Goal: Task Accomplishment & Management: Manage account settings

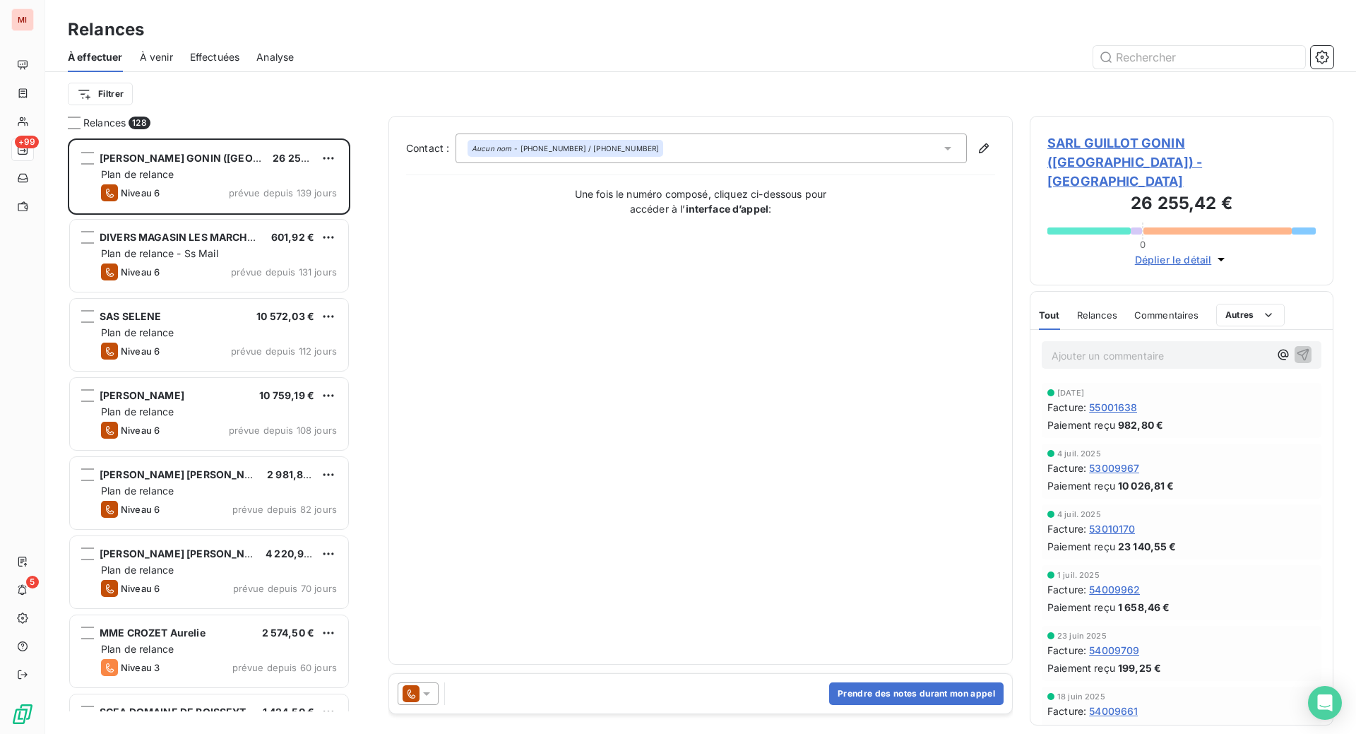
scroll to position [559, 270]
click at [1188, 68] on input "text" at bounding box center [1199, 57] width 212 height 23
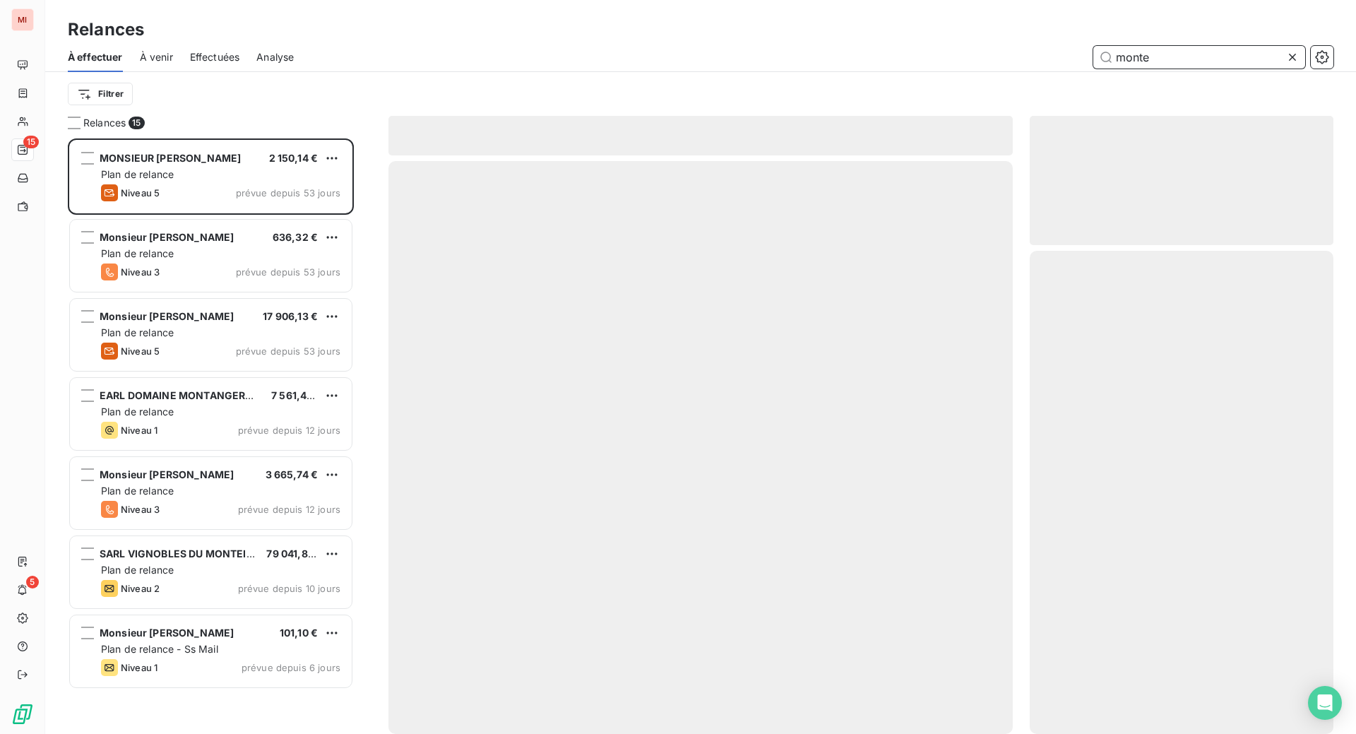
scroll to position [559, 270]
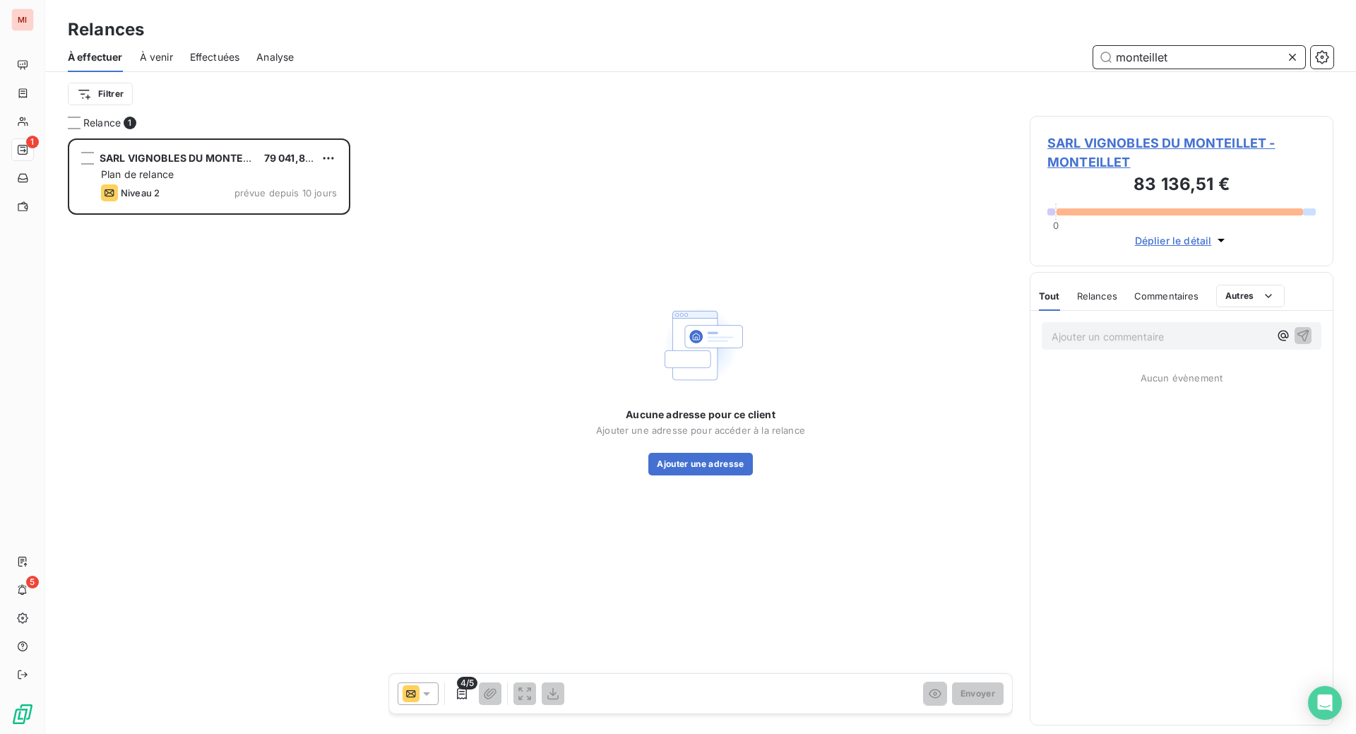
scroll to position [559, 270]
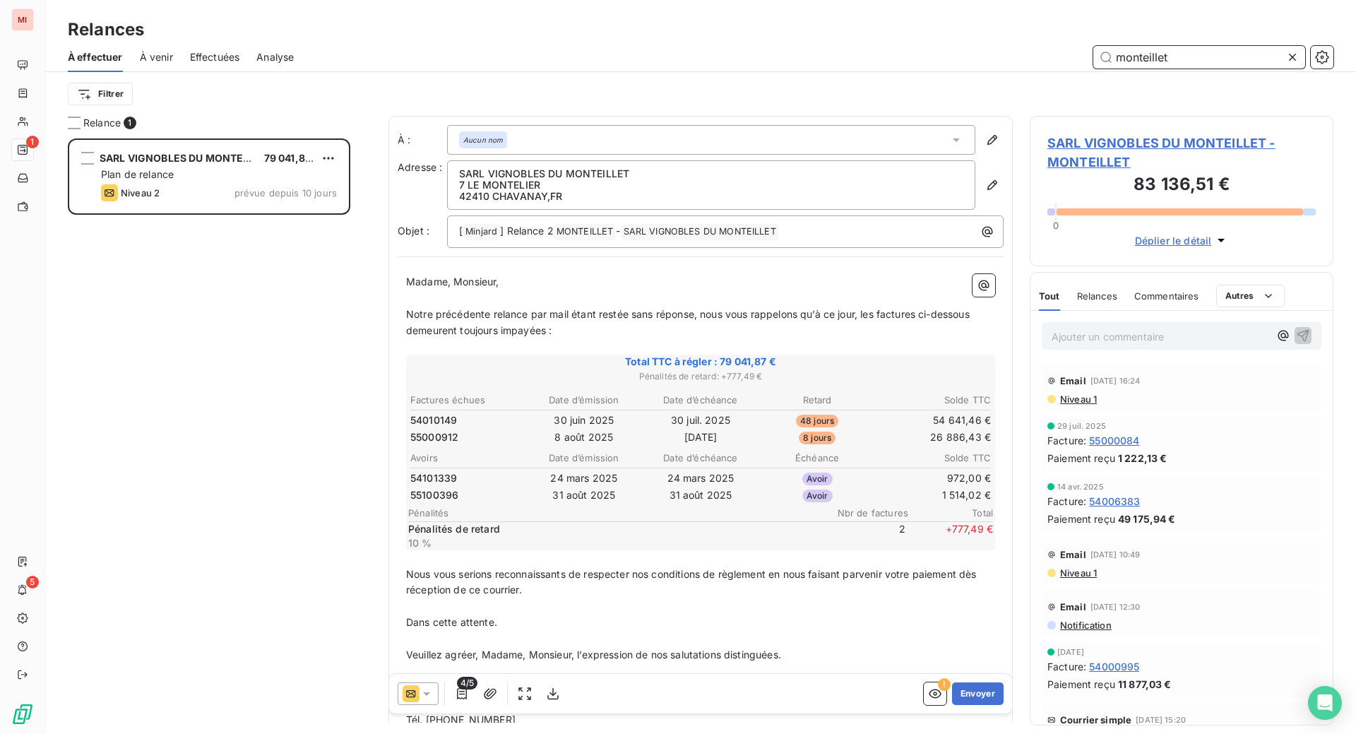
type input "monteillet"
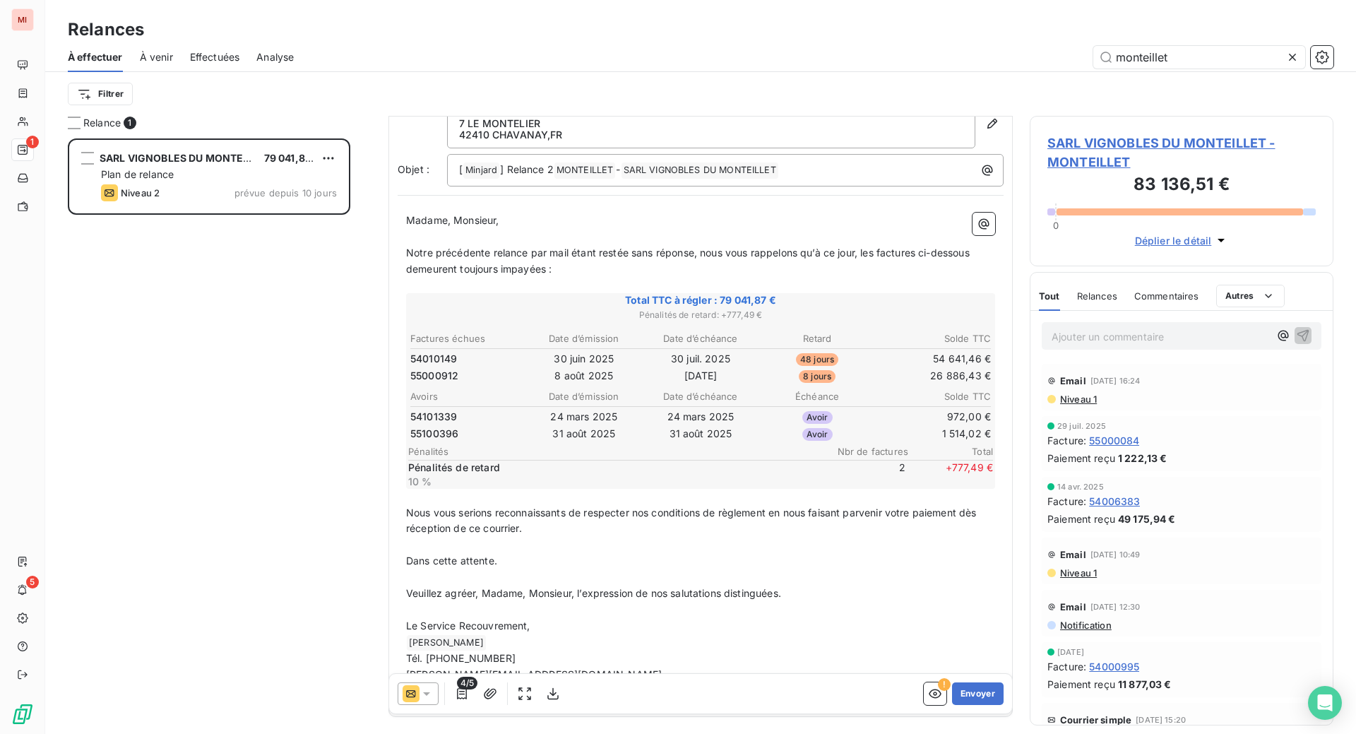
scroll to position [177, 0]
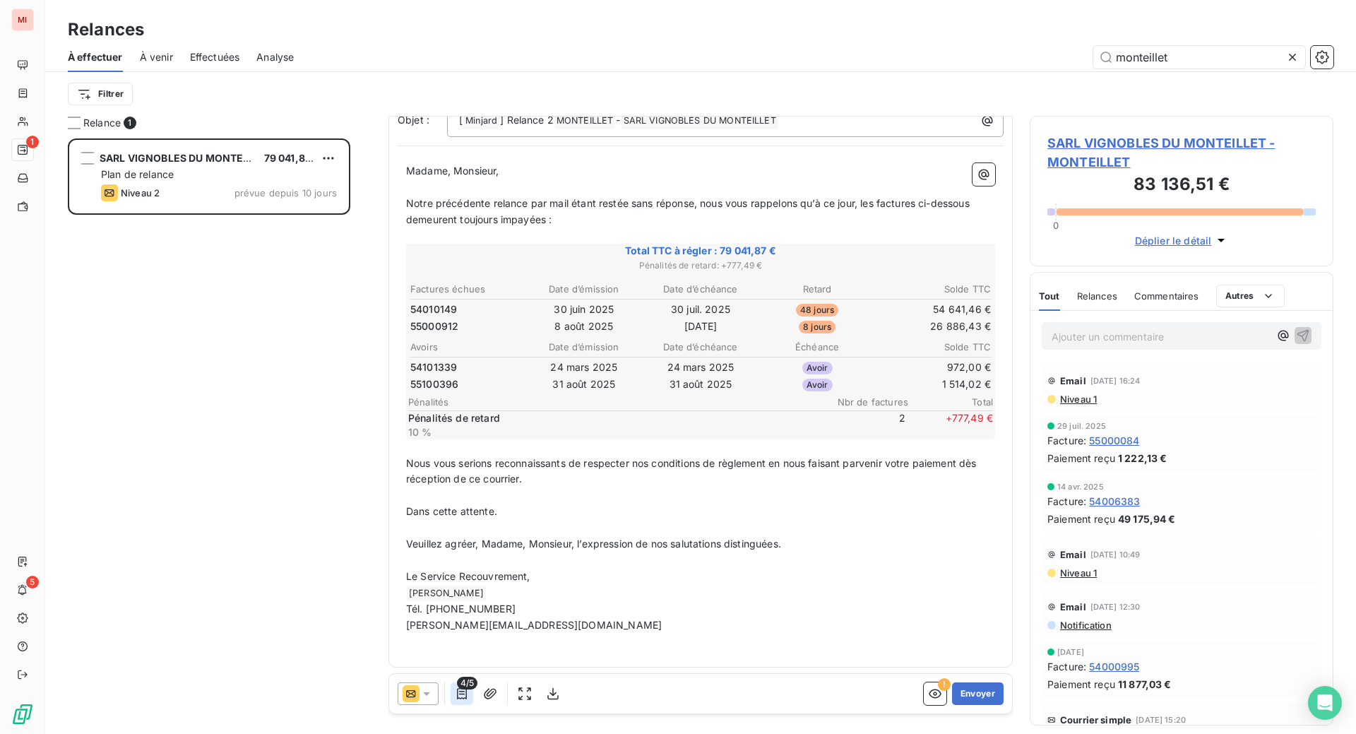
click at [469, 700] on icon "button" at bounding box center [462, 693] width 14 height 14
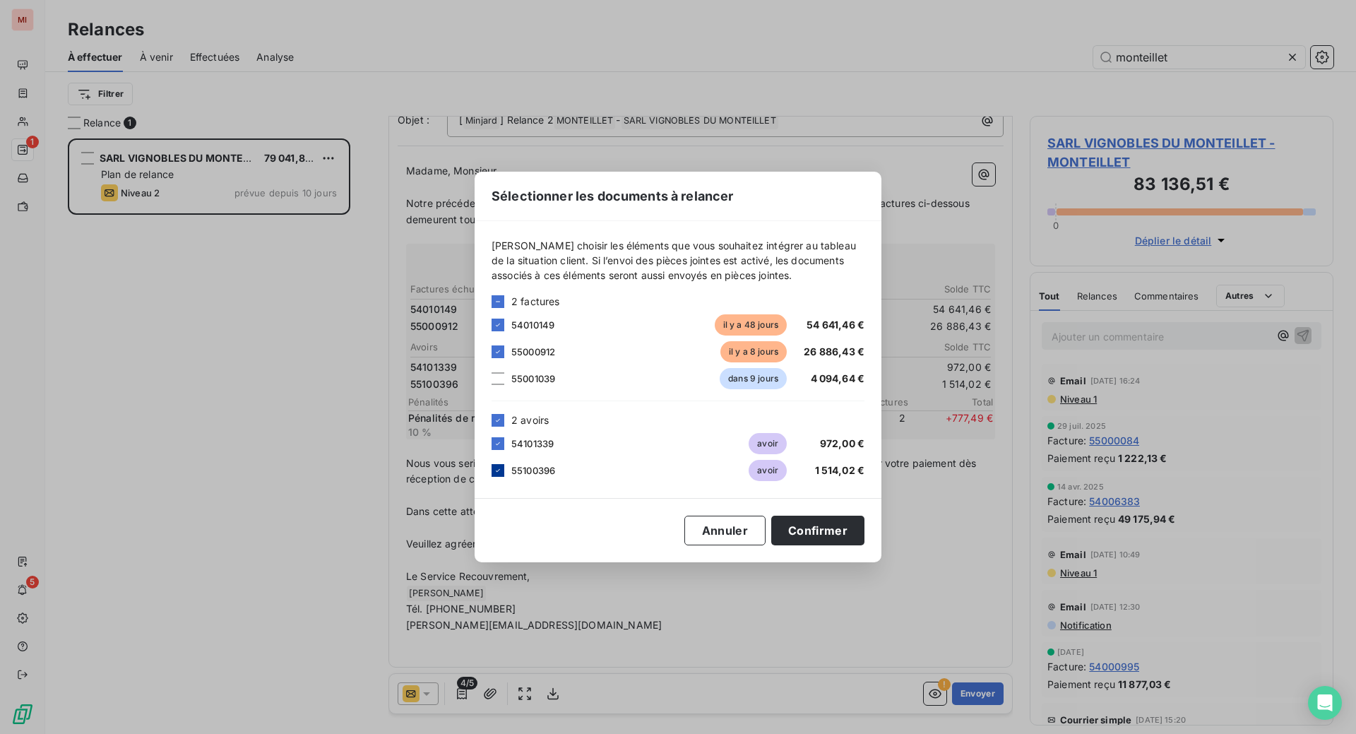
click at [496, 472] on icon at bounding box center [498, 470] width 4 height 3
click at [864, 544] on button "Confirmer" at bounding box center [817, 530] width 93 height 30
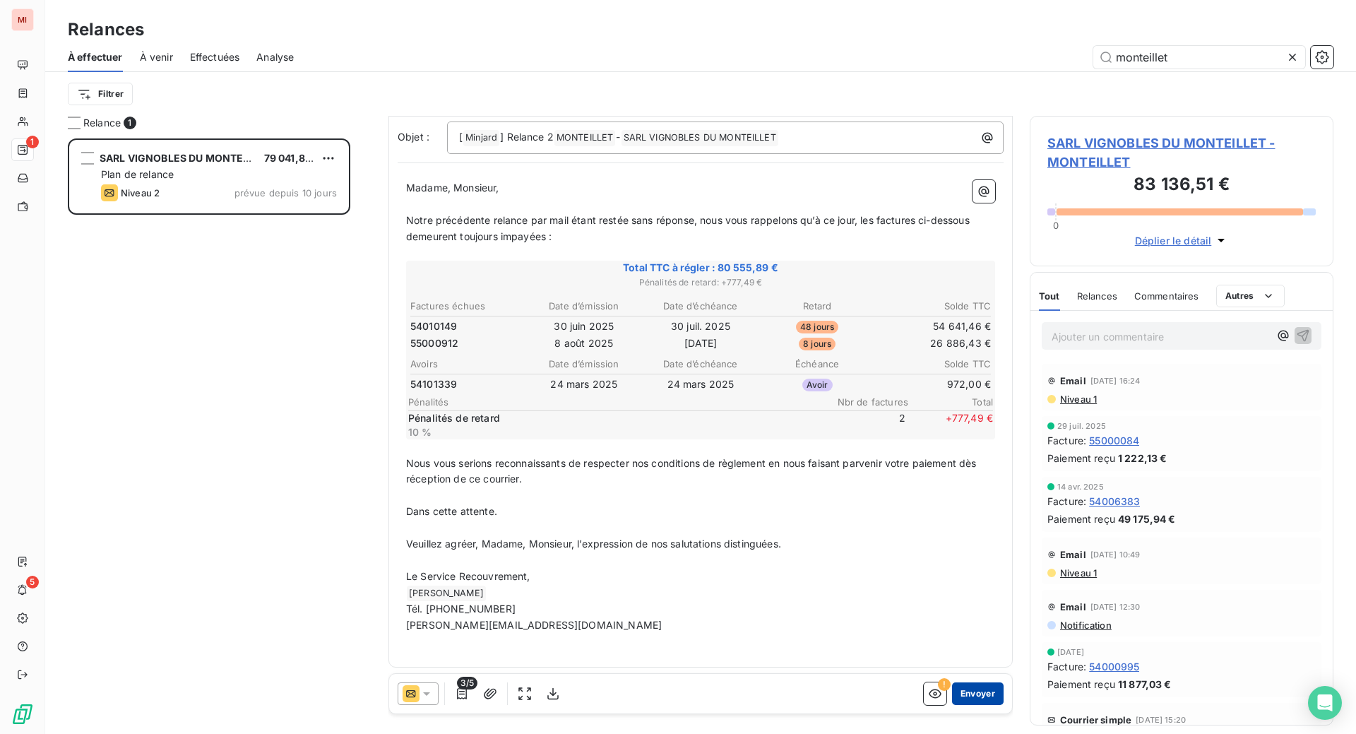
click at [952, 705] on button "Envoyer" at bounding box center [978, 693] width 52 height 23
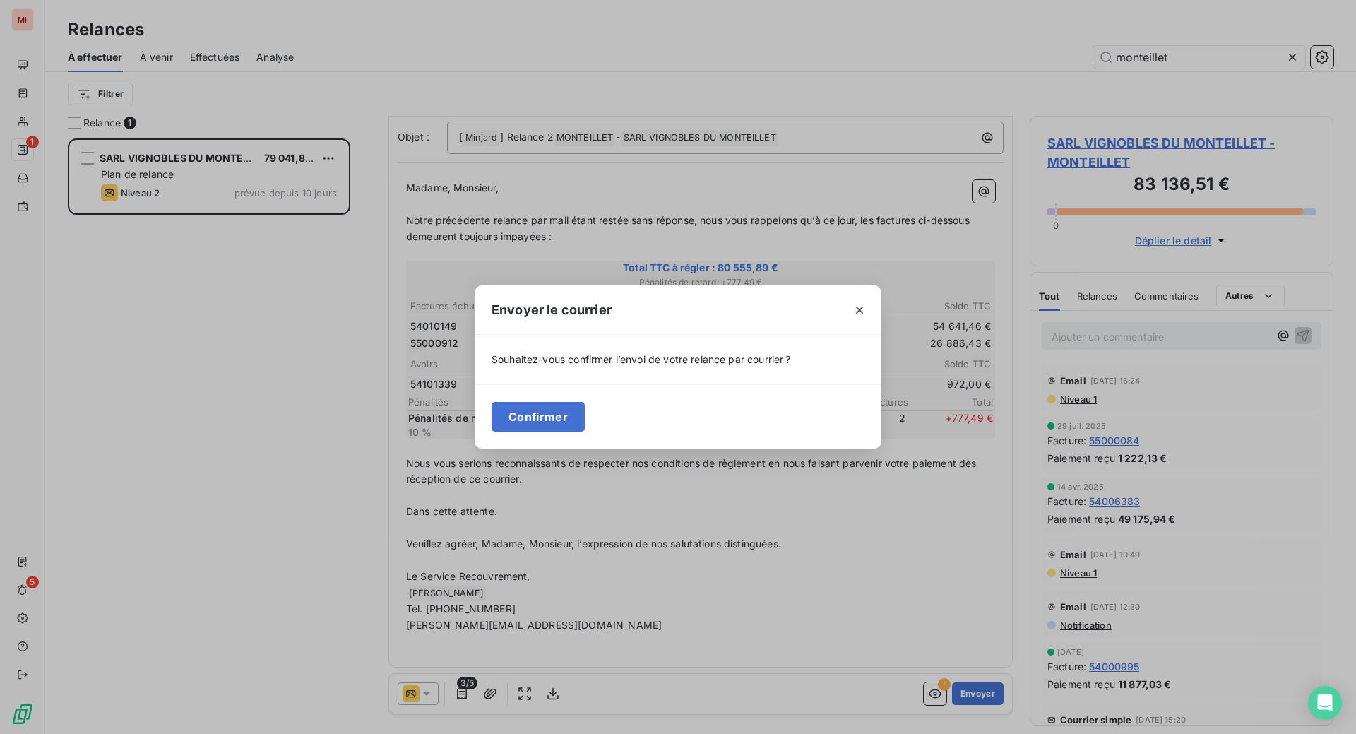
drag, startPoint x: 455, startPoint y: 424, endPoint x: 321, endPoint y: 413, distance: 133.9
click at [491, 425] on button "Confirmer" at bounding box center [537, 417] width 93 height 30
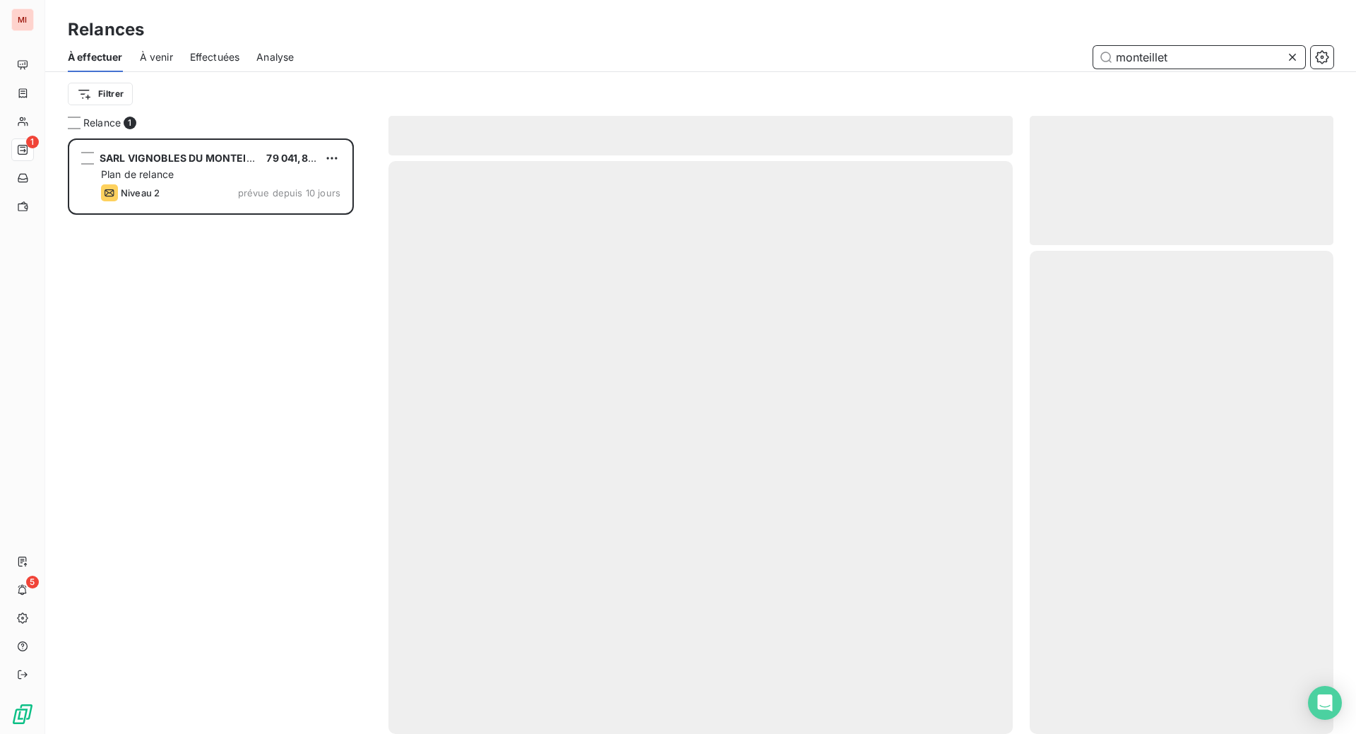
scroll to position [541, 273]
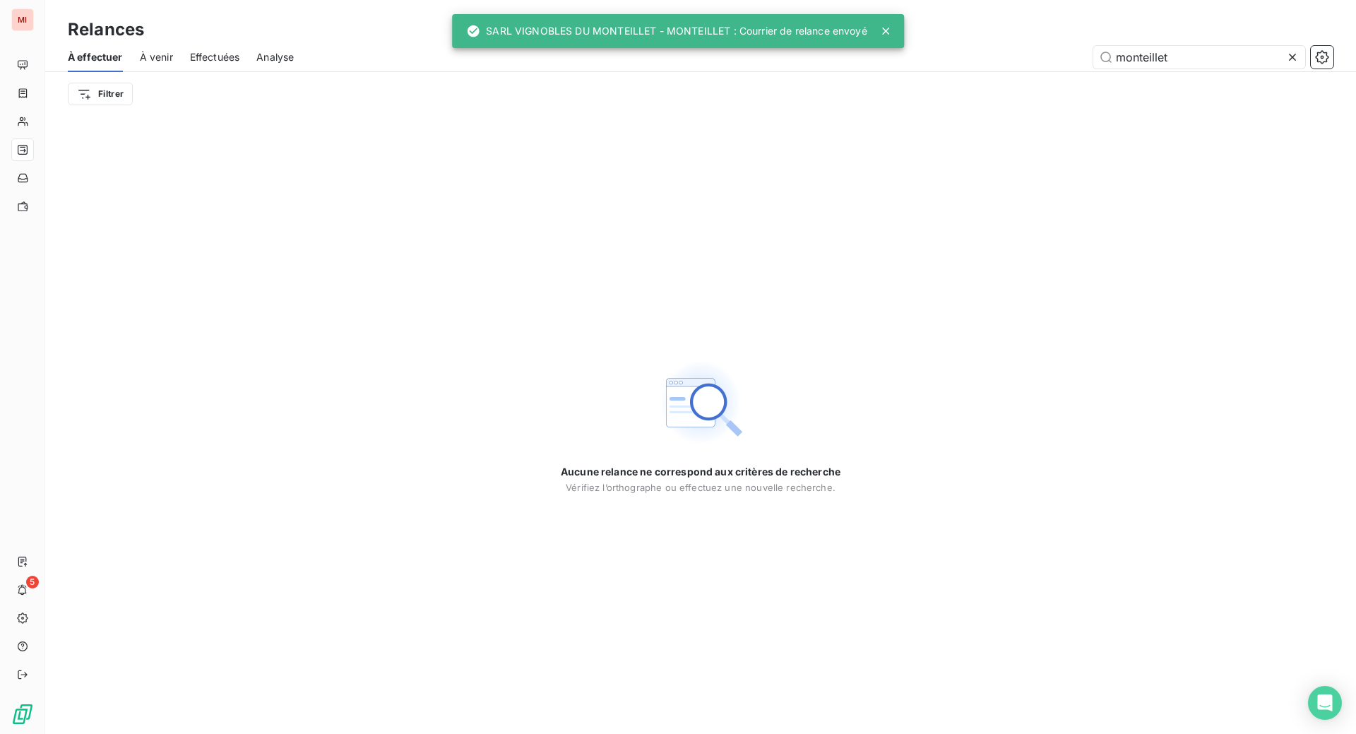
click at [1285, 64] on icon at bounding box center [1292, 57] width 14 height 14
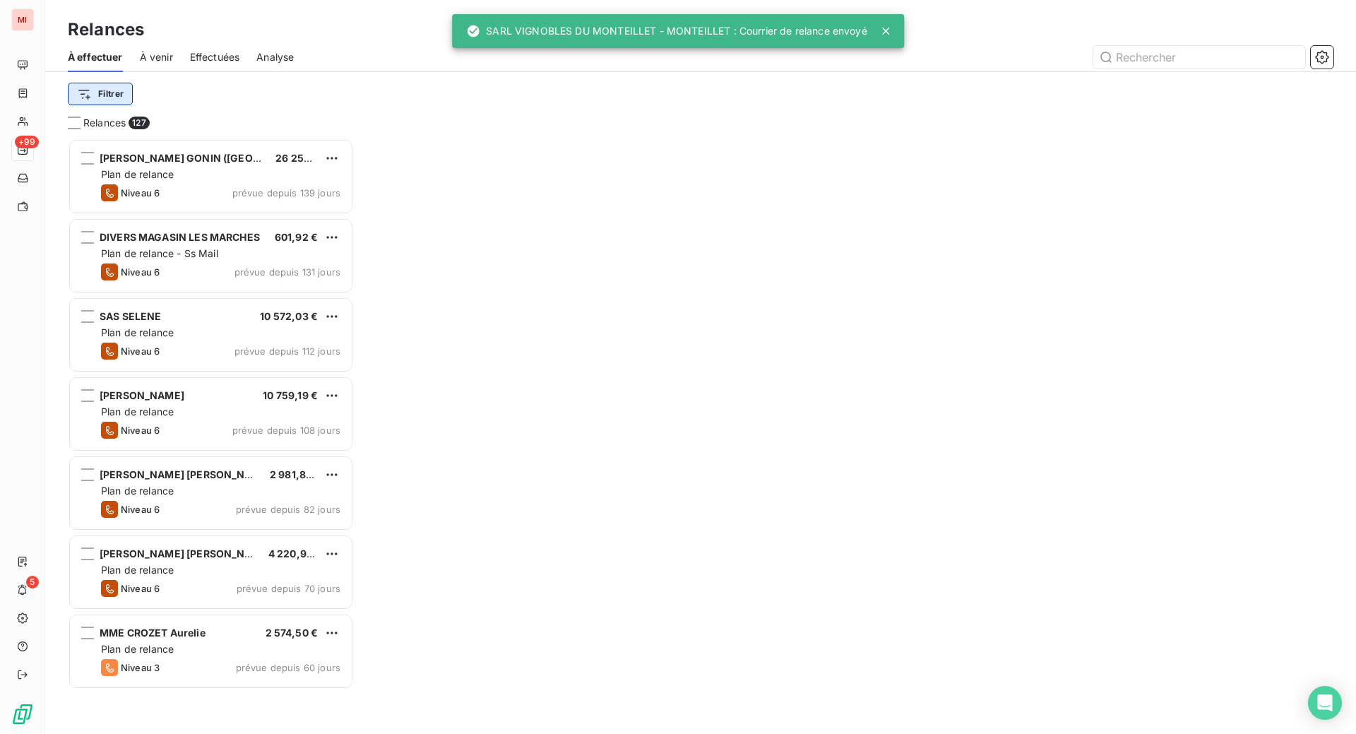
scroll to position [559, 270]
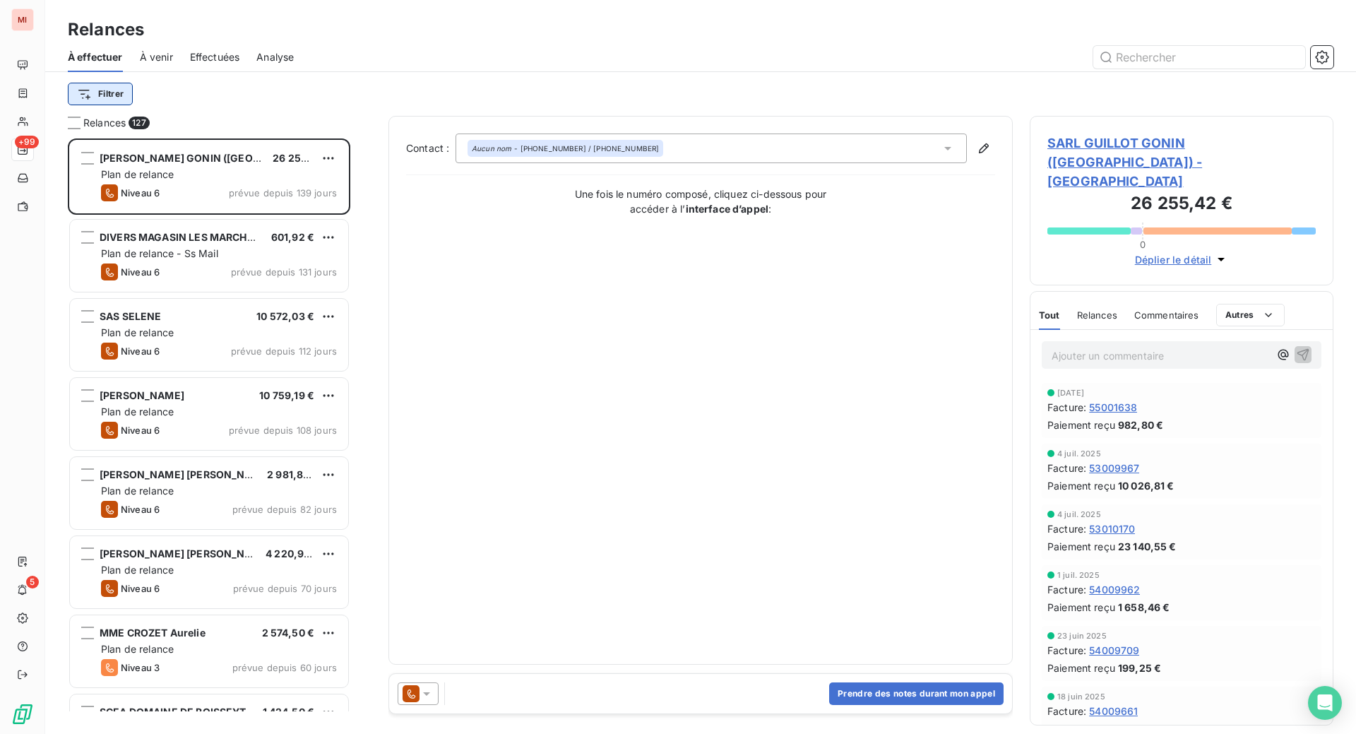
click at [141, 116] on html "MI +99 5 Relances À effectuer À venir Effectuées Analyse Filtrer Relances 127 S…" at bounding box center [678, 367] width 1356 height 734
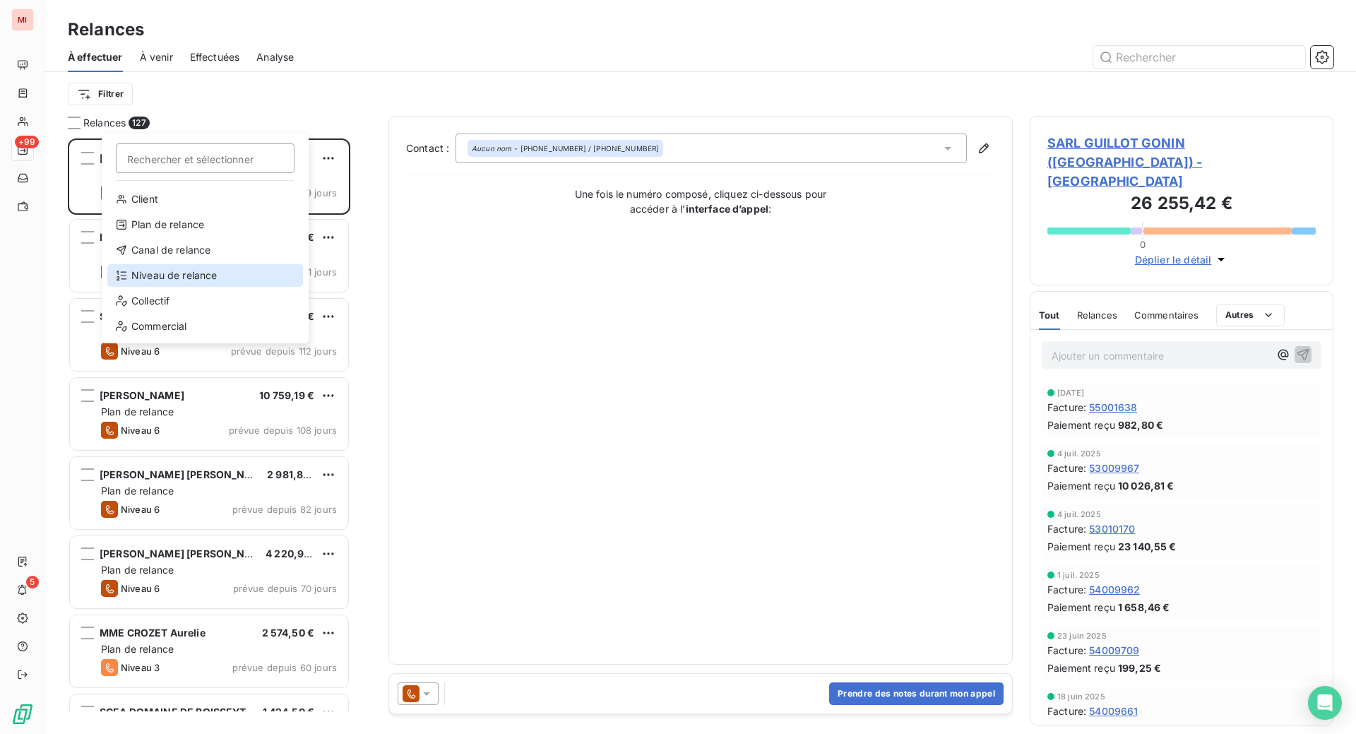
click at [187, 287] on div "Niveau de relance" at bounding box center [205, 275] width 196 height 23
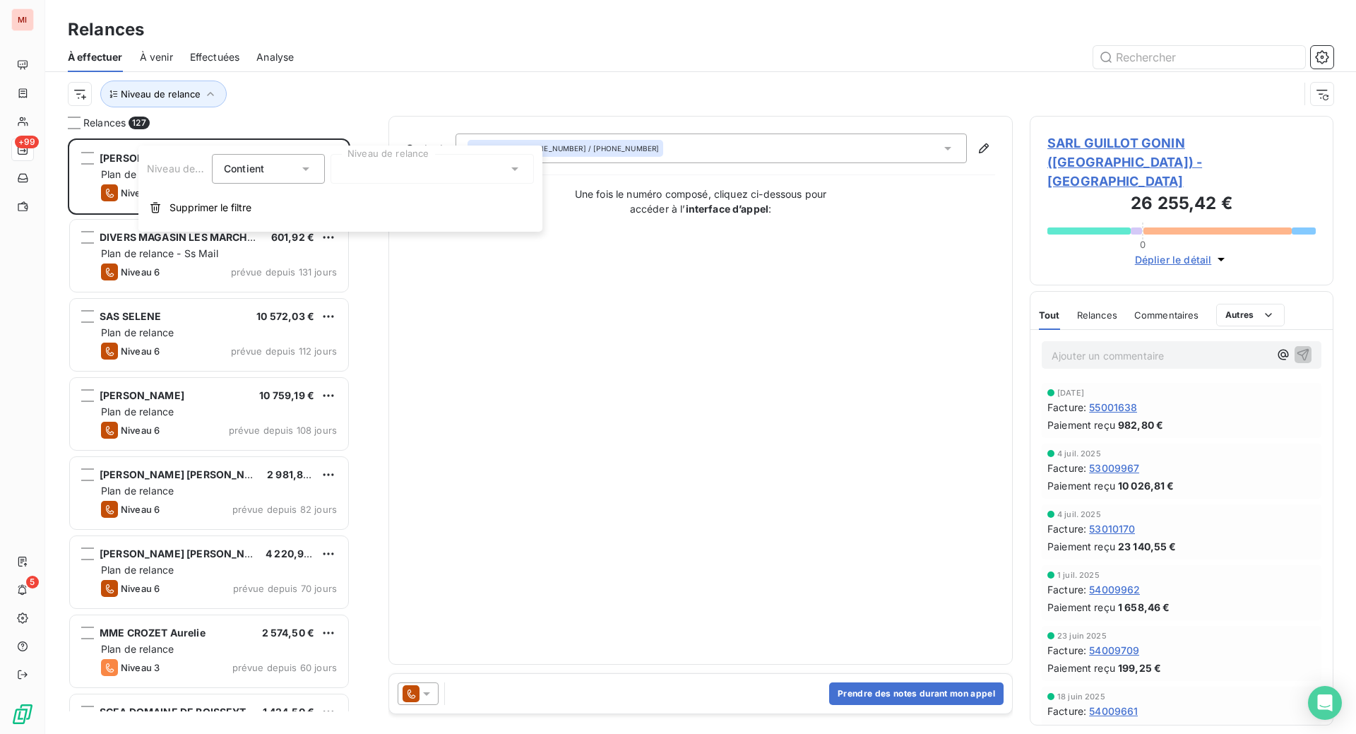
click at [364, 174] on div at bounding box center [431, 169] width 203 height 30
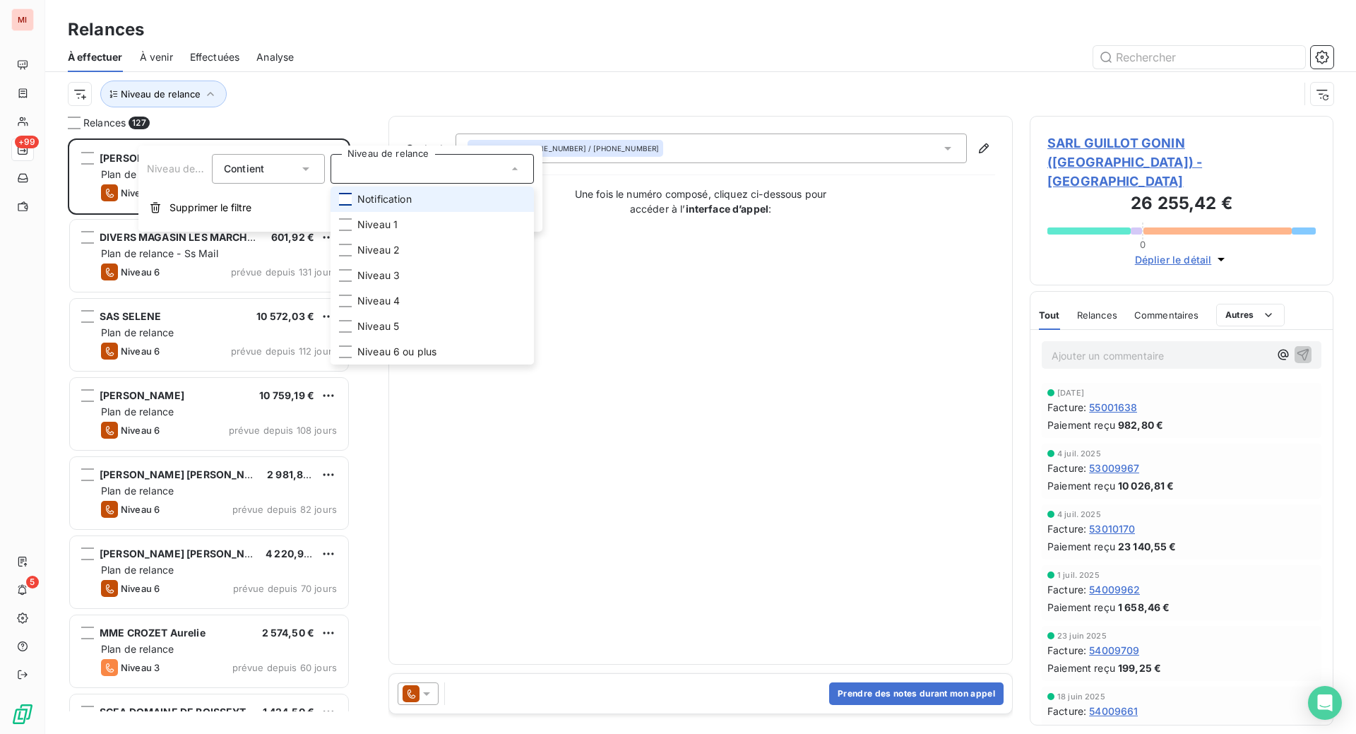
click at [352, 205] on div at bounding box center [345, 199] width 13 height 13
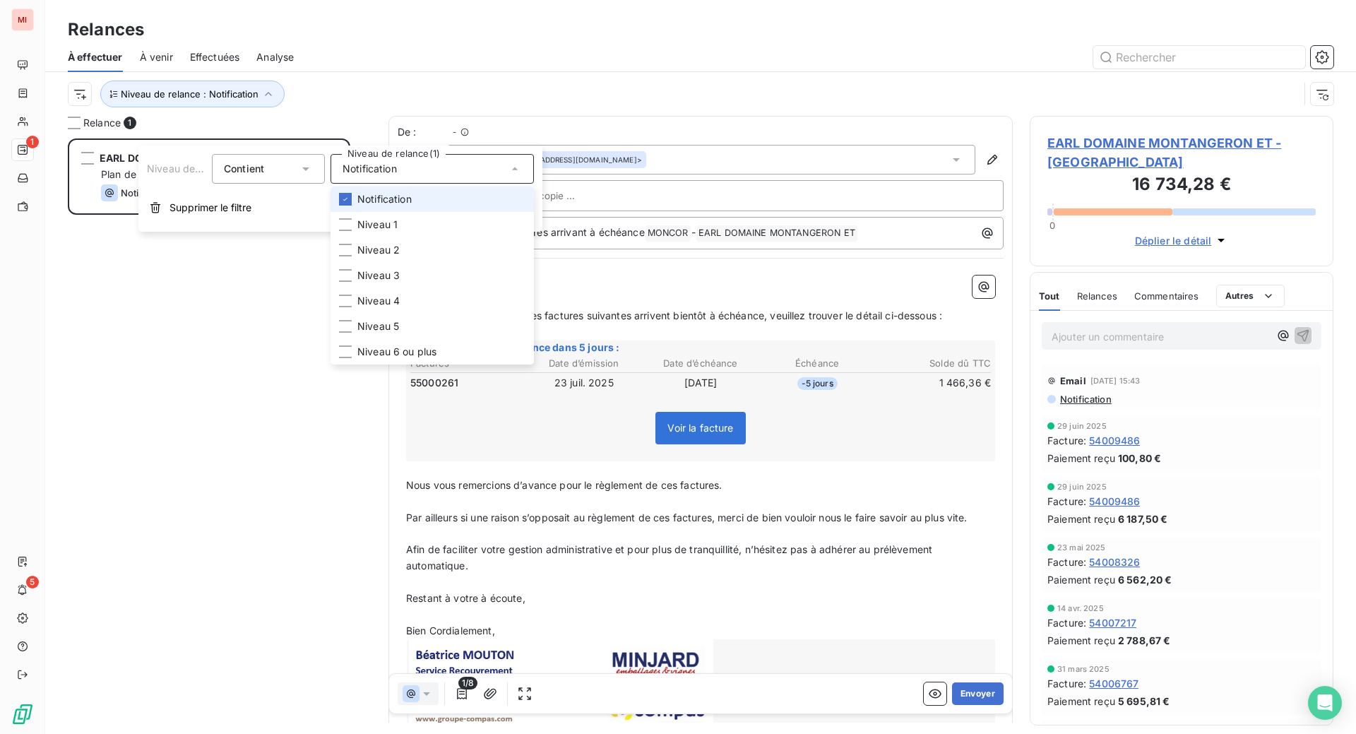
scroll to position [559, 270]
click at [294, 390] on div "EARL DOMAINE MONTANGERON ET 1 466,36 € Plan de relance Notification prévue [DAT…" at bounding box center [209, 424] width 282 height 573
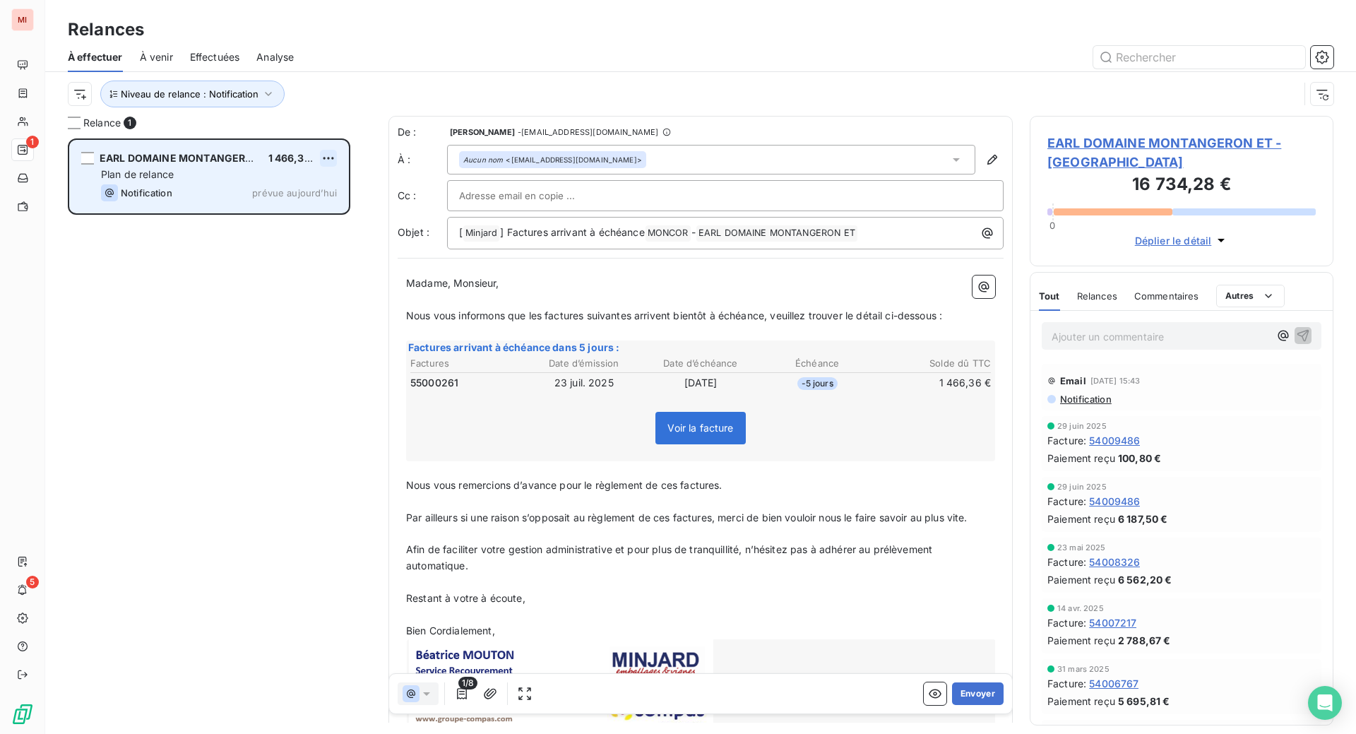
click at [354, 218] on html "MI 1 5 Relances À effectuer À venir Effectuées Analyse Niveau de relance : Noti…" at bounding box center [678, 367] width 1356 height 734
click at [314, 229] on div "Passer cette action" at bounding box center [251, 218] width 126 height 23
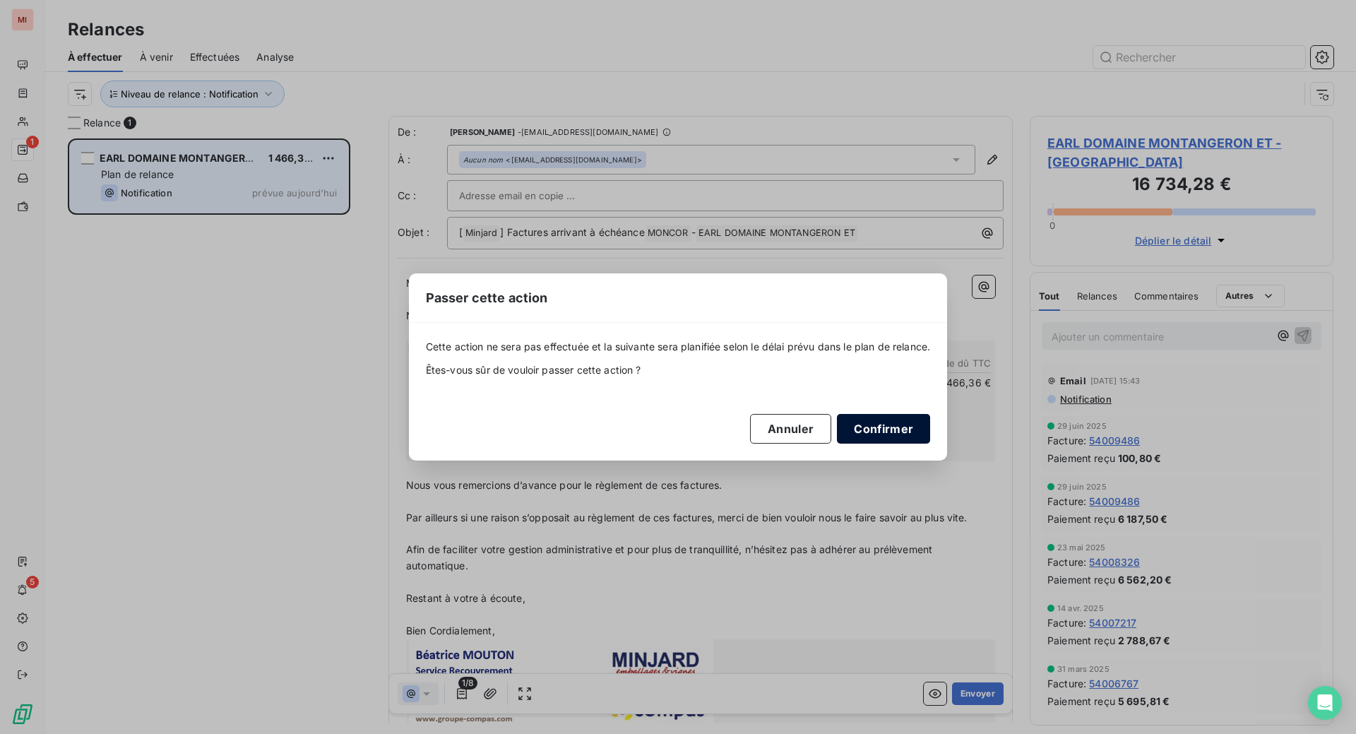
click at [930, 443] on button "Confirmer" at bounding box center [883, 429] width 93 height 30
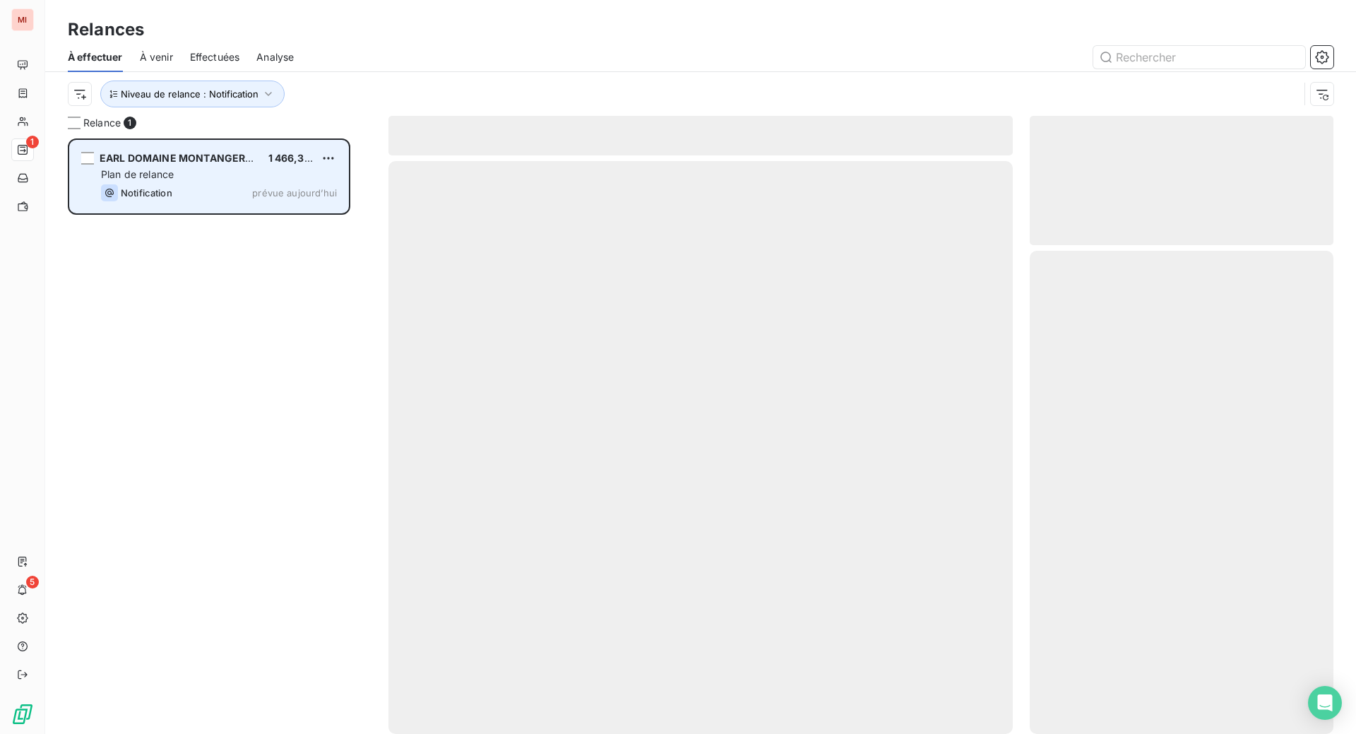
scroll to position [528, 273]
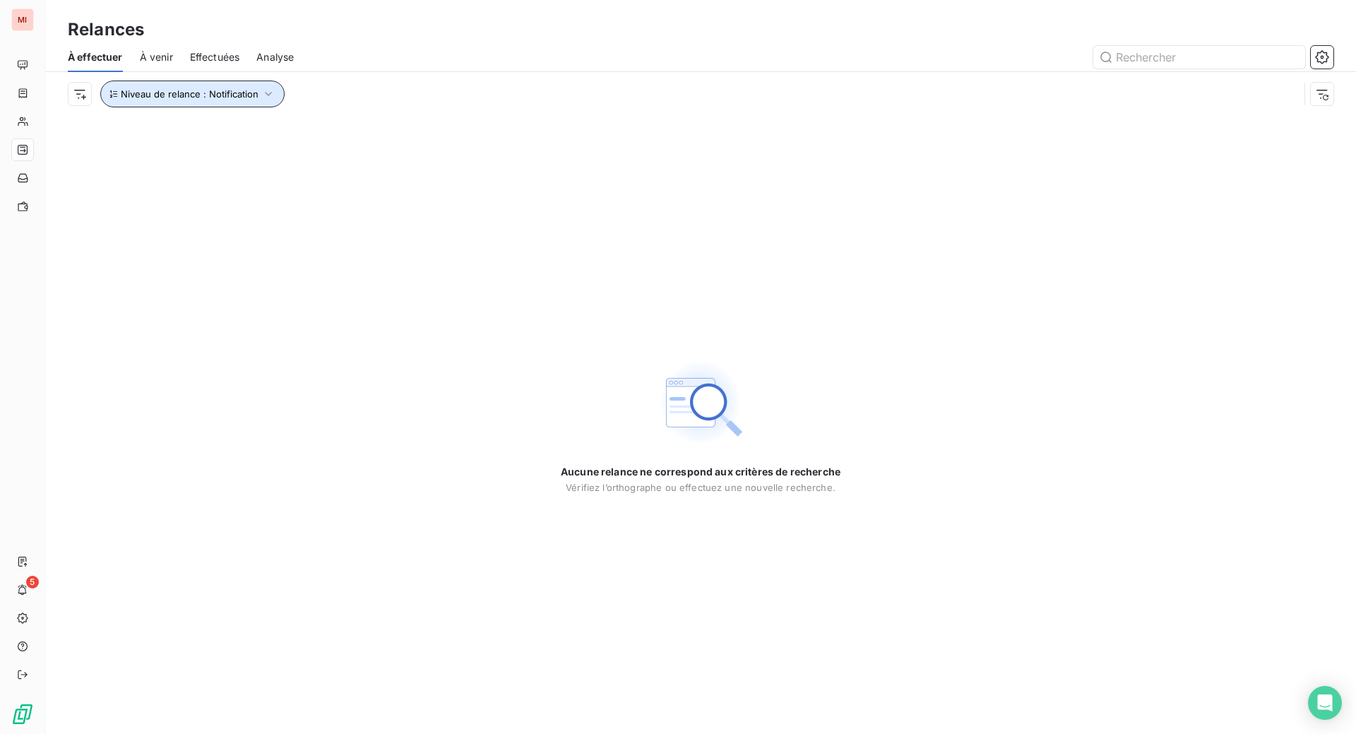
click at [275, 101] on icon "button" at bounding box center [268, 94] width 14 height 14
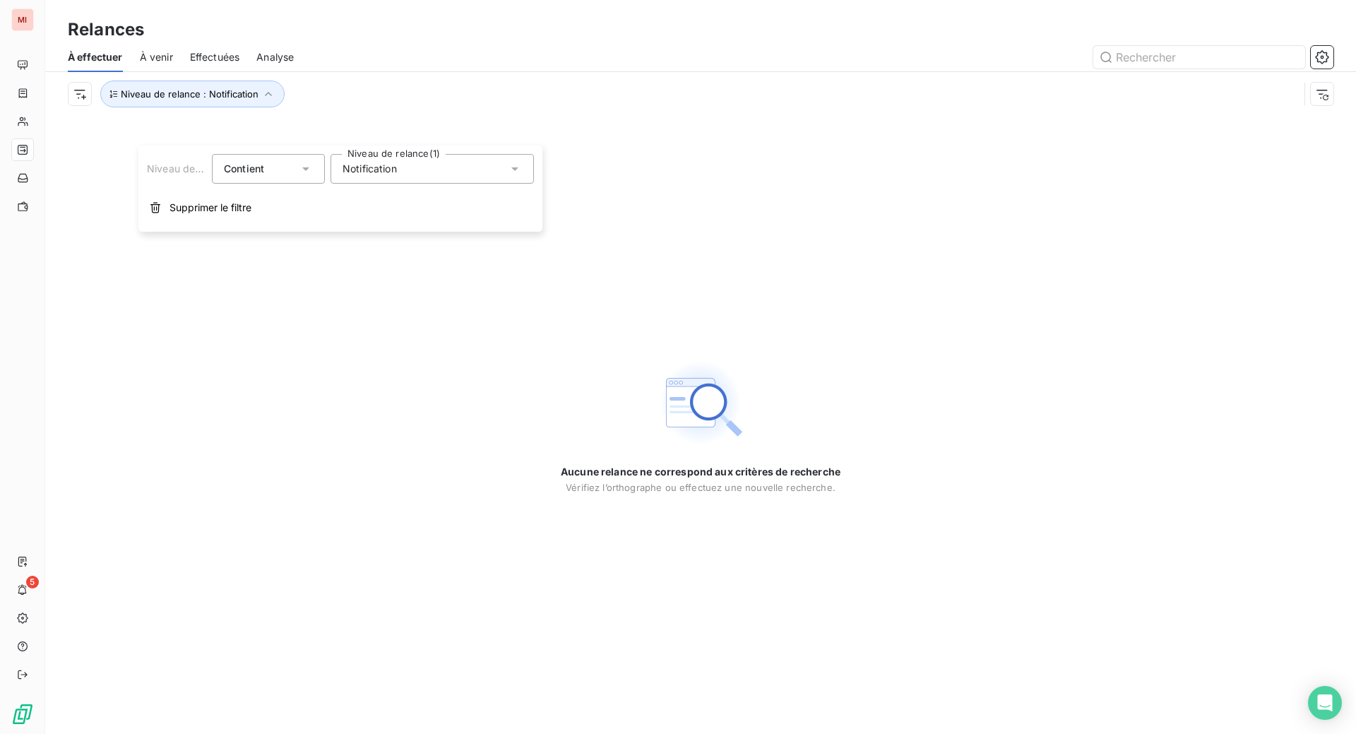
click at [441, 175] on div "Notification" at bounding box center [431, 169] width 203 height 30
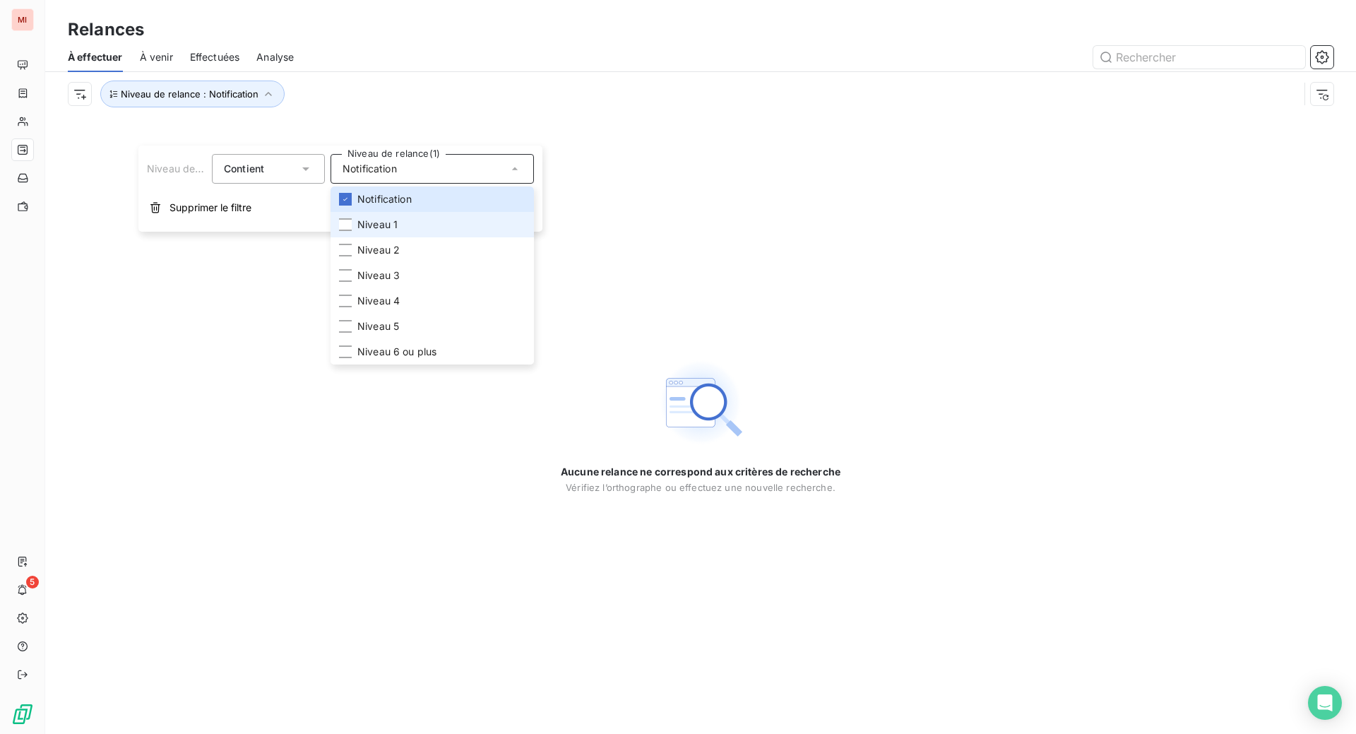
click at [389, 236] on li "Niveau 1" at bounding box center [431, 224] width 203 height 25
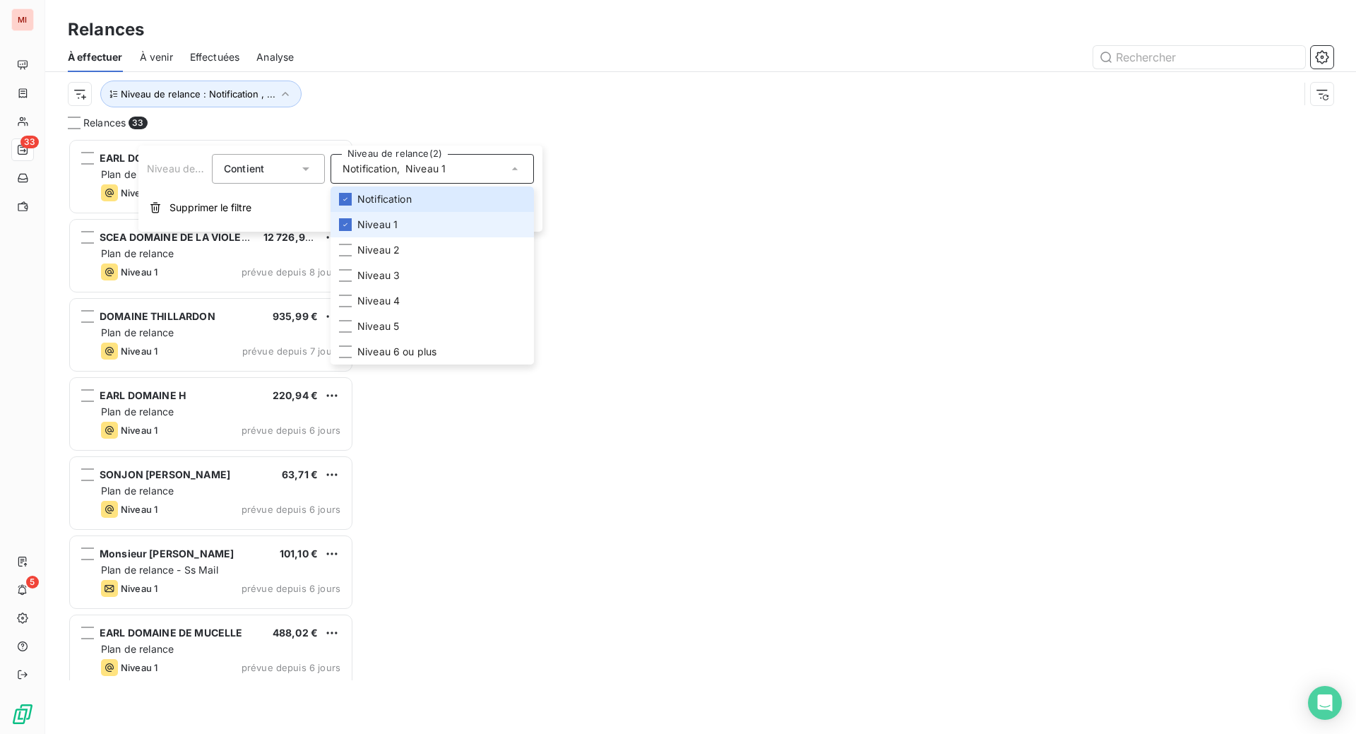
scroll to position [559, 270]
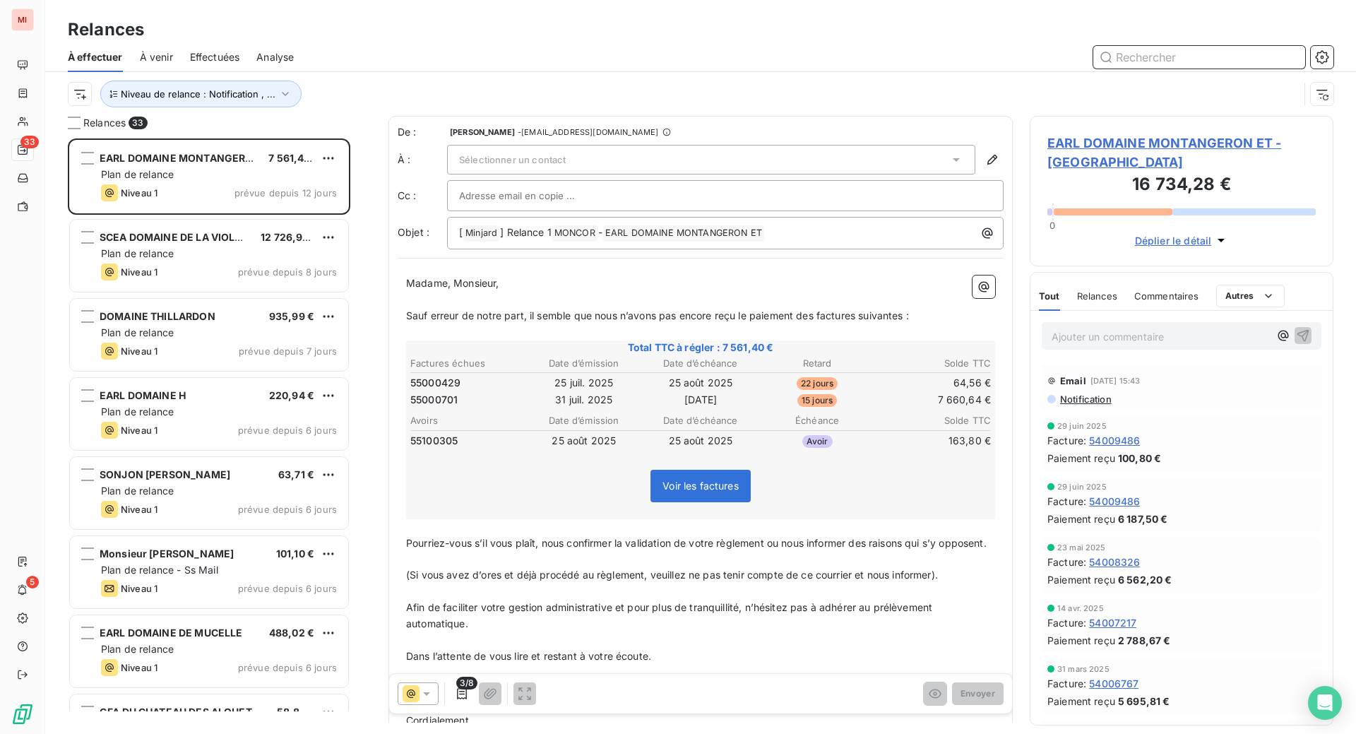
click at [1118, 68] on input "text" at bounding box center [1199, 57] width 212 height 23
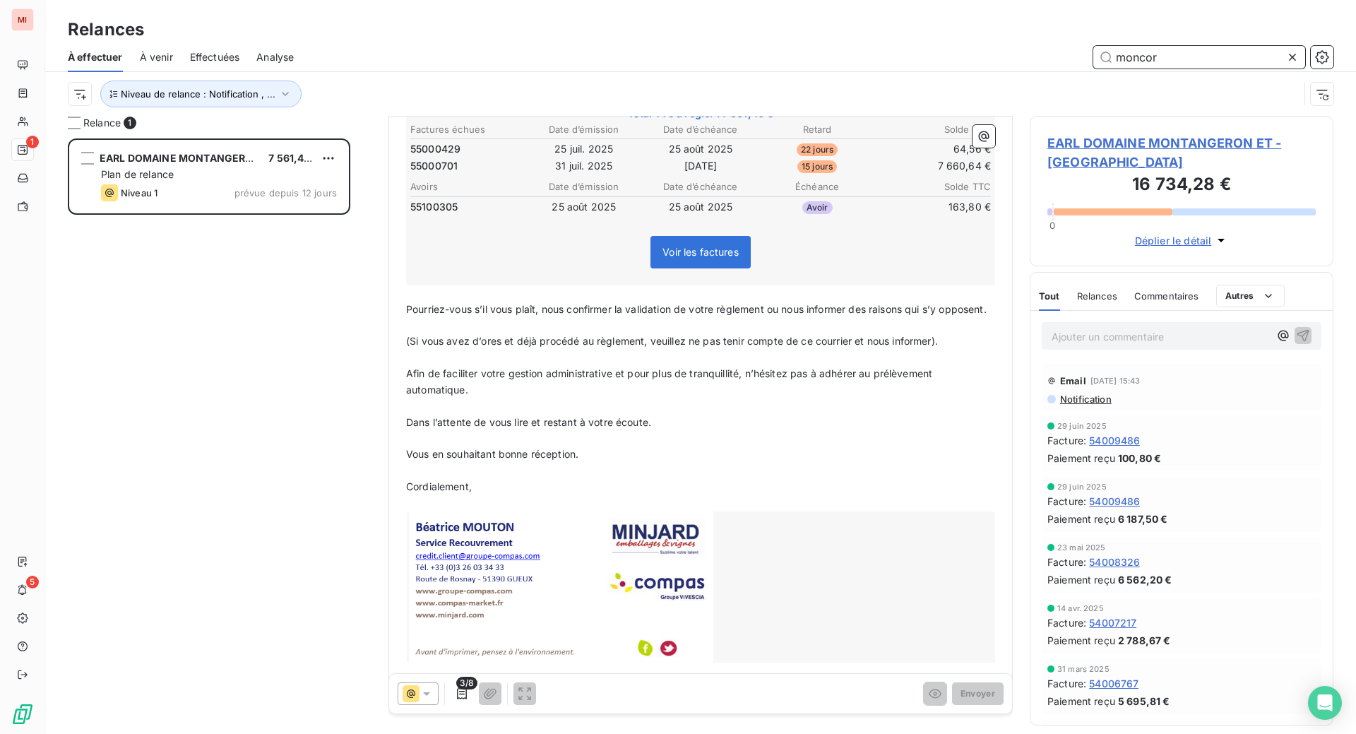
scroll to position [265, 0]
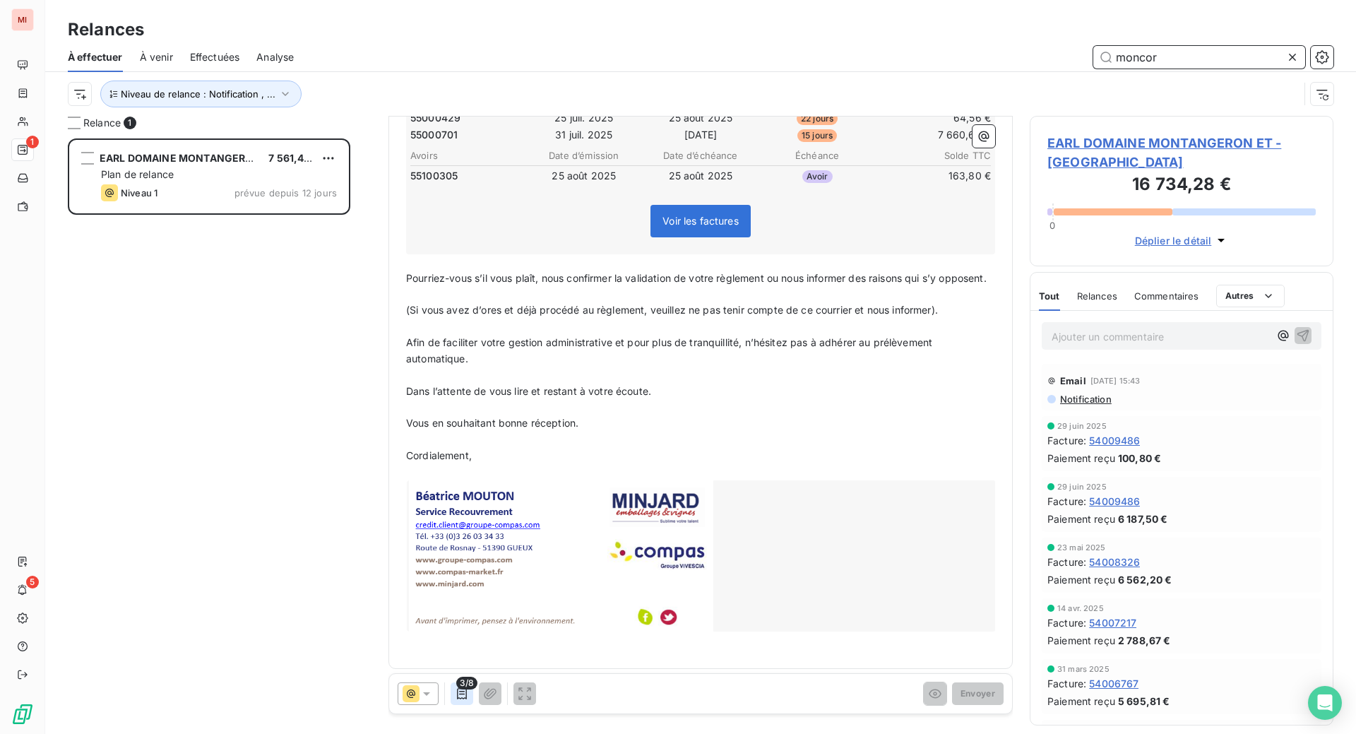
type input "moncor"
click at [467, 699] on icon "button" at bounding box center [462, 693] width 10 height 11
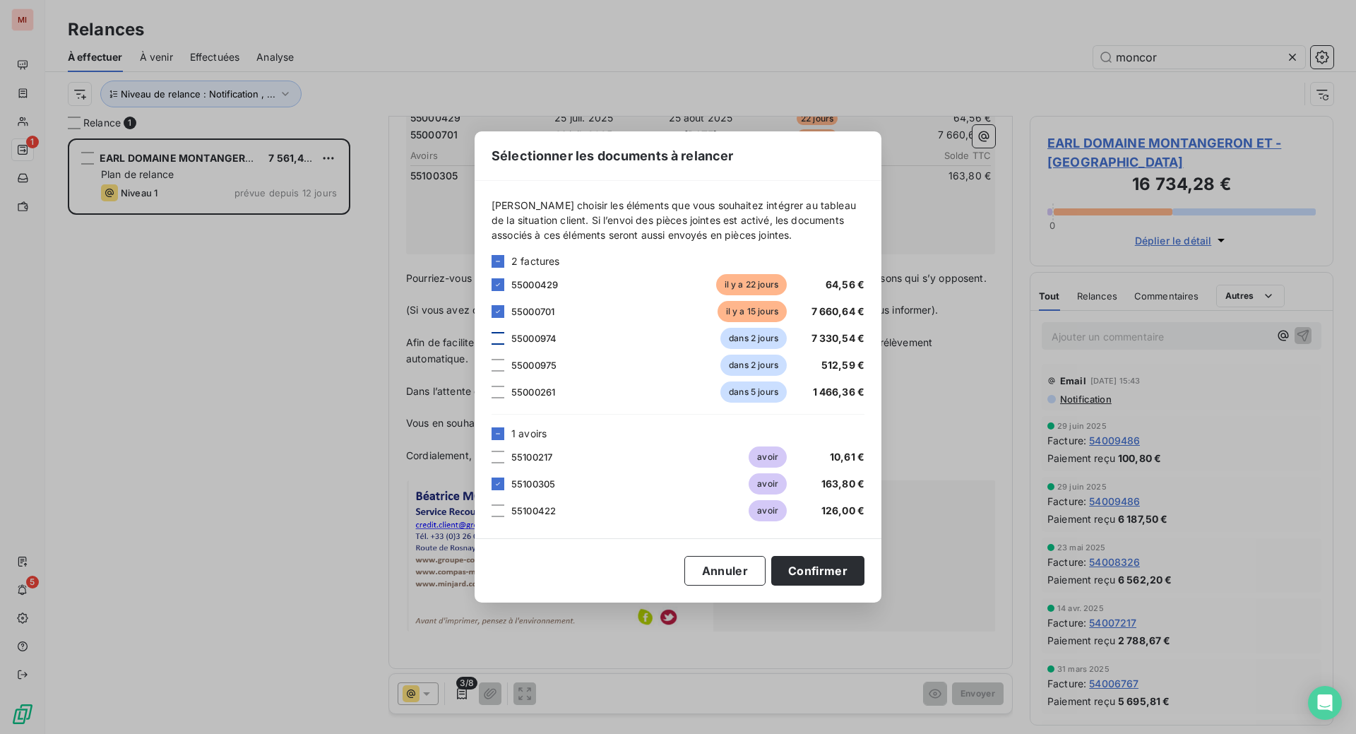
click at [491, 332] on div at bounding box center [497, 338] width 13 height 13
click at [491, 359] on div at bounding box center [497, 365] width 13 height 13
click at [491, 381] on div "55000261 dans 5 jours 1 466,36 €" at bounding box center [677, 391] width 373 height 21
click at [491, 457] on div at bounding box center [497, 456] width 13 height 13
click at [491, 517] on div at bounding box center [497, 510] width 13 height 13
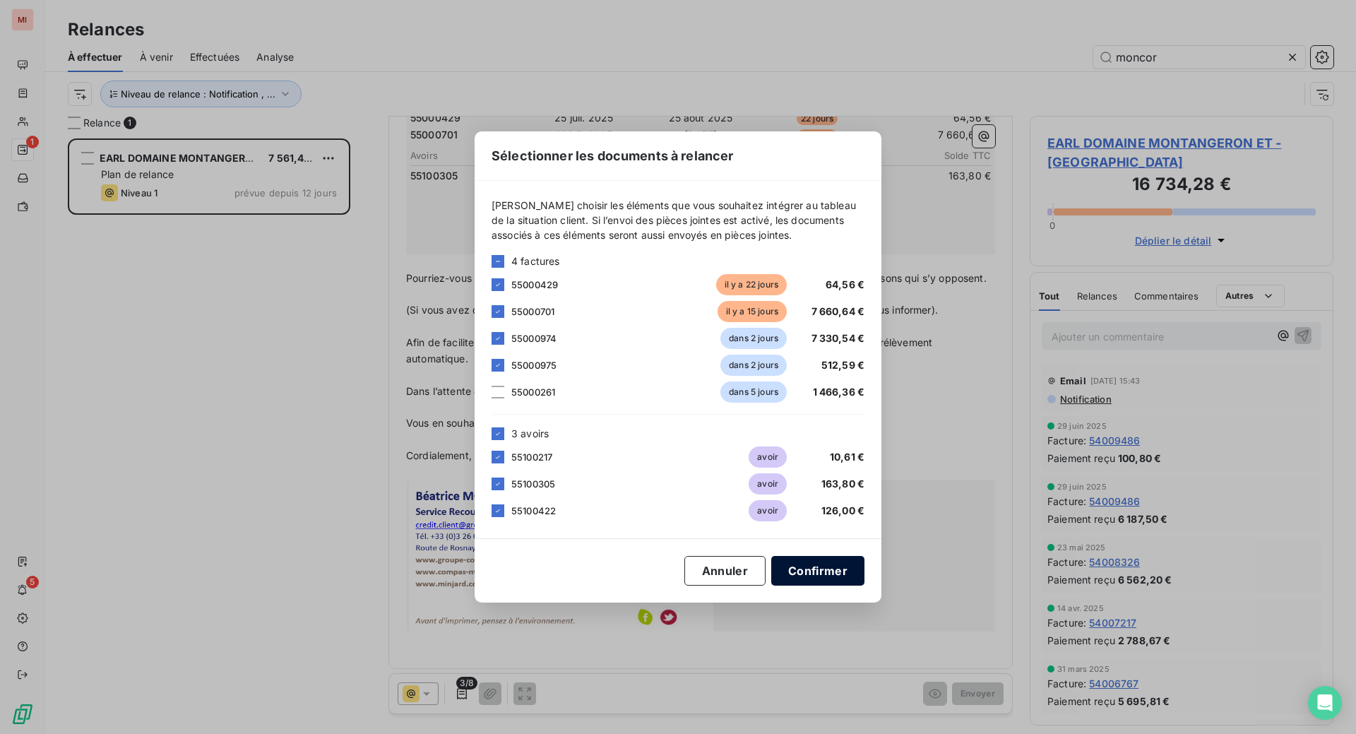
click at [864, 585] on button "Confirmer" at bounding box center [817, 571] width 93 height 30
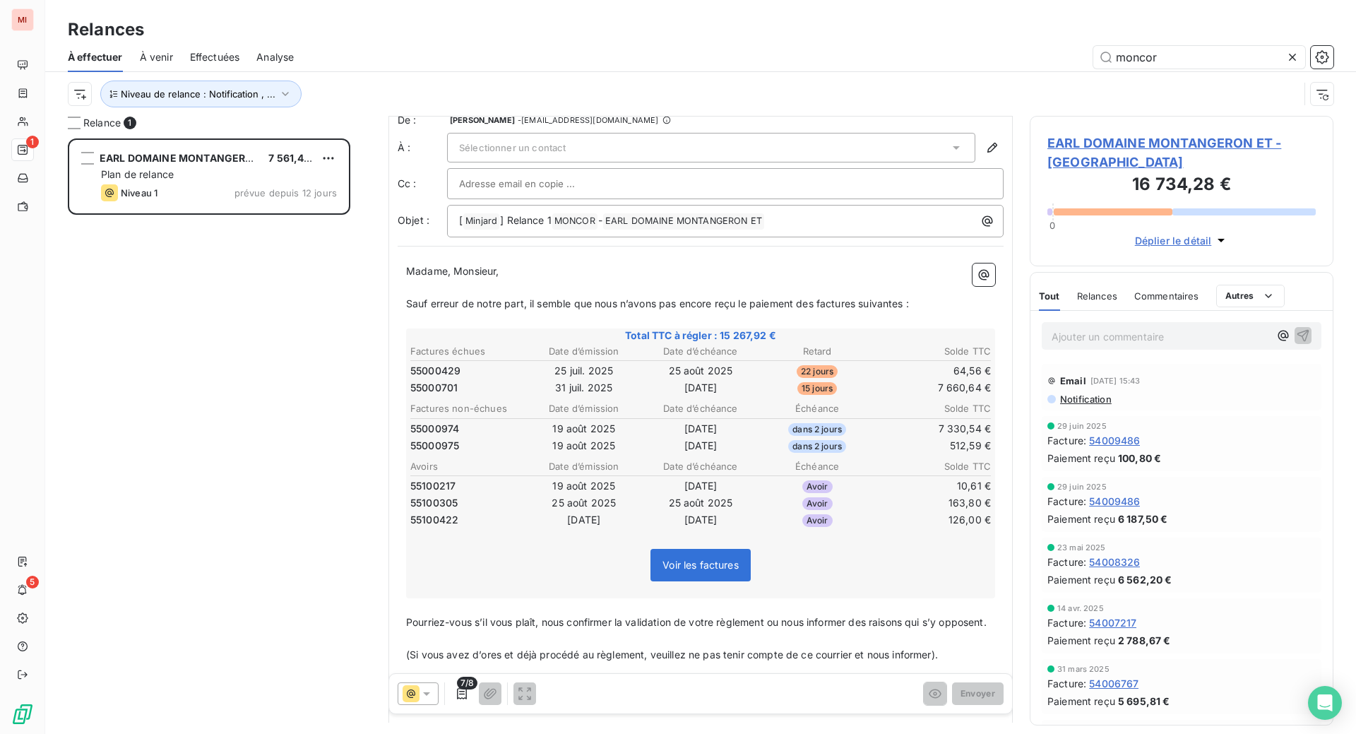
scroll to position [0, 0]
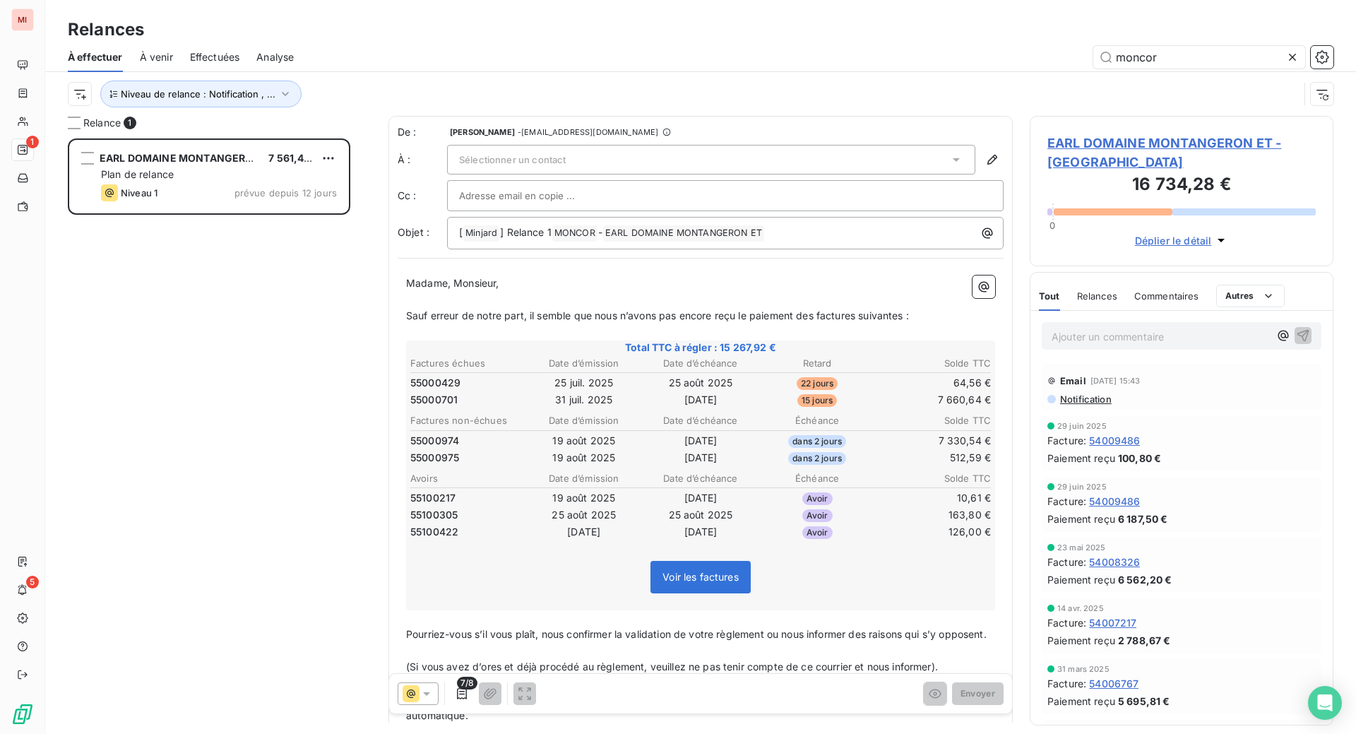
click at [925, 174] on div "Sélectionner un contact" at bounding box center [711, 160] width 528 height 30
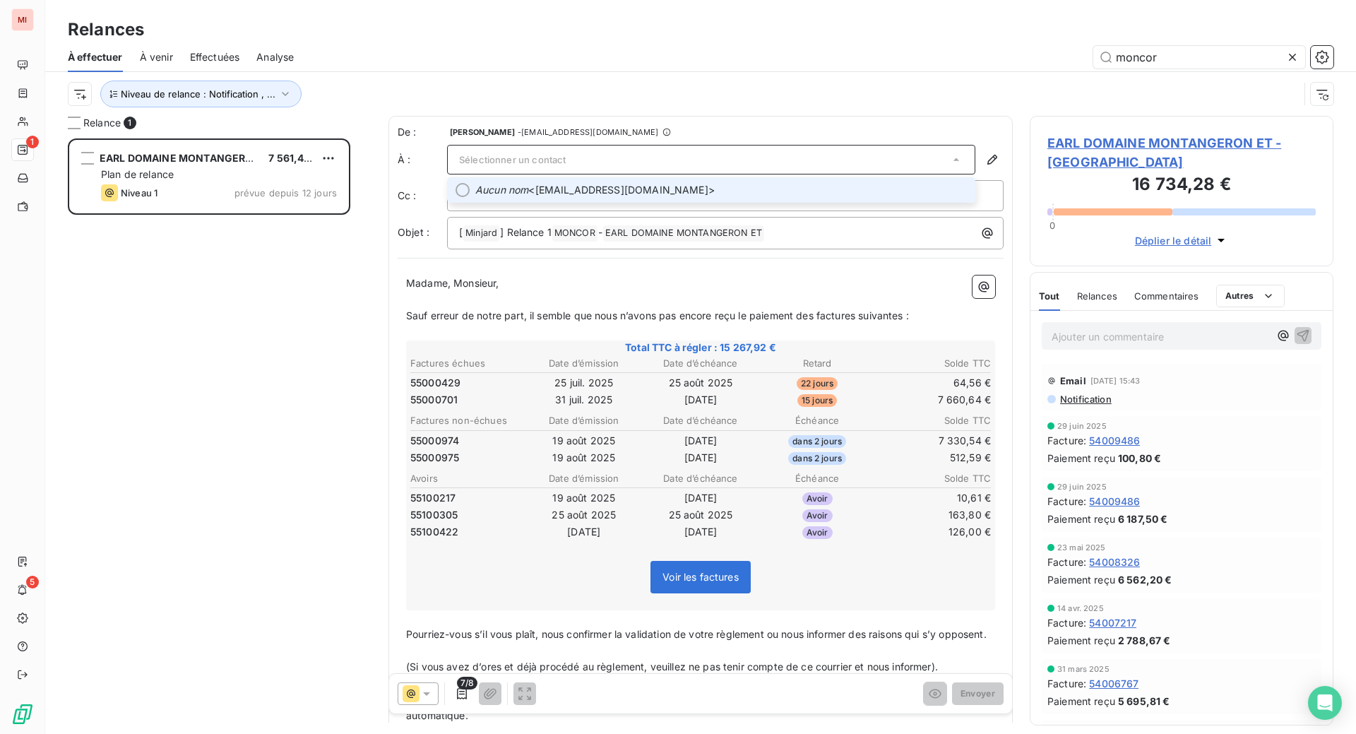
click at [528, 197] on em "Aucun nom" at bounding box center [501, 190] width 53 height 14
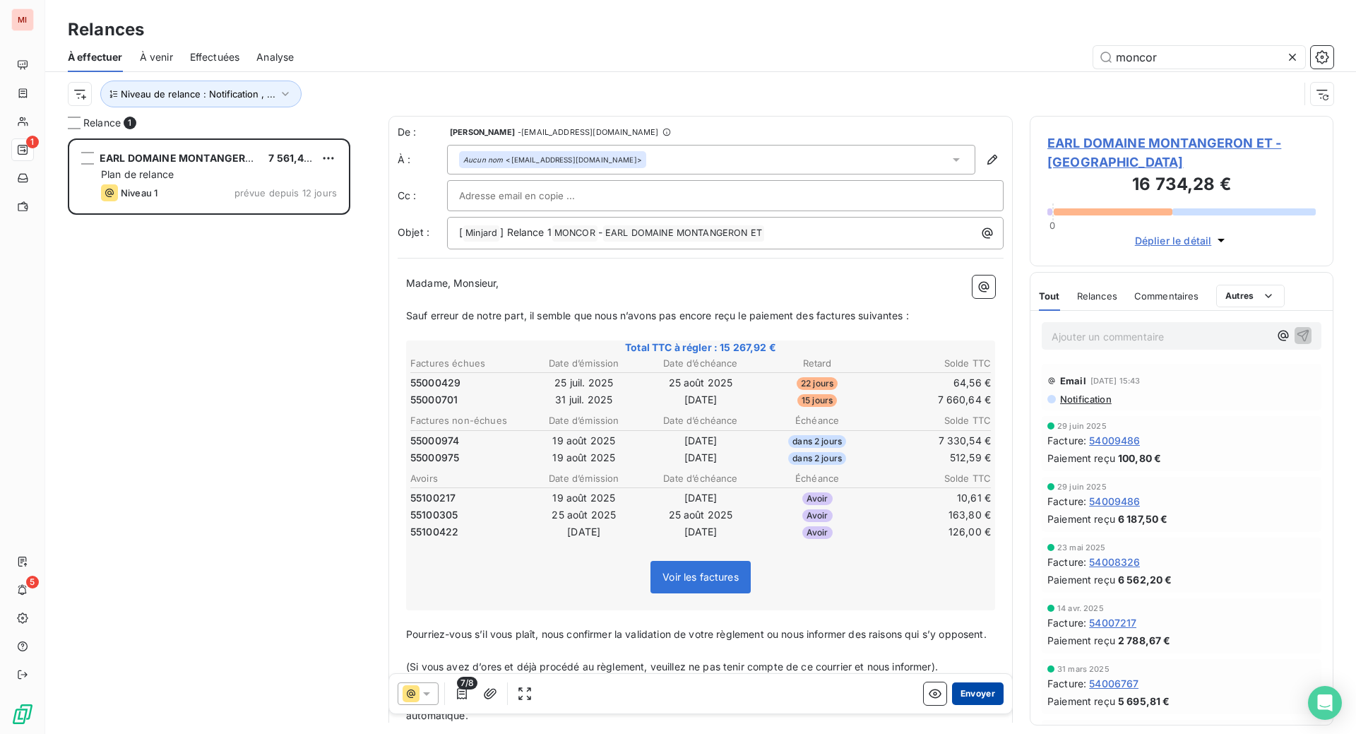
click at [952, 705] on button "Envoyer" at bounding box center [978, 693] width 52 height 23
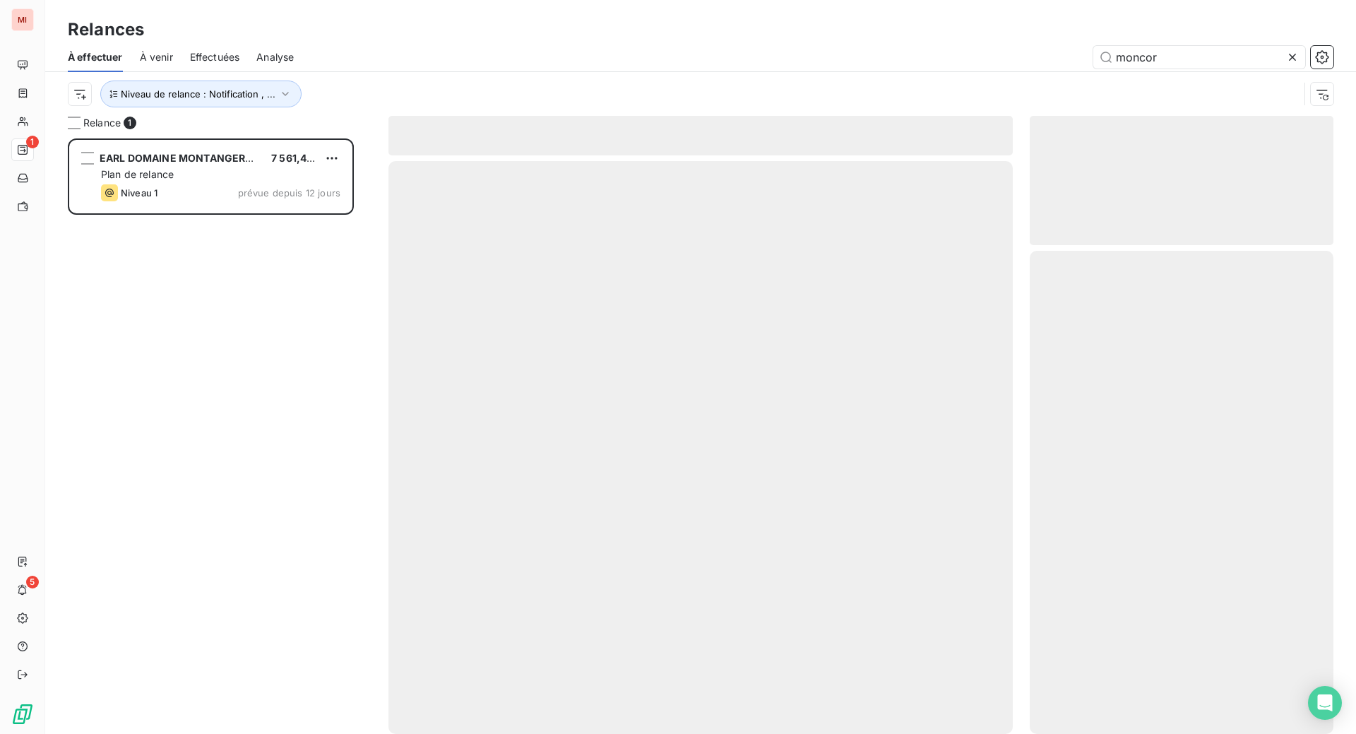
scroll to position [528, 273]
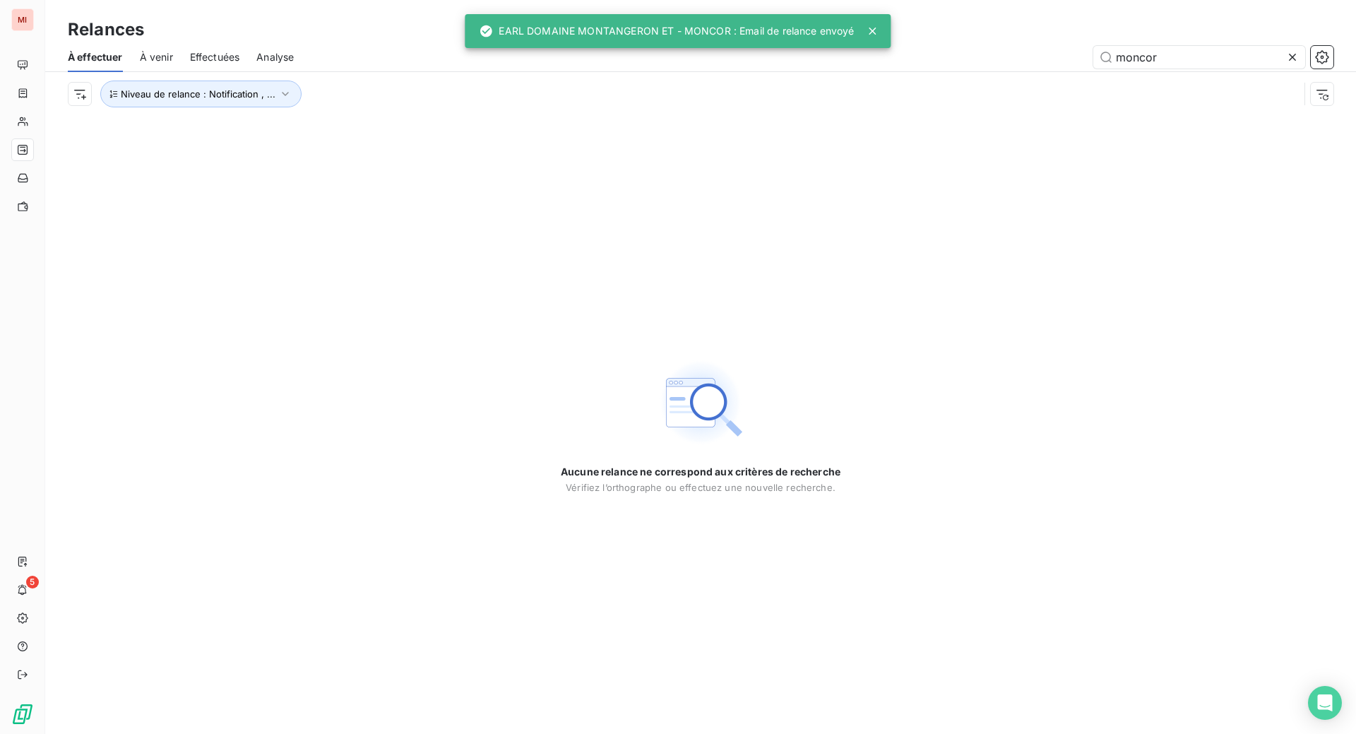
click at [1285, 64] on icon at bounding box center [1292, 57] width 14 height 14
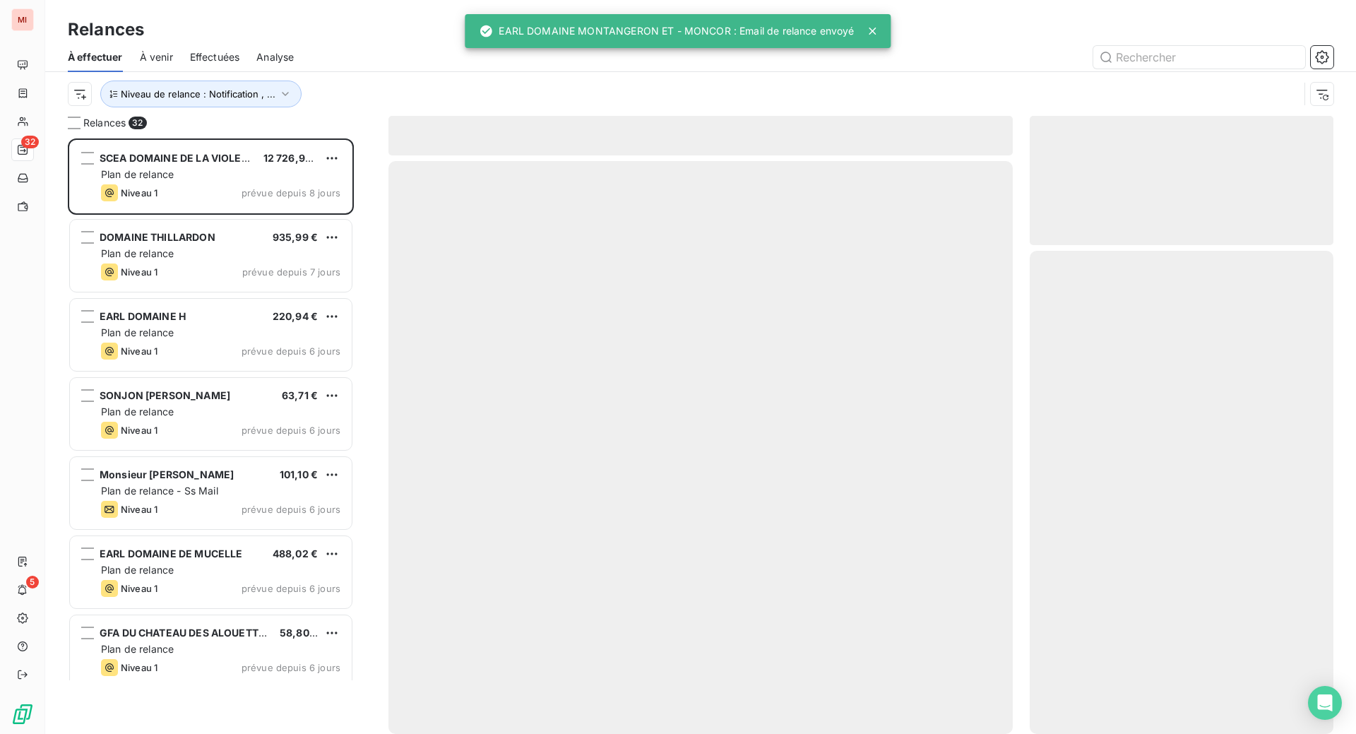
scroll to position [559, 270]
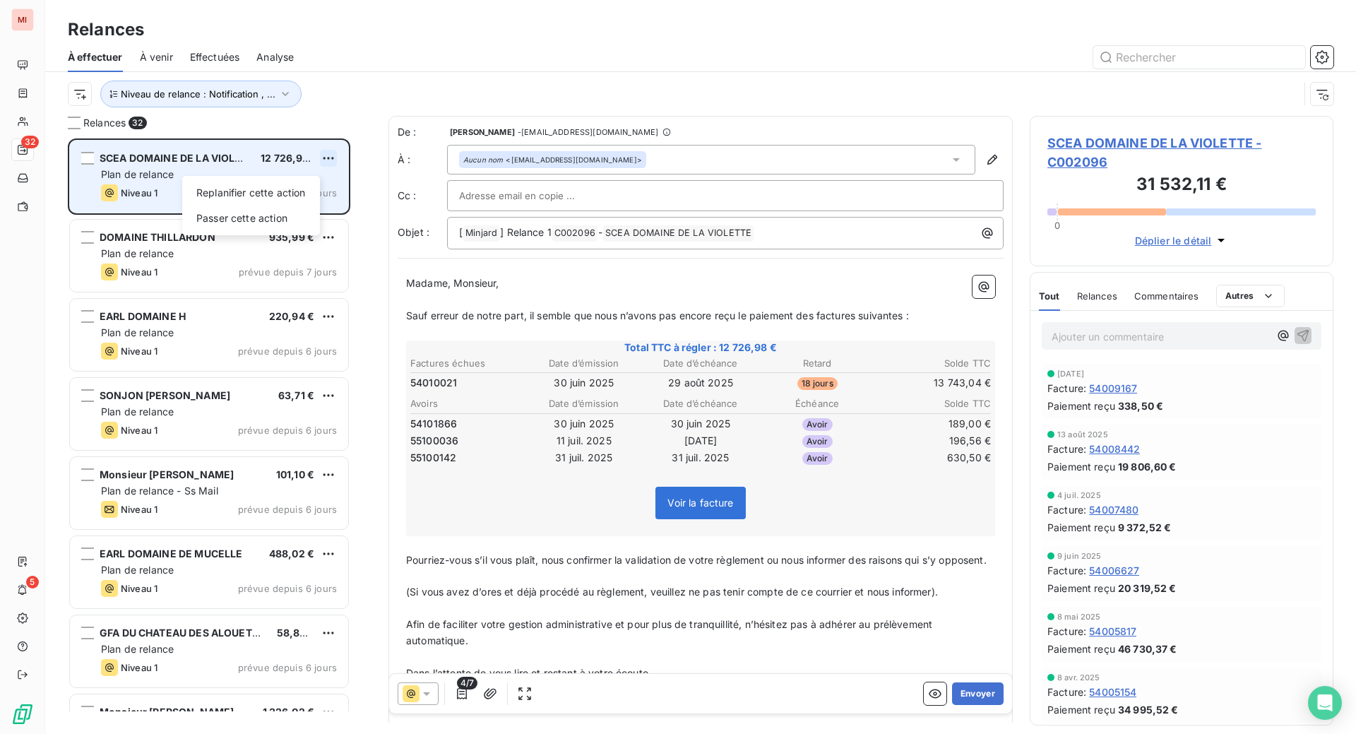
click at [359, 217] on html "MI 32 5 Relances À effectuer À venir Effectuées Analyse Niveau de relance : Not…" at bounding box center [678, 367] width 1356 height 734
click at [285, 204] on div "Replanifier cette action" at bounding box center [251, 192] width 126 height 23
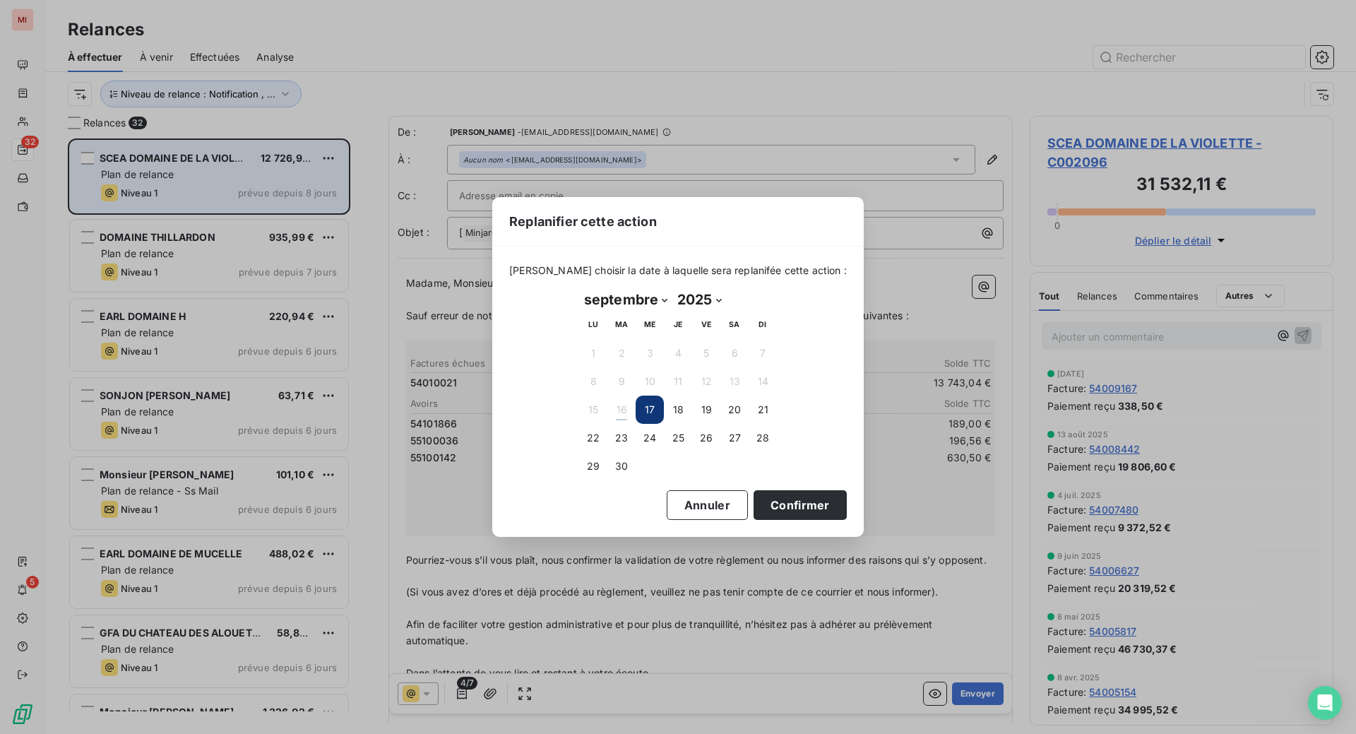
click at [672, 299] on select "janvier février mars avril mai juin juillet août septembre octobre novembre déc…" at bounding box center [625, 299] width 93 height 23
select select "9"
click at [579, 288] on select "janvier février mars avril mai juin juillet août septembre octobre novembre déc…" at bounding box center [625, 299] width 93 height 23
click at [652, 391] on button "8" at bounding box center [649, 381] width 28 height 28
click at [832, 513] on button "Confirmer" at bounding box center [799, 505] width 93 height 30
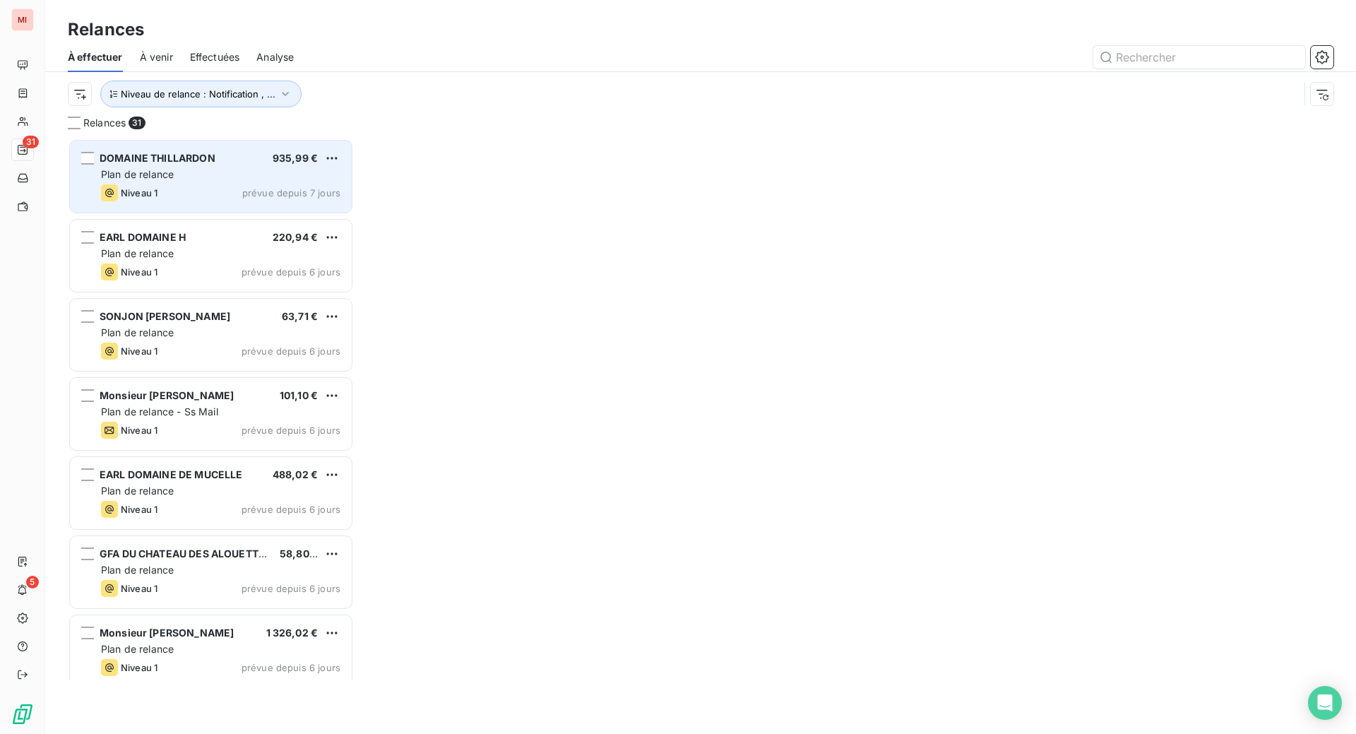
scroll to position [559, 270]
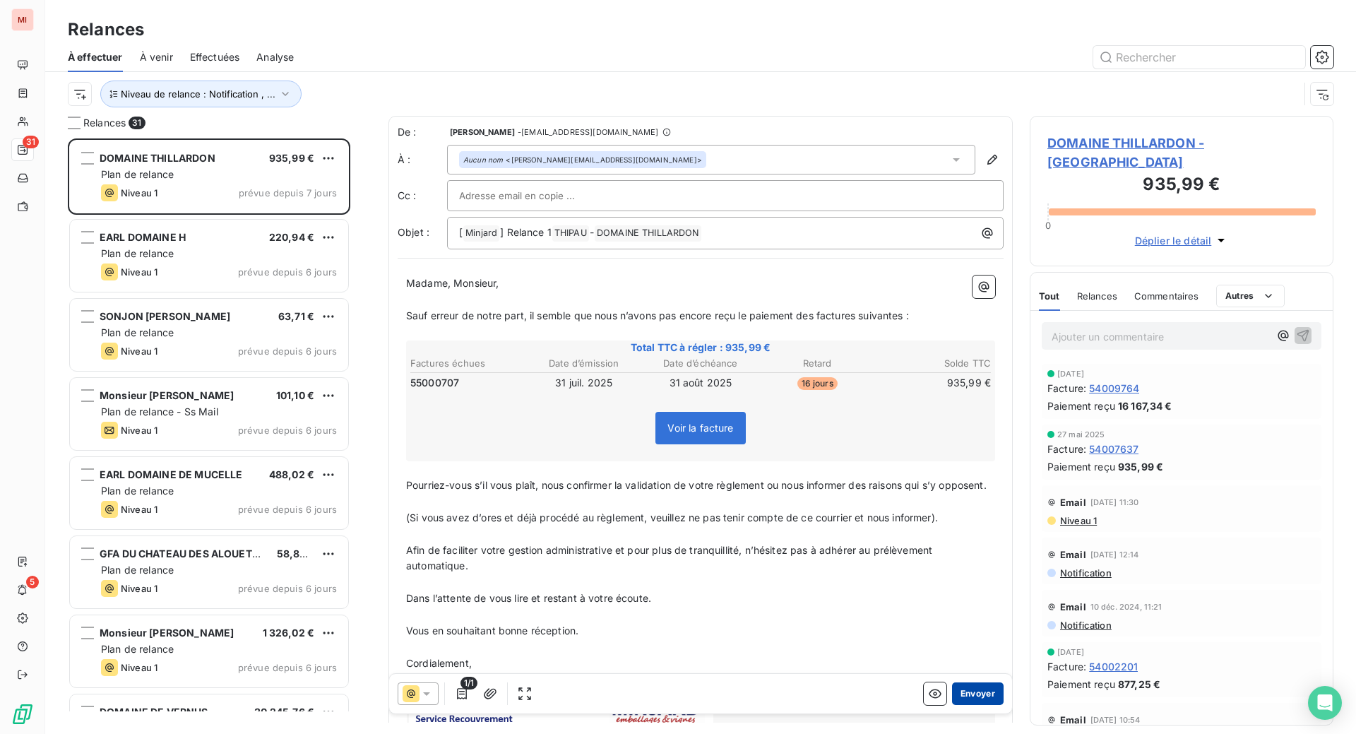
click at [952, 705] on button "Envoyer" at bounding box center [978, 693] width 52 height 23
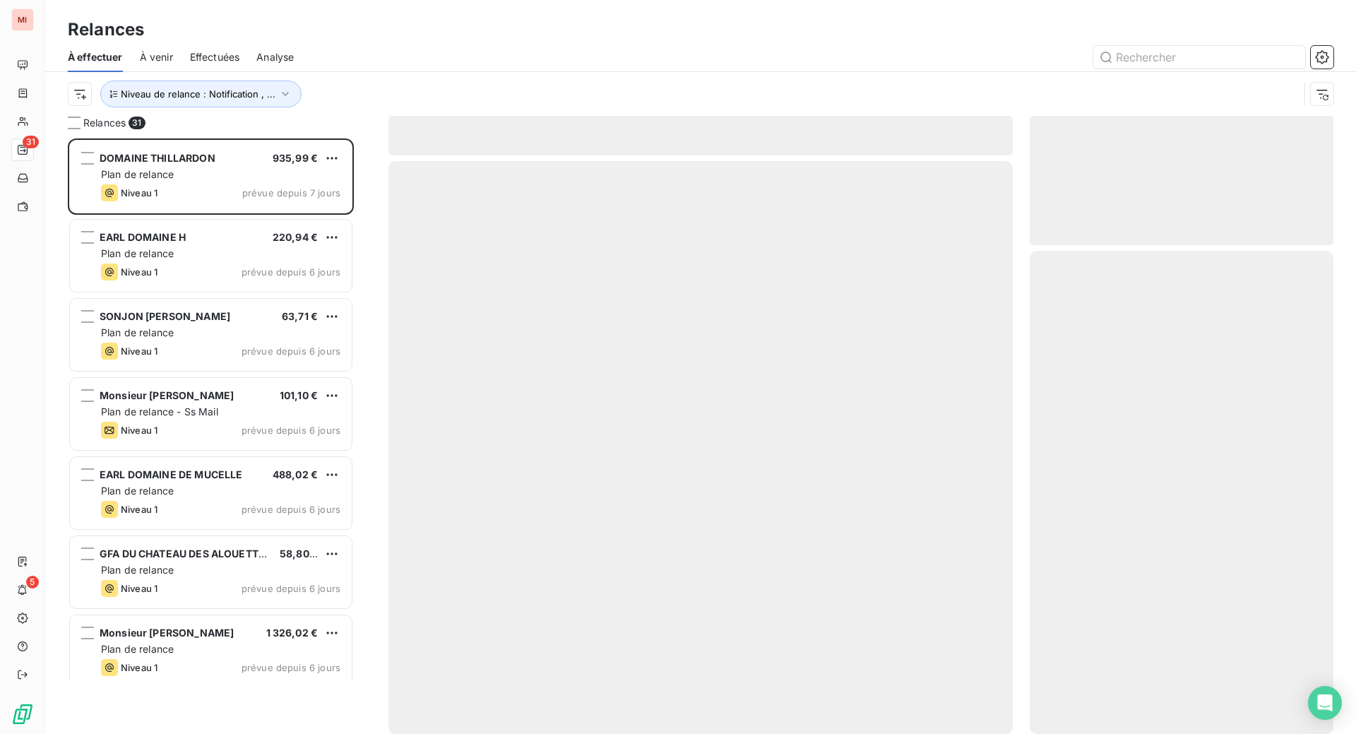
scroll to position [528, 273]
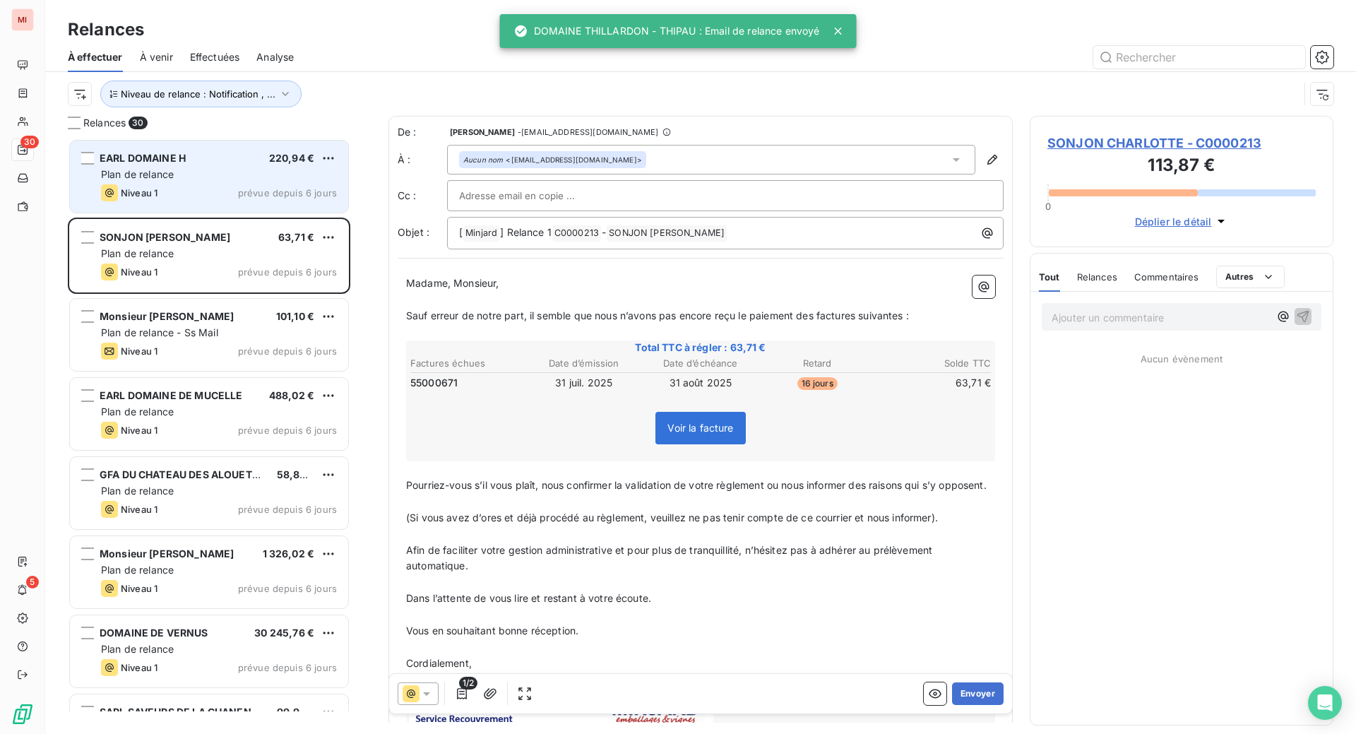
scroll to position [559, 270]
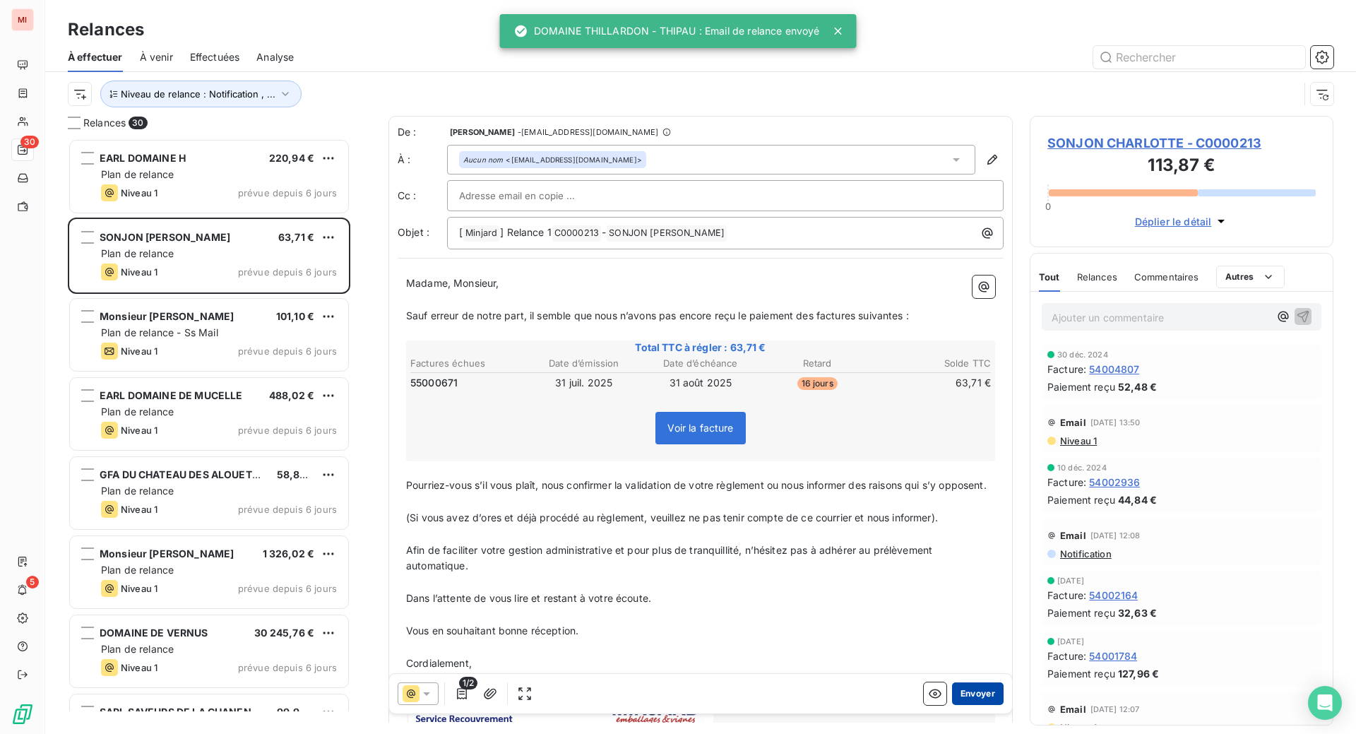
click at [952, 705] on button "Envoyer" at bounding box center [978, 693] width 52 height 23
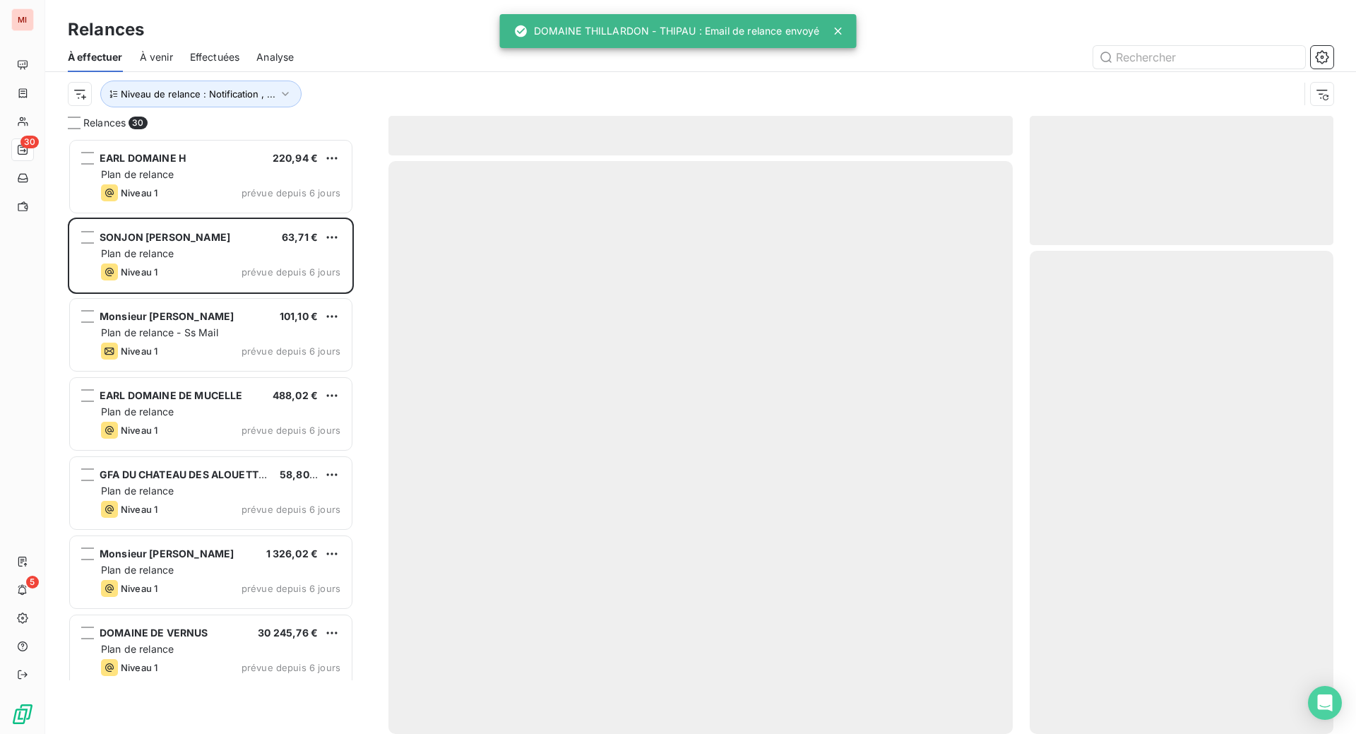
scroll to position [528, 273]
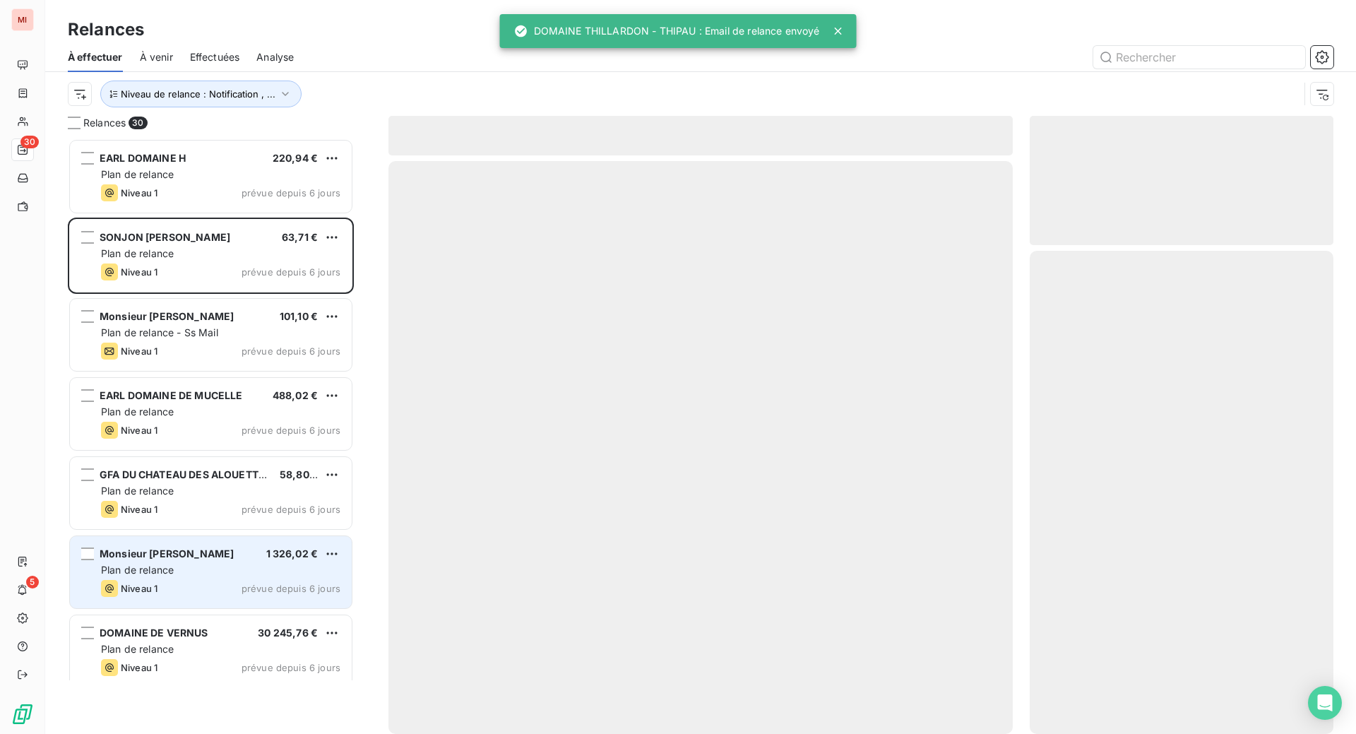
scroll to position [559, 270]
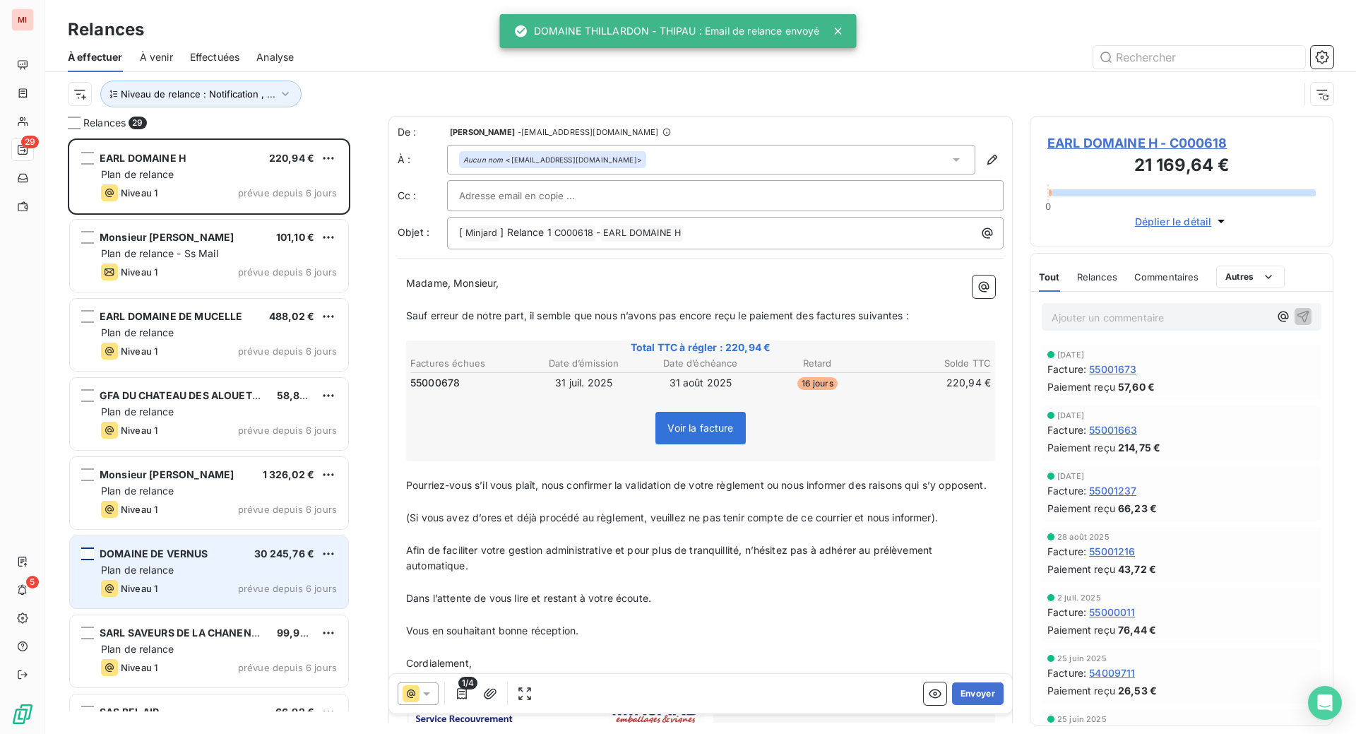
scroll to position [559, 270]
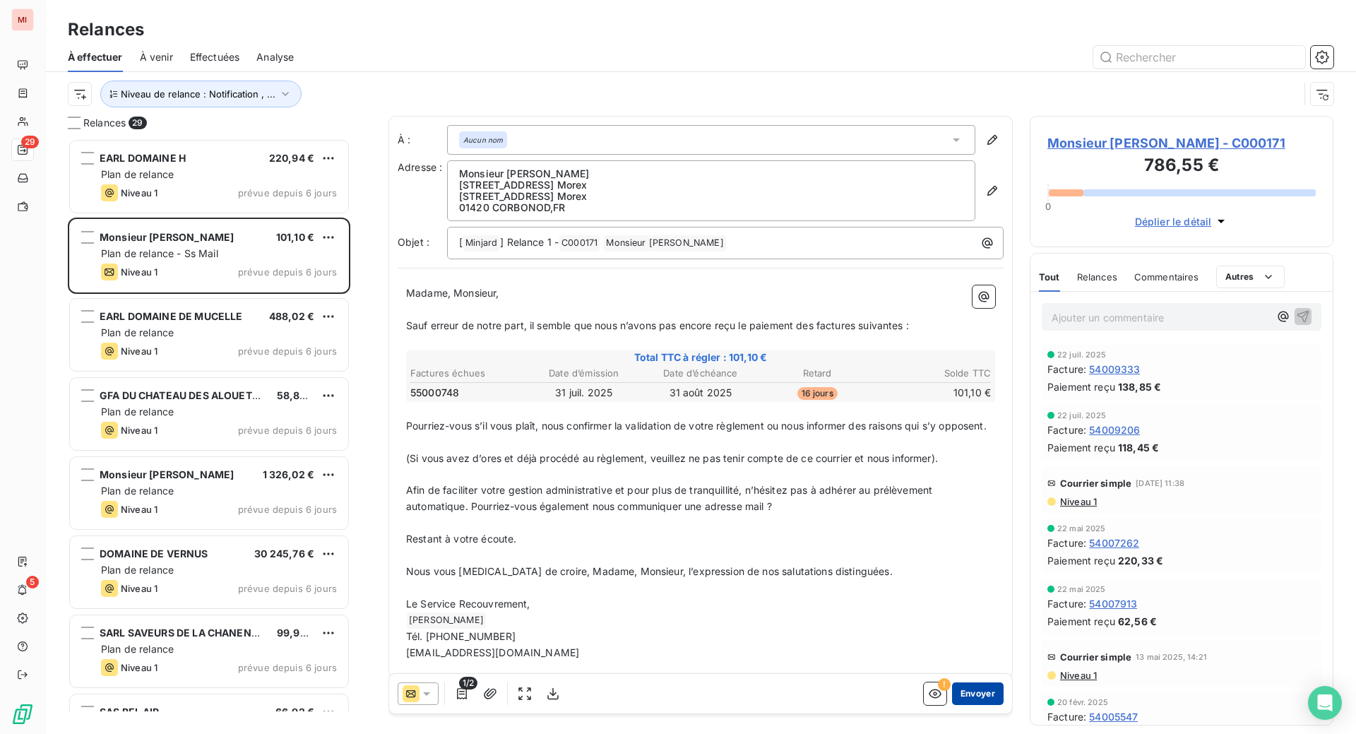
click at [952, 705] on button "Envoyer" at bounding box center [978, 693] width 52 height 23
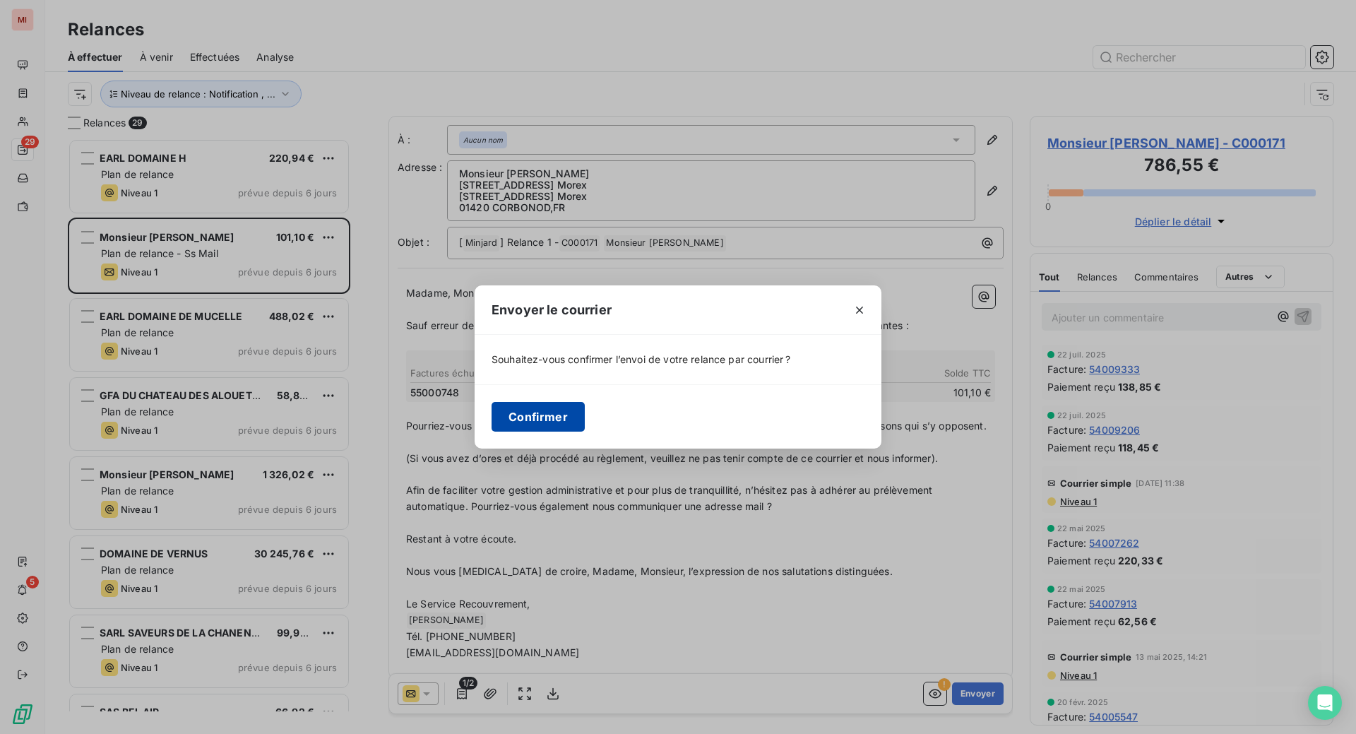
click at [491, 419] on button "Confirmer" at bounding box center [537, 417] width 93 height 30
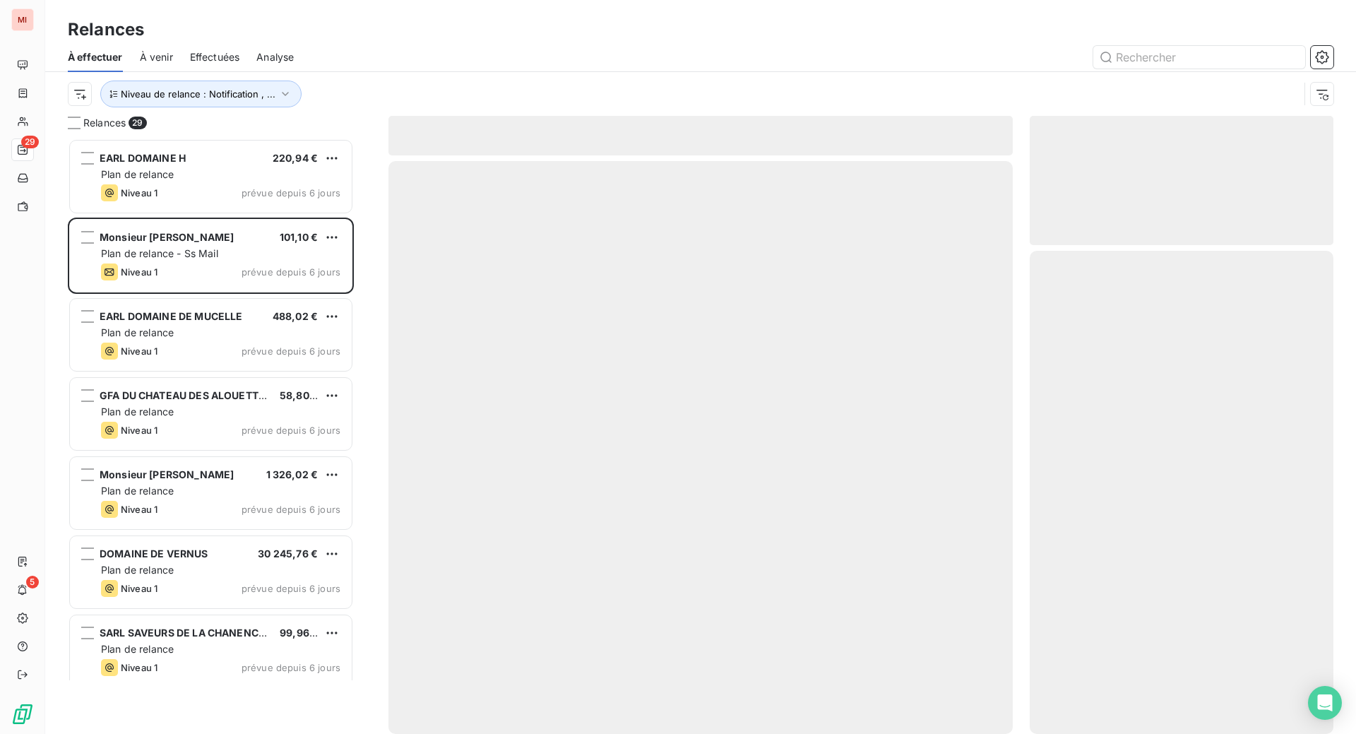
scroll to position [528, 273]
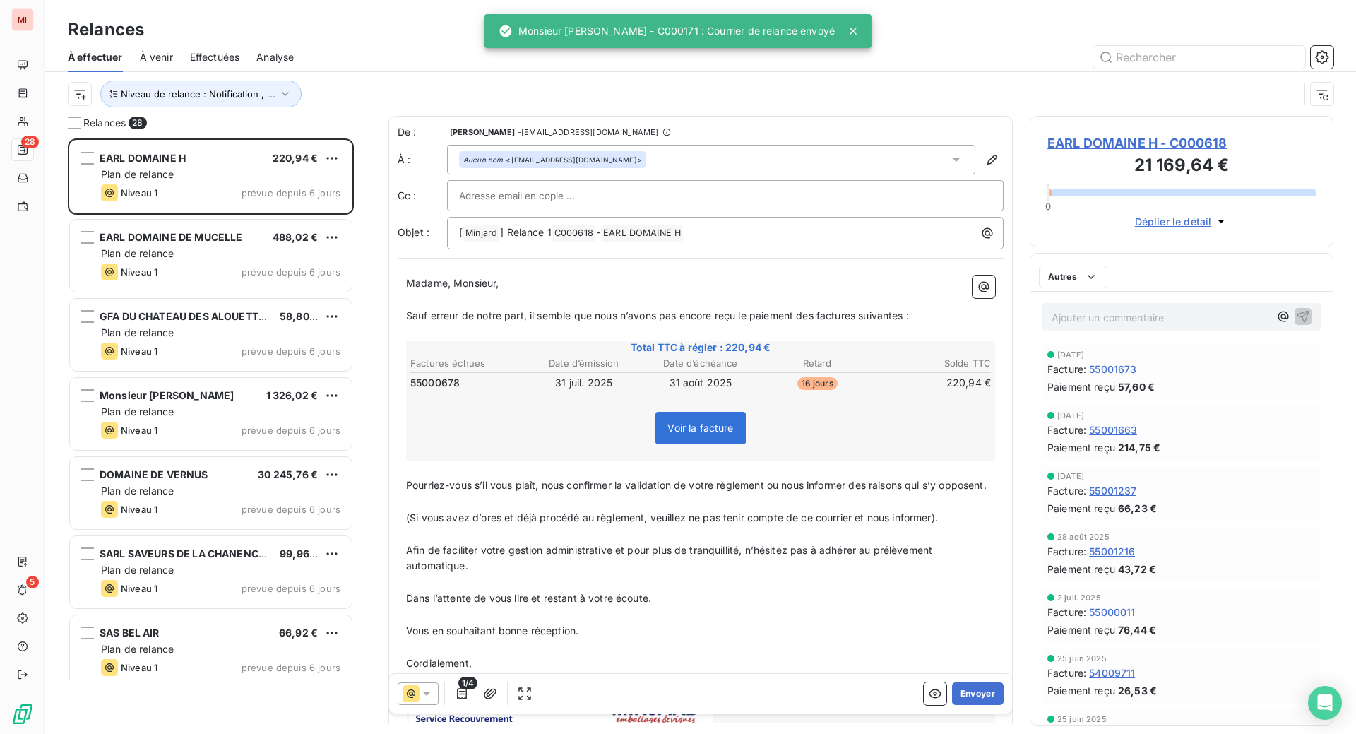
scroll to position [559, 270]
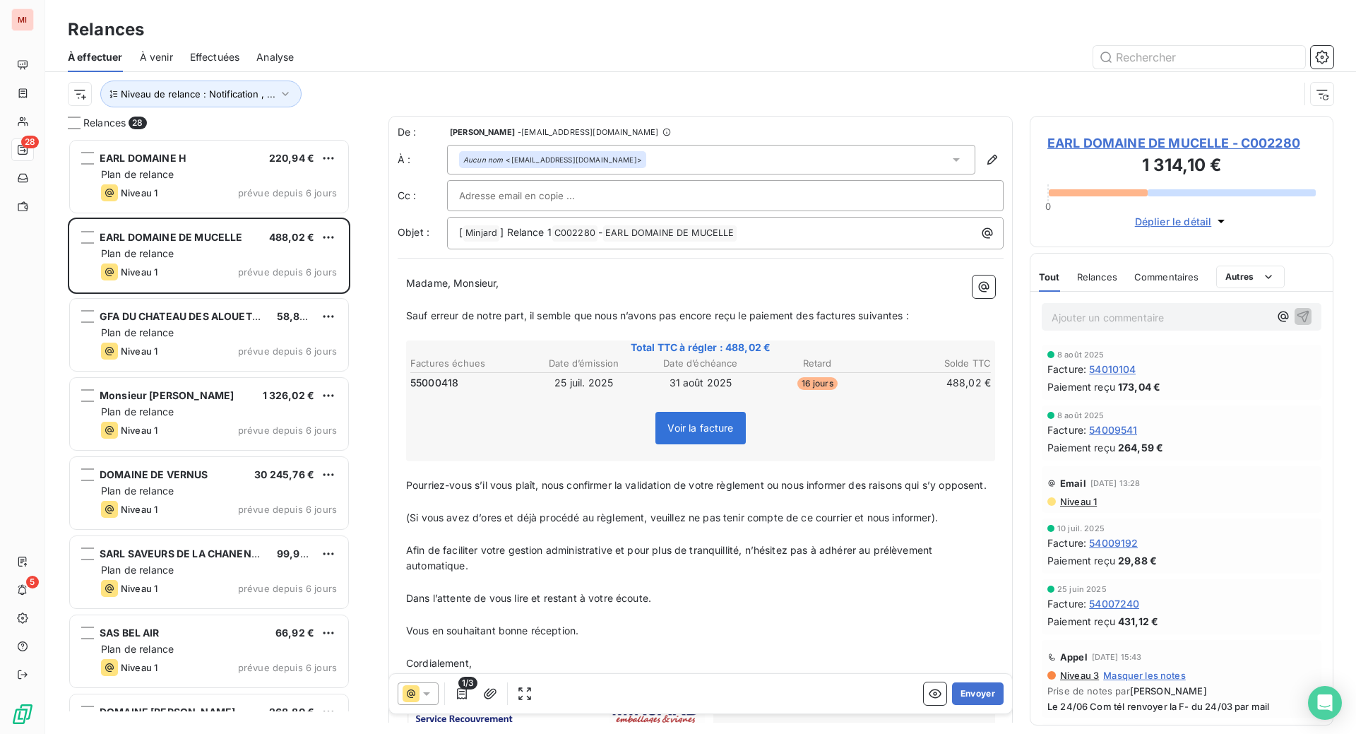
click at [639, 32] on div "Relances" at bounding box center [700, 29] width 1310 height 25
click at [952, 705] on button "Envoyer" at bounding box center [978, 693] width 52 height 23
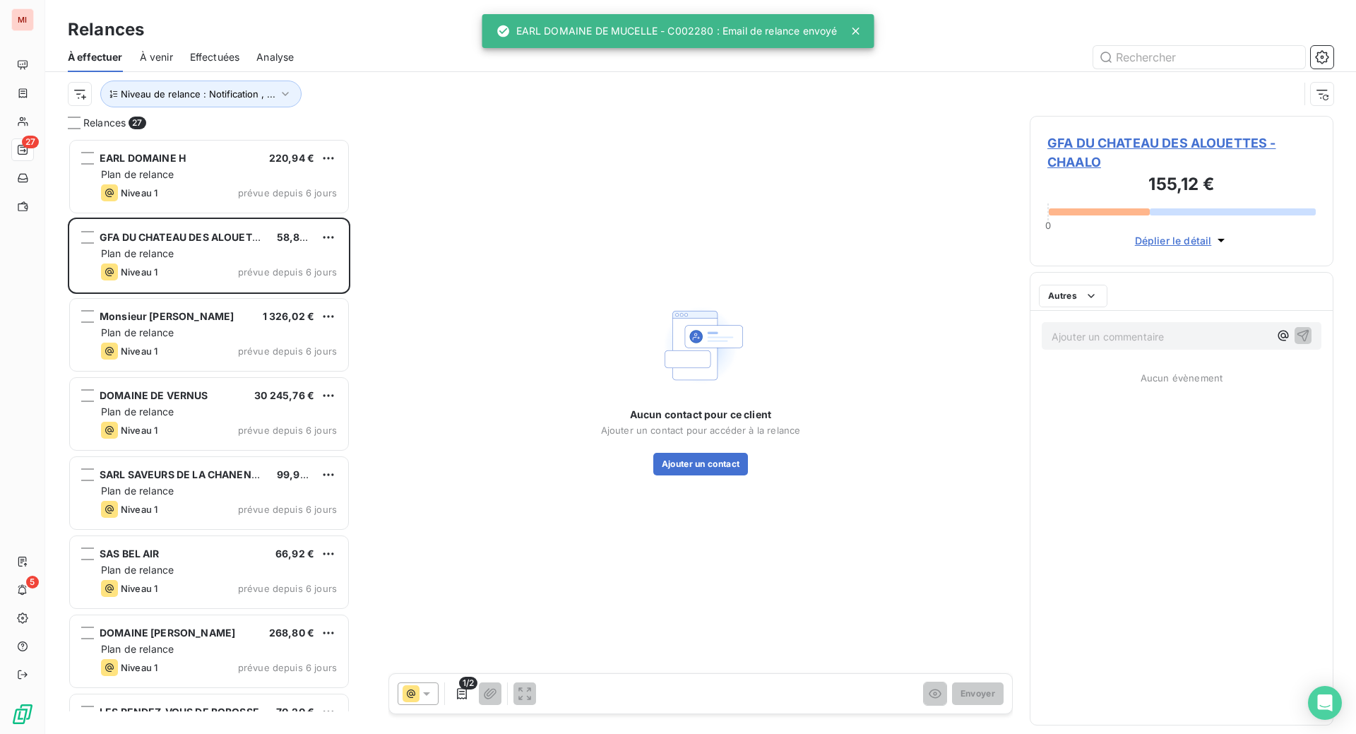
scroll to position [559, 270]
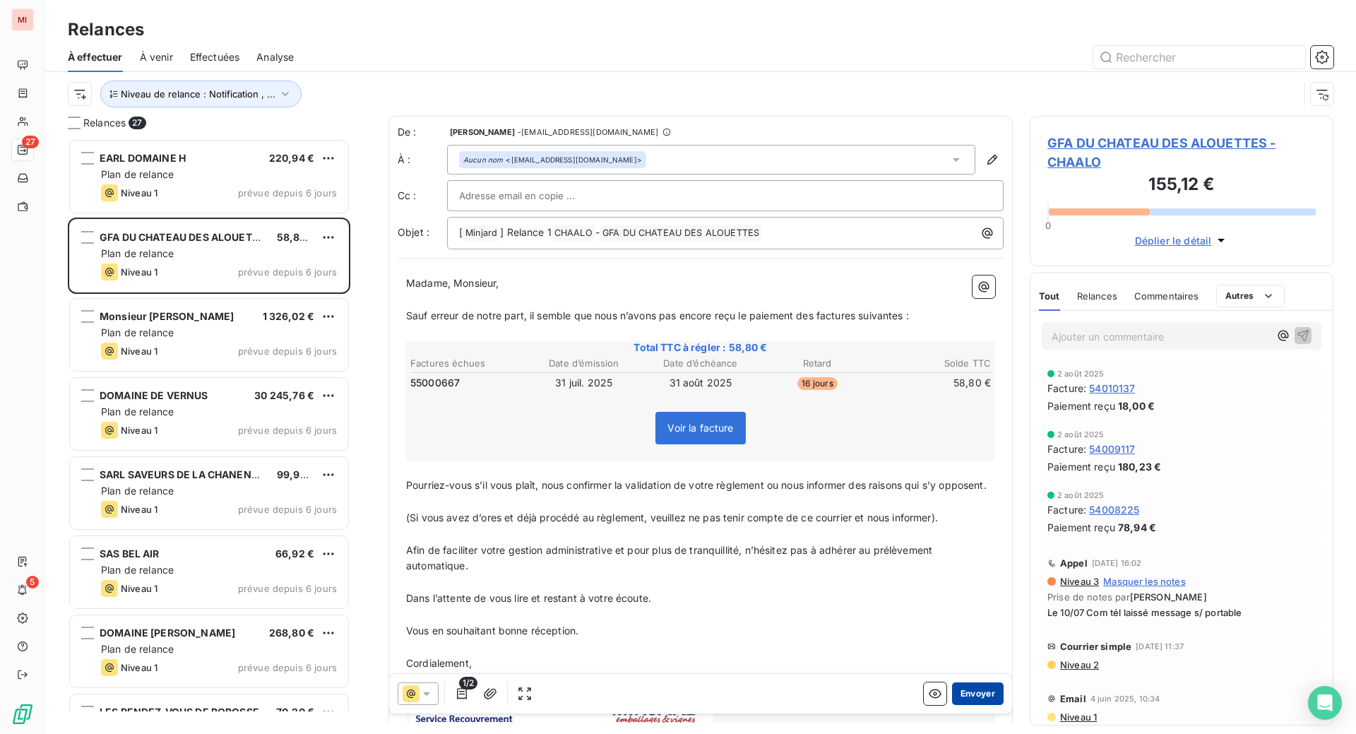
click at [952, 705] on button "Envoyer" at bounding box center [978, 693] width 52 height 23
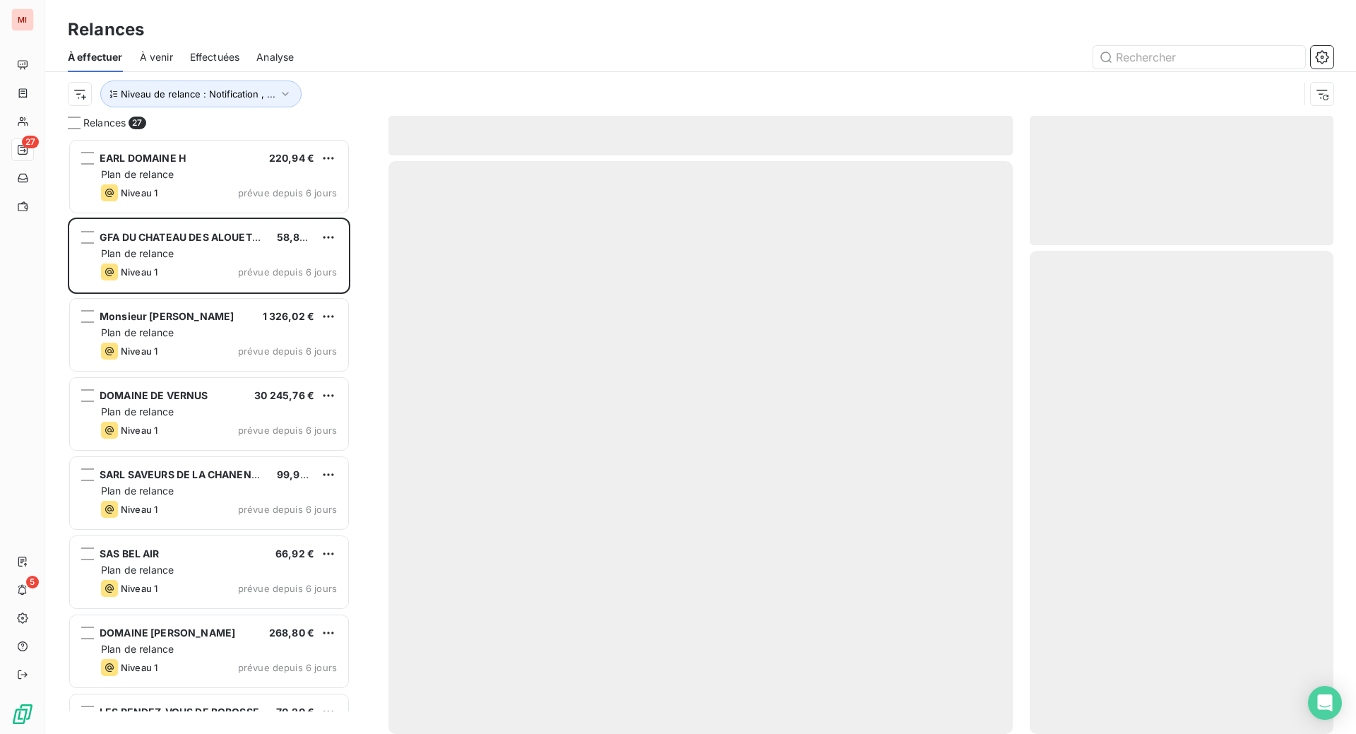
scroll to position [528, 273]
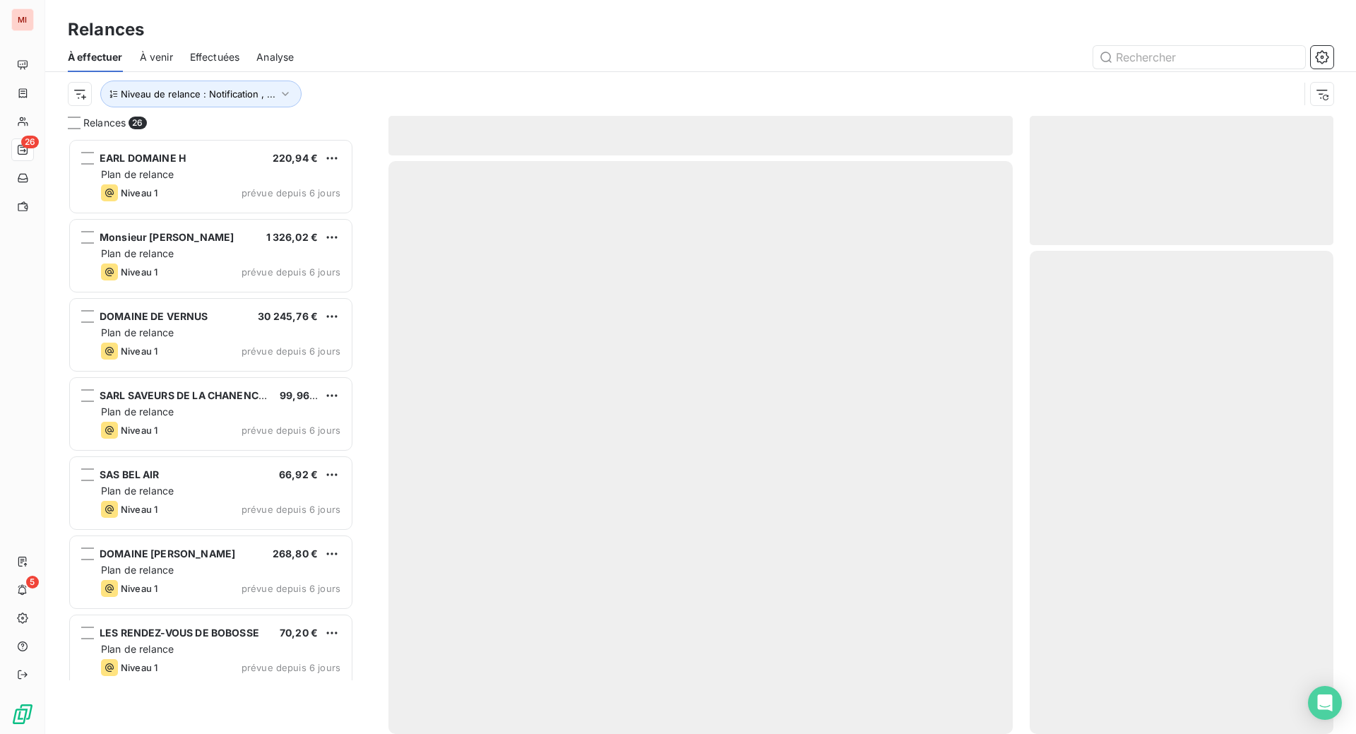
scroll to position [559, 270]
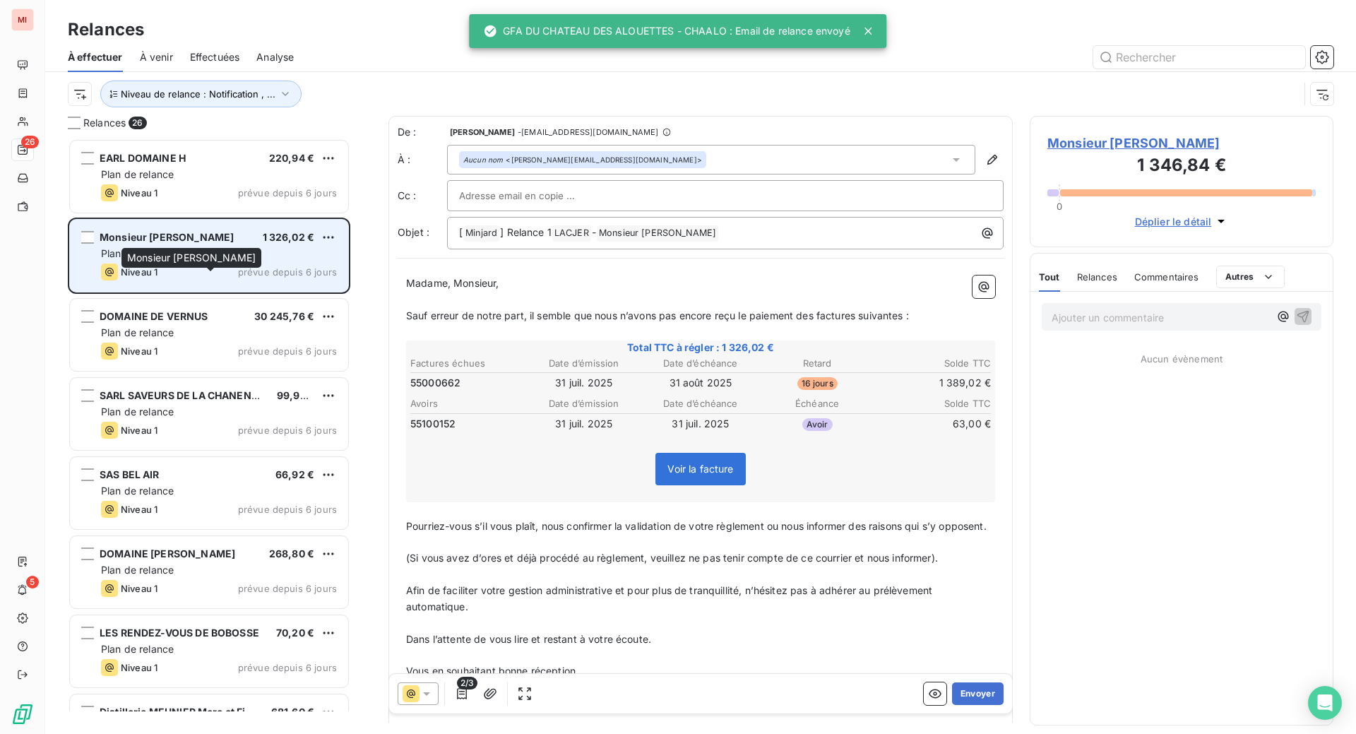
scroll to position [559, 270]
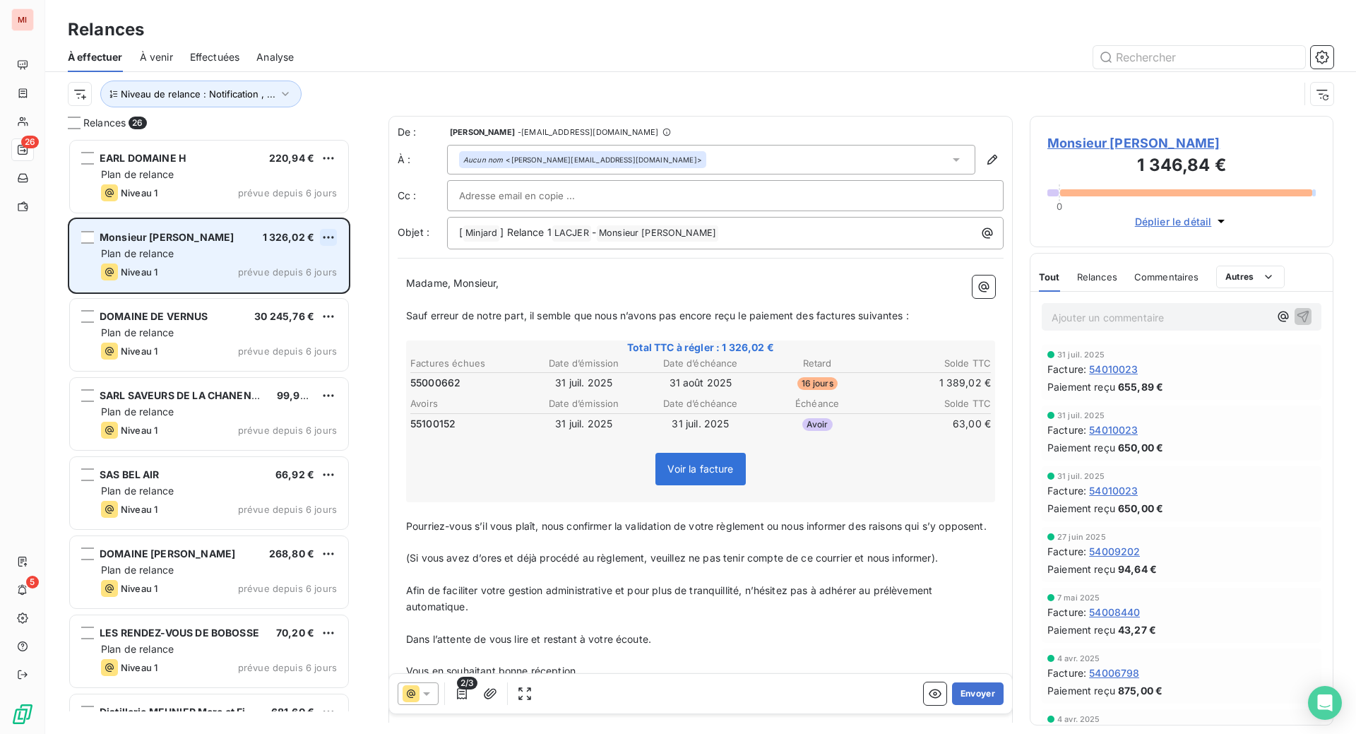
click at [349, 302] on html "MI 26 5 Relances À effectuer À venir Effectuées Analyse Niveau de relance : Not…" at bounding box center [678, 367] width 1356 height 734
click at [277, 283] on div "Replanifier cette action" at bounding box center [251, 272] width 126 height 23
select select "8"
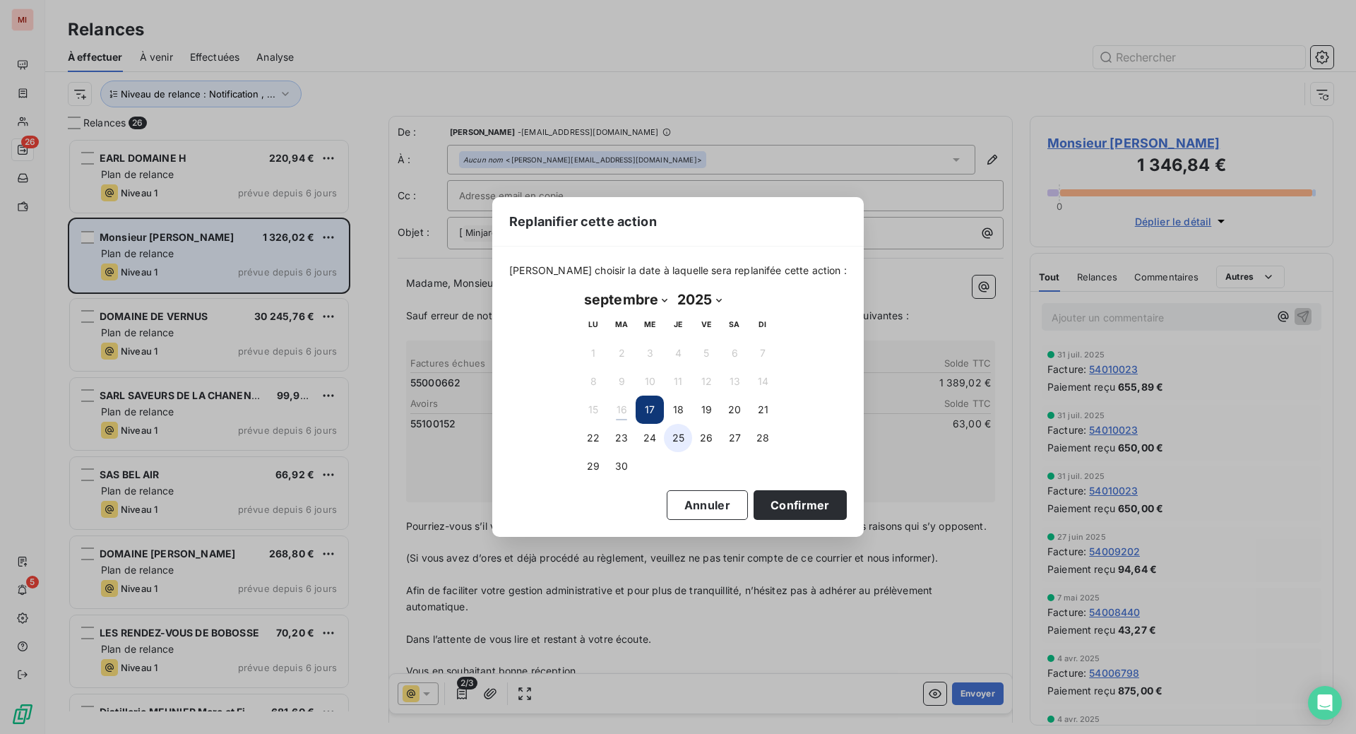
click at [664, 449] on button "25" at bounding box center [678, 438] width 28 height 28
click at [829, 518] on button "Confirmer" at bounding box center [799, 505] width 93 height 30
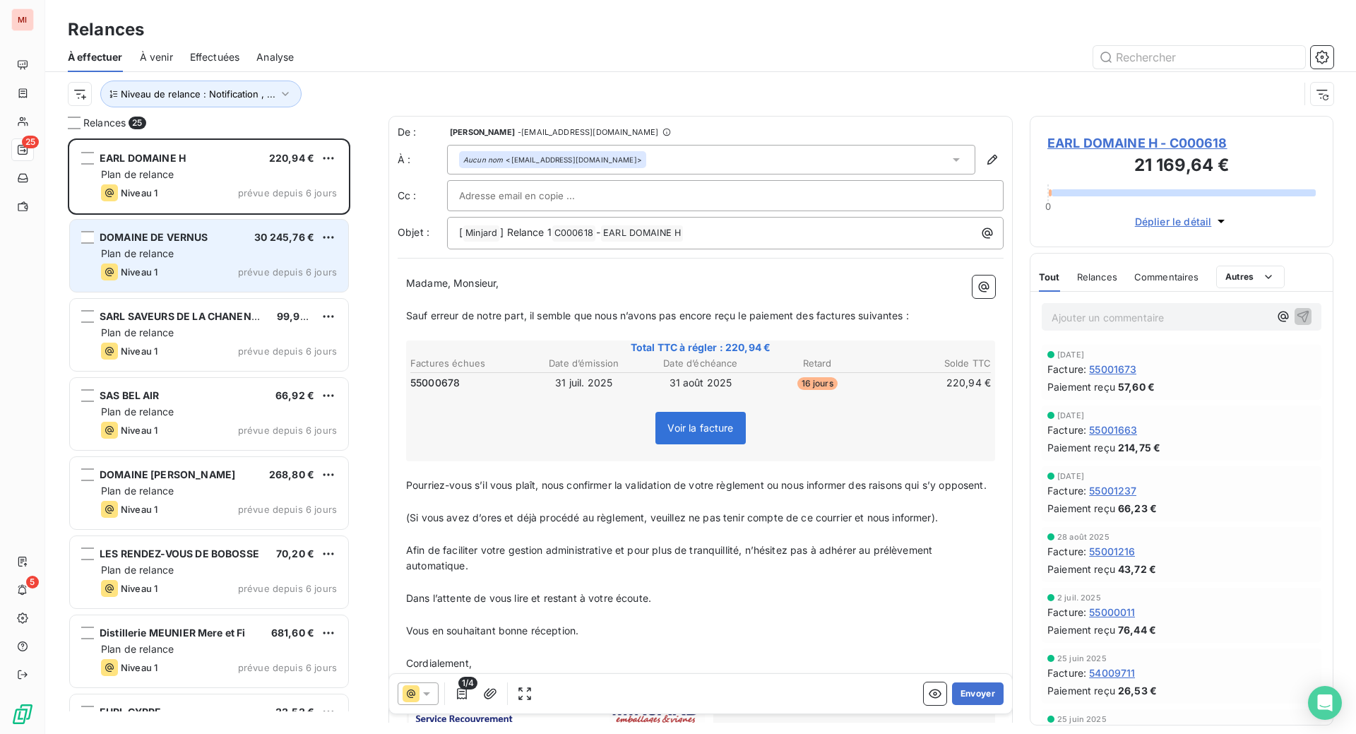
scroll to position [559, 270]
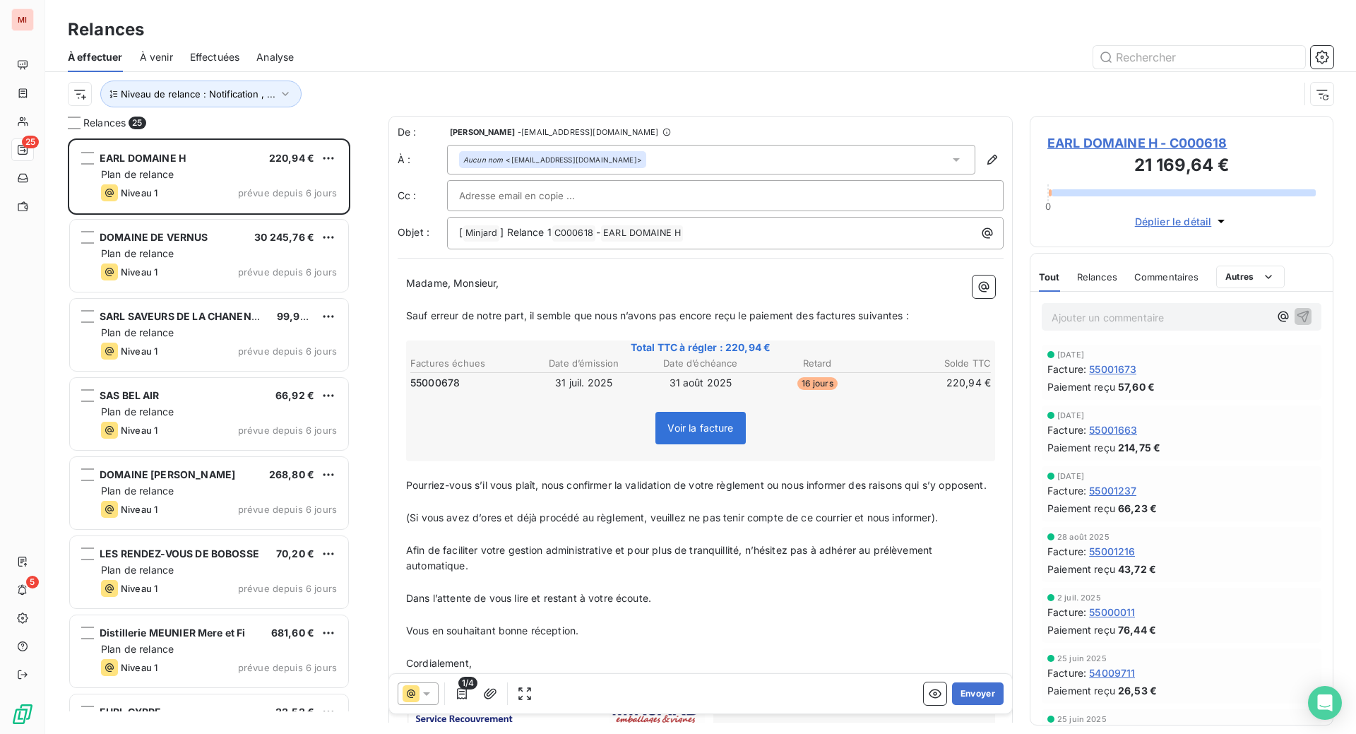
click at [556, 68] on div at bounding box center [822, 57] width 1022 height 23
click at [952, 705] on button "Envoyer" at bounding box center [978, 693] width 52 height 23
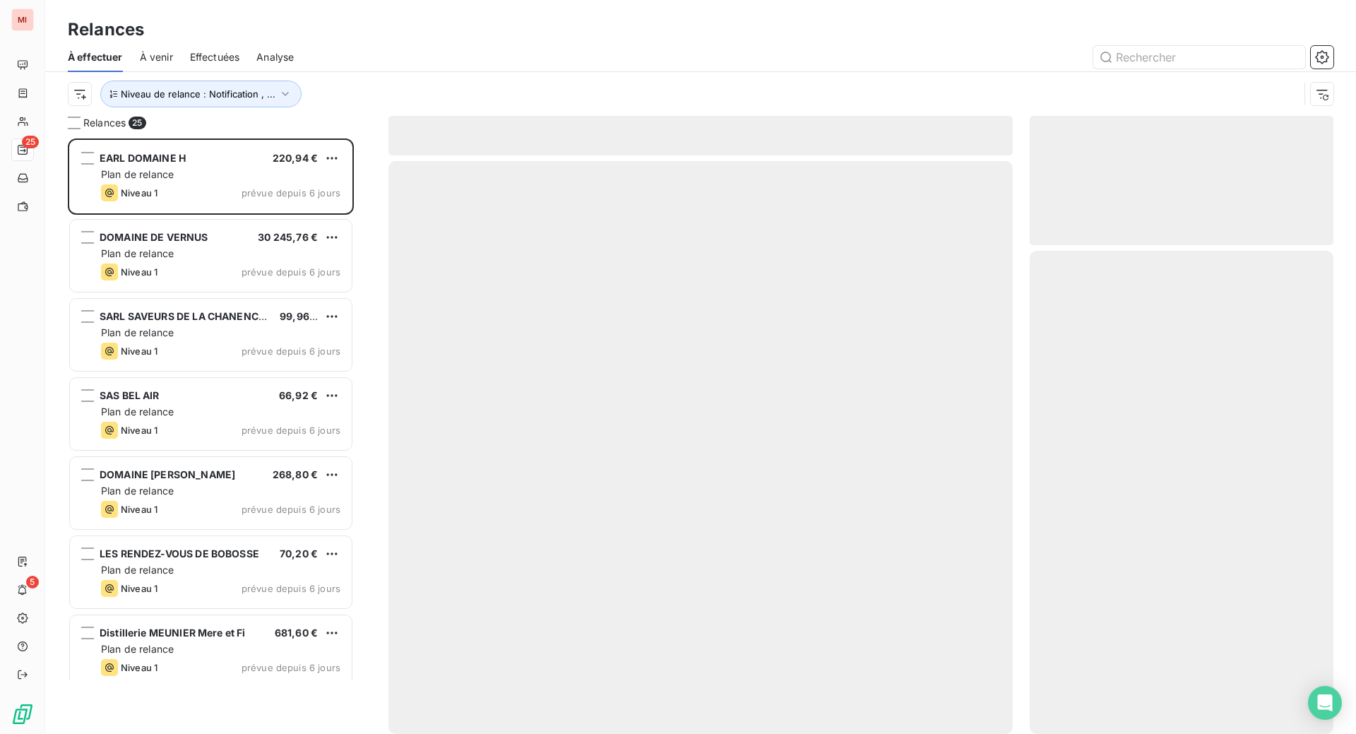
scroll to position [528, 273]
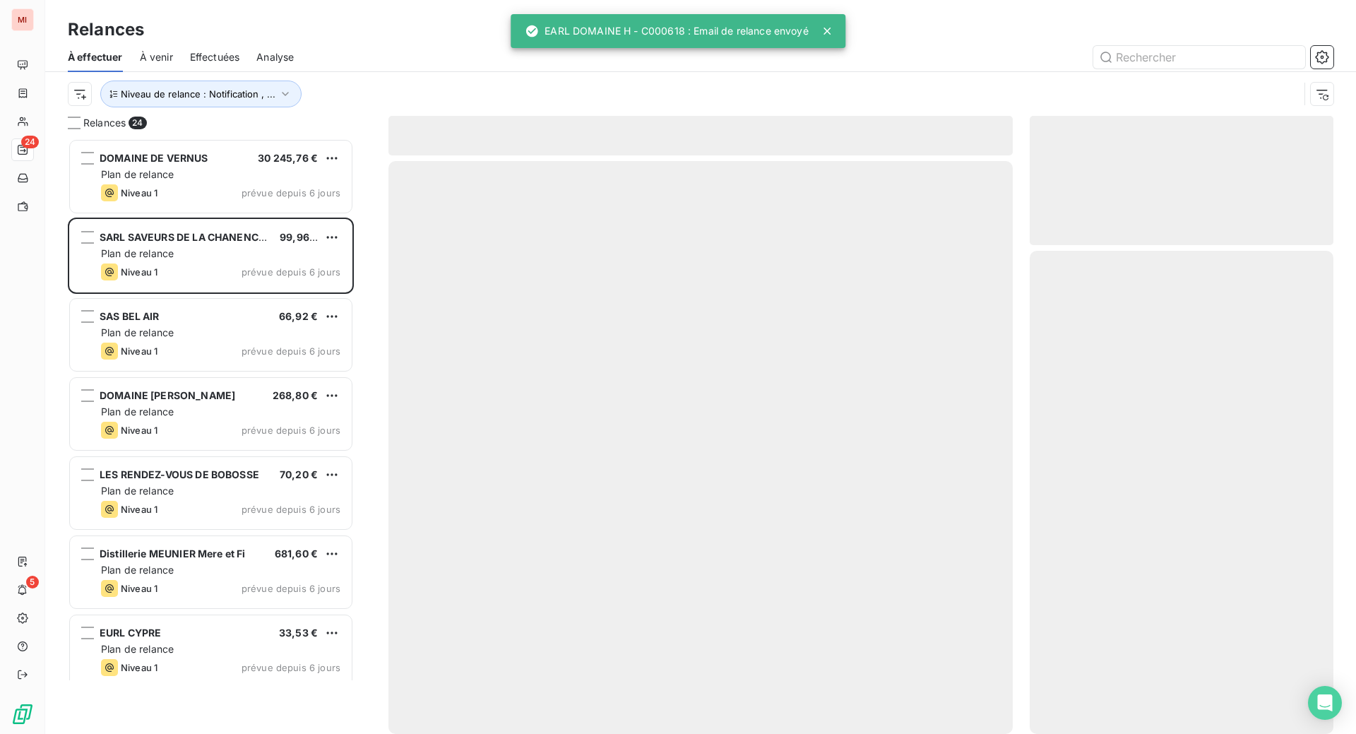
scroll to position [559, 270]
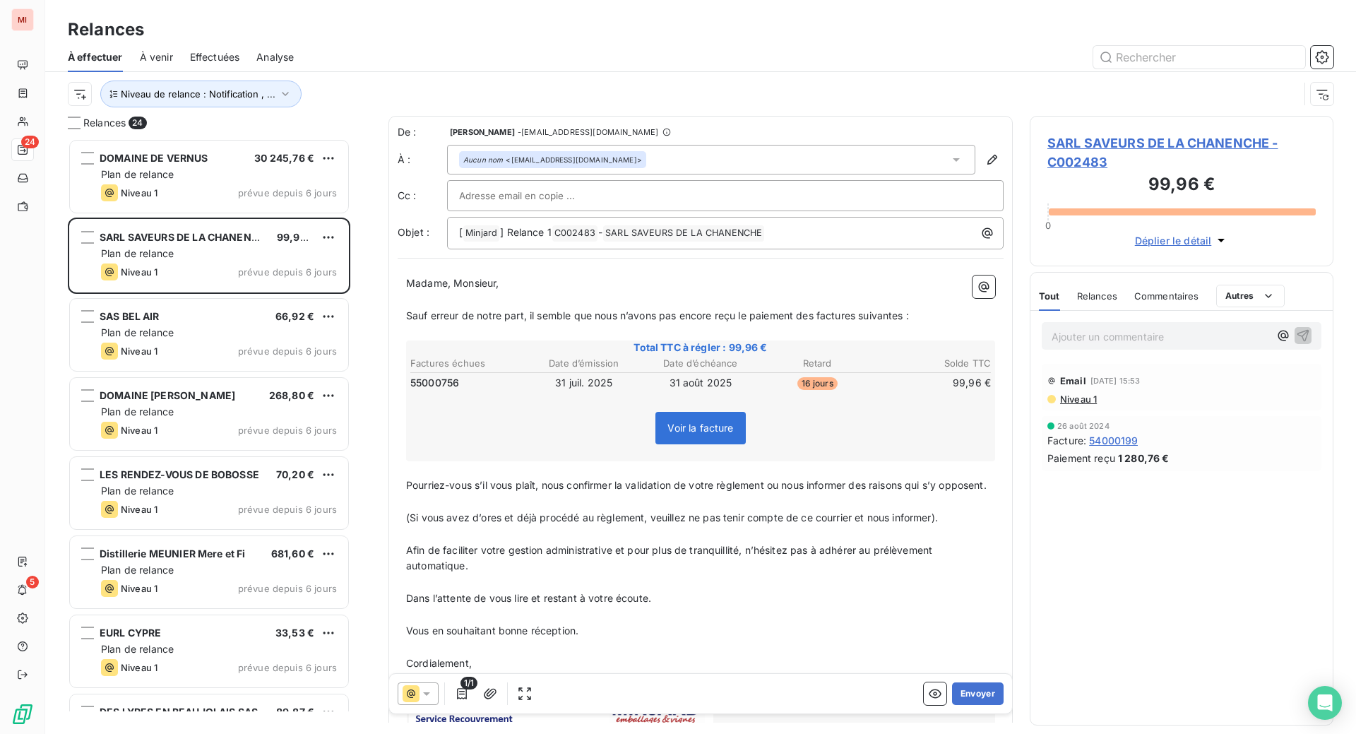
click at [686, 20] on div "Relances À effectuer À venir Effectuées Analyse Niveau de relance : Notificatio…" at bounding box center [700, 58] width 1310 height 116
click at [952, 705] on button "Envoyer" at bounding box center [978, 693] width 52 height 23
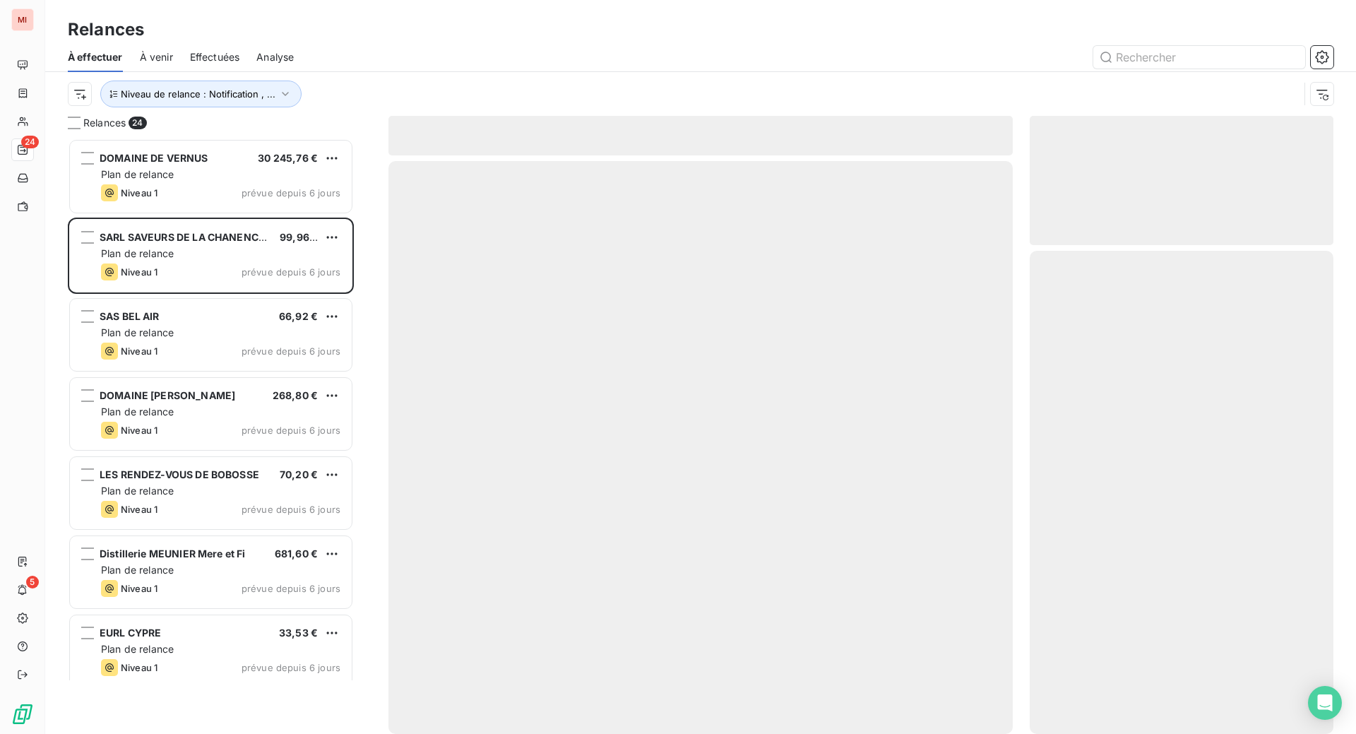
scroll to position [528, 273]
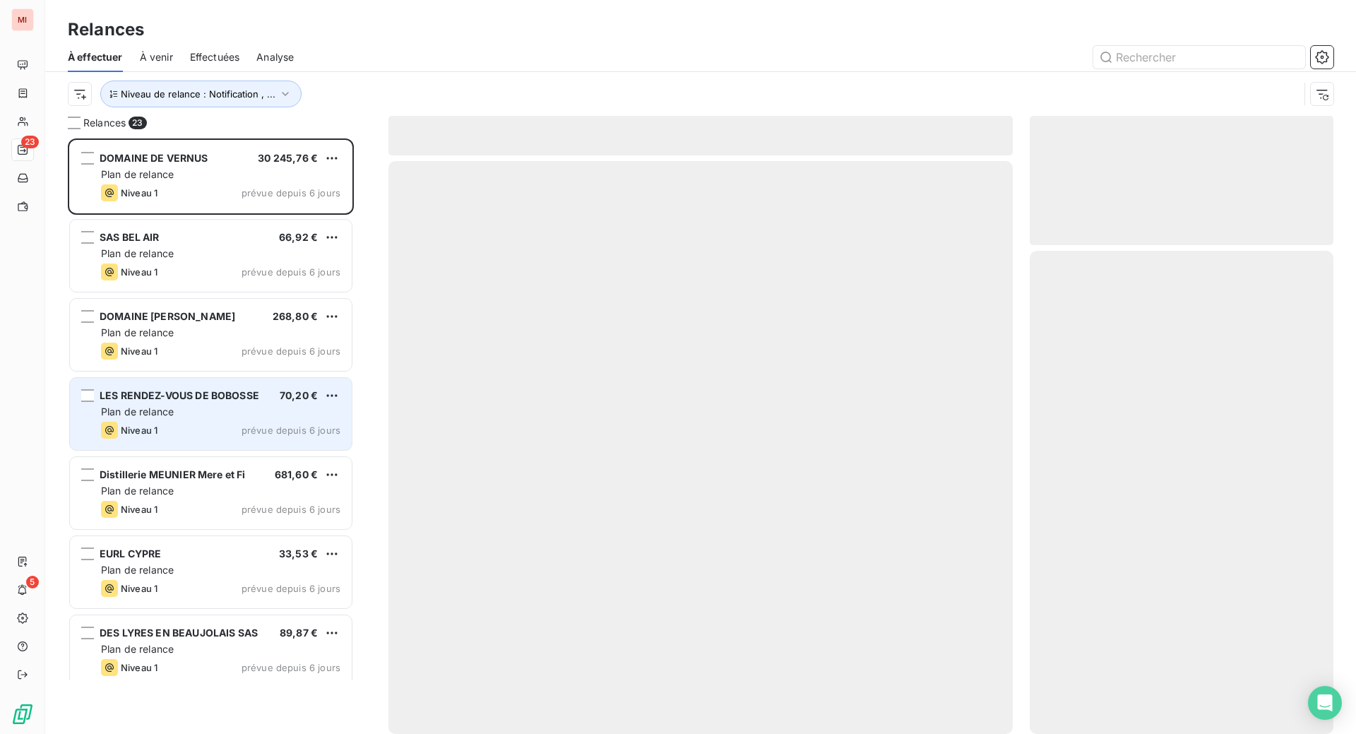
scroll to position [559, 270]
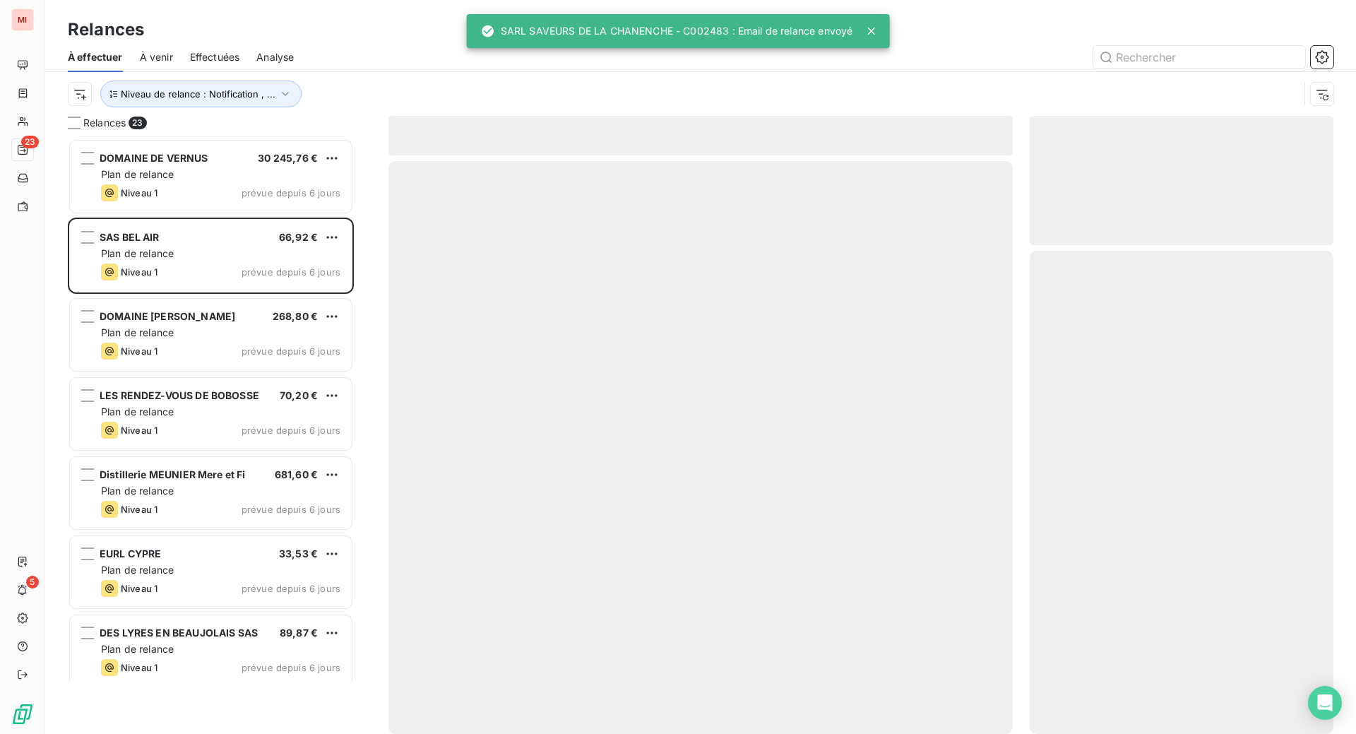
scroll to position [559, 270]
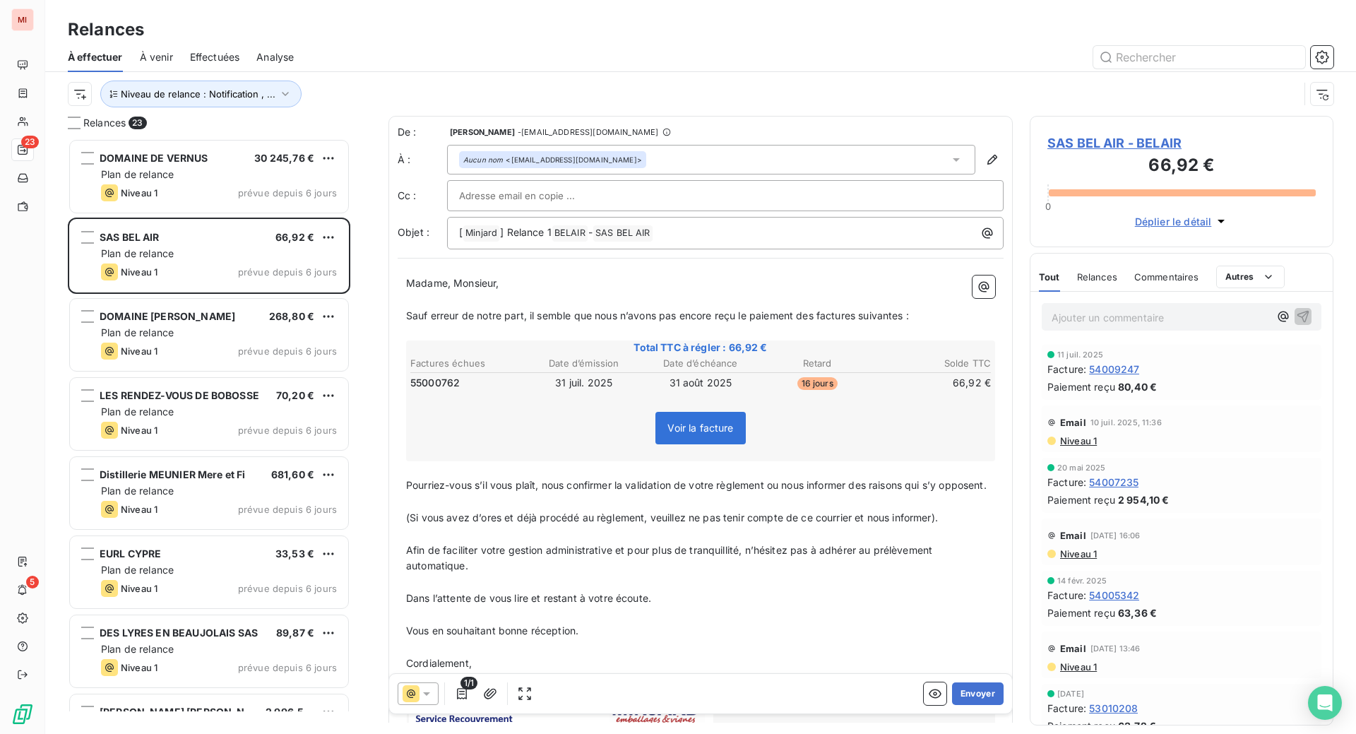
click at [817, 42] on div "Relances" at bounding box center [700, 29] width 1310 height 25
click at [952, 705] on button "Envoyer" at bounding box center [978, 693] width 52 height 23
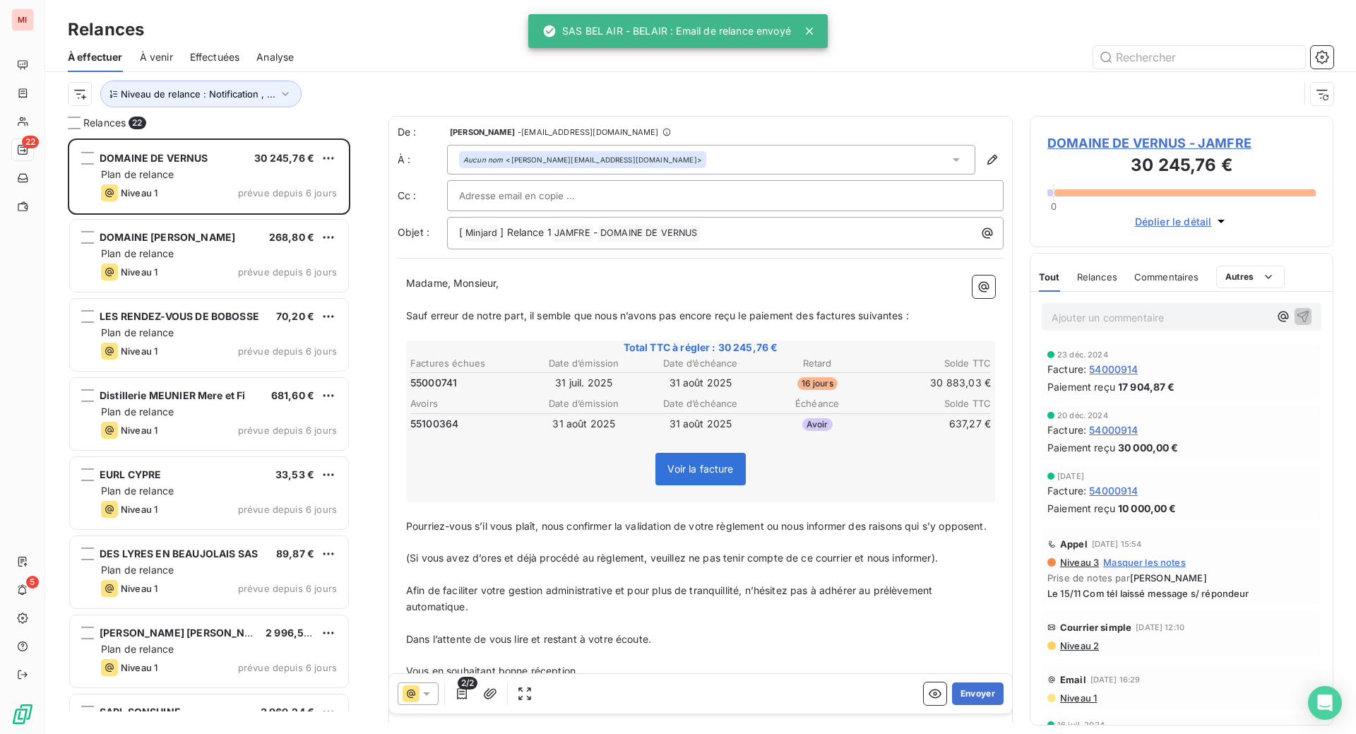
scroll to position [559, 270]
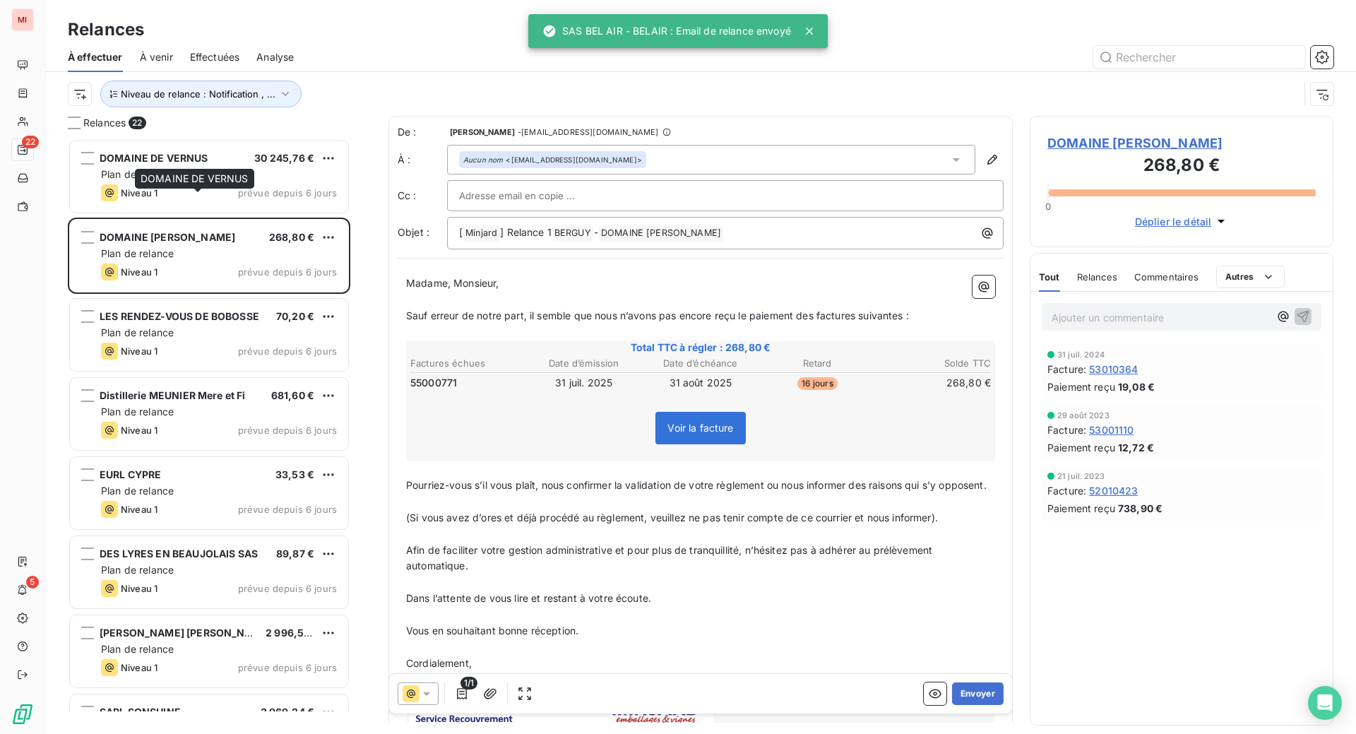
click at [208, 164] on span "DOMAINE DE VERNUS" at bounding box center [154, 158] width 109 height 12
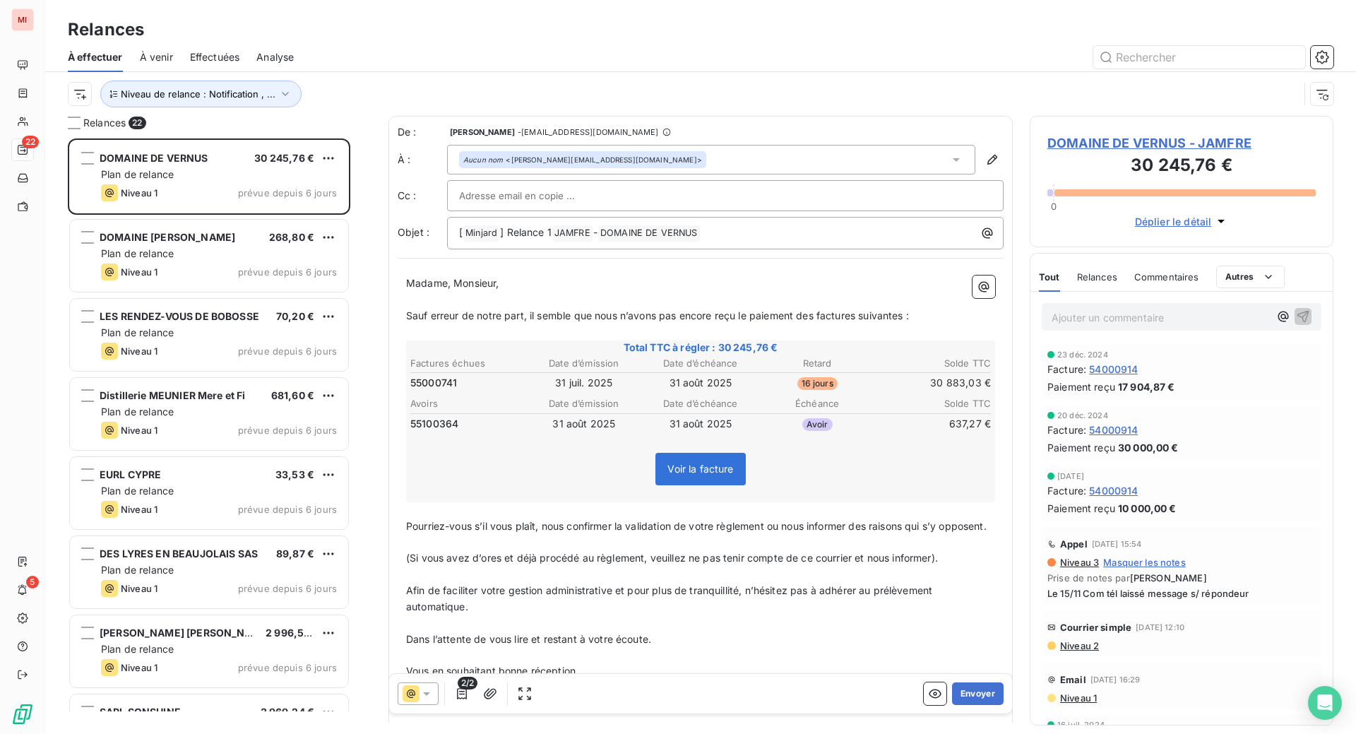
click at [529, 42] on div "Relances" at bounding box center [700, 29] width 1310 height 25
click at [952, 705] on button "Envoyer" at bounding box center [978, 693] width 52 height 23
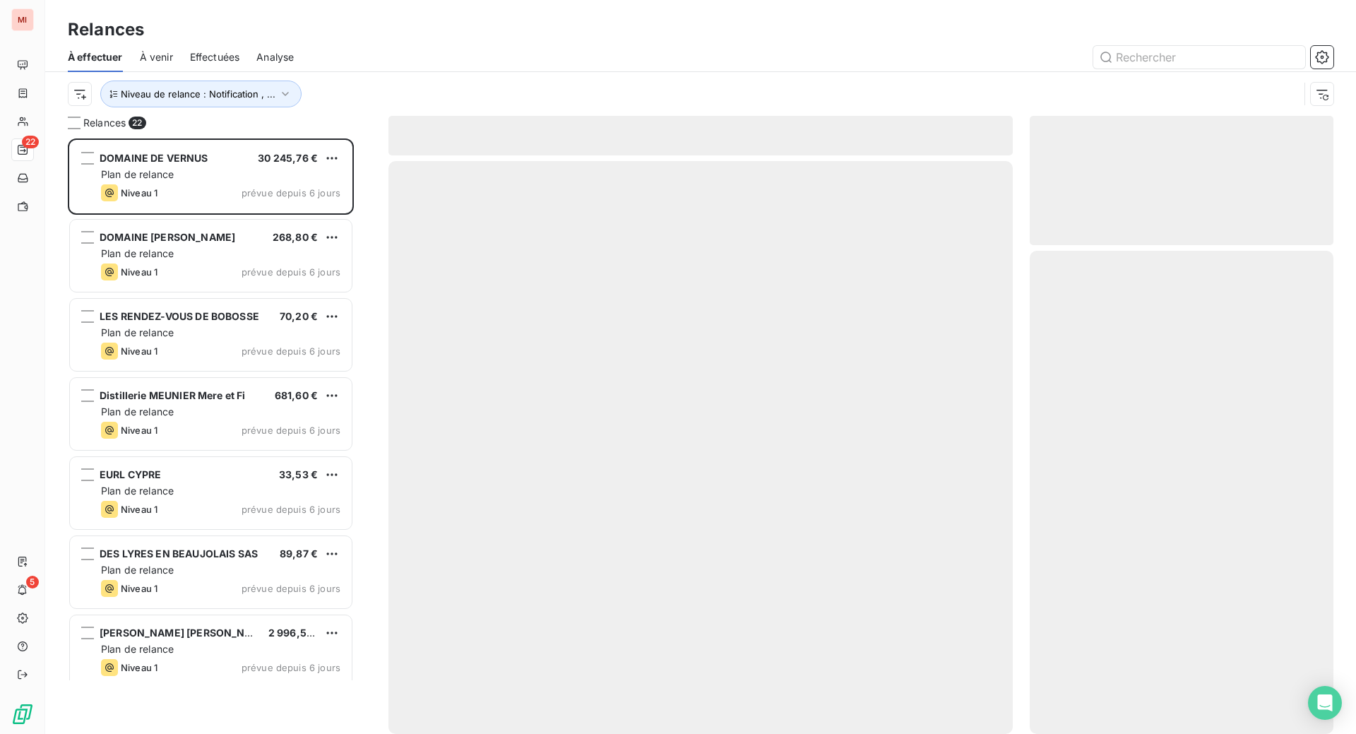
scroll to position [528, 273]
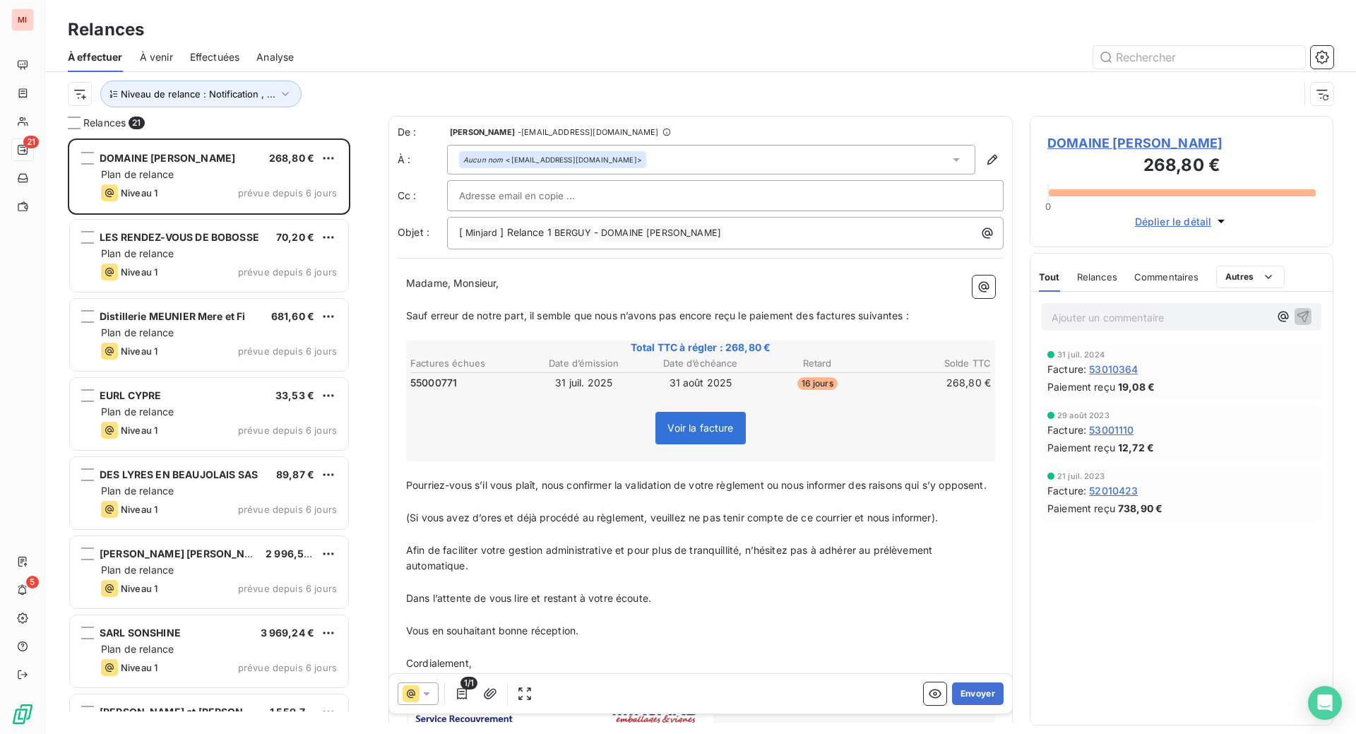
scroll to position [559, 270]
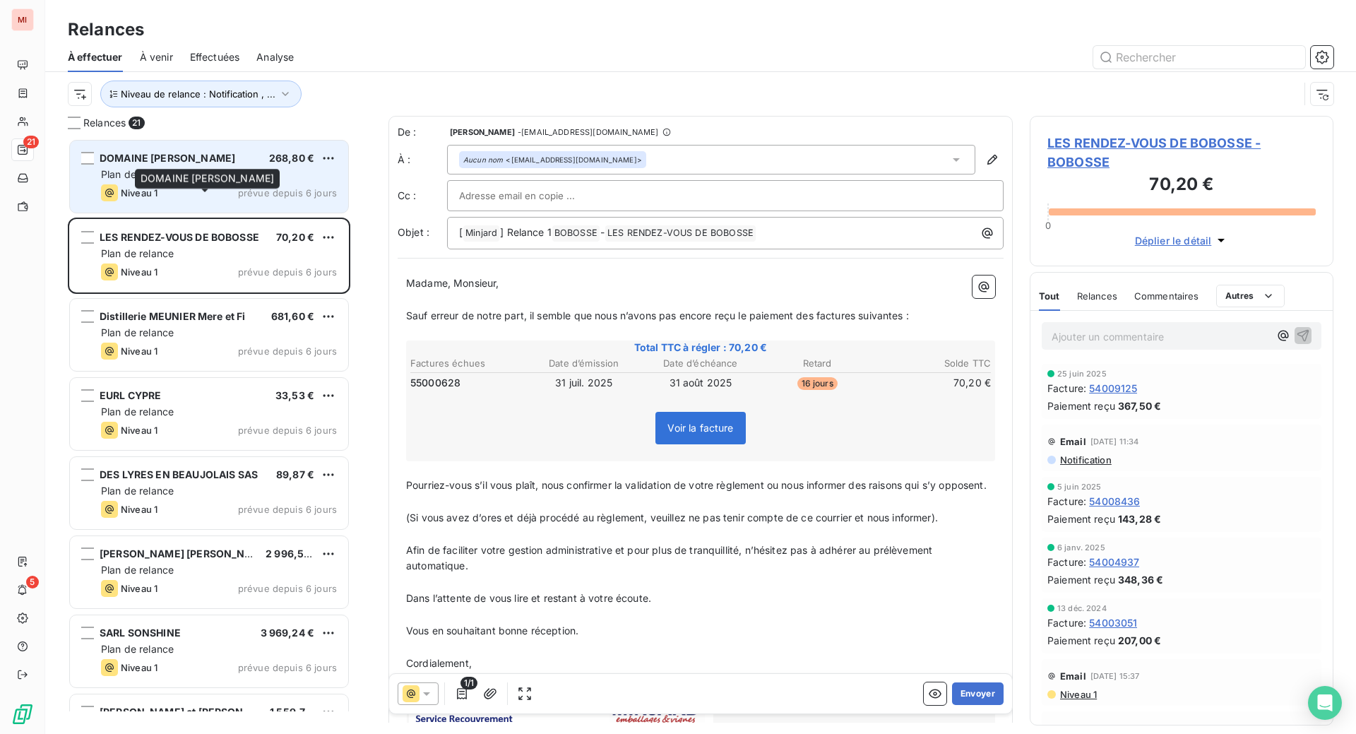
click at [228, 164] on span "DOMAINE [PERSON_NAME]" at bounding box center [168, 158] width 136 height 12
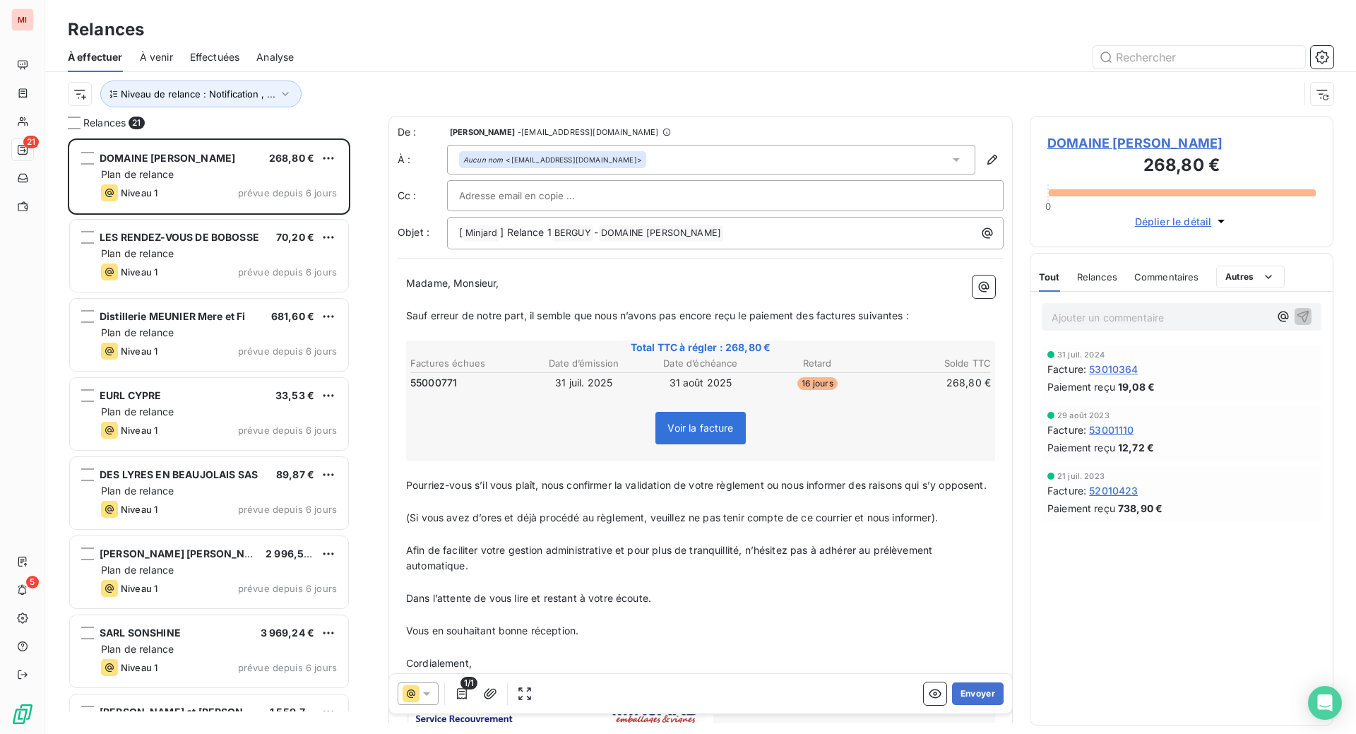
click at [649, 22] on div "Relances À effectuer À venir Effectuées Analyse Niveau de relance : Notificatio…" at bounding box center [700, 58] width 1310 height 116
click at [952, 705] on button "Envoyer" at bounding box center [978, 693] width 52 height 23
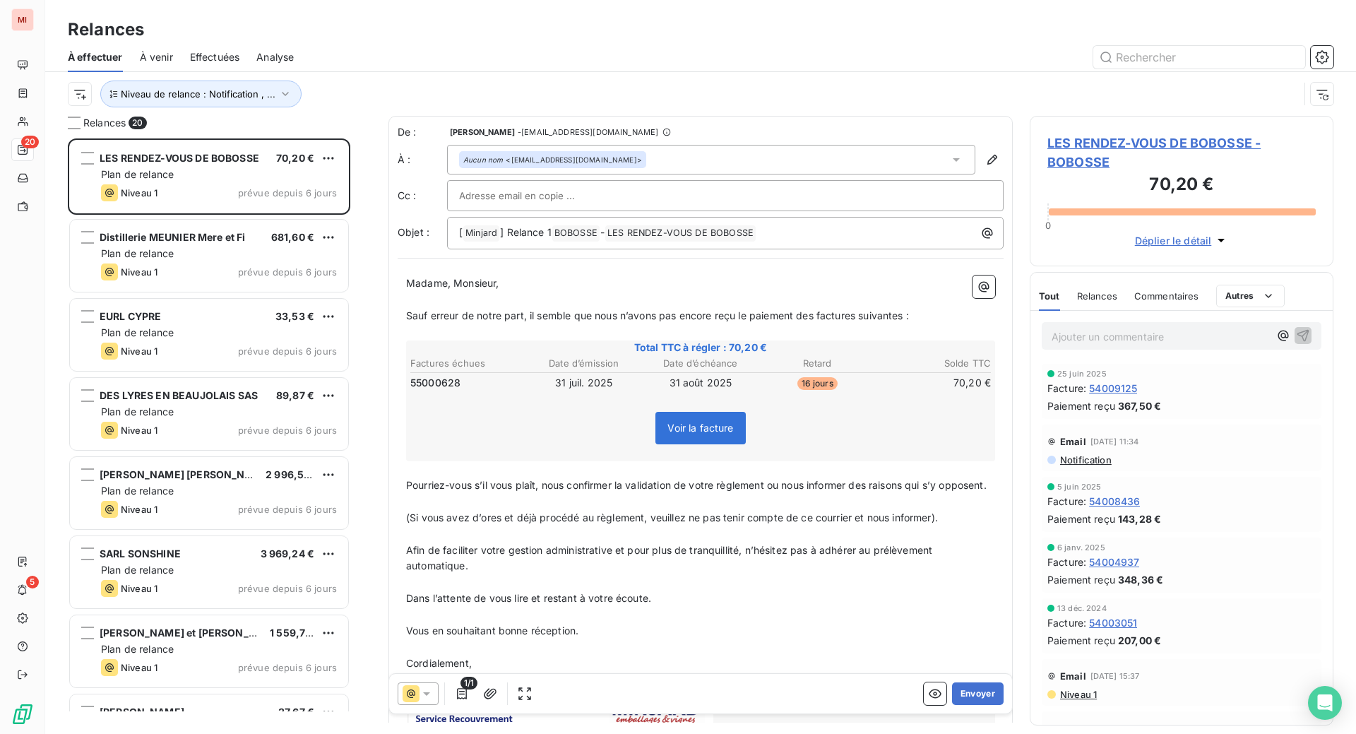
scroll to position [559, 270]
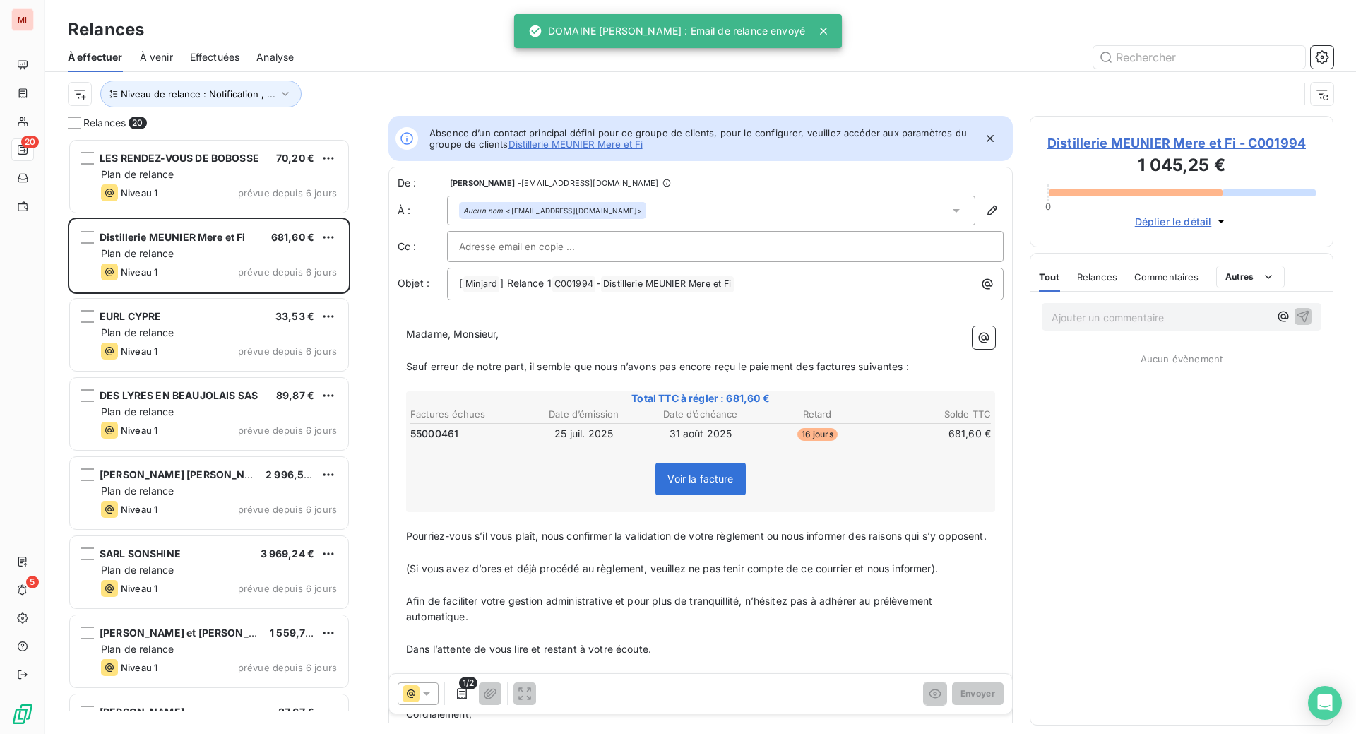
scroll to position [559, 270]
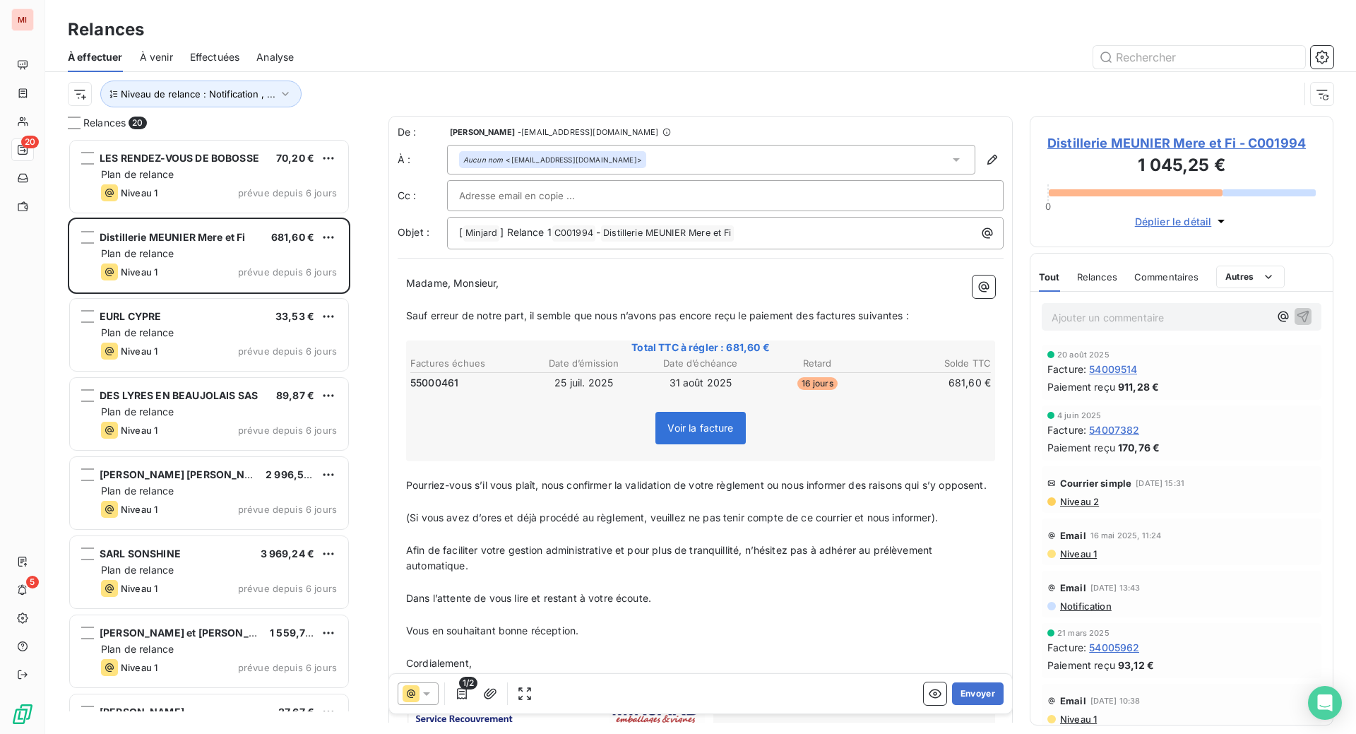
click at [756, 42] on div "Relances" at bounding box center [700, 29] width 1310 height 25
click at [952, 705] on button "Envoyer" at bounding box center [978, 693] width 52 height 23
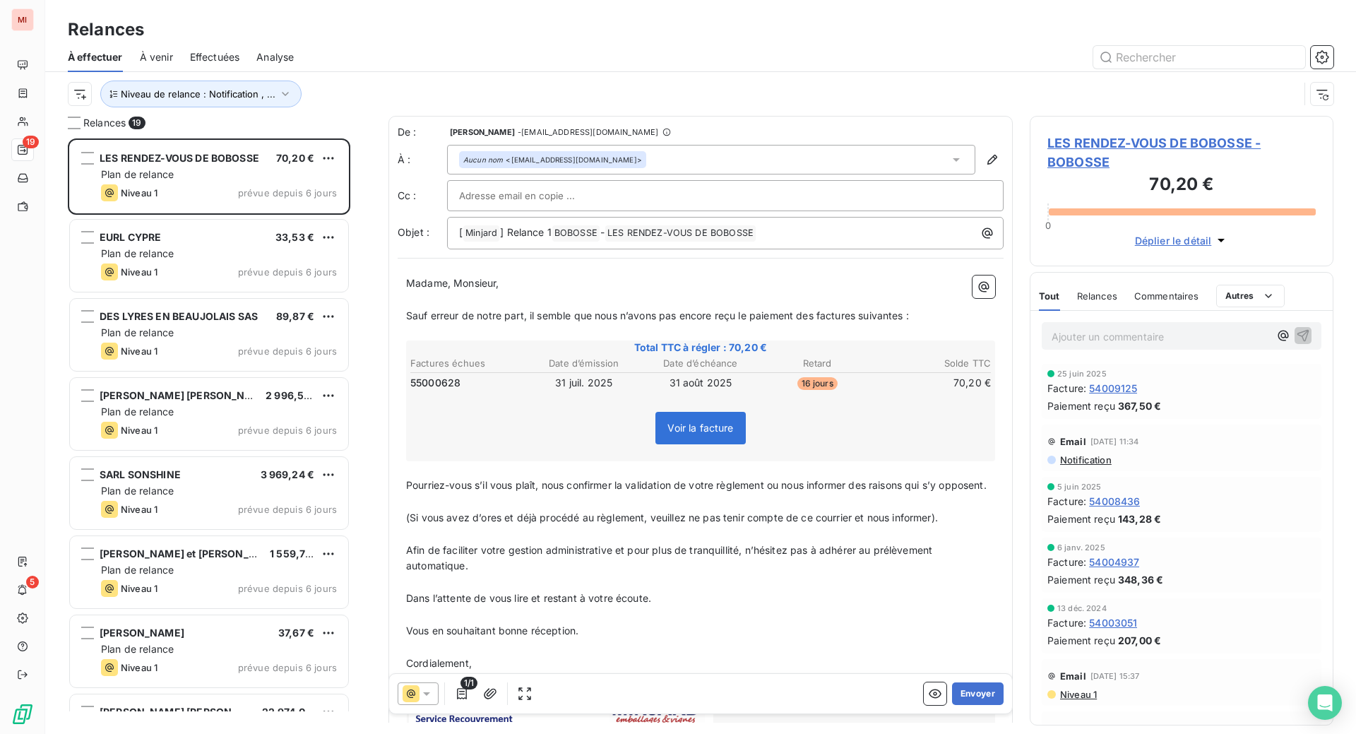
scroll to position [559, 270]
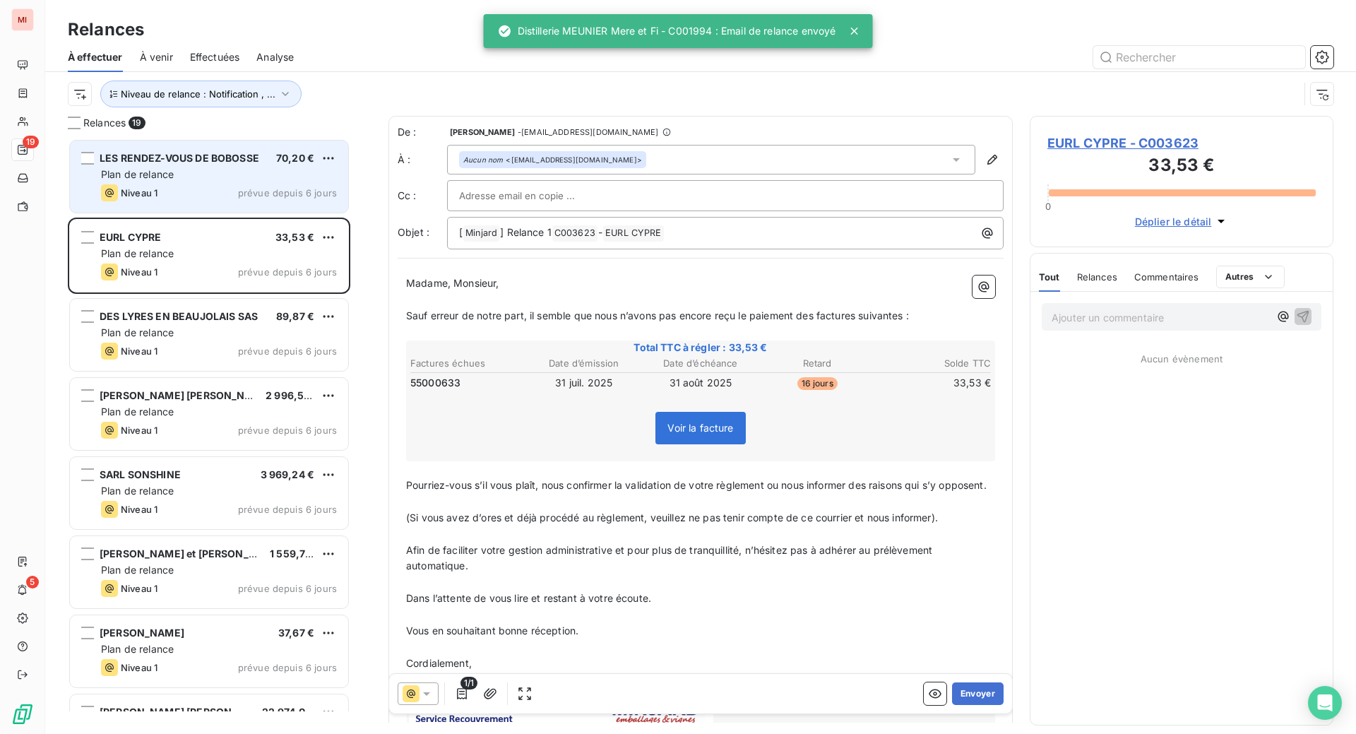
scroll to position [559, 270]
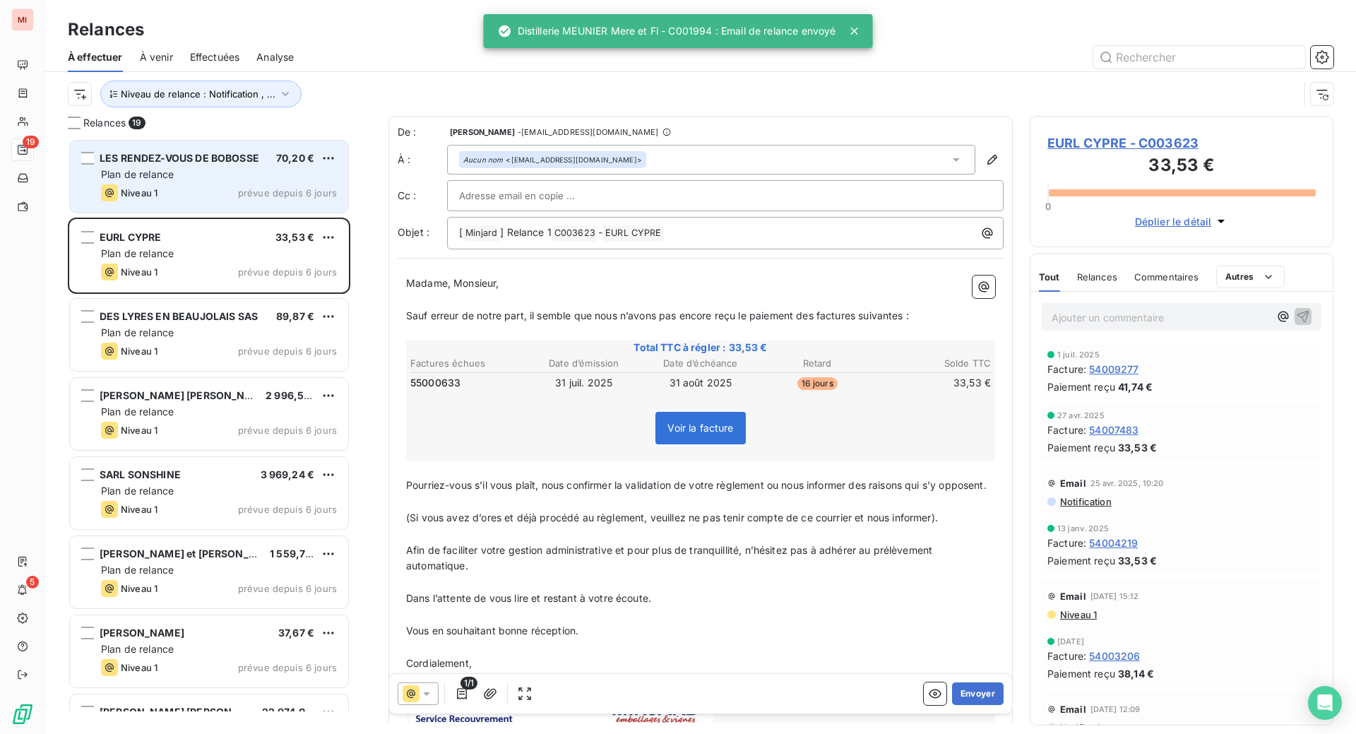
click at [248, 165] on div "LES RENDEZ-VOUS DE BOBOSSE" at bounding box center [180, 158] width 160 height 14
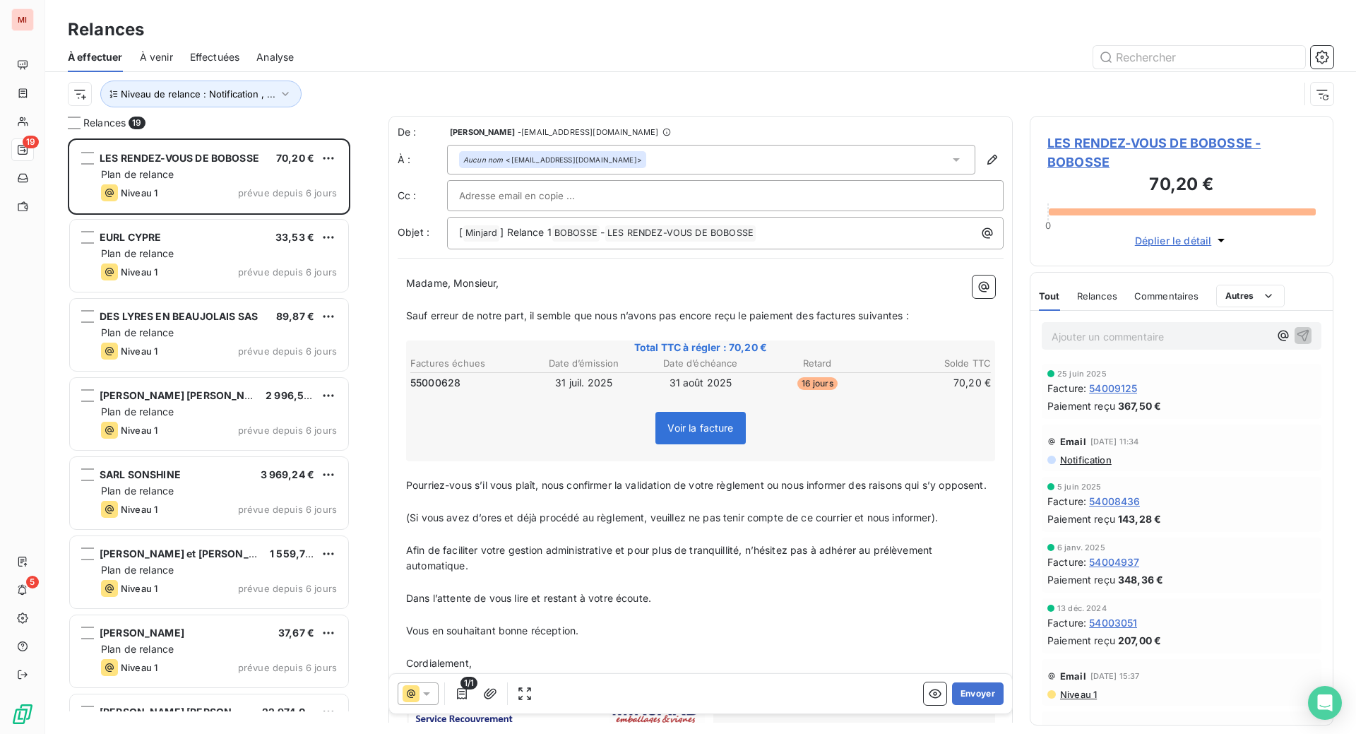
drag, startPoint x: 445, startPoint y: 37, endPoint x: 453, endPoint y: 40, distance: 8.3
click at [445, 37] on div "Relances" at bounding box center [700, 29] width 1310 height 25
click at [952, 705] on button "Envoyer" at bounding box center [978, 693] width 52 height 23
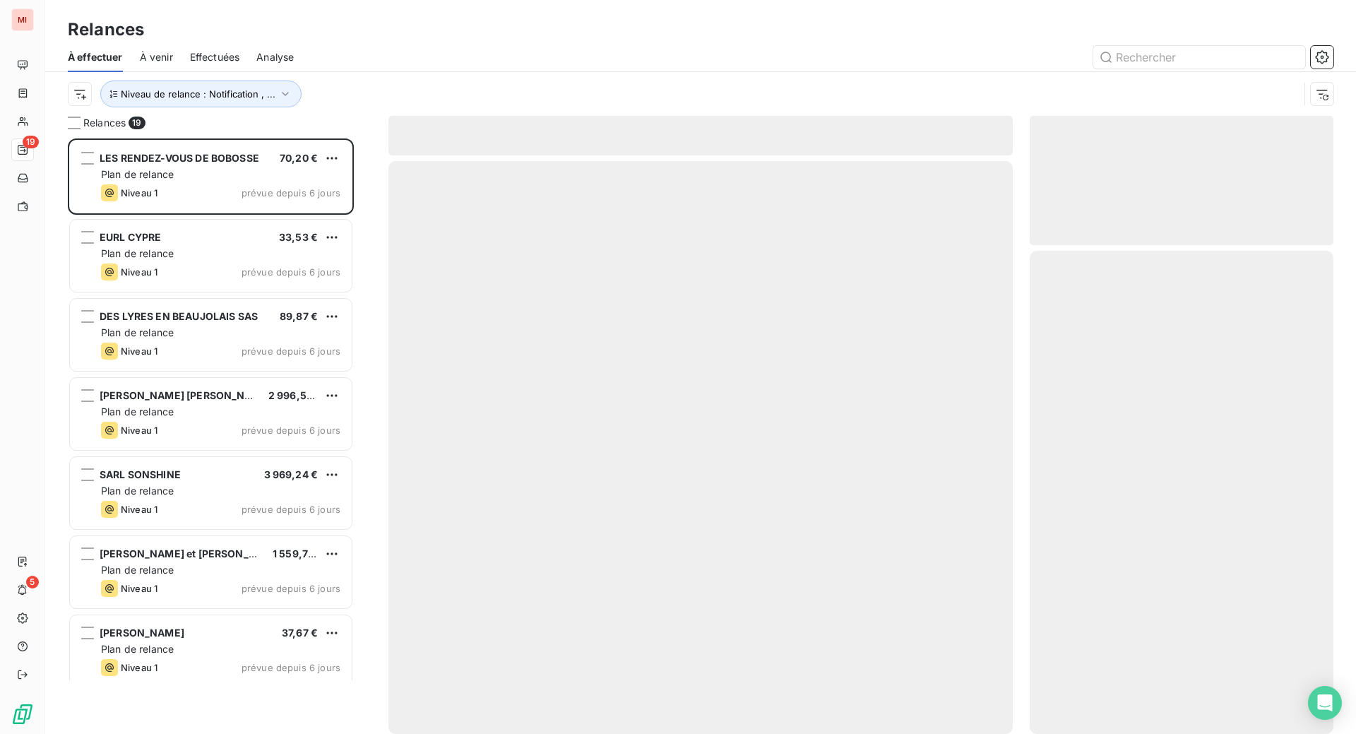
scroll to position [528, 273]
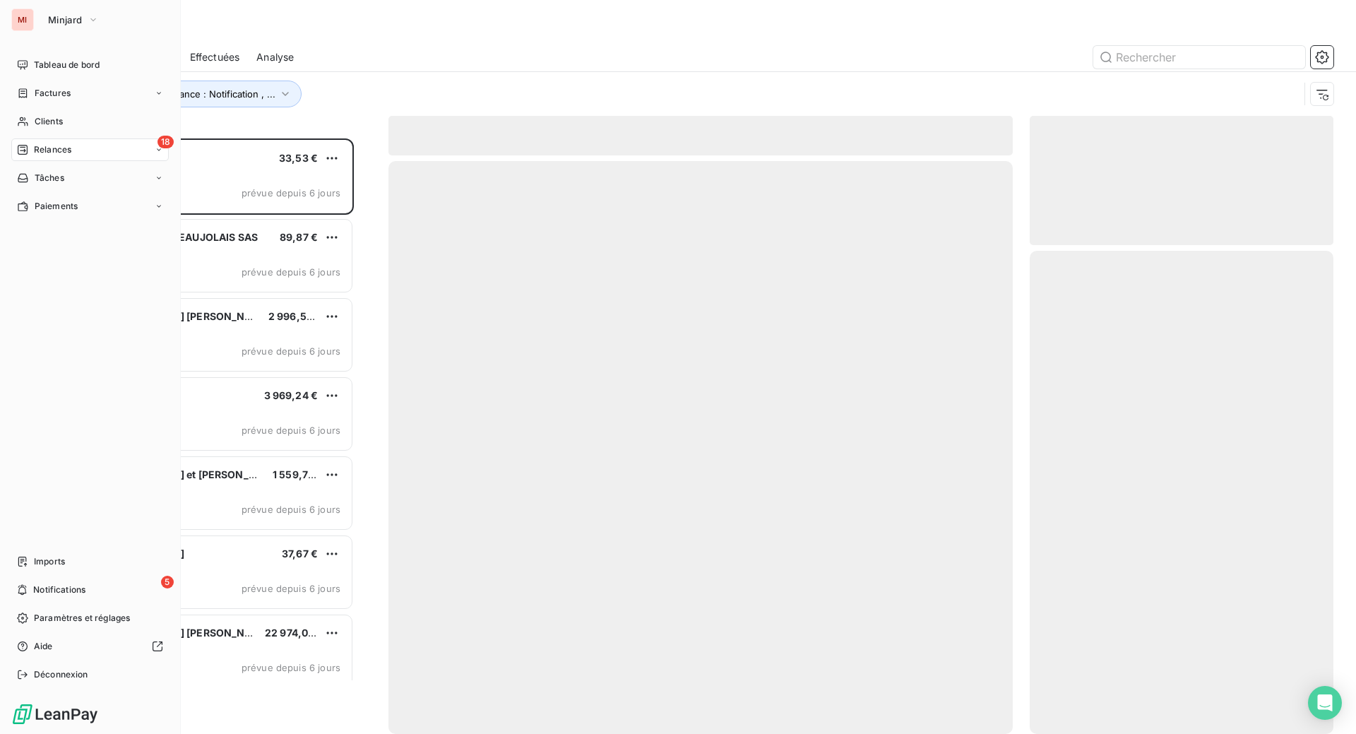
scroll to position [559, 270]
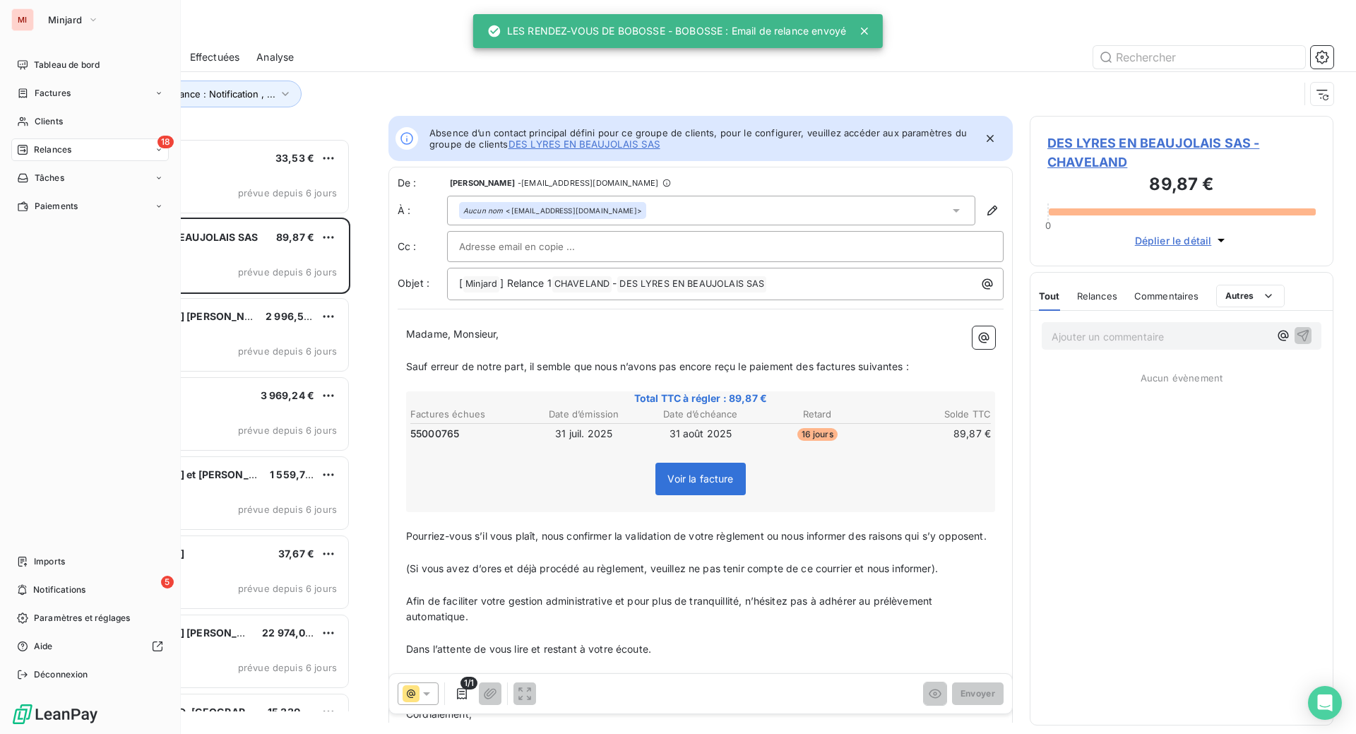
scroll to position [559, 270]
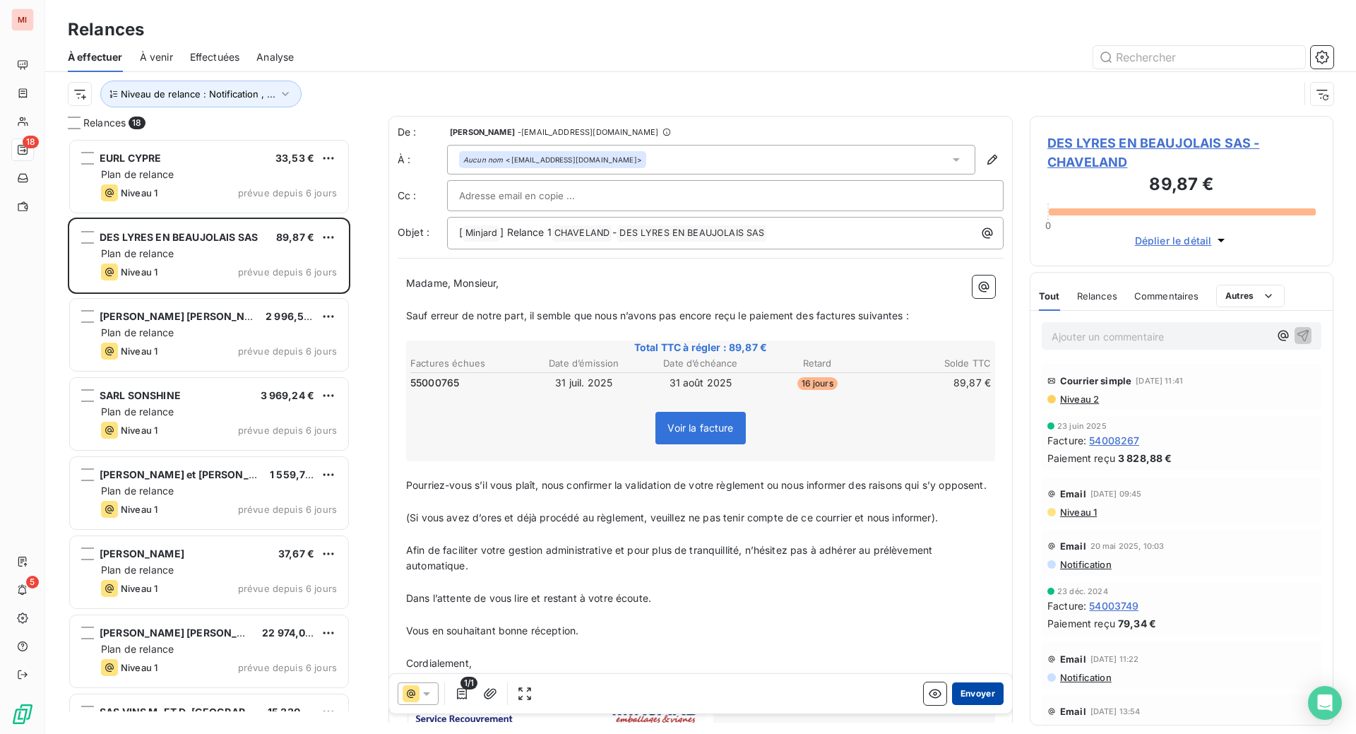
click at [952, 705] on button "Envoyer" at bounding box center [978, 693] width 52 height 23
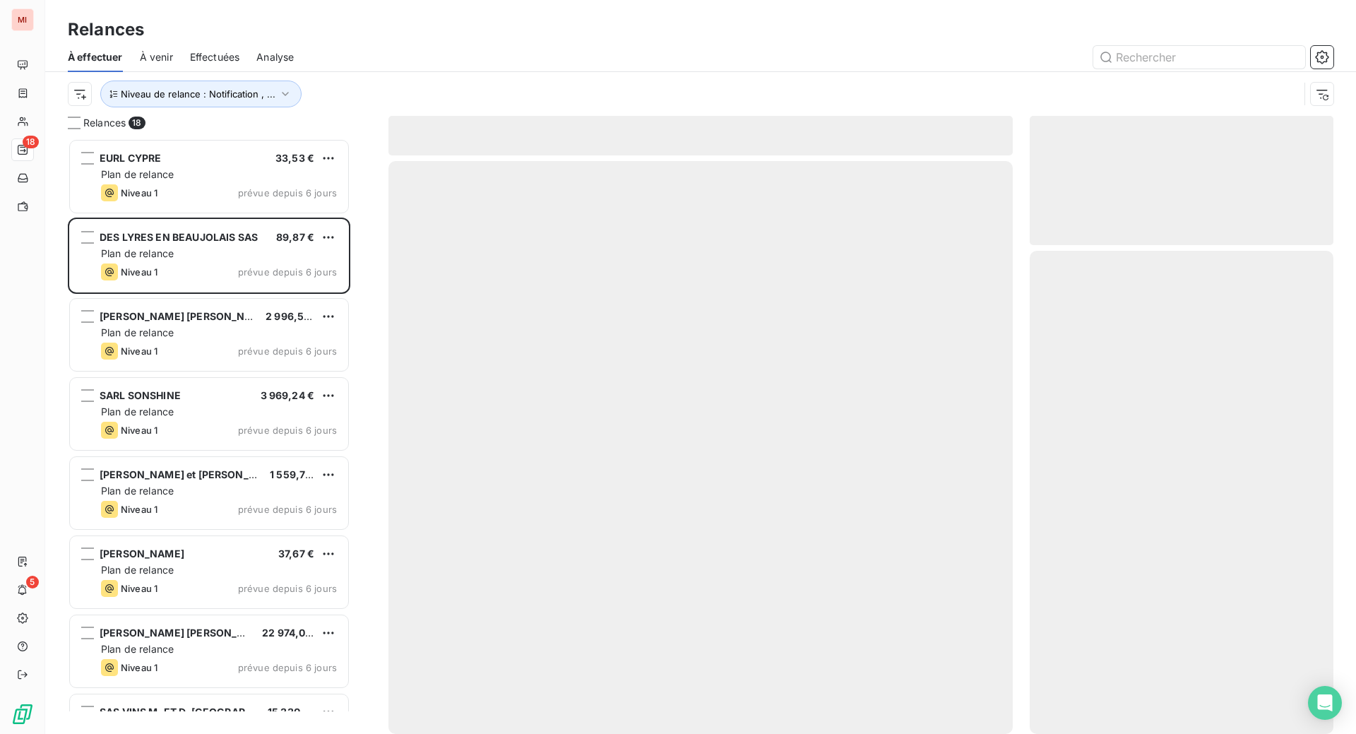
scroll to position [528, 273]
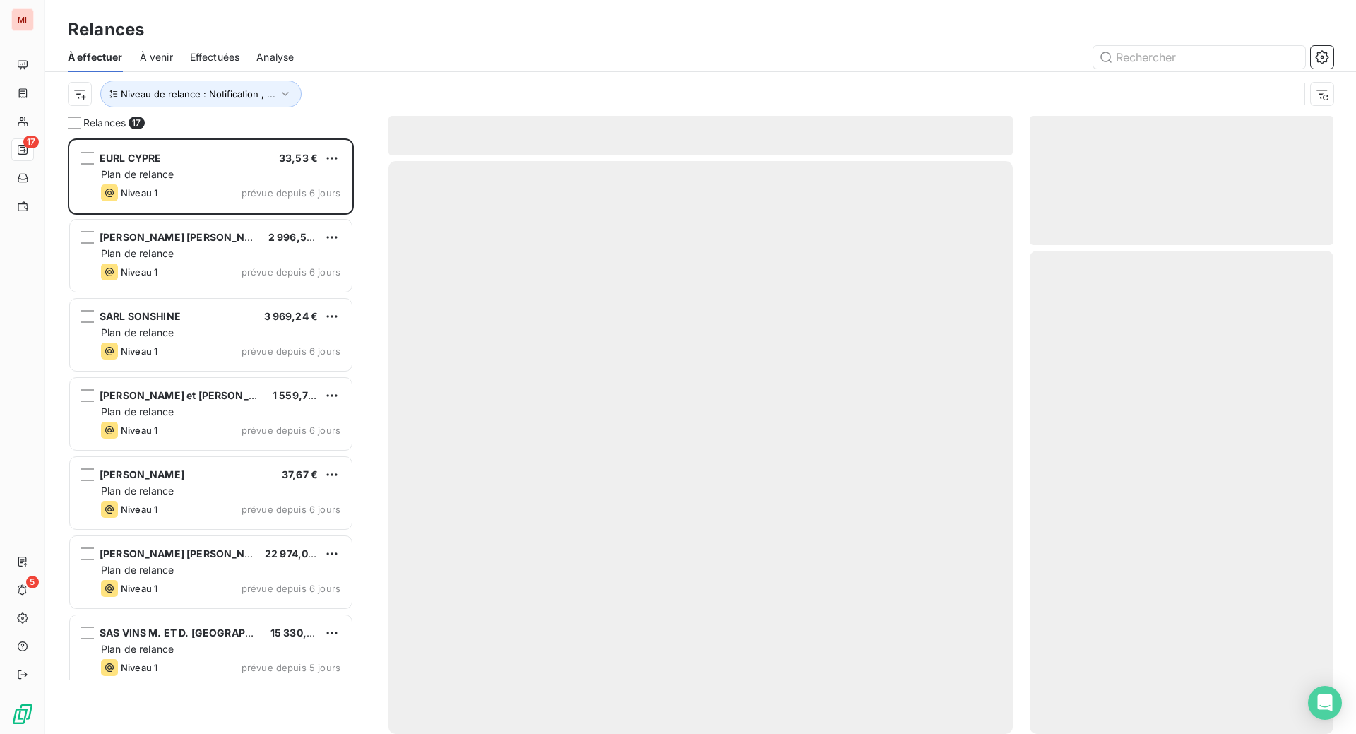
scroll to position [559, 270]
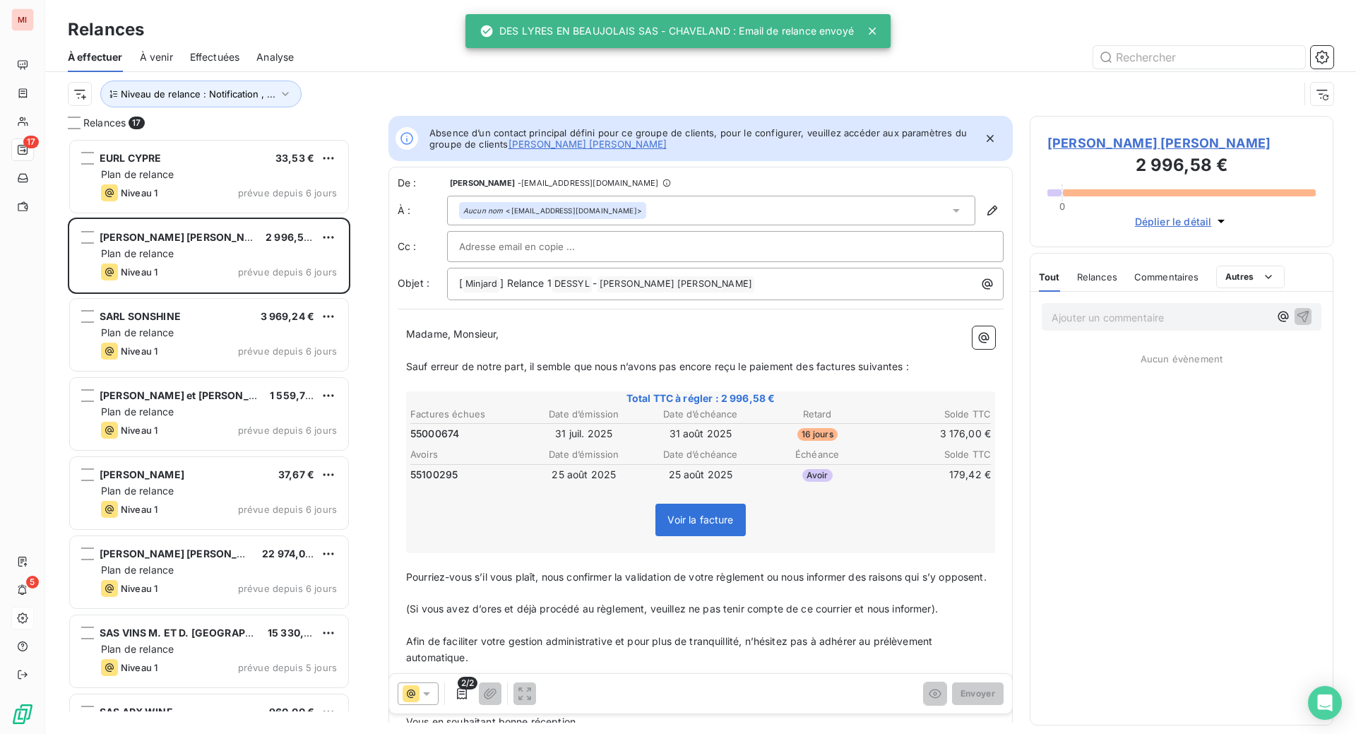
scroll to position [559, 270]
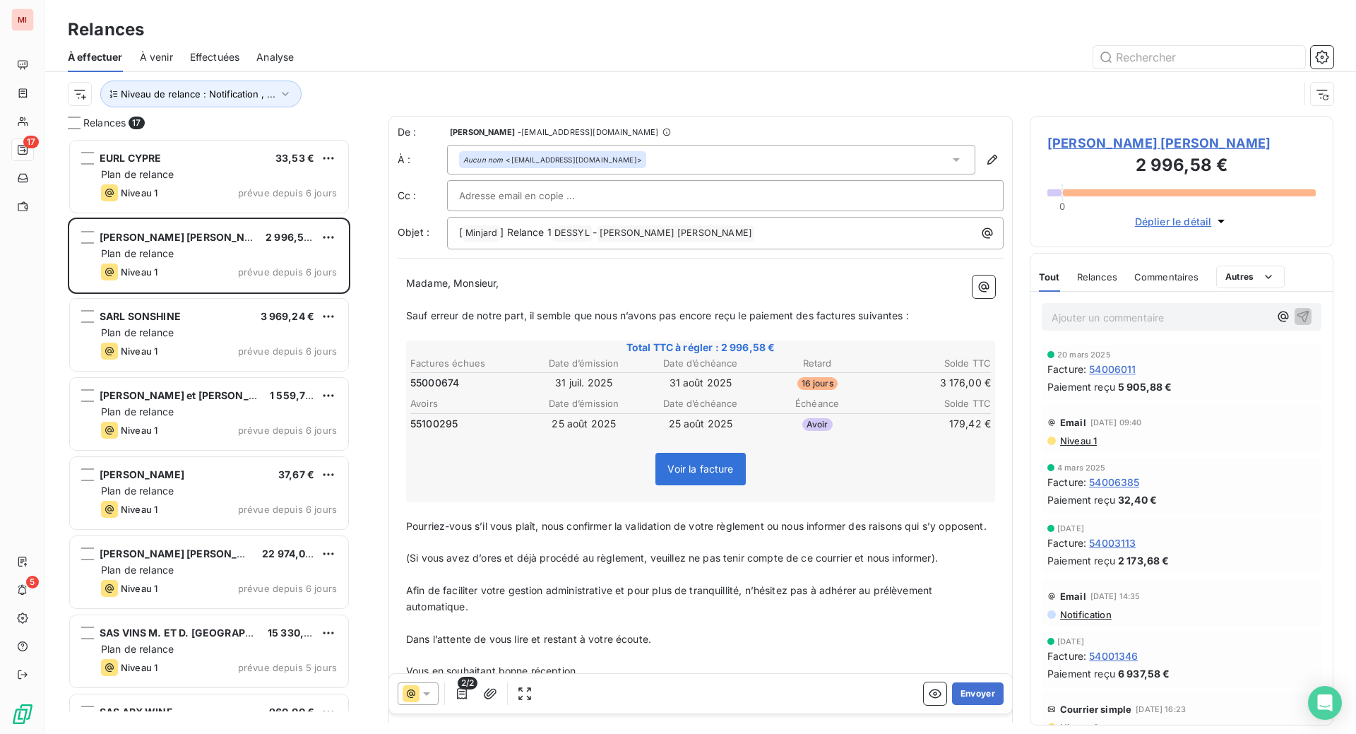
click at [612, 42] on div "Relances" at bounding box center [700, 29] width 1310 height 25
click at [952, 705] on button "Envoyer" at bounding box center [978, 693] width 52 height 23
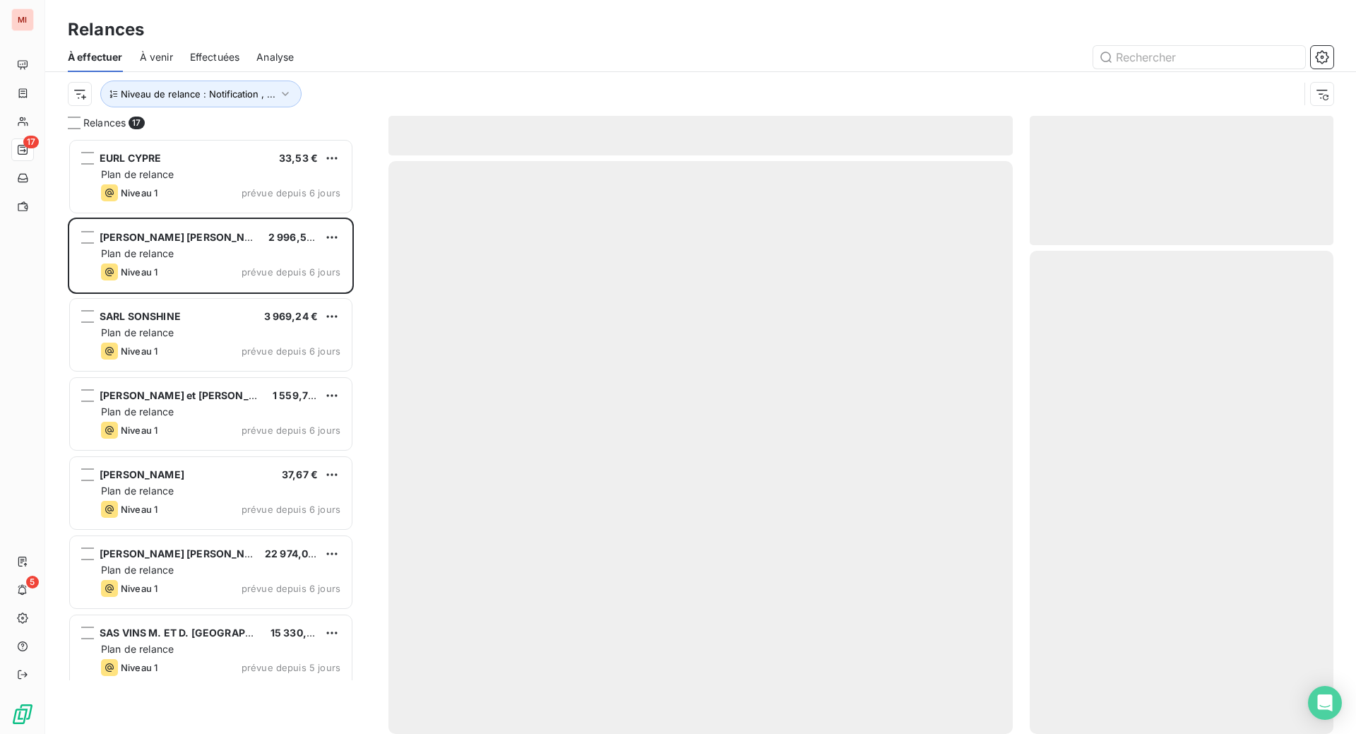
scroll to position [528, 273]
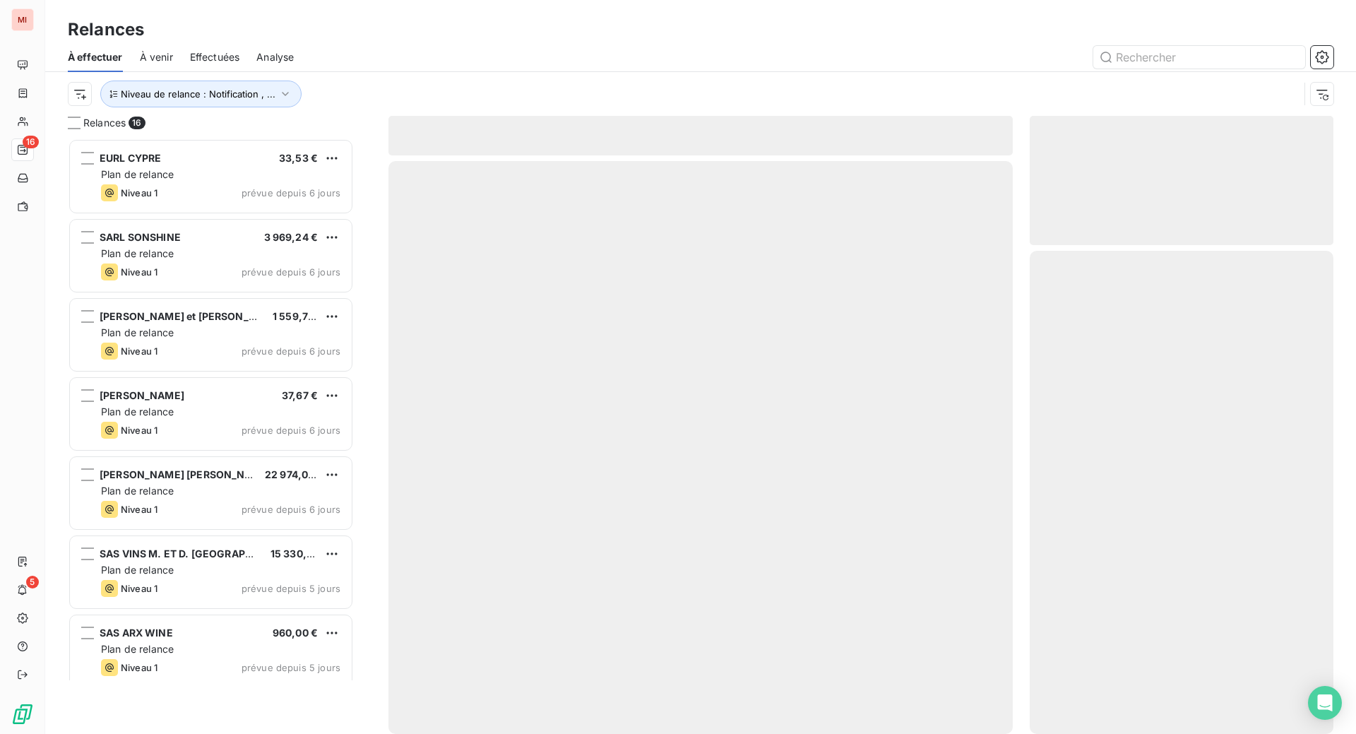
scroll to position [559, 270]
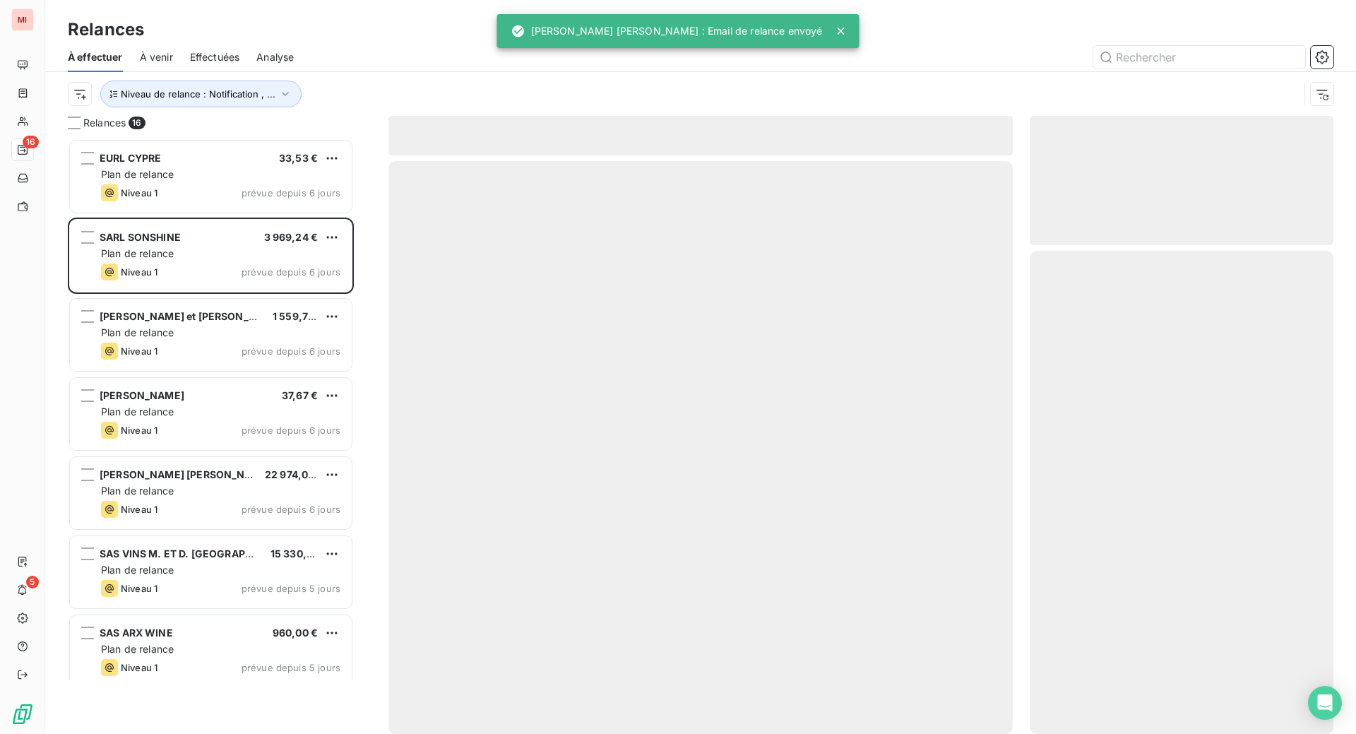
scroll to position [559, 270]
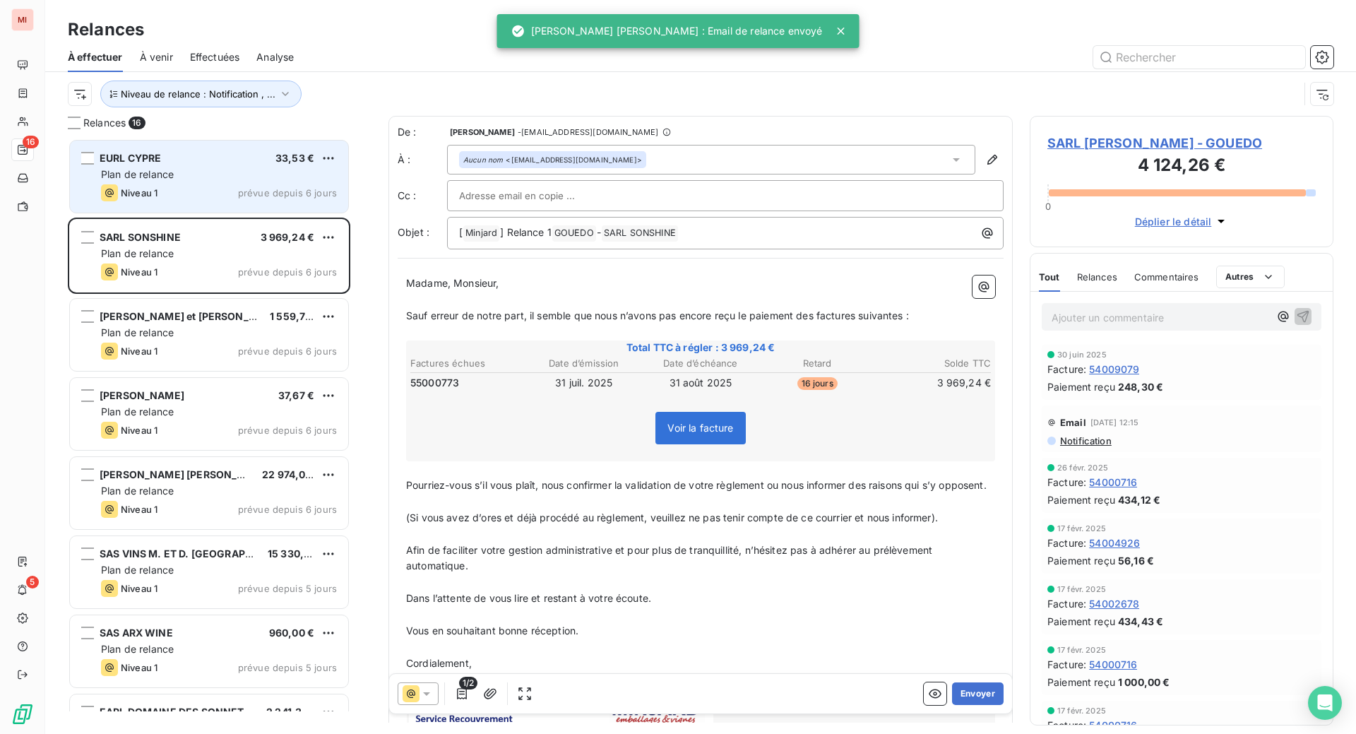
click at [203, 181] on div "Plan de relance" at bounding box center [219, 174] width 236 height 14
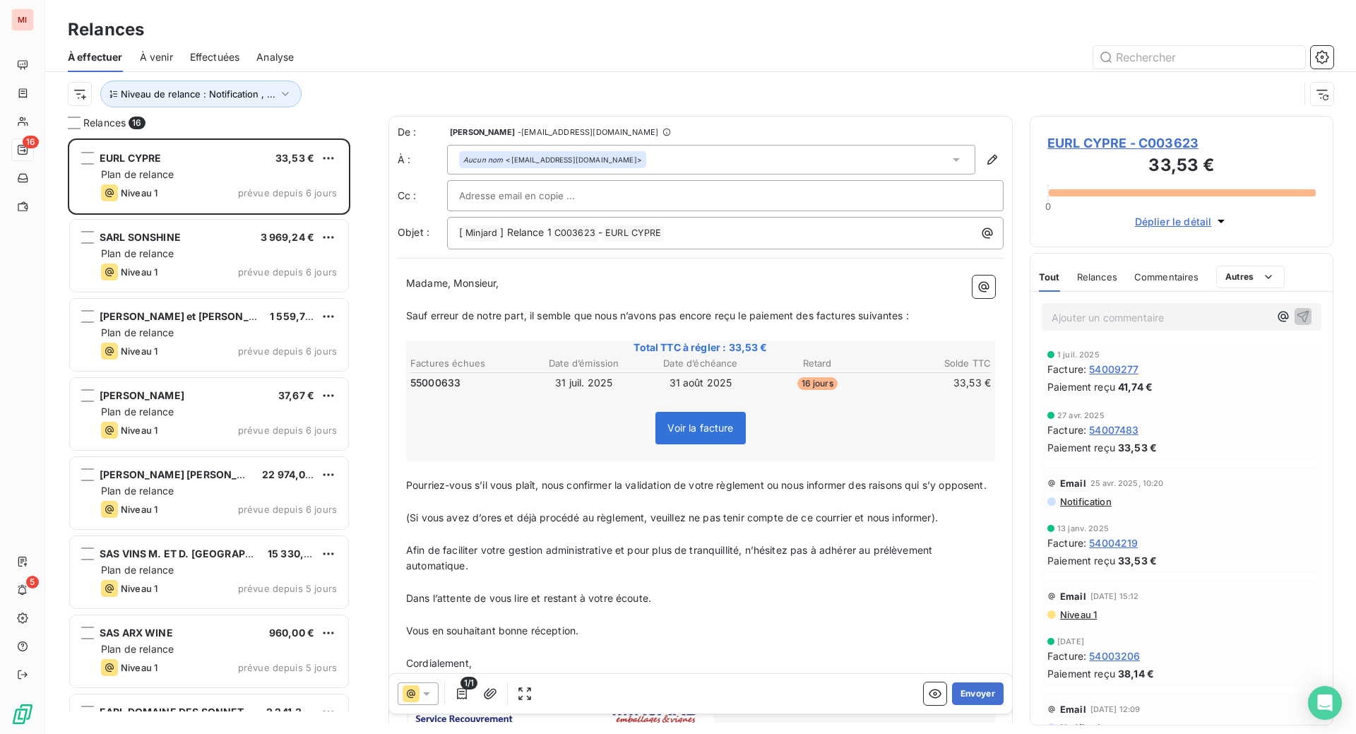
click at [714, 68] on div at bounding box center [822, 57] width 1022 height 23
click at [952, 705] on button "Envoyer" at bounding box center [978, 693] width 52 height 23
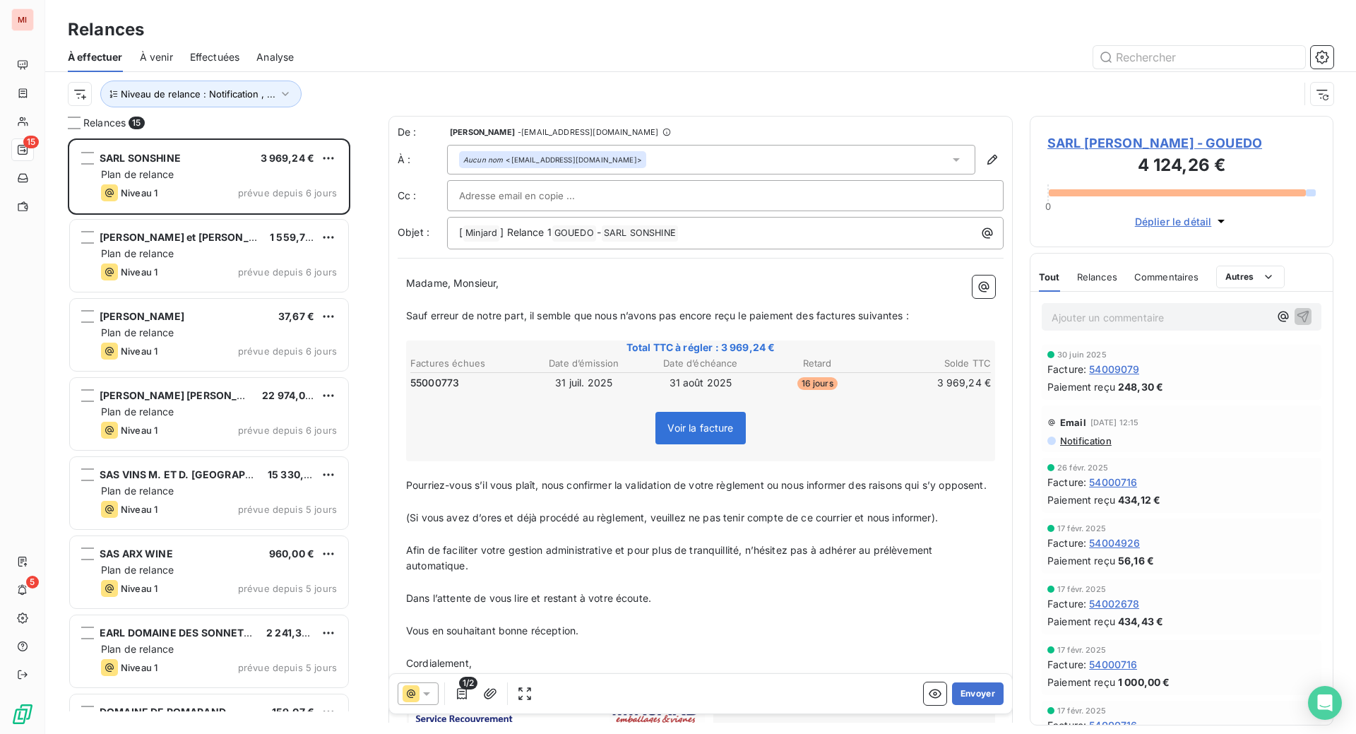
scroll to position [559, 270]
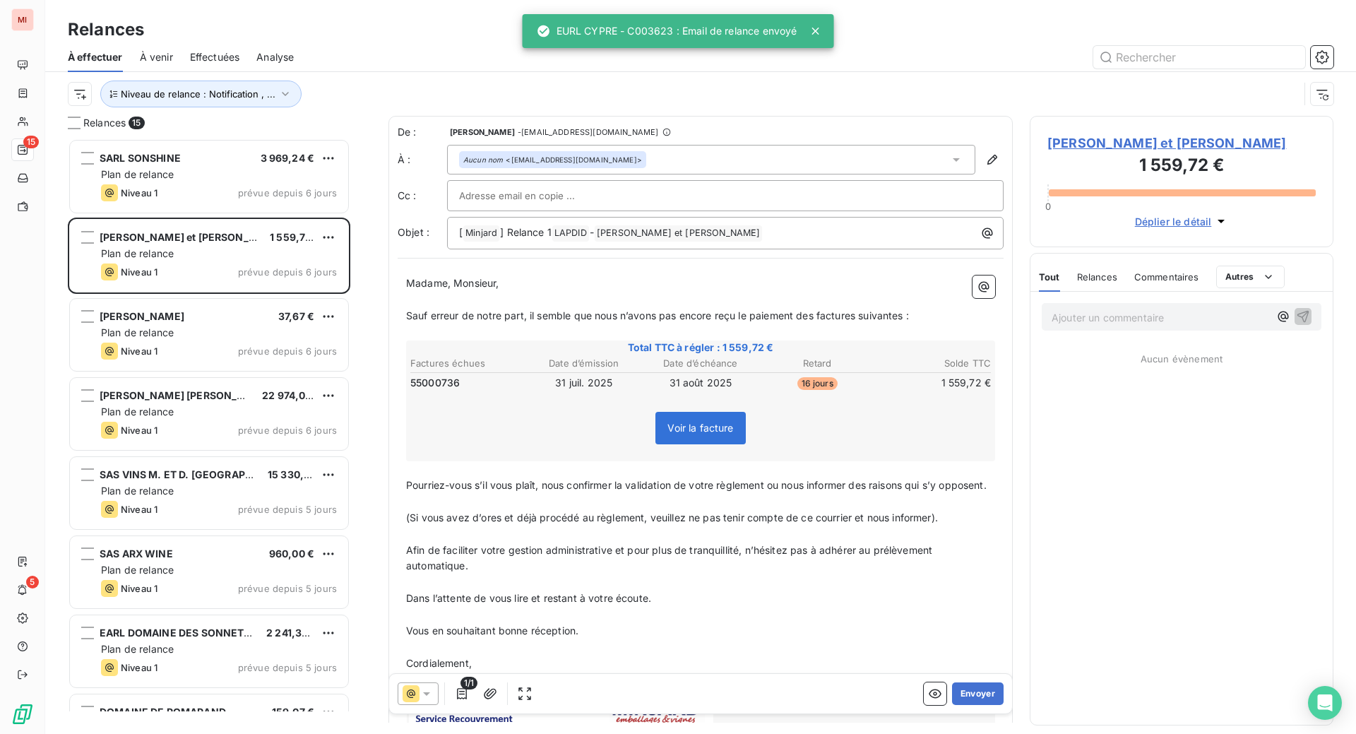
scroll to position [559, 270]
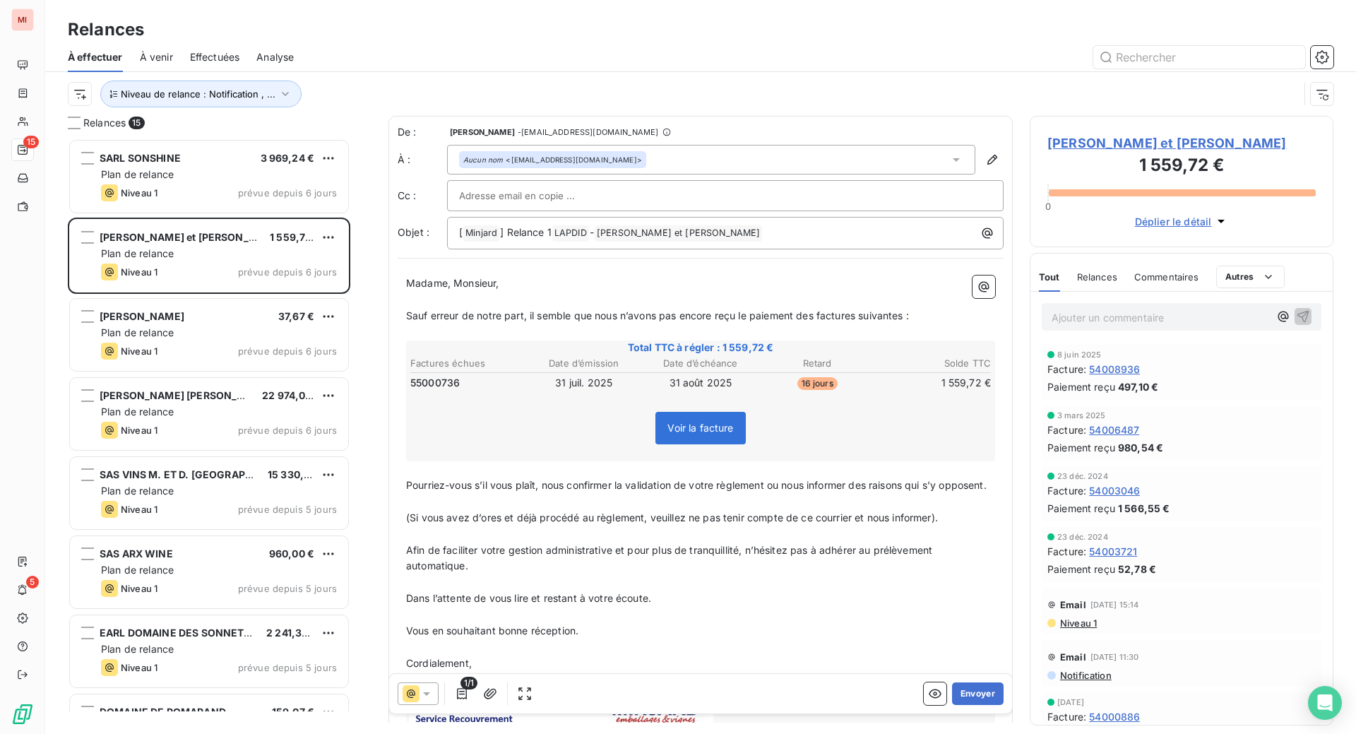
click at [909, 42] on div "Relances" at bounding box center [700, 29] width 1310 height 25
click at [952, 705] on button "Envoyer" at bounding box center [978, 693] width 52 height 23
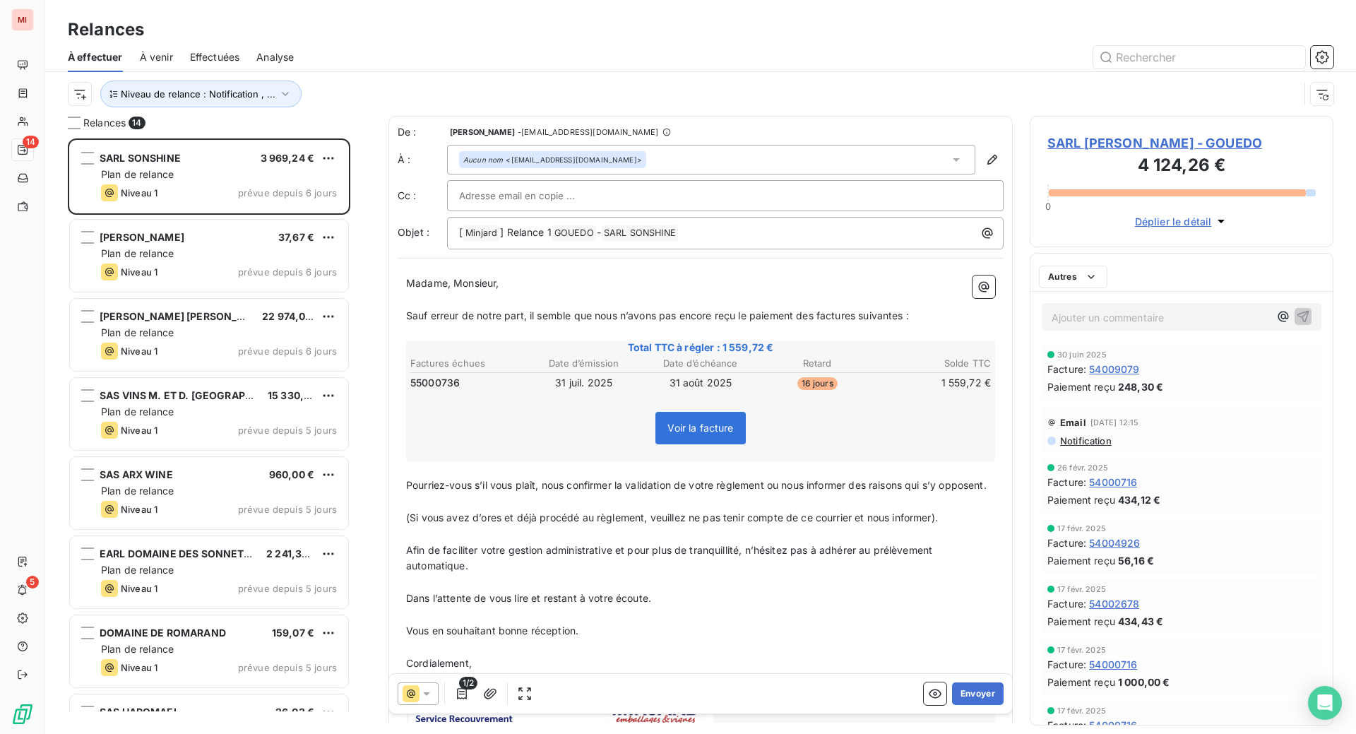
scroll to position [559, 270]
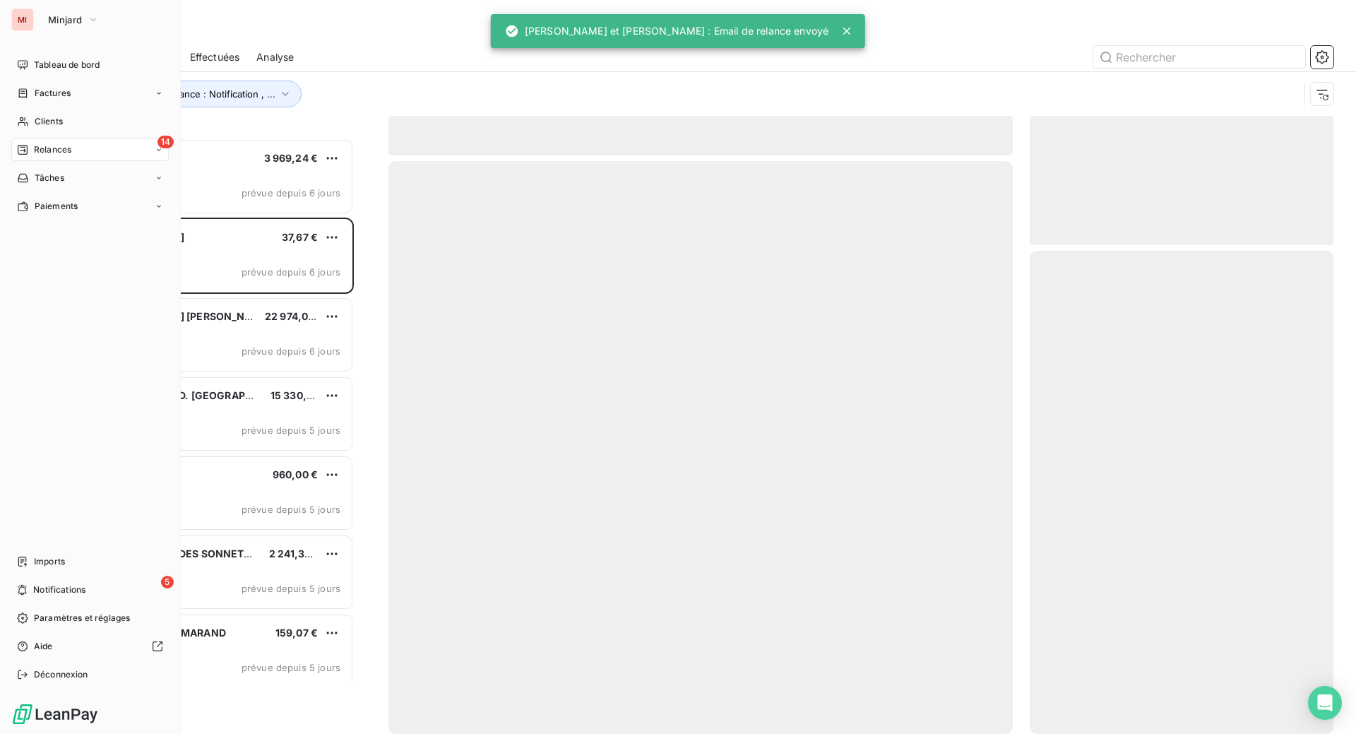
scroll to position [559, 270]
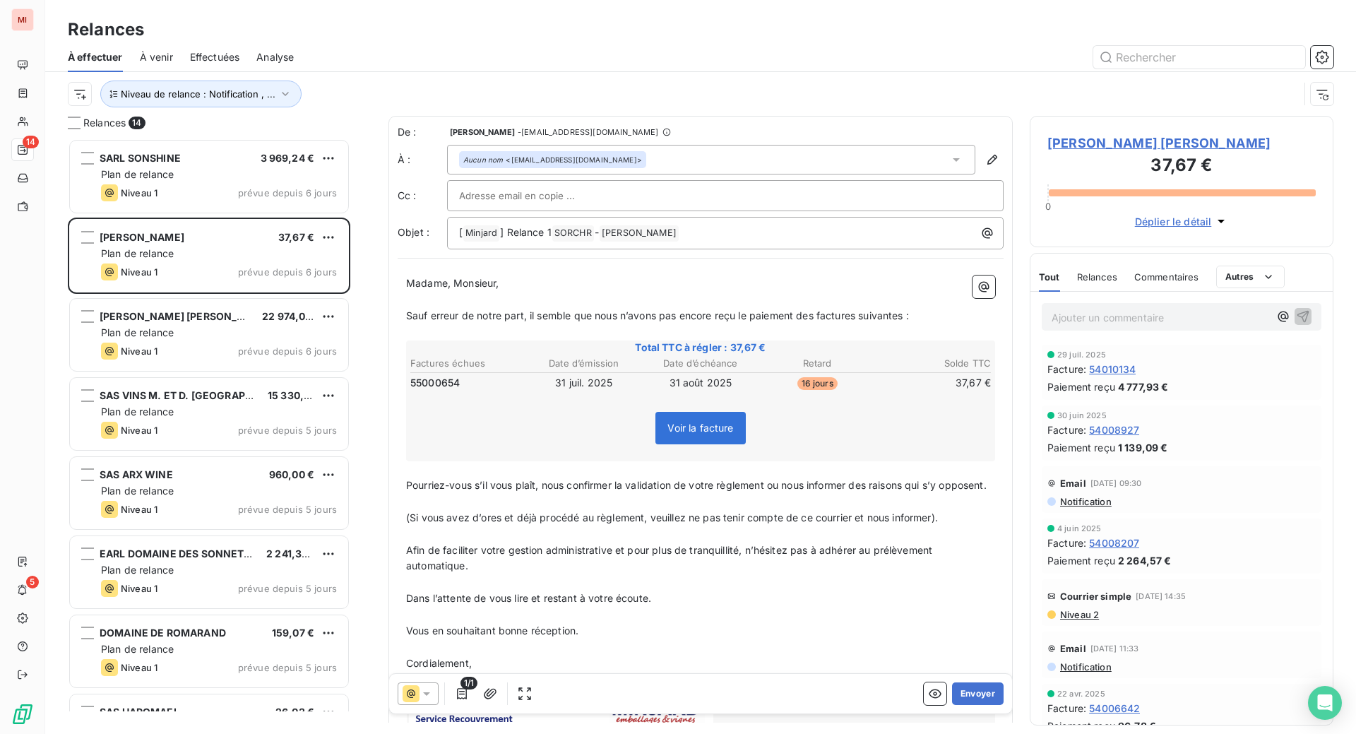
click at [745, 37] on div "Relances" at bounding box center [700, 29] width 1310 height 25
drag, startPoint x: 636, startPoint y: 44, endPoint x: 698, endPoint y: 80, distance: 72.2
click at [635, 42] on div "Relances" at bounding box center [700, 29] width 1310 height 25
click at [962, 705] on button "Envoyer" at bounding box center [978, 693] width 52 height 23
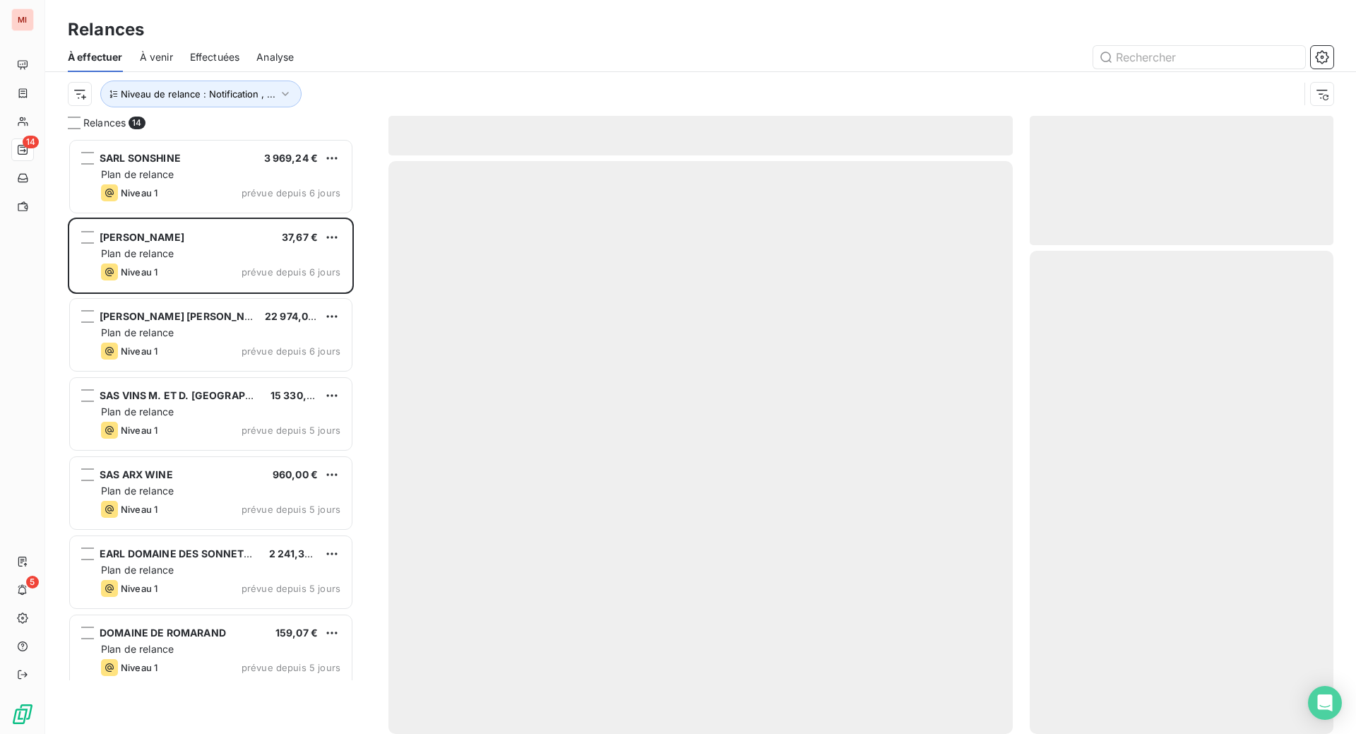
scroll to position [528, 273]
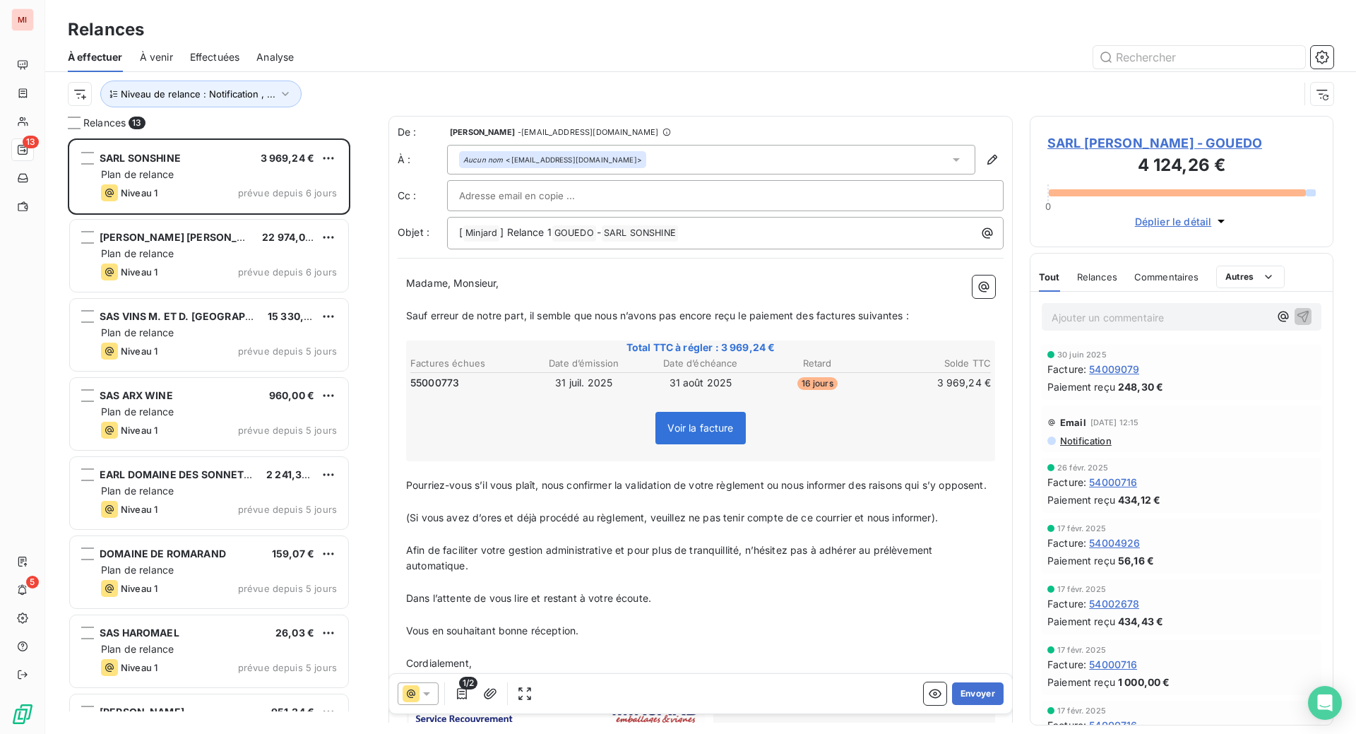
scroll to position [559, 270]
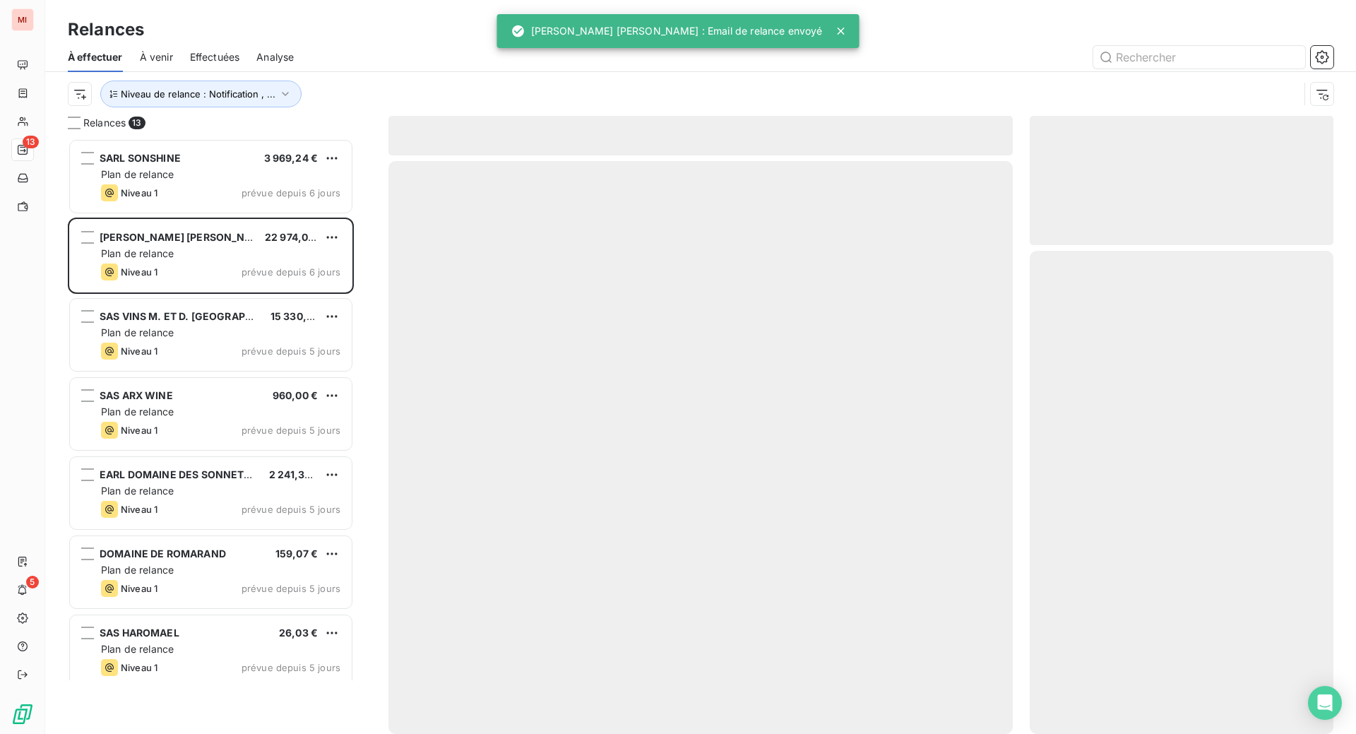
scroll to position [559, 270]
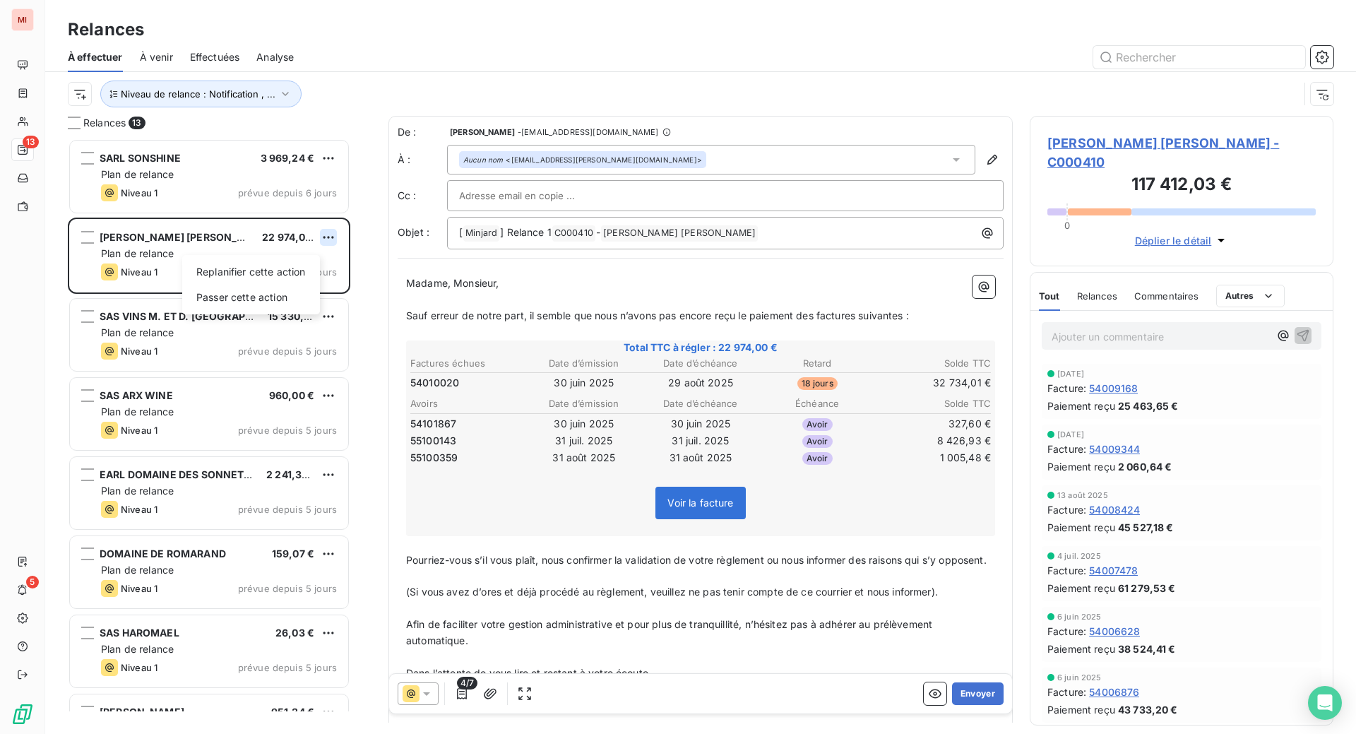
click at [357, 294] on html "MI 13 5 Relances À effectuer À venir Effectuées Analyse Niveau de relance : Not…" at bounding box center [678, 367] width 1356 height 734
click at [311, 283] on div "Replanifier cette action" at bounding box center [251, 272] width 126 height 23
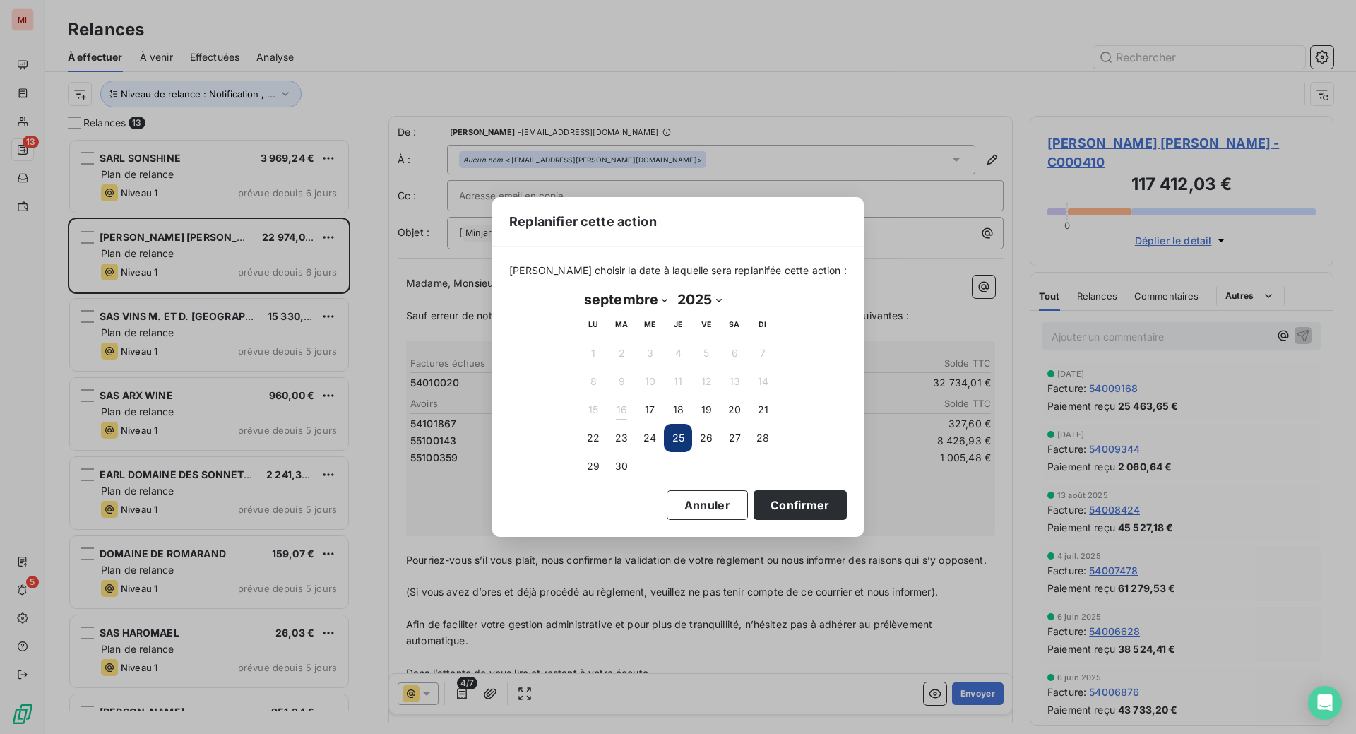
click at [672, 296] on select "janvier février mars avril mai juin juillet août septembre octobre novembre déc…" at bounding box center [625, 299] width 93 height 23
select select "9"
click at [579, 288] on select "janvier février mars avril mai juin juillet août septembre octobre novembre déc…" at bounding box center [625, 299] width 93 height 23
click at [646, 388] on button "8" at bounding box center [649, 381] width 28 height 28
click at [847, 519] on button "Confirmer" at bounding box center [799, 505] width 93 height 30
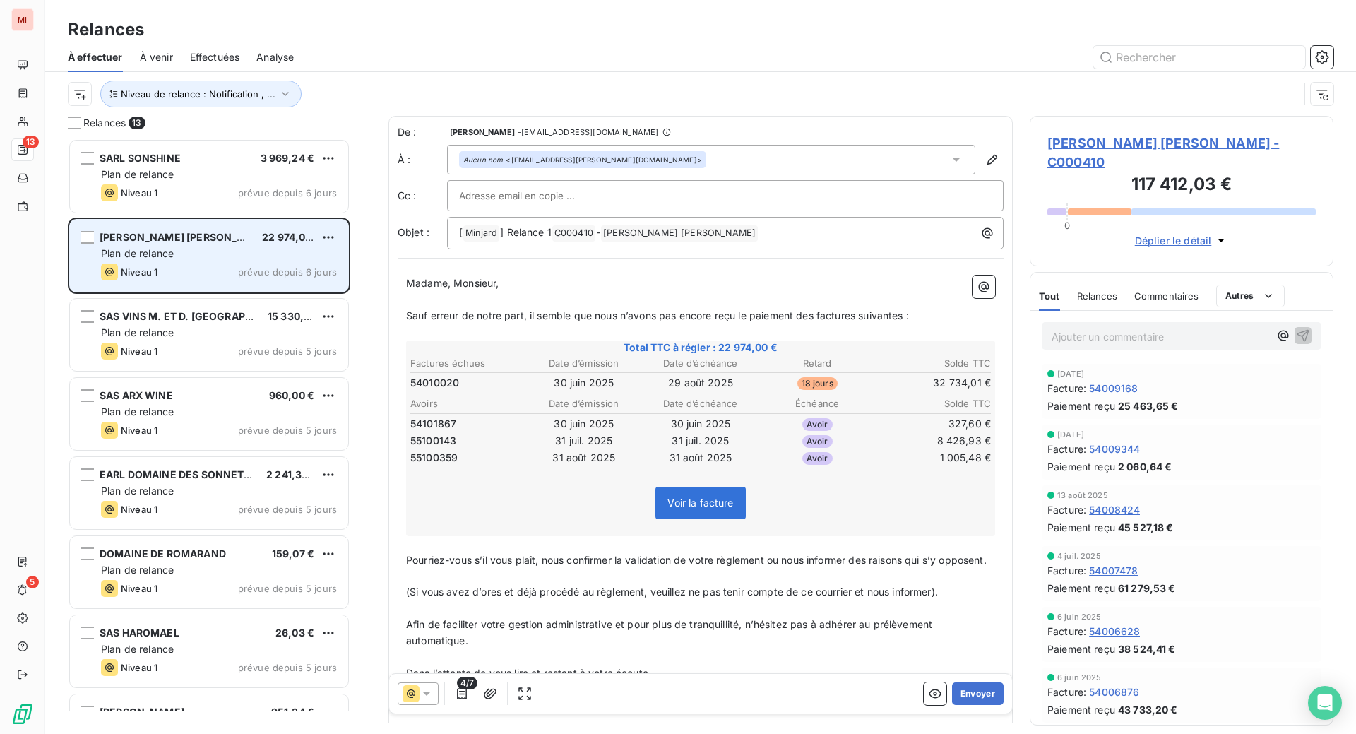
scroll to position [559, 270]
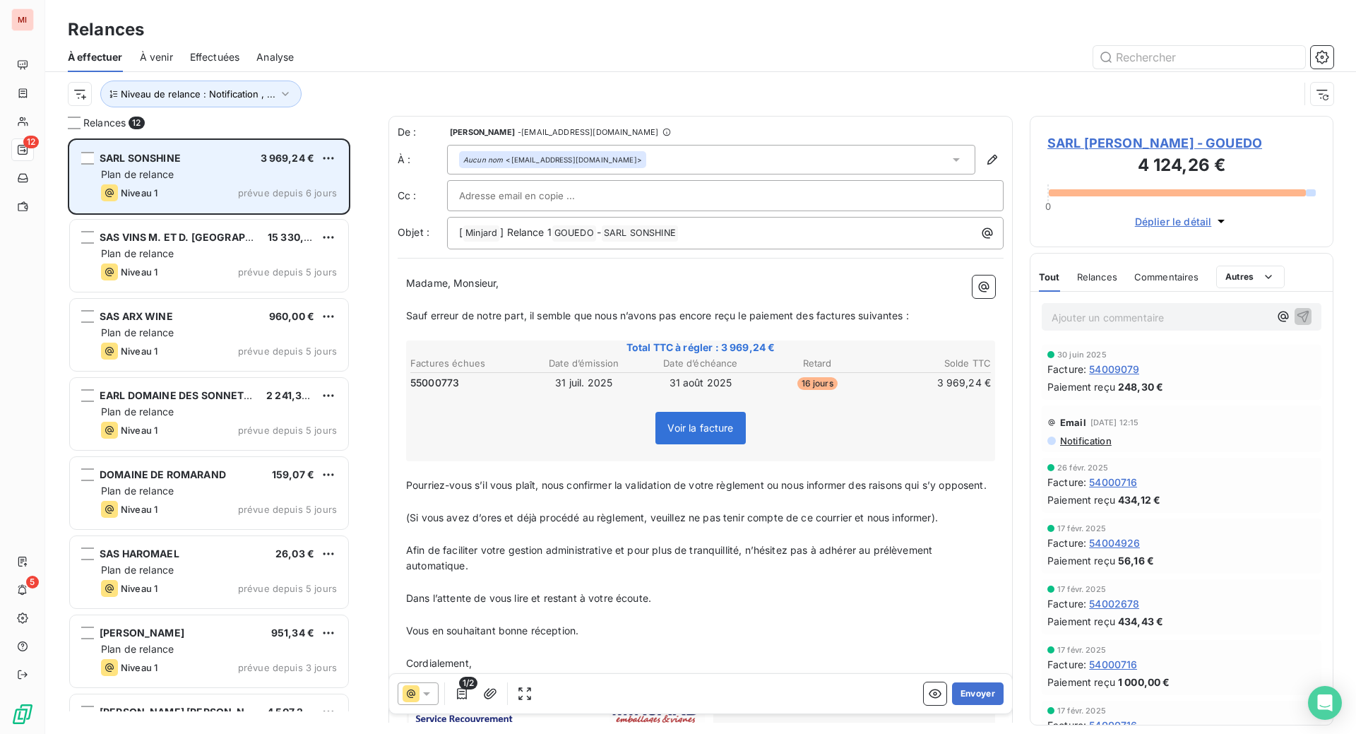
click at [174, 180] on span "Plan de relance" at bounding box center [137, 174] width 73 height 12
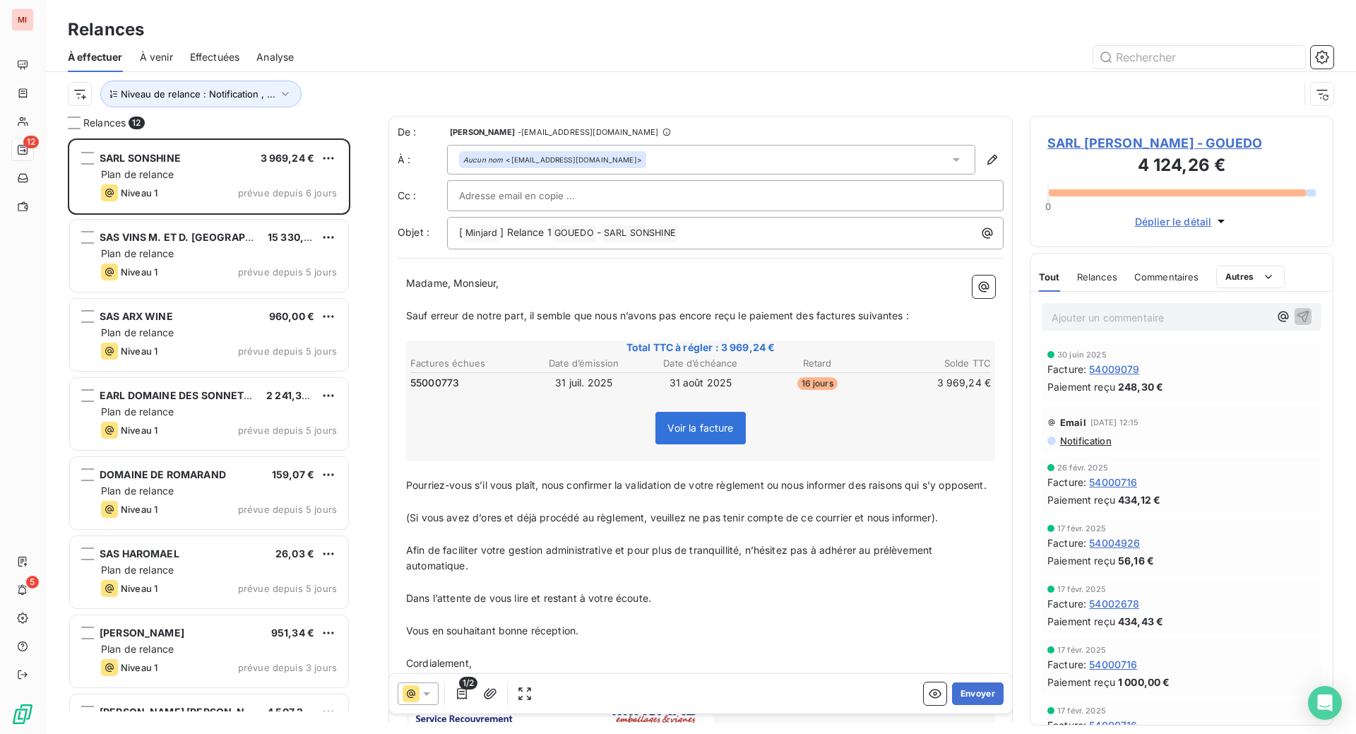
drag, startPoint x: 542, startPoint y: 44, endPoint x: 619, endPoint y: 175, distance: 151.6
click at [544, 42] on div "Relances" at bounding box center [700, 29] width 1310 height 25
click at [952, 705] on button "Envoyer" at bounding box center [978, 693] width 52 height 23
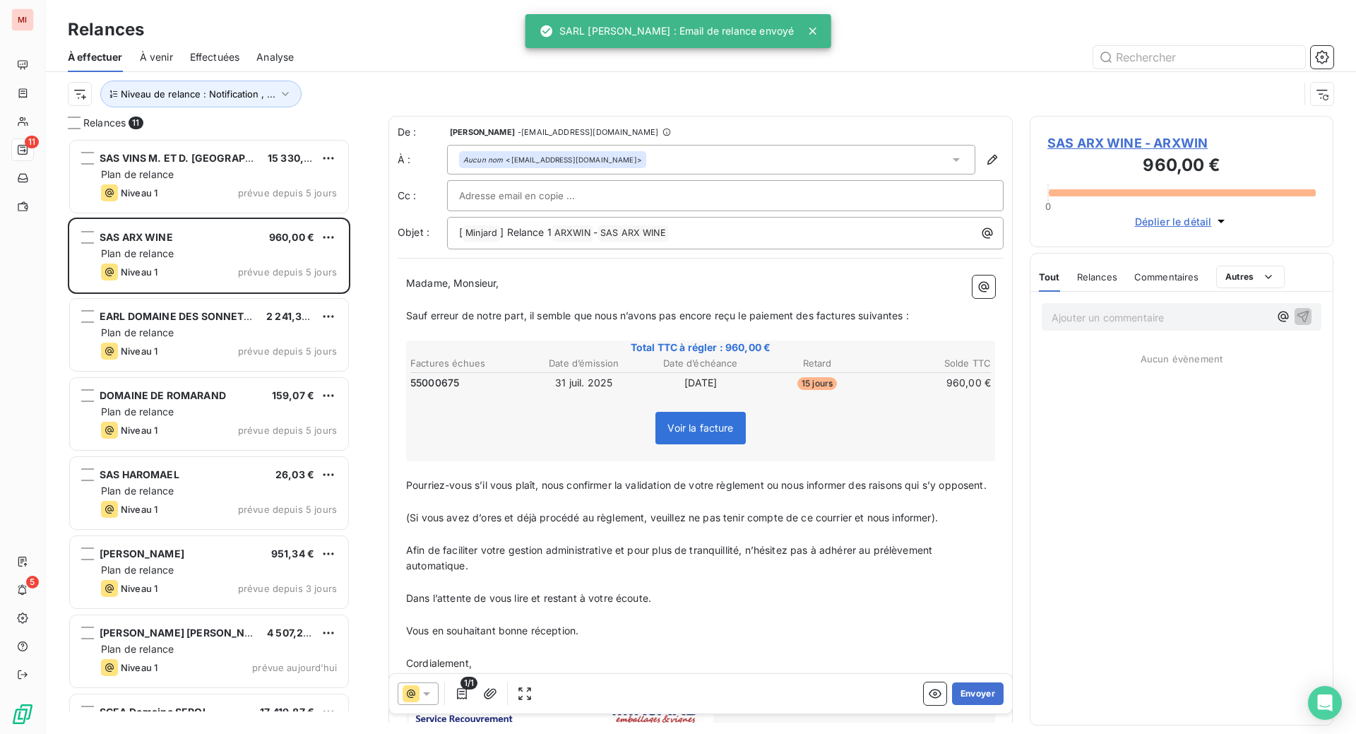
scroll to position [559, 270]
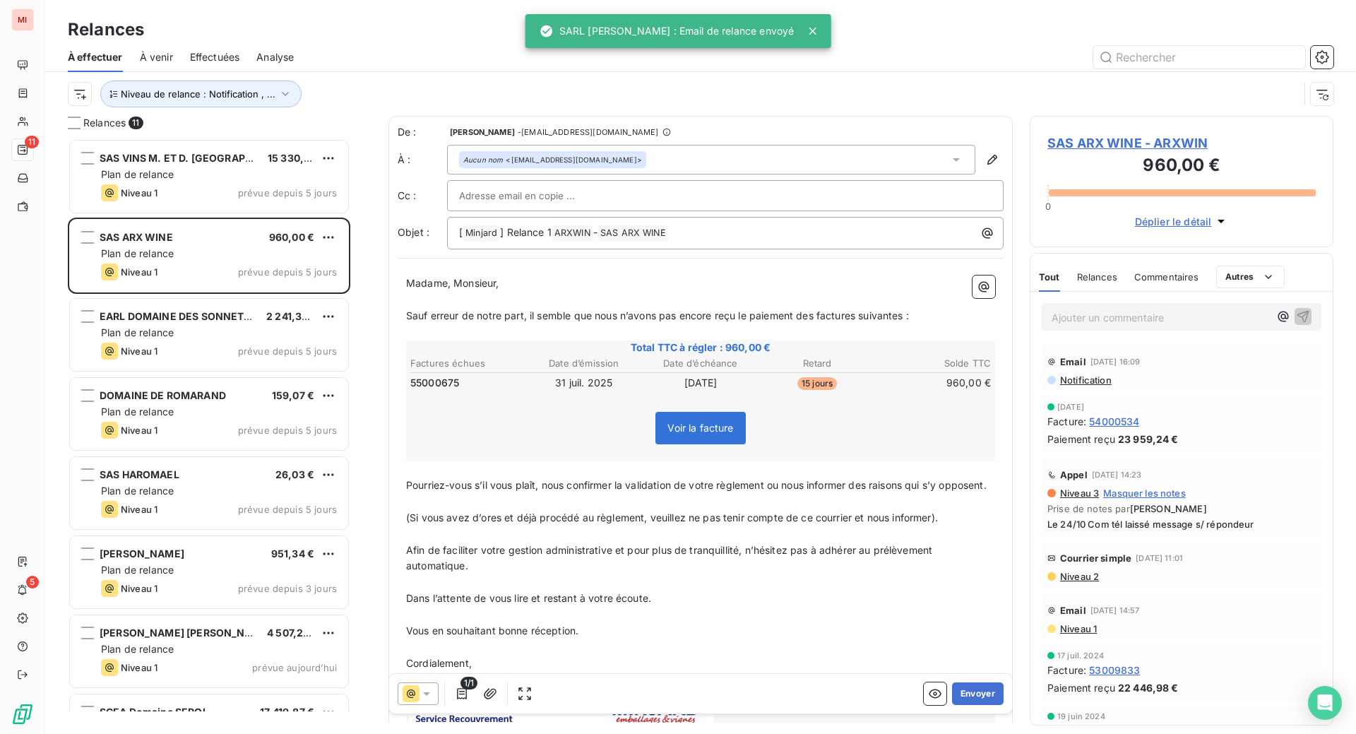
click at [794, 107] on div "Niveau de relance : Notification , ..." at bounding box center [683, 93] width 1231 height 27
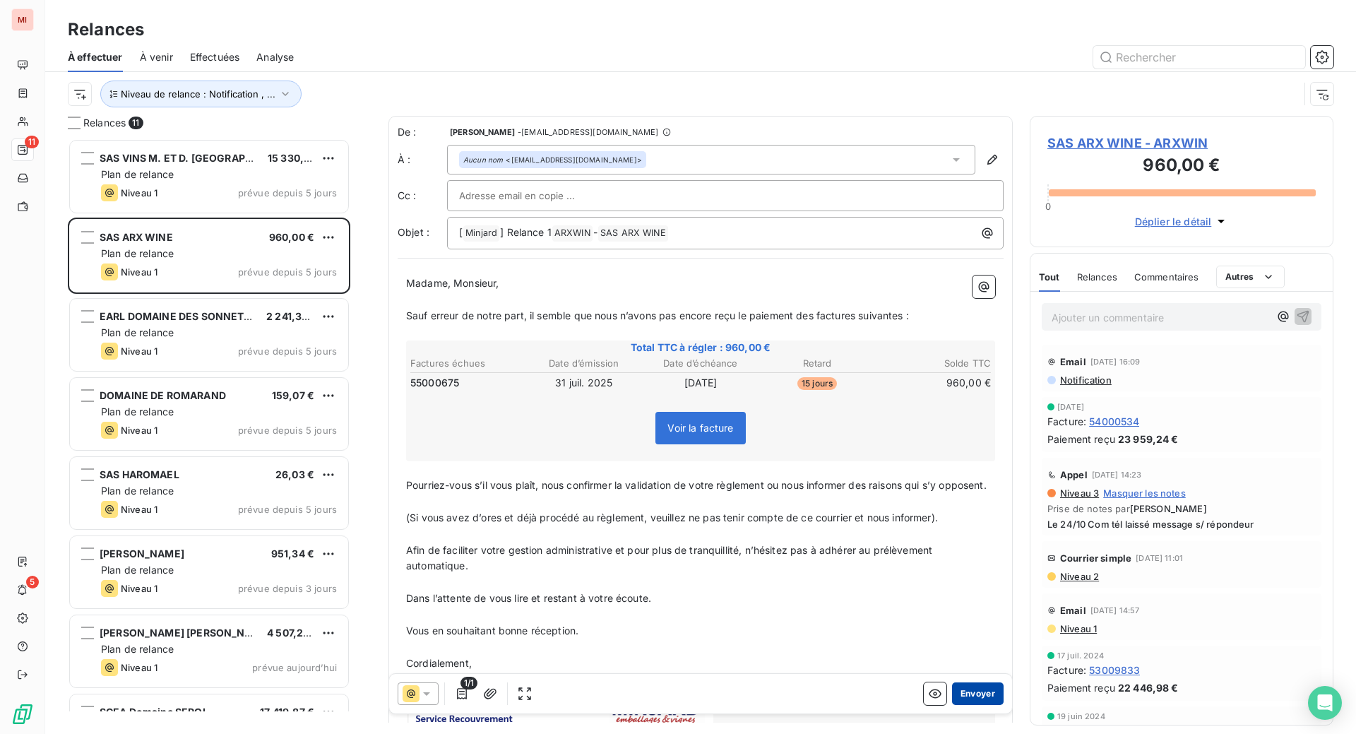
click at [955, 705] on button "Envoyer" at bounding box center [978, 693] width 52 height 23
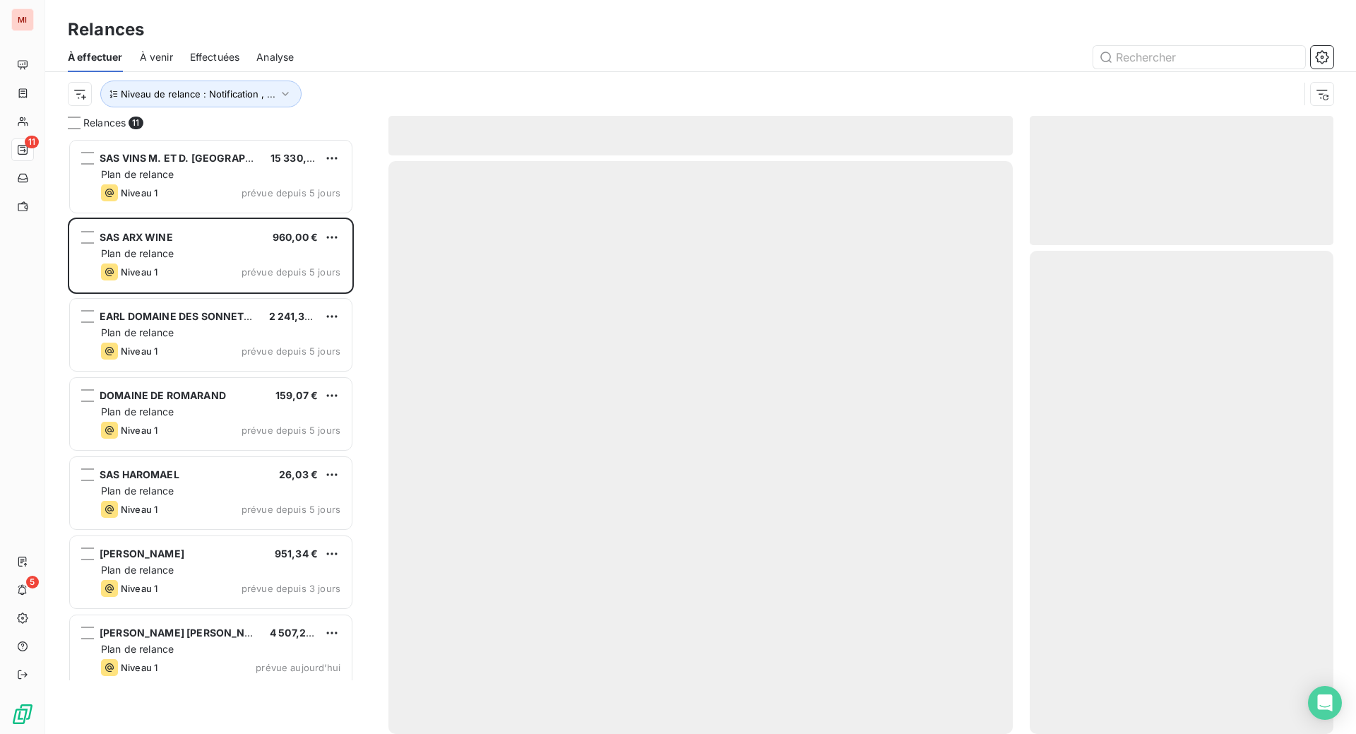
scroll to position [528, 273]
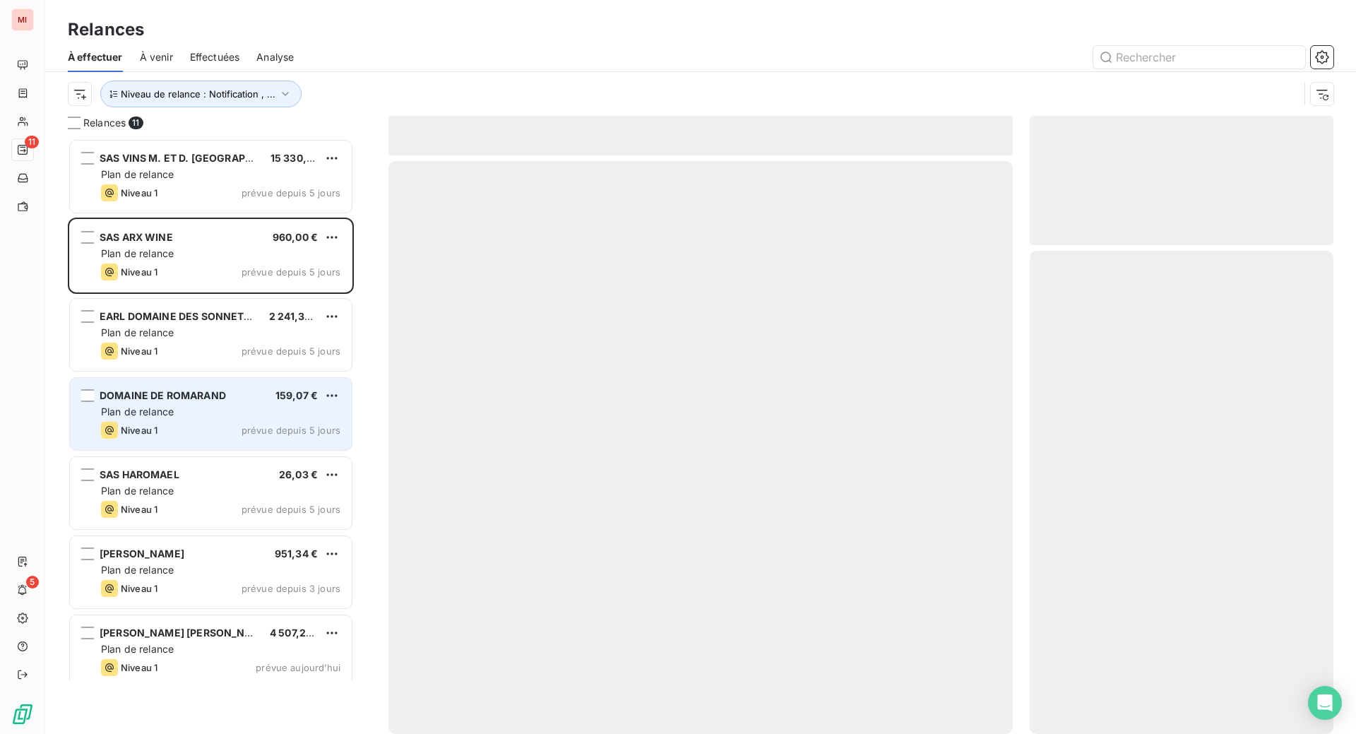
scroll to position [559, 270]
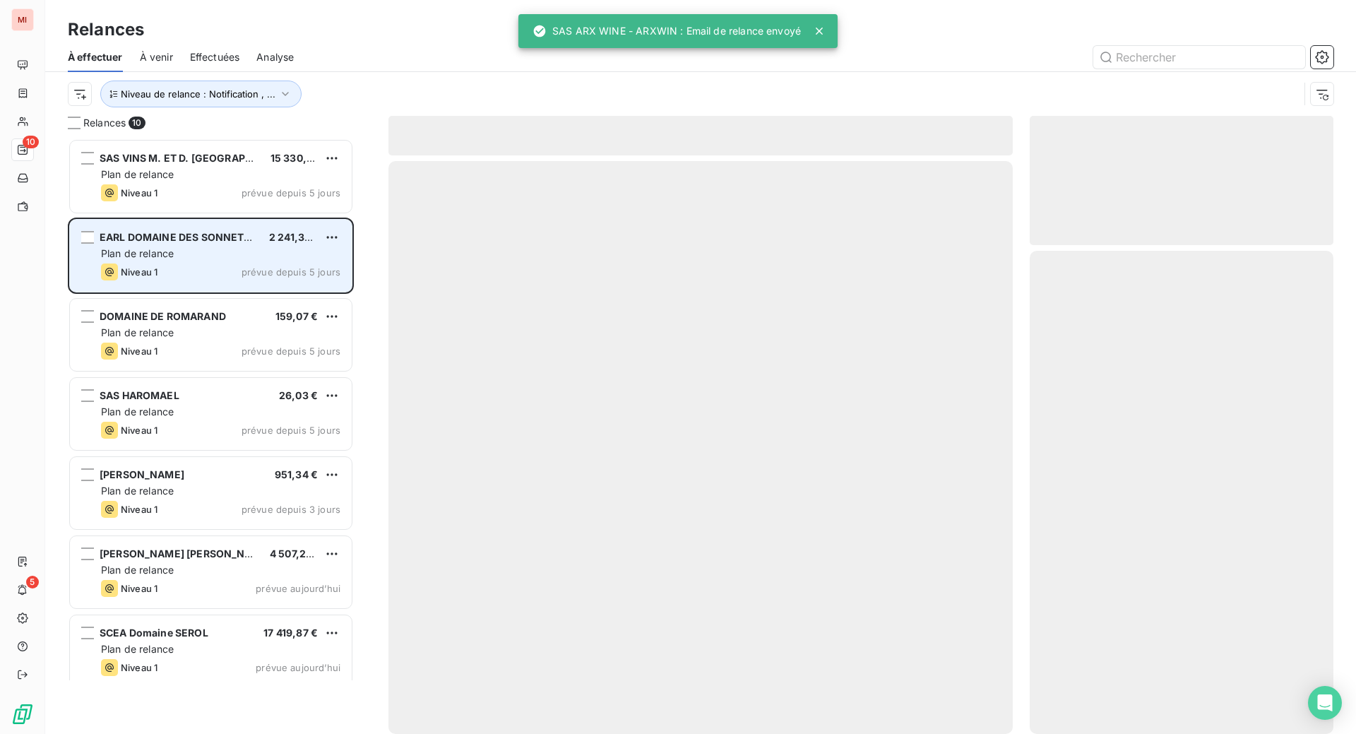
scroll to position [559, 270]
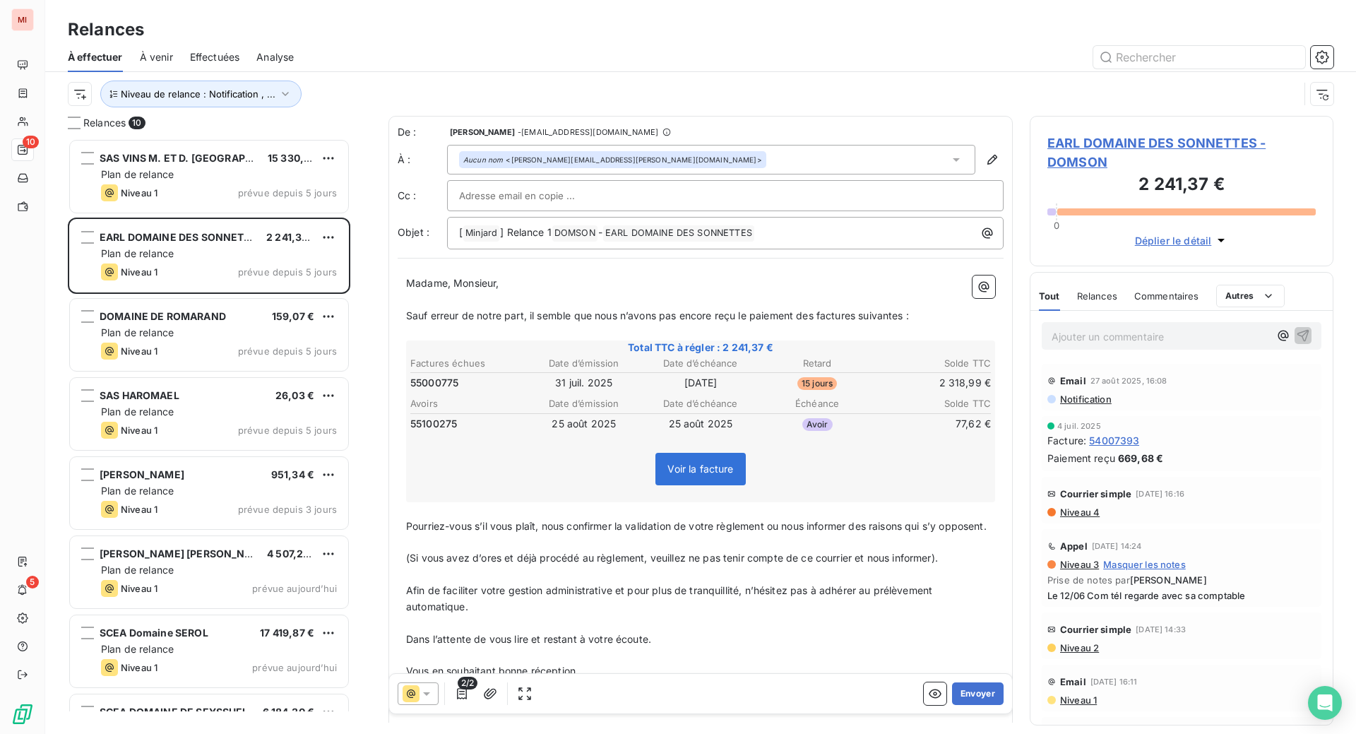
click at [449, 16] on div "Relances À effectuer À venir Effectuées Analyse Niveau de relance : Notificatio…" at bounding box center [700, 58] width 1310 height 116
click at [952, 705] on button "Envoyer" at bounding box center [978, 693] width 52 height 23
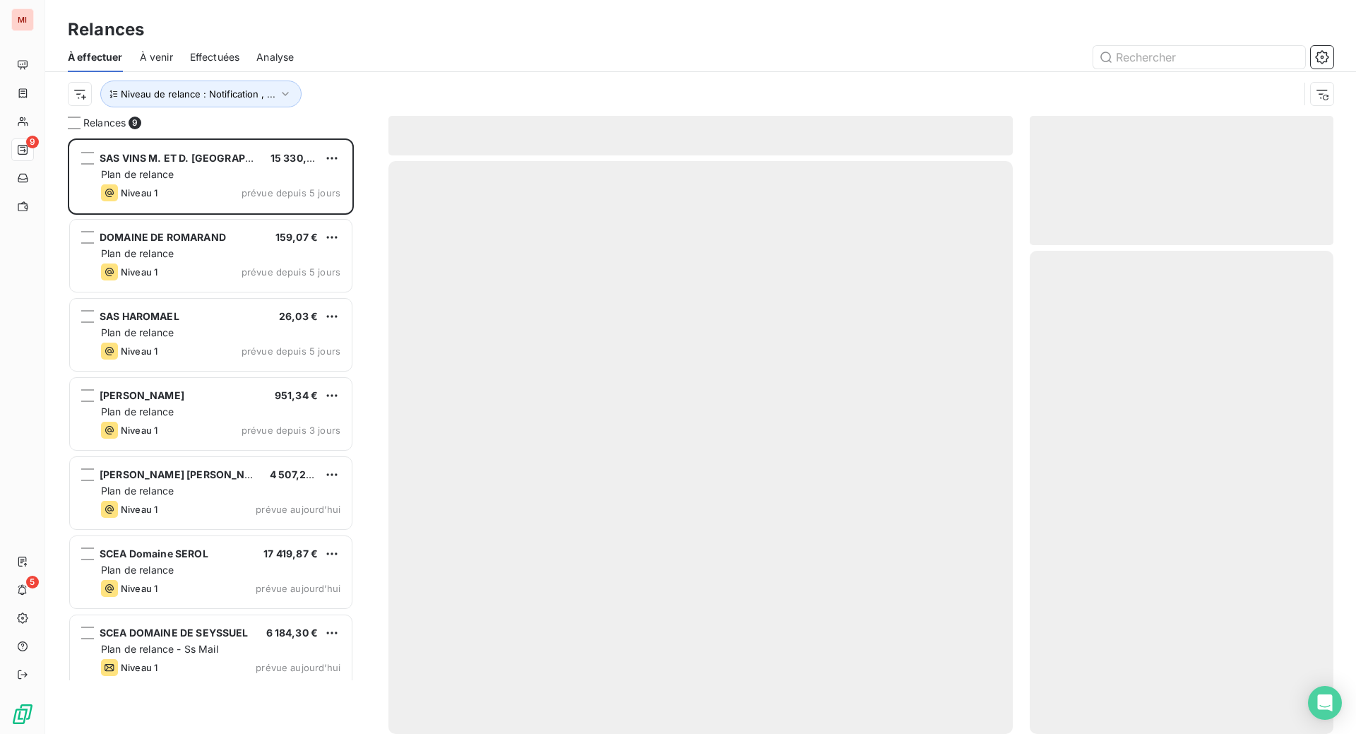
scroll to position [559, 270]
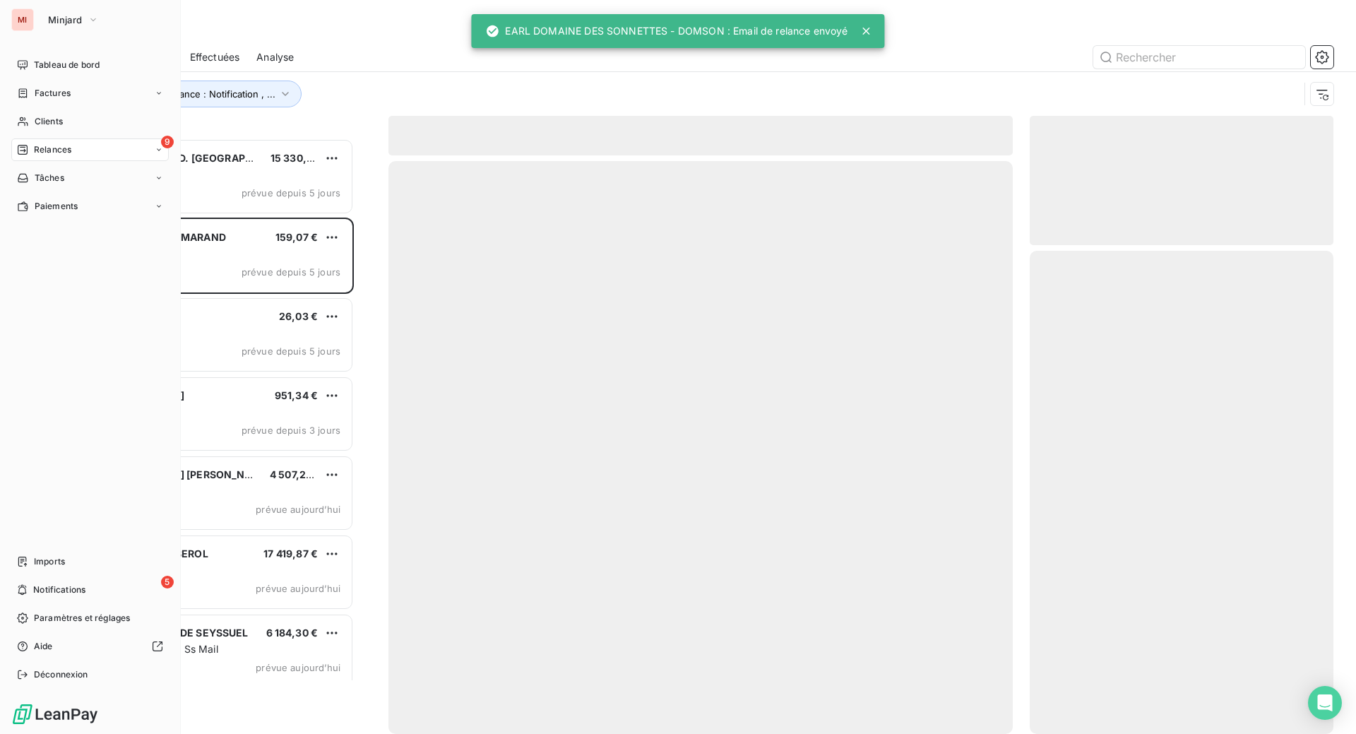
scroll to position [559, 270]
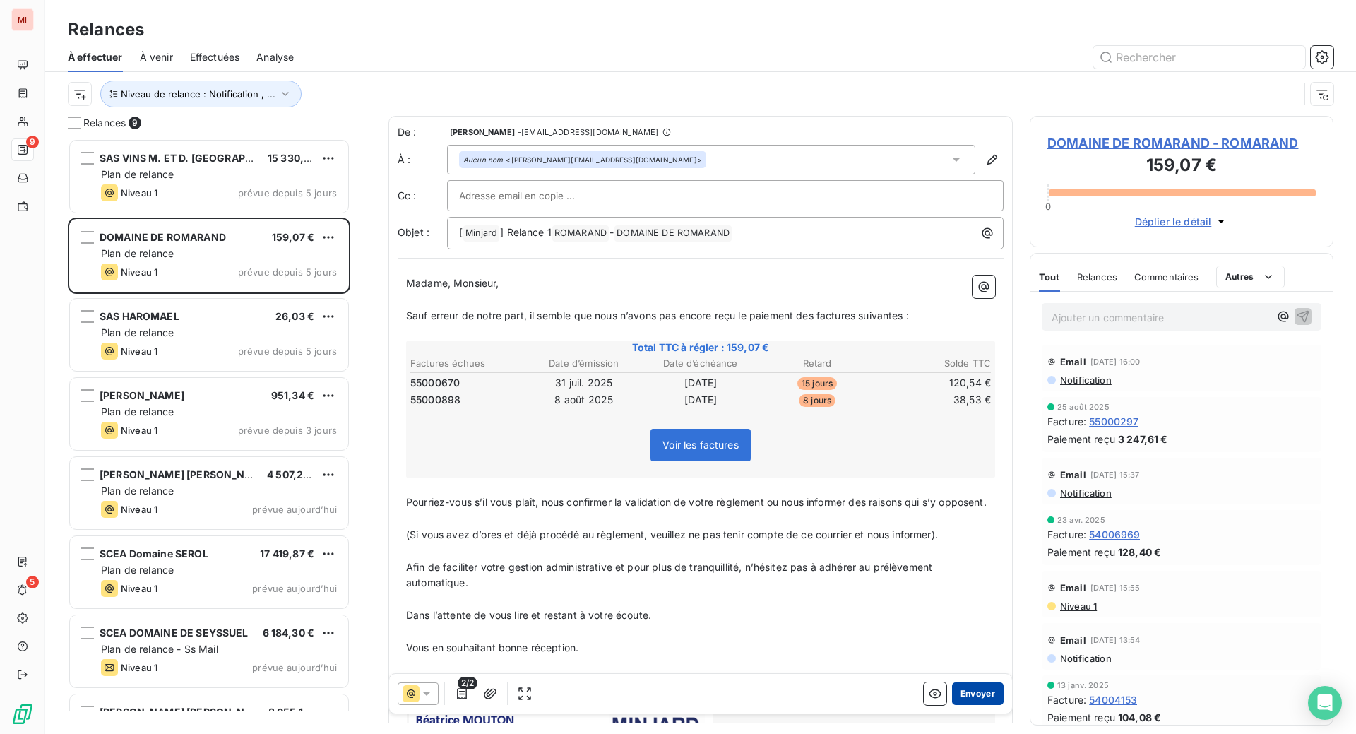
click at [952, 705] on button "Envoyer" at bounding box center [978, 693] width 52 height 23
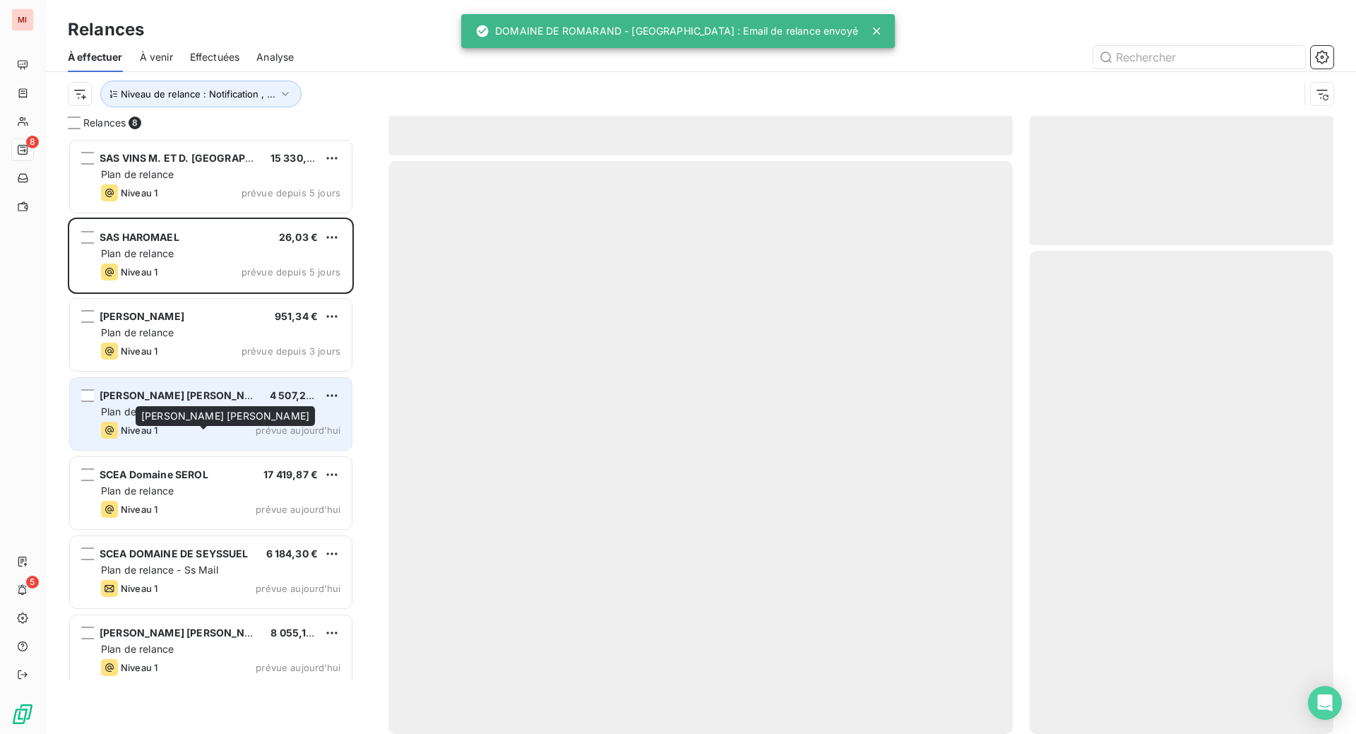
scroll to position [559, 270]
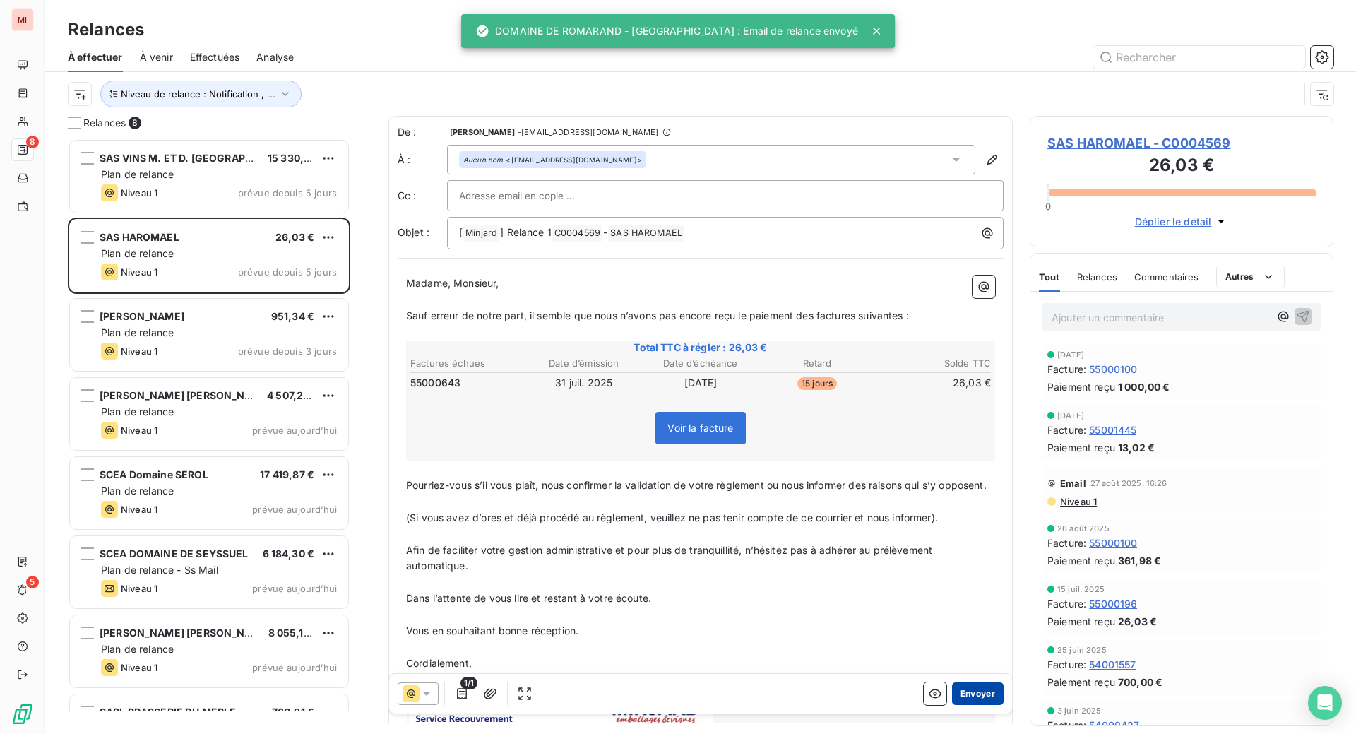
click at [952, 705] on button "Envoyer" at bounding box center [978, 693] width 52 height 23
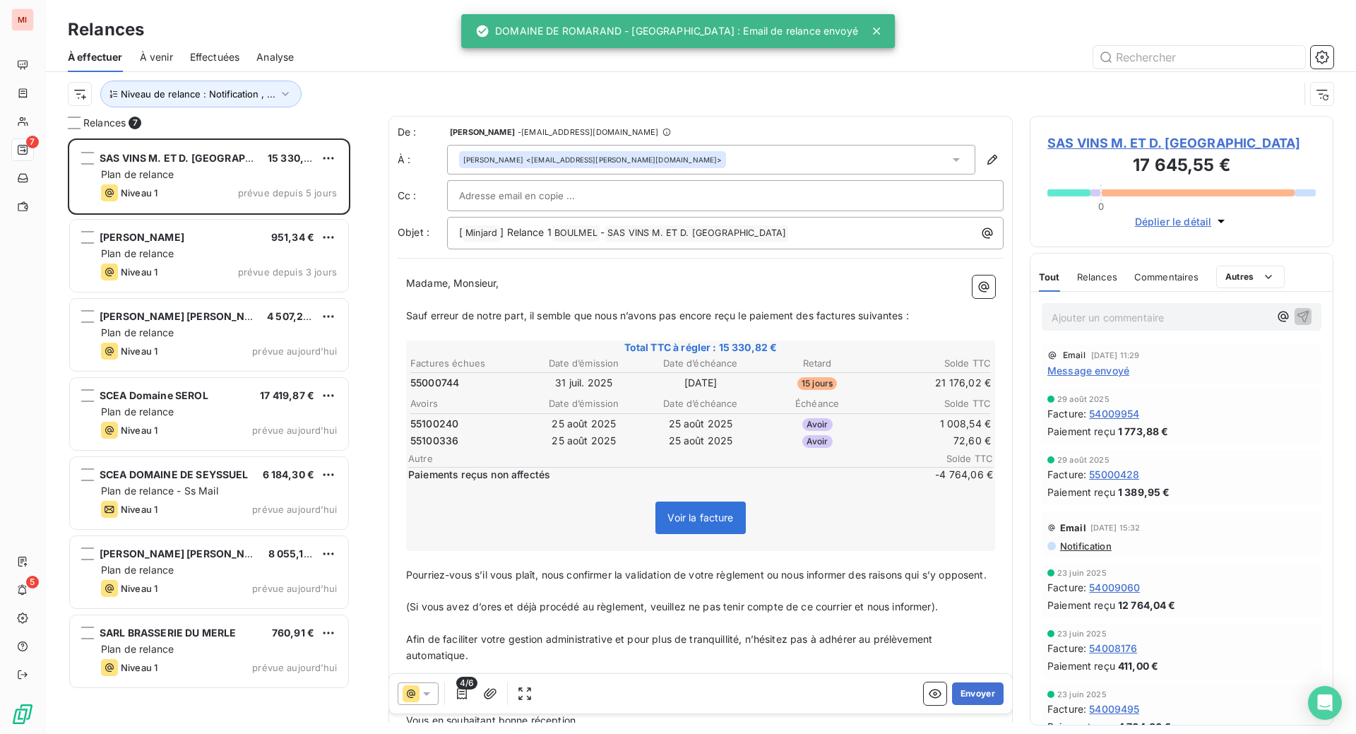
scroll to position [559, 270]
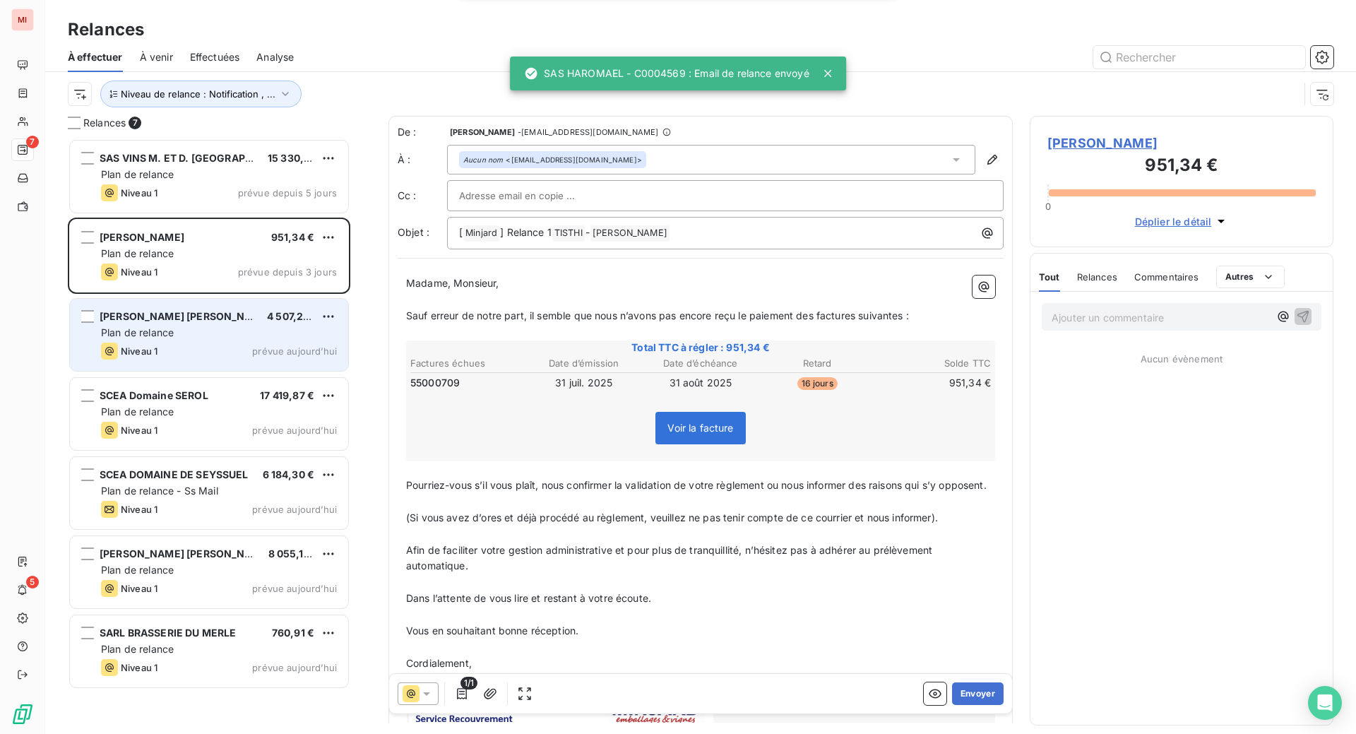
scroll to position [559, 270]
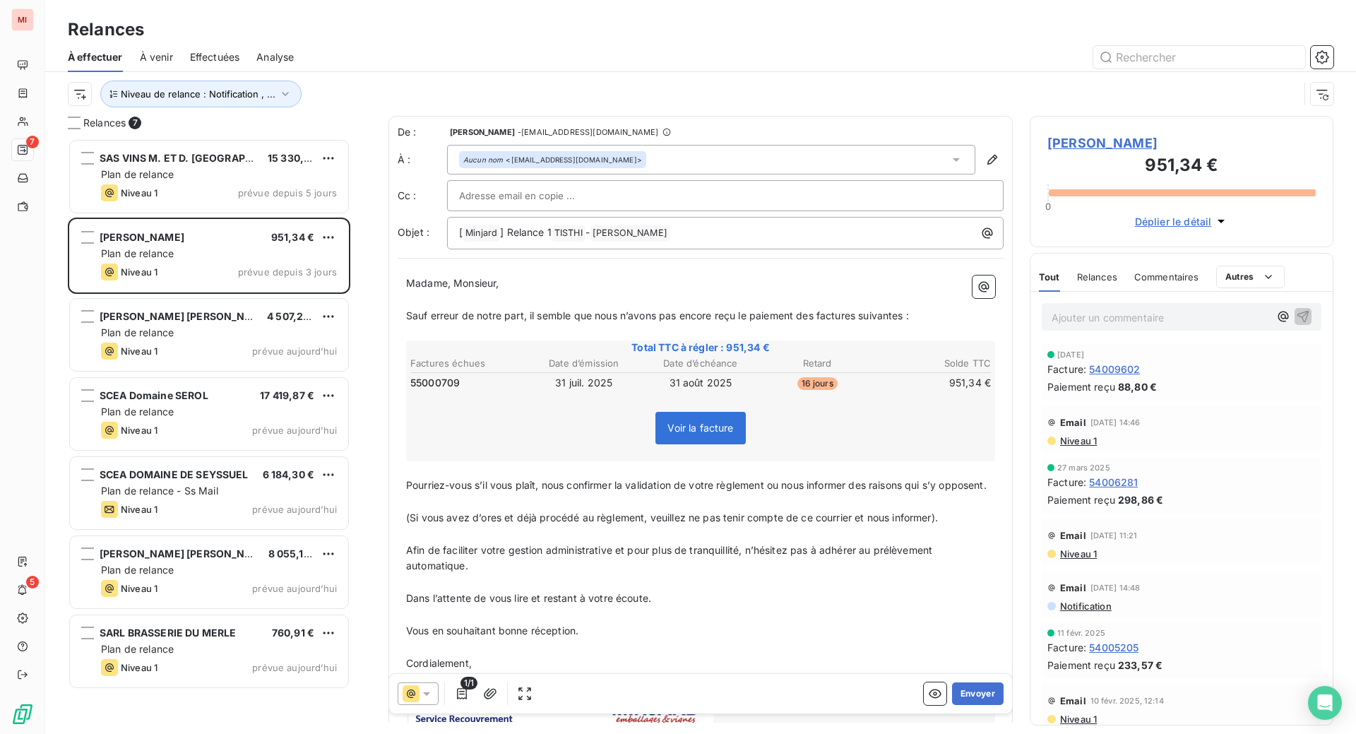
click at [961, 42] on div "Relances" at bounding box center [700, 29] width 1310 height 25
click at [952, 705] on button "Envoyer" at bounding box center [978, 693] width 52 height 23
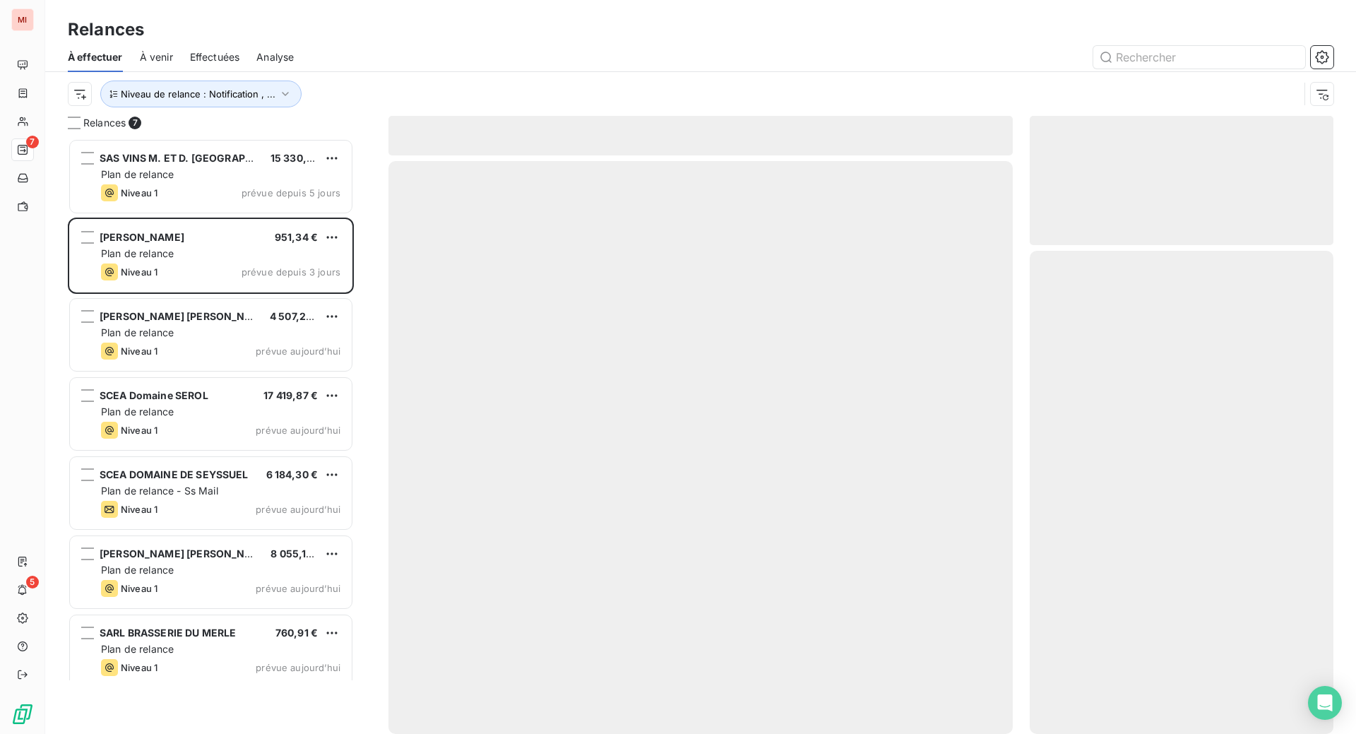
scroll to position [528, 273]
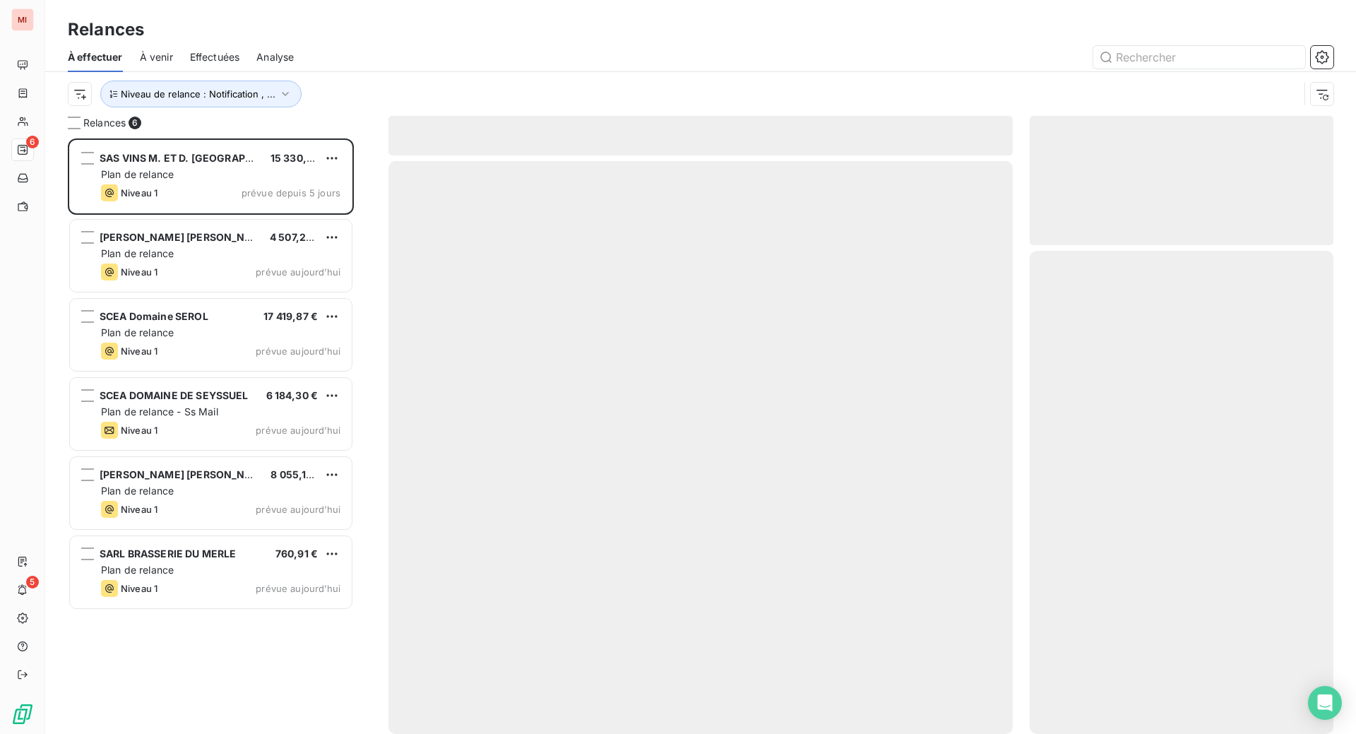
scroll to position [559, 270]
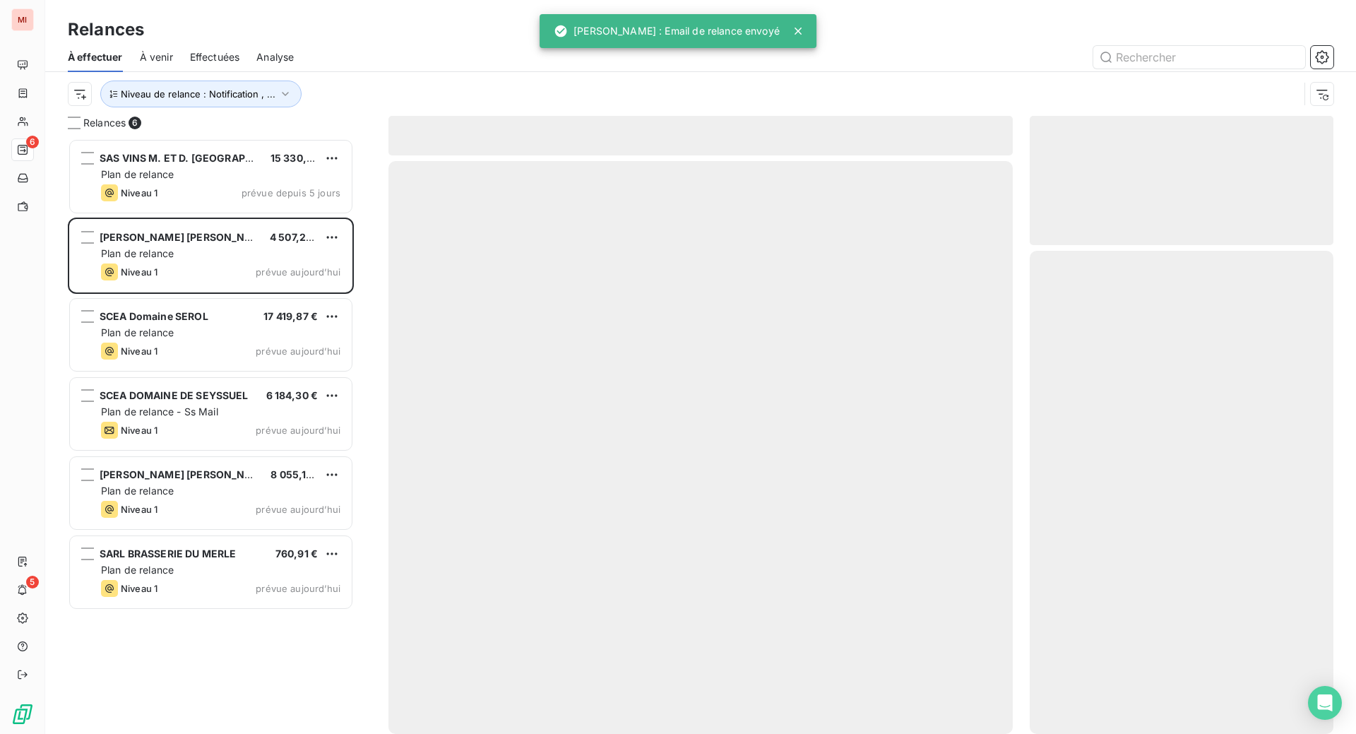
scroll to position [559, 270]
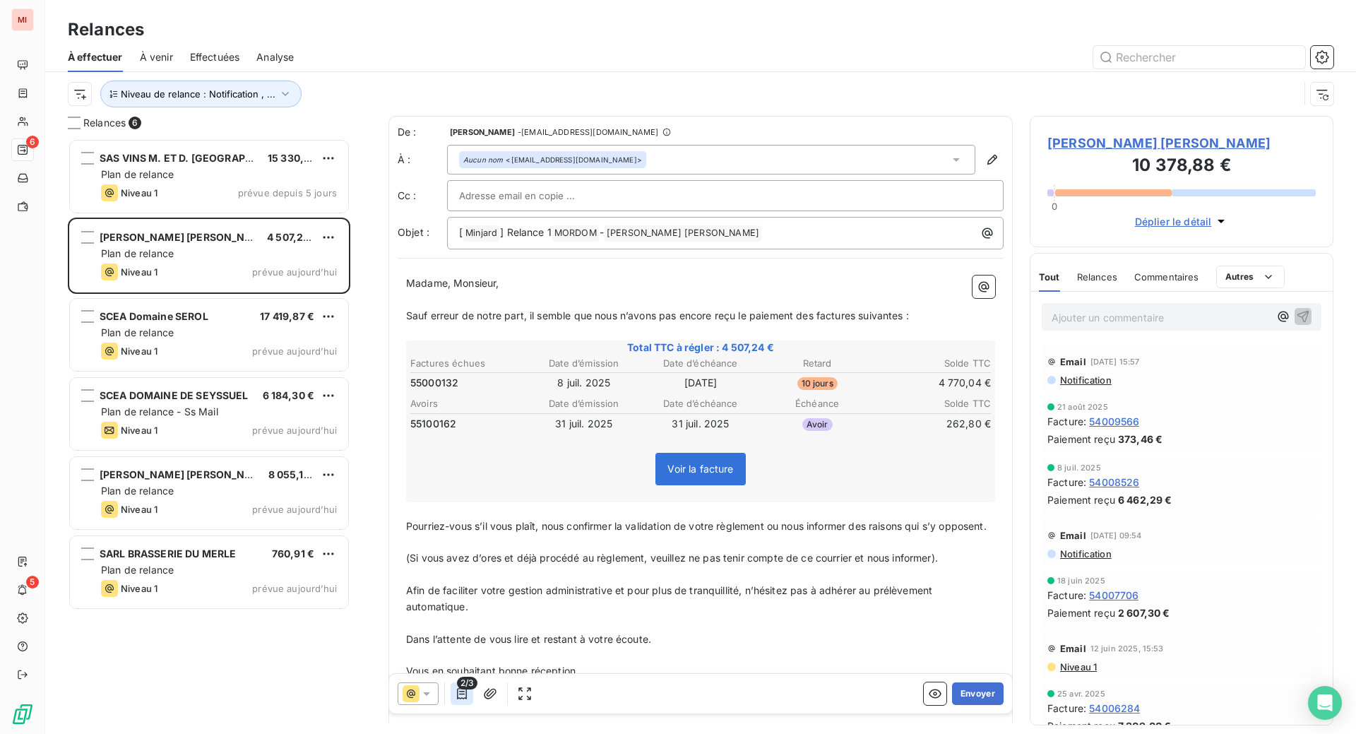
click at [467, 699] on icon "button" at bounding box center [462, 693] width 10 height 11
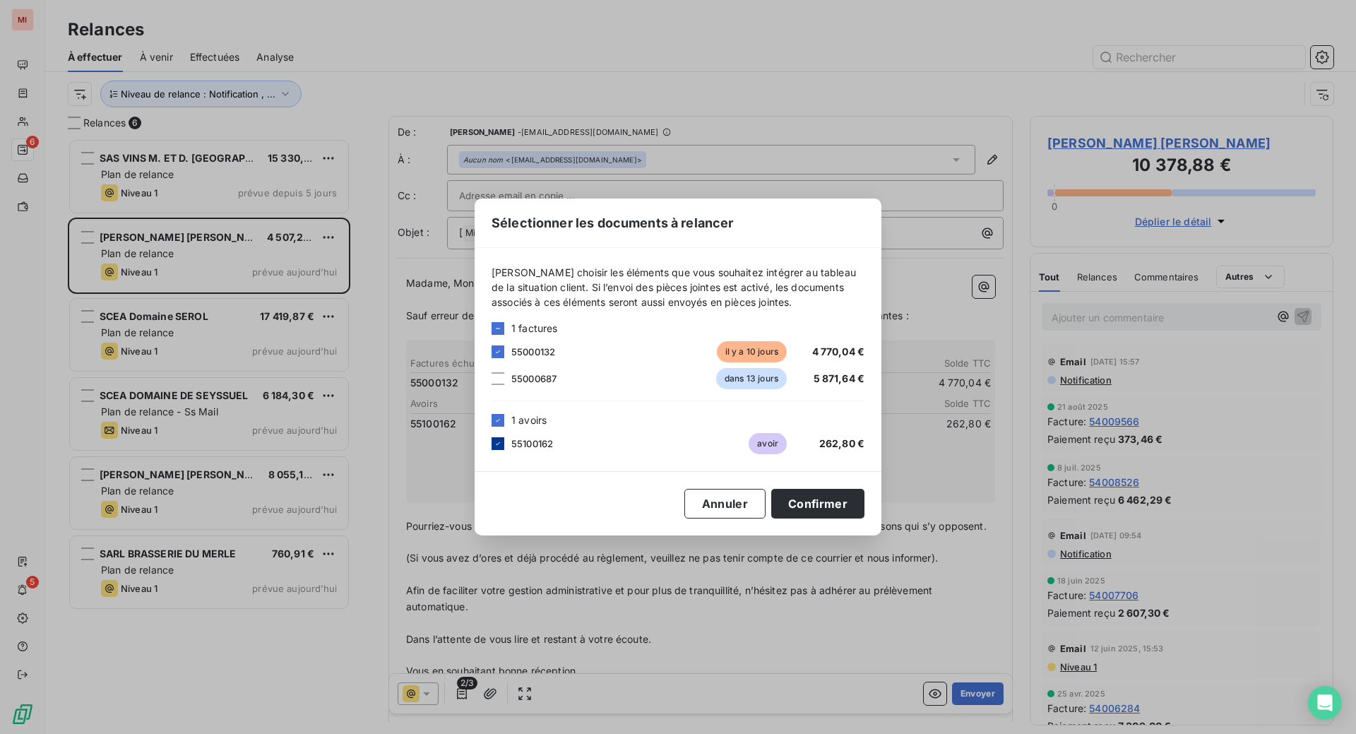
click at [494, 439] on icon at bounding box center [498, 443] width 8 height 8
click at [864, 515] on button "Confirmer" at bounding box center [817, 504] width 93 height 30
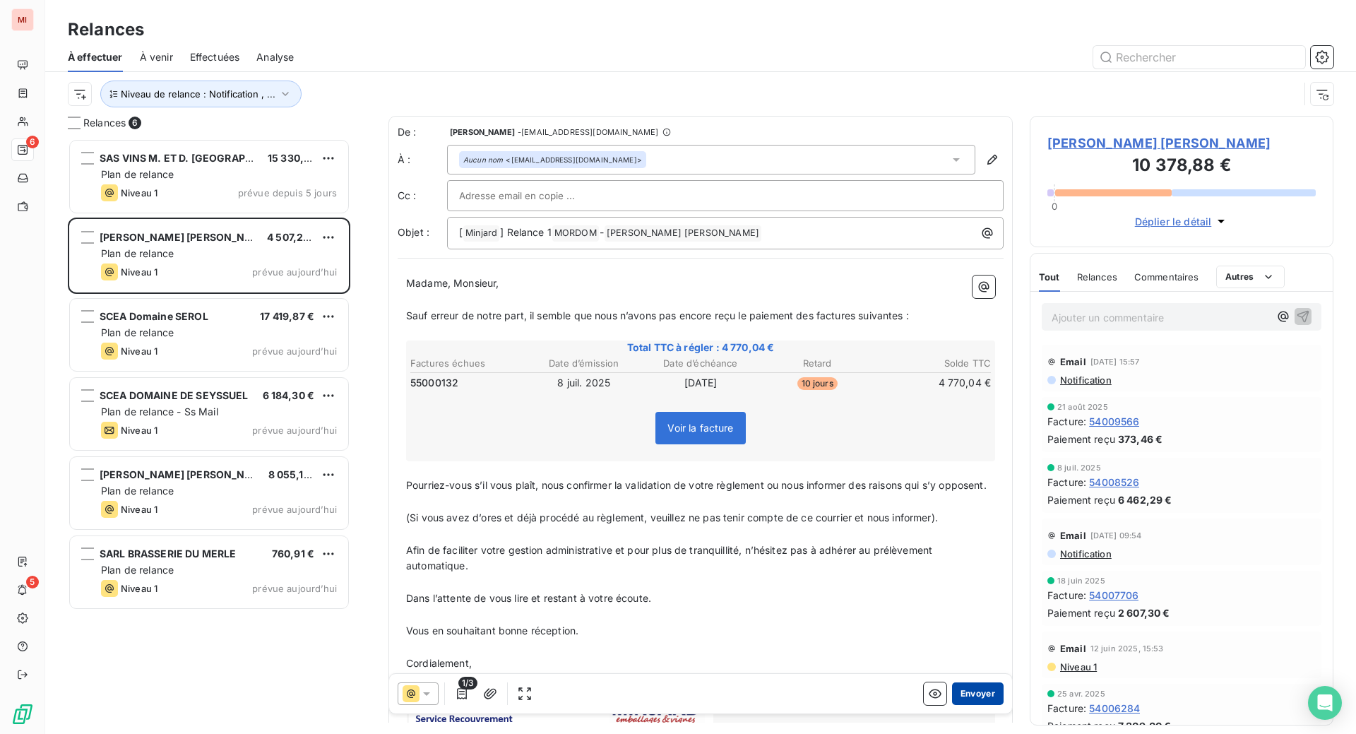
click at [957, 705] on button "Envoyer" at bounding box center [978, 693] width 52 height 23
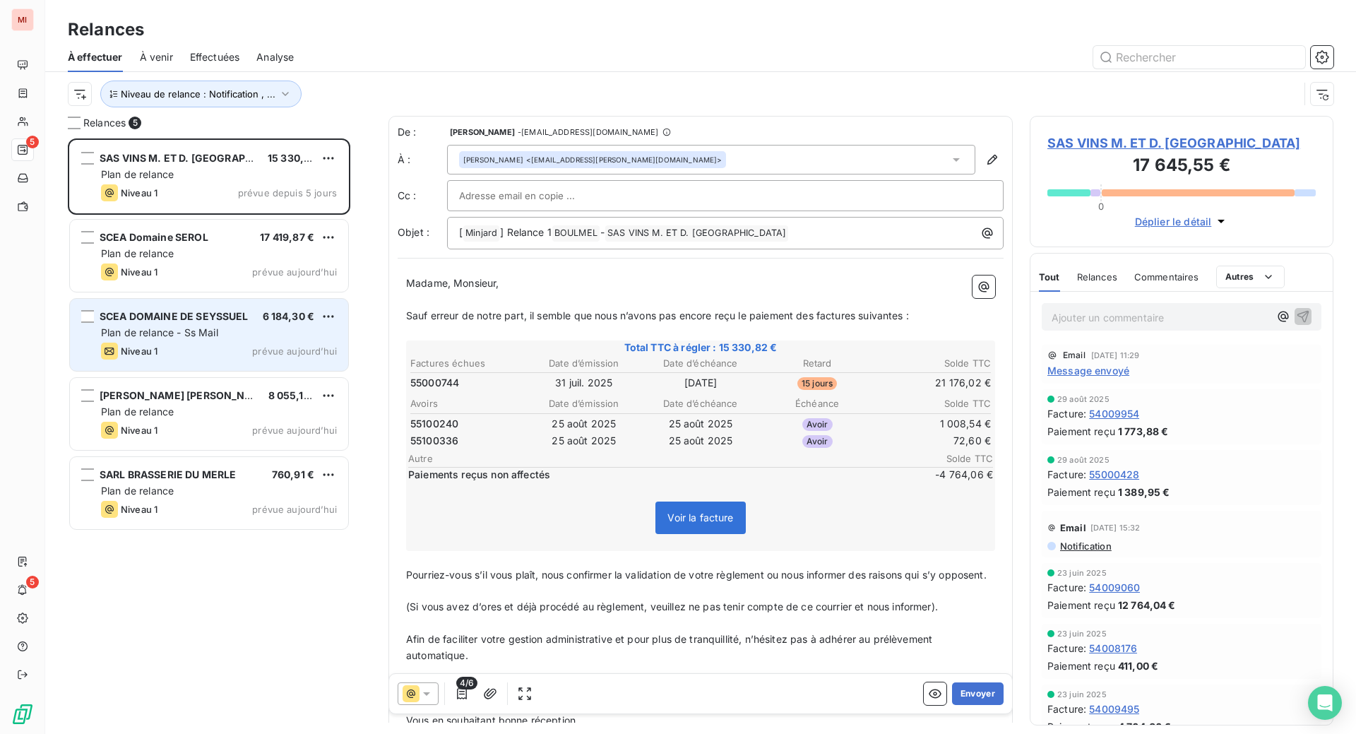
scroll to position [559, 270]
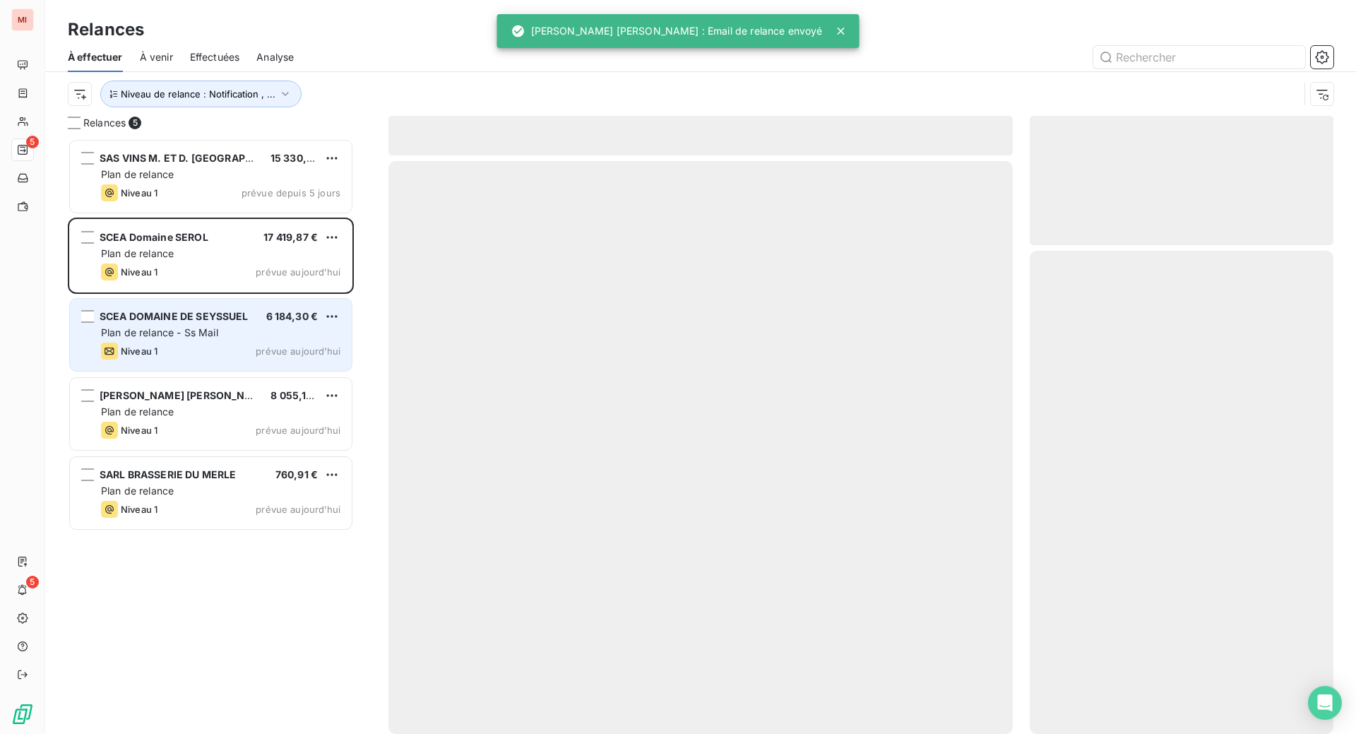
scroll to position [559, 270]
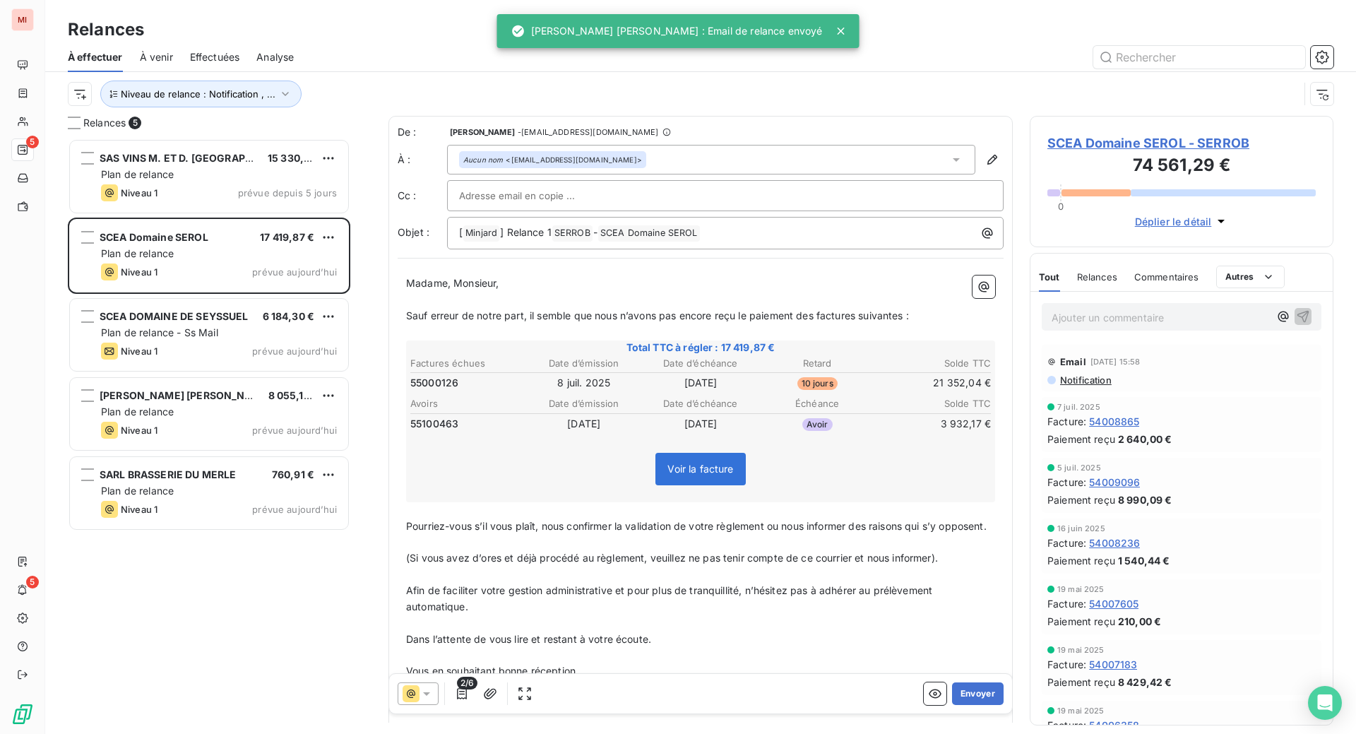
click at [477, 689] on span "2/6" at bounding box center [467, 682] width 20 height 13
click at [467, 699] on icon "button" at bounding box center [462, 693] width 10 height 11
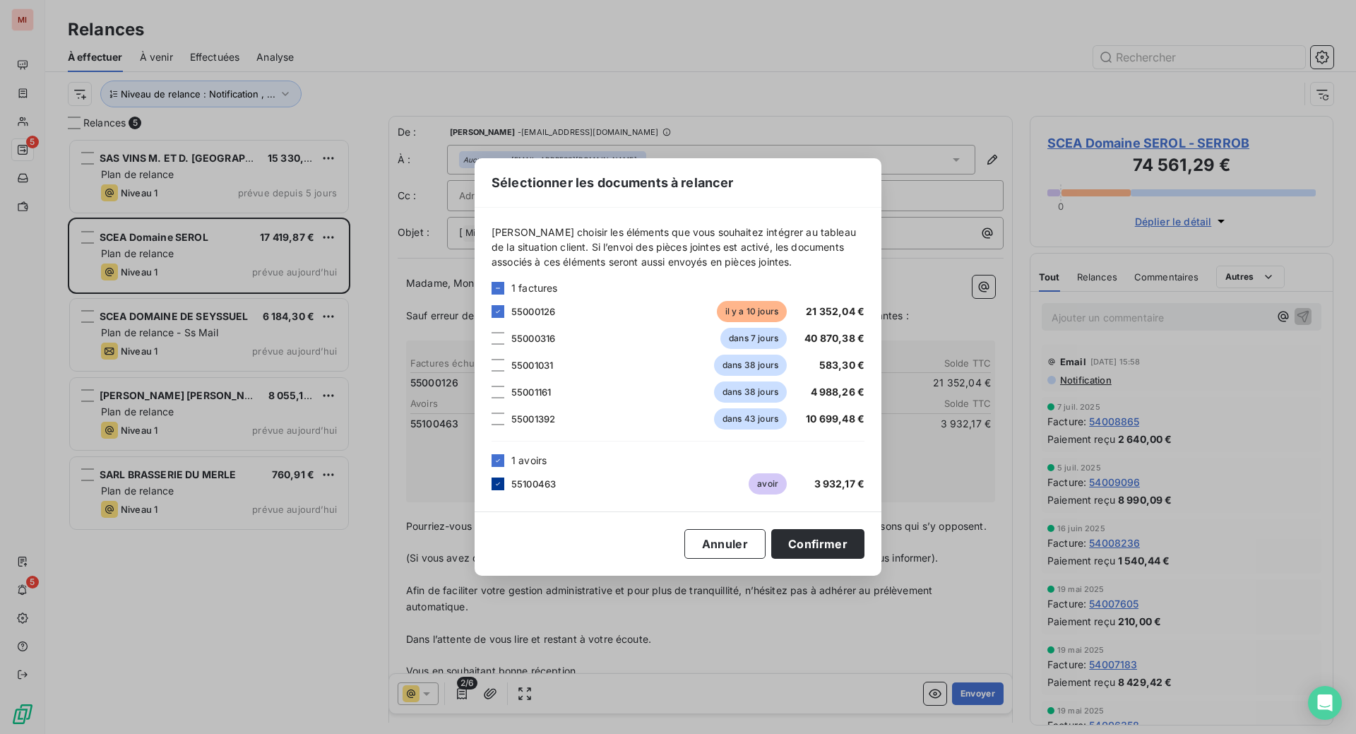
click at [494, 488] on icon at bounding box center [498, 483] width 8 height 8
drag, startPoint x: 888, startPoint y: 567, endPoint x: 116, endPoint y: 352, distance: 801.2
click at [864, 558] on button "Confirmer" at bounding box center [817, 544] width 93 height 30
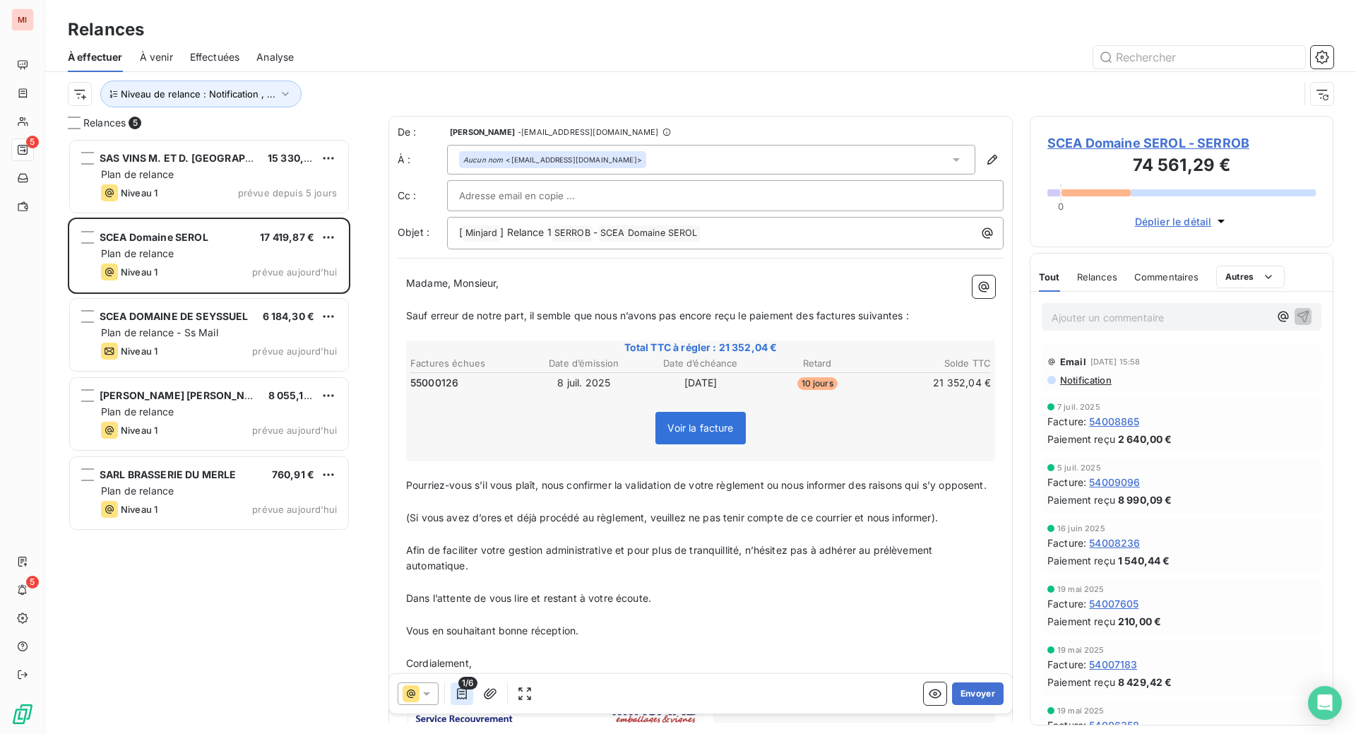
click at [469, 700] on icon "button" at bounding box center [462, 693] width 14 height 14
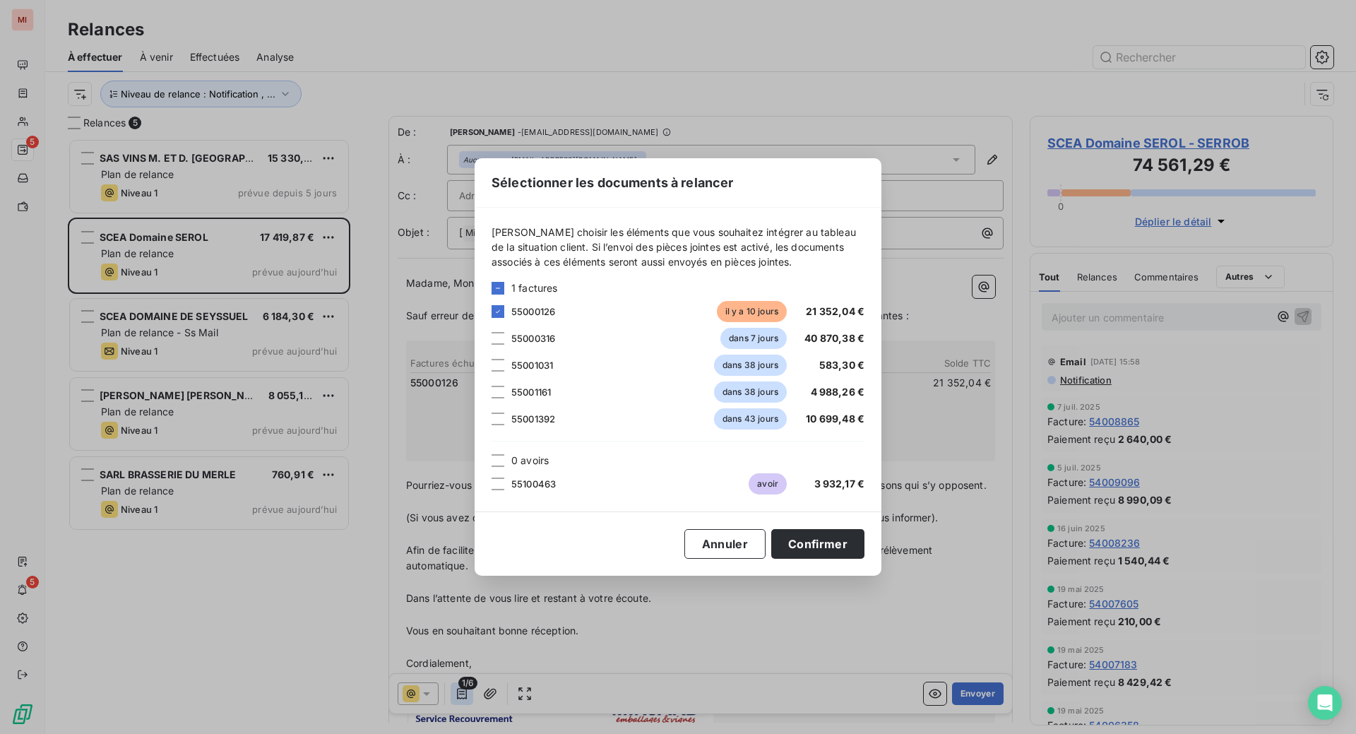
click at [516, 725] on div "Sélectionner les documents à relancer [PERSON_NAME] choisir les éléments que vo…" at bounding box center [678, 367] width 1356 height 734
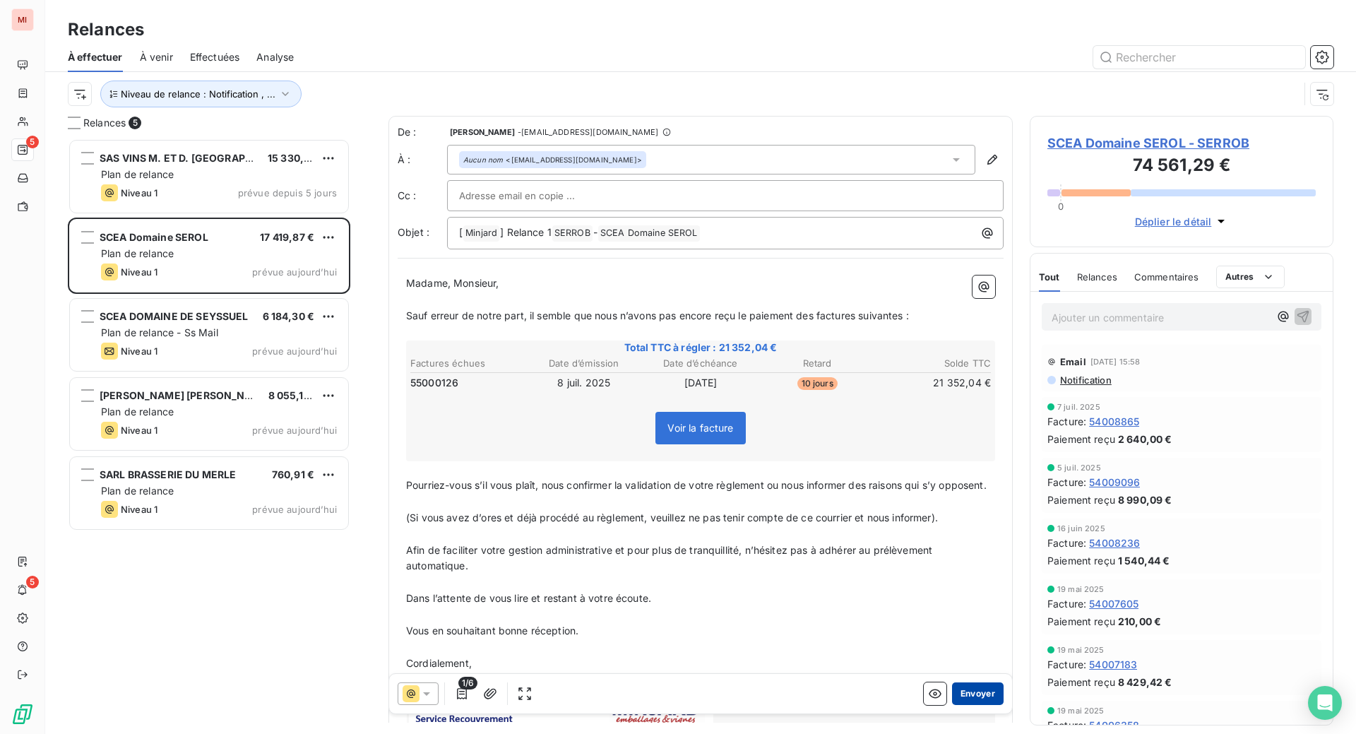
click at [952, 705] on button "Envoyer" at bounding box center [978, 693] width 52 height 23
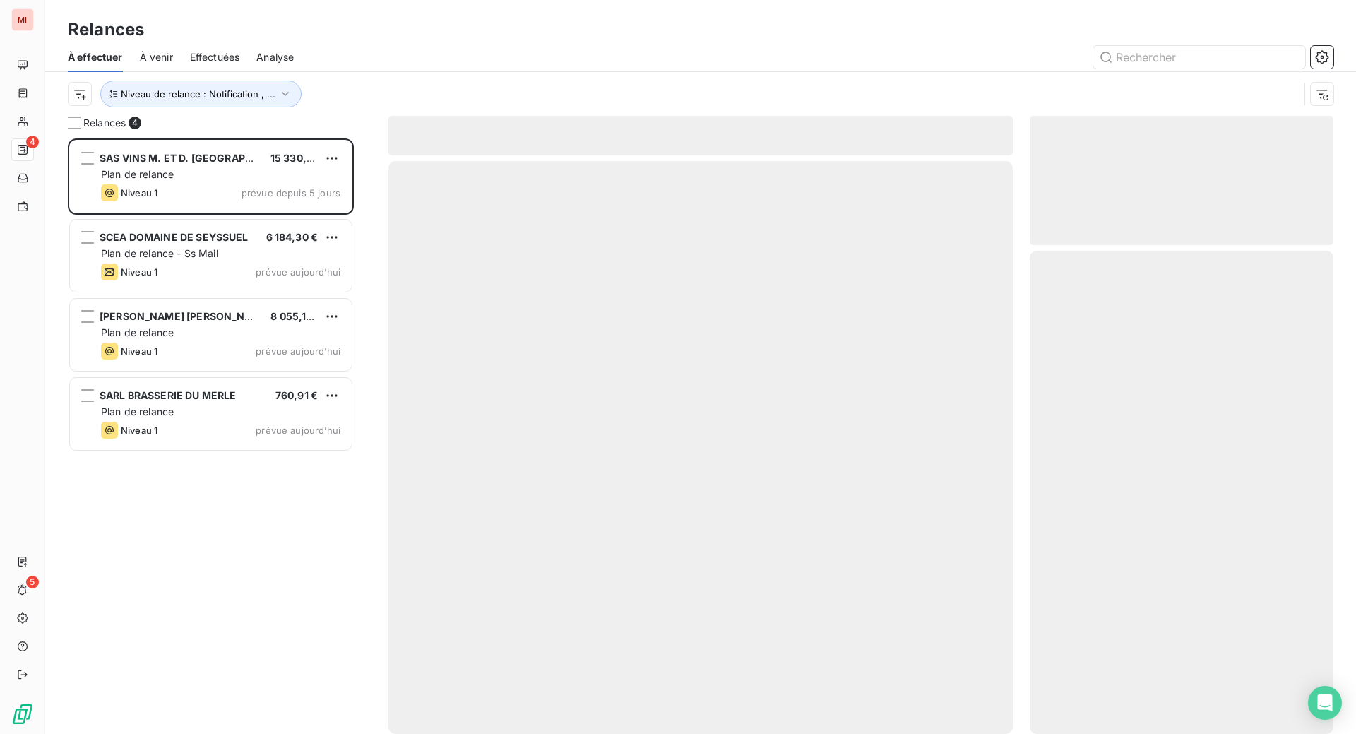
scroll to position [559, 270]
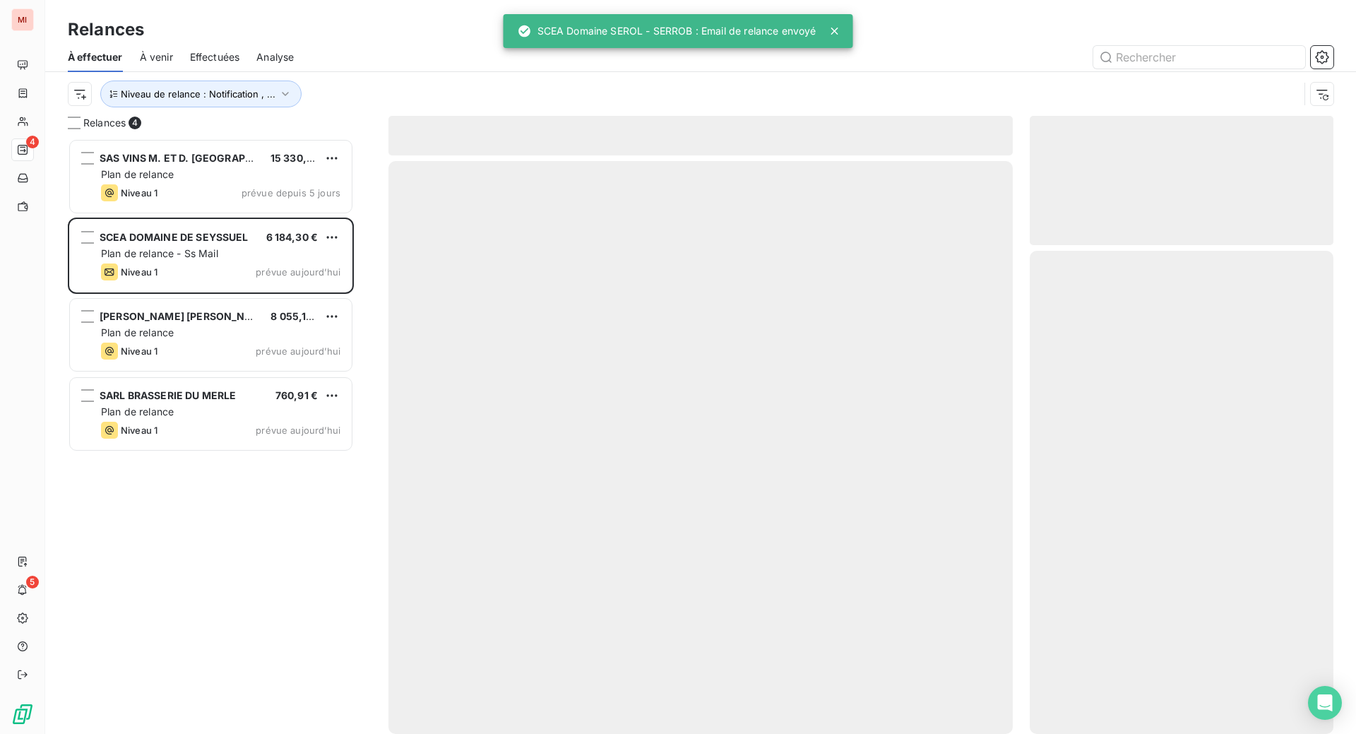
scroll to position [559, 270]
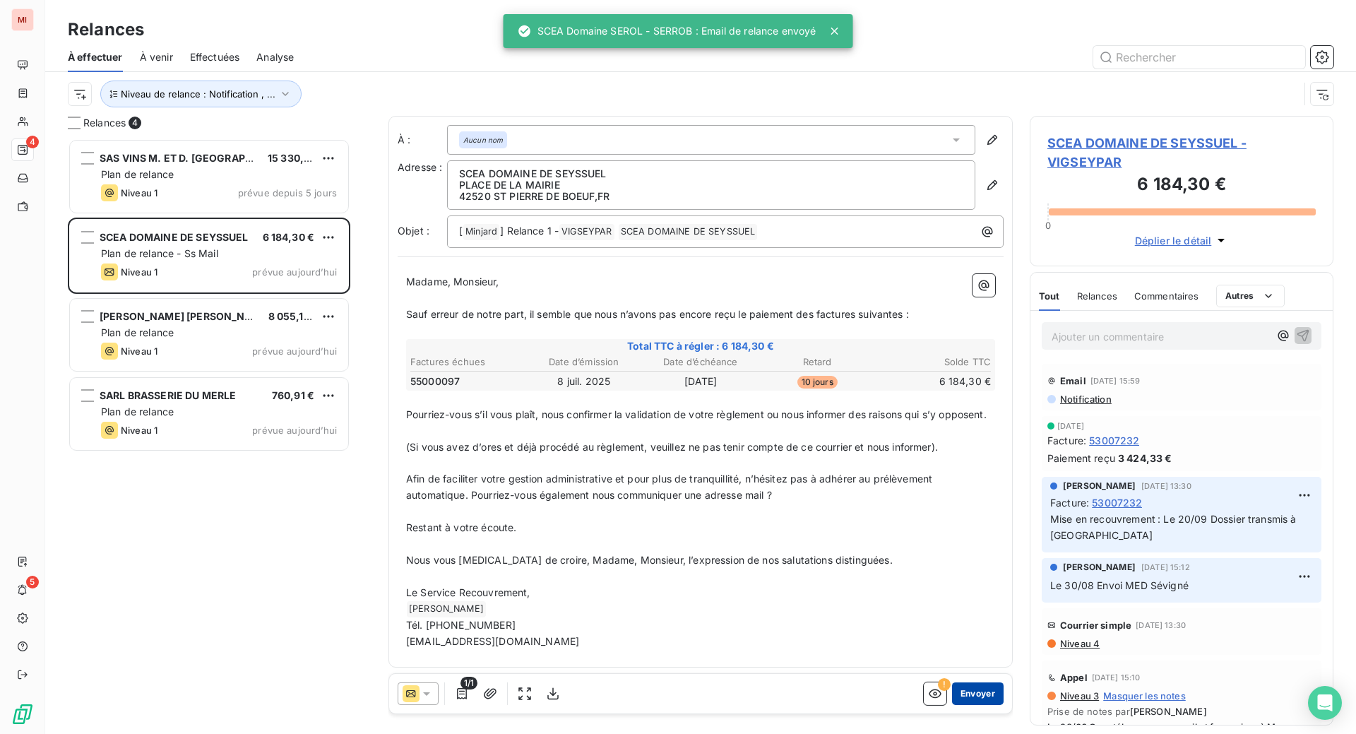
click at [957, 705] on button "Envoyer" at bounding box center [978, 693] width 52 height 23
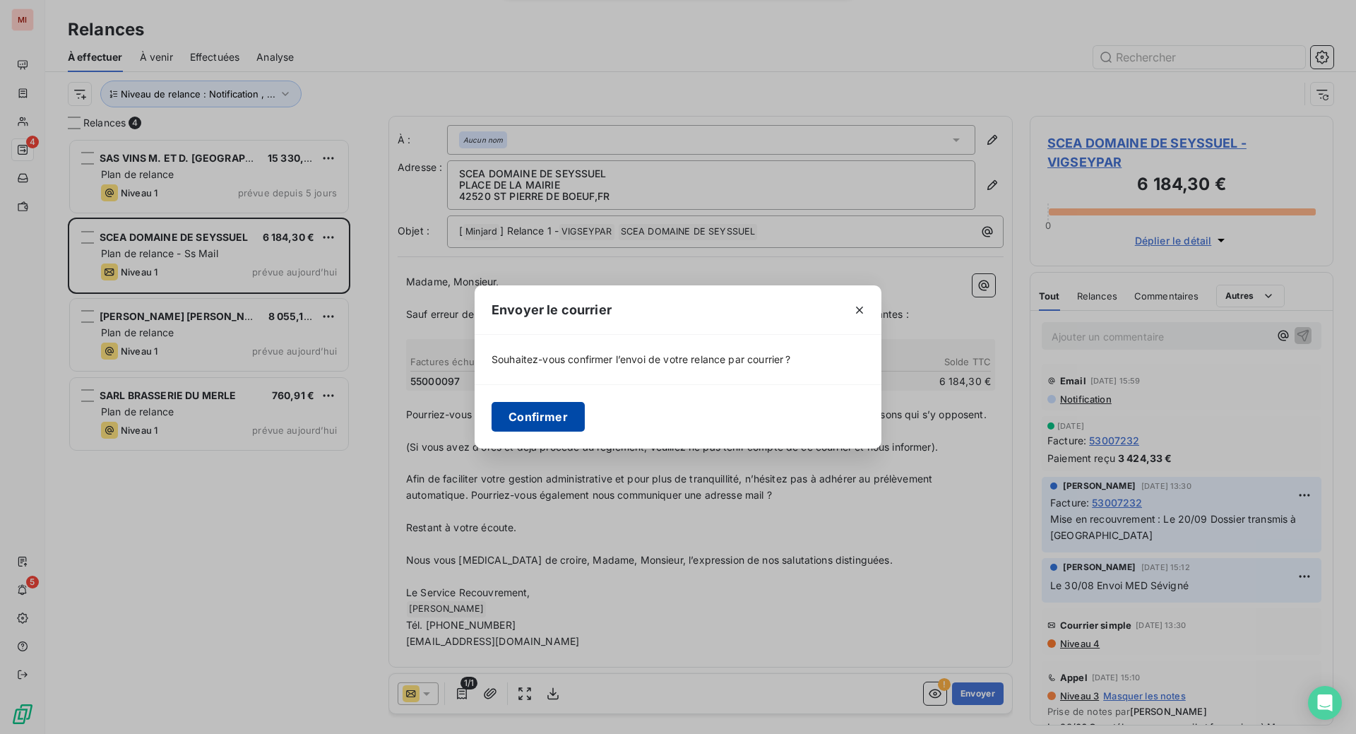
click at [491, 427] on button "Confirmer" at bounding box center [537, 417] width 93 height 30
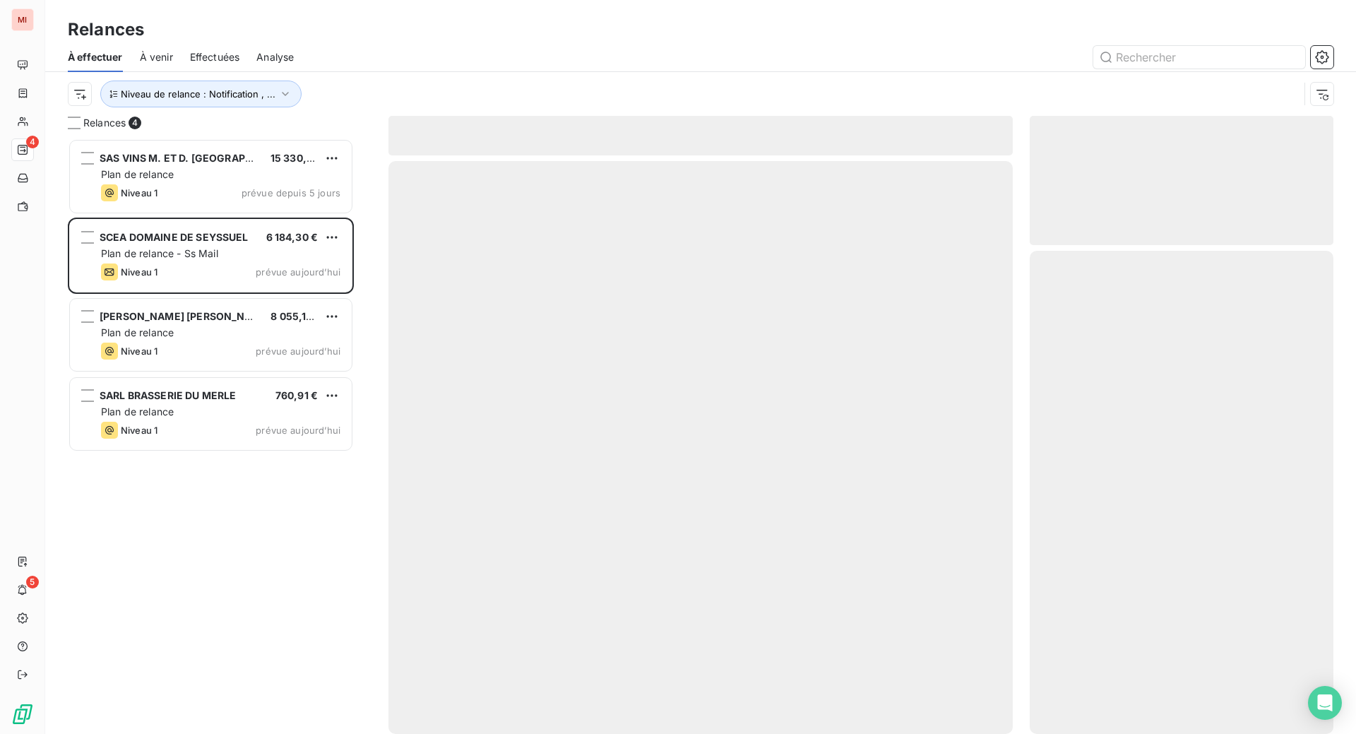
scroll to position [528, 273]
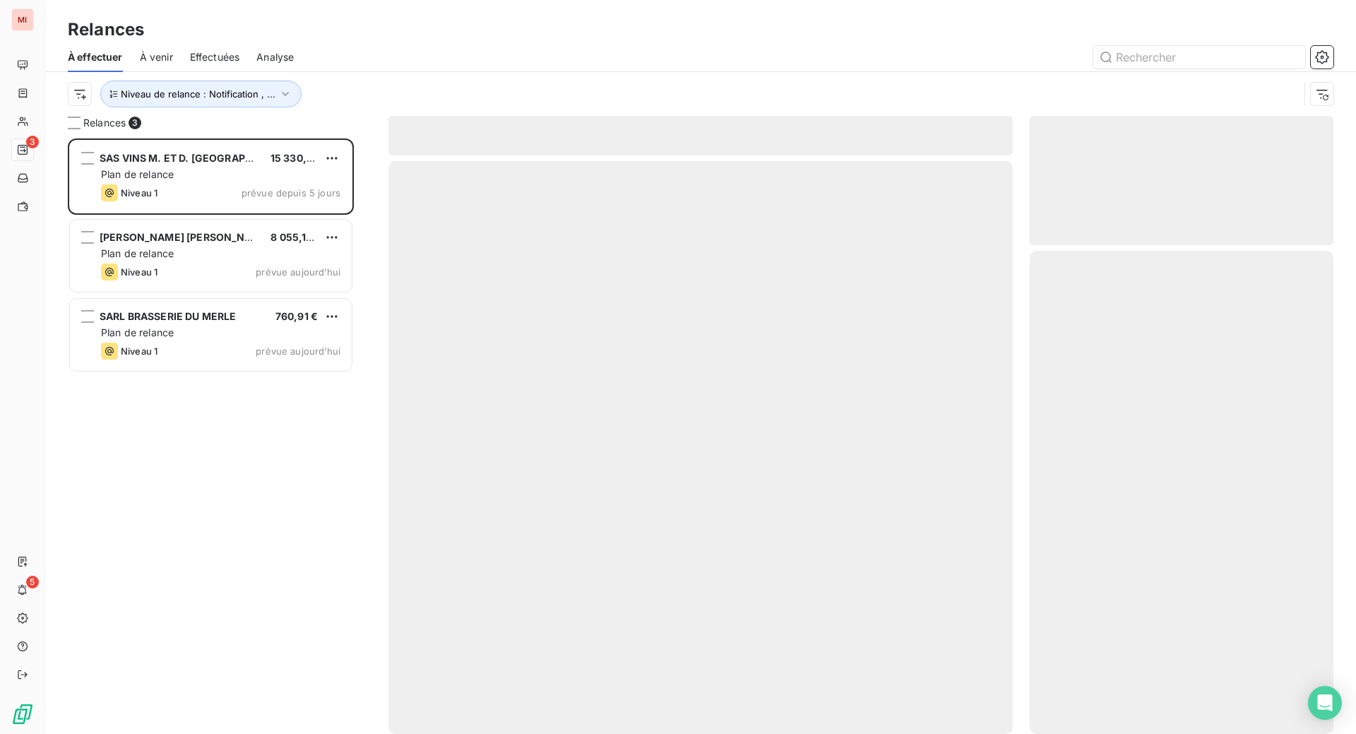
scroll to position [559, 270]
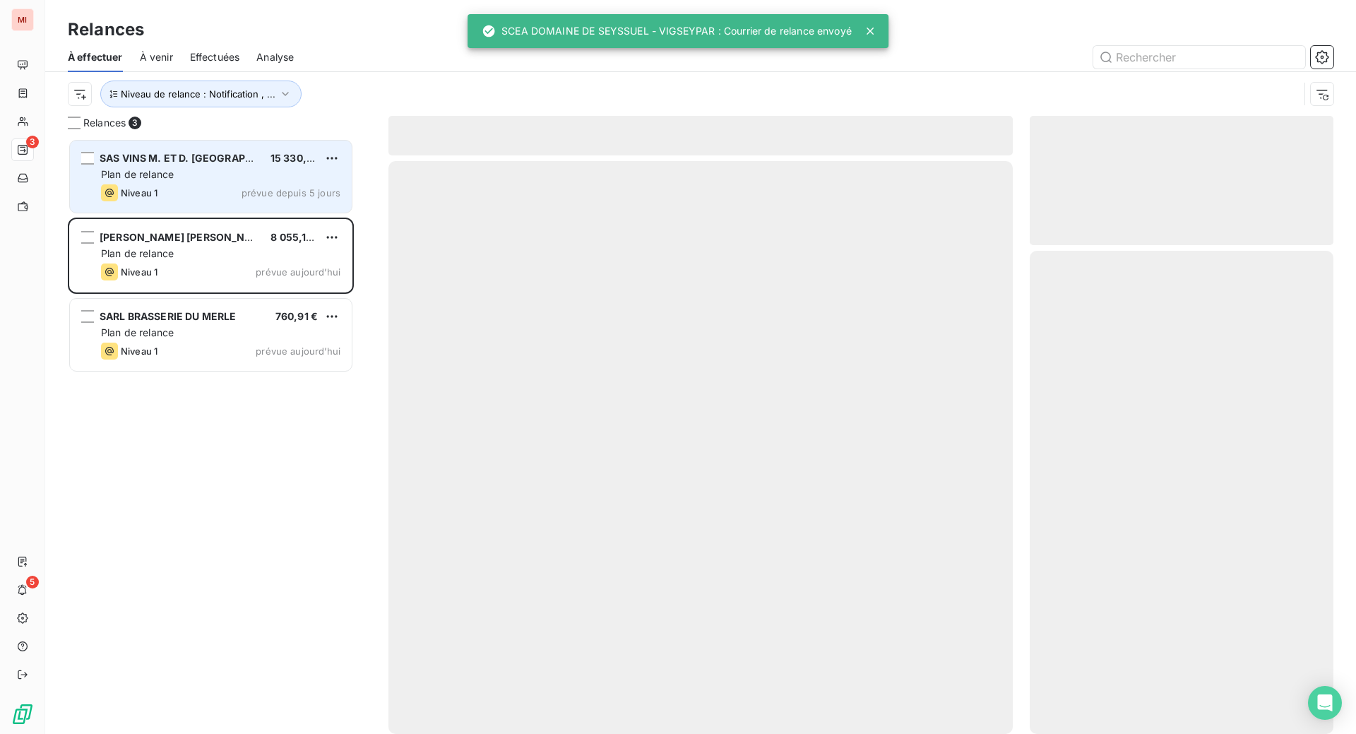
scroll to position [559, 270]
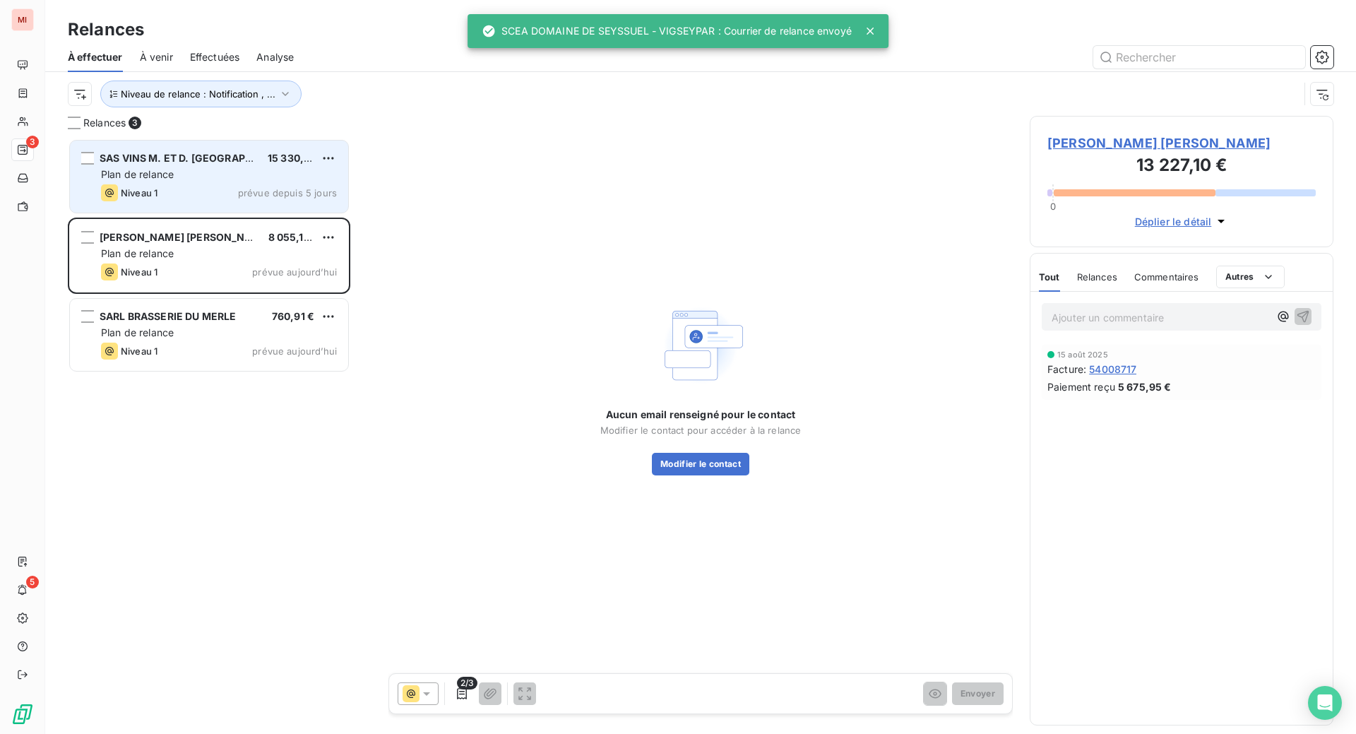
click at [232, 181] on div "Plan de relance" at bounding box center [219, 174] width 236 height 14
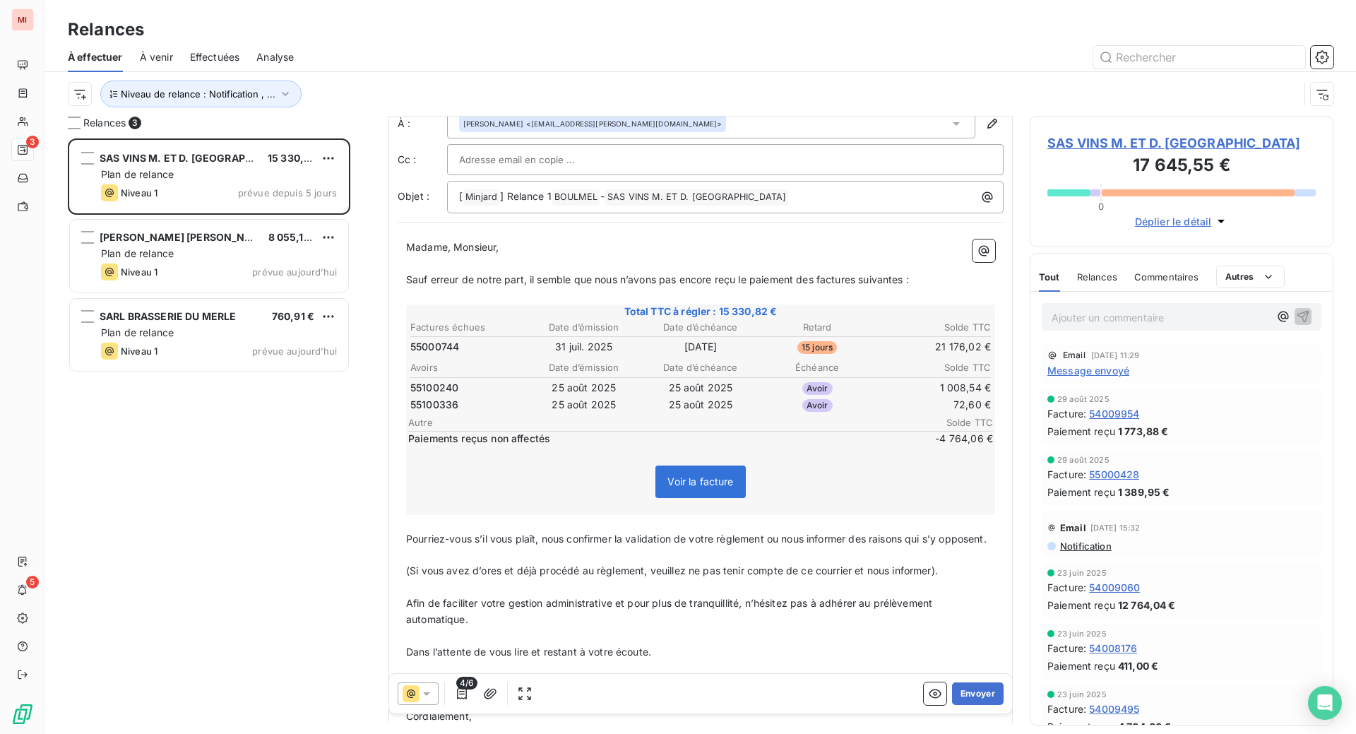
scroll to position [89, 0]
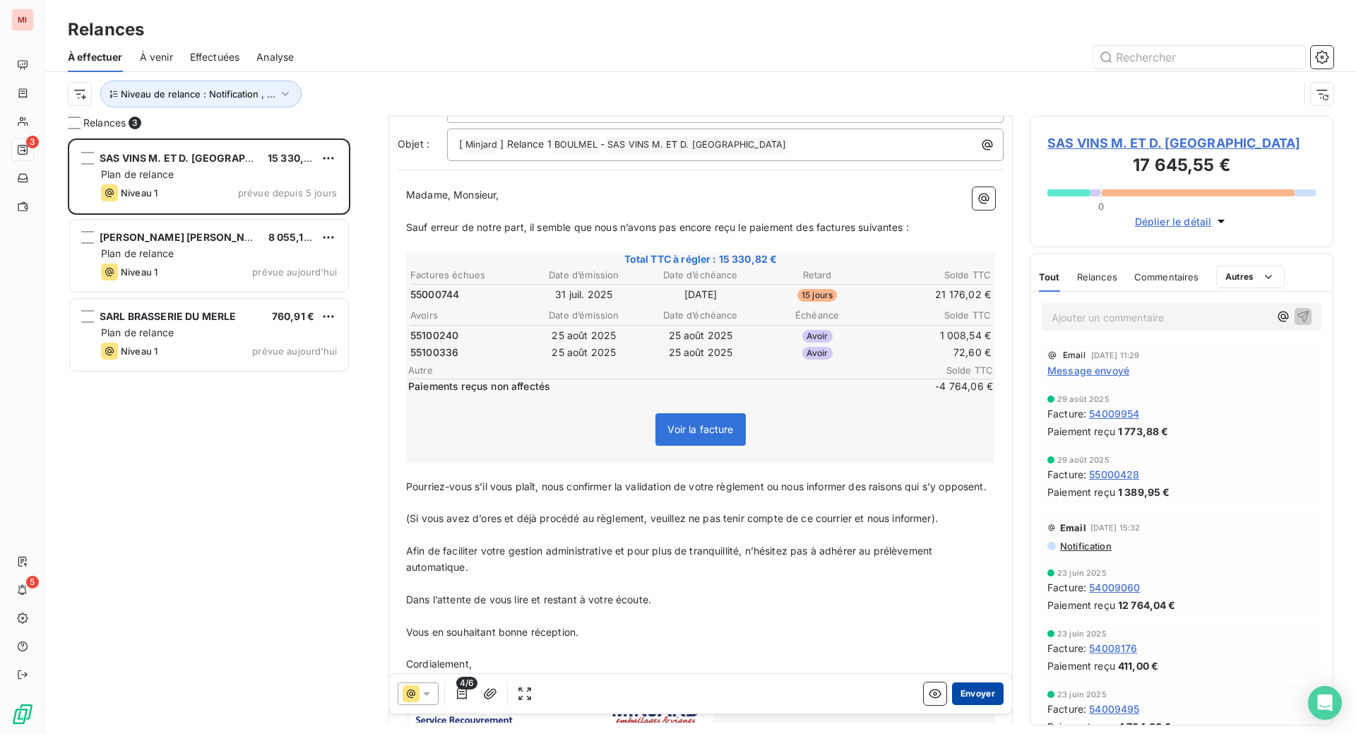
click at [952, 705] on button "Envoyer" at bounding box center [978, 693] width 52 height 23
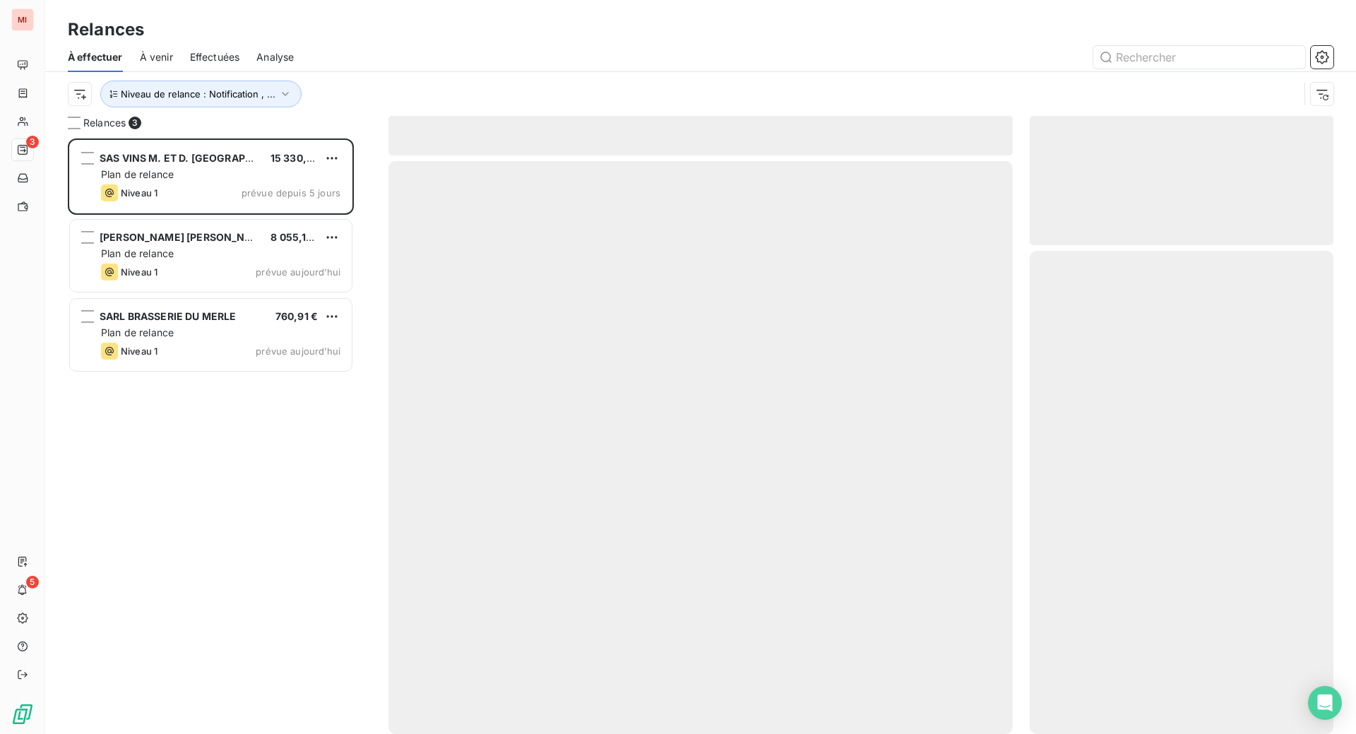
scroll to position [528, 273]
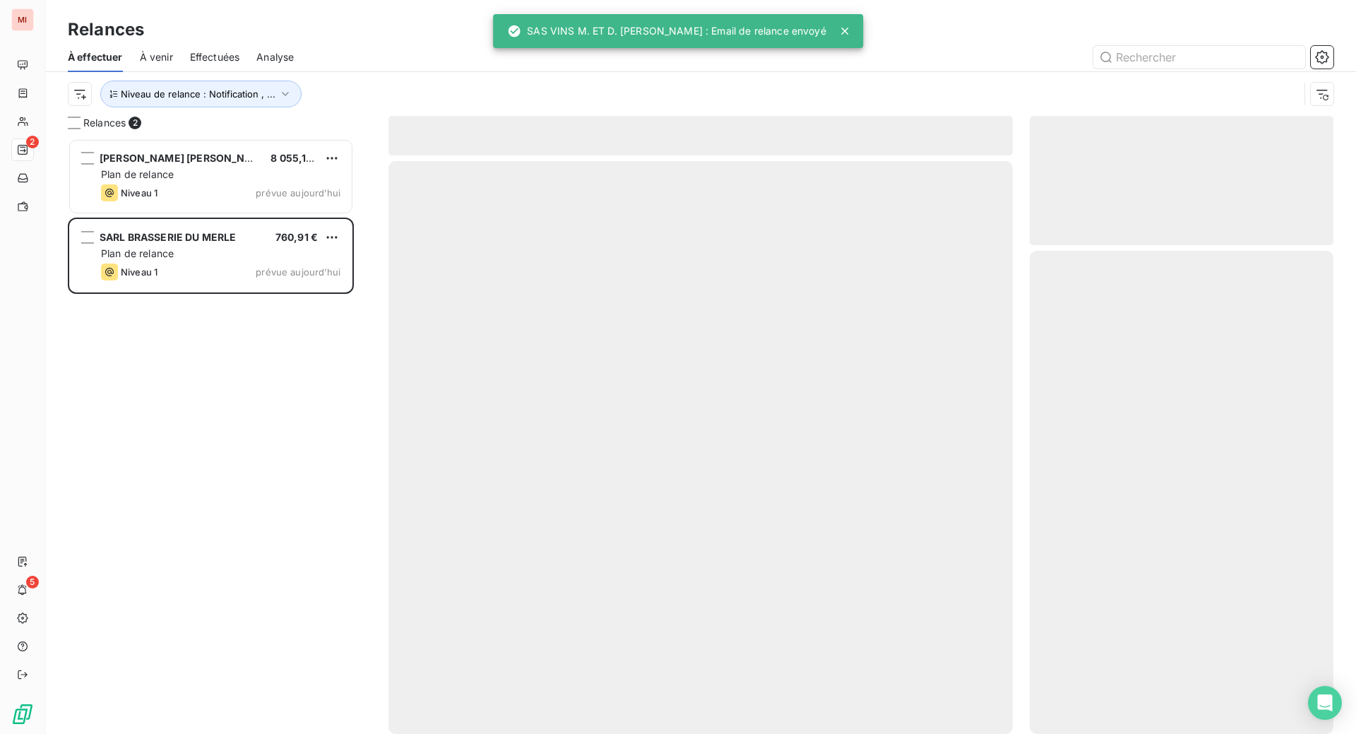
scroll to position [559, 270]
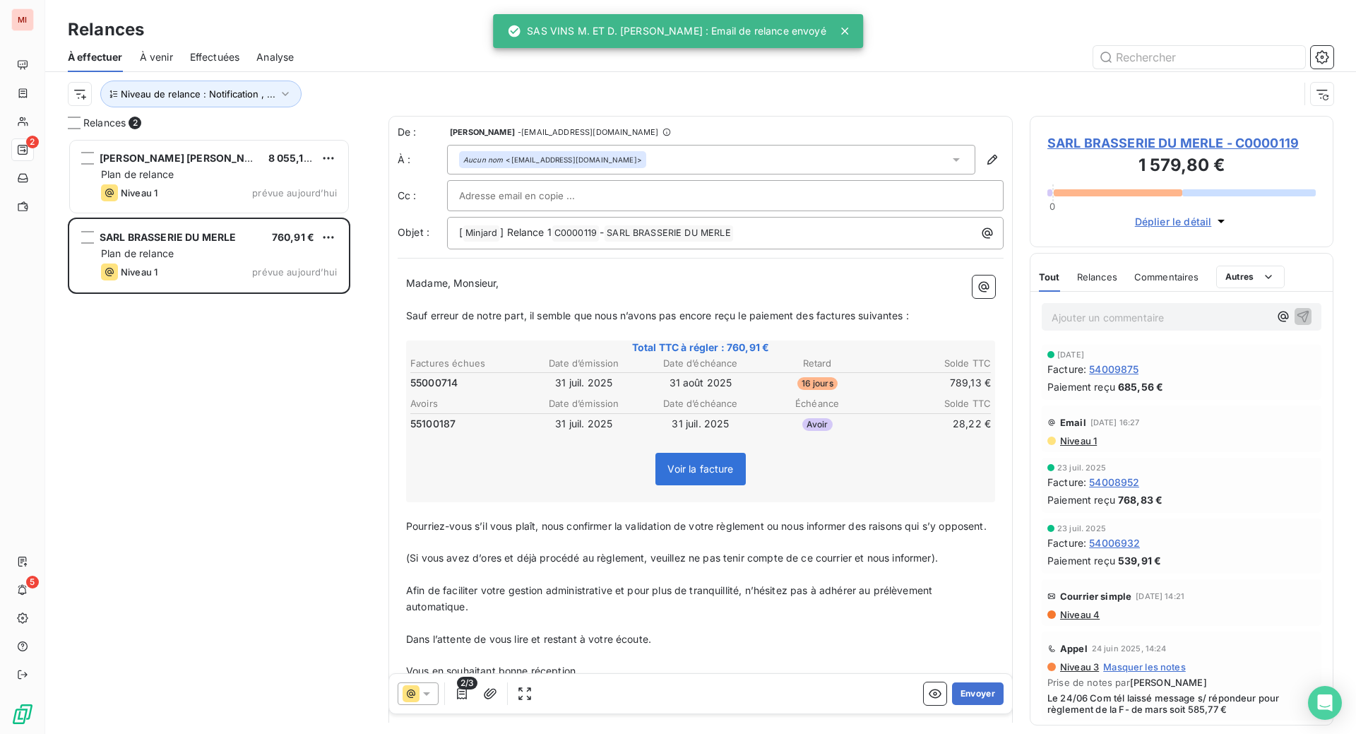
click at [1092, 446] on span "Niveau 1" at bounding box center [1077, 440] width 38 height 11
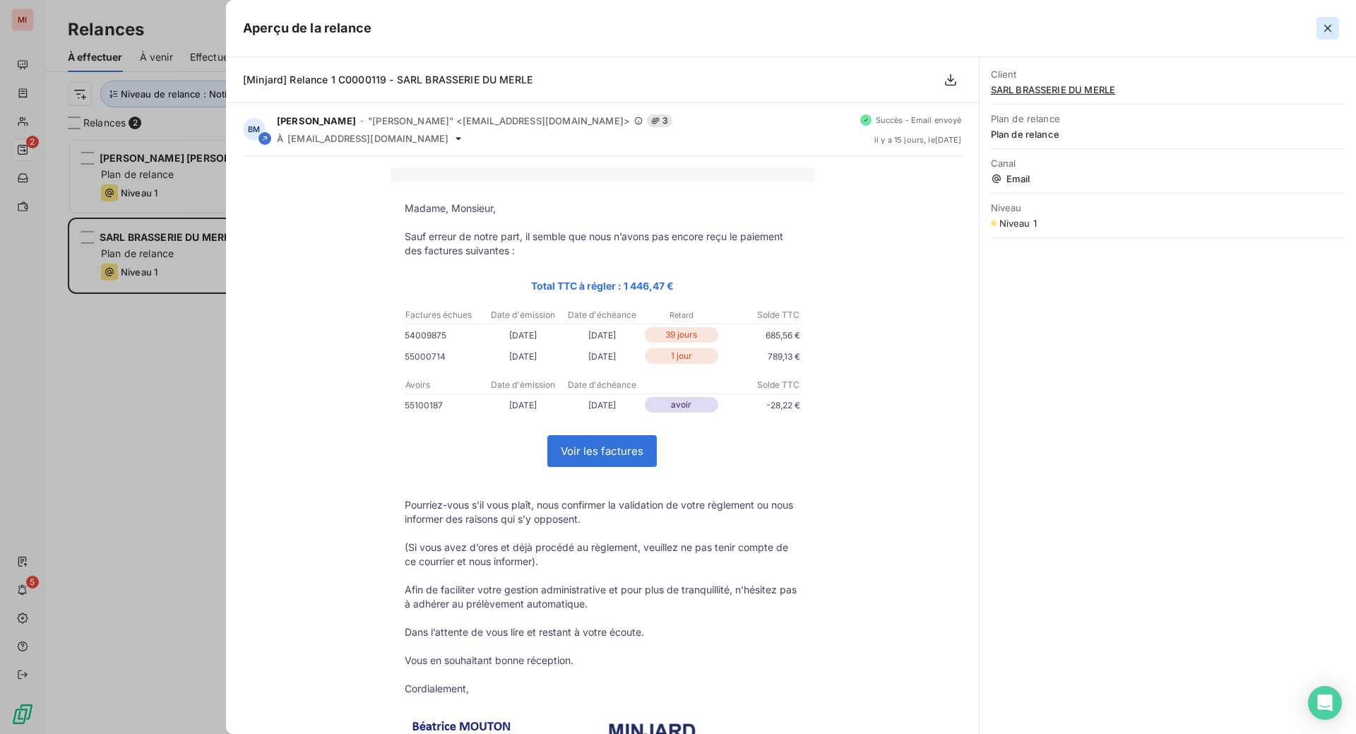
click at [1324, 32] on icon "button" at bounding box center [1327, 28] width 7 height 7
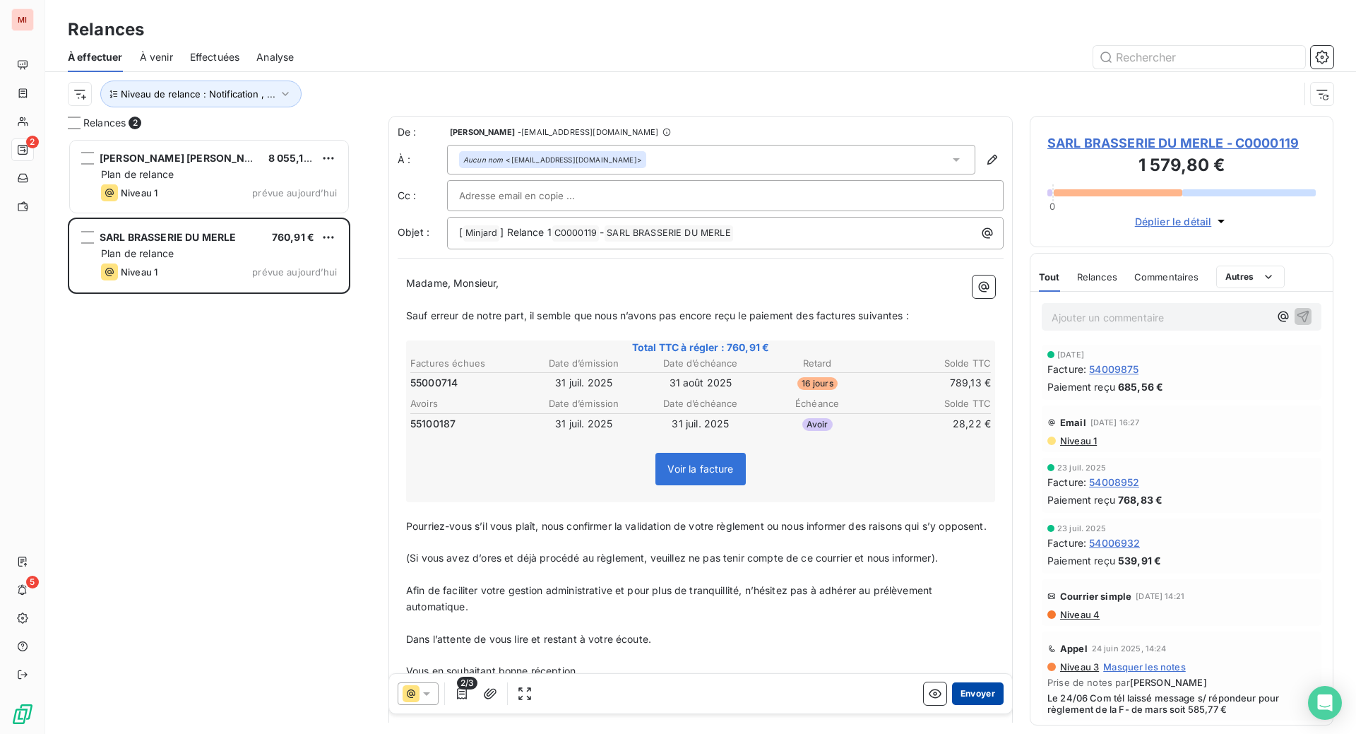
click at [952, 705] on button "Envoyer" at bounding box center [978, 693] width 52 height 23
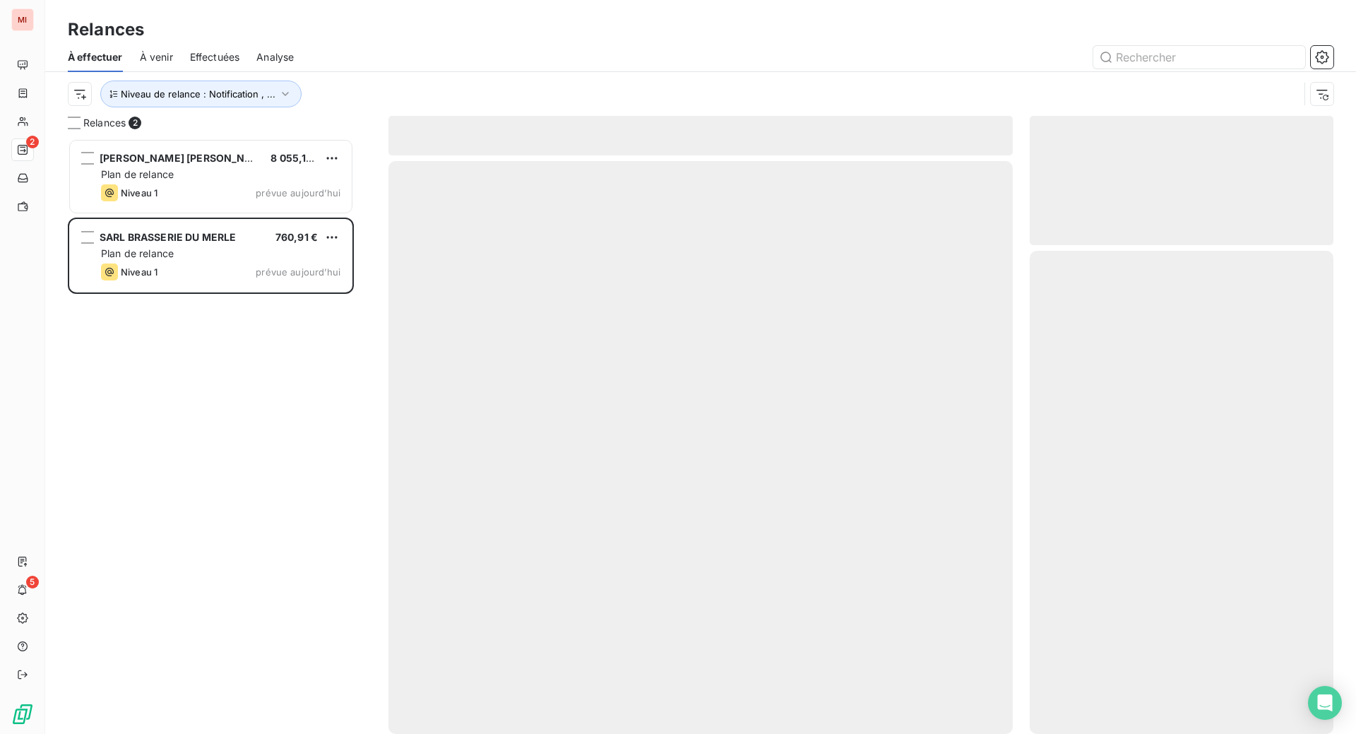
scroll to position [528, 273]
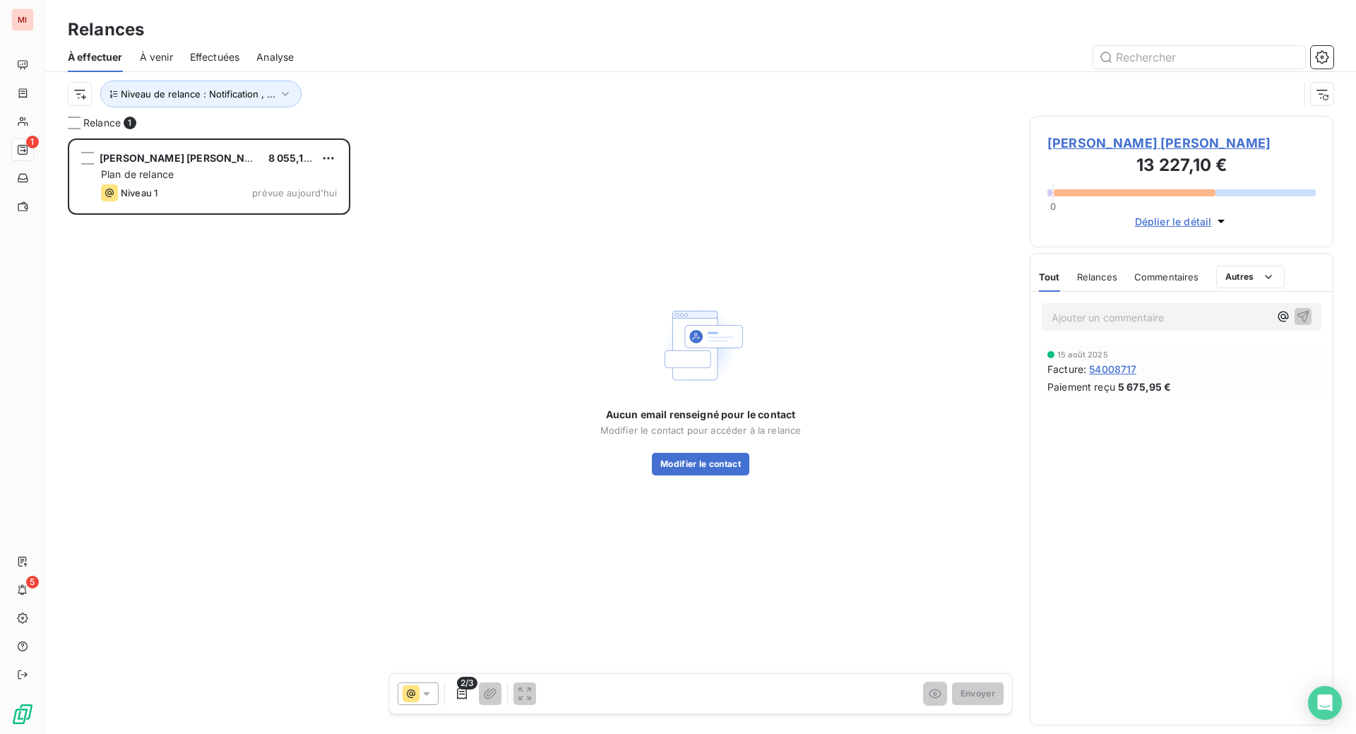
scroll to position [559, 270]
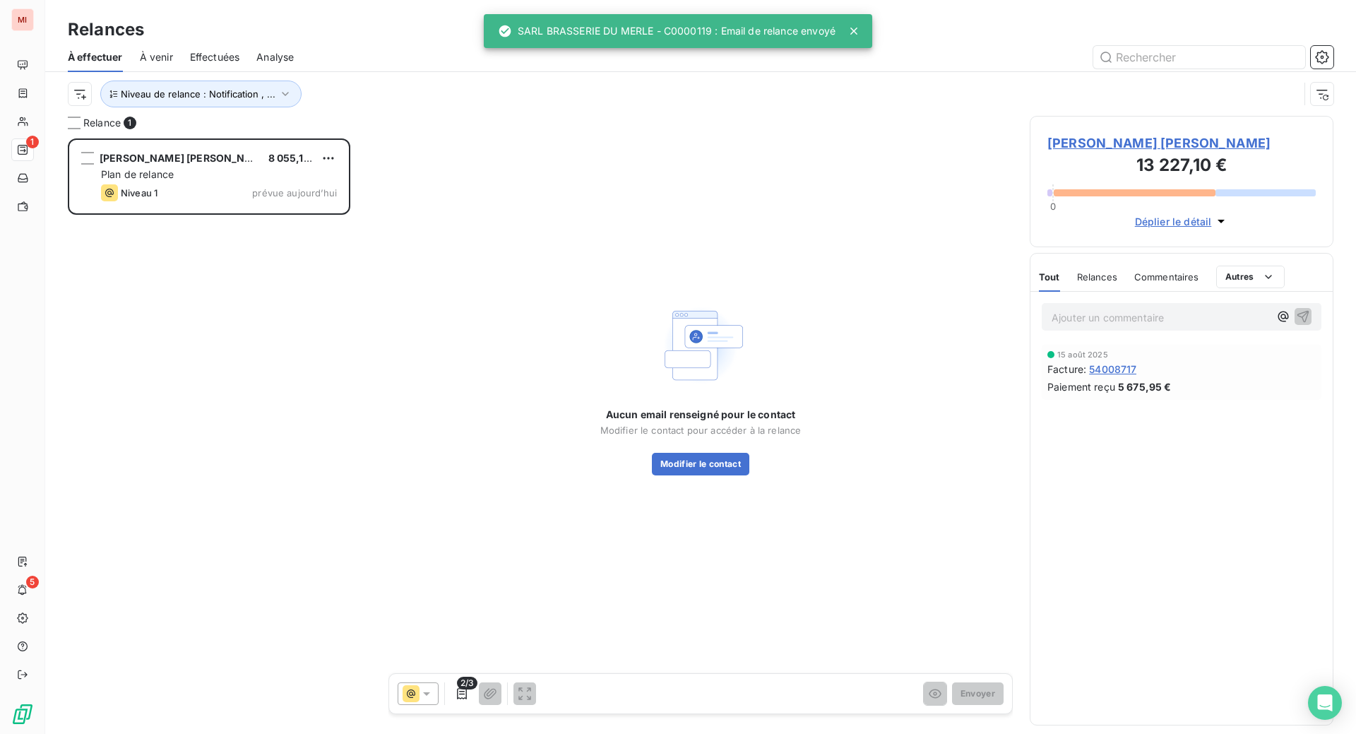
click at [1128, 153] on span "[PERSON_NAME] [PERSON_NAME]" at bounding box center [1181, 142] width 268 height 19
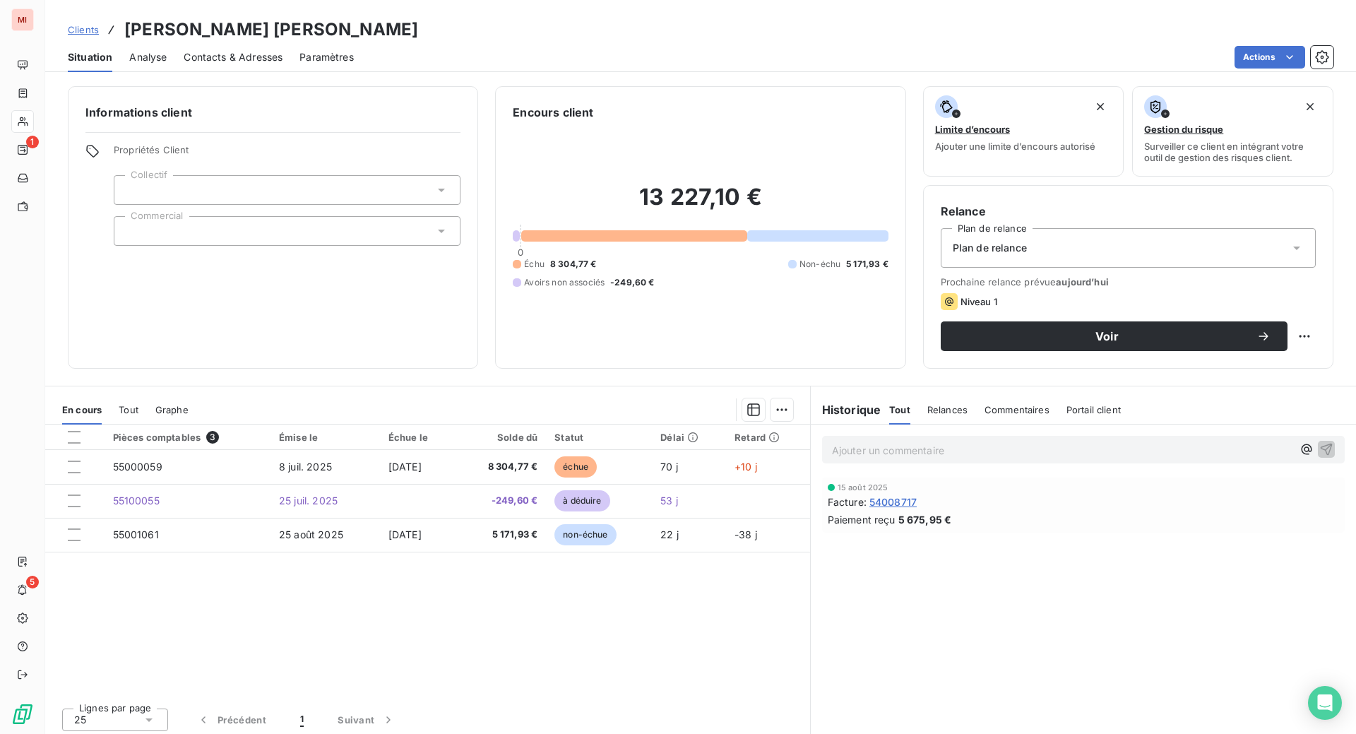
click at [1017, 255] on span "Plan de relance" at bounding box center [989, 248] width 74 height 14
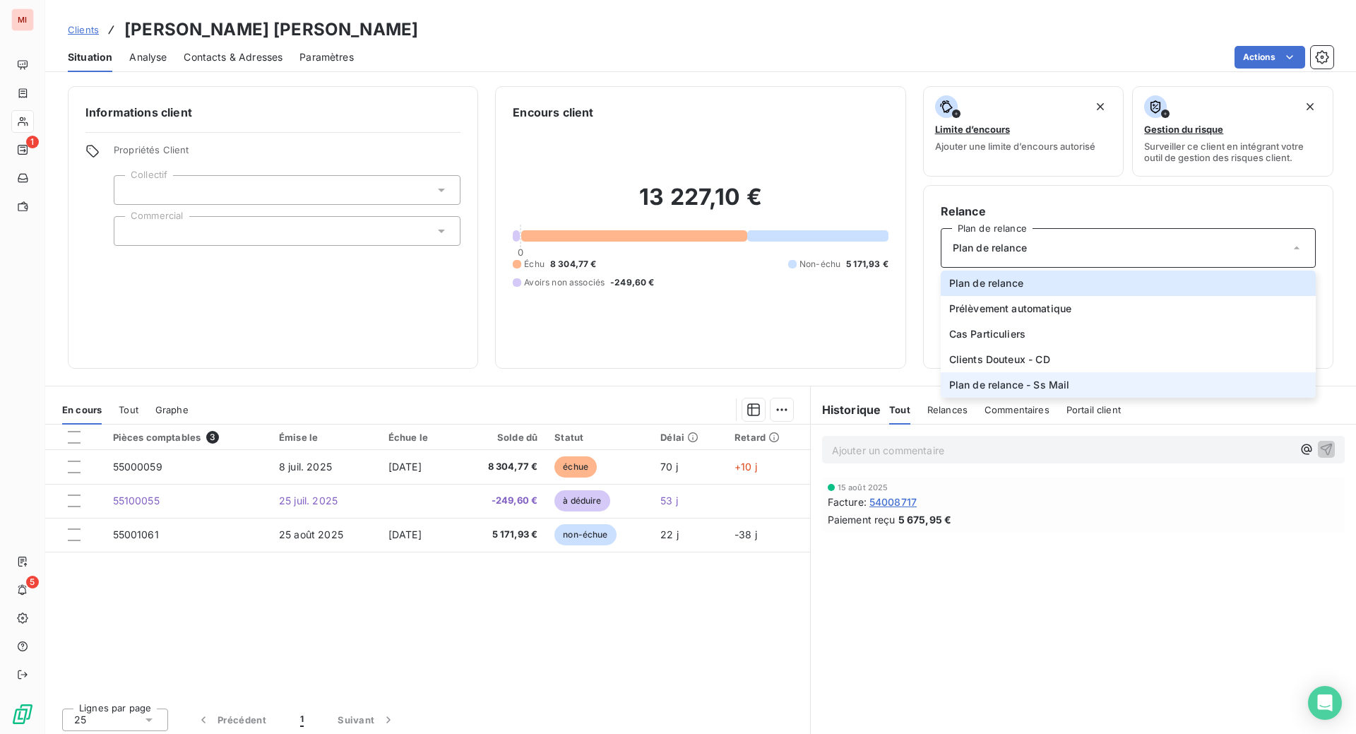
click at [1056, 392] on span "Plan de relance - Ss Mail" at bounding box center [1009, 385] width 121 height 14
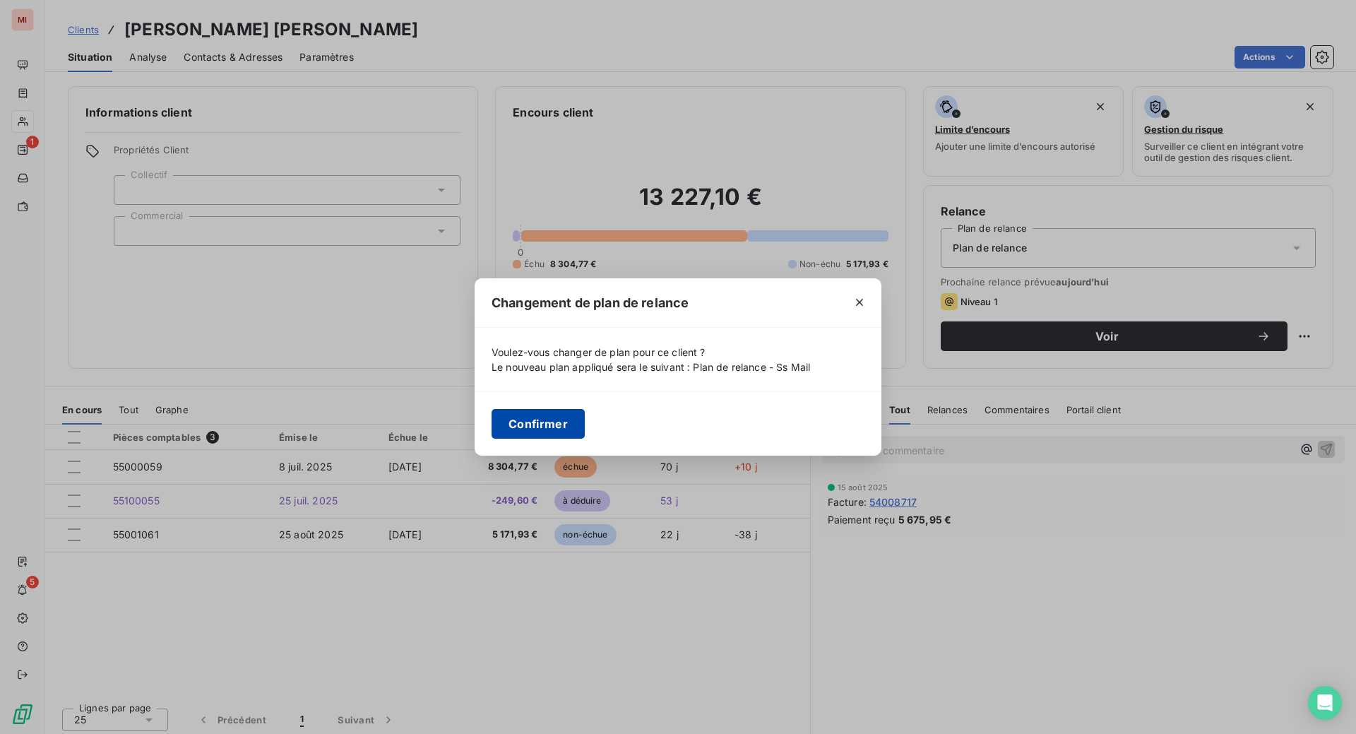
click at [491, 424] on button "Confirmer" at bounding box center [537, 424] width 93 height 30
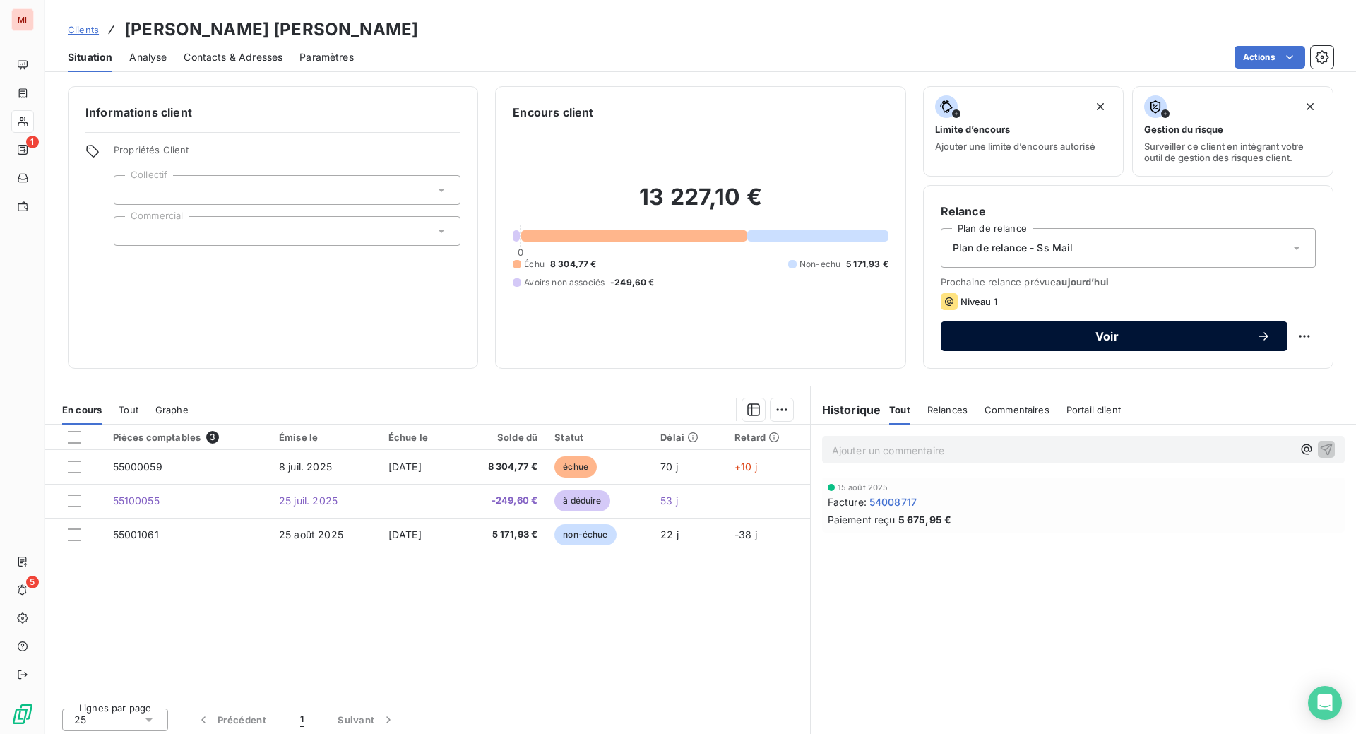
click at [1095, 342] on span "Voir" at bounding box center [1106, 335] width 299 height 11
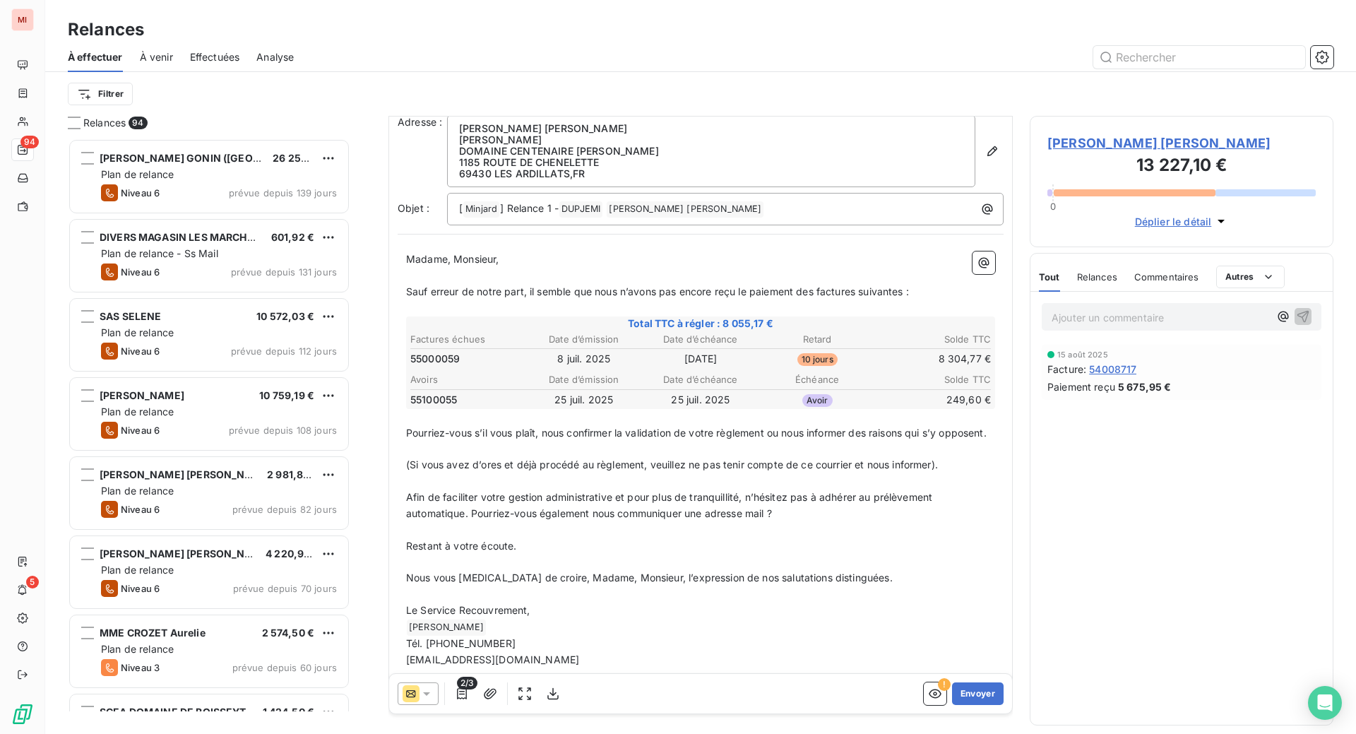
scroll to position [89, 0]
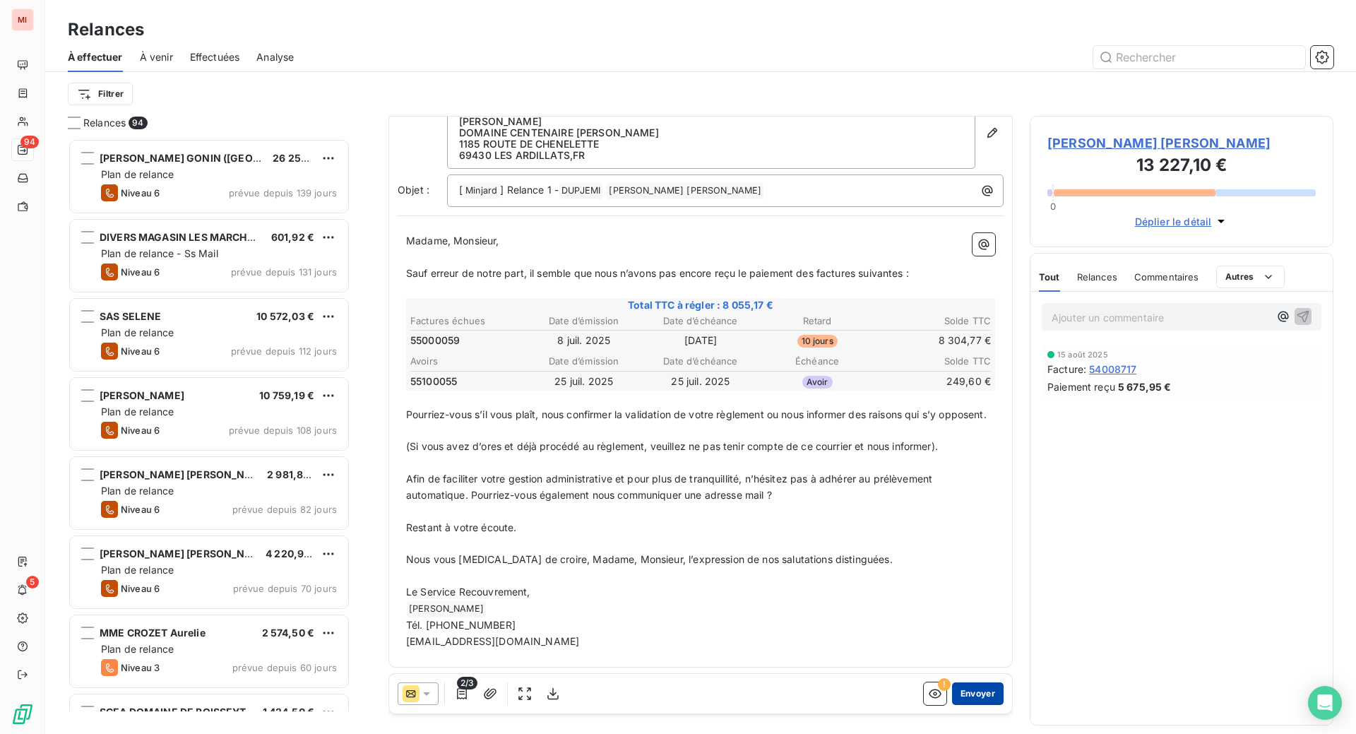
click at [952, 705] on button "Envoyer" at bounding box center [978, 693] width 52 height 23
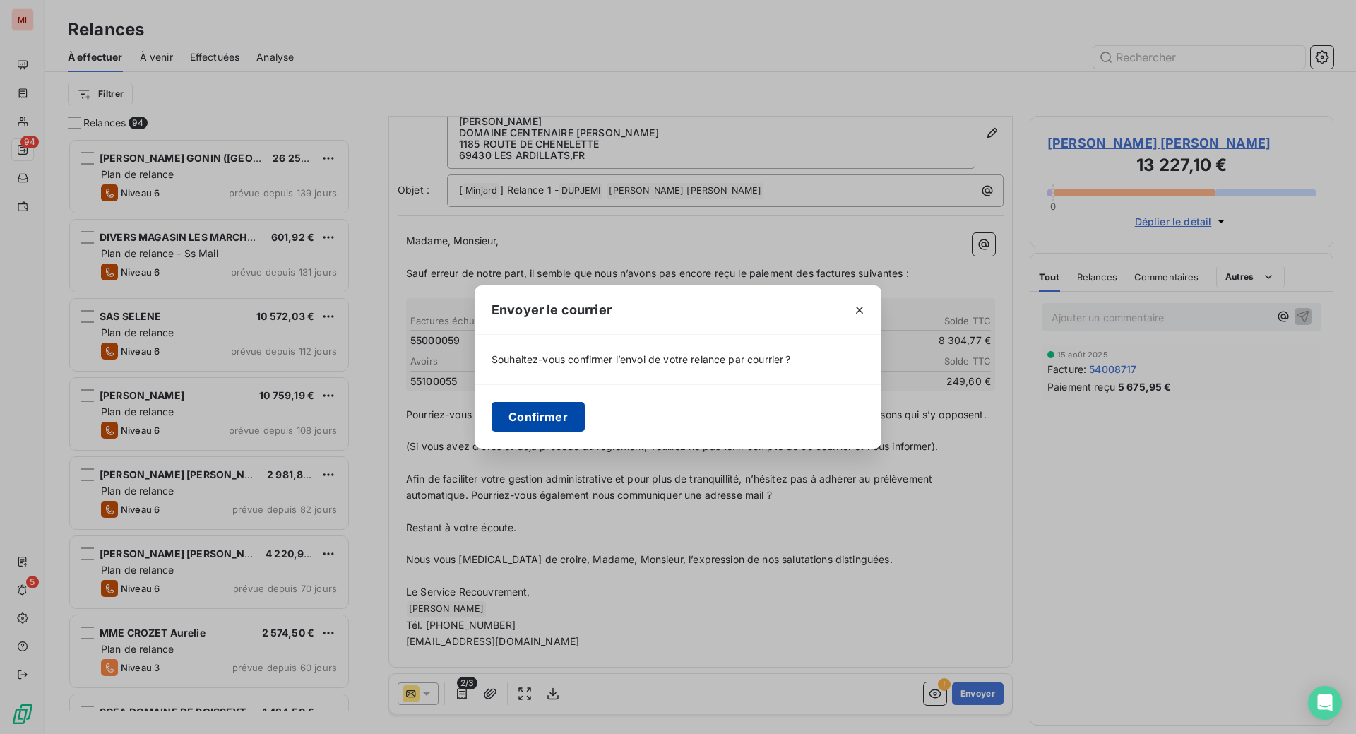
click at [491, 431] on button "Confirmer" at bounding box center [537, 417] width 93 height 30
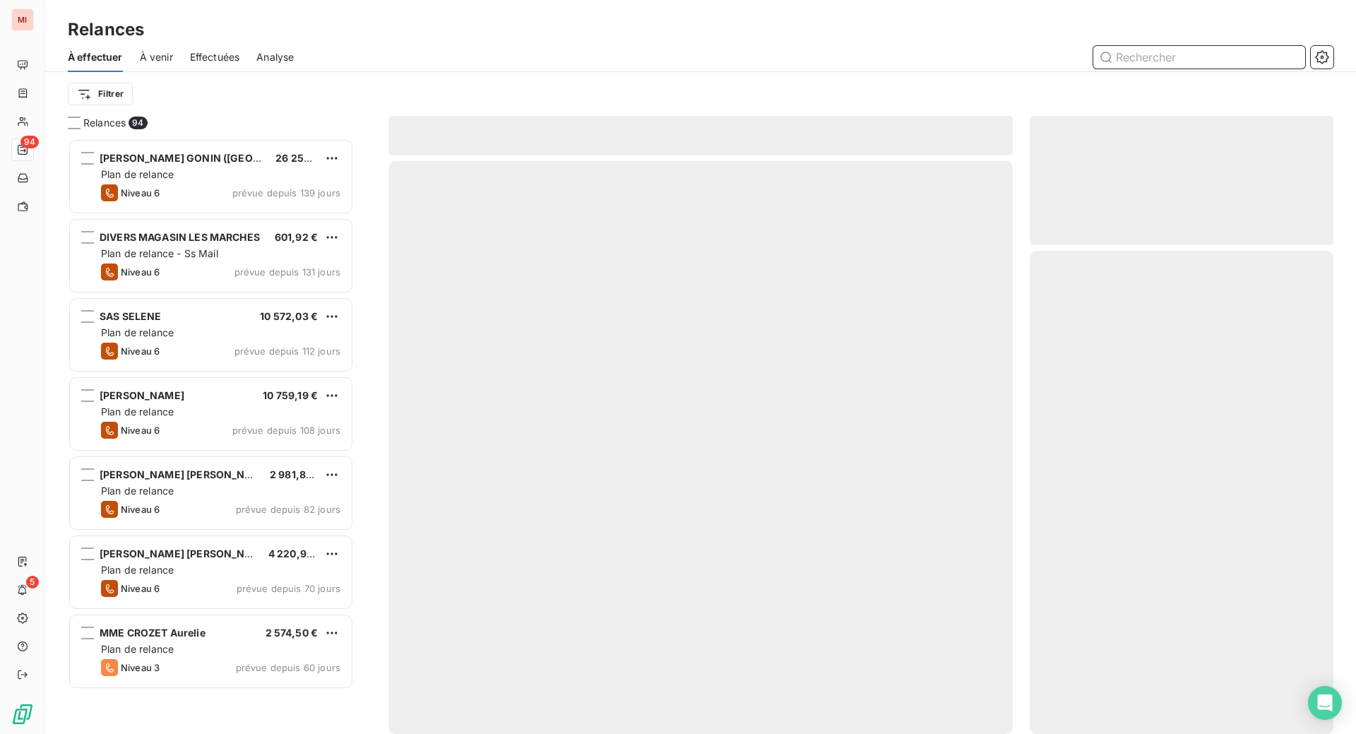
scroll to position [541, 273]
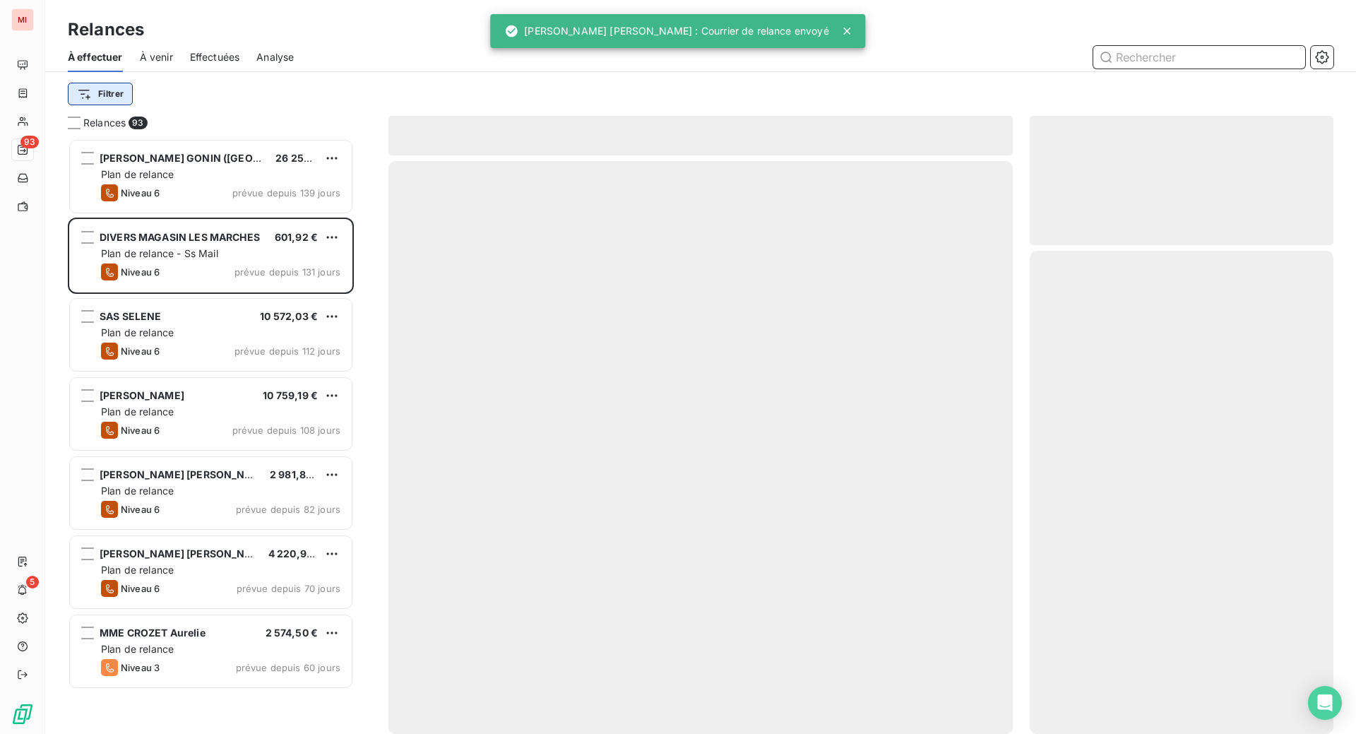
scroll to position [559, 270]
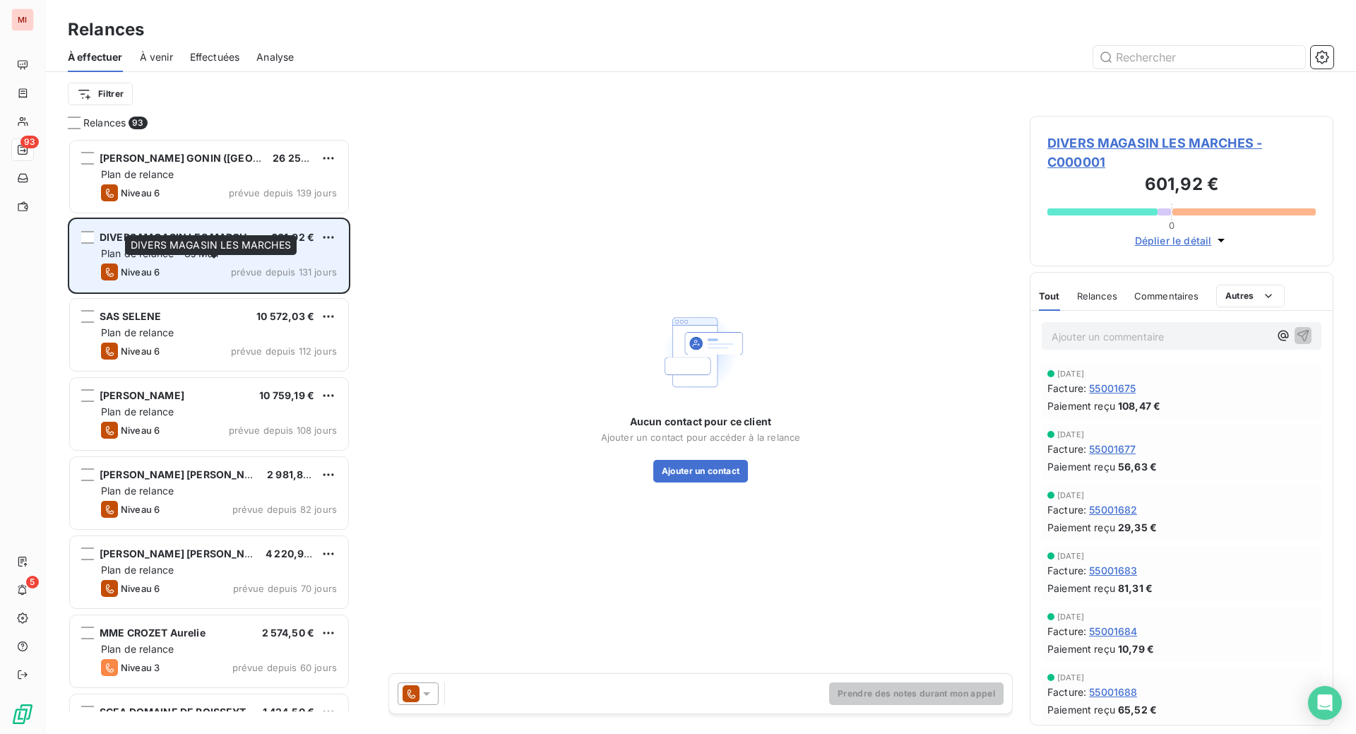
click at [210, 244] on div "DIVERS MAGASIN LES MARCHES" at bounding box center [180, 237] width 160 height 14
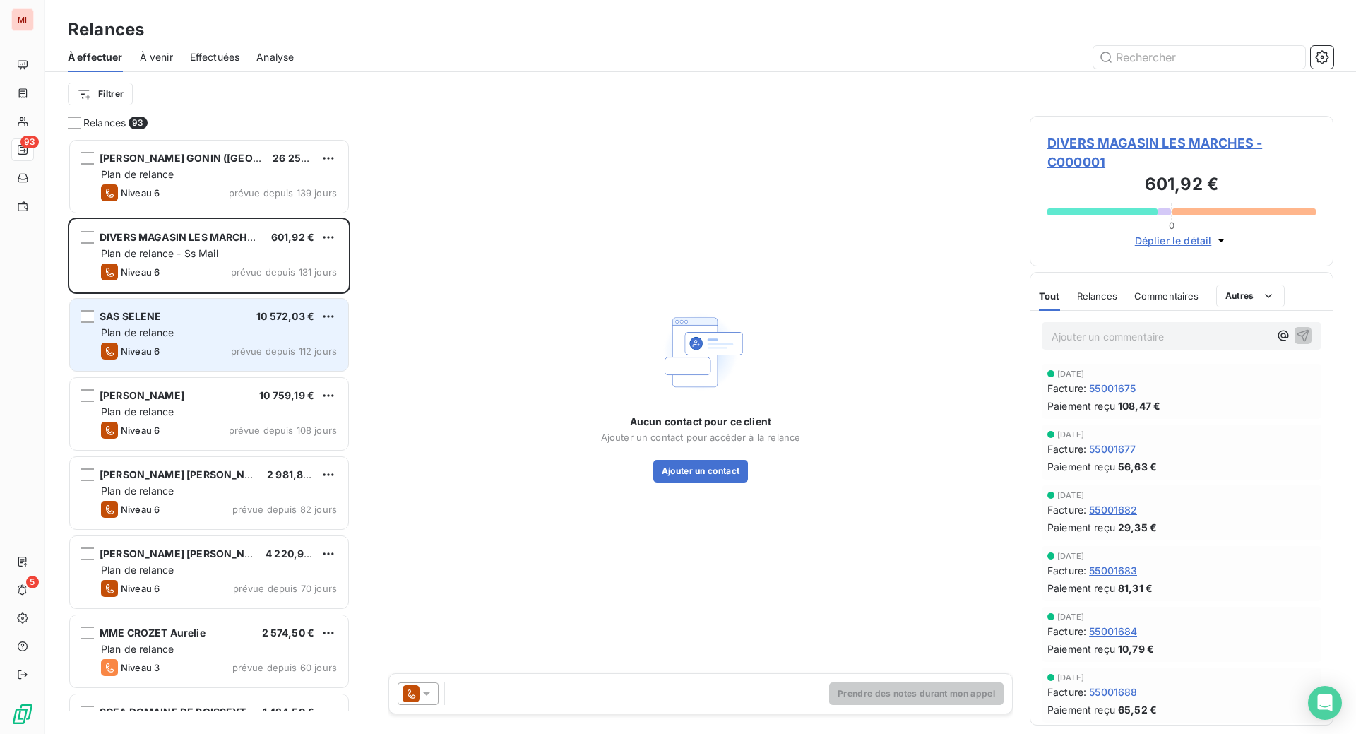
click at [162, 323] on div "SAS SELENE" at bounding box center [131, 316] width 62 height 14
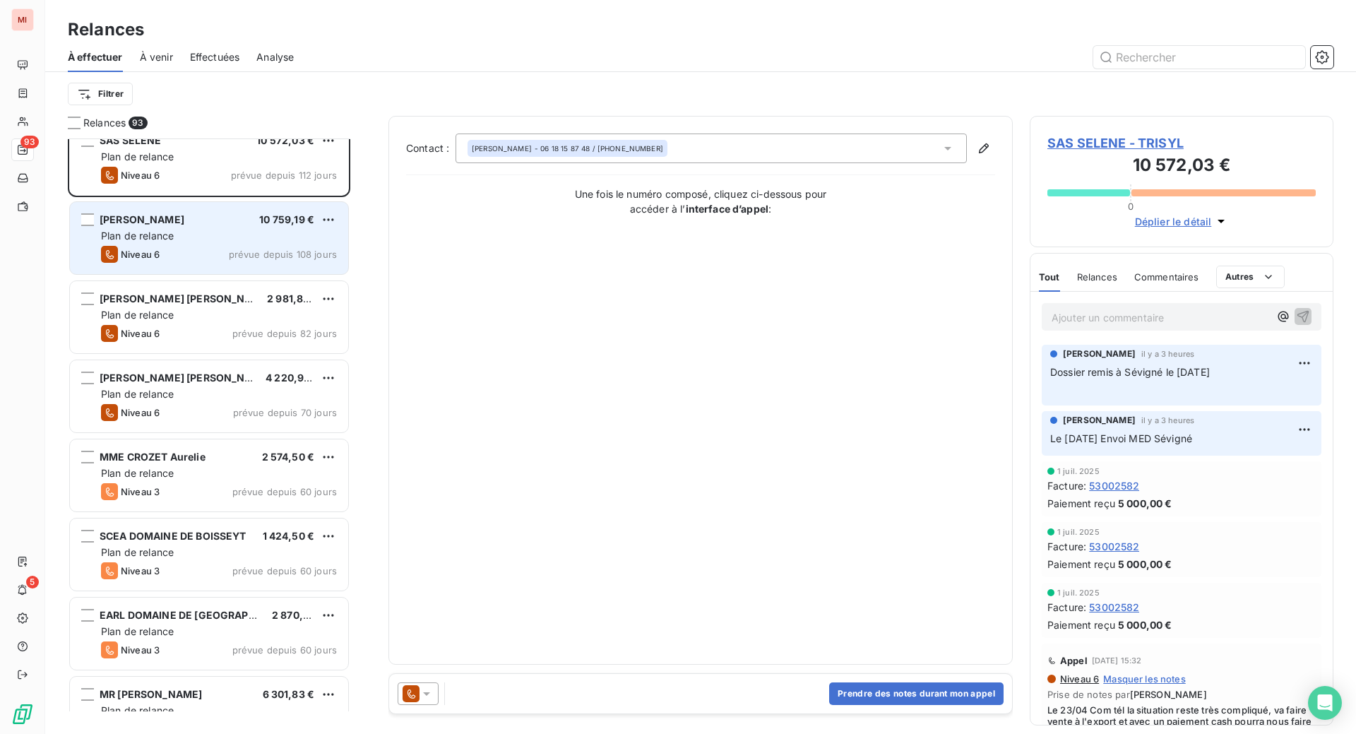
scroll to position [177, 0]
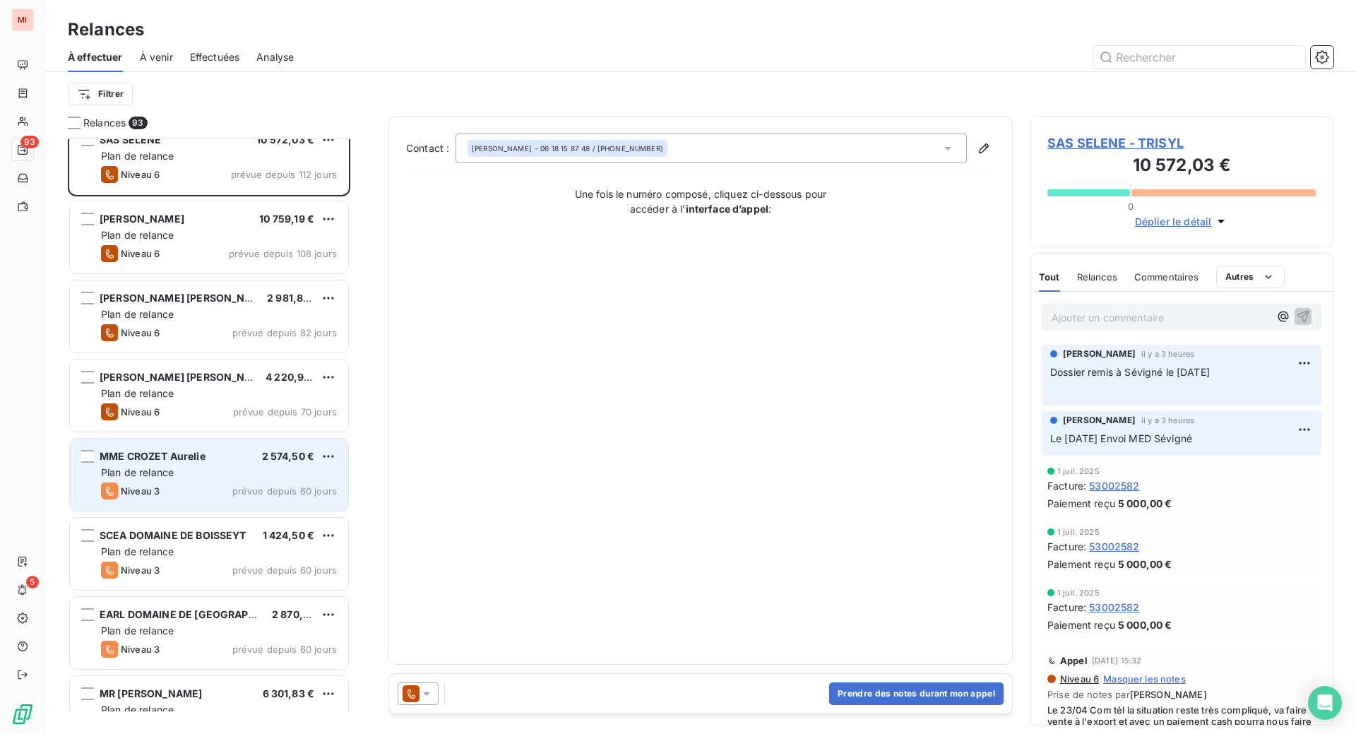
click at [242, 479] on div "Plan de relance" at bounding box center [219, 472] width 236 height 14
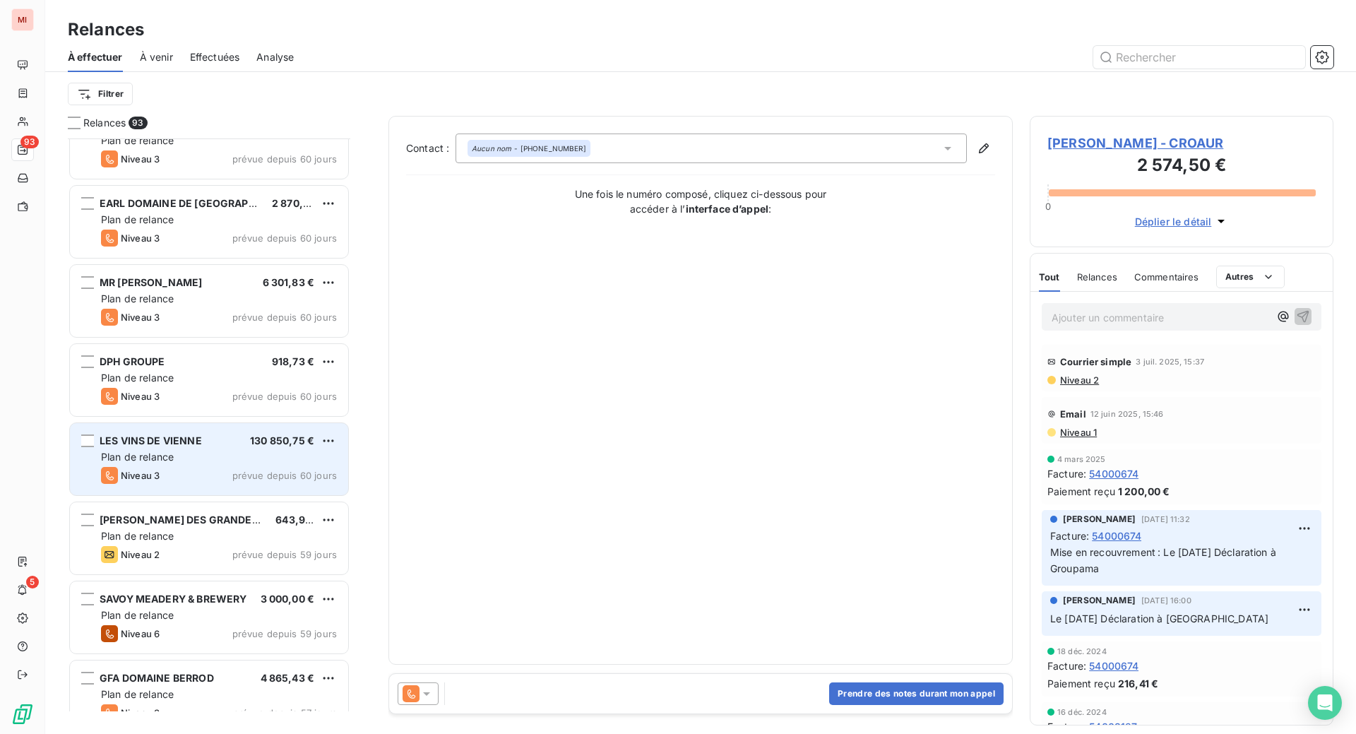
scroll to position [619, 0]
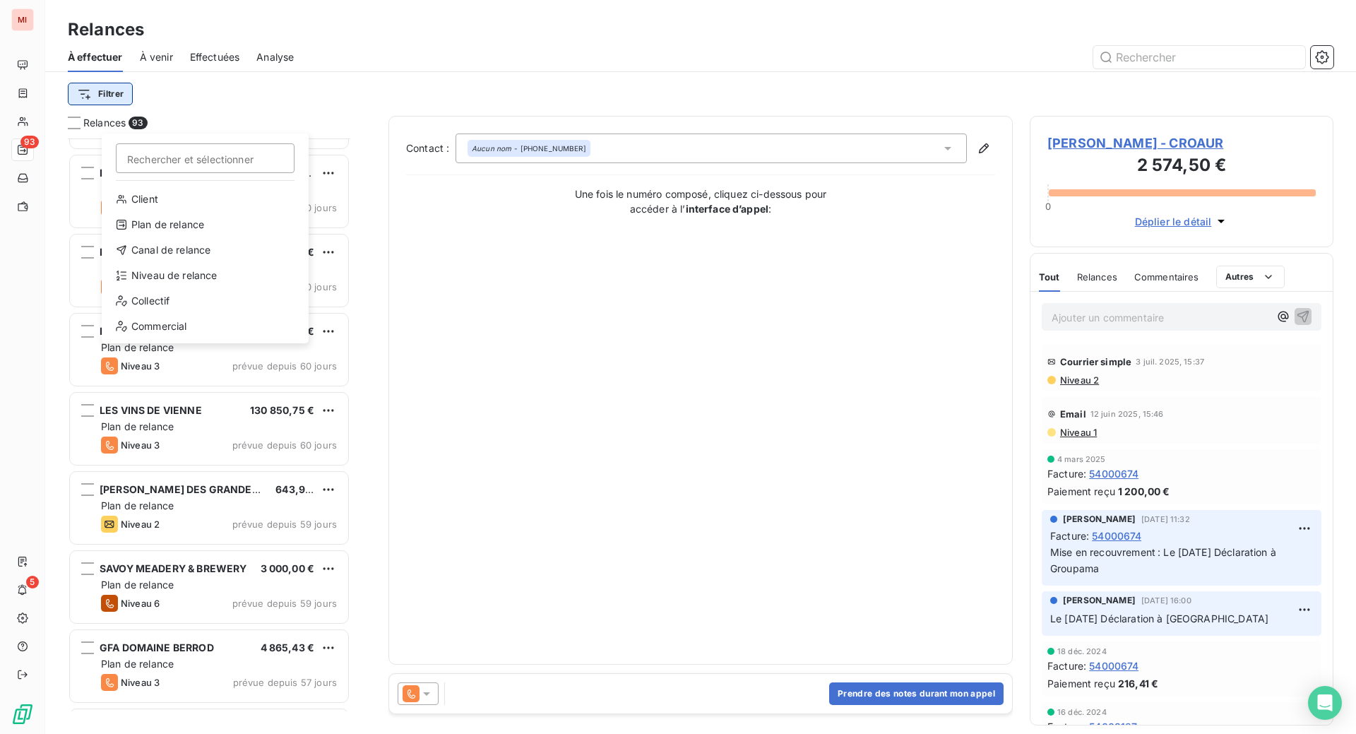
click at [156, 123] on html "MI 93 5 Relances À effectuer À venir Effectuées Analyse Filtrer Rechercher et s…" at bounding box center [678, 367] width 1356 height 734
click at [127, 281] on icon at bounding box center [121, 275] width 11 height 11
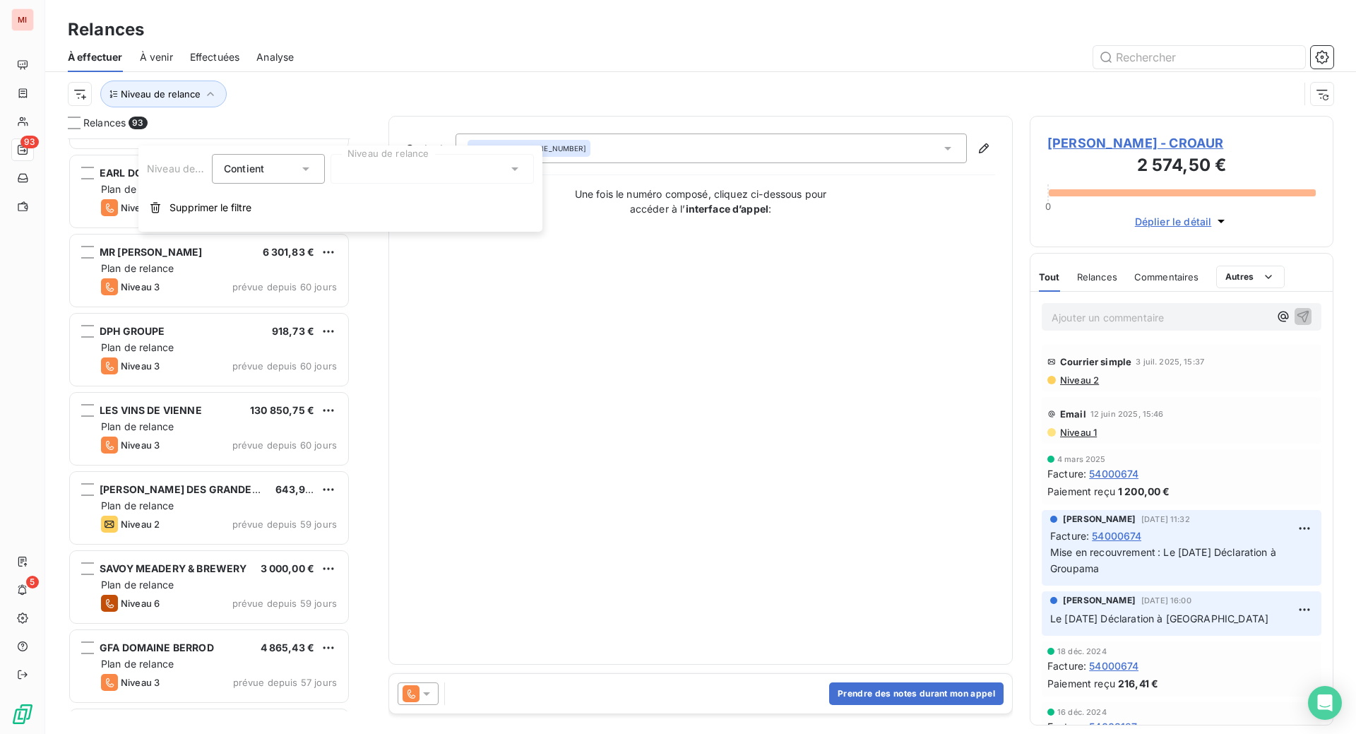
click at [387, 169] on div at bounding box center [431, 169] width 203 height 30
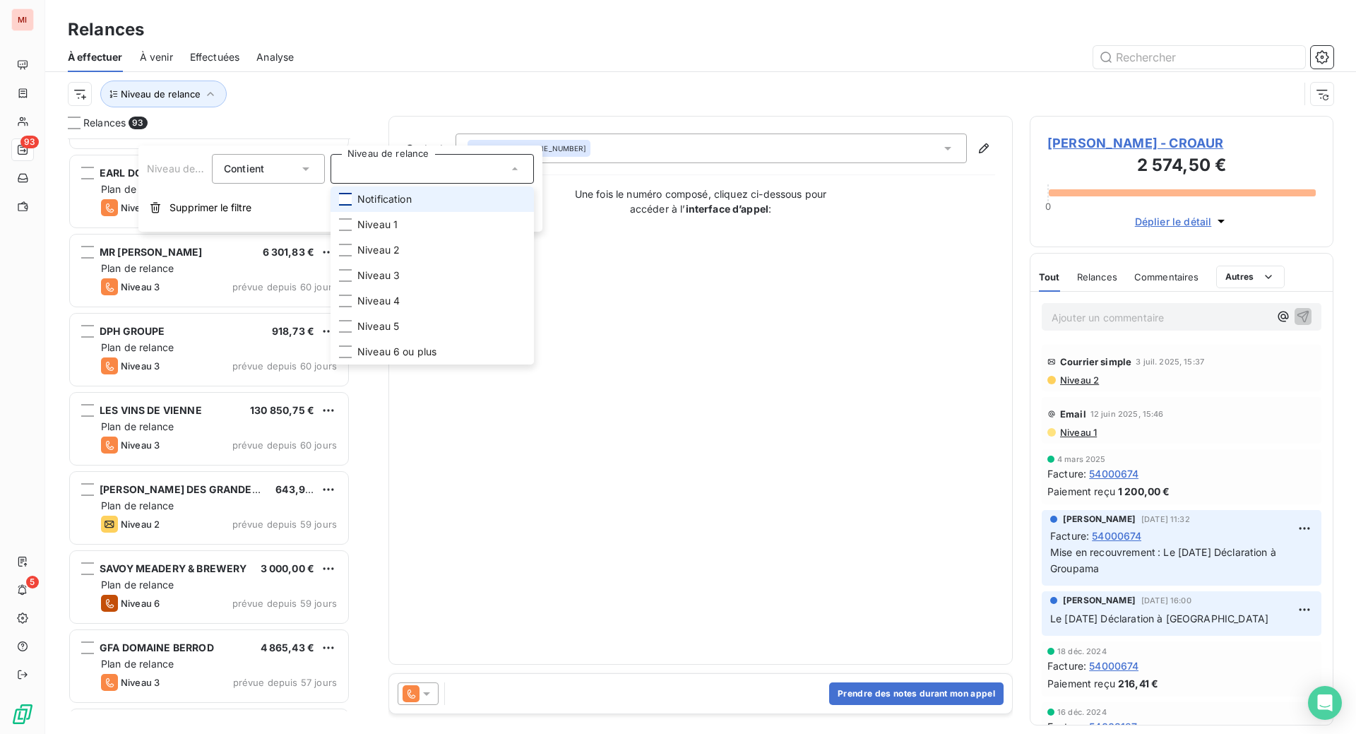
click at [352, 205] on div at bounding box center [345, 199] width 13 height 13
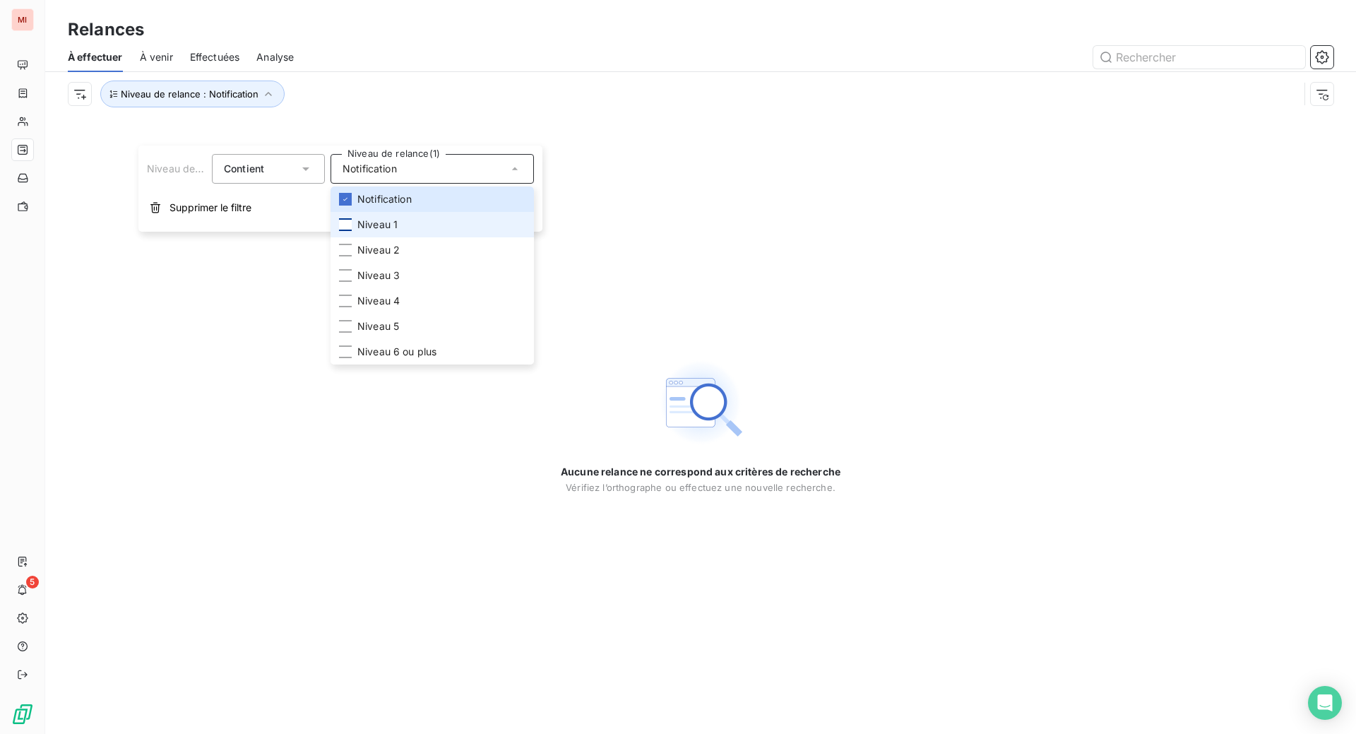
click at [352, 231] on div at bounding box center [345, 224] width 13 height 13
click at [352, 256] on div at bounding box center [345, 250] width 13 height 13
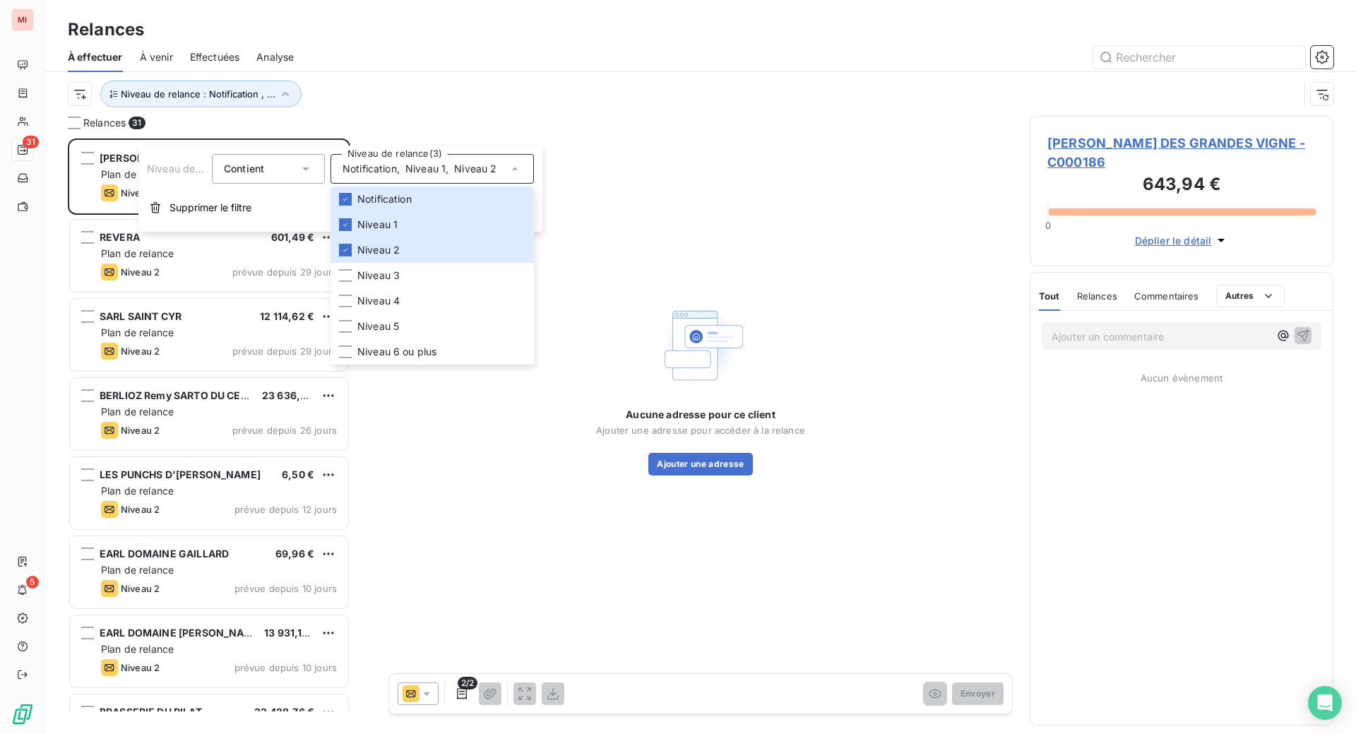
scroll to position [559, 270]
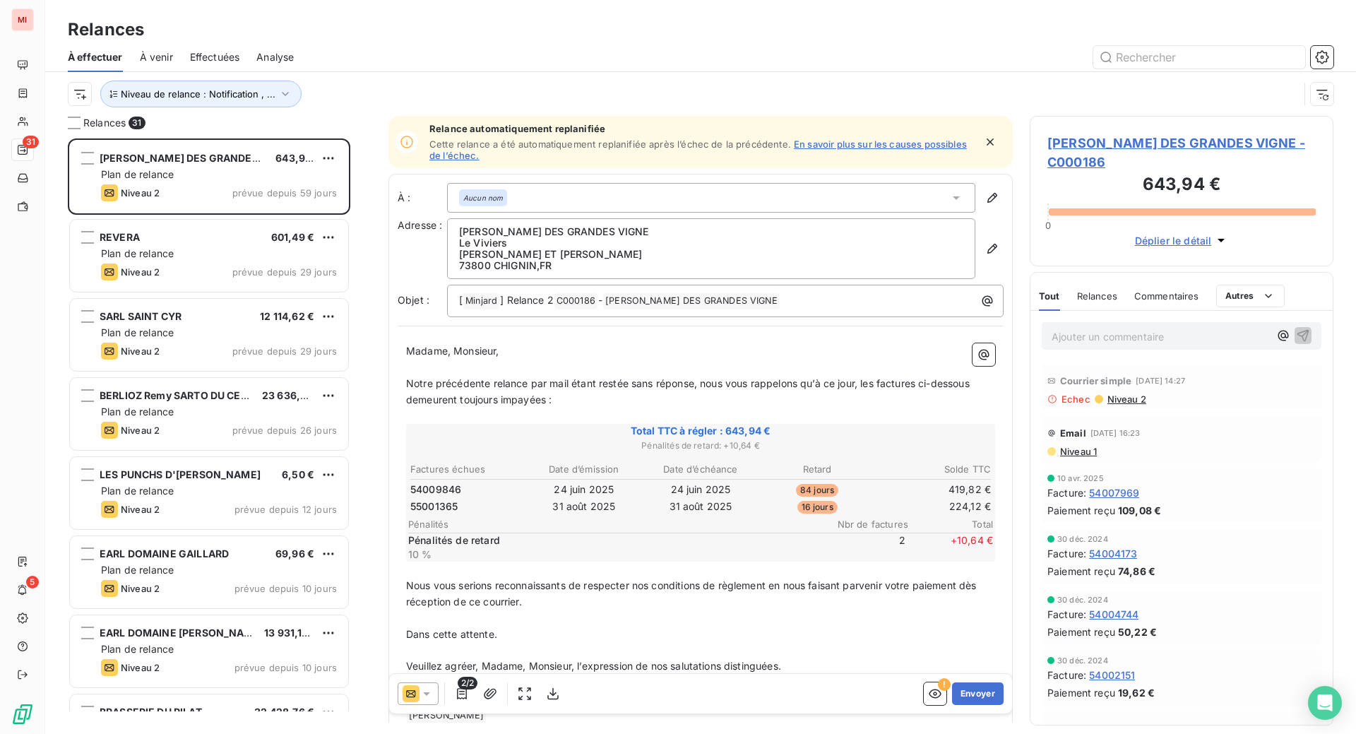
click at [422, 31] on div "Relances" at bounding box center [700, 29] width 1310 height 25
click at [292, 101] on icon "button" at bounding box center [285, 94] width 14 height 14
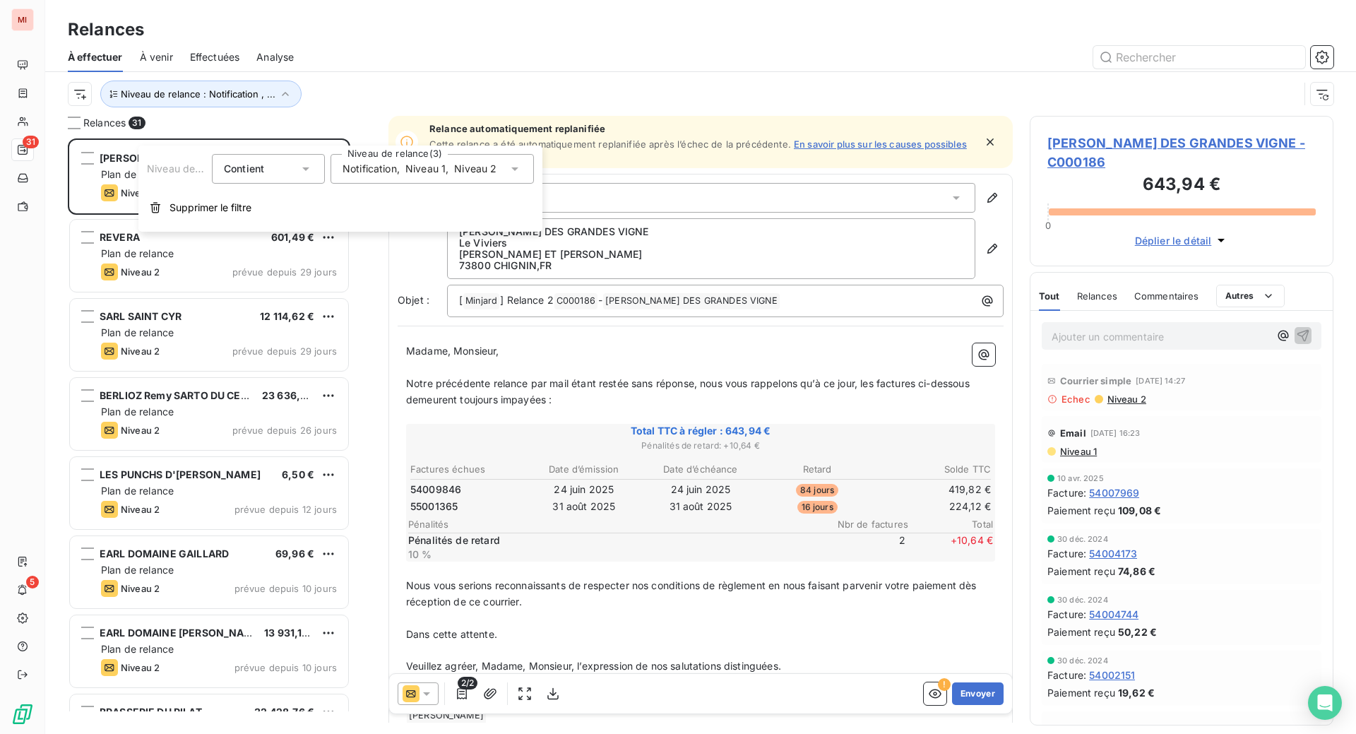
drag, startPoint x: 220, startPoint y: 227, endPoint x: 495, endPoint y: 189, distance: 277.4
click at [222, 215] on span "Supprimer le filtre" at bounding box center [210, 208] width 82 height 14
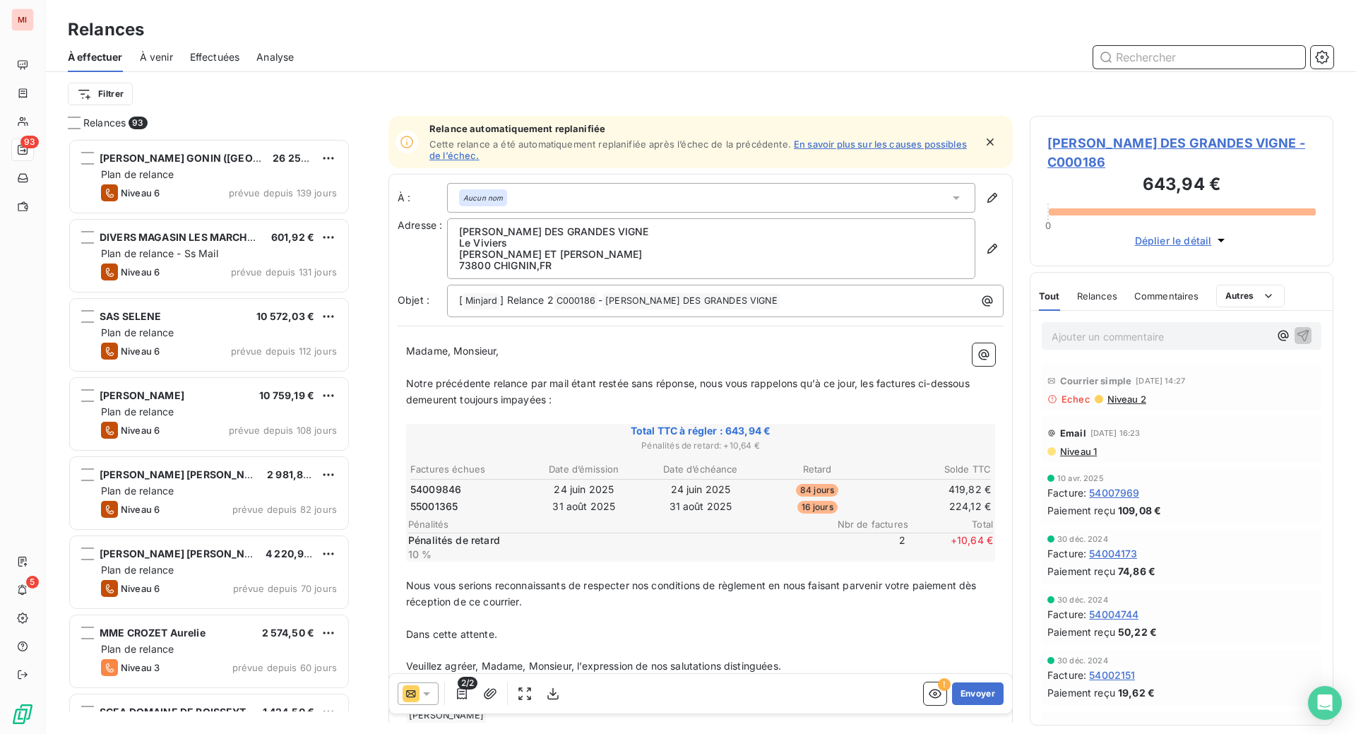
click at [1116, 68] on input "text" at bounding box center [1199, 57] width 212 height 23
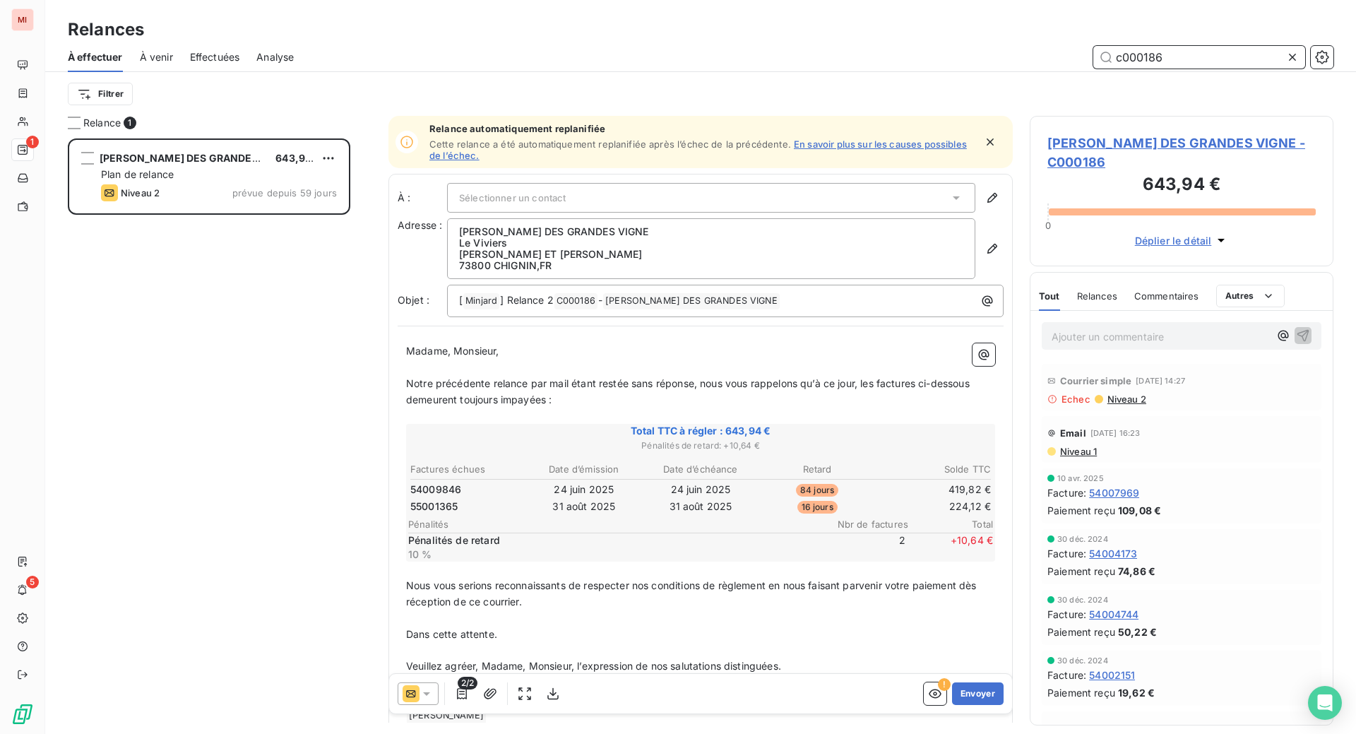
type input "c000186"
click at [1139, 405] on span "Niveau 2" at bounding box center [1126, 398] width 40 height 11
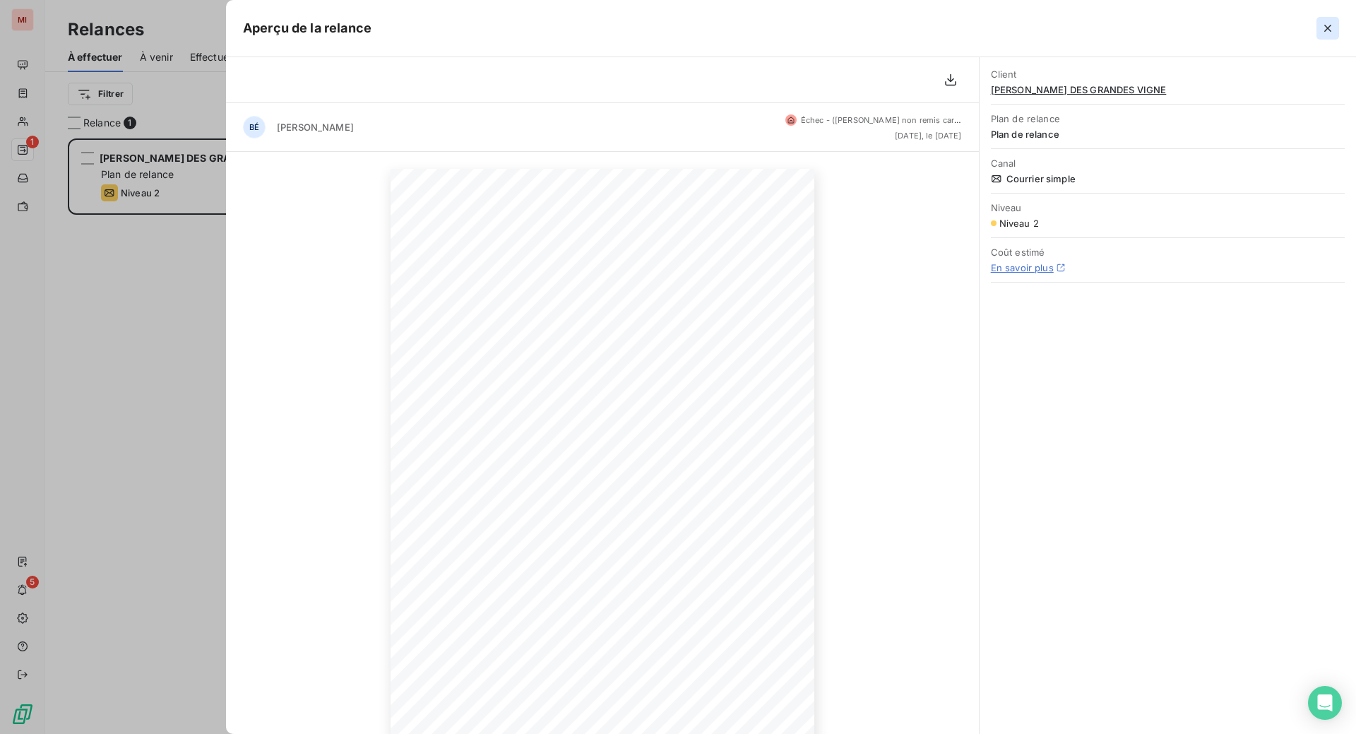
click at [1320, 35] on icon "button" at bounding box center [1327, 28] width 14 height 14
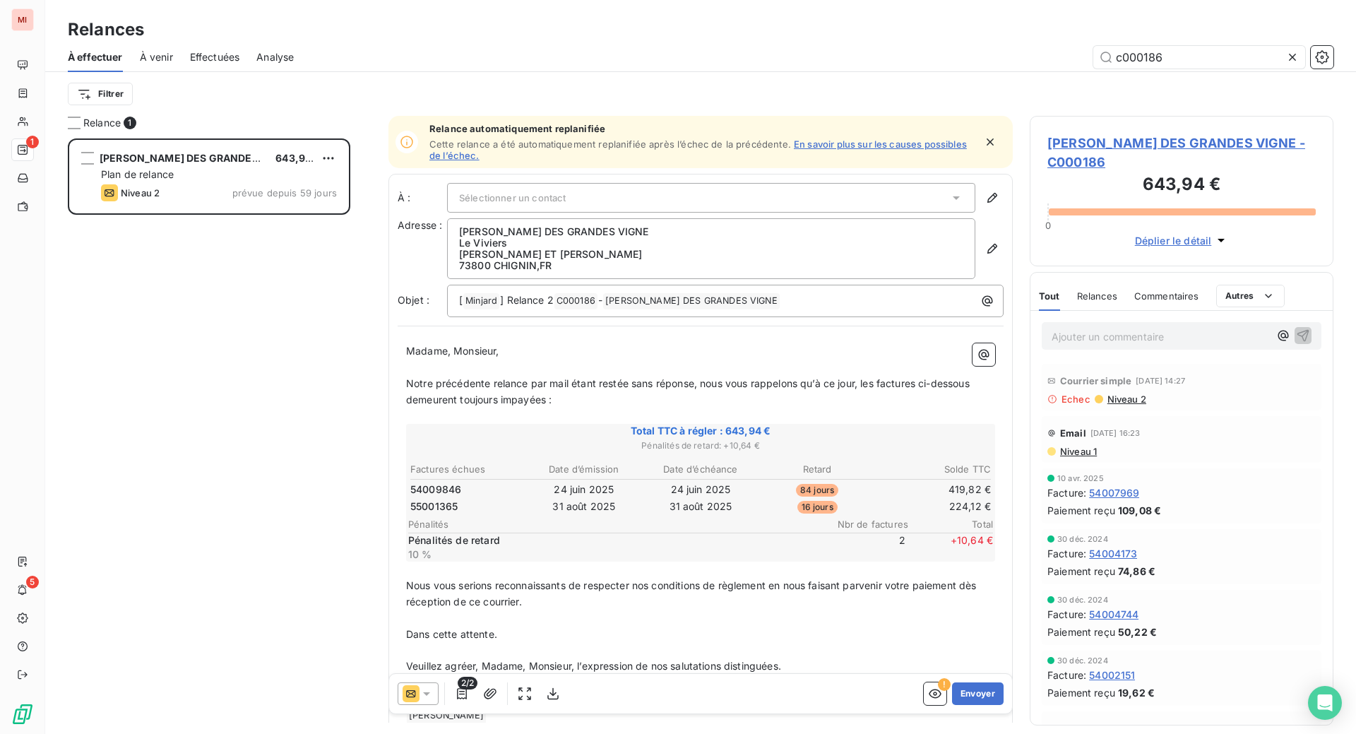
click at [1289, 61] on icon at bounding box center [1292, 57] width 7 height 7
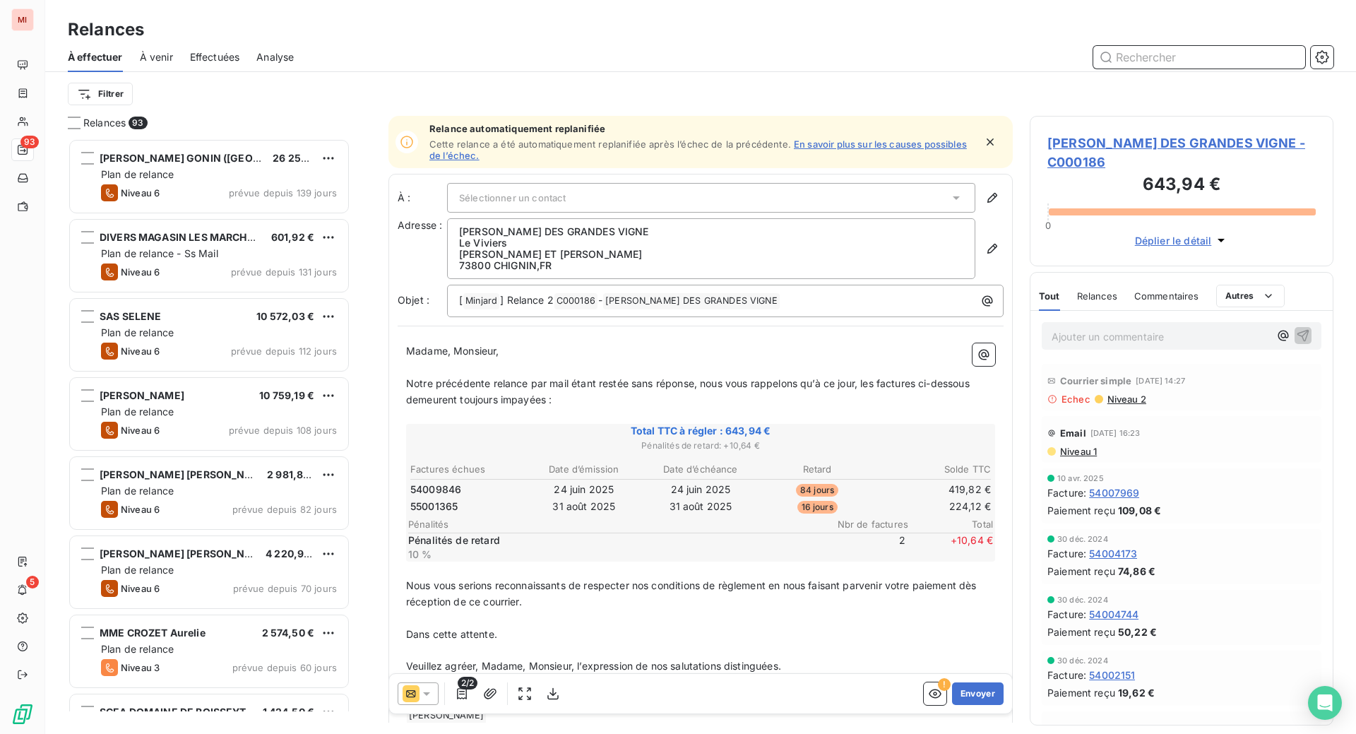
click at [1113, 68] on input "text" at bounding box center [1199, 57] width 212 height 23
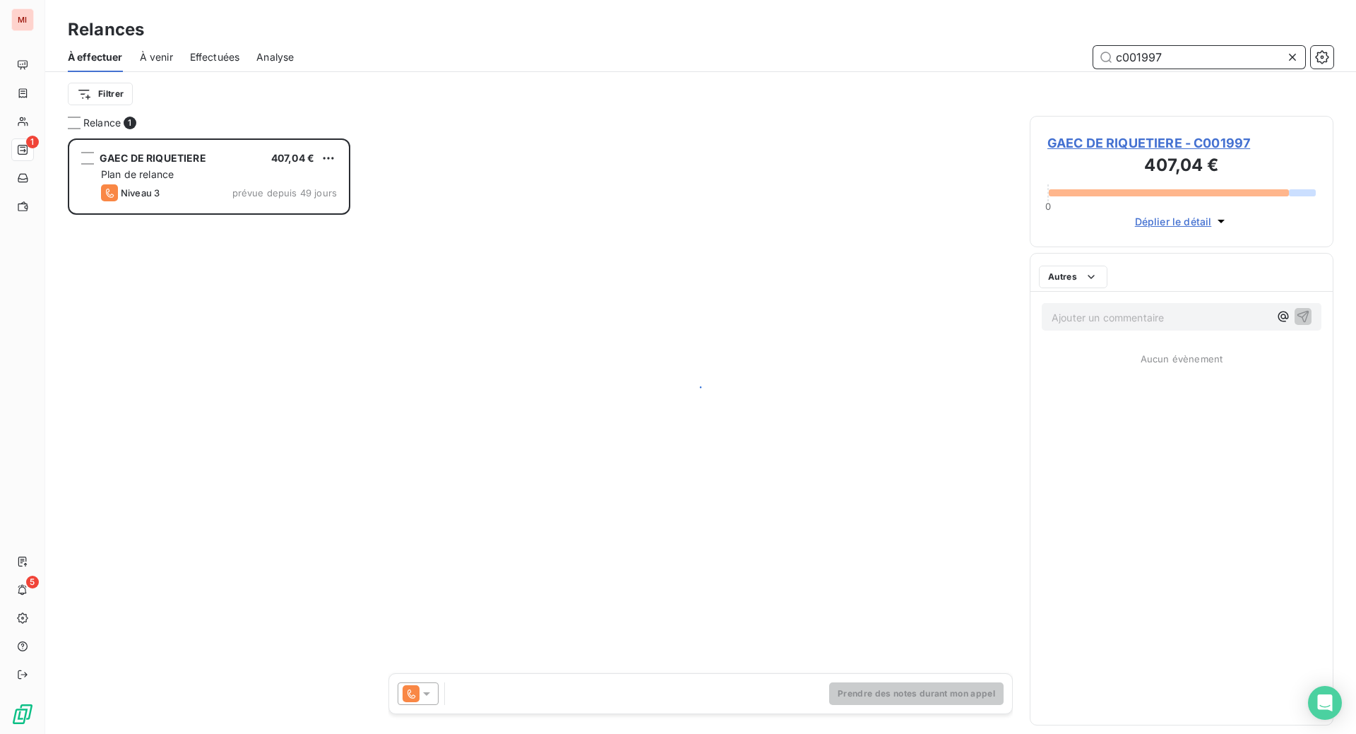
scroll to position [559, 270]
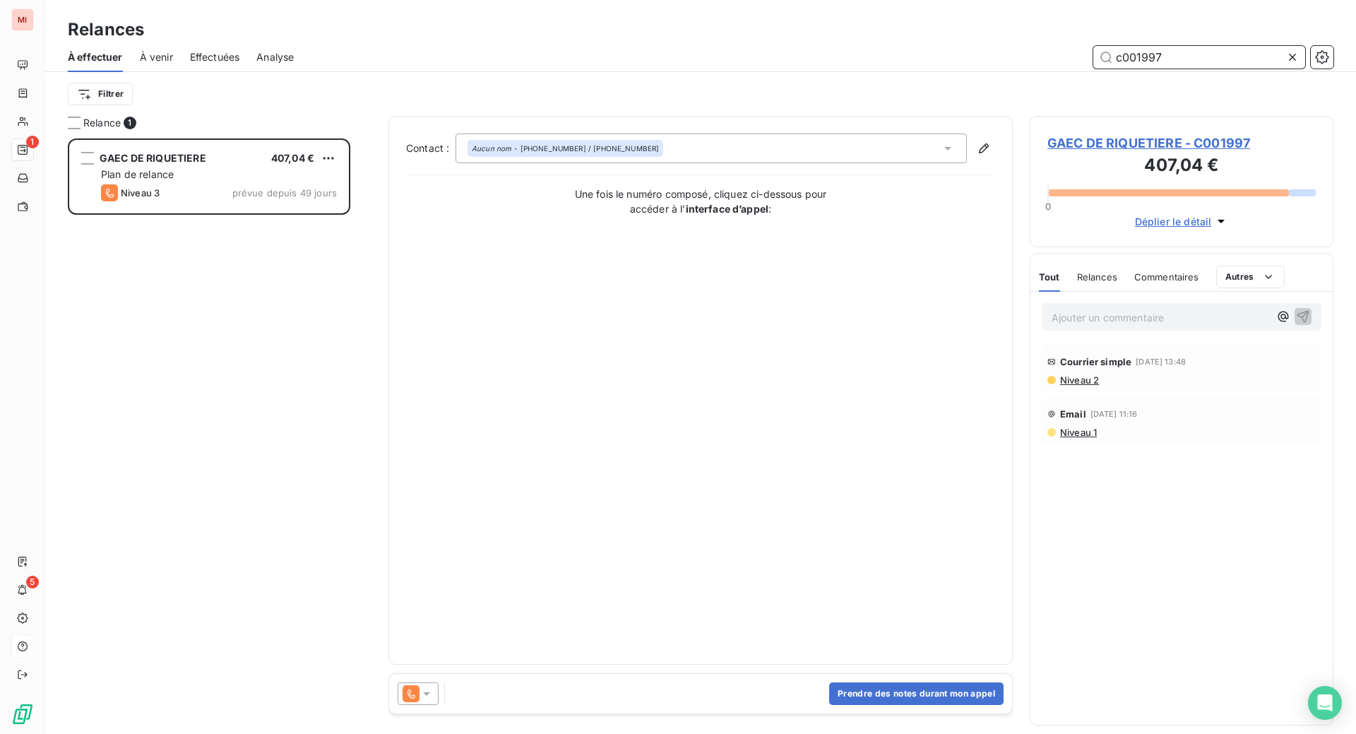
type input "c001997"
click at [840, 705] on button "Prendre des notes durant mon appel" at bounding box center [916, 693] width 174 height 23
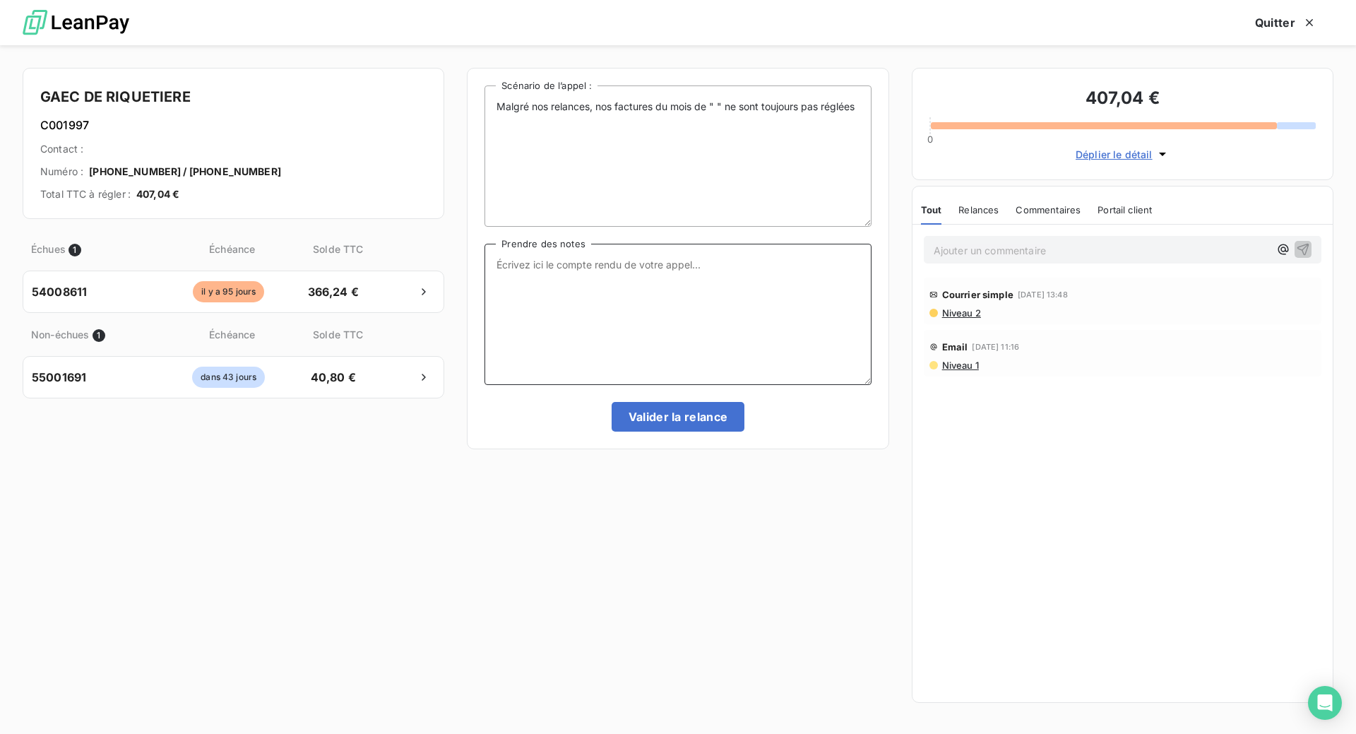
click at [562, 341] on textarea "Prendre des notes" at bounding box center [677, 314] width 386 height 141
paste textarea "Le 16/09 Com tél message laissé sur portable"
type textarea "Le 16/09 Com tél message laissé sur portable"
click at [670, 431] on button "Valider la relance" at bounding box center [677, 417] width 133 height 30
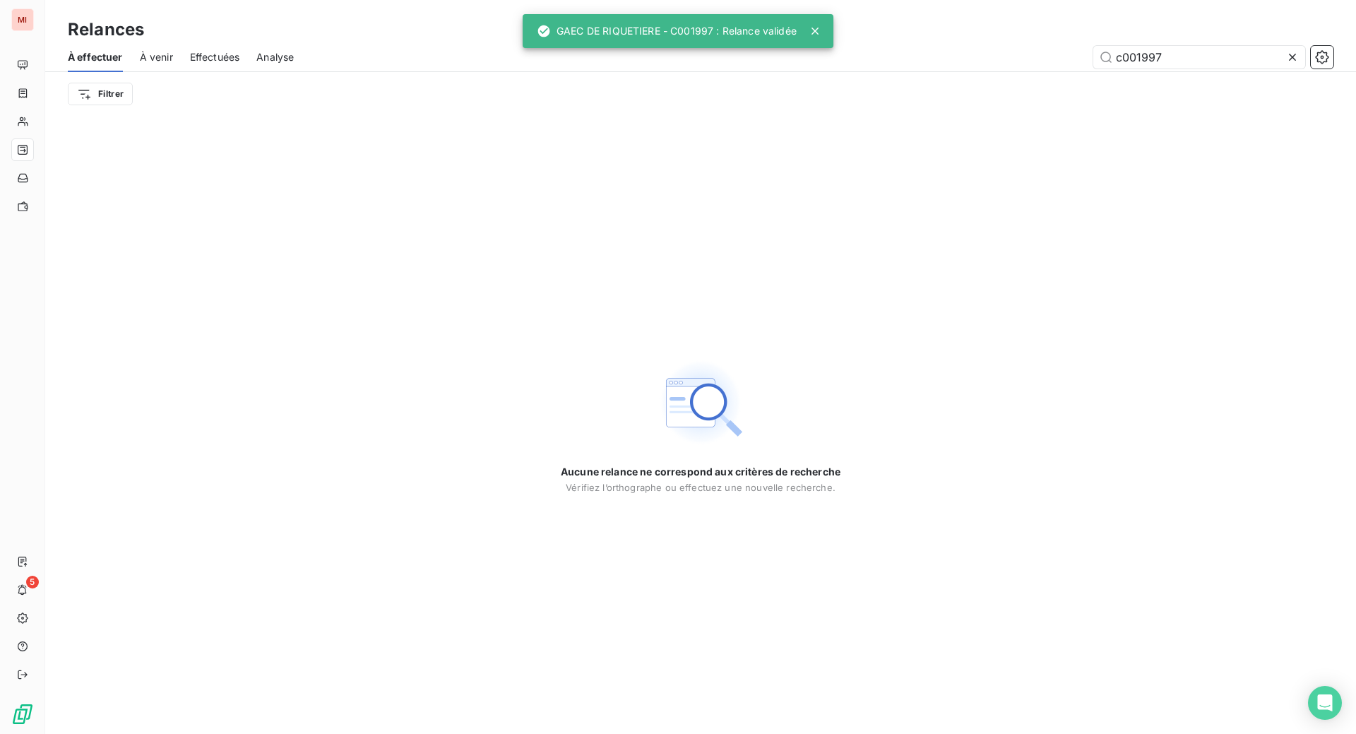
click at [1285, 64] on icon at bounding box center [1292, 57] width 14 height 14
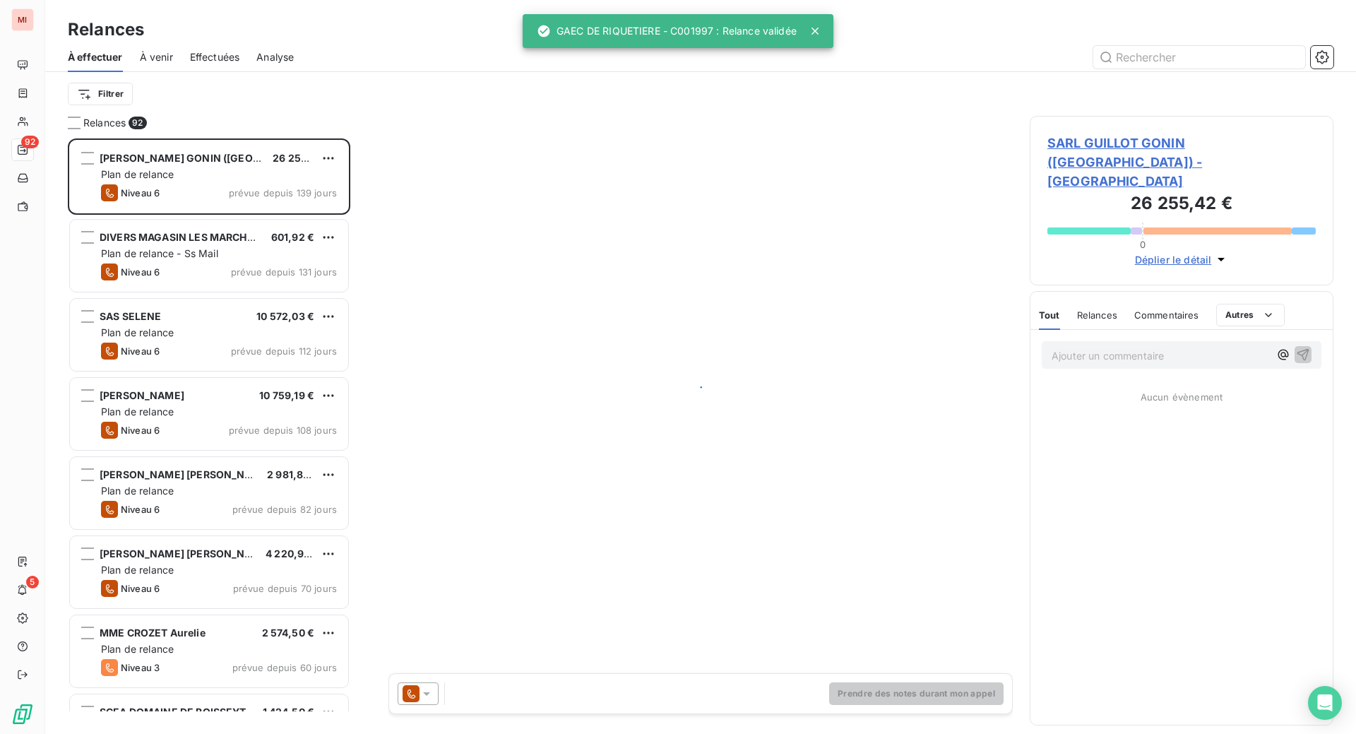
scroll to position [559, 270]
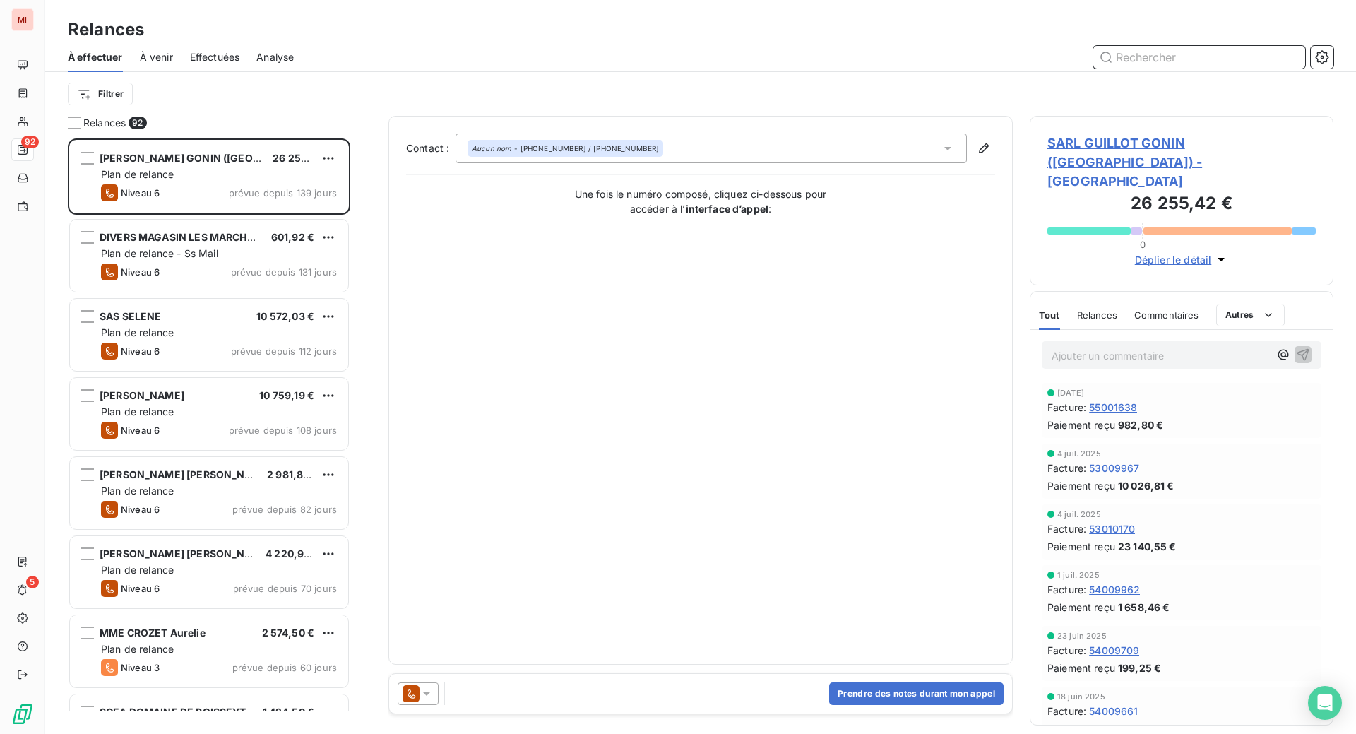
click at [1130, 68] on input "text" at bounding box center [1199, 57] width 212 height 23
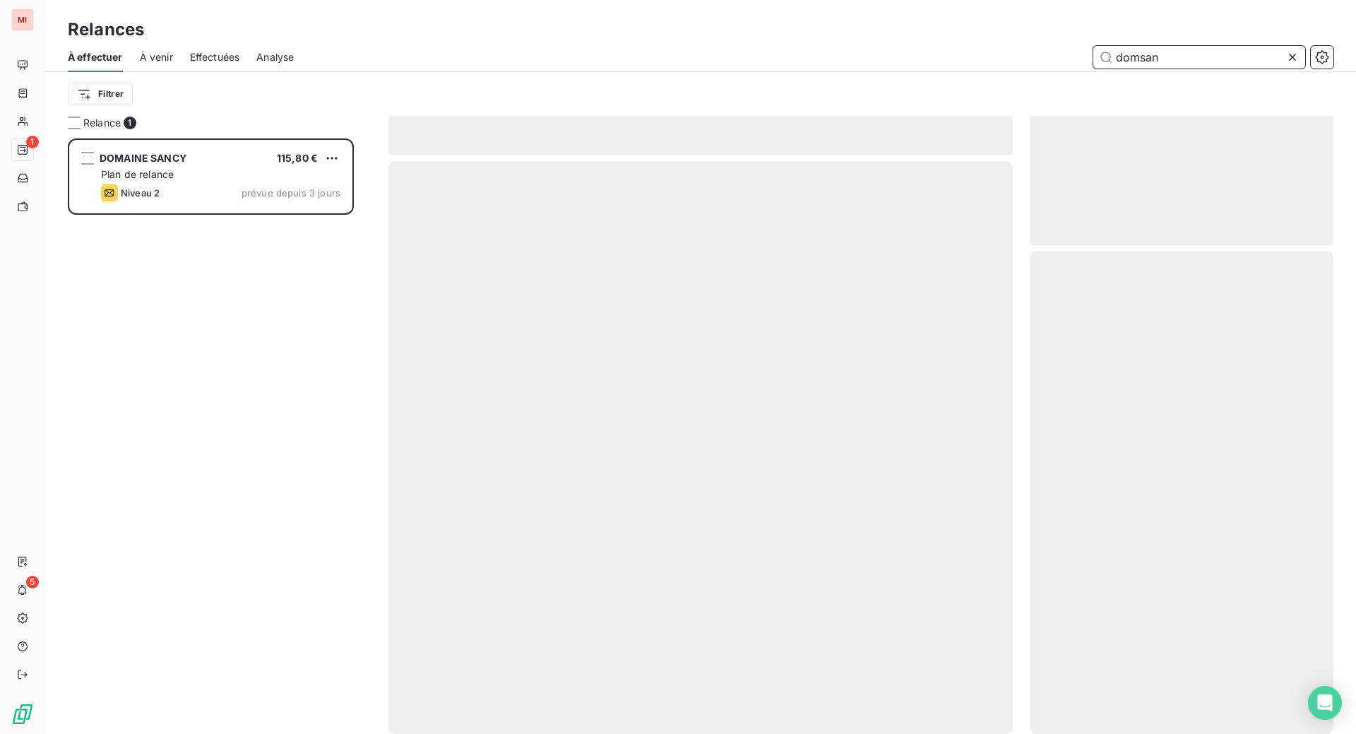
scroll to position [559, 270]
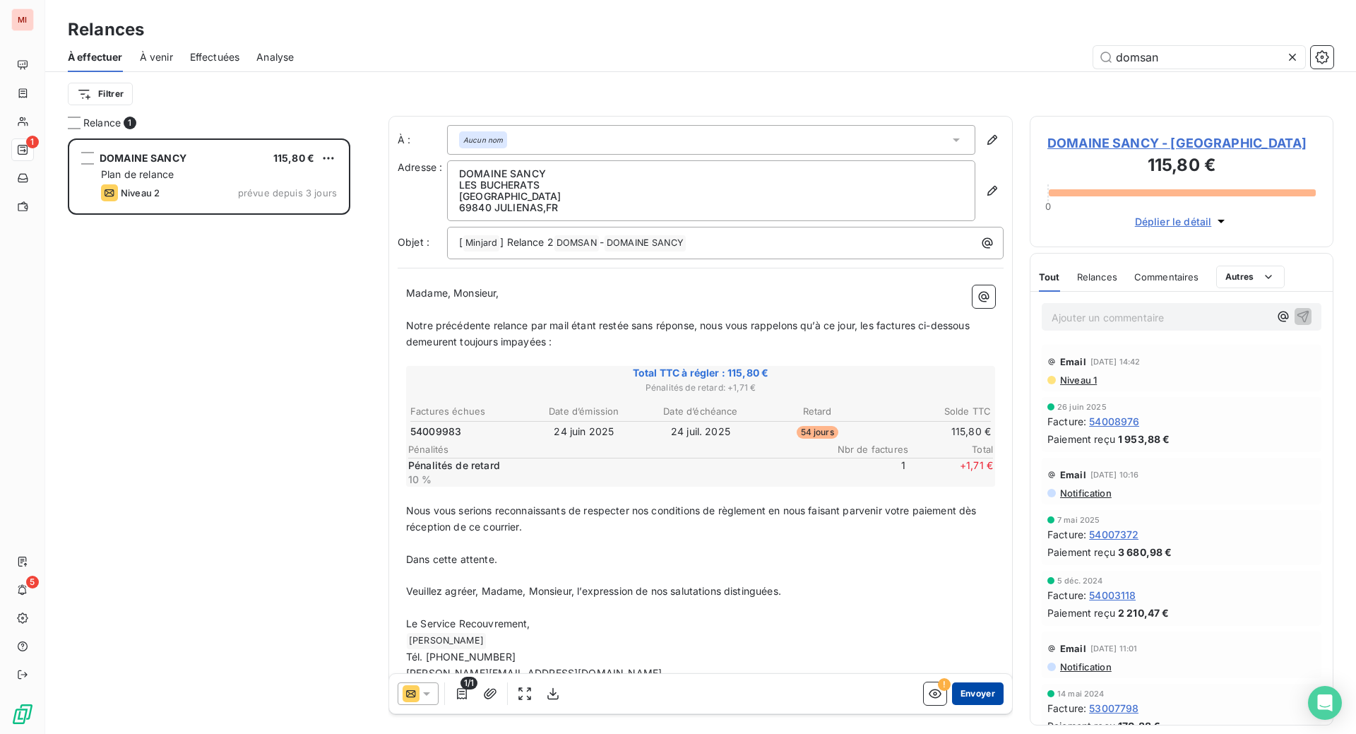
click at [960, 705] on button "Envoyer" at bounding box center [978, 693] width 52 height 23
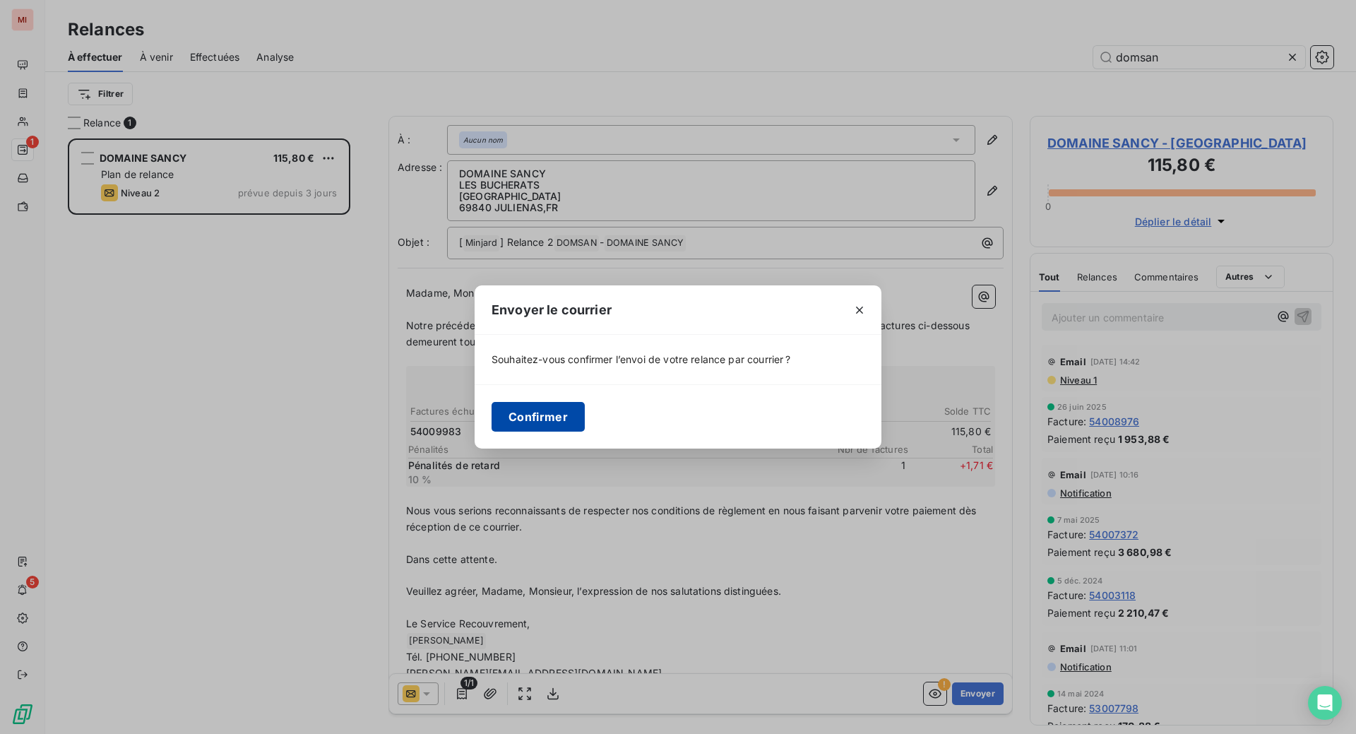
click at [491, 431] on button "Confirmer" at bounding box center [537, 417] width 93 height 30
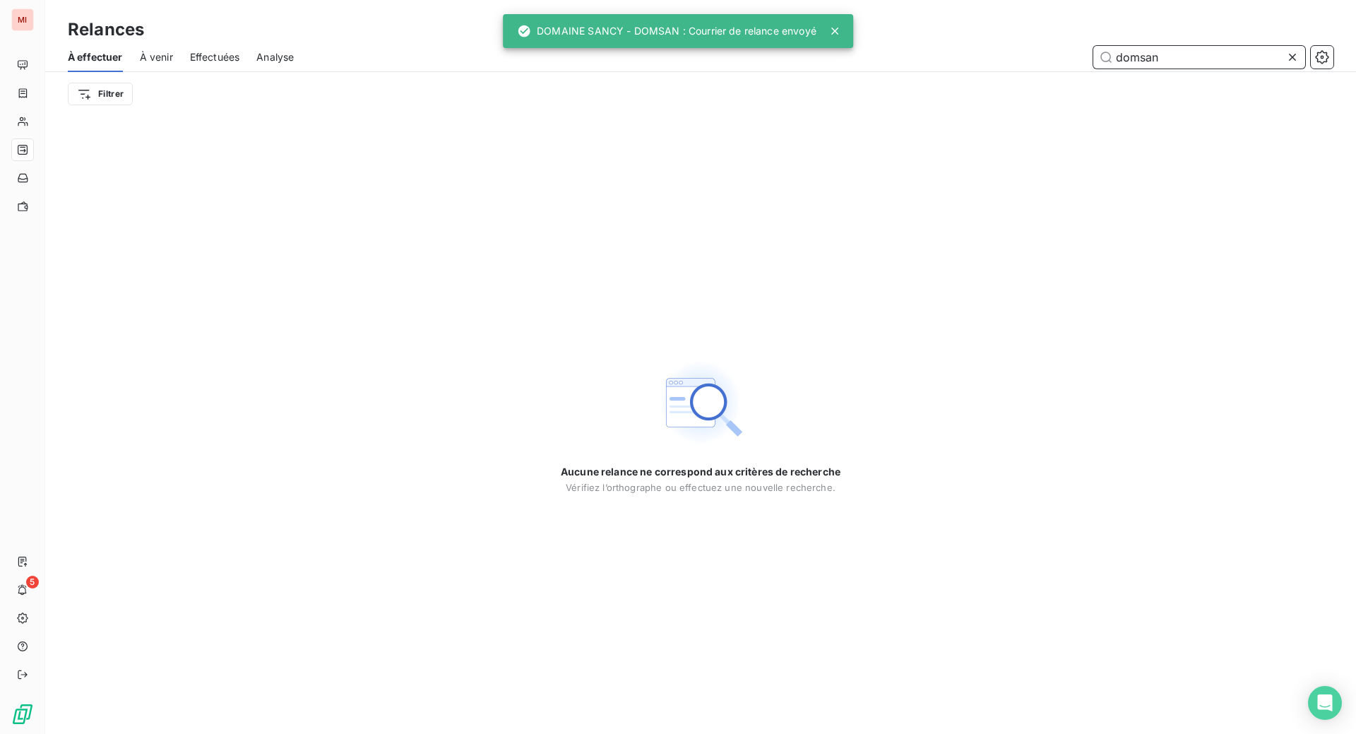
drag, startPoint x: 1156, startPoint y: 79, endPoint x: 1034, endPoint y: 68, distance: 121.9
click at [1037, 68] on div "domsan" at bounding box center [822, 57] width 1022 height 23
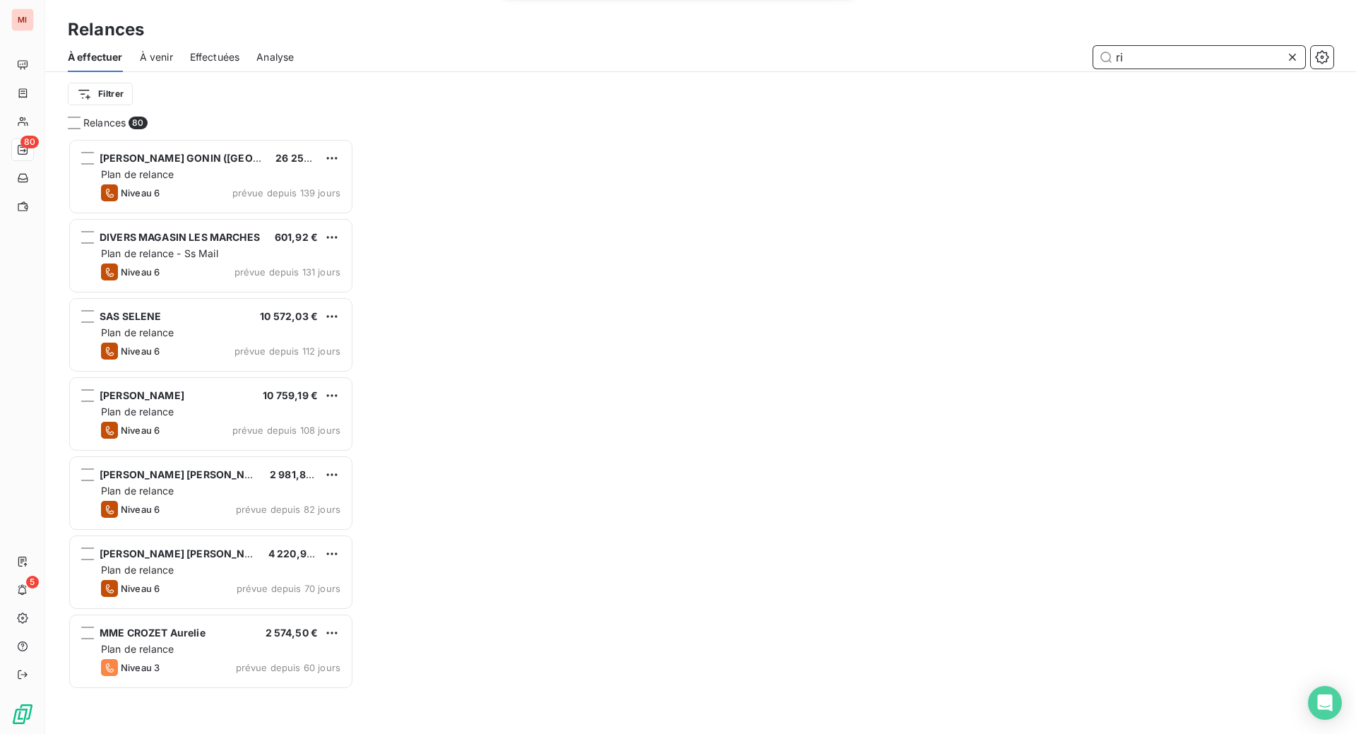
scroll to position [559, 270]
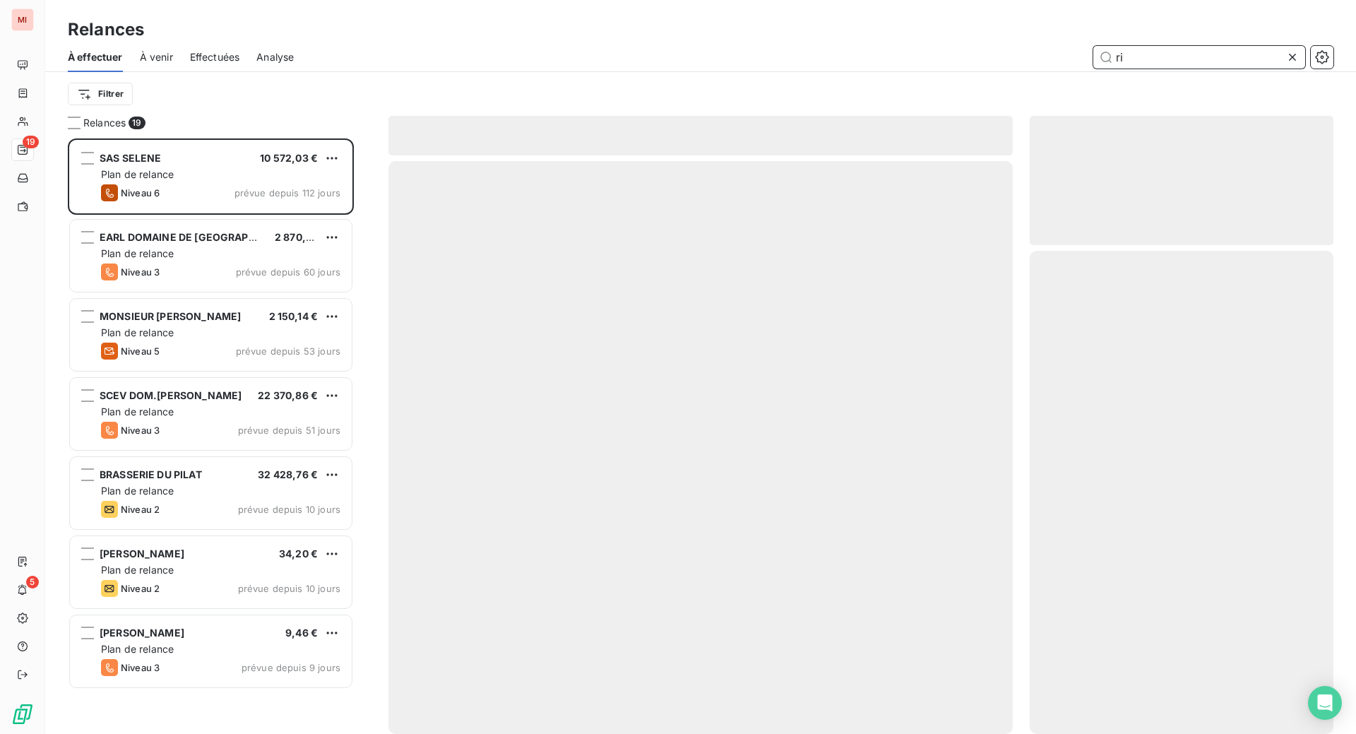
scroll to position [559, 270]
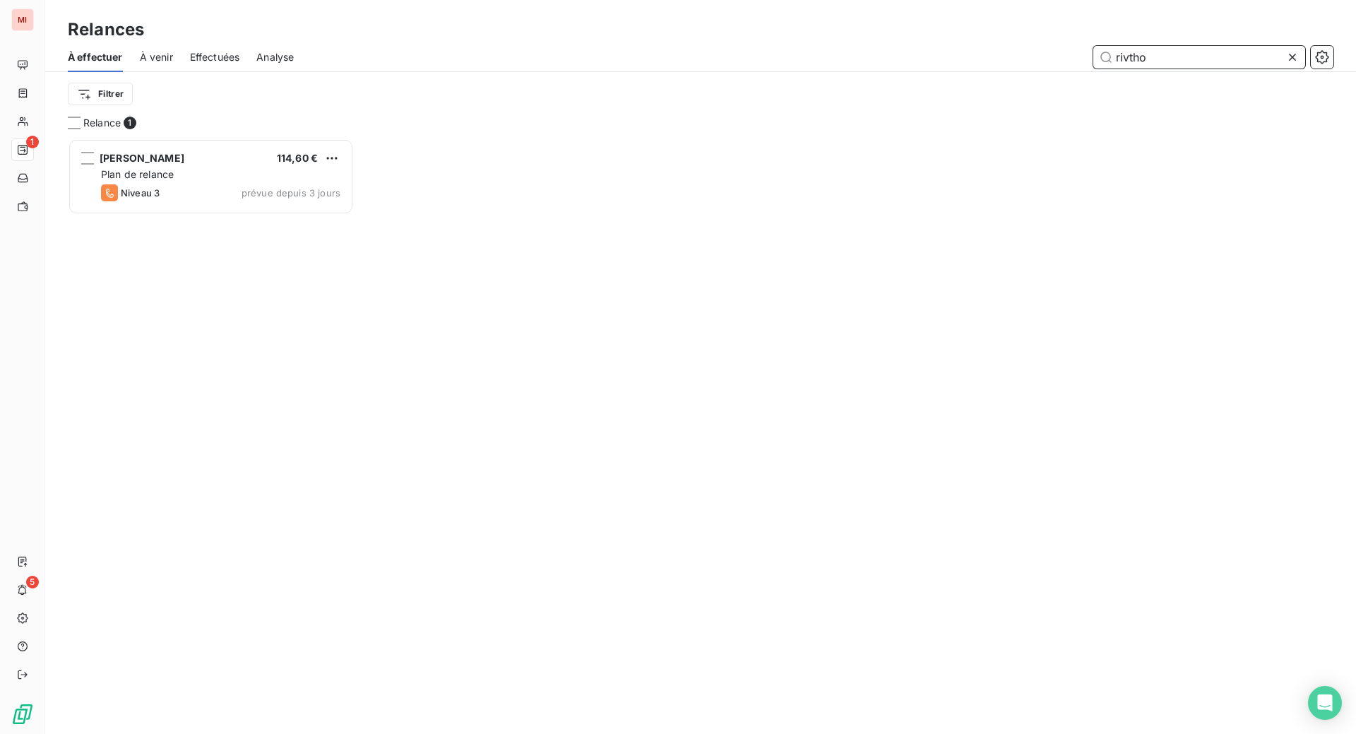
scroll to position [14, 14]
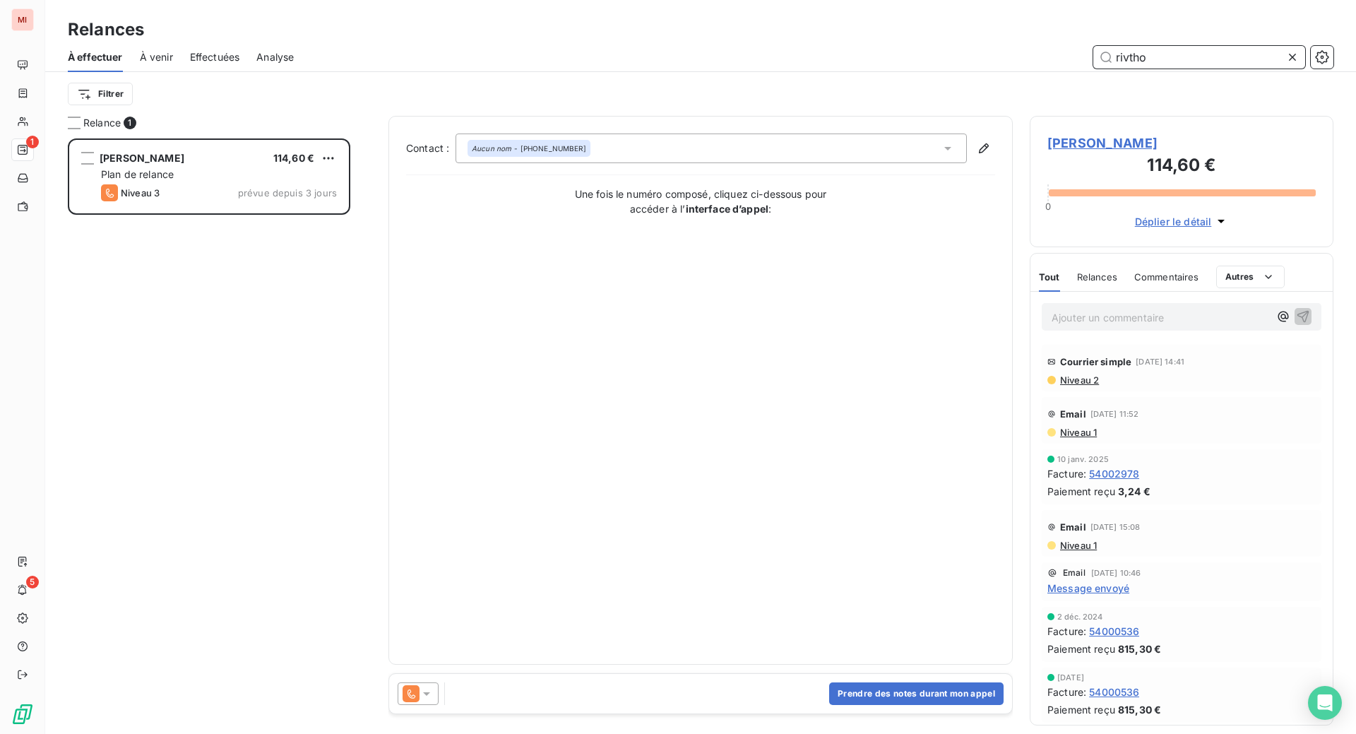
type input "rivtho"
click at [837, 705] on button "Prendre des notes durant mon appel" at bounding box center [916, 693] width 174 height 23
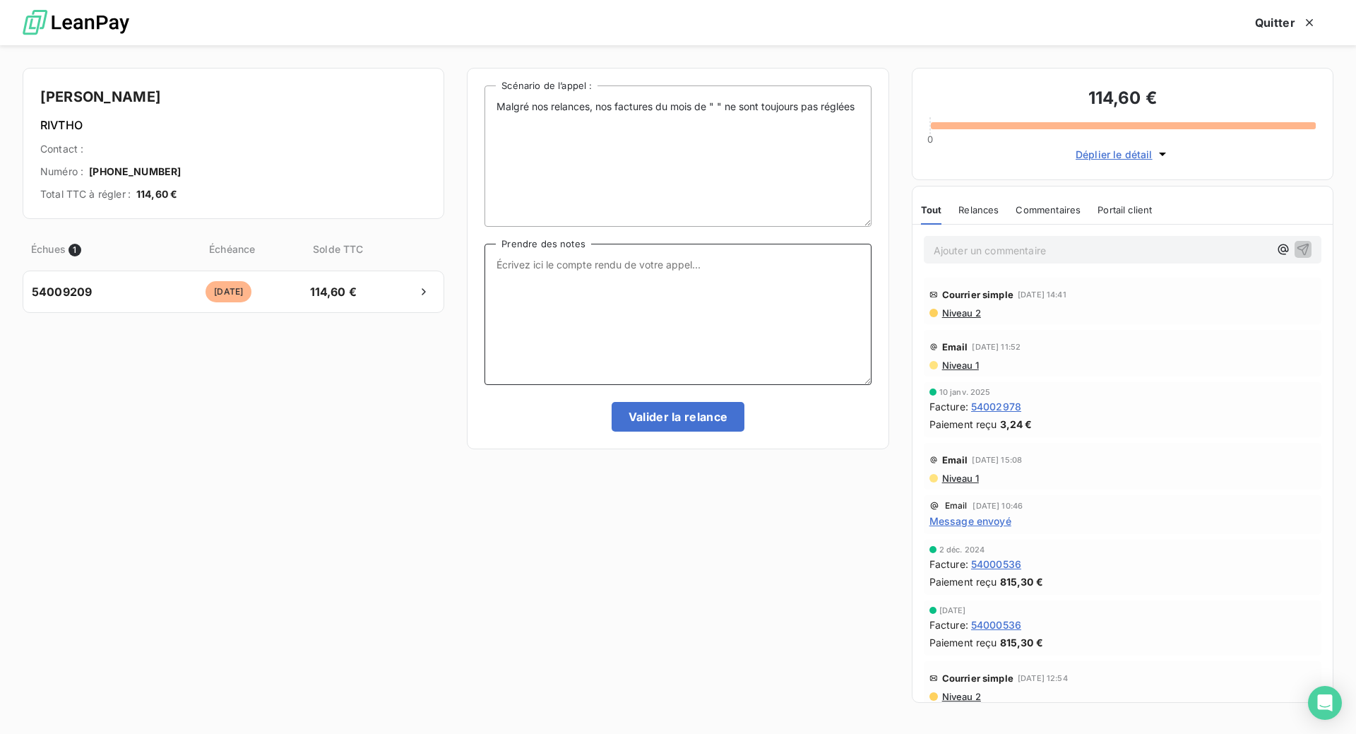
click at [605, 338] on textarea "Prendre des notes" at bounding box center [677, 314] width 386 height 141
paste textarea "Le 16/09 Com tél message laissé s/ portable"
type textarea "Le 16/09 Com tél message laissé s/ portable"
click at [683, 431] on button "Valider la relance" at bounding box center [677, 417] width 133 height 30
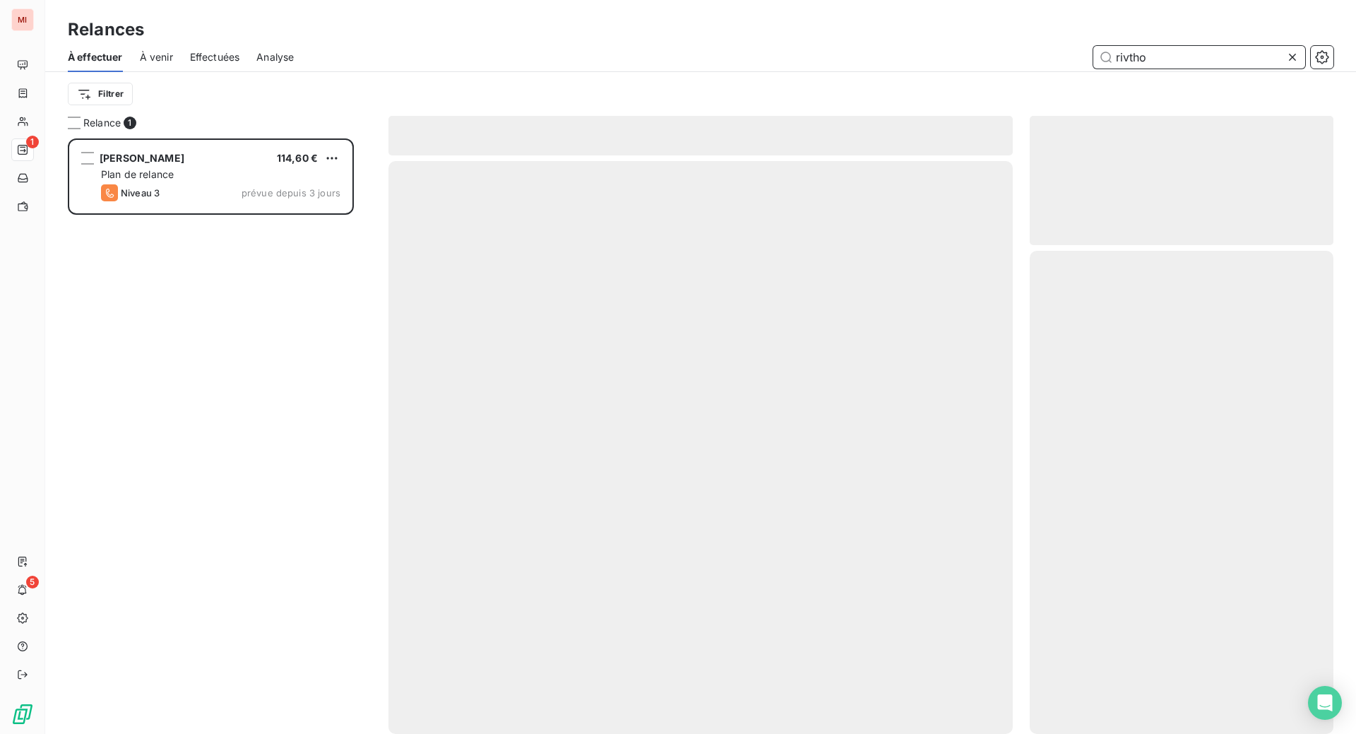
scroll to position [541, 273]
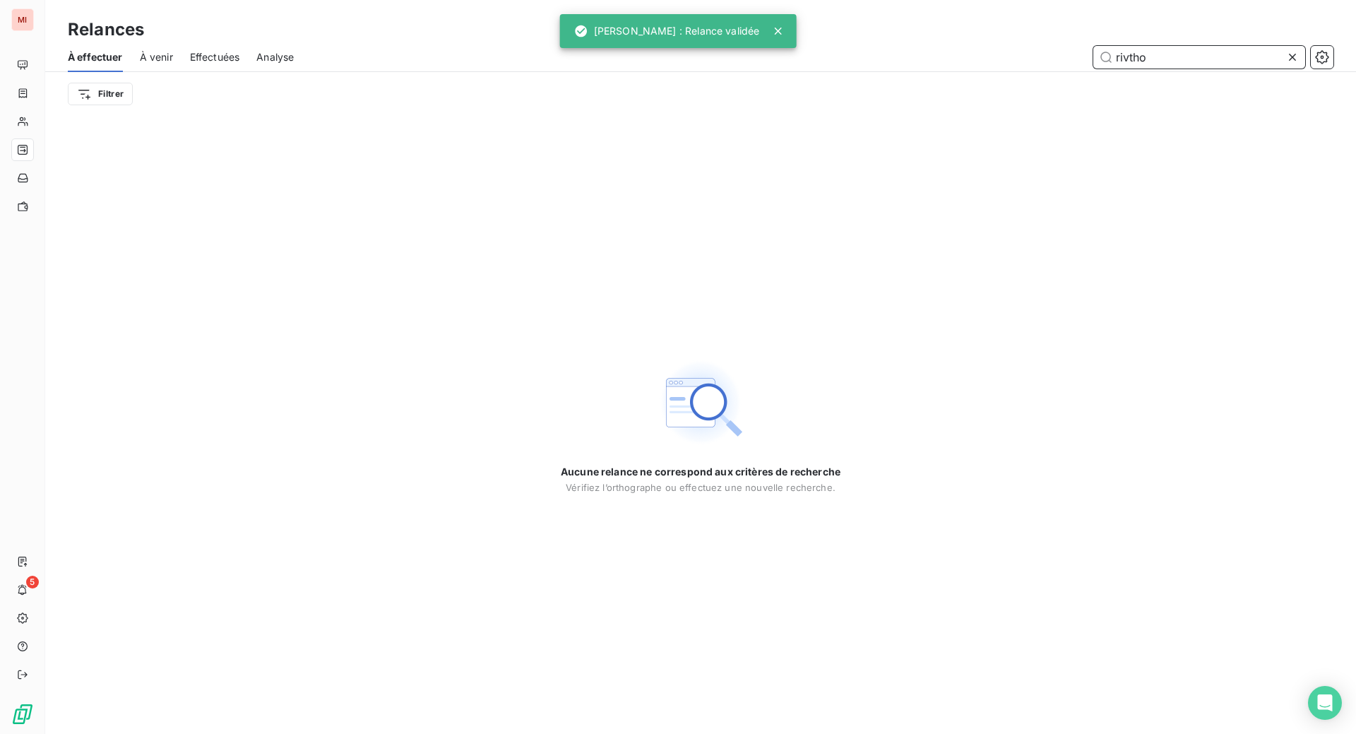
drag, startPoint x: 1172, startPoint y: 85, endPoint x: 1067, endPoint y: 73, distance: 105.8
click at [1063, 68] on div "rivtho" at bounding box center [822, 57] width 1022 height 23
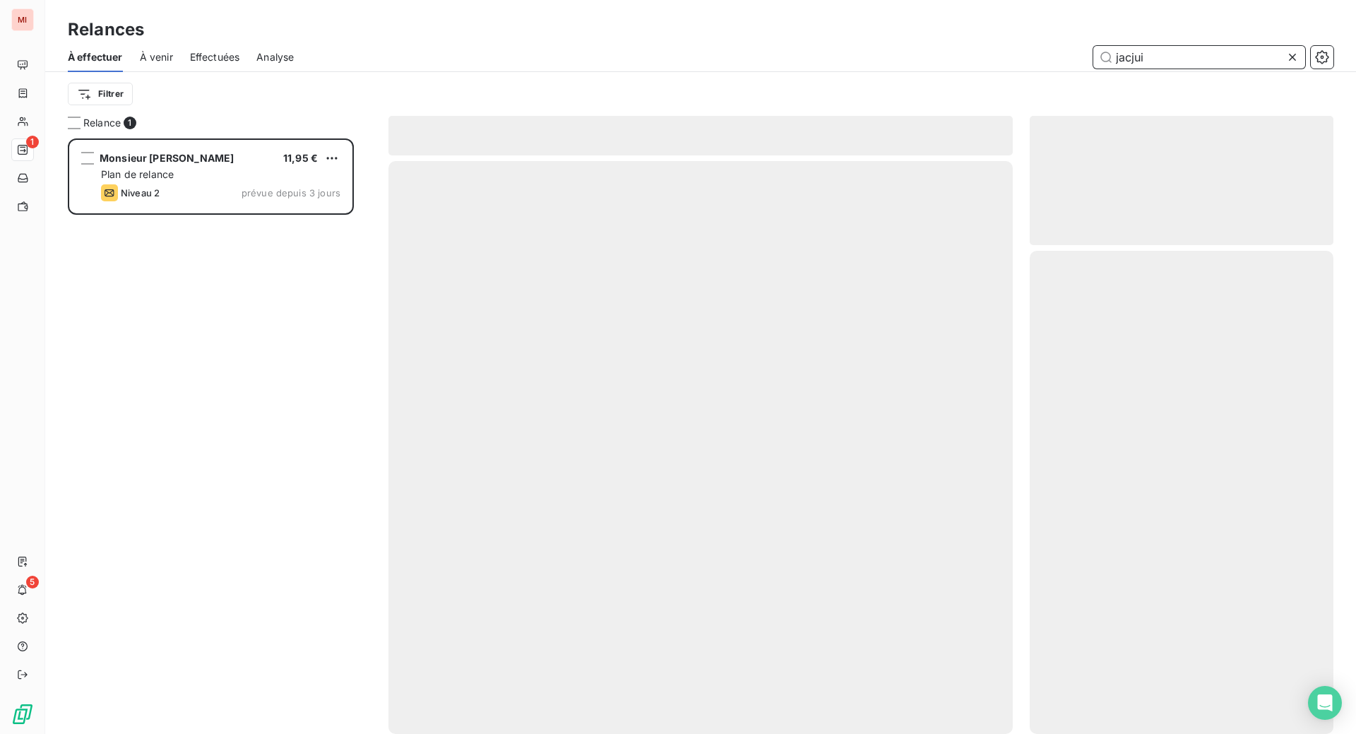
scroll to position [559, 270]
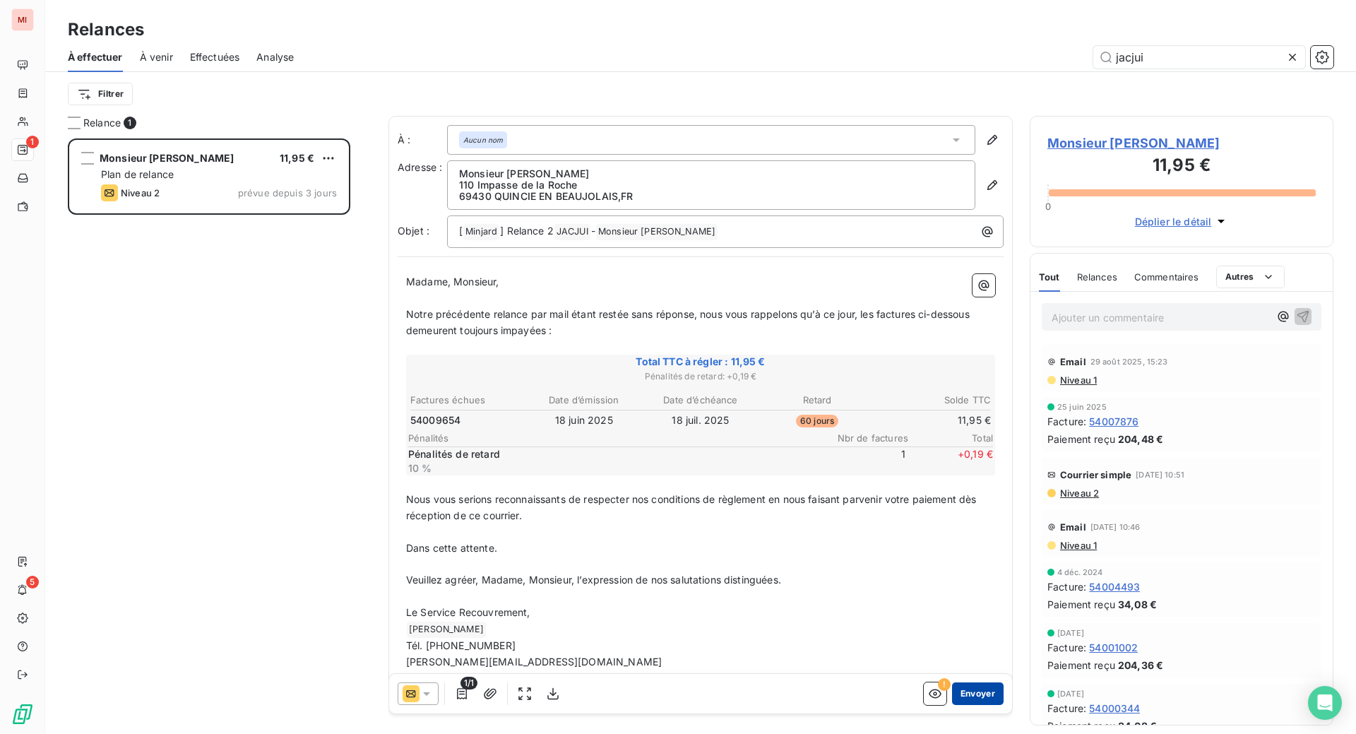
click at [952, 705] on button "Envoyer" at bounding box center [978, 693] width 52 height 23
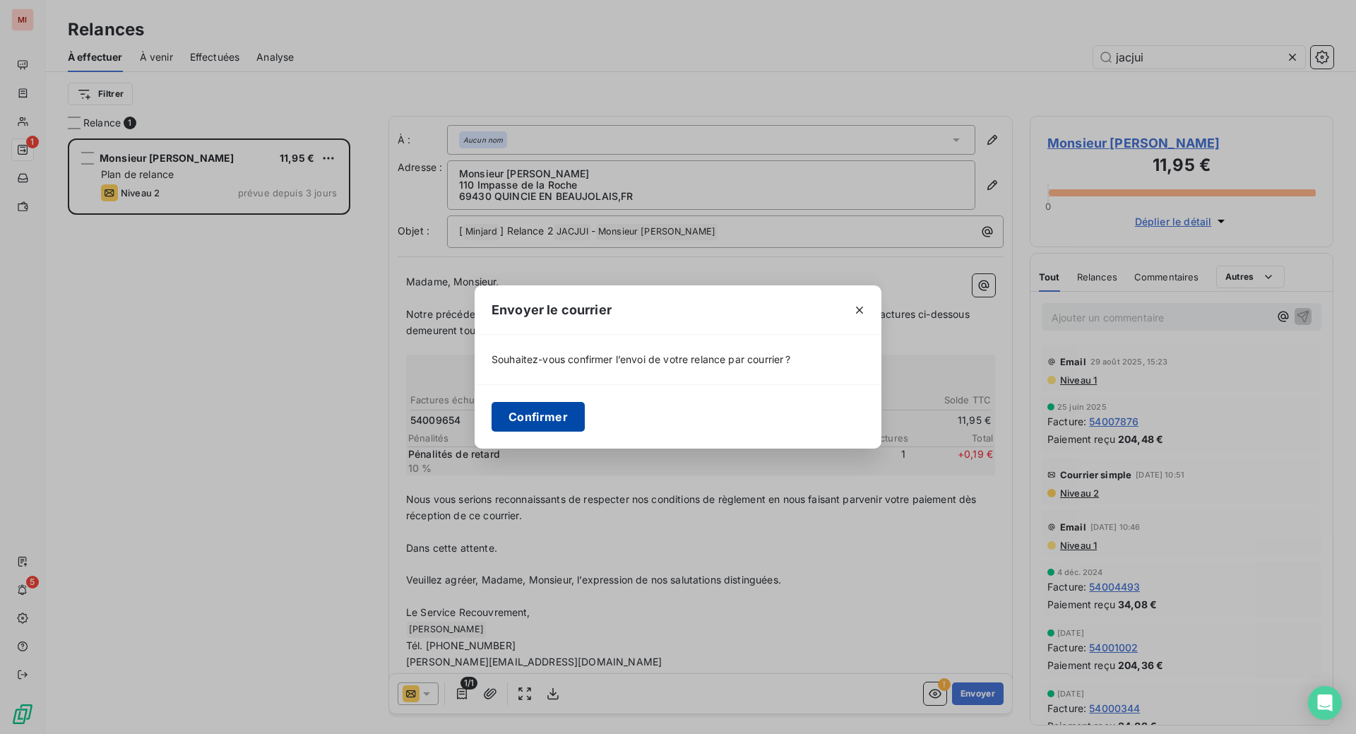
click at [491, 428] on button "Confirmer" at bounding box center [537, 417] width 93 height 30
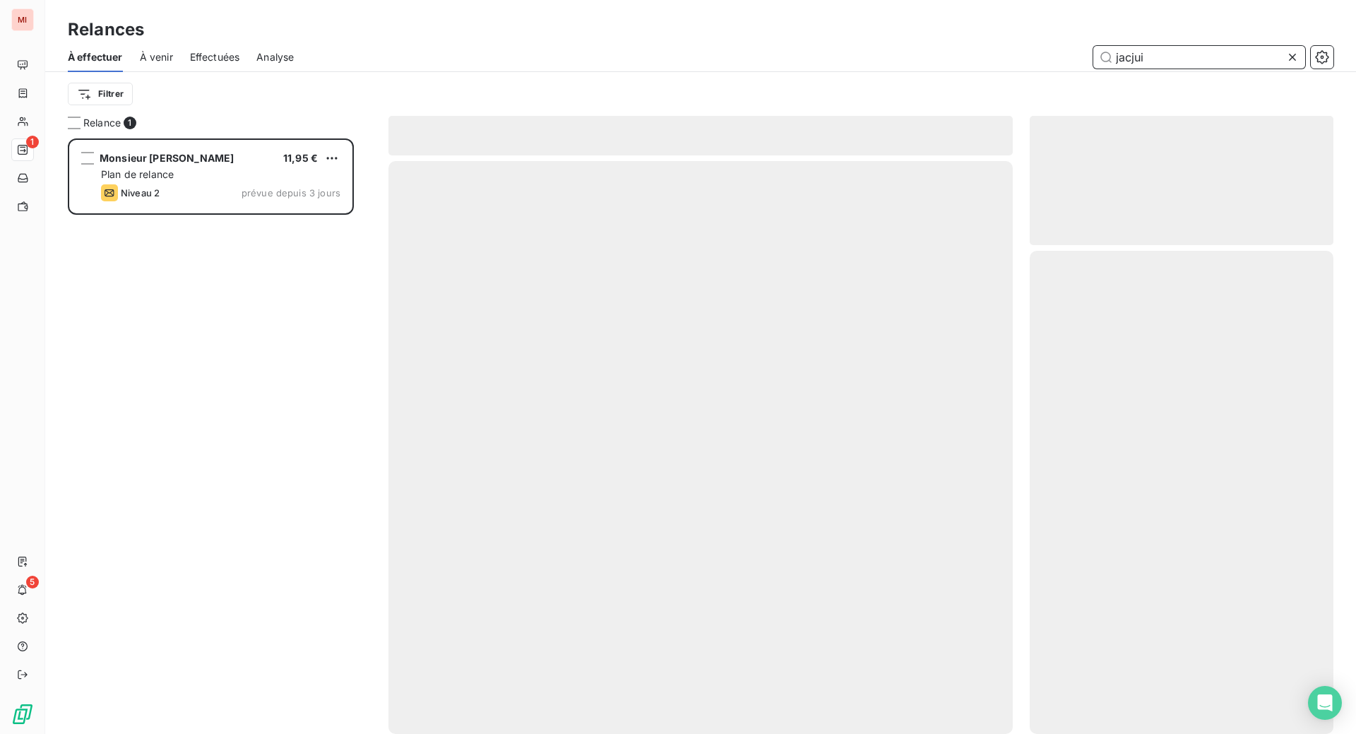
scroll to position [541, 273]
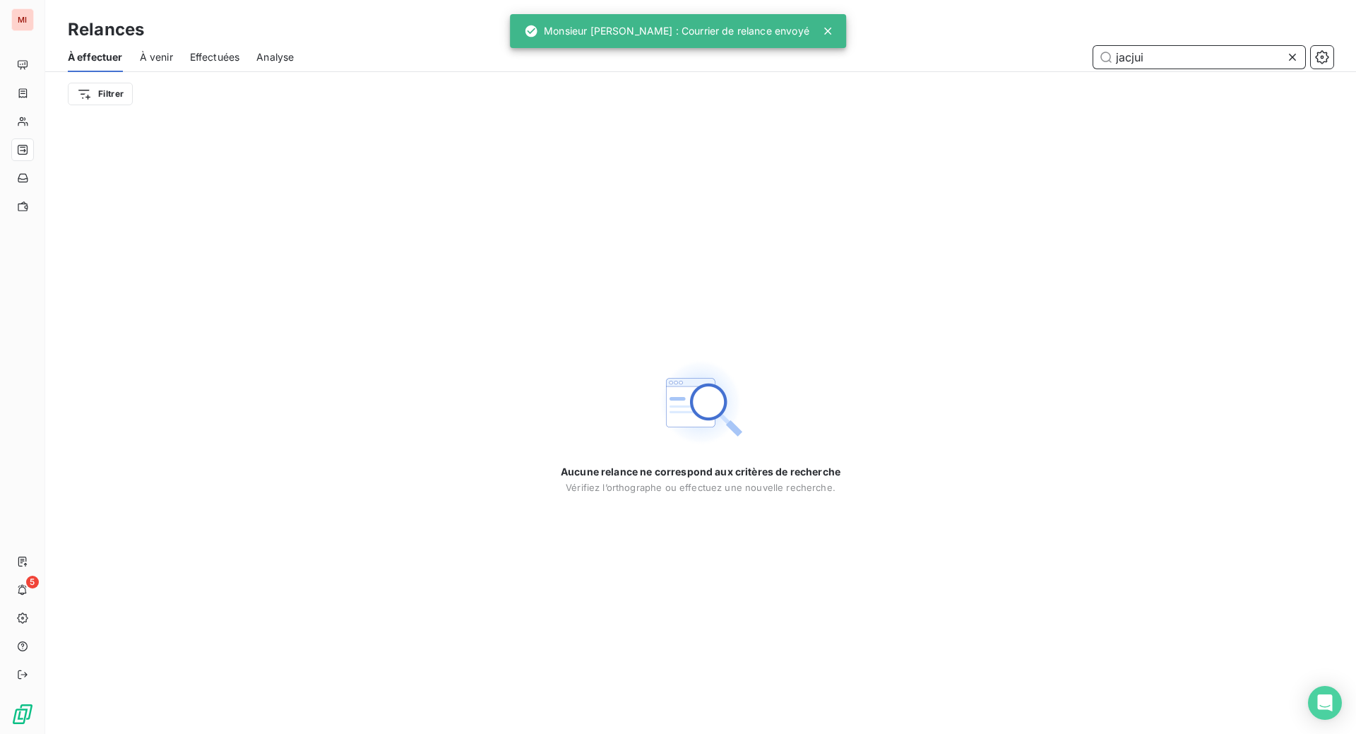
drag, startPoint x: 1183, startPoint y: 69, endPoint x: 1020, endPoint y: 85, distance: 163.8
click at [1020, 68] on div "jacjui" at bounding box center [822, 57] width 1022 height 23
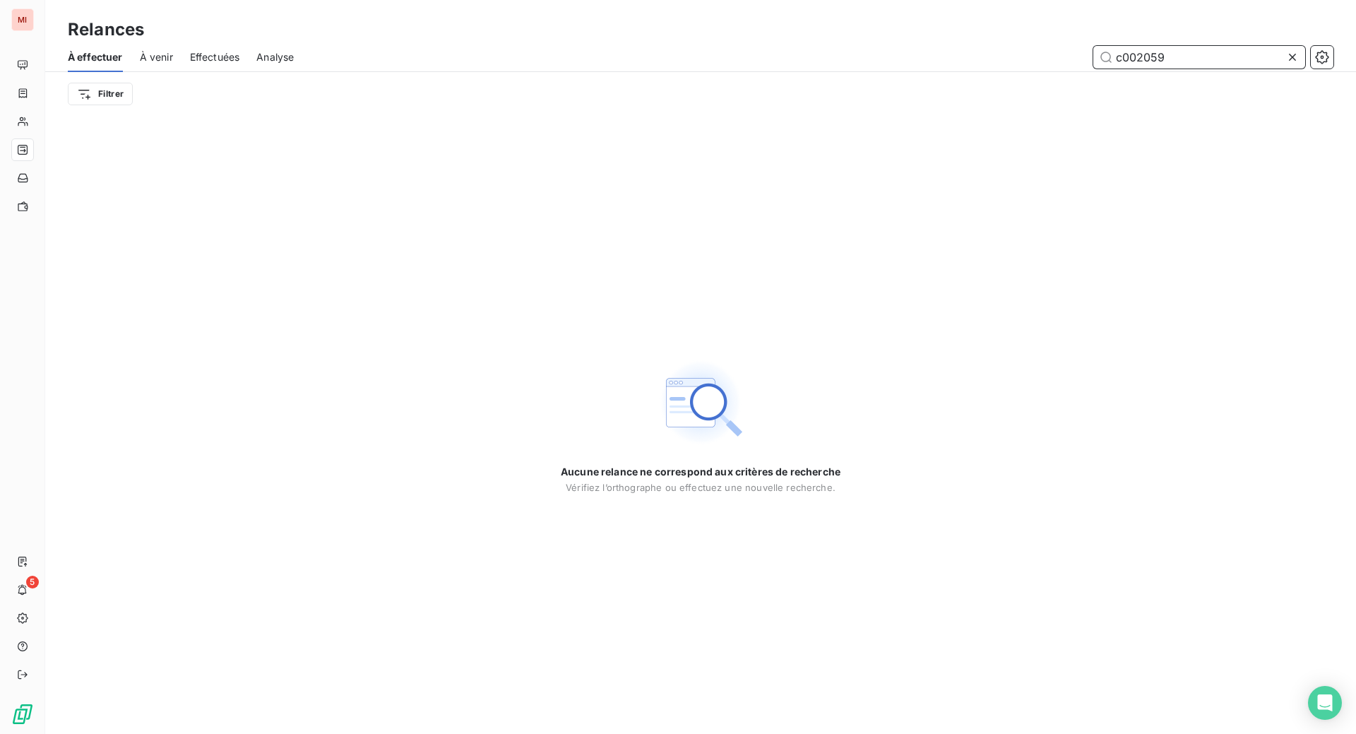
type input "c002059"
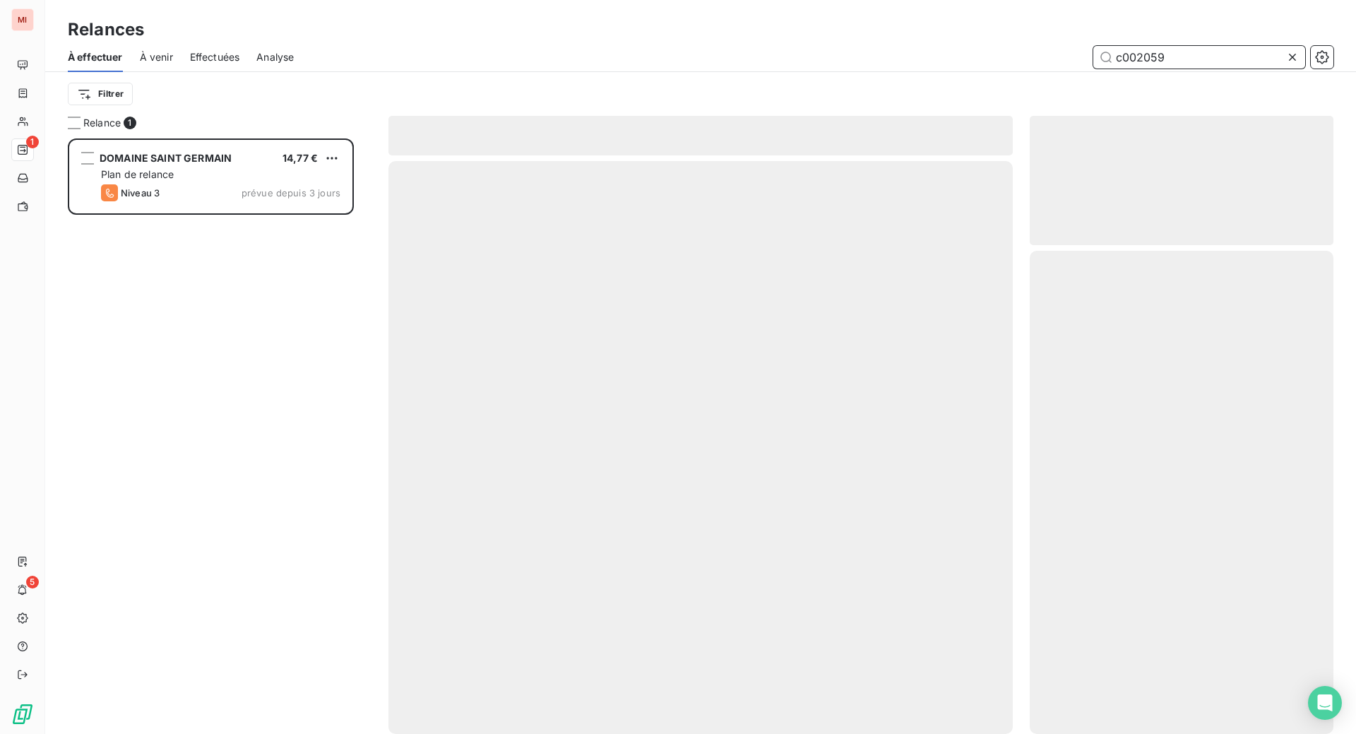
scroll to position [559, 270]
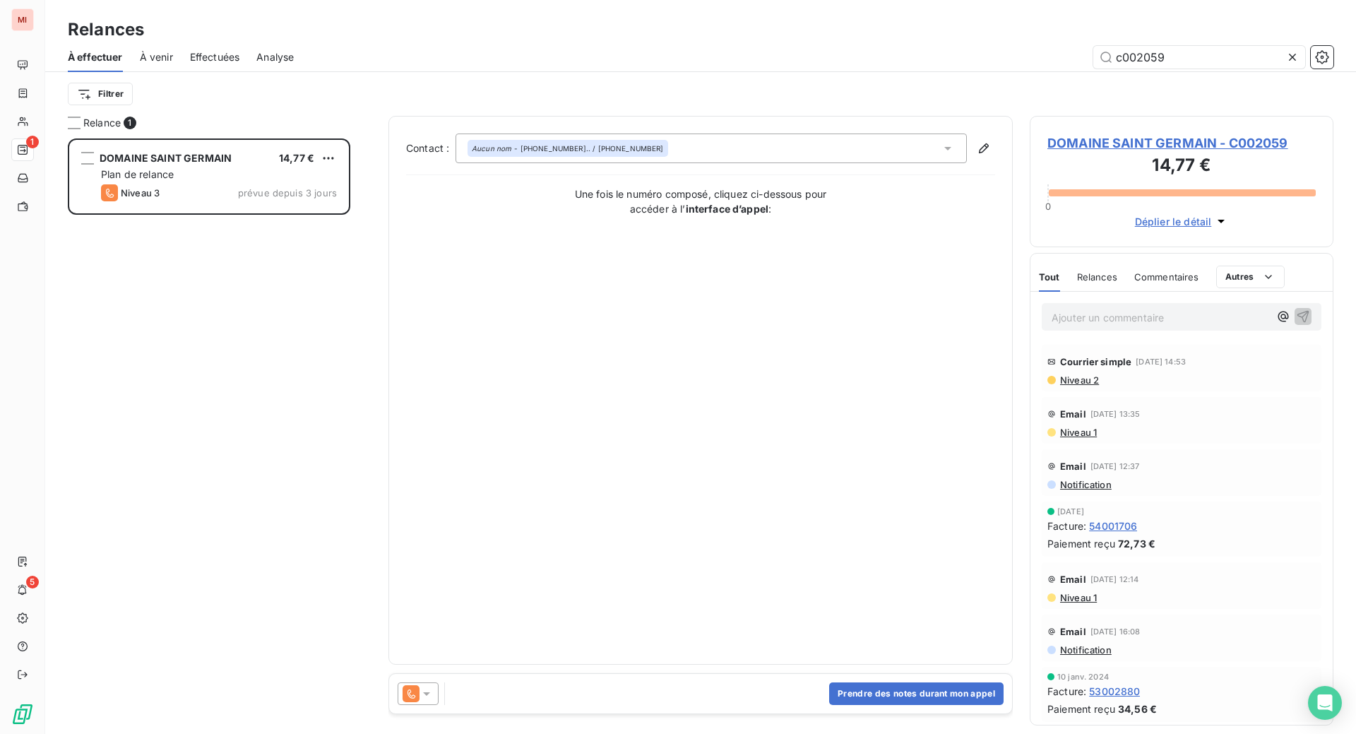
click at [532, 24] on div "Relances À effectuer À venir Effectuées Analyse c002059 Filtrer" at bounding box center [700, 58] width 1310 height 116
click at [945, 705] on button "Prendre des notes durant mon appel" at bounding box center [916, 693] width 174 height 23
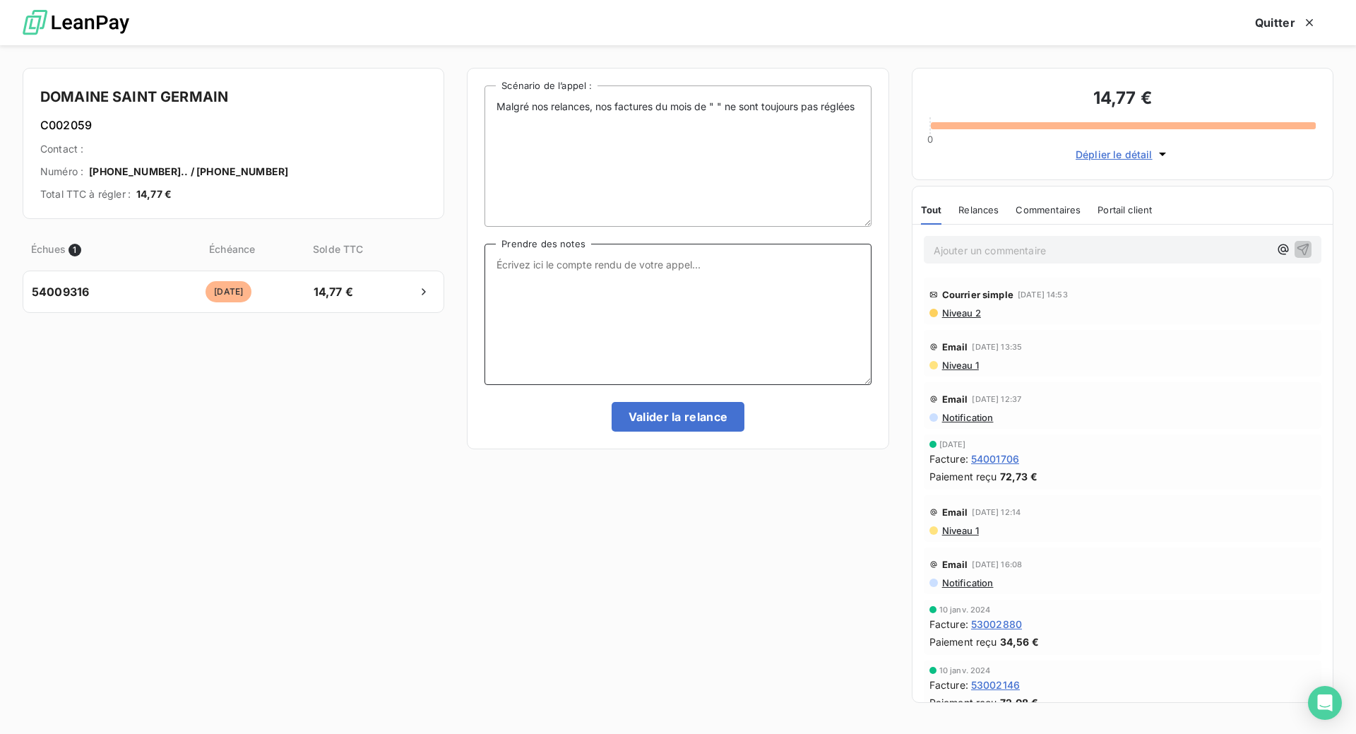
click at [525, 325] on textarea "Prendre des notes" at bounding box center [677, 314] width 386 height 141
paste textarea "Le 16/09 Com tél va récupérer la facture sur le site et régularise"
type textarea "Le 16/09 Com tél va récupérer la facture sur le site et régularise"
click at [674, 431] on button "Valider la relance" at bounding box center [677, 417] width 133 height 30
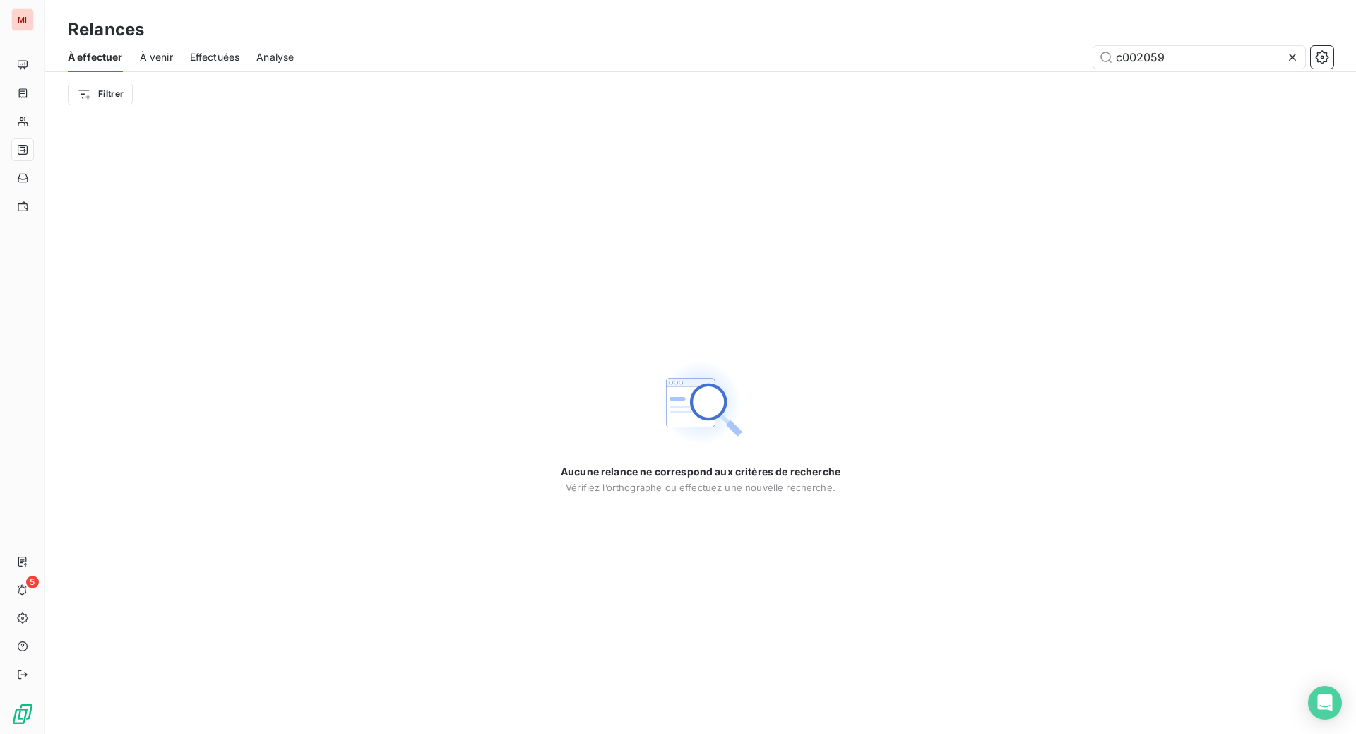
click at [746, 68] on div "c002059" at bounding box center [822, 57] width 1022 height 23
drag, startPoint x: 1210, startPoint y: 78, endPoint x: 1053, endPoint y: 73, distance: 156.8
click at [1053, 68] on div "c002059" at bounding box center [822, 57] width 1022 height 23
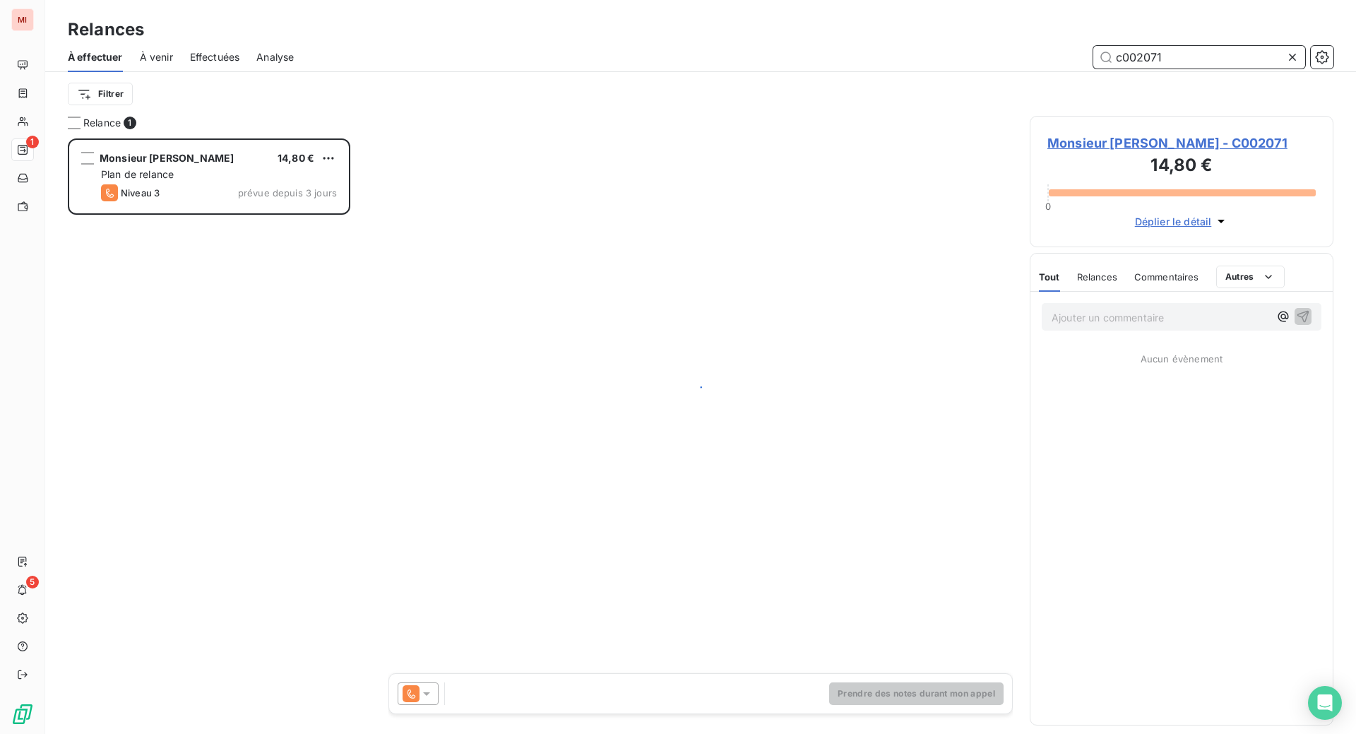
scroll to position [559, 270]
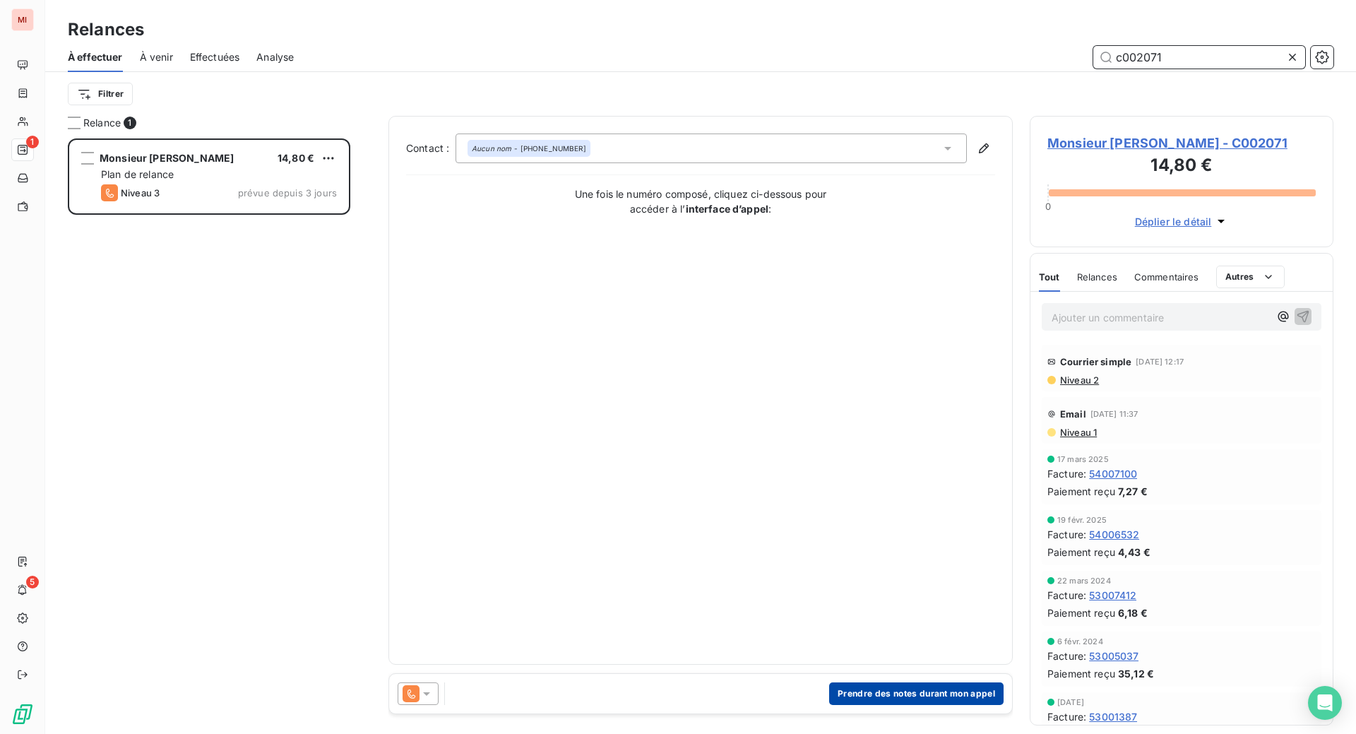
type input "c002071"
click at [855, 705] on button "Prendre des notes durant mon appel" at bounding box center [916, 693] width 174 height 23
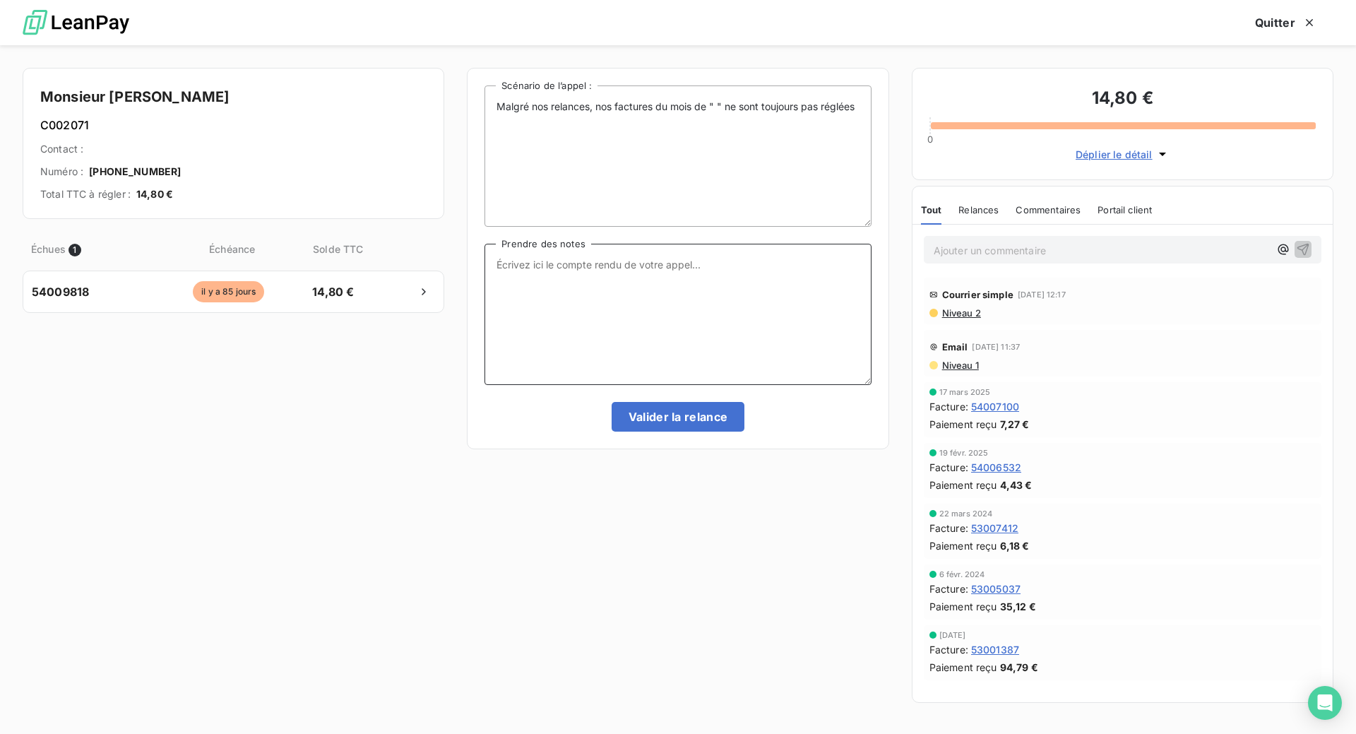
click at [607, 320] on textarea "Prendre des notes" at bounding box center [677, 314] width 386 height 141
paste textarea "Le 16/09 Com tél laissé message s/ portable"
type textarea "Le 16/09 Com tél laissé message s/ portable"
click at [675, 431] on button "Valider la relance" at bounding box center [677, 417] width 133 height 30
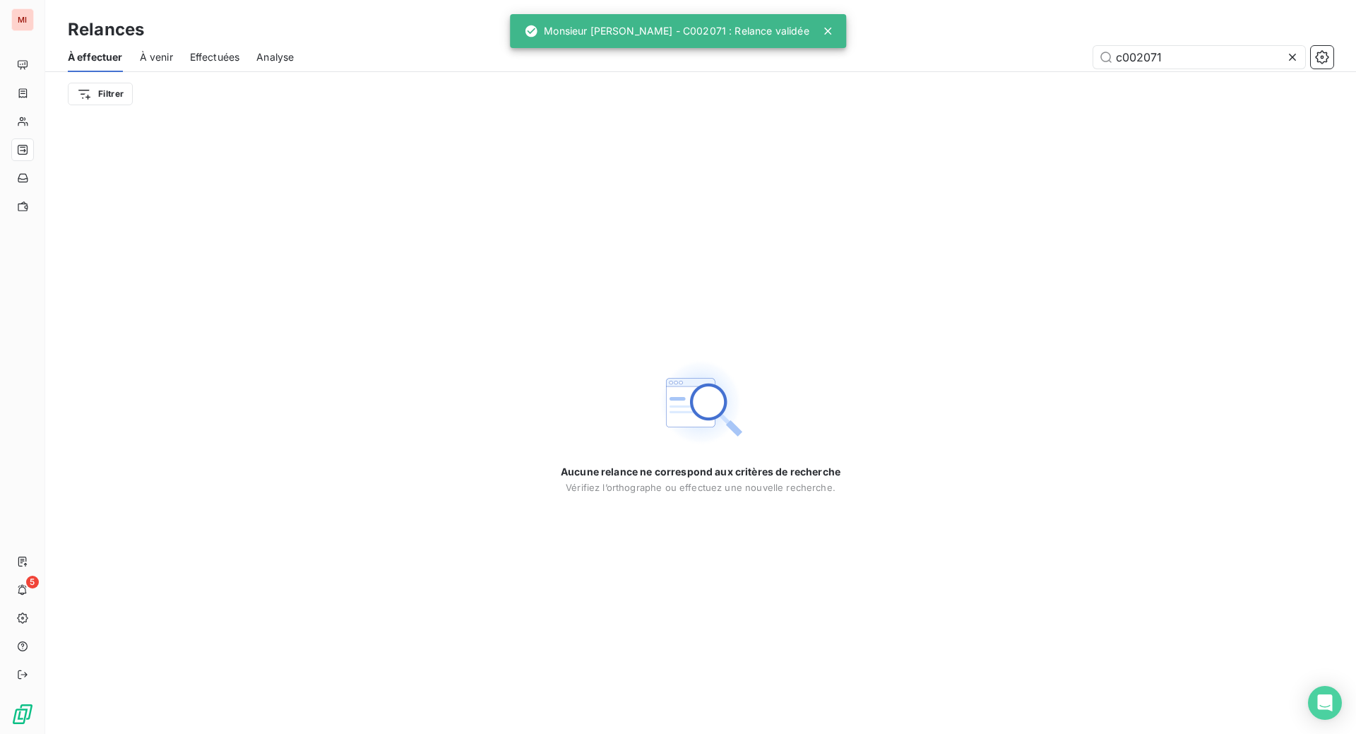
click at [1289, 61] on icon at bounding box center [1292, 57] width 7 height 7
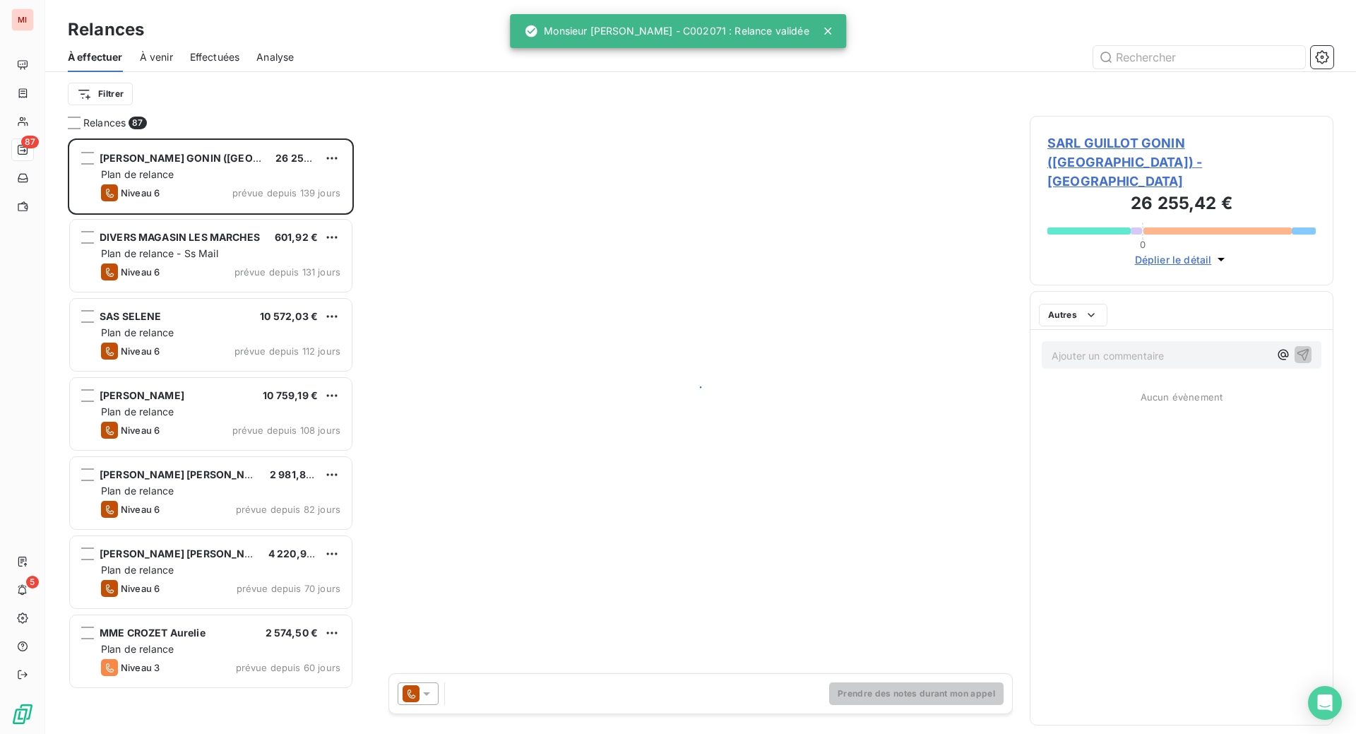
scroll to position [559, 270]
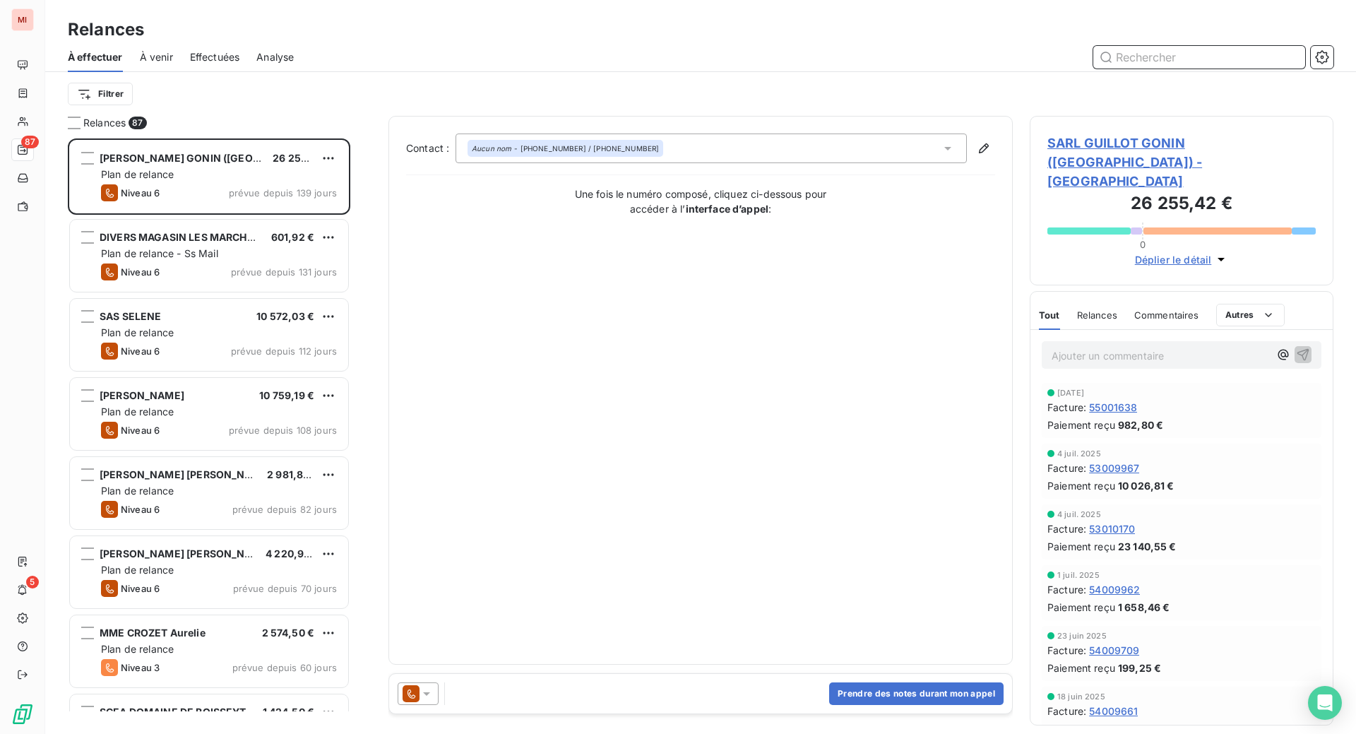
click at [1136, 68] on input "text" at bounding box center [1199, 57] width 212 height 23
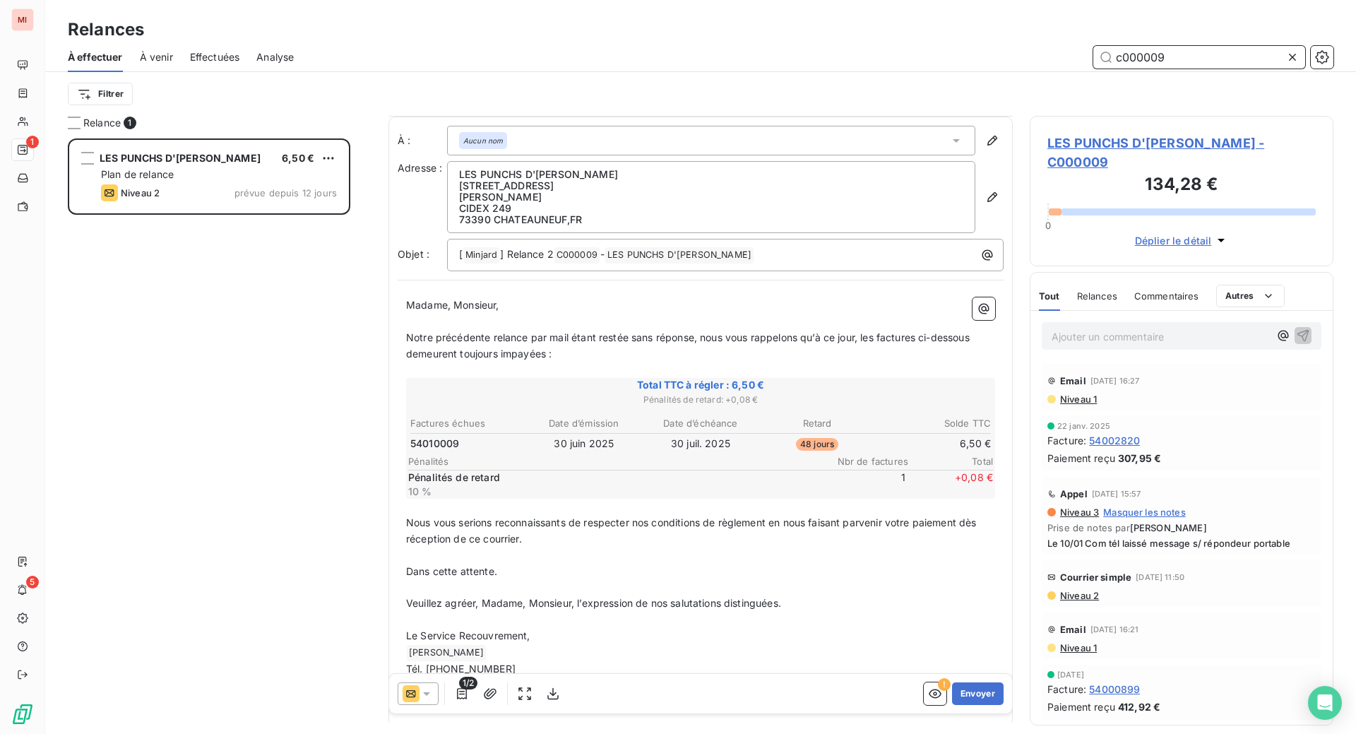
scroll to position [89, 0]
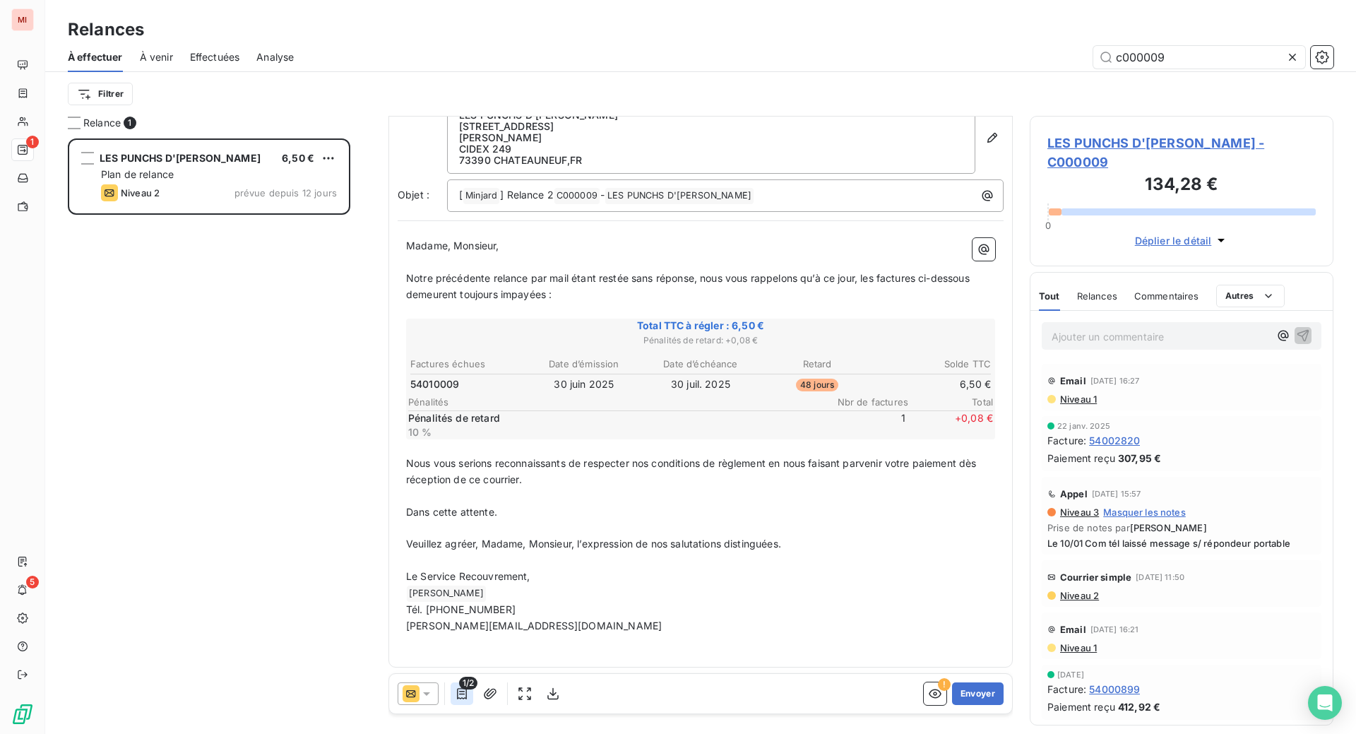
click at [469, 700] on icon "button" at bounding box center [462, 693] width 14 height 14
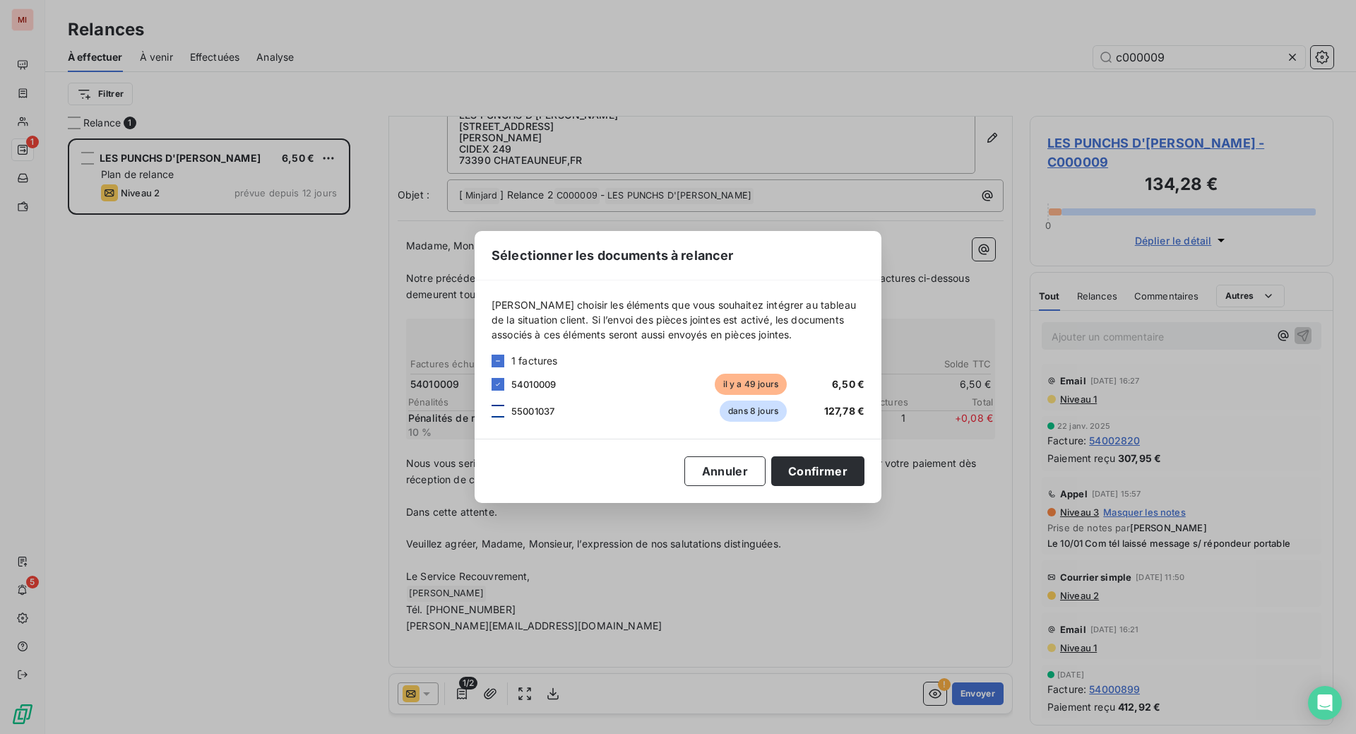
click at [491, 405] on div at bounding box center [497, 411] width 13 height 13
click at [864, 476] on button "Confirmer" at bounding box center [817, 471] width 93 height 30
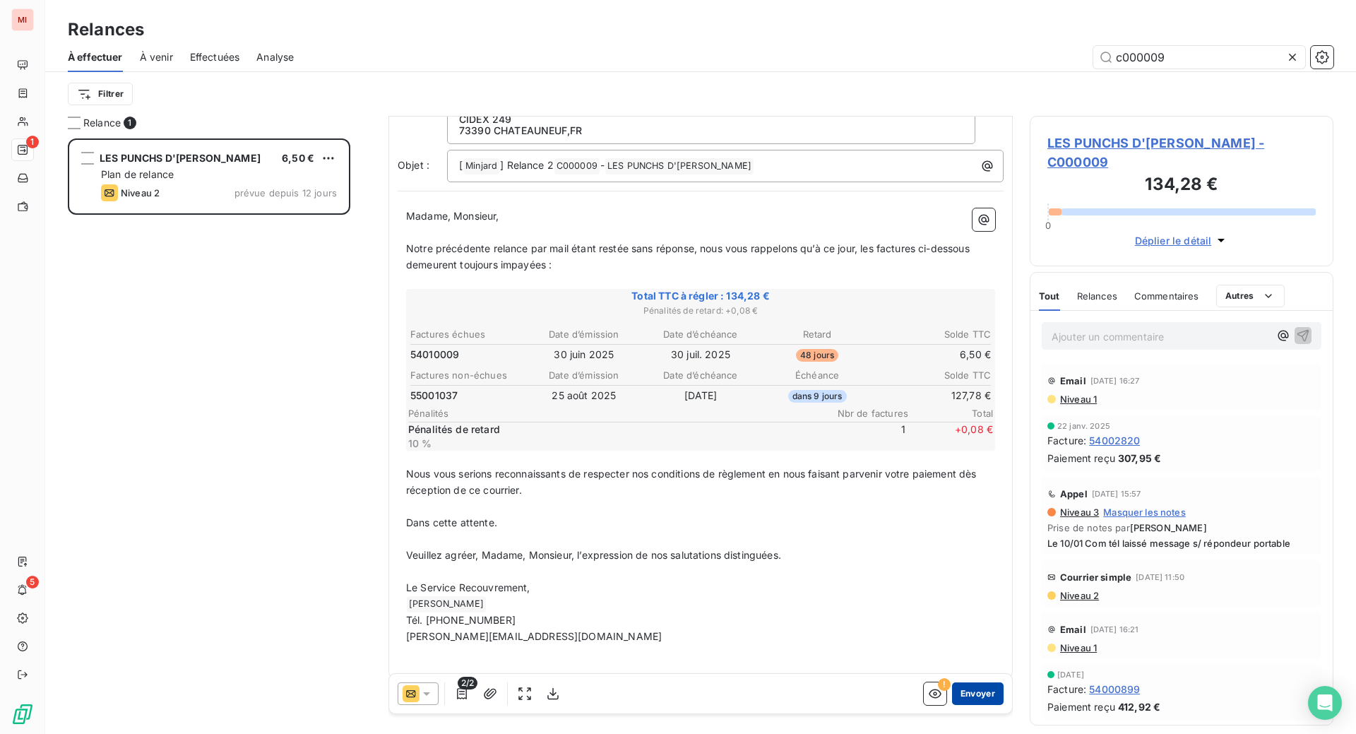
click at [952, 705] on button "Envoyer" at bounding box center [978, 693] width 52 height 23
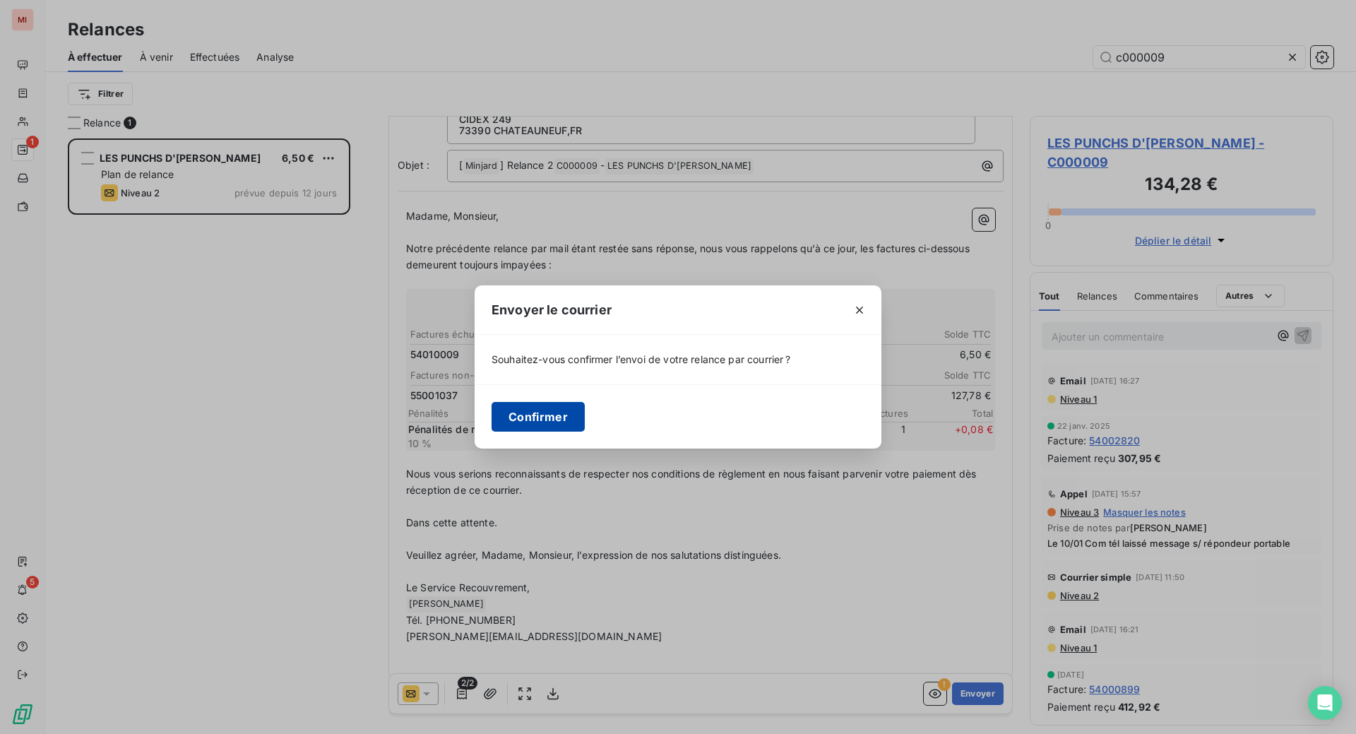
click at [491, 431] on button "Confirmer" at bounding box center [537, 417] width 93 height 30
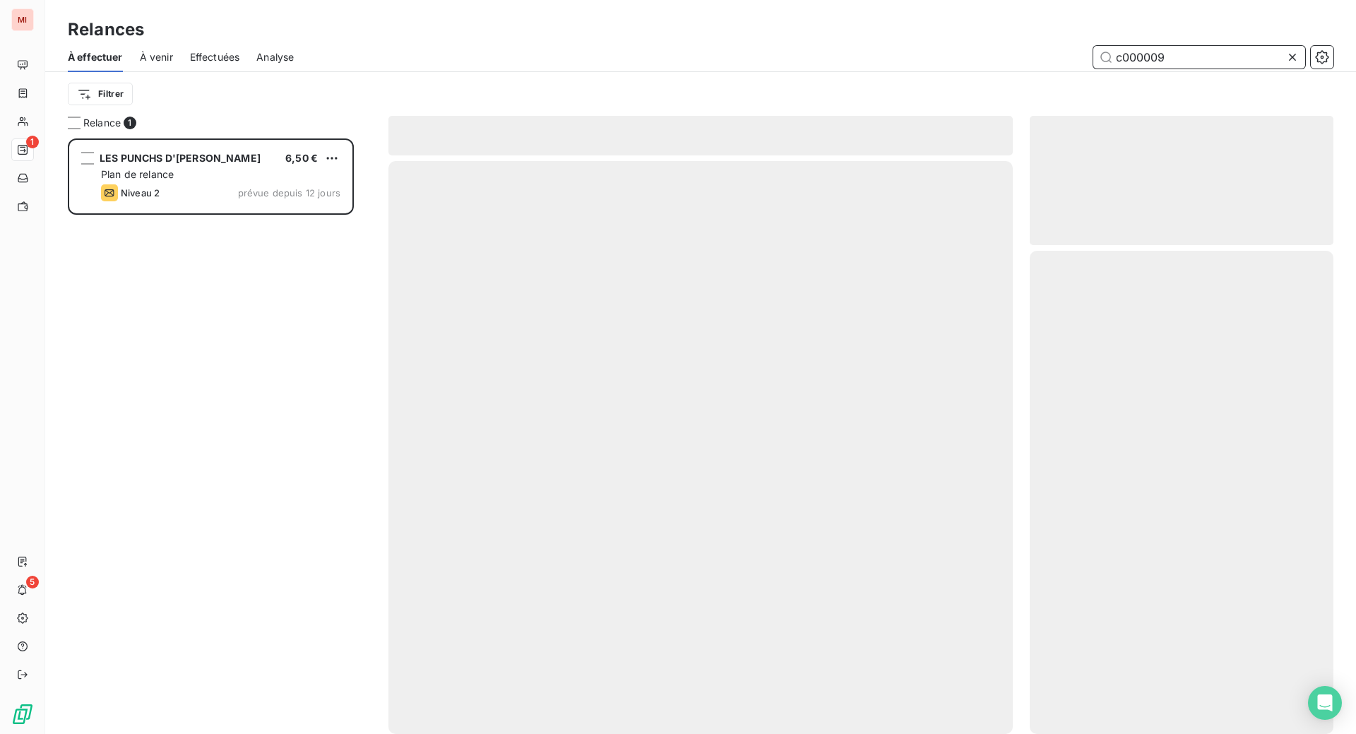
scroll to position [541, 273]
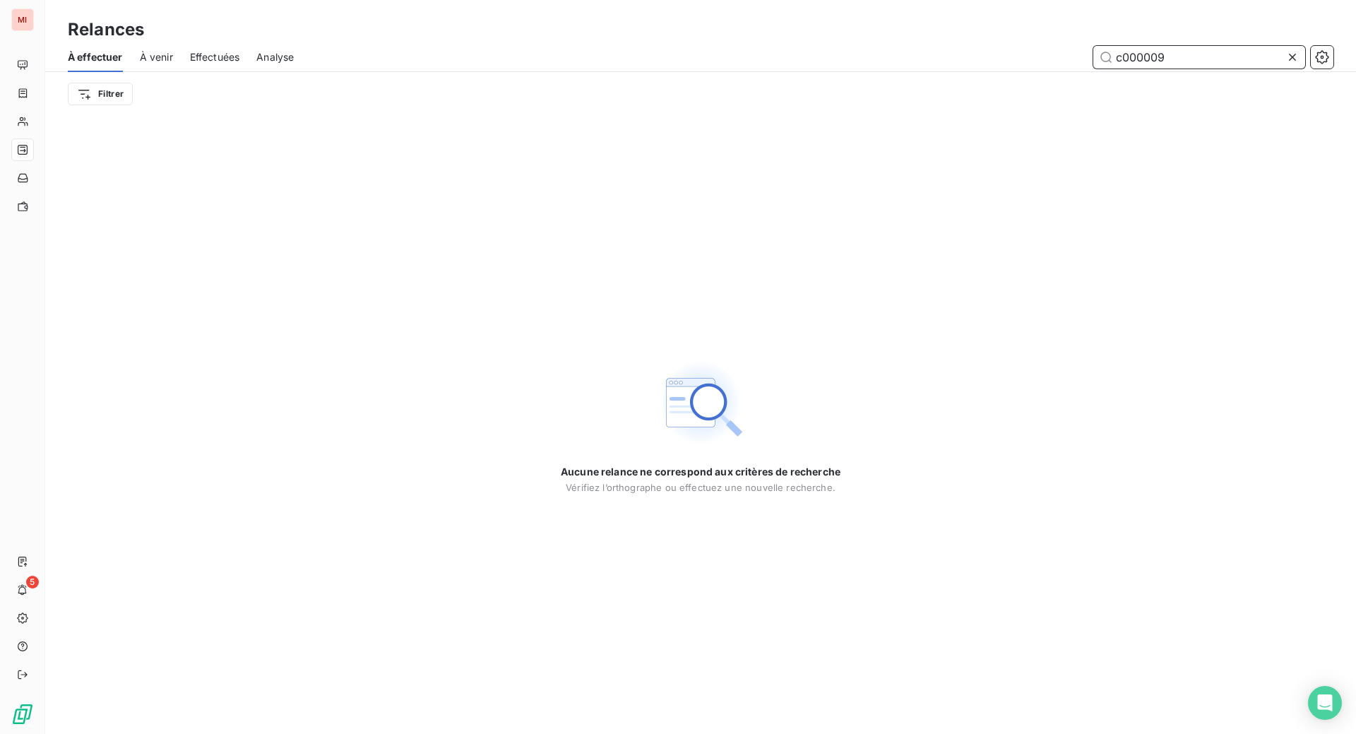
drag, startPoint x: 1178, startPoint y: 85, endPoint x: 959, endPoint y: 63, distance: 220.0
click at [968, 68] on div "c000009" at bounding box center [822, 57] width 1022 height 23
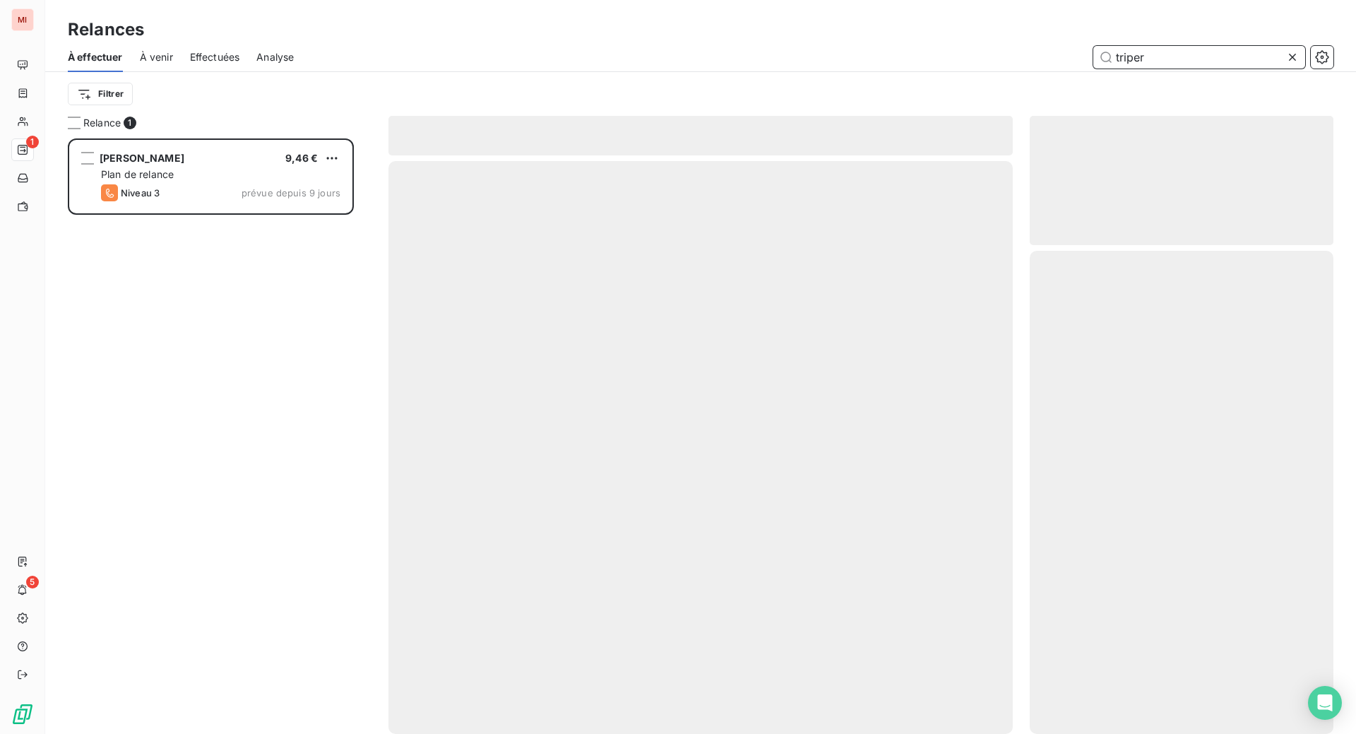
scroll to position [559, 270]
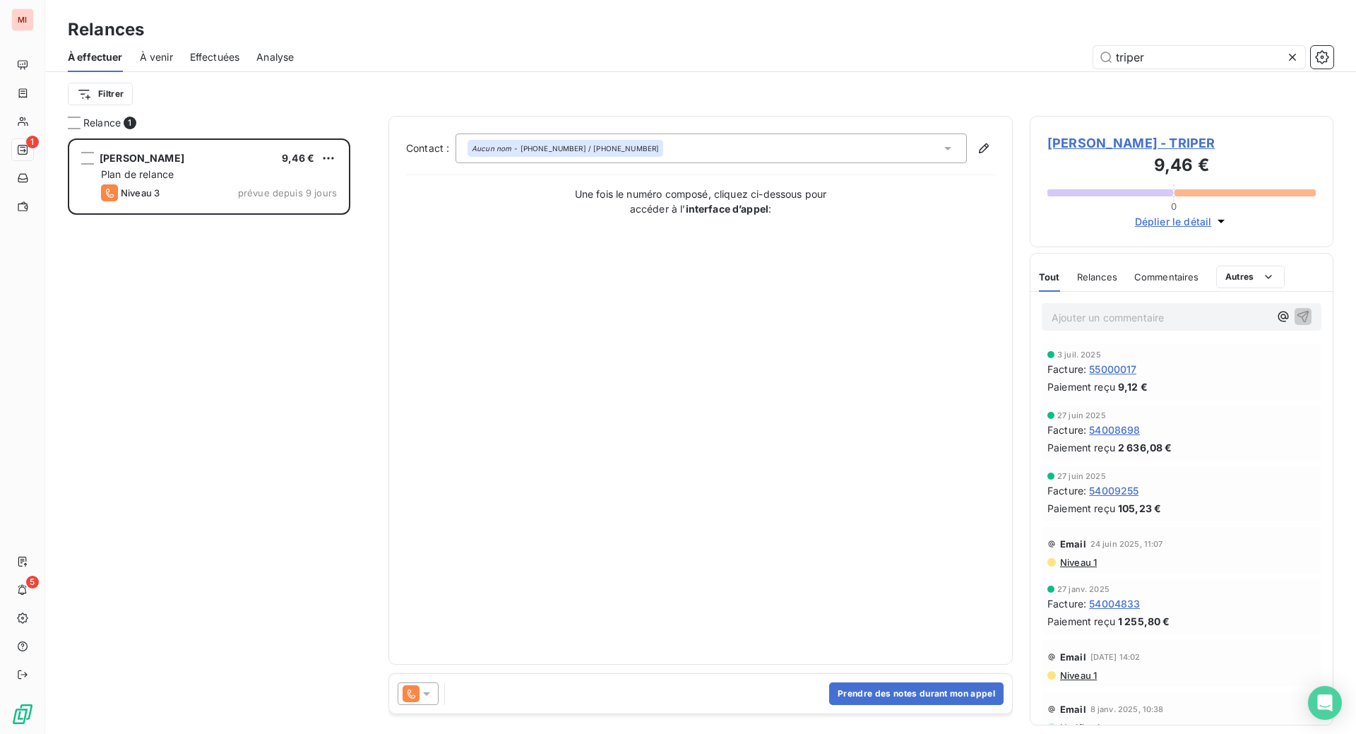
click at [434, 700] on icon at bounding box center [426, 693] width 14 height 14
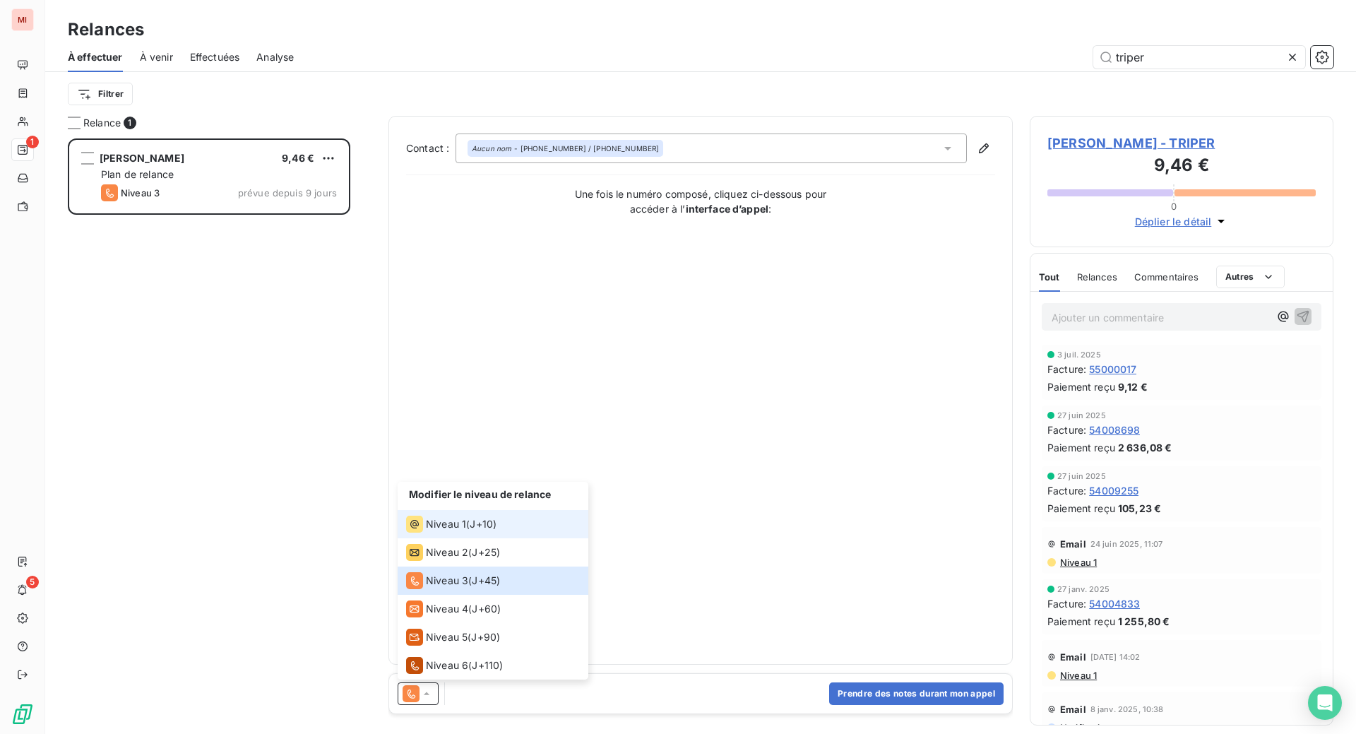
click at [466, 531] on span "Niveau 1" at bounding box center [446, 524] width 40 height 14
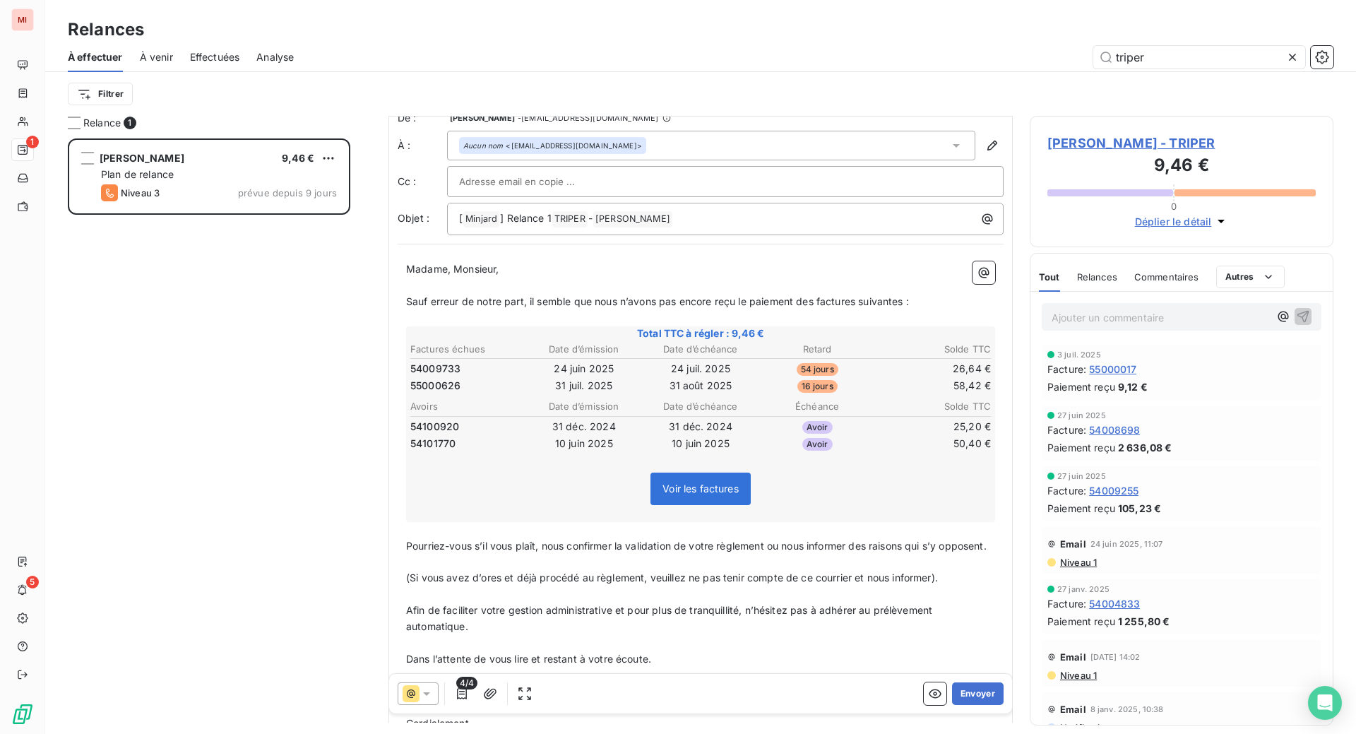
scroll to position [0, 0]
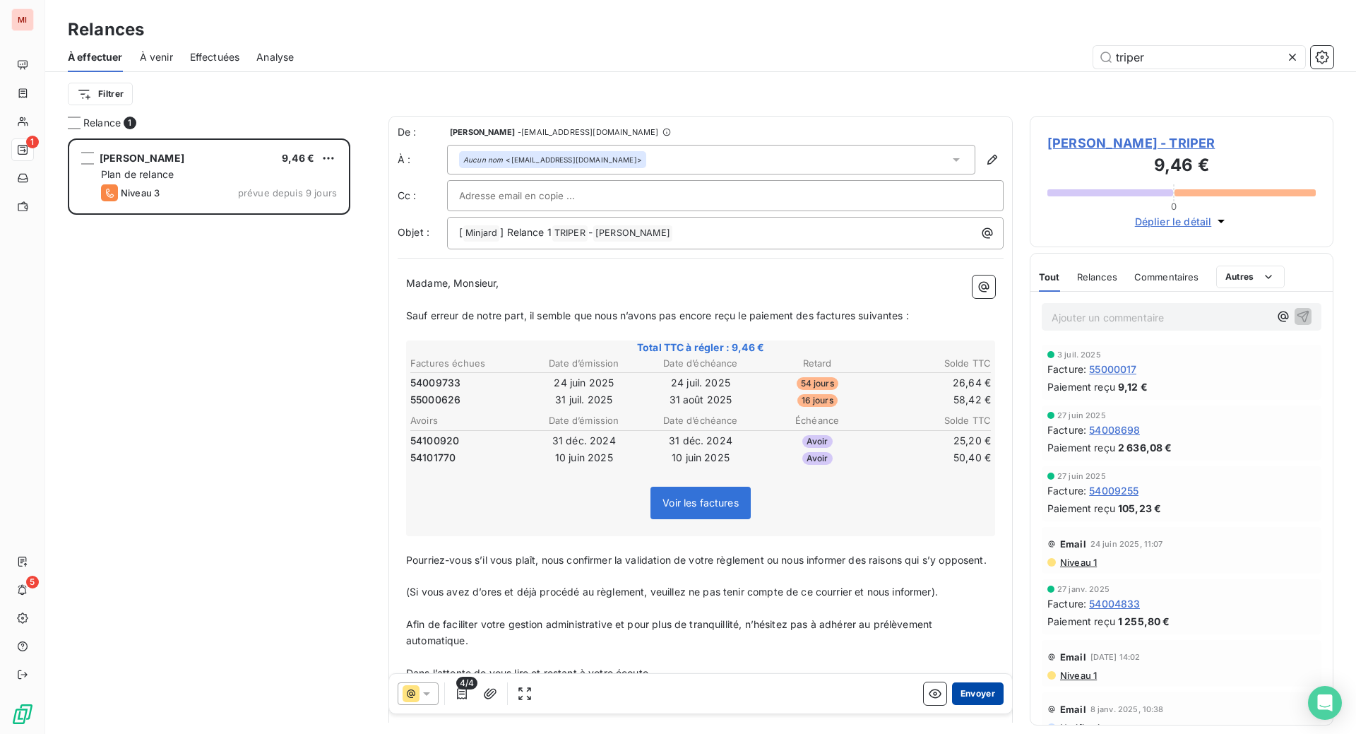
click at [952, 705] on button "Envoyer" at bounding box center [978, 693] width 52 height 23
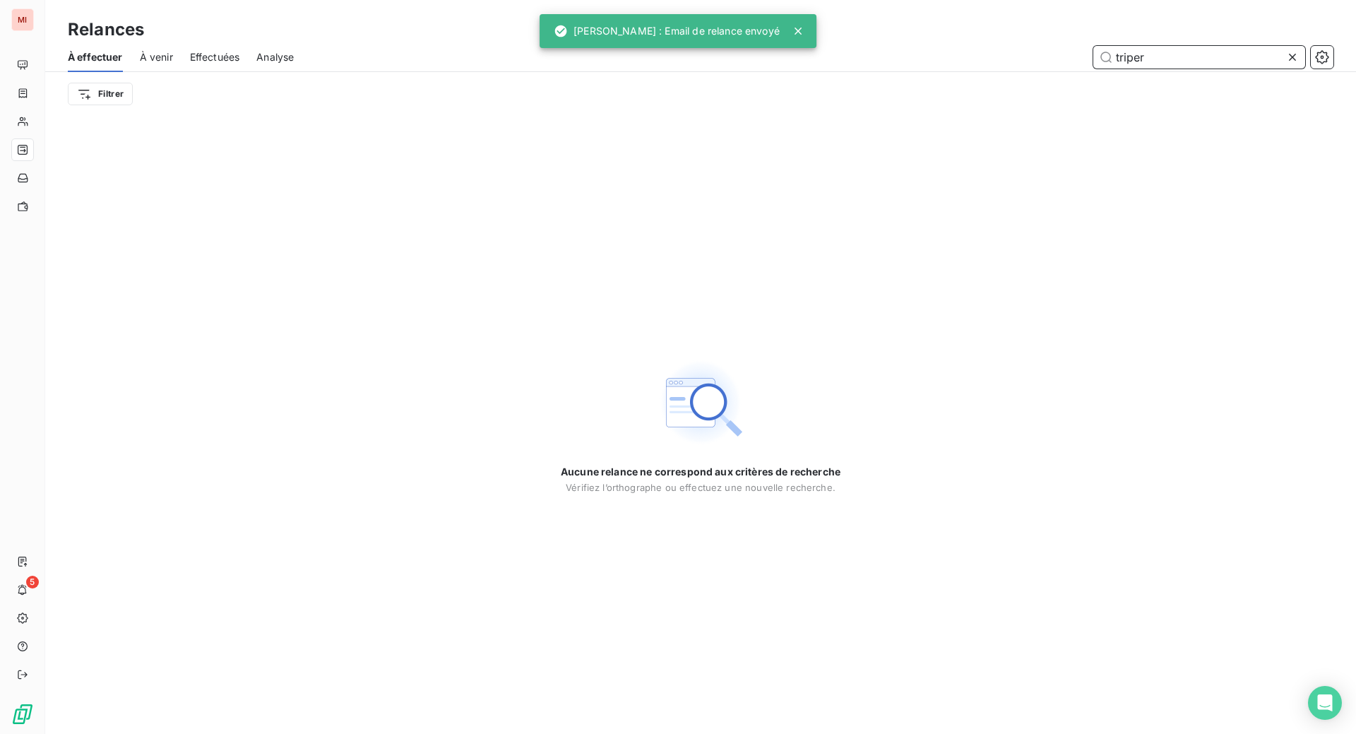
drag, startPoint x: 1159, startPoint y: 78, endPoint x: 955, endPoint y: 81, distance: 204.1
click at [962, 68] on div "triper" at bounding box center [822, 57] width 1022 height 23
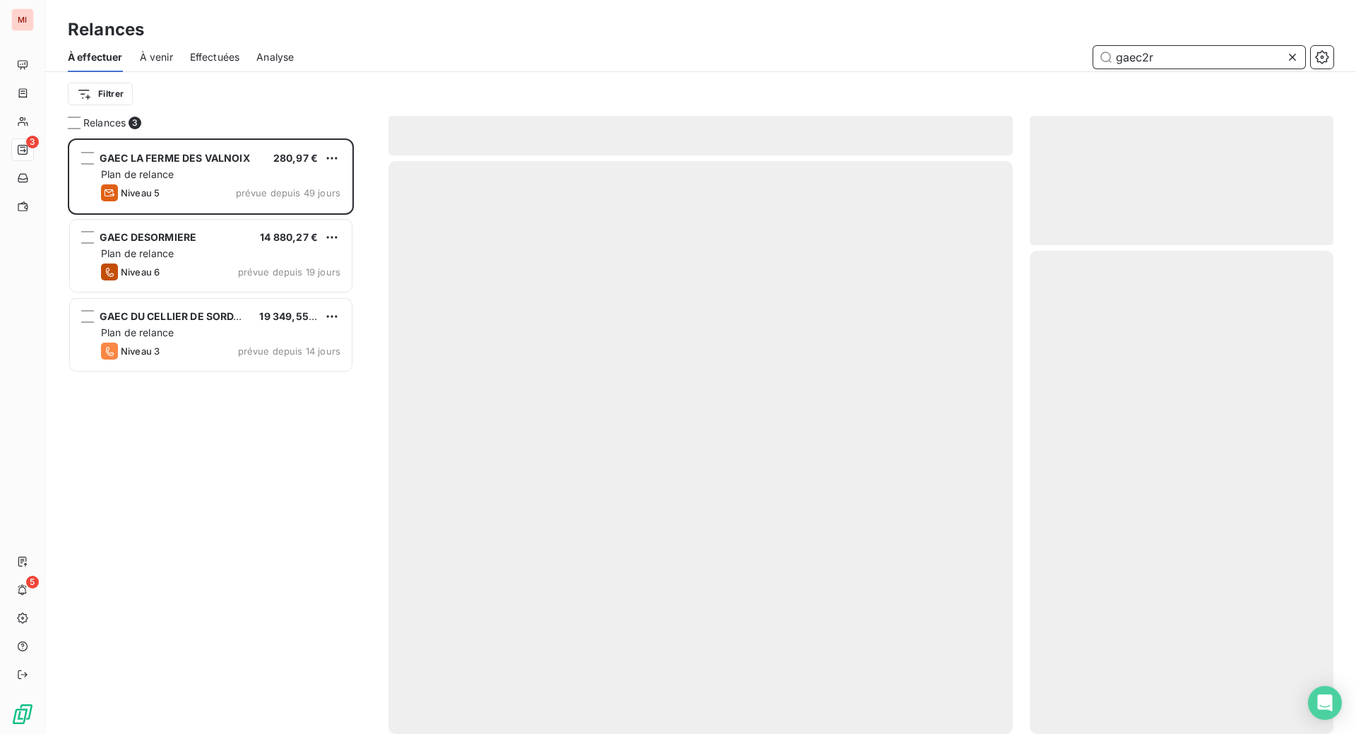
scroll to position [559, 270]
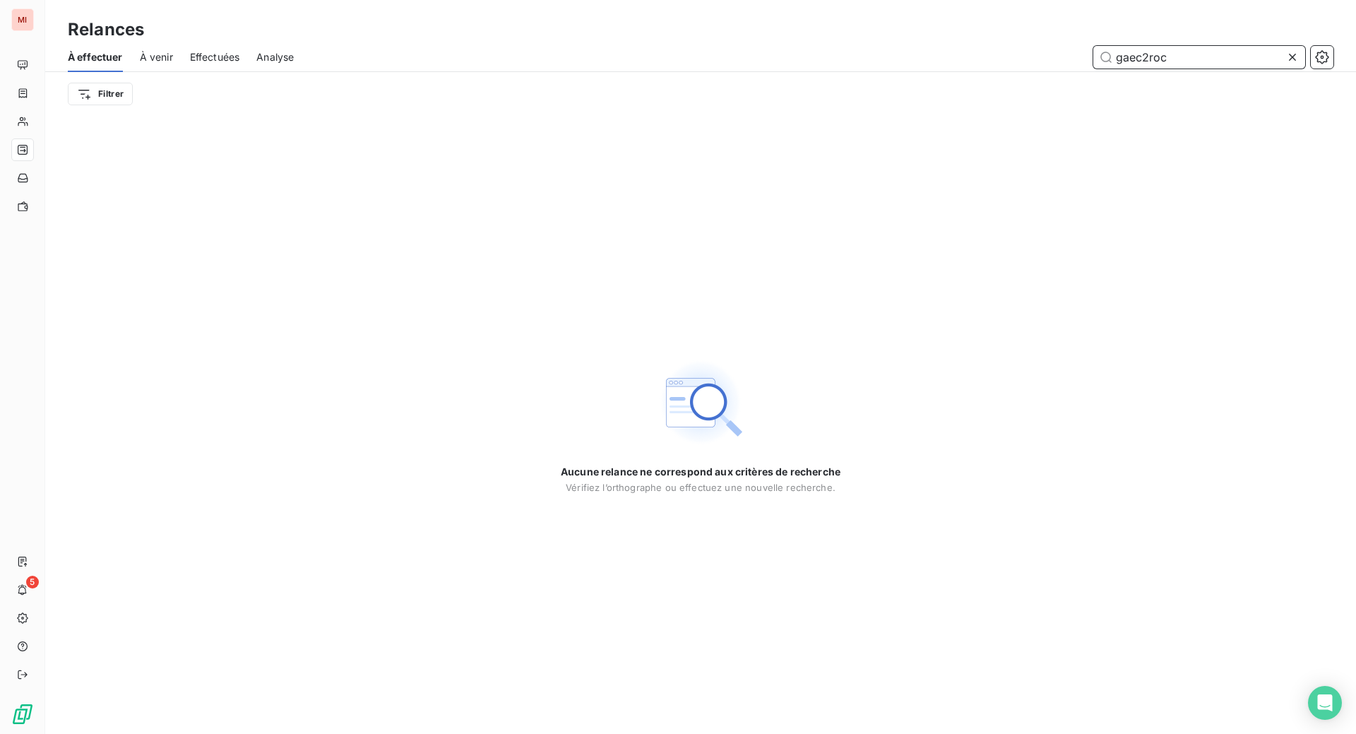
type input "gaec2roc"
click at [677, 28] on div "Relances" at bounding box center [700, 29] width 1310 height 25
click at [1289, 61] on icon at bounding box center [1292, 57] width 7 height 7
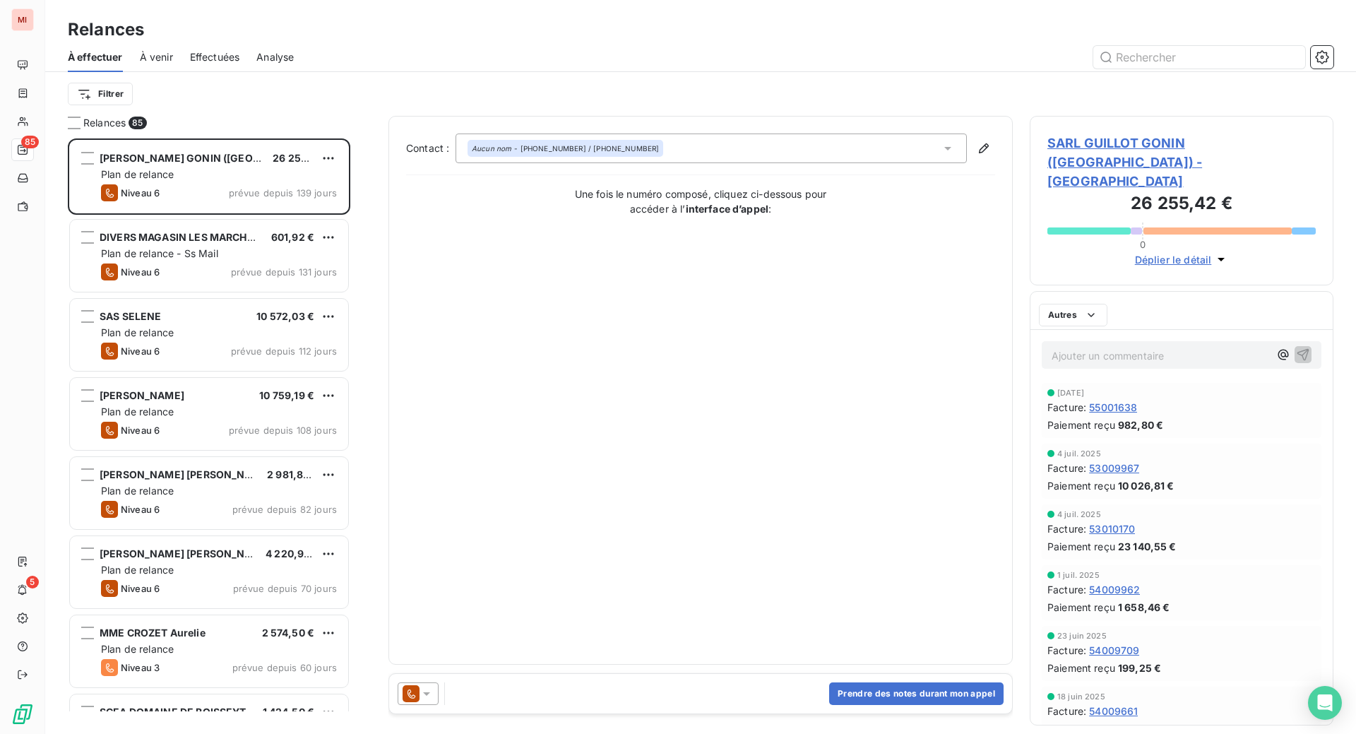
scroll to position [559, 270]
click at [1133, 68] on input "text" at bounding box center [1199, 57] width 212 height 23
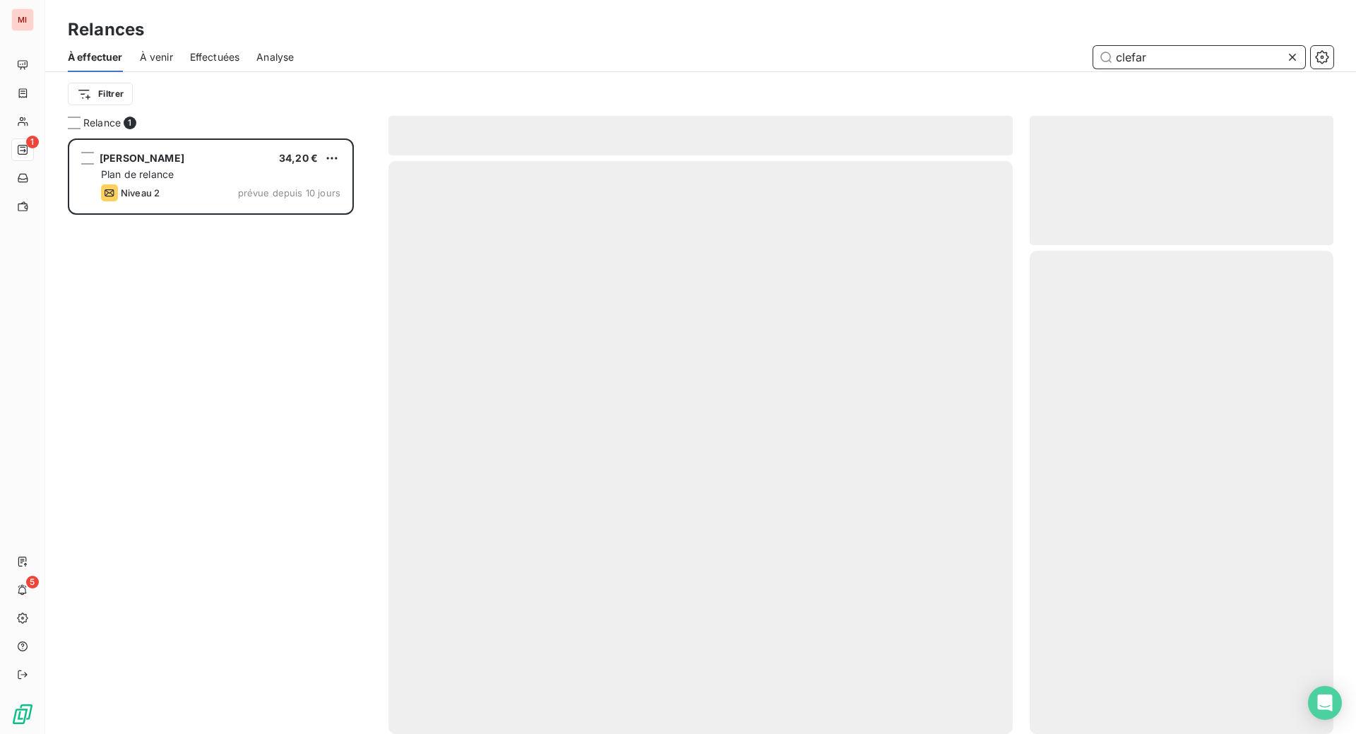
scroll to position [559, 270]
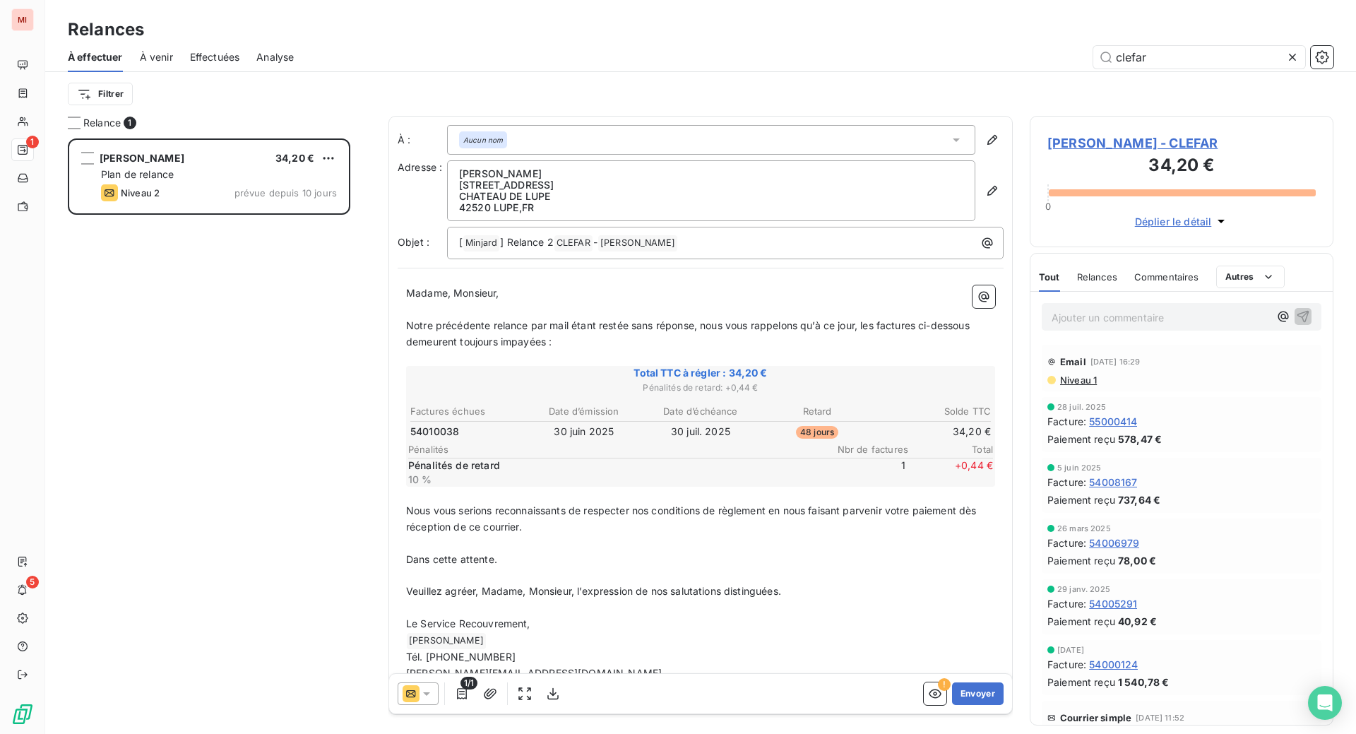
drag, startPoint x: 627, startPoint y: 58, endPoint x: 634, endPoint y: 56, distance: 7.4
click at [628, 42] on div "Relances" at bounding box center [700, 29] width 1310 height 25
click at [952, 705] on button "Envoyer" at bounding box center [978, 693] width 52 height 23
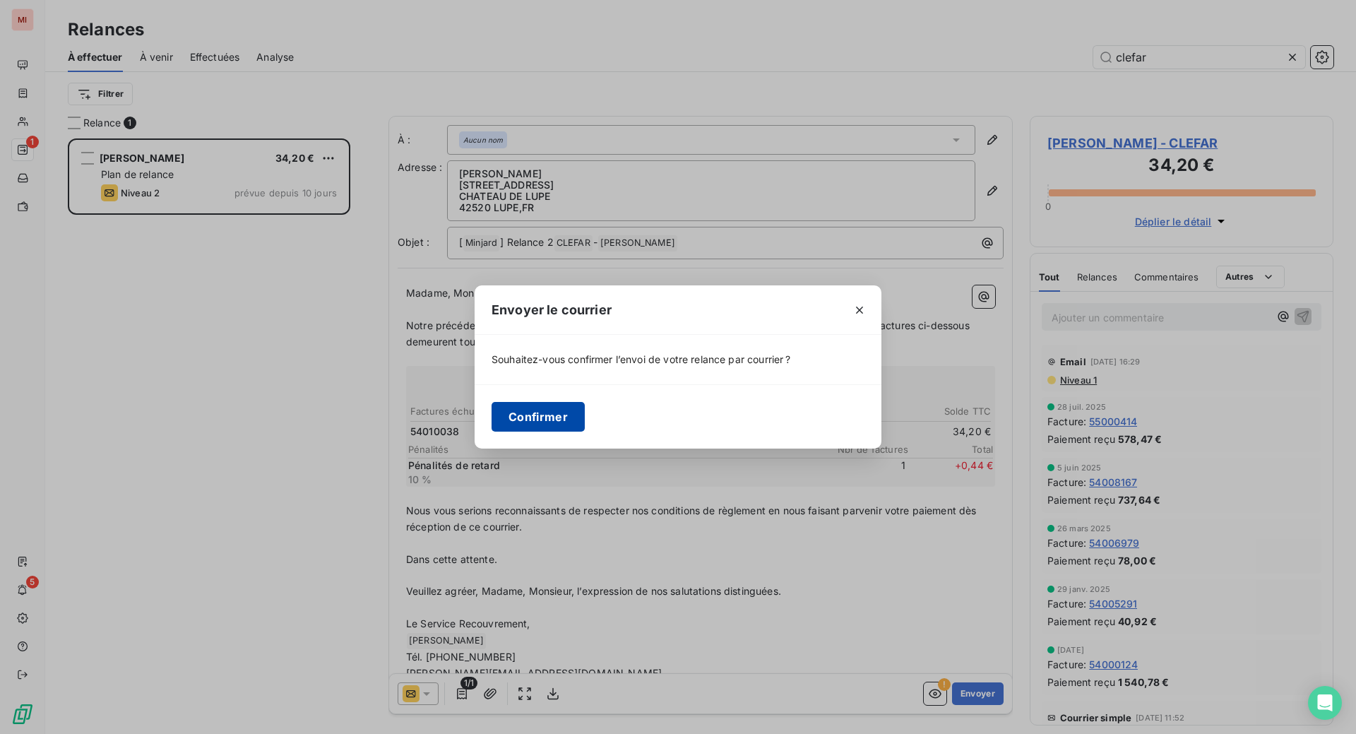
click at [491, 431] on button "Confirmer" at bounding box center [537, 417] width 93 height 30
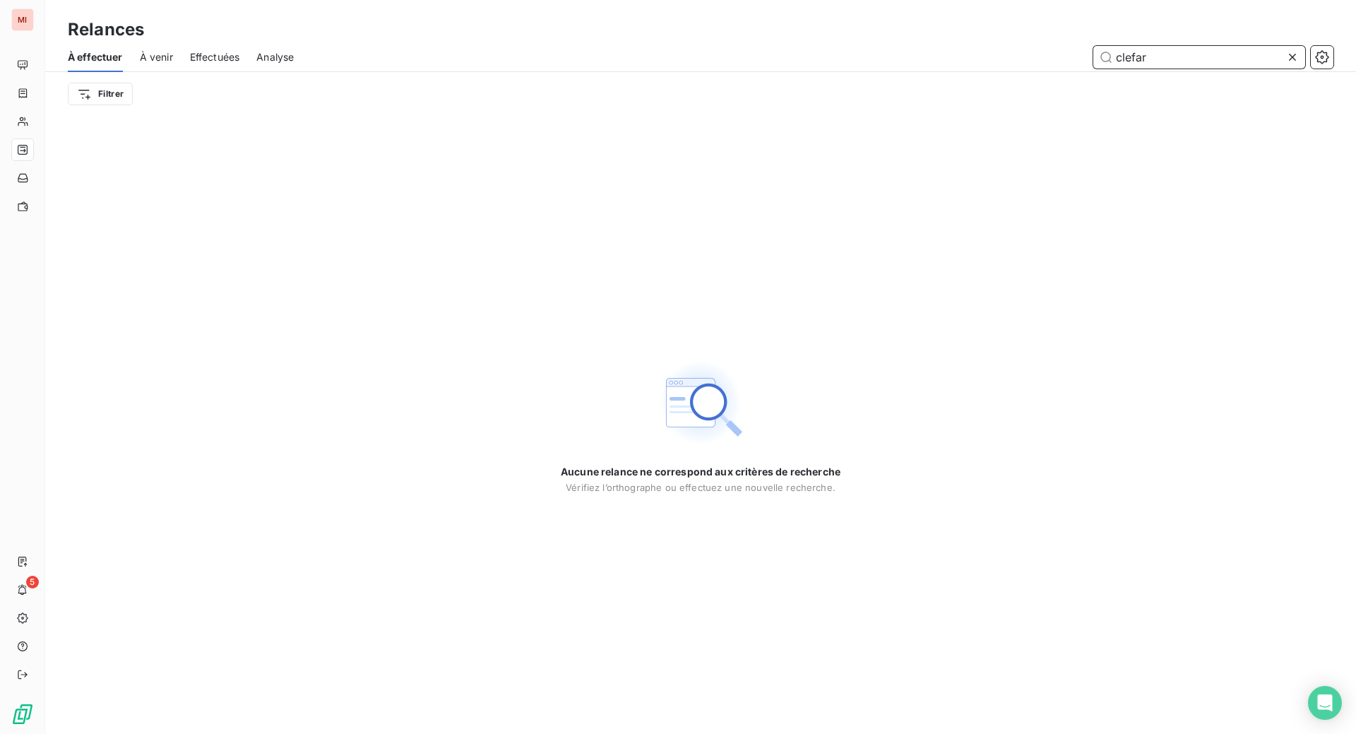
drag, startPoint x: 1145, startPoint y: 73, endPoint x: 1097, endPoint y: 72, distance: 47.3
click at [1097, 68] on input "clefar" at bounding box center [1199, 57] width 212 height 23
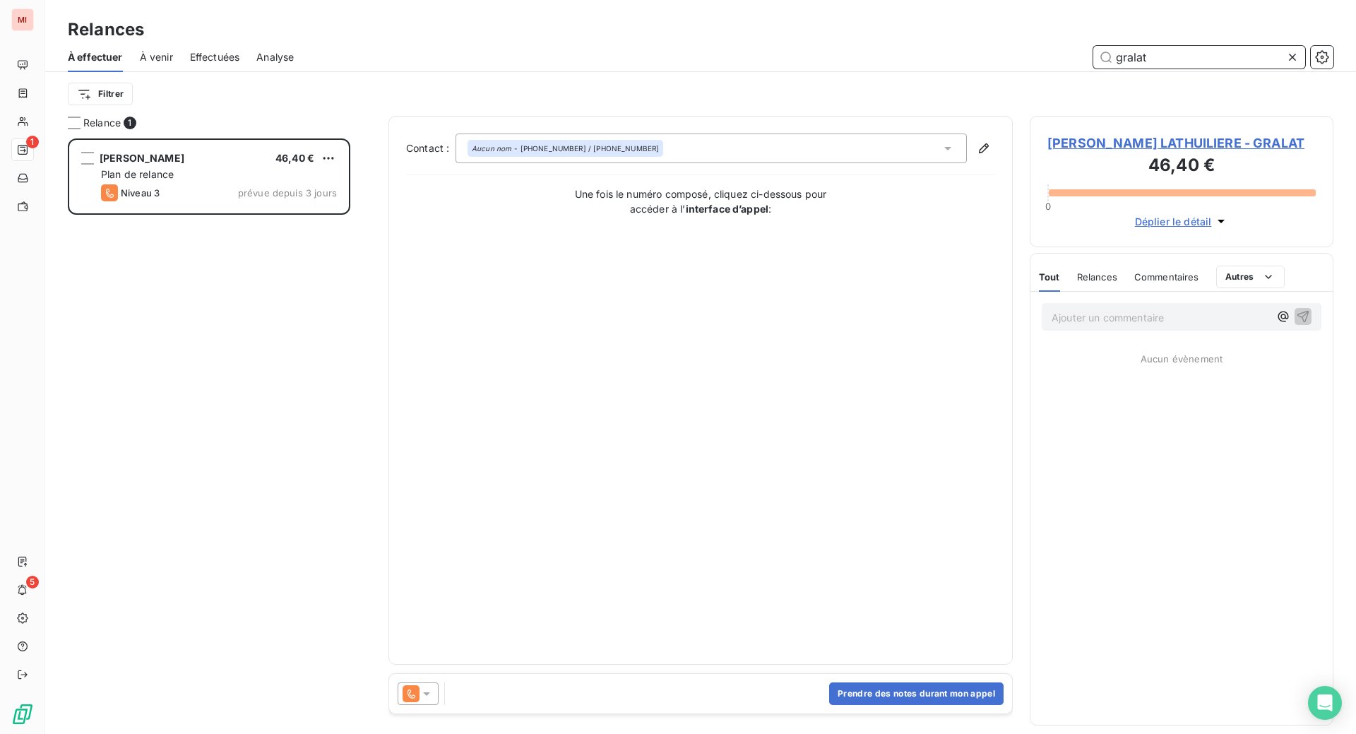
scroll to position [559, 270]
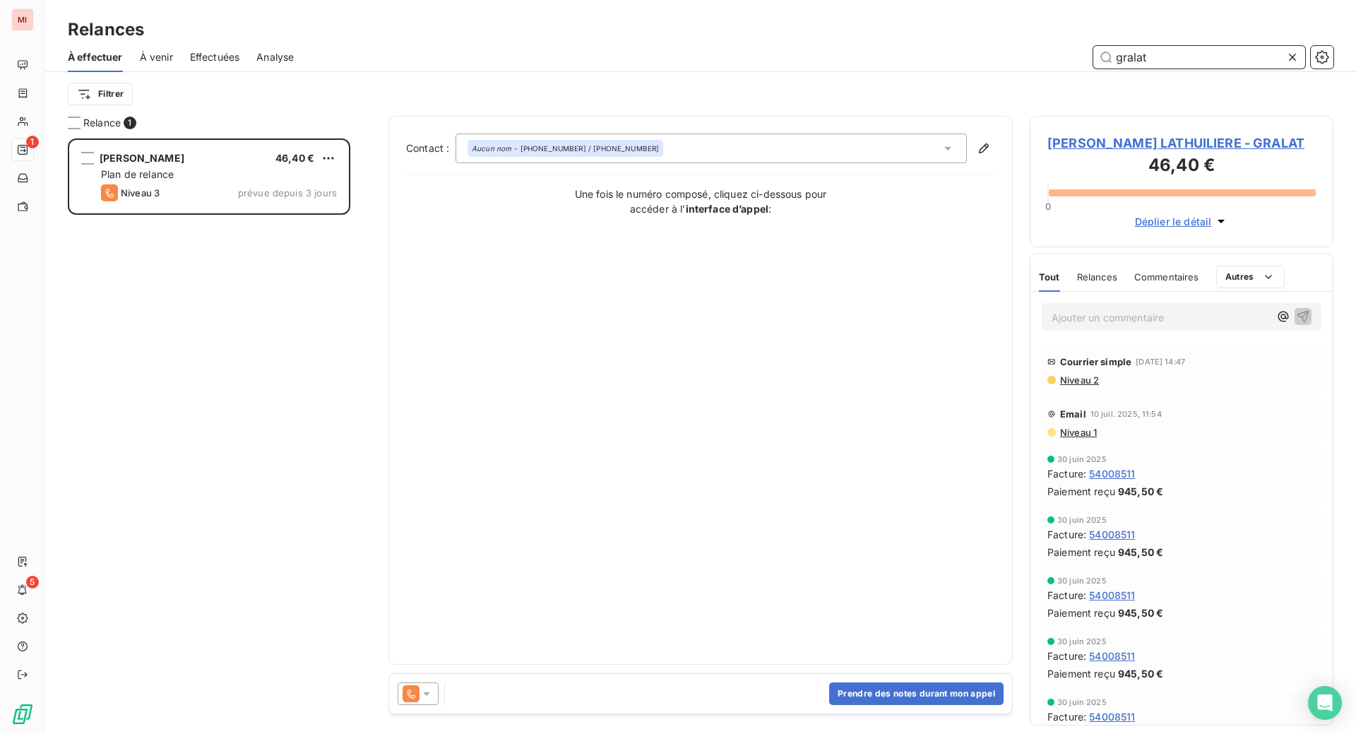
type input "gralat"
click at [829, 705] on button "Prendre des notes durant mon appel" at bounding box center [916, 693] width 174 height 23
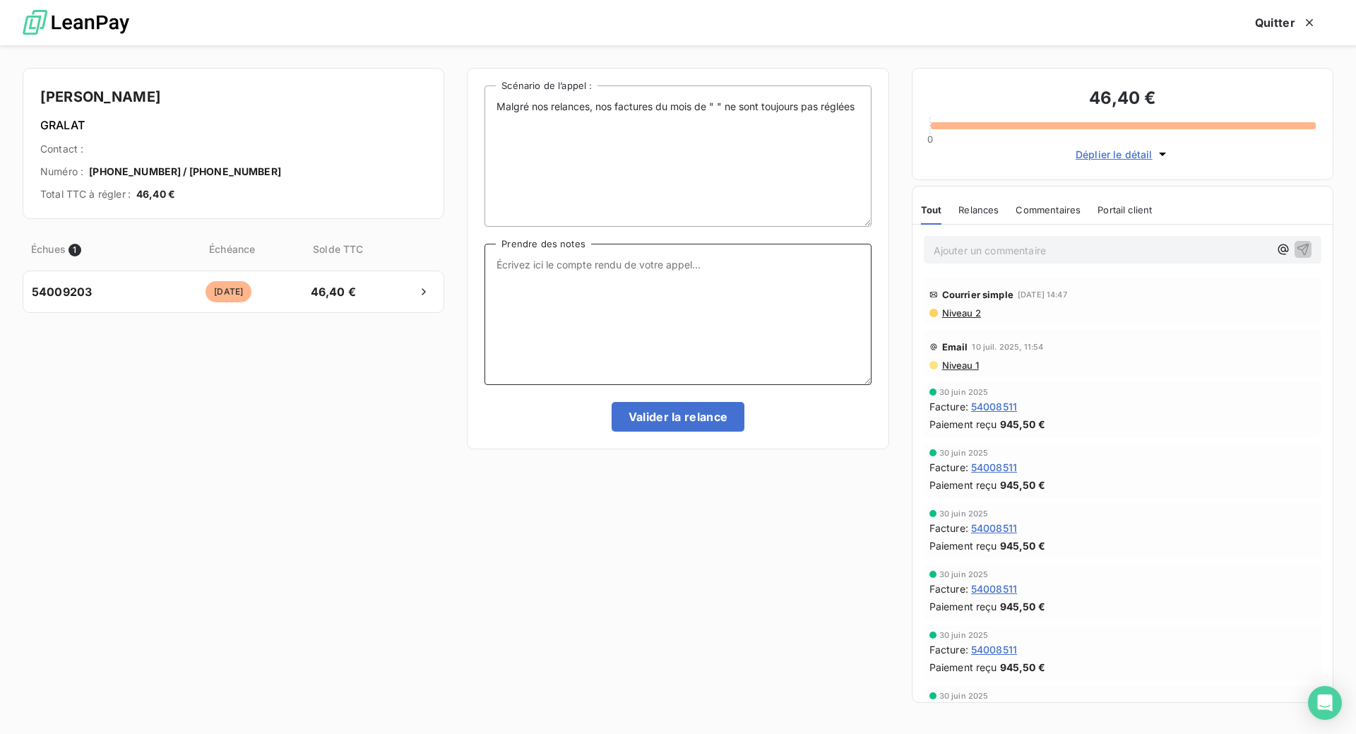
click at [567, 340] on textarea "Prendre des notes" at bounding box center [677, 314] width 386 height 141
paste textarea "Le 16/09 Com tél laissé message s/ portable pour les 2 chq en attente d'encaiss…"
type textarea "Le 16/09 Com tél laissé message s/ portable pour les 2 chq en attente d'encaiss…"
click at [669, 431] on button "Valider la relance" at bounding box center [677, 417] width 133 height 30
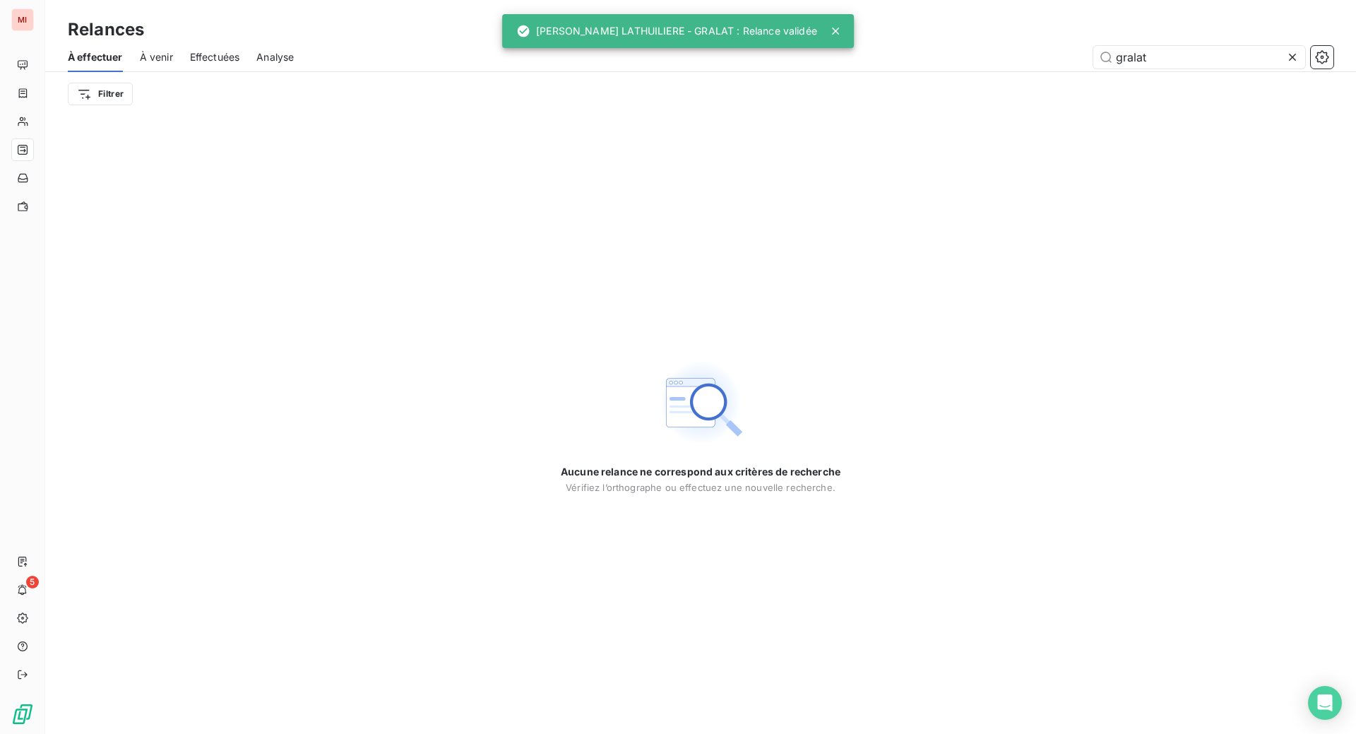
click at [1289, 61] on icon at bounding box center [1292, 57] width 7 height 7
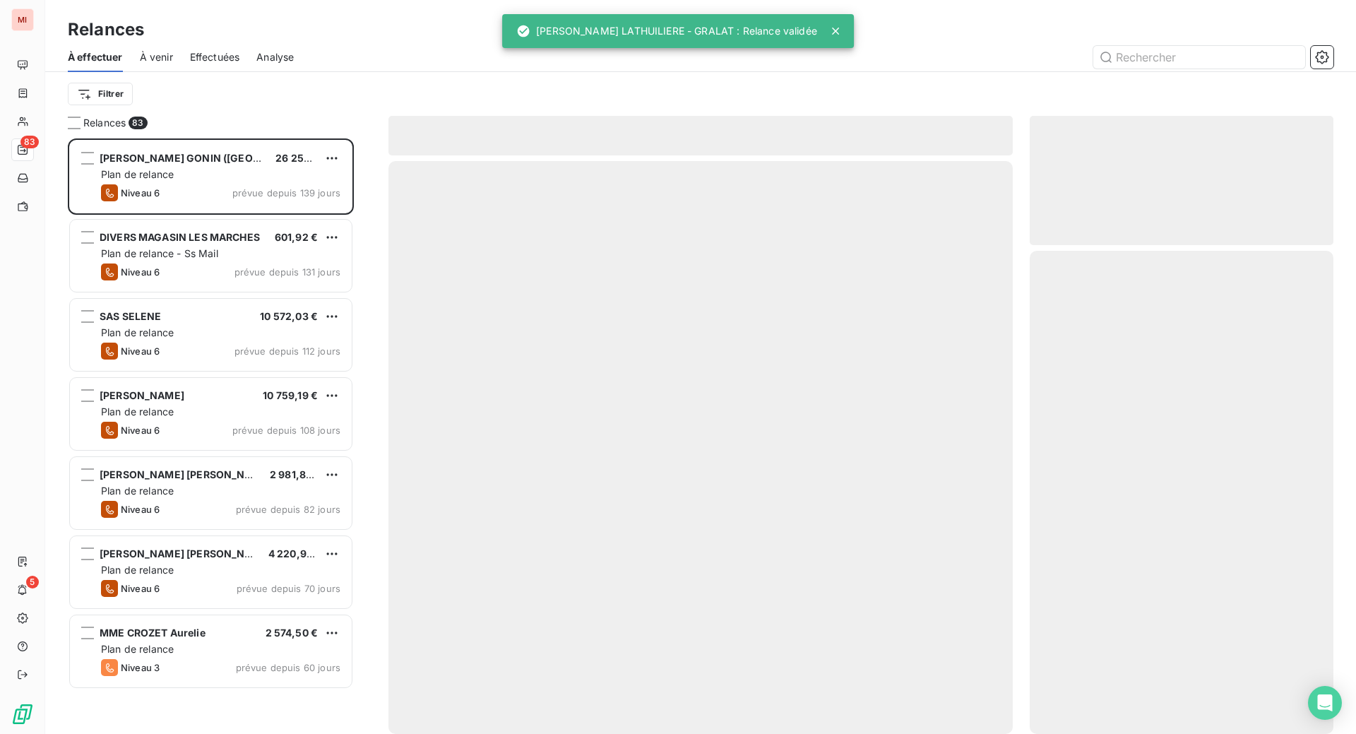
scroll to position [559, 270]
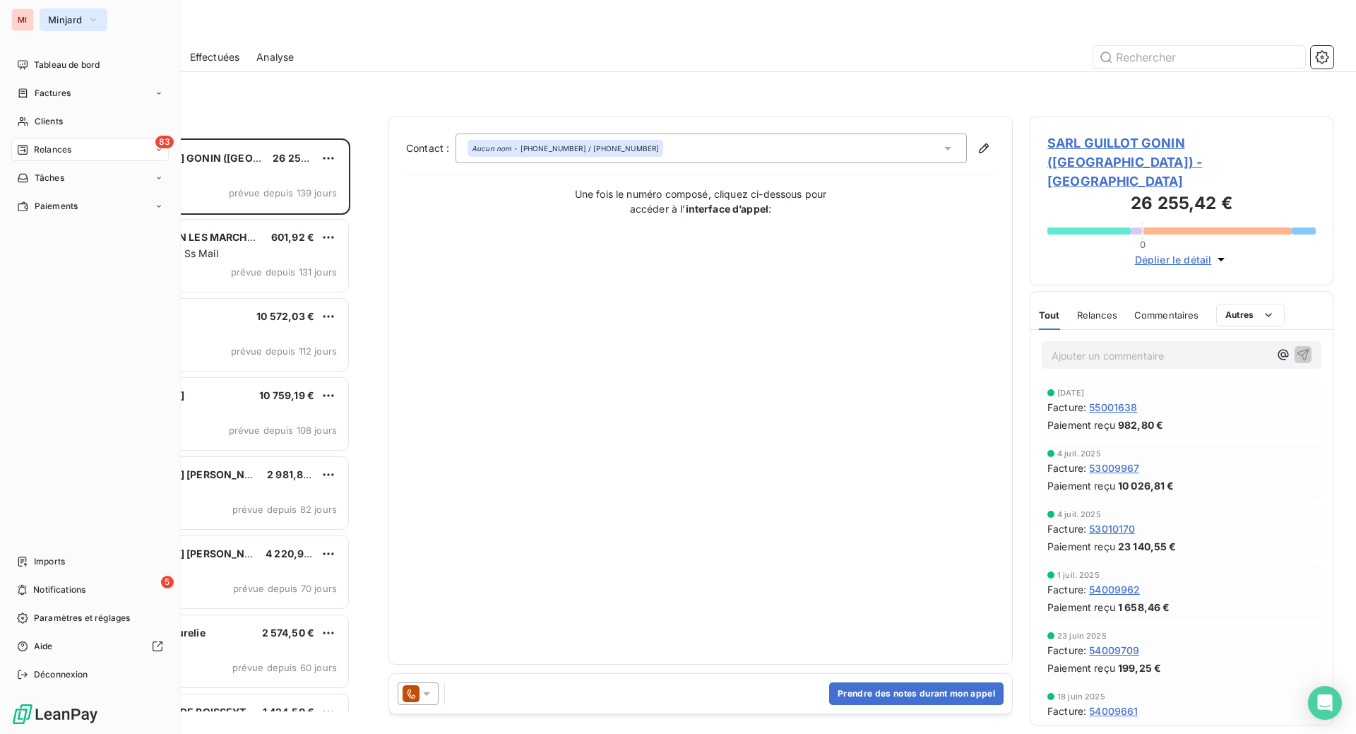
click at [82, 25] on span "Minjard" at bounding box center [65, 19] width 34 height 11
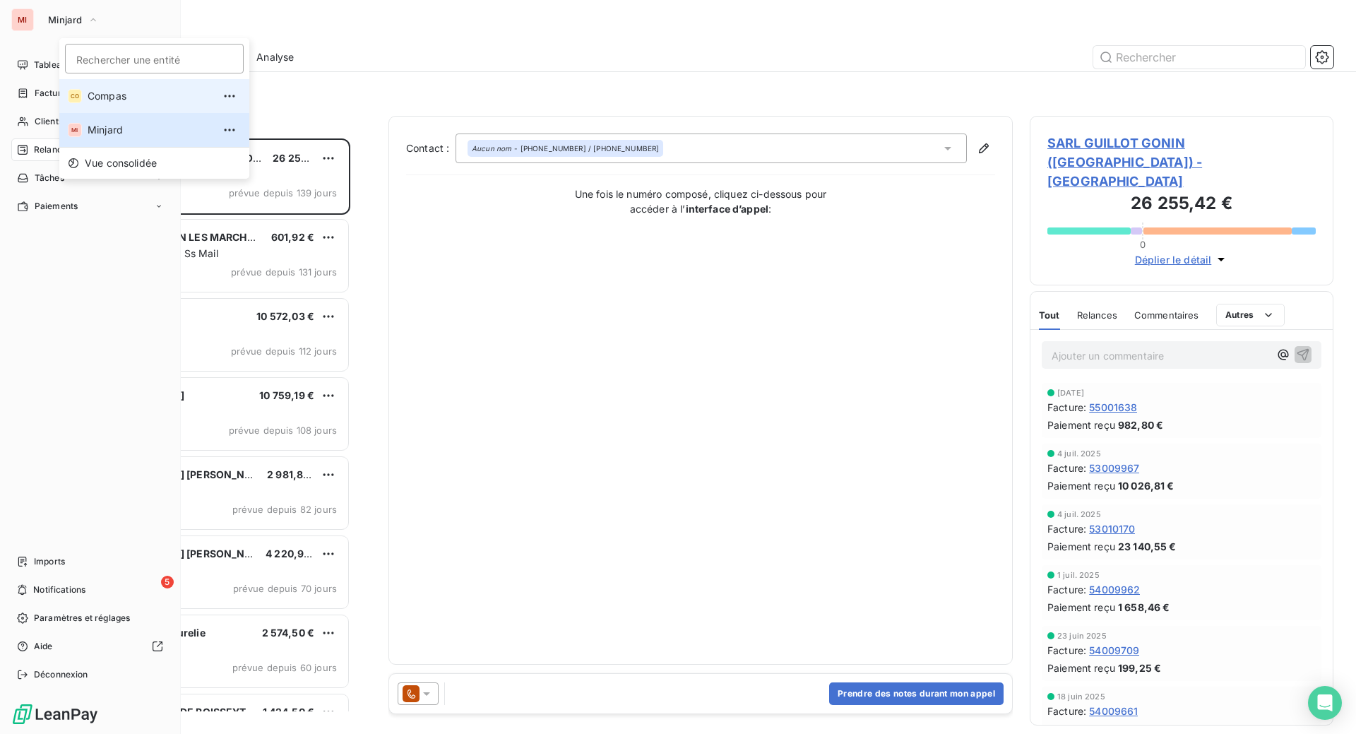
click at [136, 103] on span "Compas" at bounding box center [150, 96] width 125 height 14
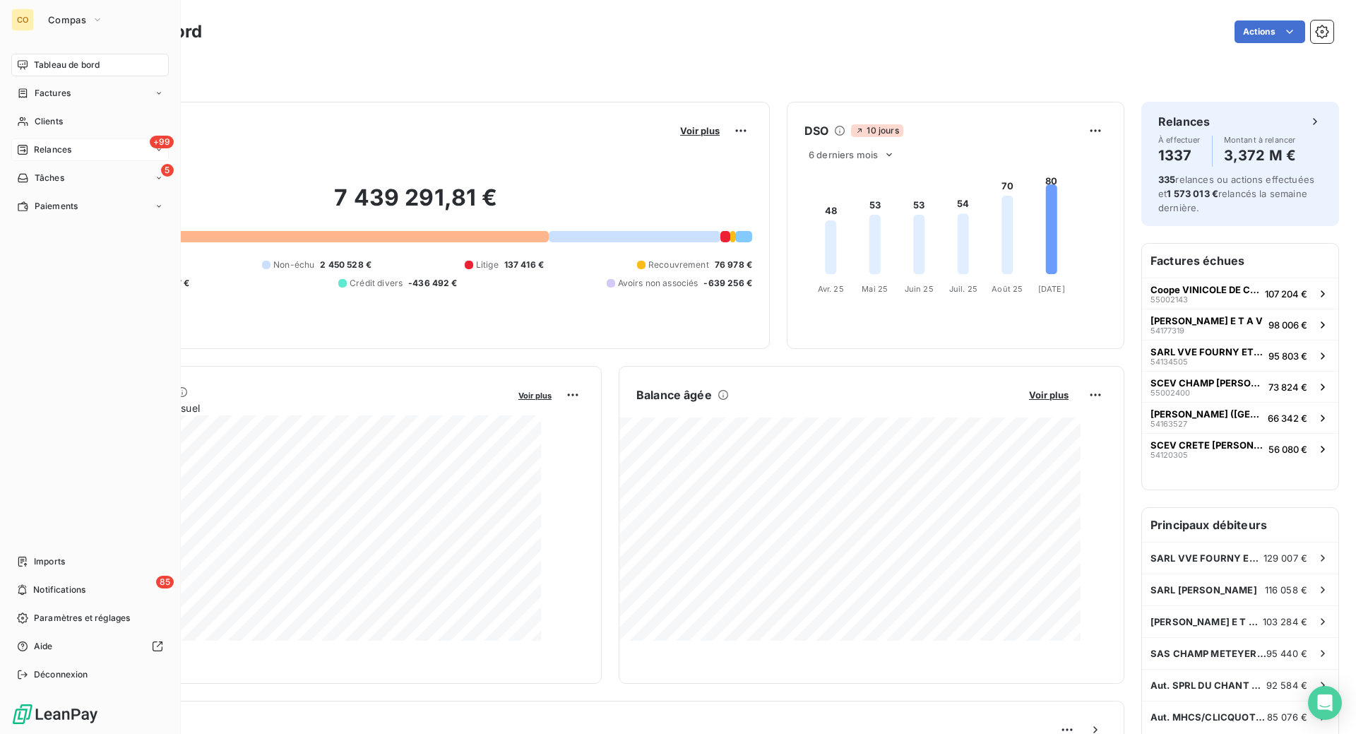
click at [91, 161] on div "+99 Relances" at bounding box center [89, 149] width 157 height 23
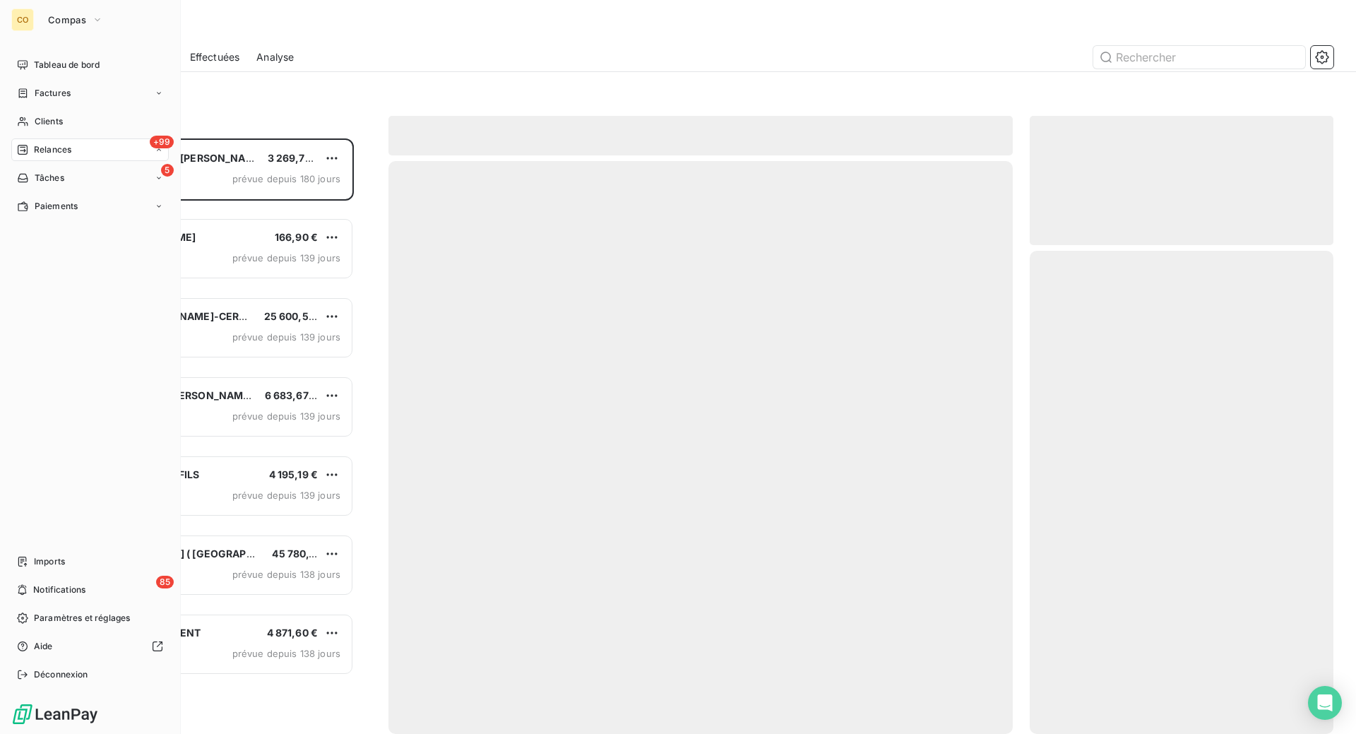
scroll to position [559, 270]
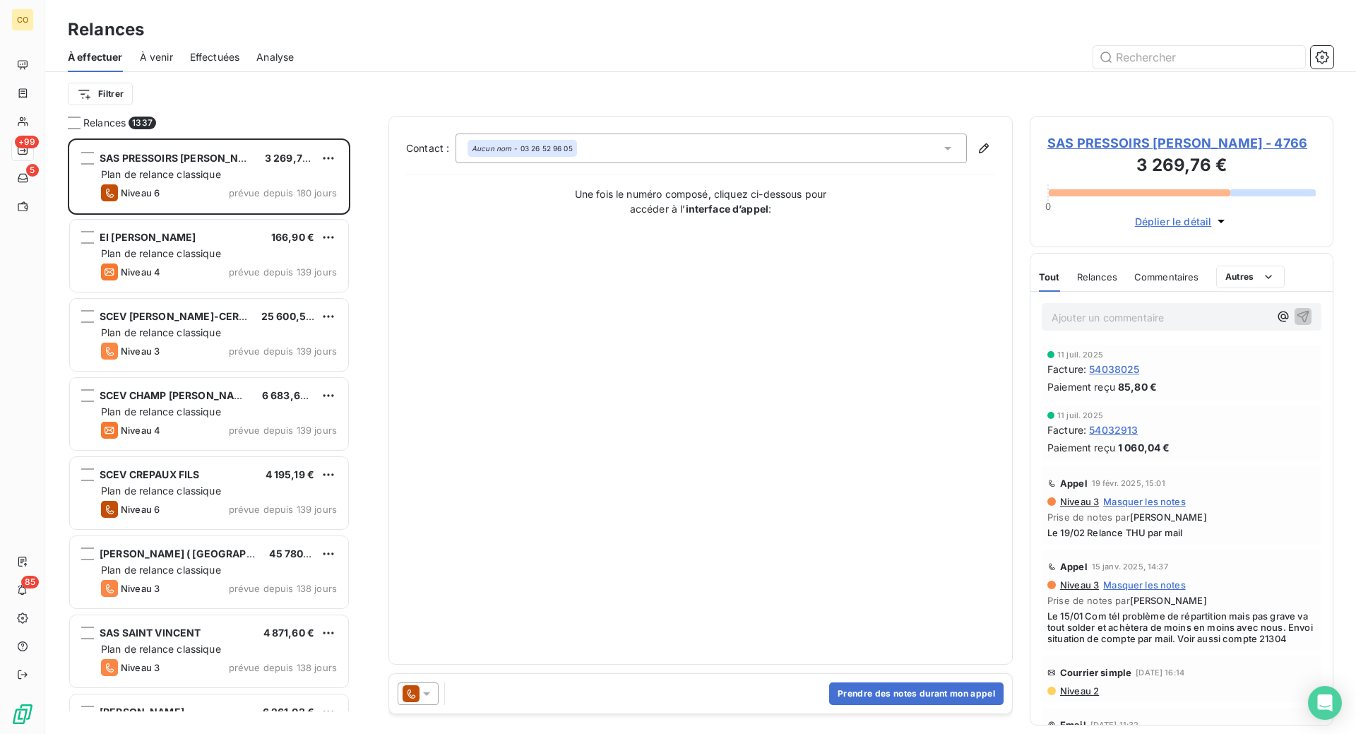
click at [240, 64] on span "Effectuées" at bounding box center [215, 57] width 50 height 14
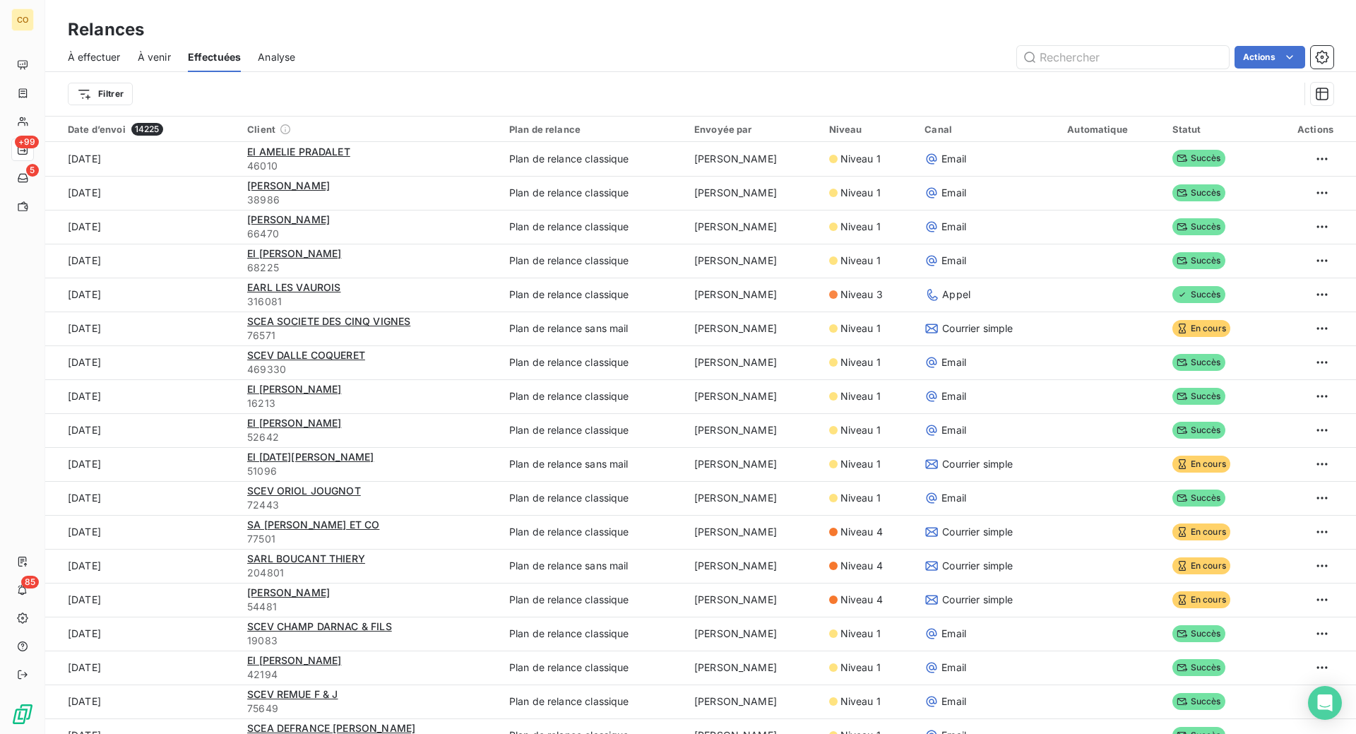
click at [121, 64] on span "À effectuer" at bounding box center [94, 57] width 53 height 14
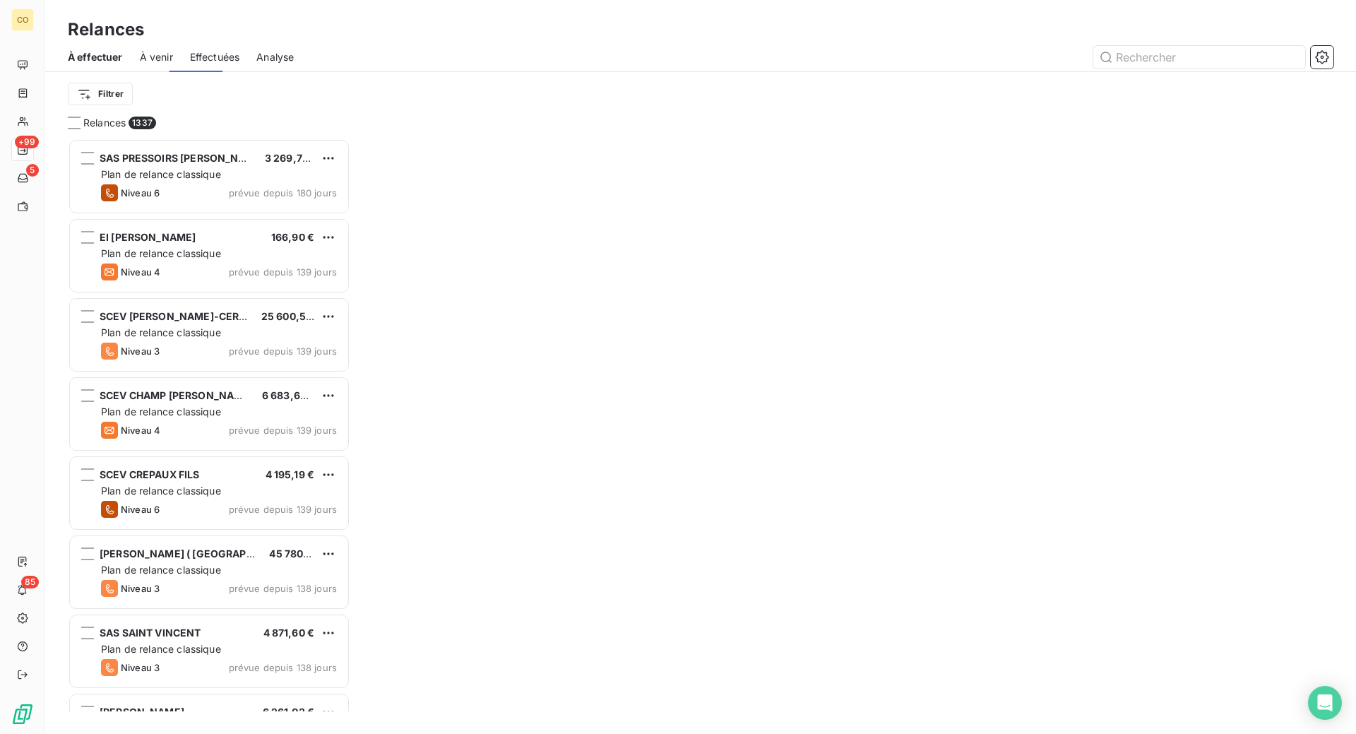
scroll to position [559, 270]
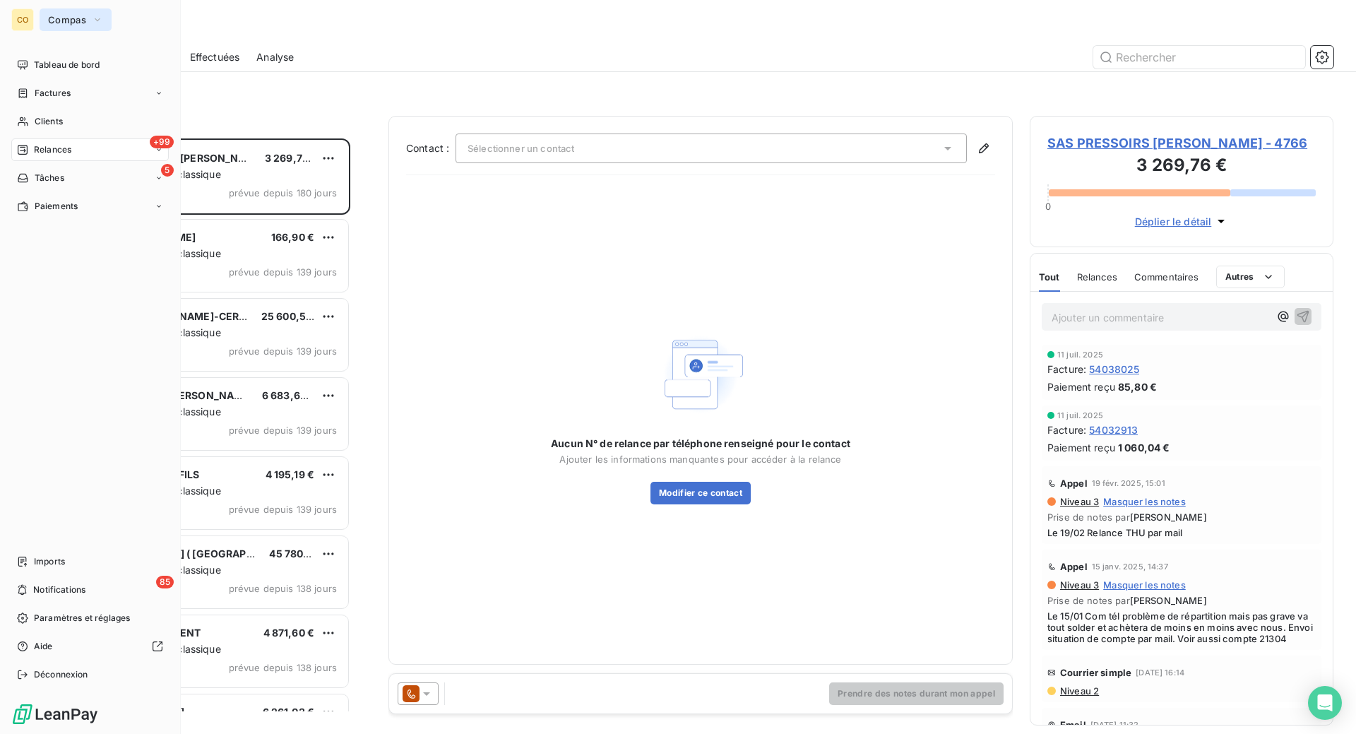
click at [103, 24] on icon "button" at bounding box center [97, 20] width 11 height 14
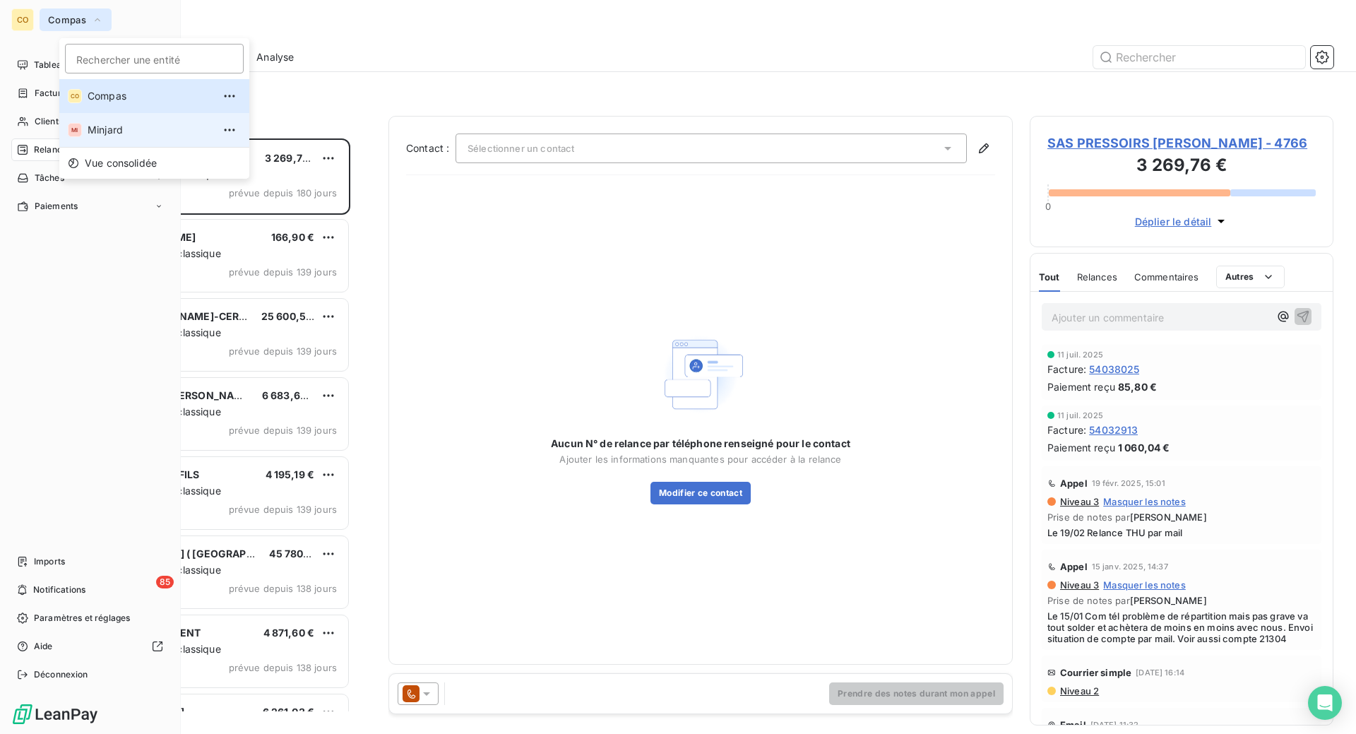
click at [119, 137] on span "Minjard" at bounding box center [150, 130] width 125 height 14
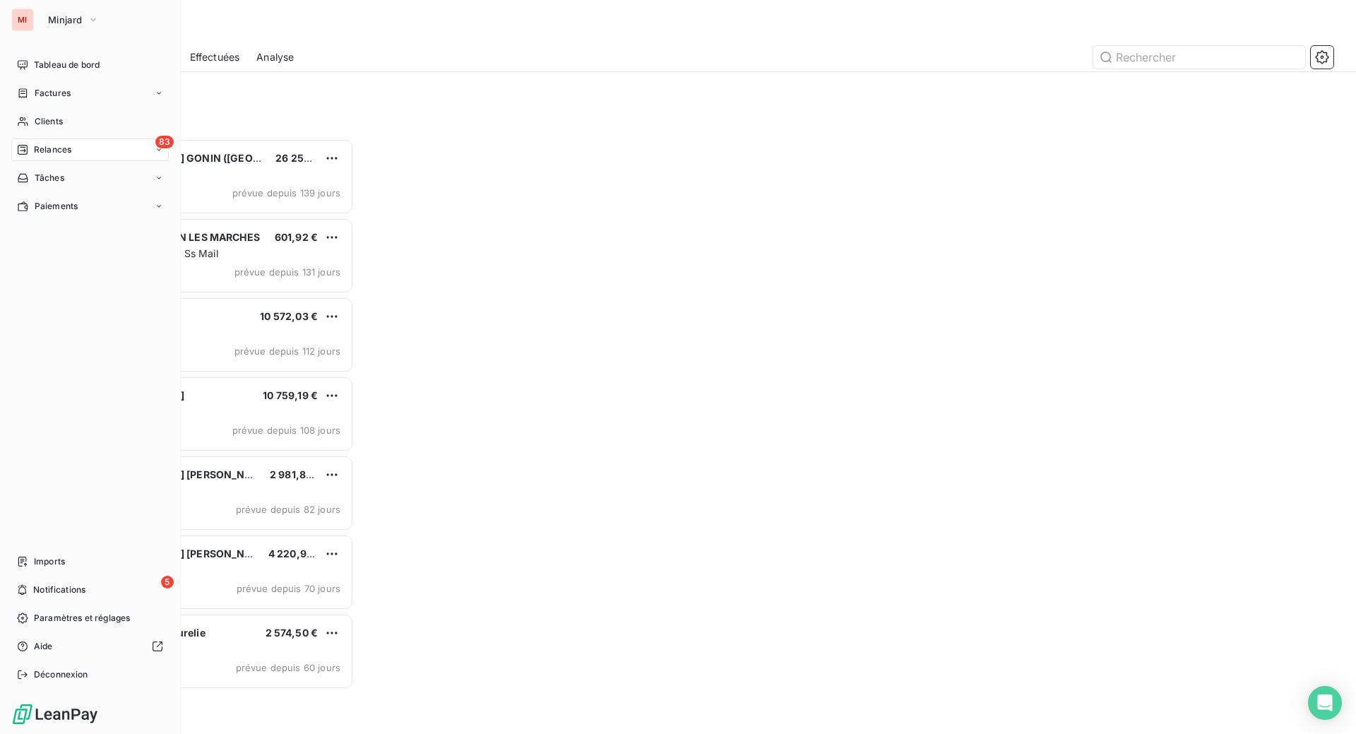
scroll to position [559, 270]
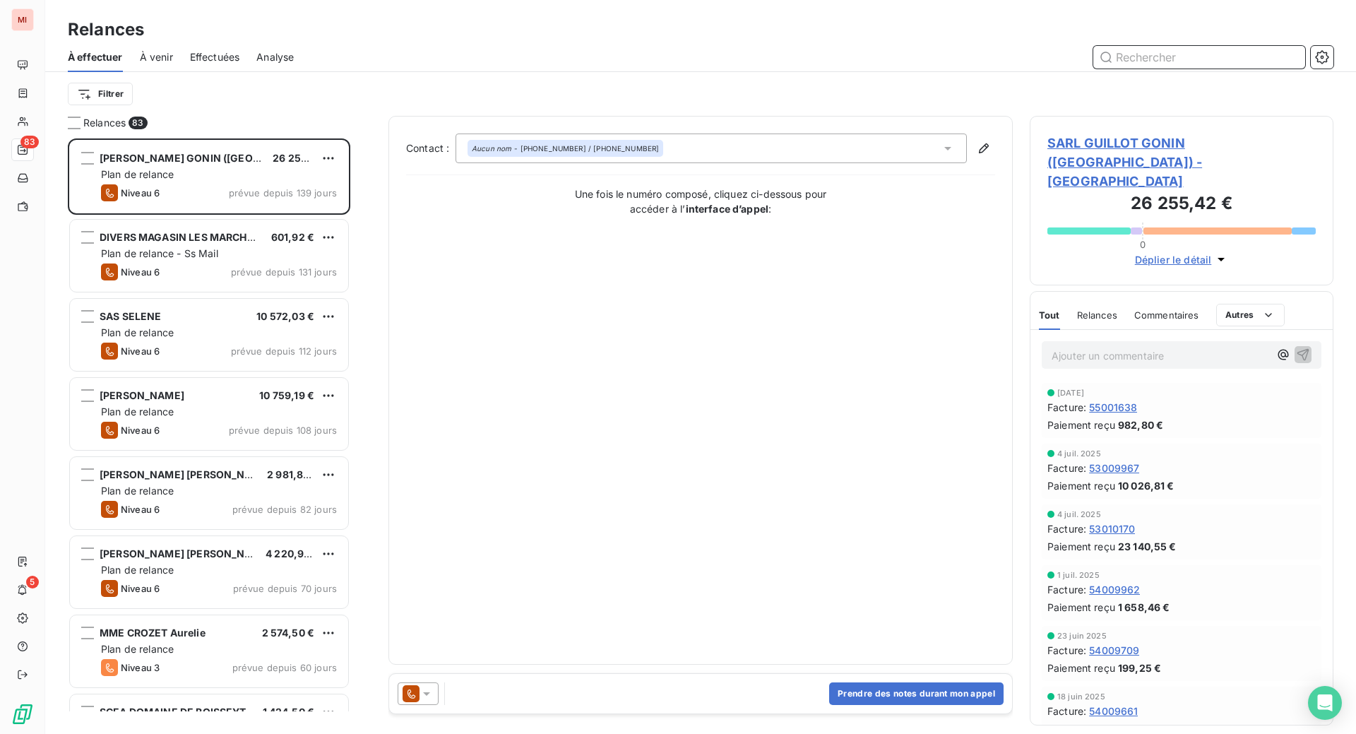
click at [1129, 68] on input "text" at bounding box center [1199, 57] width 212 height 23
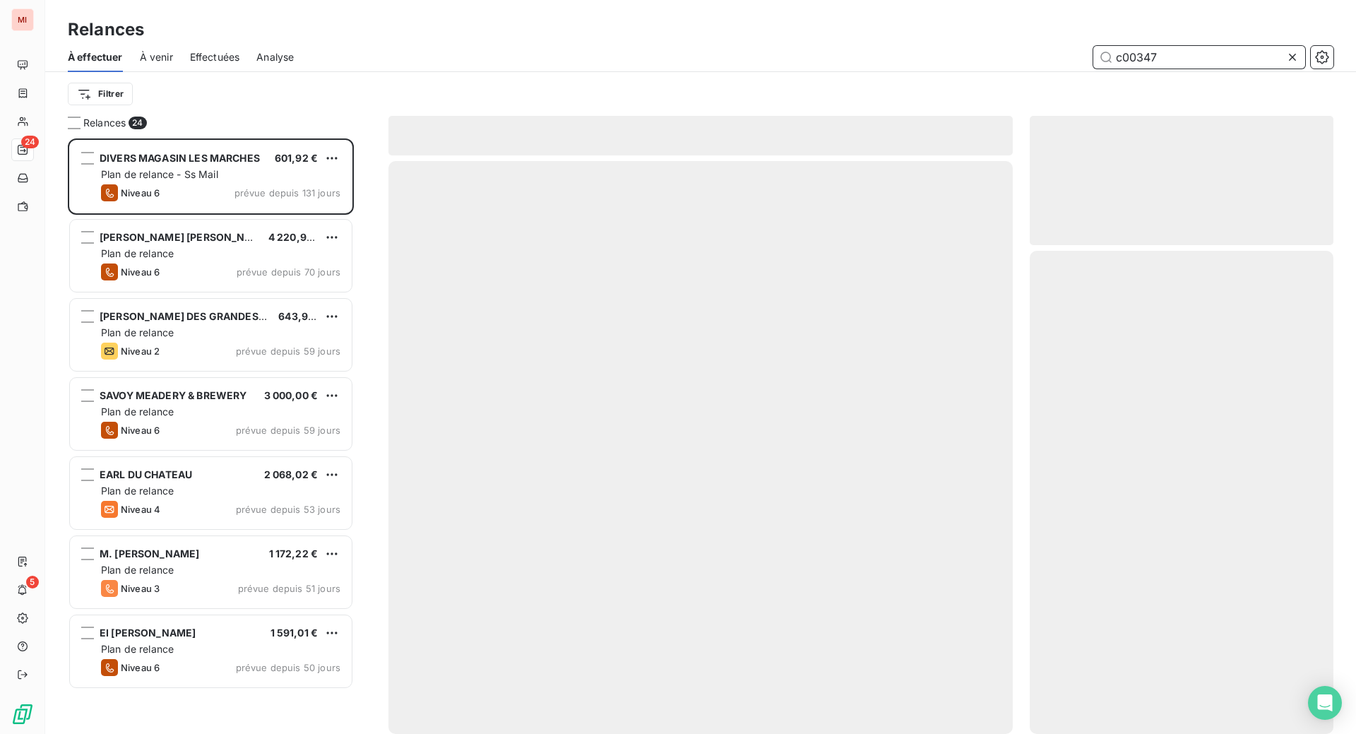
scroll to position [559, 270]
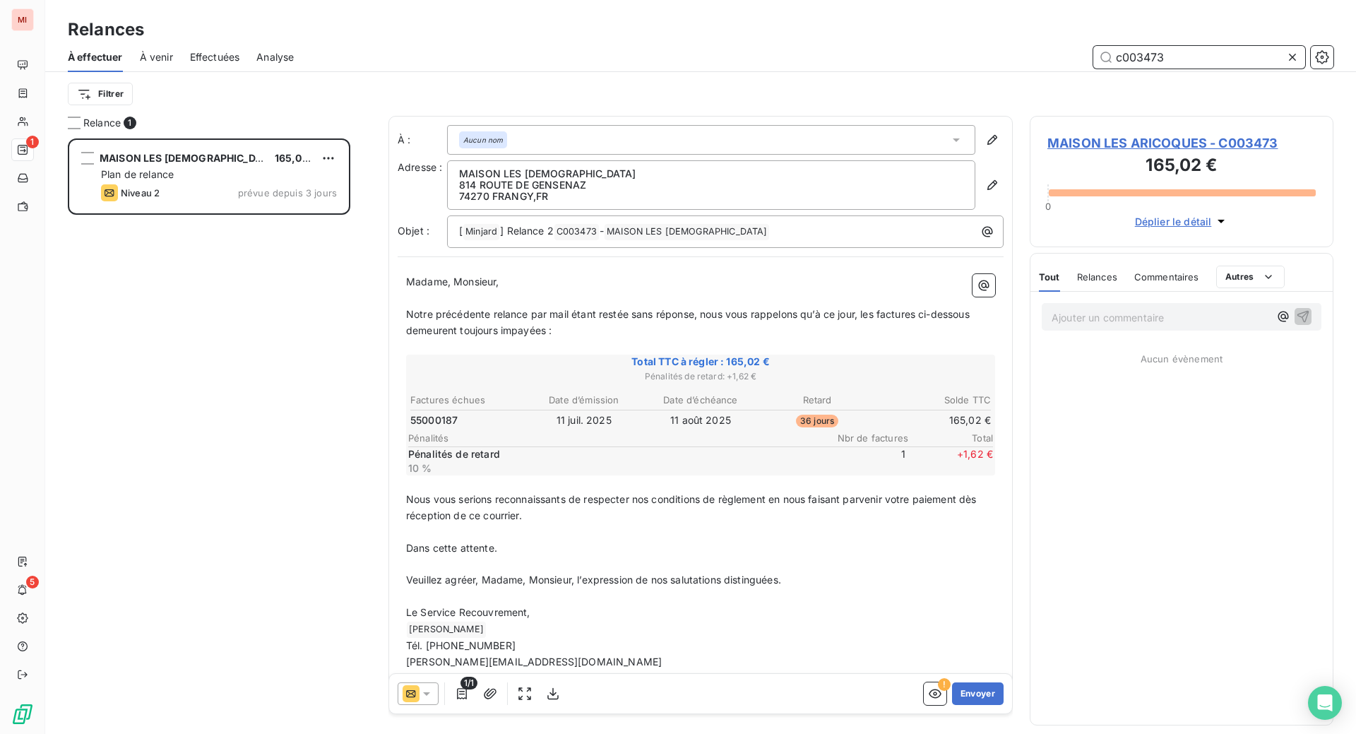
scroll to position [559, 270]
click at [768, 64] on div "c003473" at bounding box center [822, 57] width 1022 height 23
click at [952, 705] on button "Envoyer" at bounding box center [978, 693] width 52 height 23
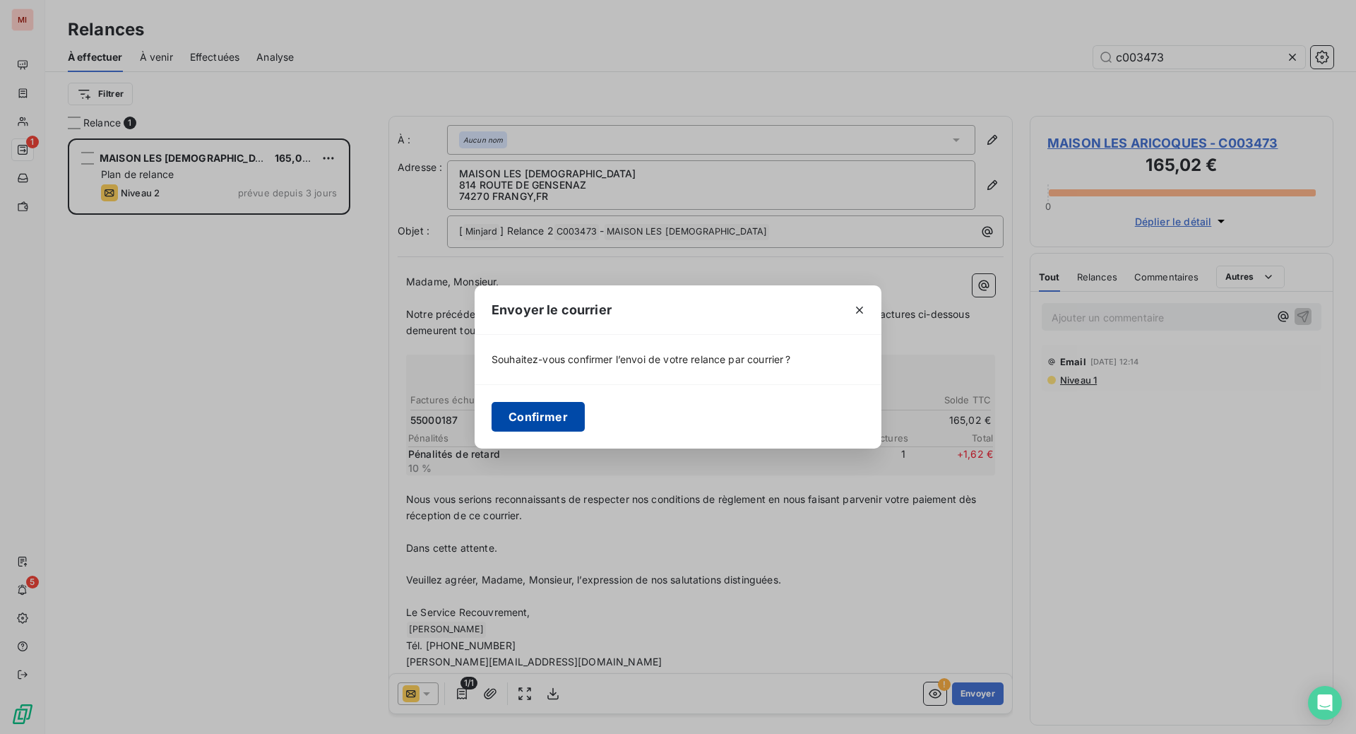
click at [491, 431] on button "Confirmer" at bounding box center [537, 417] width 93 height 30
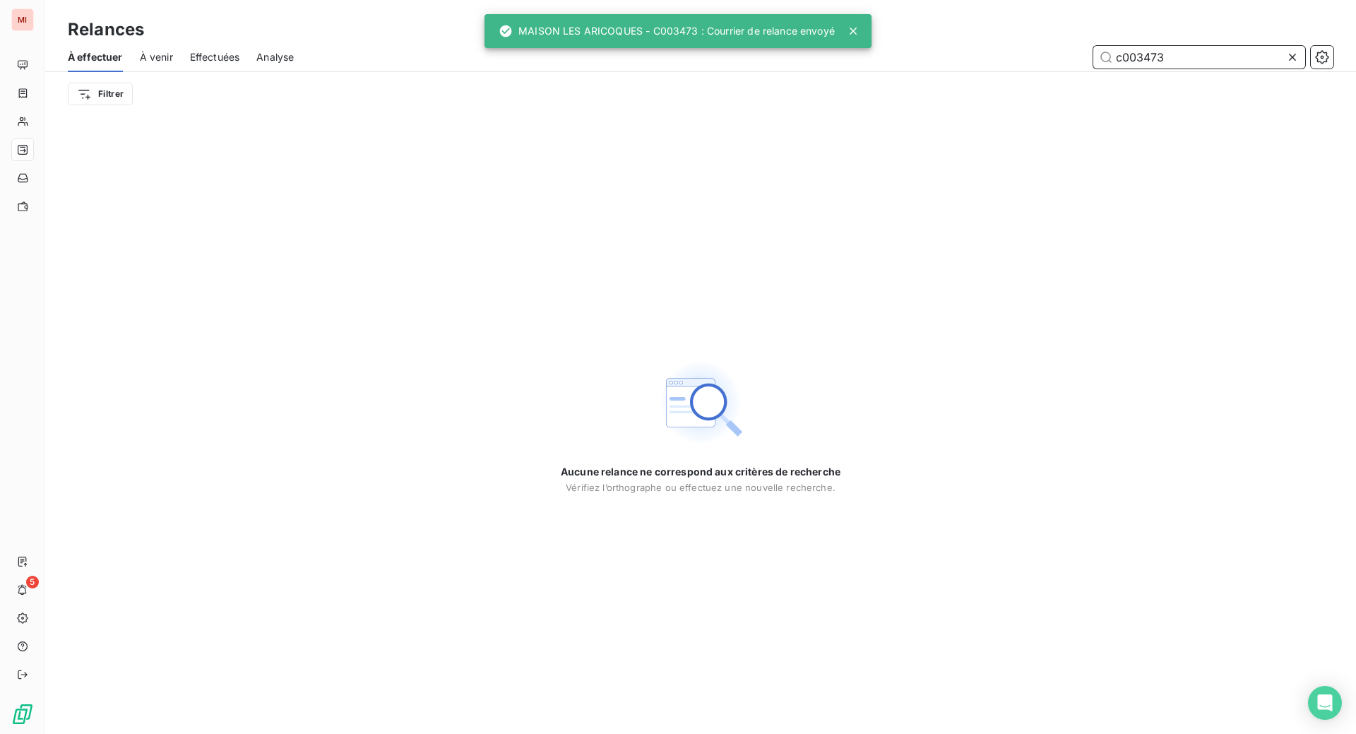
drag, startPoint x: 1167, startPoint y: 73, endPoint x: 1046, endPoint y: 56, distance: 122.0
click at [1048, 64] on div "c003473" at bounding box center [822, 57] width 1022 height 23
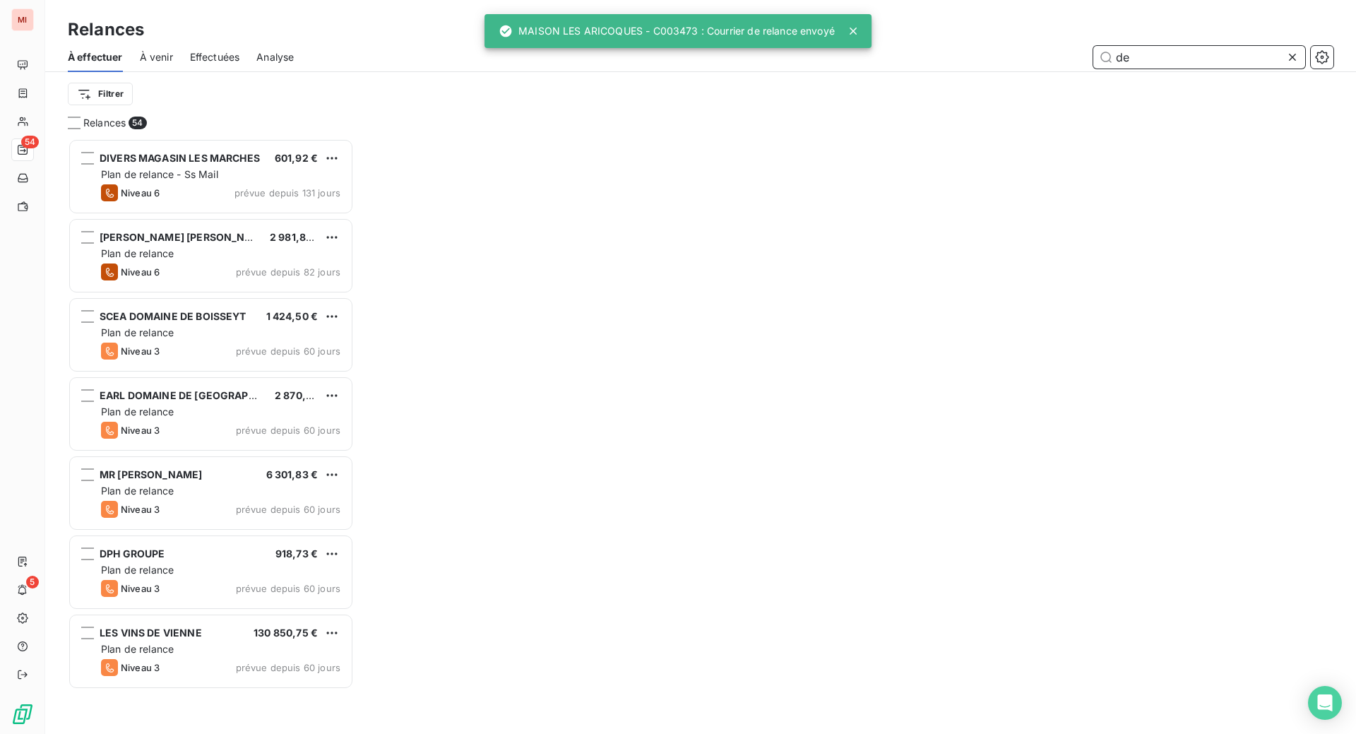
scroll to position [559, 270]
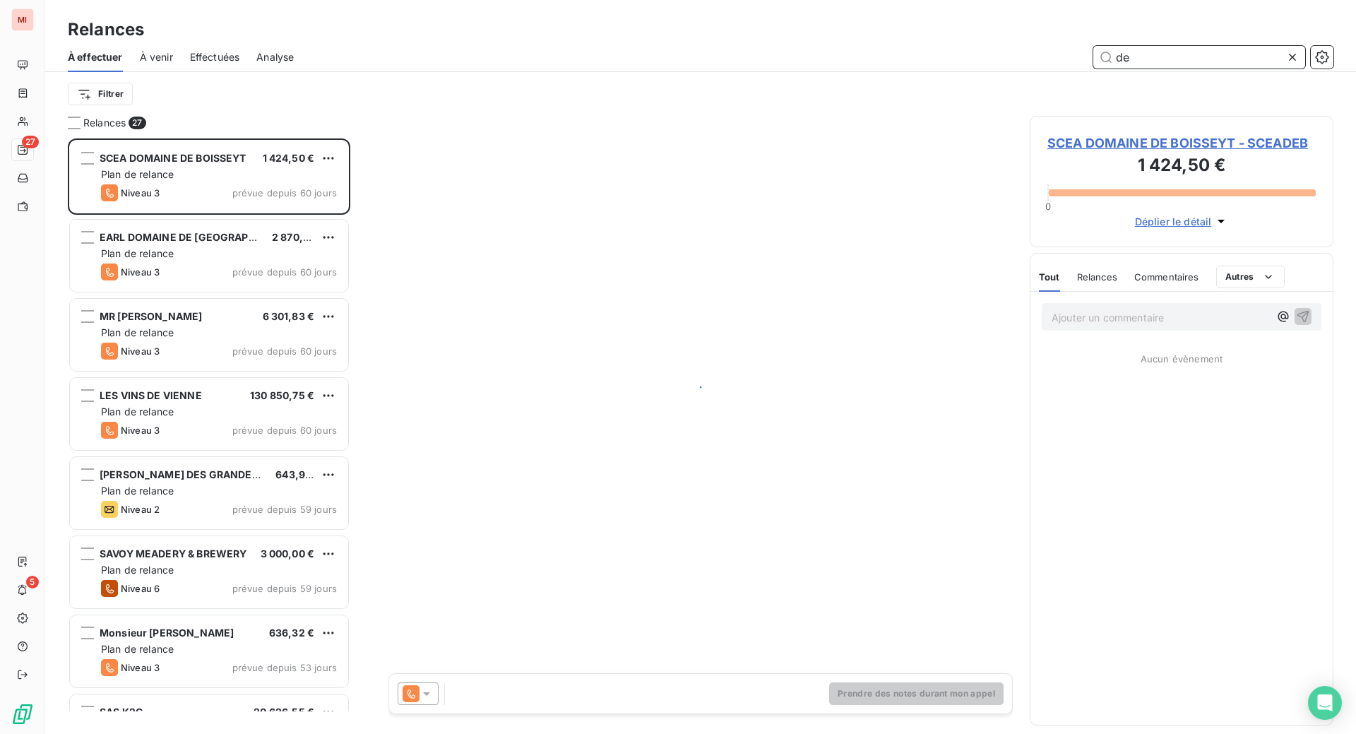
scroll to position [559, 270]
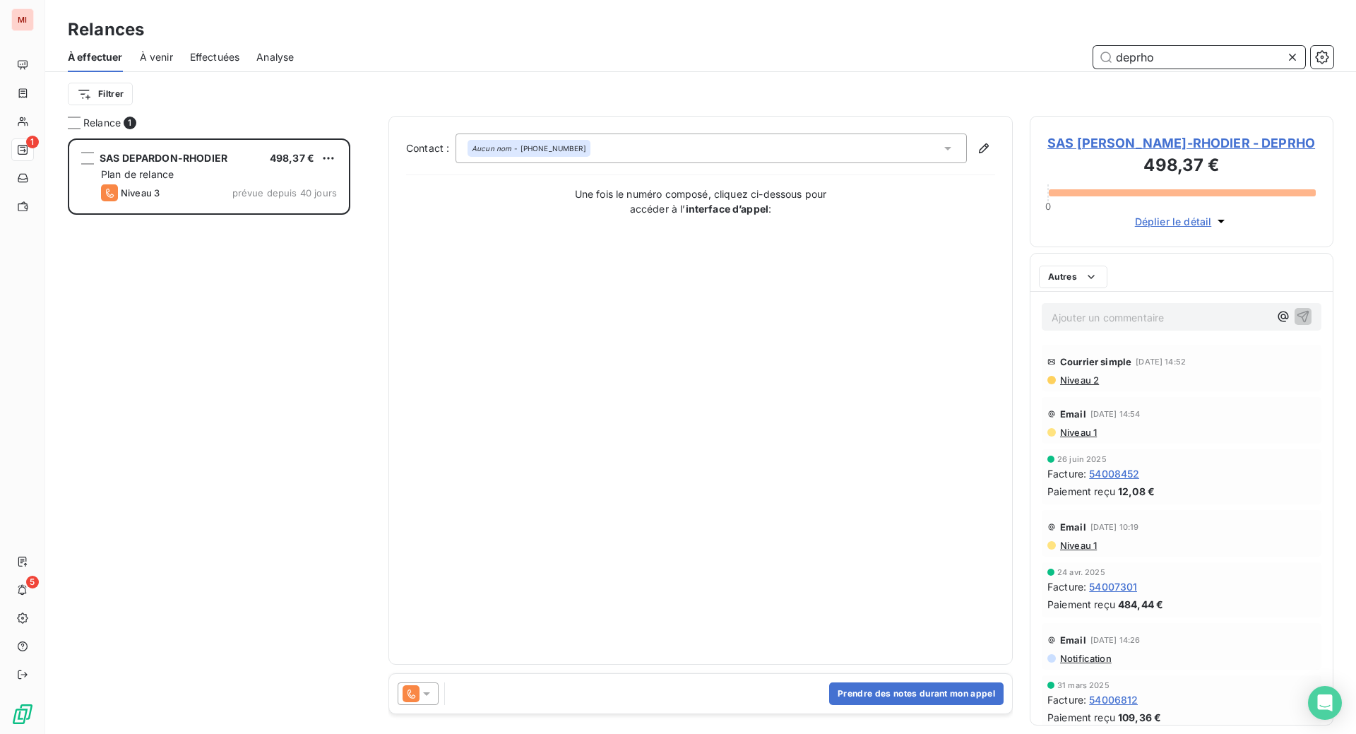
scroll to position [559, 270]
type input "deprho"
click at [849, 705] on button "Prendre des notes durant mon appel" at bounding box center [916, 693] width 174 height 23
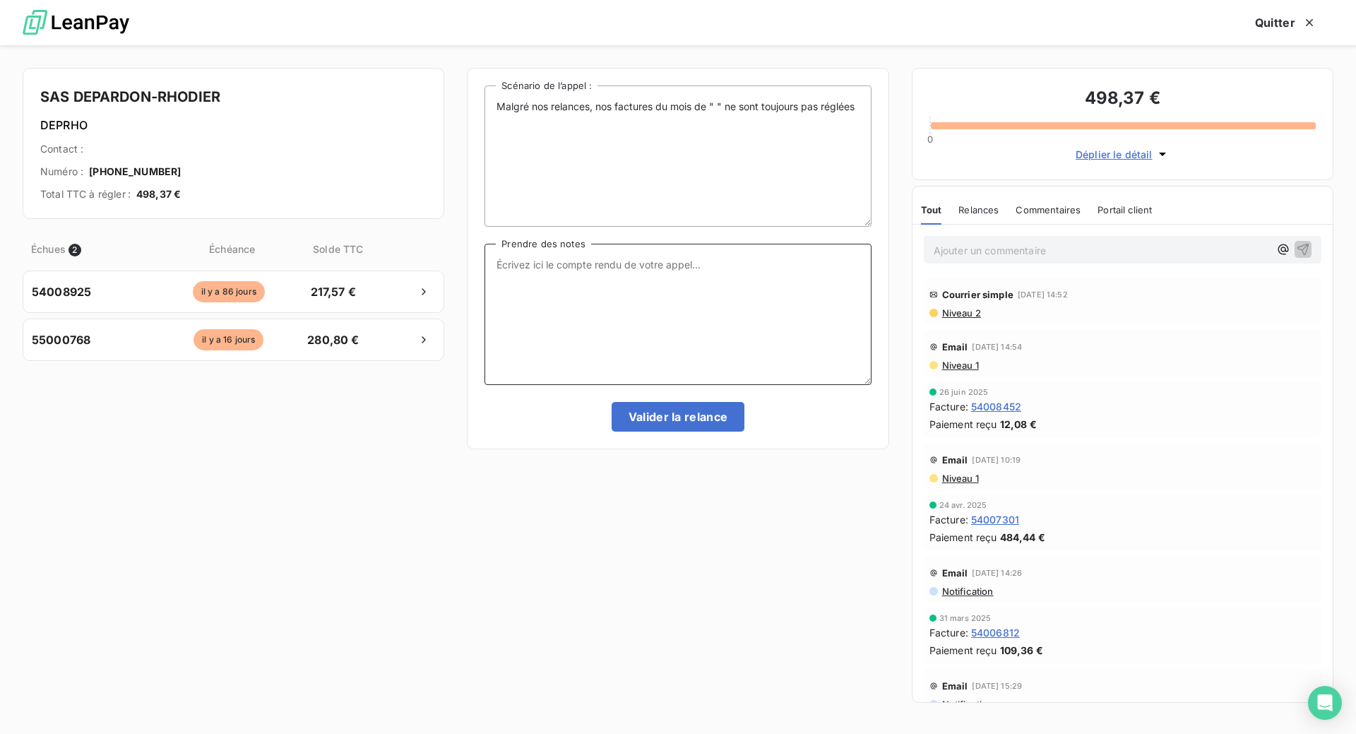
click at [554, 337] on textarea "Prendre des notes" at bounding box center [677, 314] width 386 height 141
paste textarea "Le 16/09 Com tél regarde et fait le virement"
type textarea "Le 16/09 Com tél regarde et fait le virement"
click at [680, 431] on button "Valider la relance" at bounding box center [677, 417] width 133 height 30
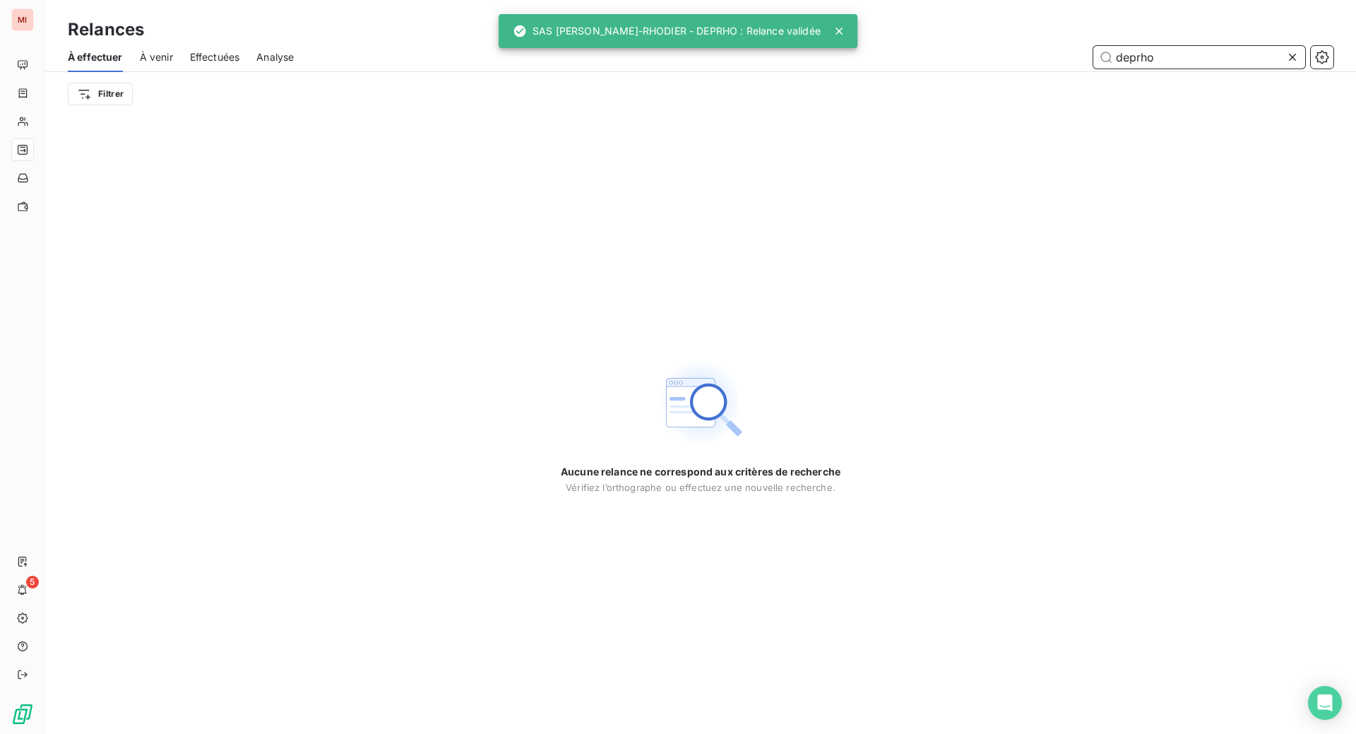
drag, startPoint x: 1155, startPoint y: 74, endPoint x: 1010, endPoint y: 68, distance: 144.9
click at [1010, 68] on div "deprho" at bounding box center [822, 57] width 1022 height 23
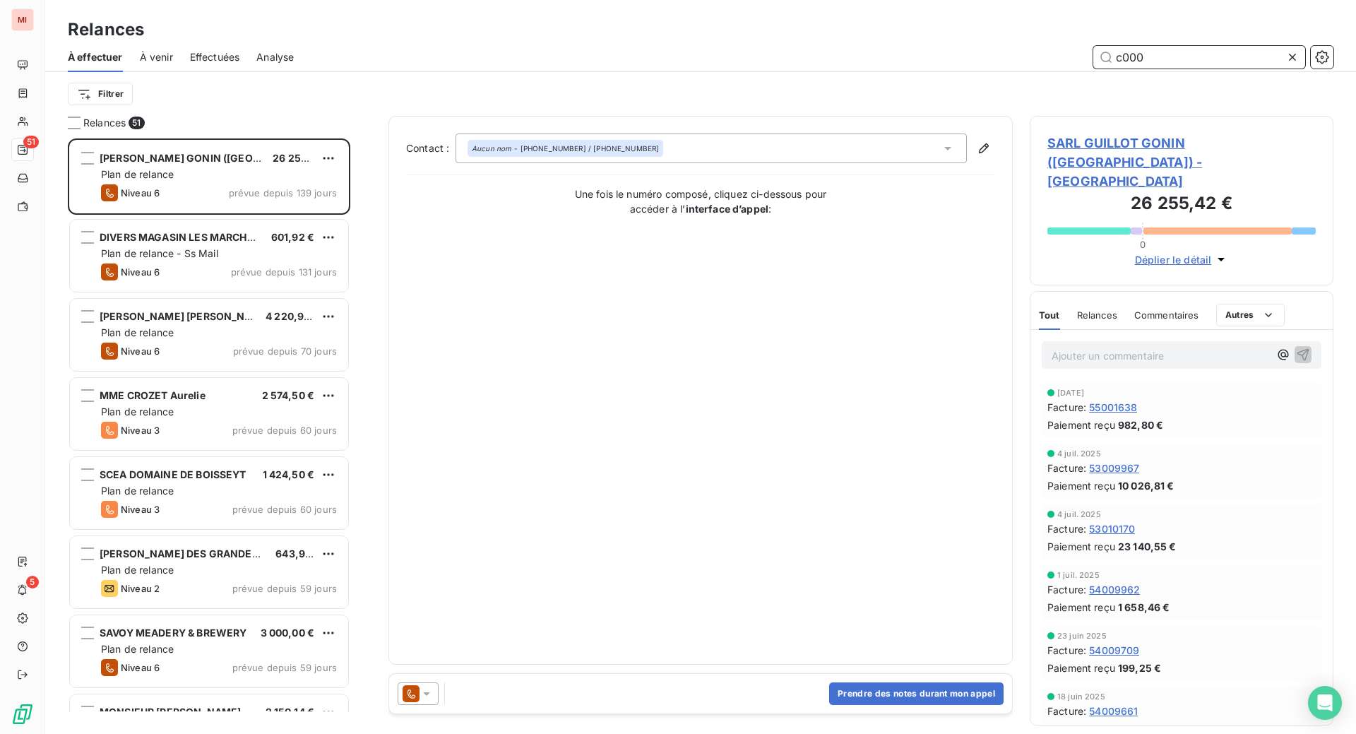
scroll to position [559, 270]
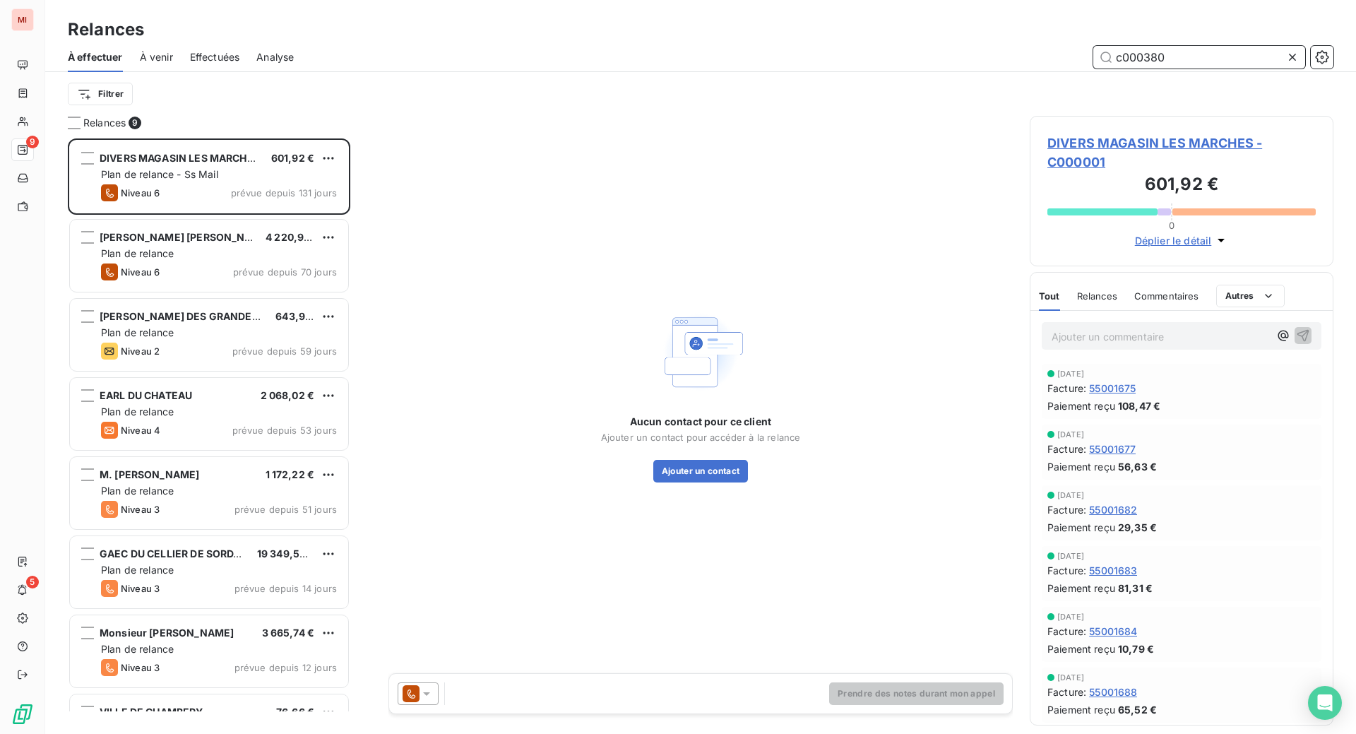
scroll to position [559, 270]
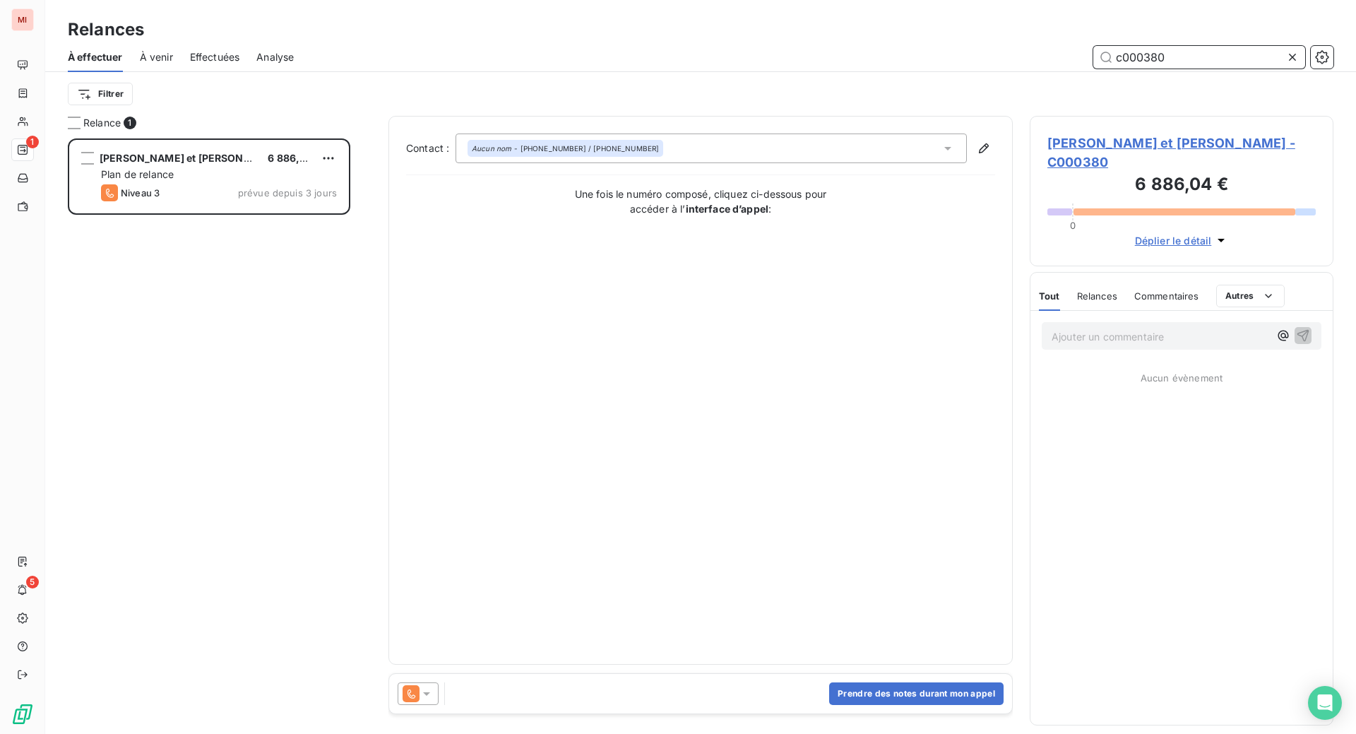
scroll to position [559, 270]
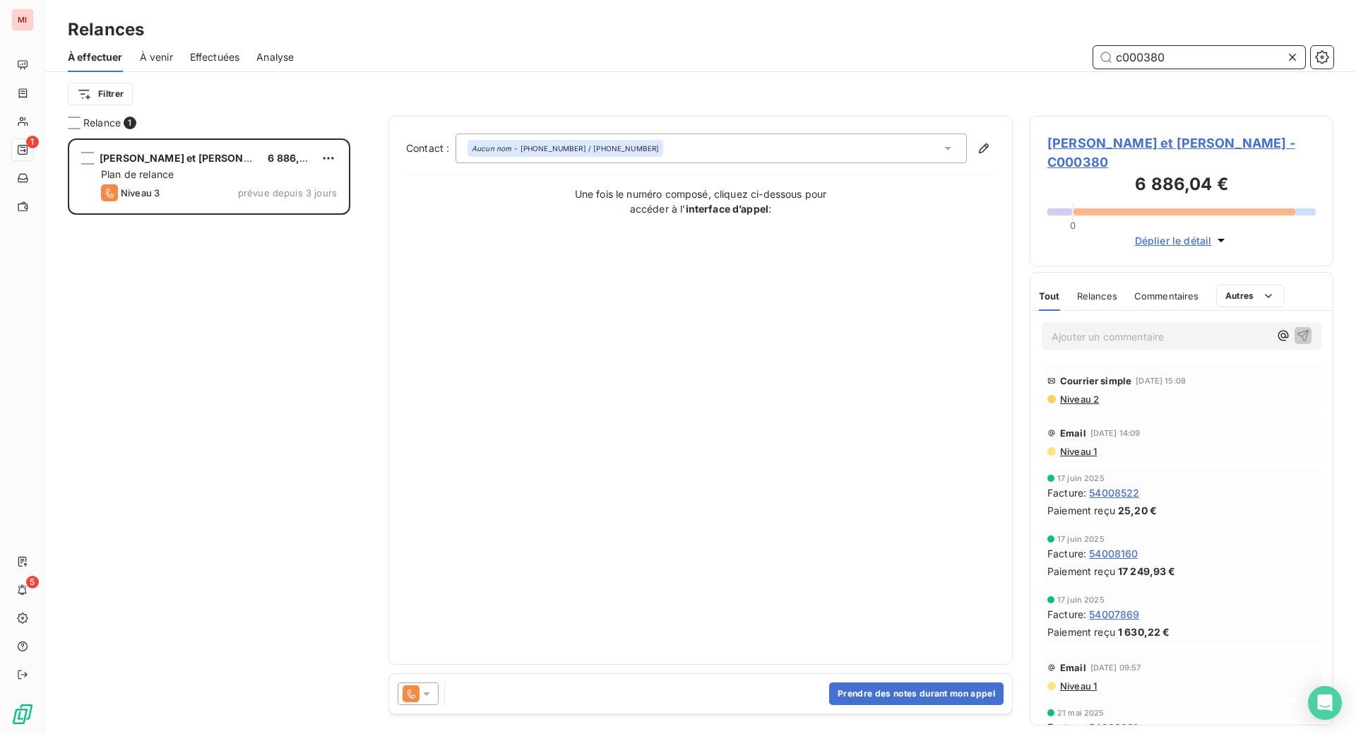
type input "c000380"
click at [897, 705] on button "Prendre des notes durant mon appel" at bounding box center [916, 693] width 174 height 23
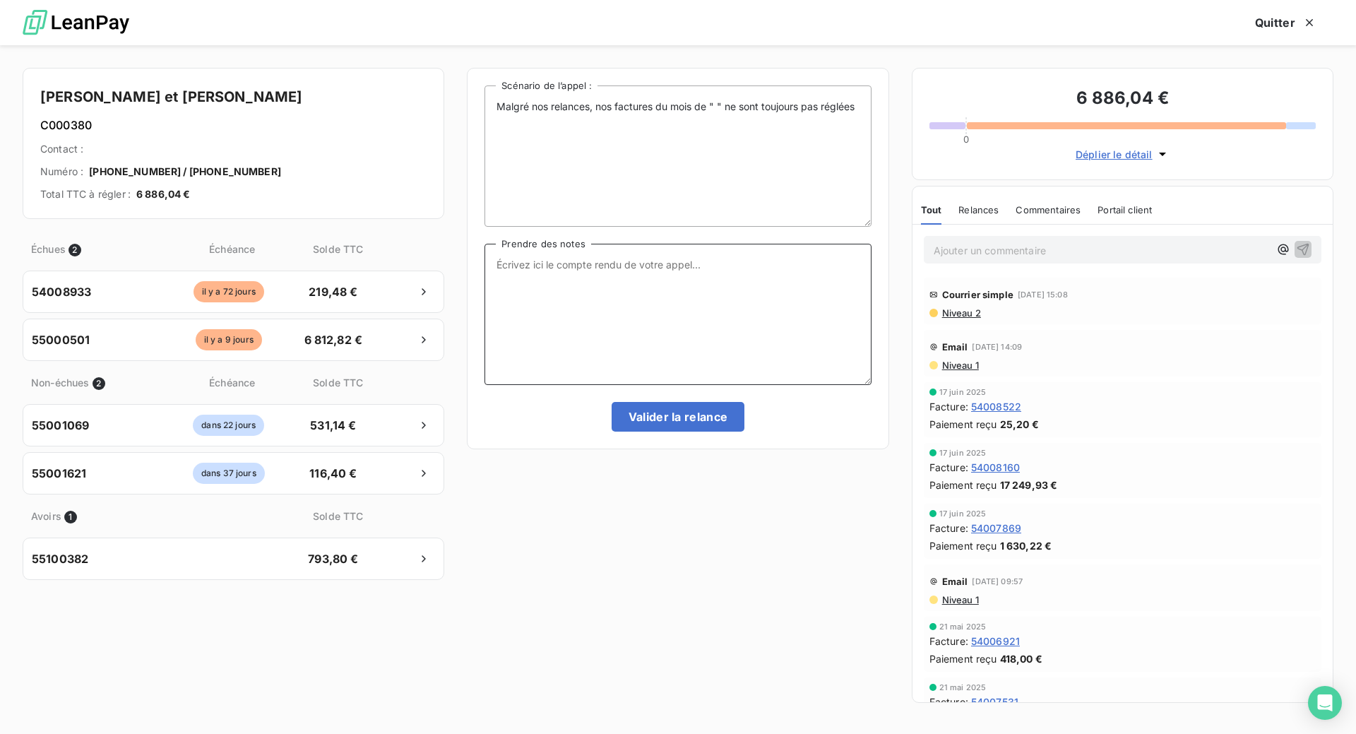
click at [582, 347] on textarea "Prendre des notes" at bounding box center [677, 314] width 386 height 141
paste textarea "Le 16/09 Com tél laissé mesage s/ portable pour les 219,48 € et F- de juillet d…"
click at [652, 325] on textarea "Le 16/09 Com tél laissé mesage s/ portable pour les 219,48 € et F- de juillet d…" at bounding box center [677, 314] width 386 height 141
click at [647, 325] on textarea "Le 16/09 Com tél laissé mesage s/ portable pour les 219,48 € et F- de juillet d…" at bounding box center [677, 314] width 386 height 141
type textarea "Le 16/09 Com tél laissé message s/ portable pour les 219,48 € et F- de juillet …"
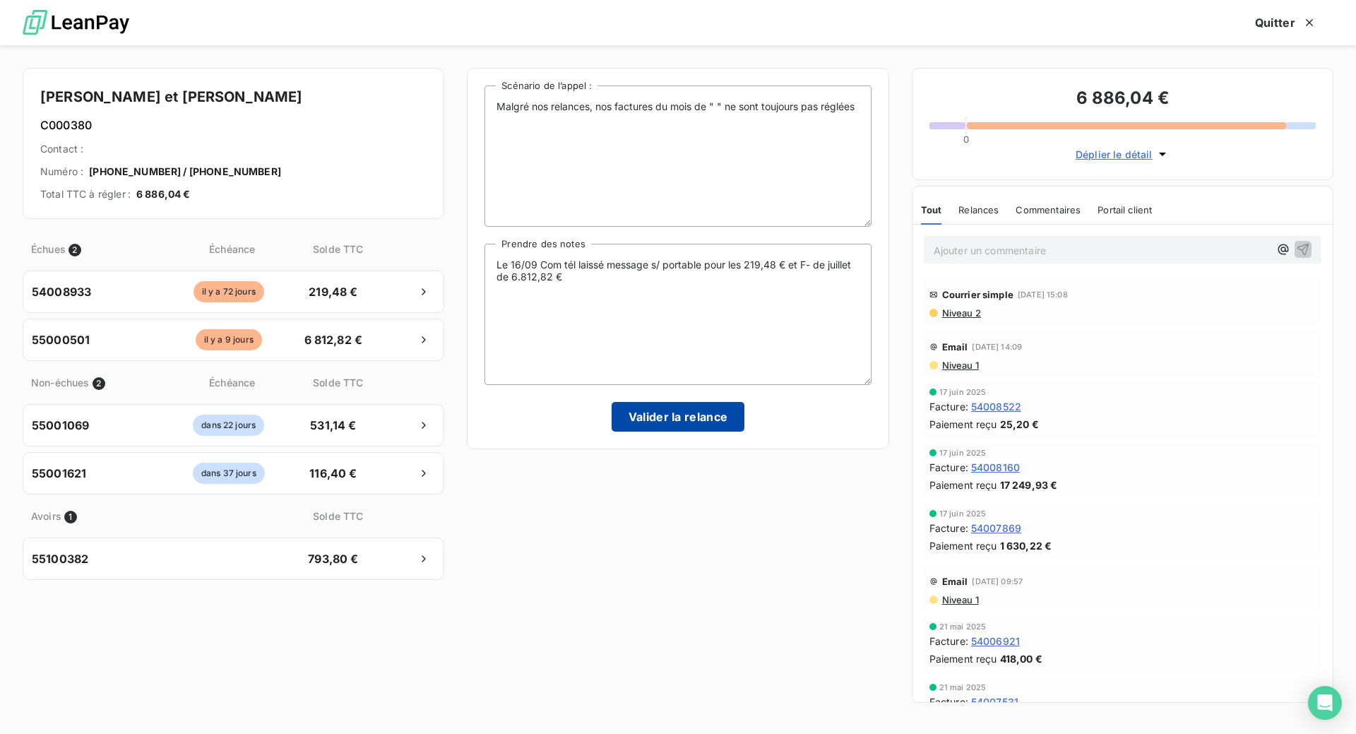
click at [715, 431] on button "Valider la relance" at bounding box center [677, 417] width 133 height 30
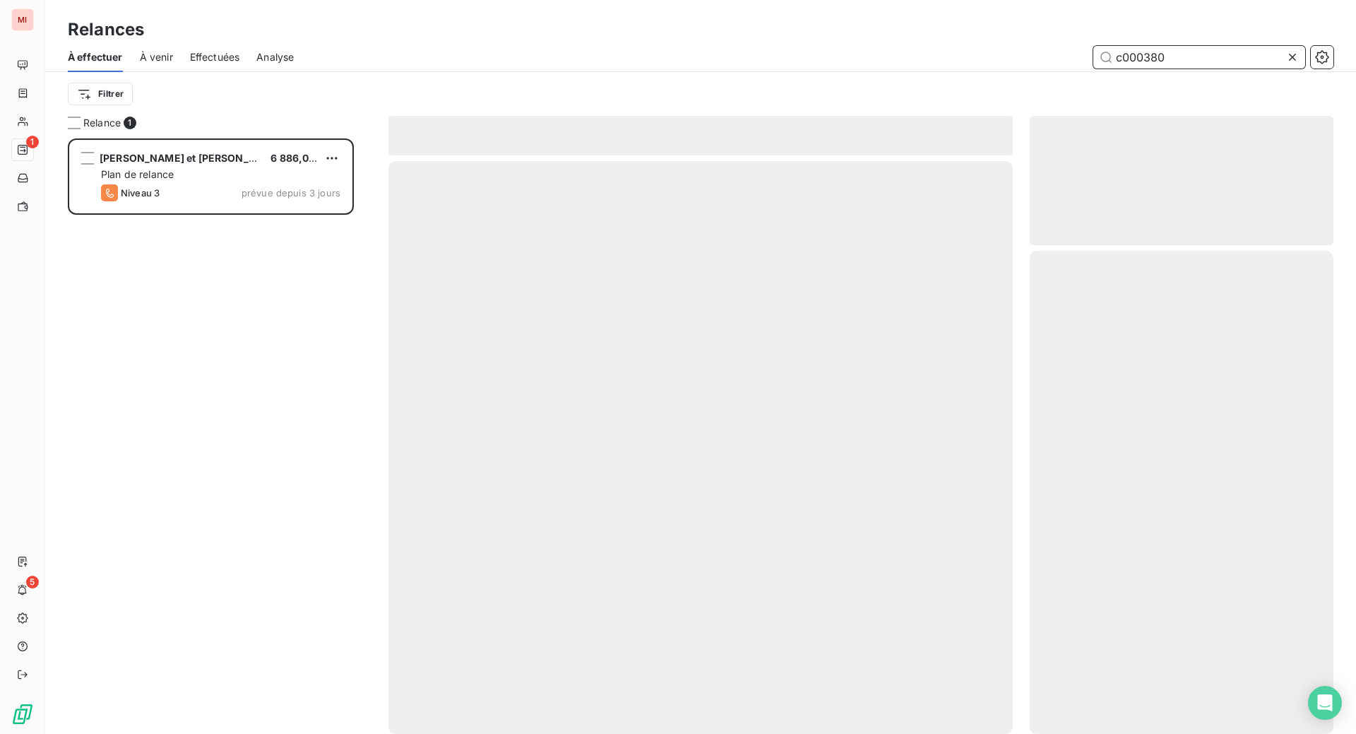
scroll to position [541, 273]
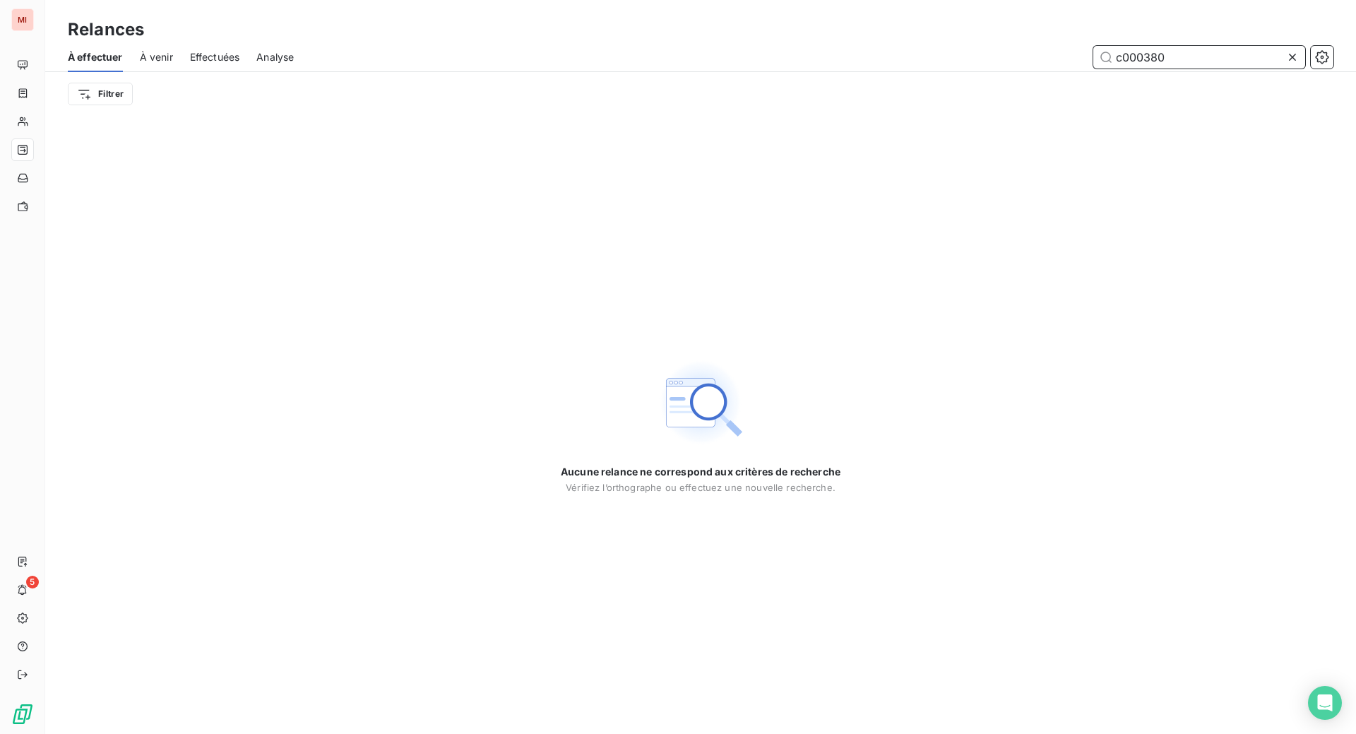
drag, startPoint x: 1164, startPoint y: 74, endPoint x: 952, endPoint y: 78, distance: 212.6
click at [952, 68] on div "c000380" at bounding box center [822, 57] width 1022 height 23
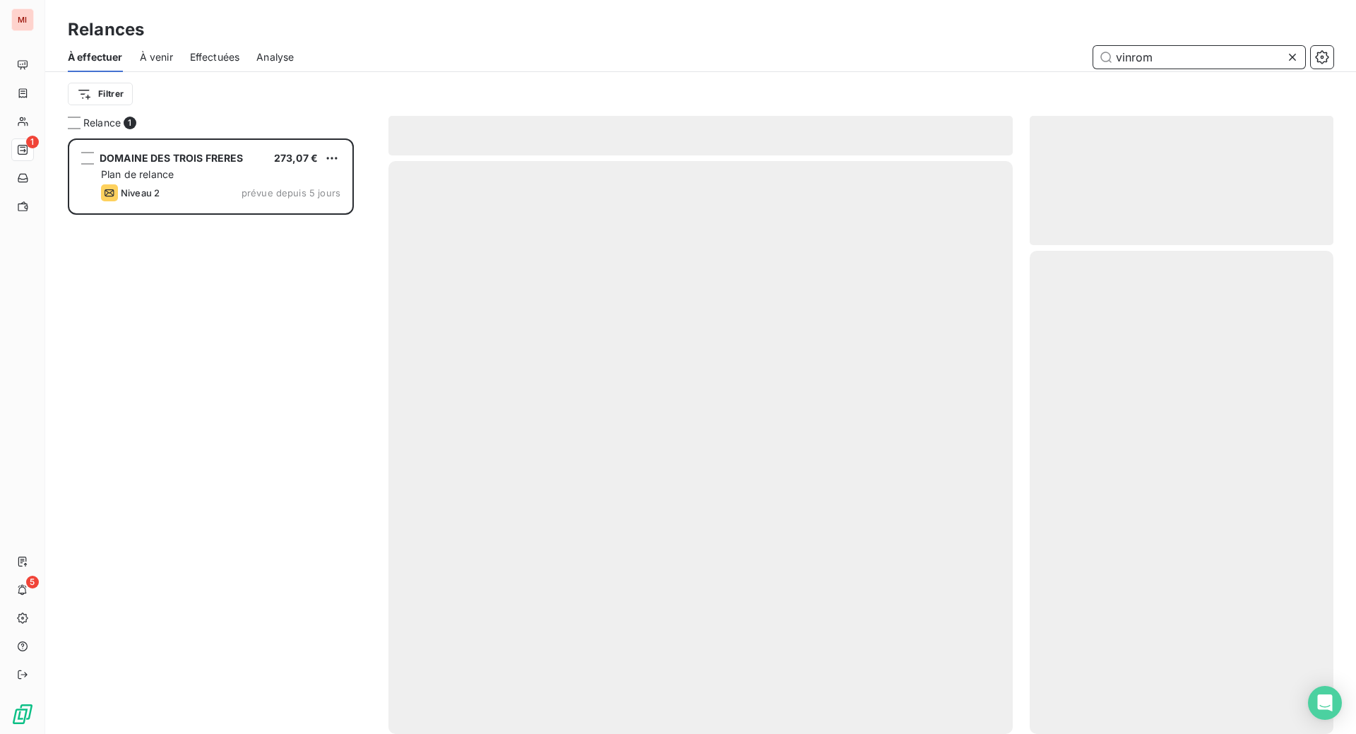
scroll to position [559, 270]
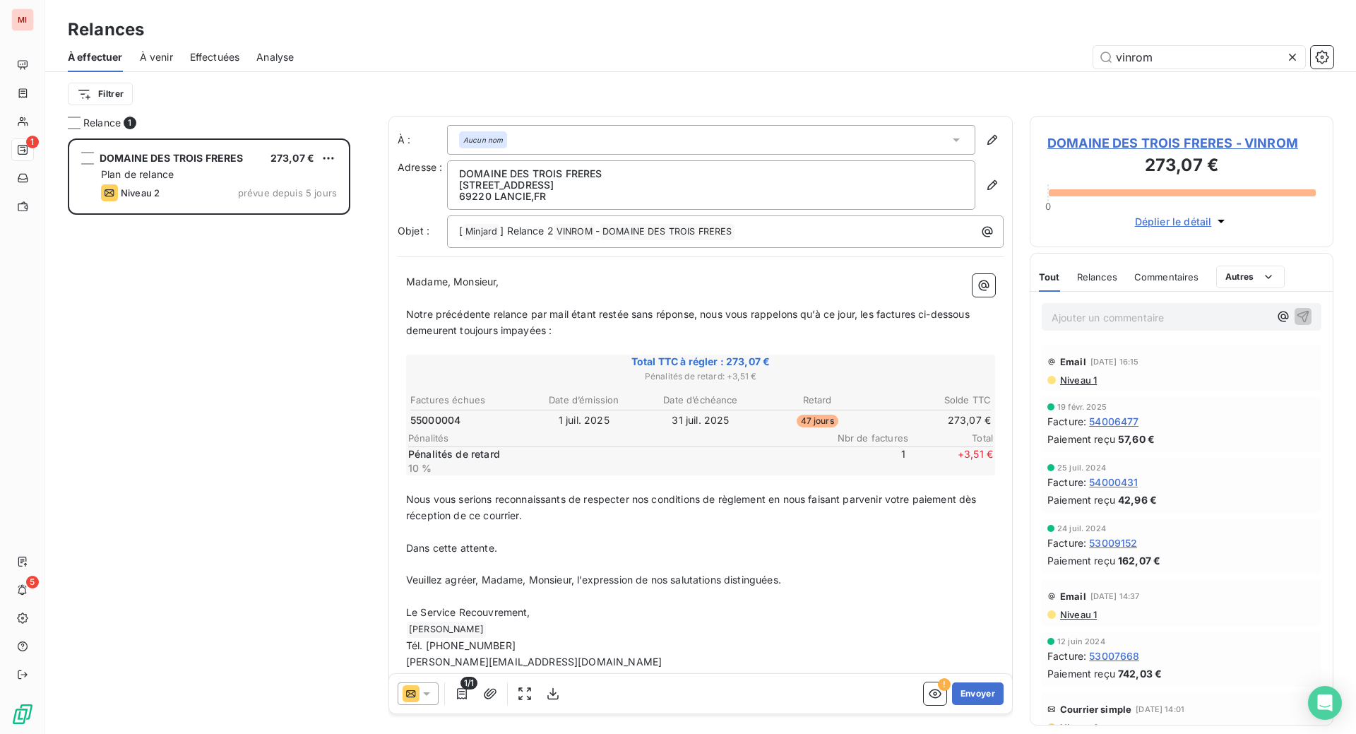
click at [575, 42] on div "Relances" at bounding box center [700, 29] width 1310 height 25
click at [952, 705] on button "Envoyer" at bounding box center [978, 693] width 52 height 23
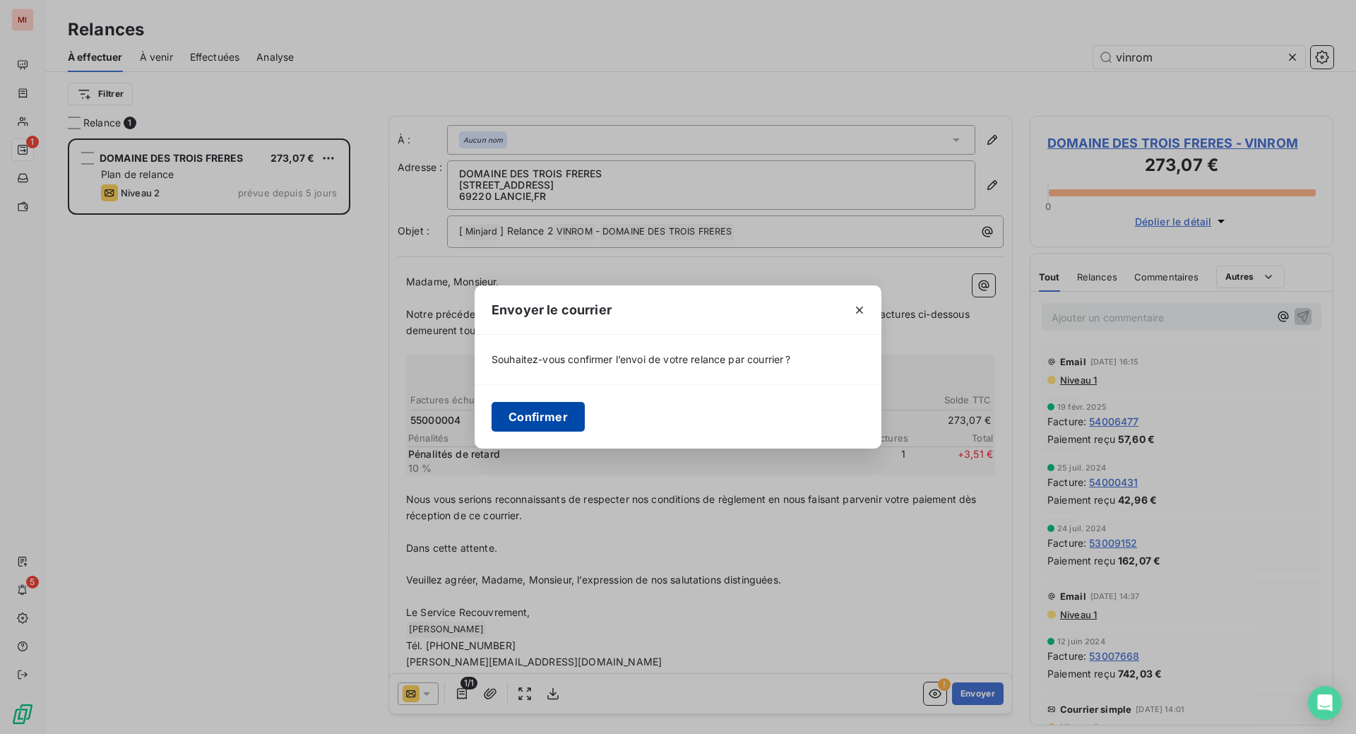
click at [491, 427] on button "Confirmer" at bounding box center [537, 417] width 93 height 30
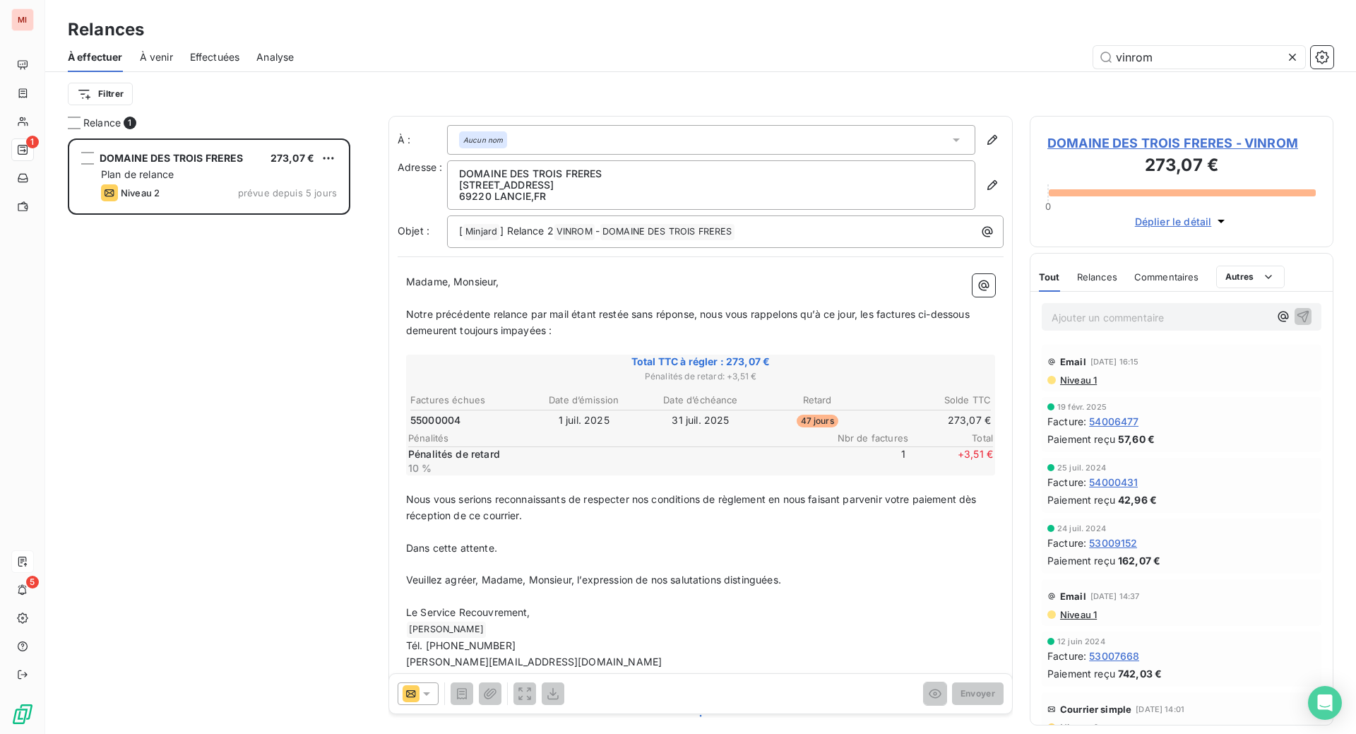
scroll to position [541, 273]
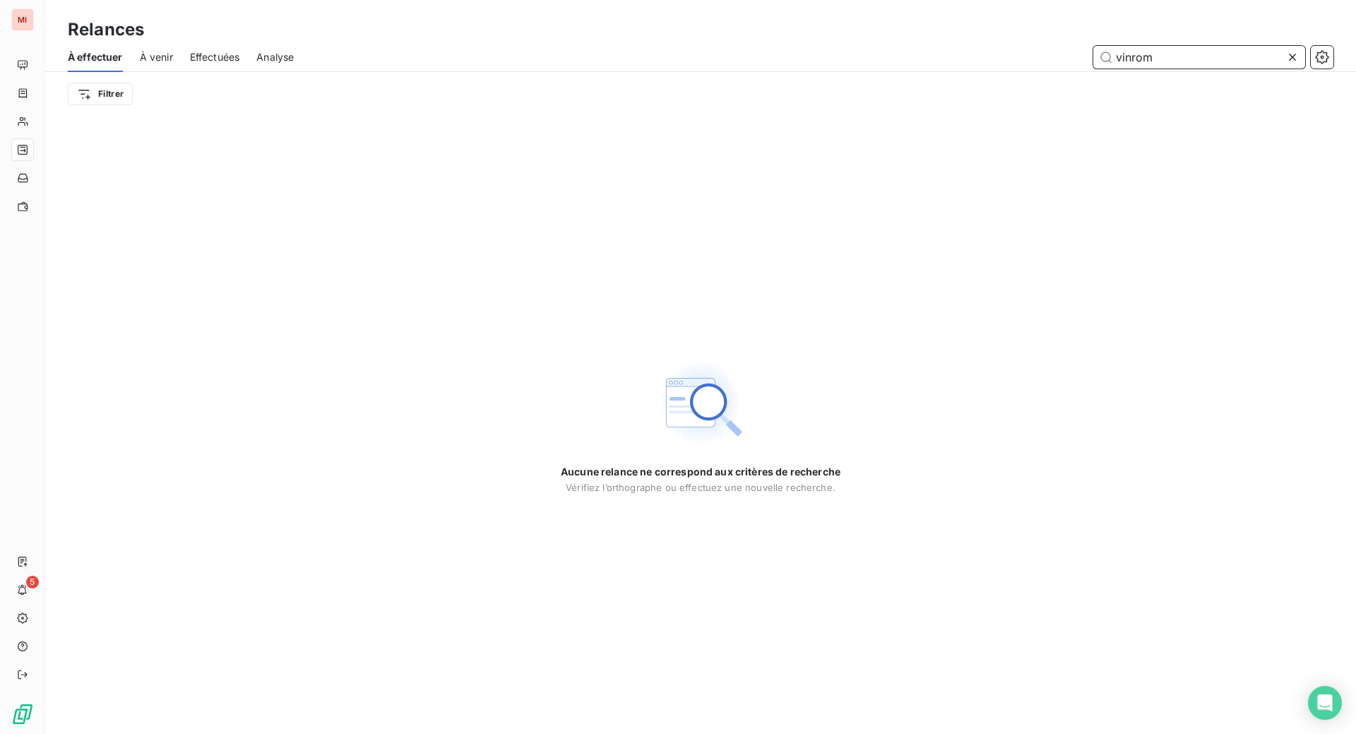
drag, startPoint x: 1192, startPoint y: 73, endPoint x: 1024, endPoint y: 67, distance: 167.4
click at [1027, 68] on div "vinrom" at bounding box center [822, 57] width 1022 height 23
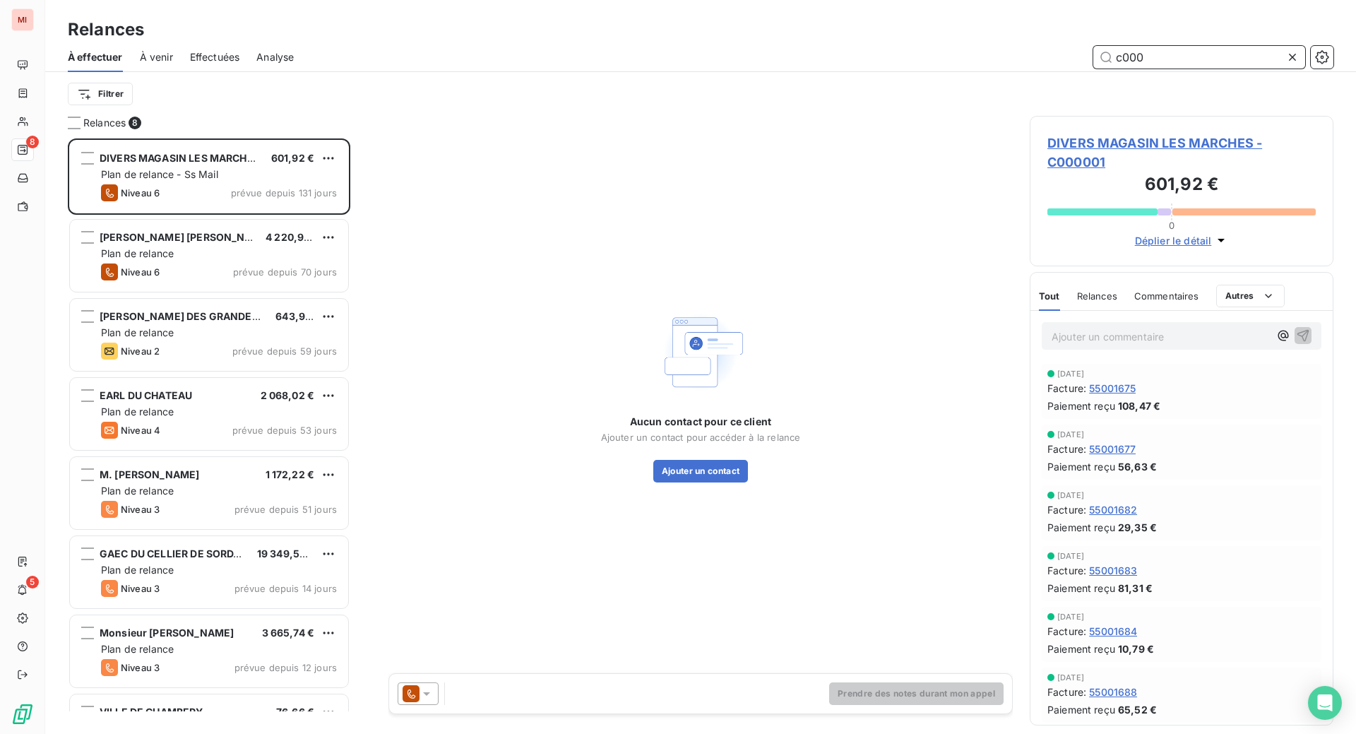
scroll to position [559, 270]
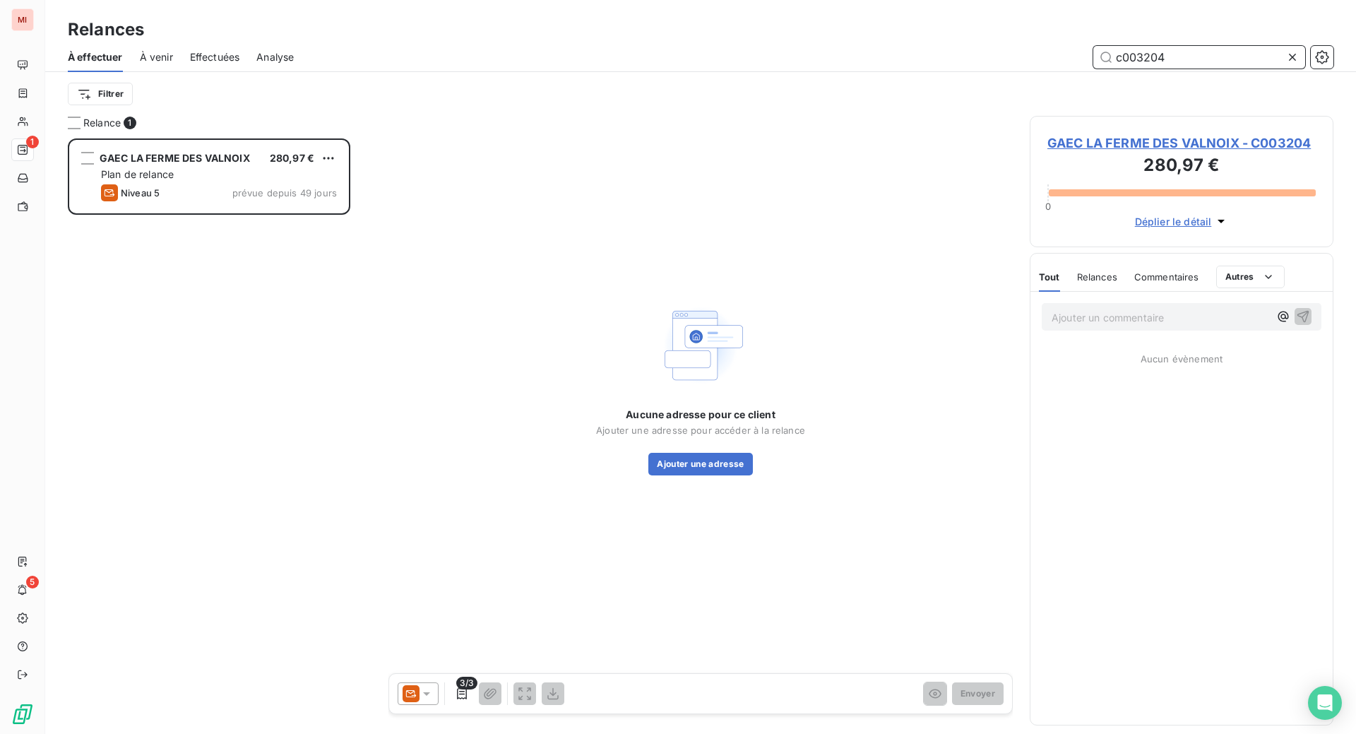
scroll to position [559, 270]
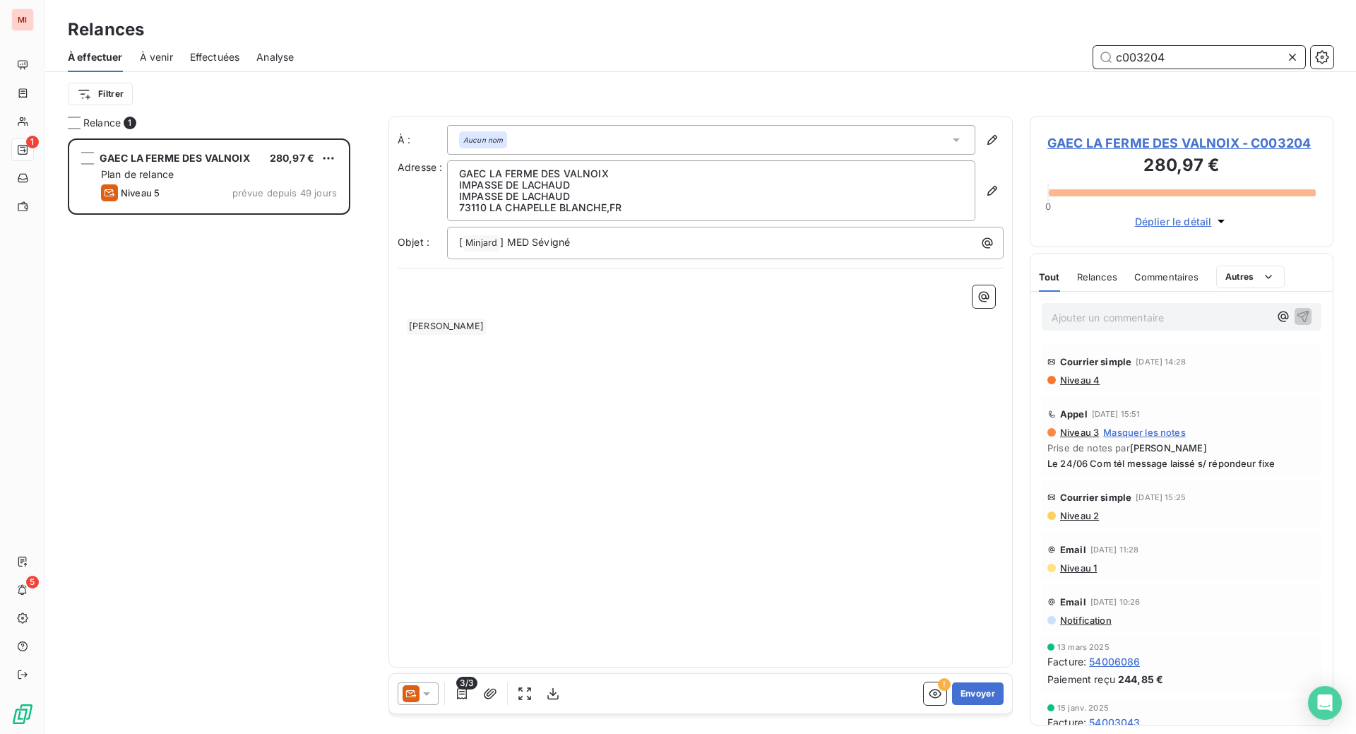
type input "c003204"
click at [1149, 326] on p "Ajouter un commentaire ﻿" at bounding box center [1159, 318] width 217 height 18
click at [1297, 322] on icon "button" at bounding box center [1303, 316] width 12 height 12
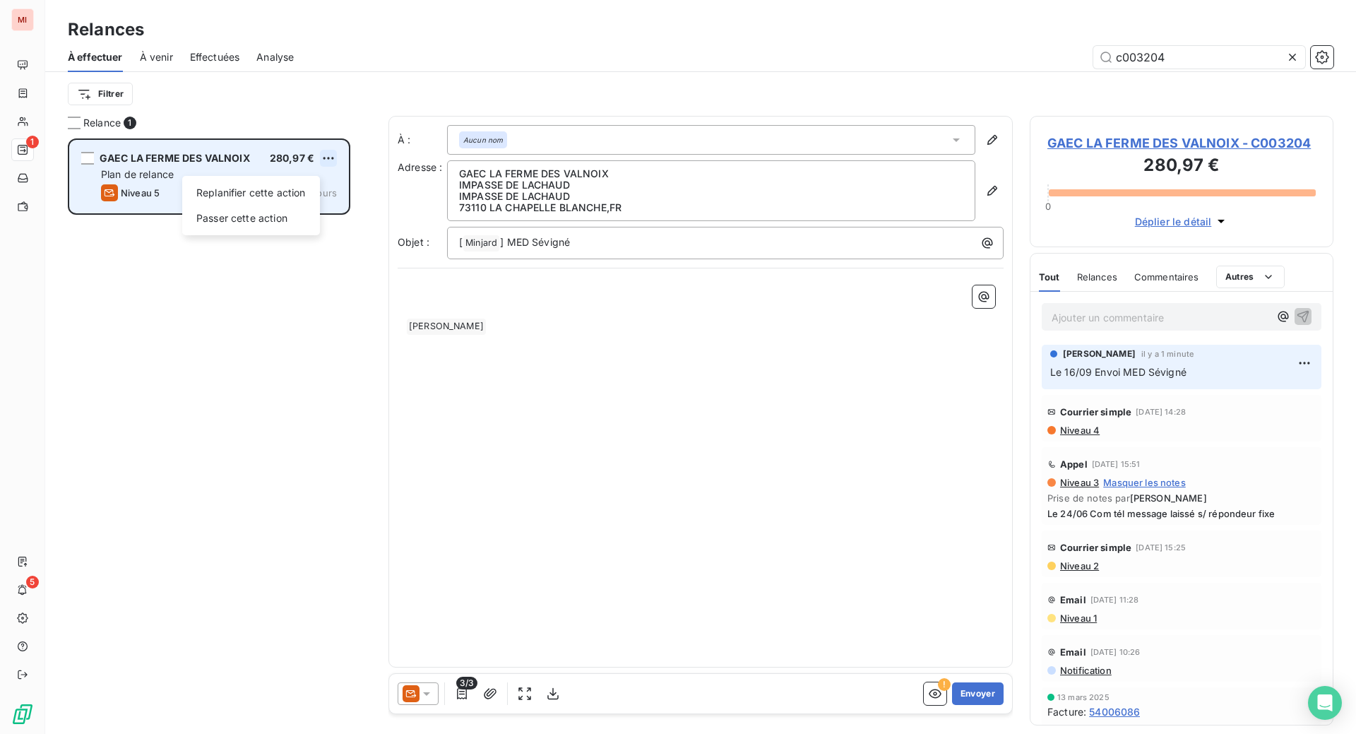
click at [356, 206] on html "MI 1 5 Relances À effectuer À venir Effectuées Analyse c003204 Filtrer Relance …" at bounding box center [678, 367] width 1356 height 734
click at [297, 229] on div "Passer cette action" at bounding box center [251, 218] width 126 height 23
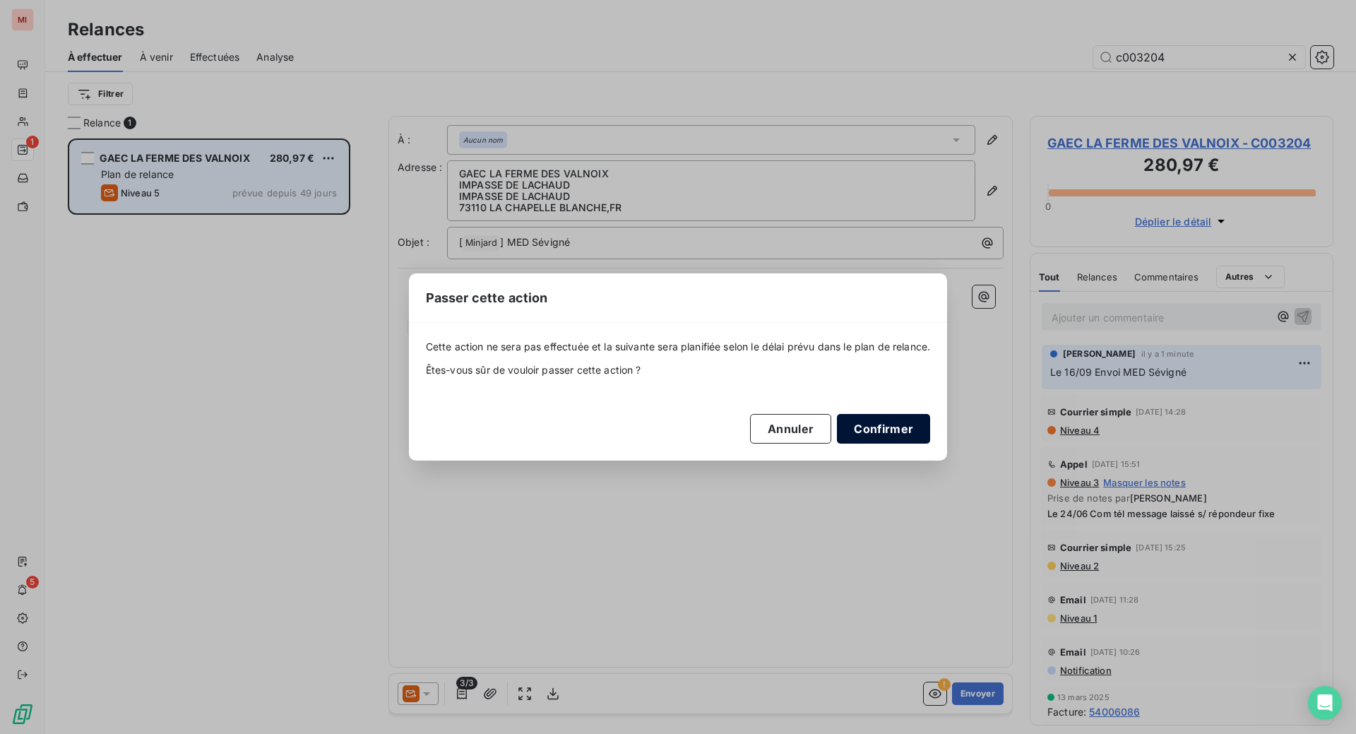
click at [930, 443] on button "Confirmer" at bounding box center [883, 429] width 93 height 30
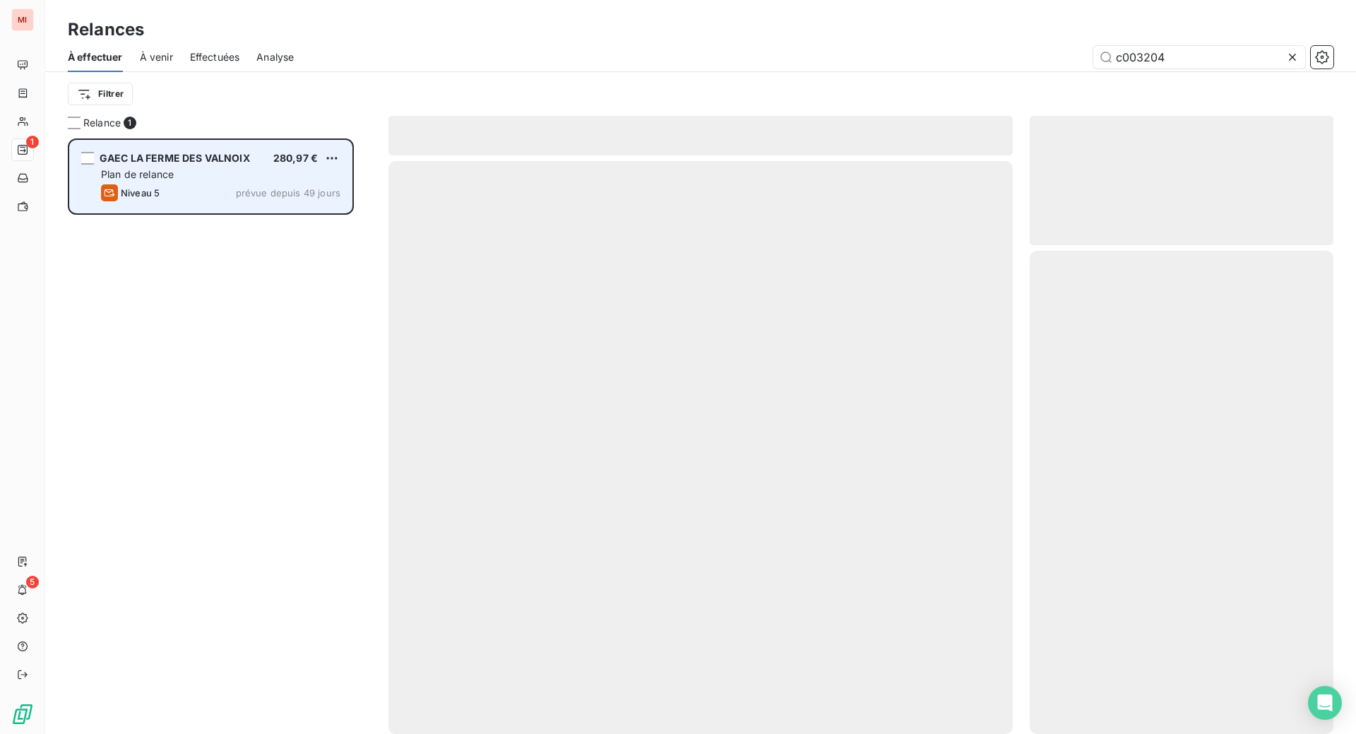
scroll to position [541, 273]
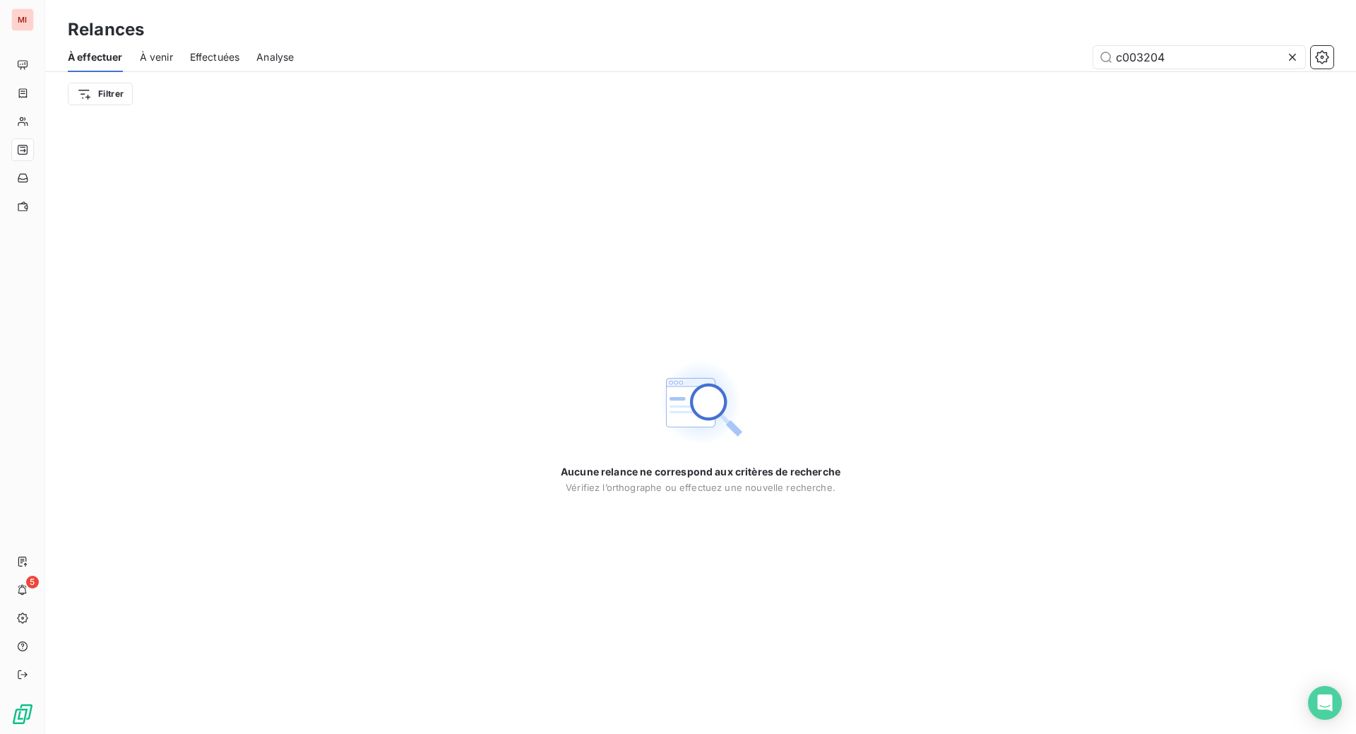
click at [1285, 64] on icon at bounding box center [1292, 57] width 14 height 14
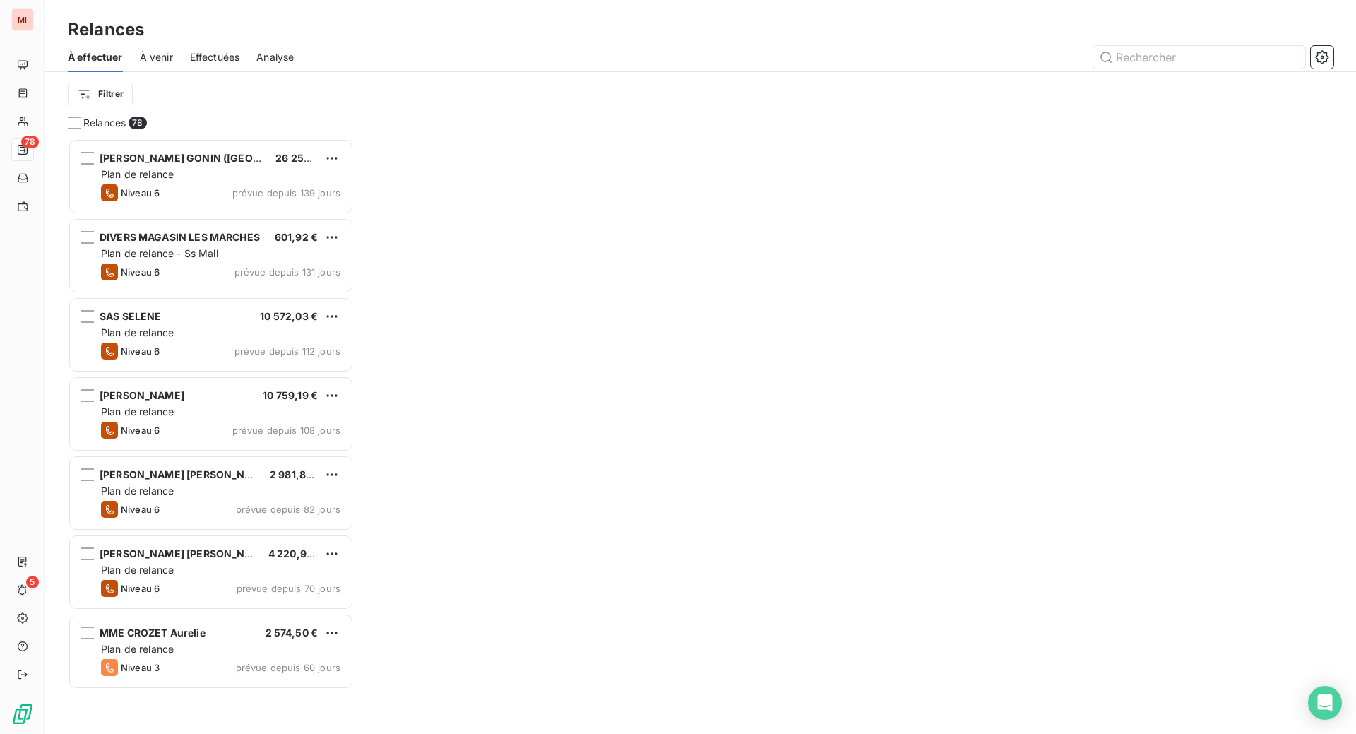
scroll to position [559, 270]
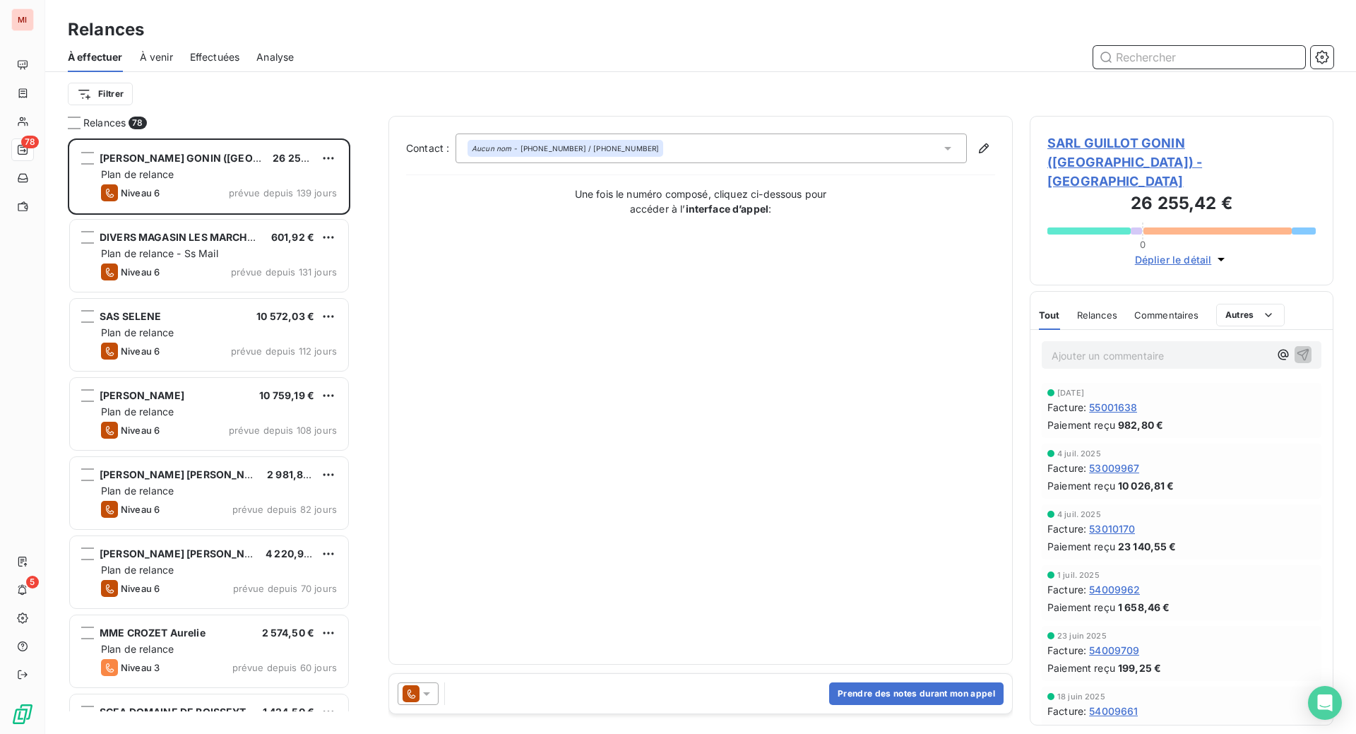
click at [1149, 68] on input "text" at bounding box center [1199, 57] width 212 height 23
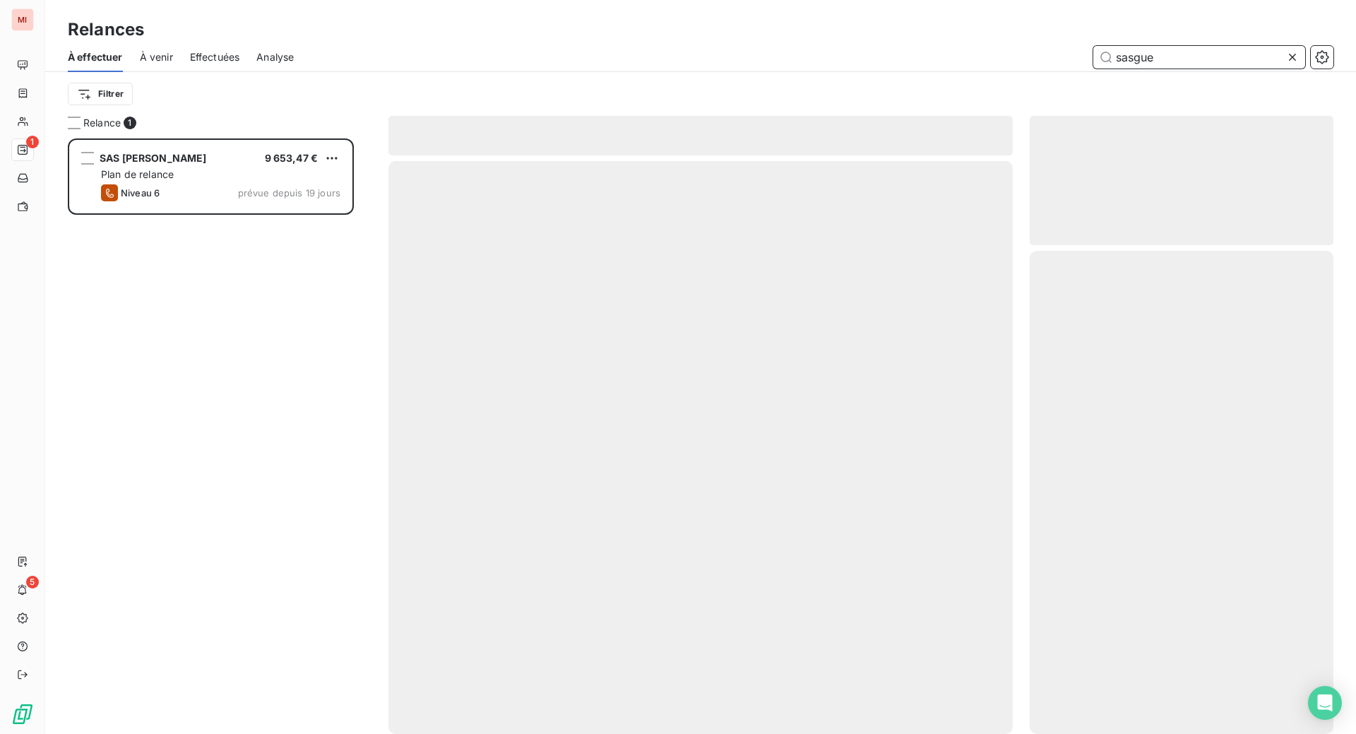
scroll to position [559, 270]
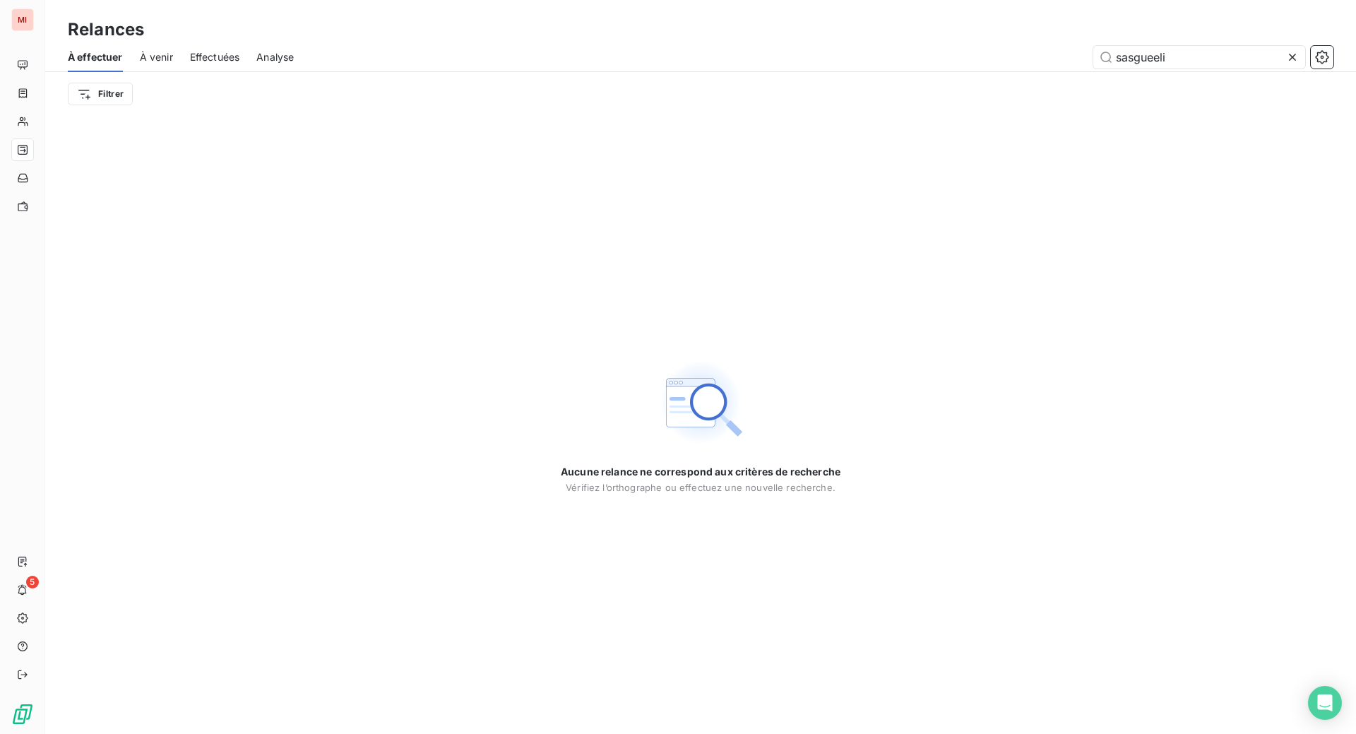
click at [554, 102] on div "Filtrer" at bounding box center [700, 94] width 1265 height 44
drag, startPoint x: 1188, startPoint y: 78, endPoint x: 999, endPoint y: 74, distance: 188.6
click at [1007, 68] on div "sasgueeli" at bounding box center [822, 57] width 1022 height 23
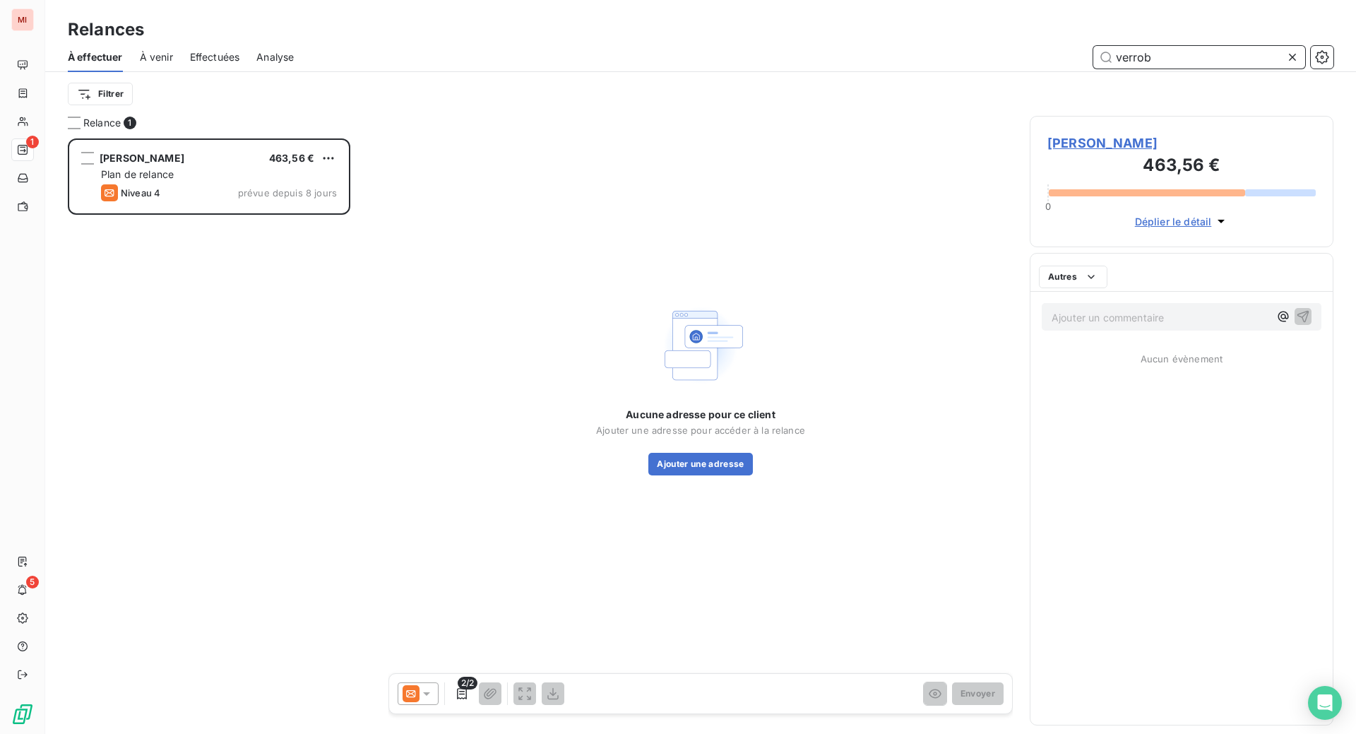
scroll to position [559, 270]
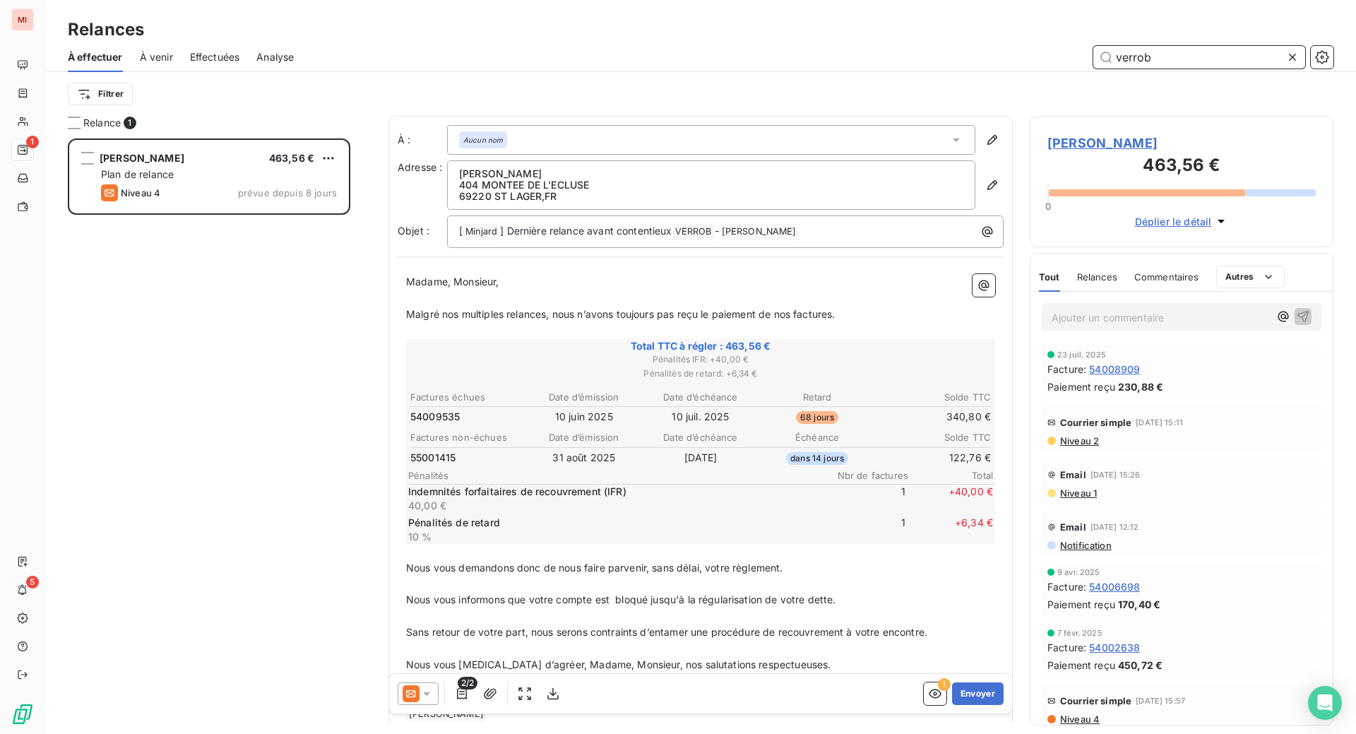
type input "verrob"
click at [671, 25] on div "Relances À effectuer À venir Effectuées Analyse verrob Filtrer" at bounding box center [700, 58] width 1310 height 116
click at [434, 700] on icon at bounding box center [426, 693] width 14 height 14
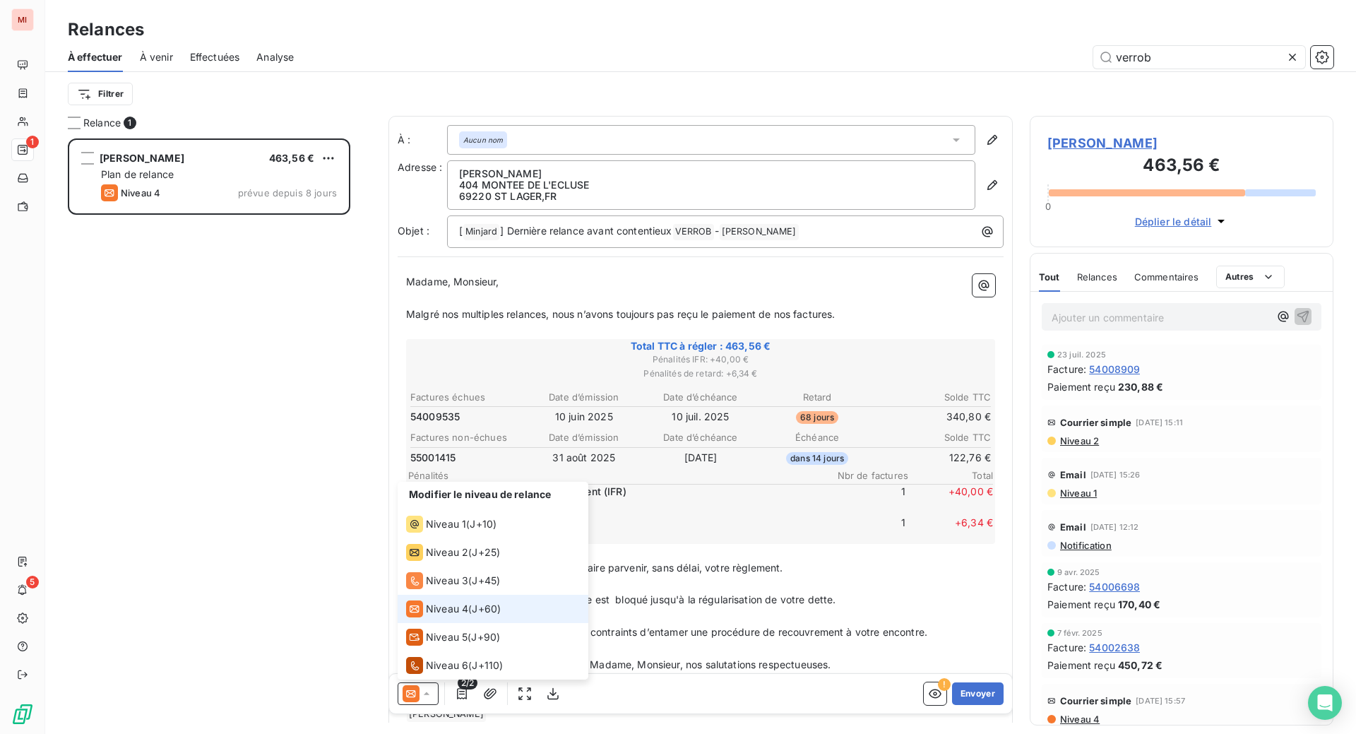
scroll to position [7, 0]
click at [468, 587] on span "Niveau 3" at bounding box center [447, 580] width 42 height 14
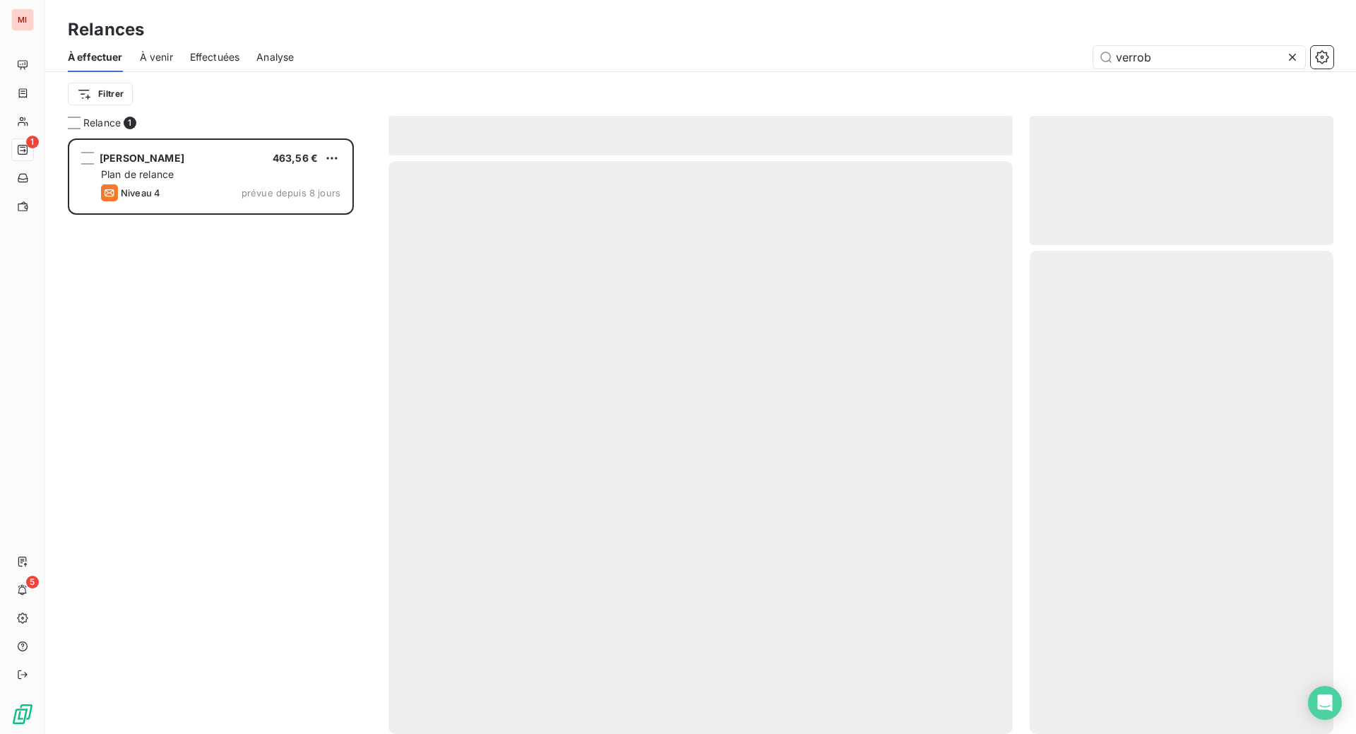
scroll to position [559, 270]
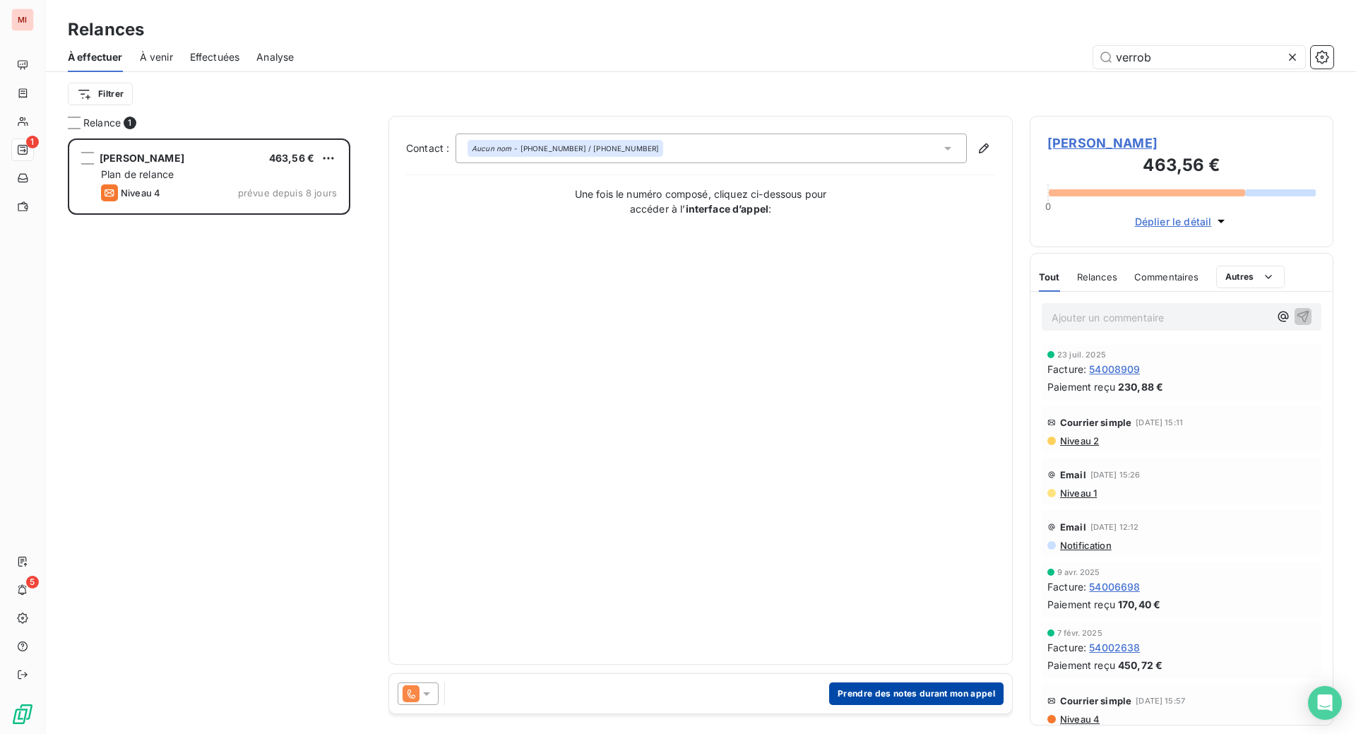
click at [829, 705] on button "Prendre des notes durant mon appel" at bounding box center [916, 693] width 174 height 23
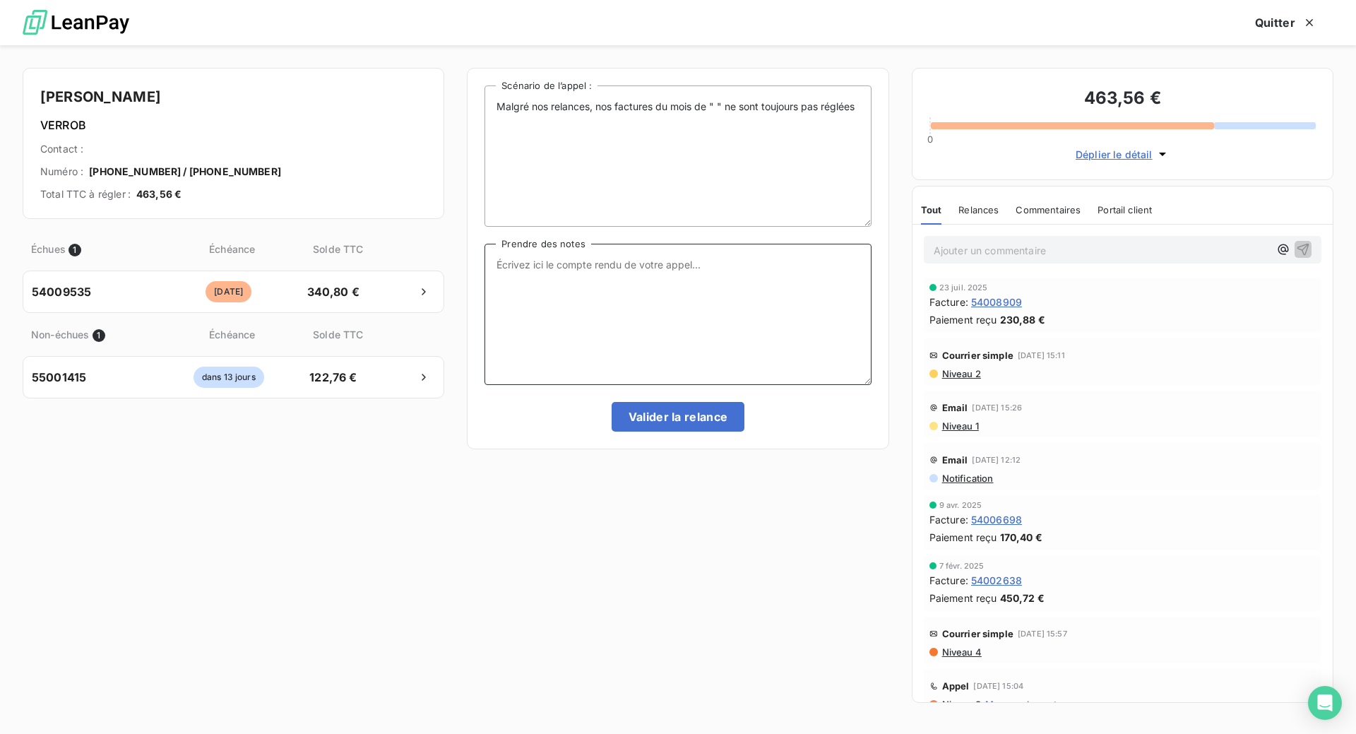
click at [579, 333] on textarea "Prendre des notes" at bounding box center [677, 314] width 386 height 141
paste textarea "Le 16/09 Envoi MED Sévigné"
type textarea "Le 16/09 Envoi MED Sévigné"
drag, startPoint x: 673, startPoint y: 328, endPoint x: 395, endPoint y: 309, distance: 278.1
click at [397, 309] on div "[PERSON_NAME] GOUJON VERROB Contact : Numéro : [PHONE_NUMBER] / [PHONE_NUMBER] …" at bounding box center [678, 389] width 1356 height 688
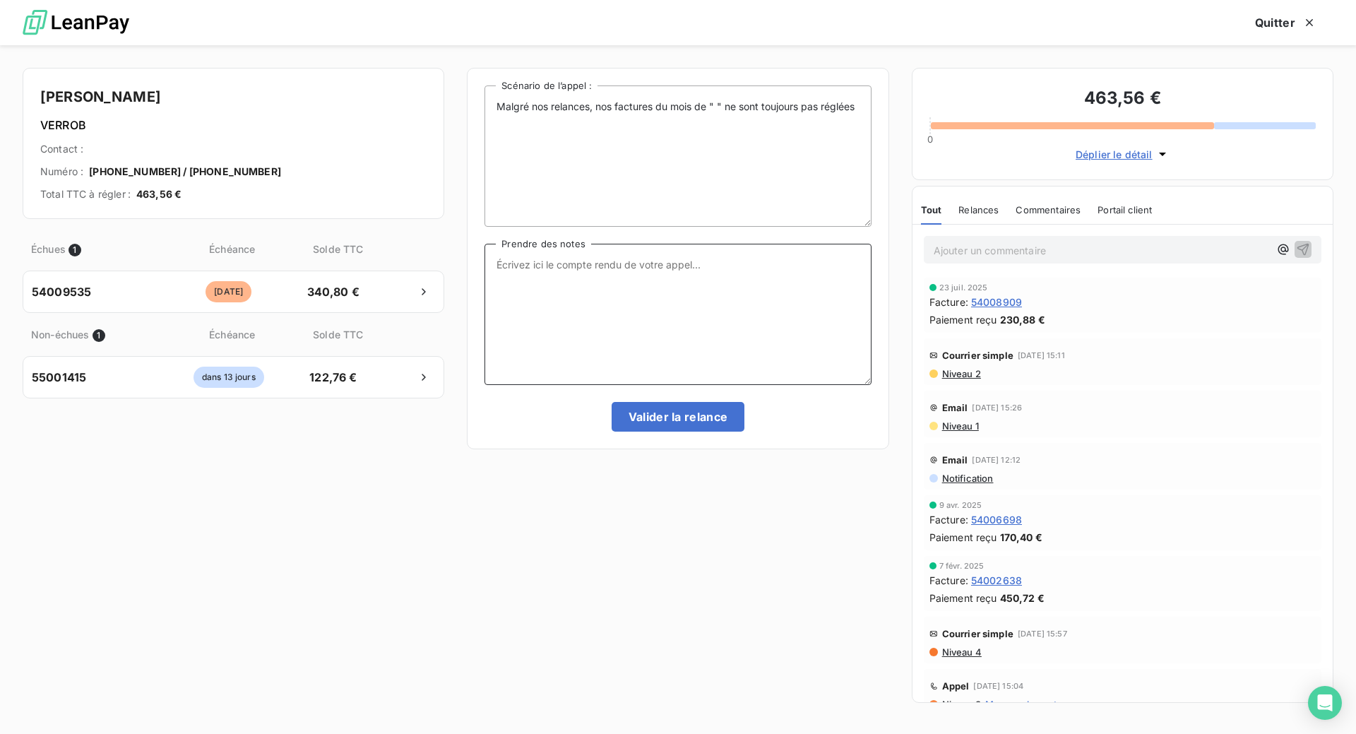
click at [604, 317] on textarea "Prendre des notes" at bounding box center [677, 314] width 386 height 141
paste textarea "Le 16/09 Com tél en parle à son associé"
type textarea "Le 16/09 Com tél en parle à son associé"
click at [652, 431] on button "Valider la relance" at bounding box center [677, 417] width 133 height 30
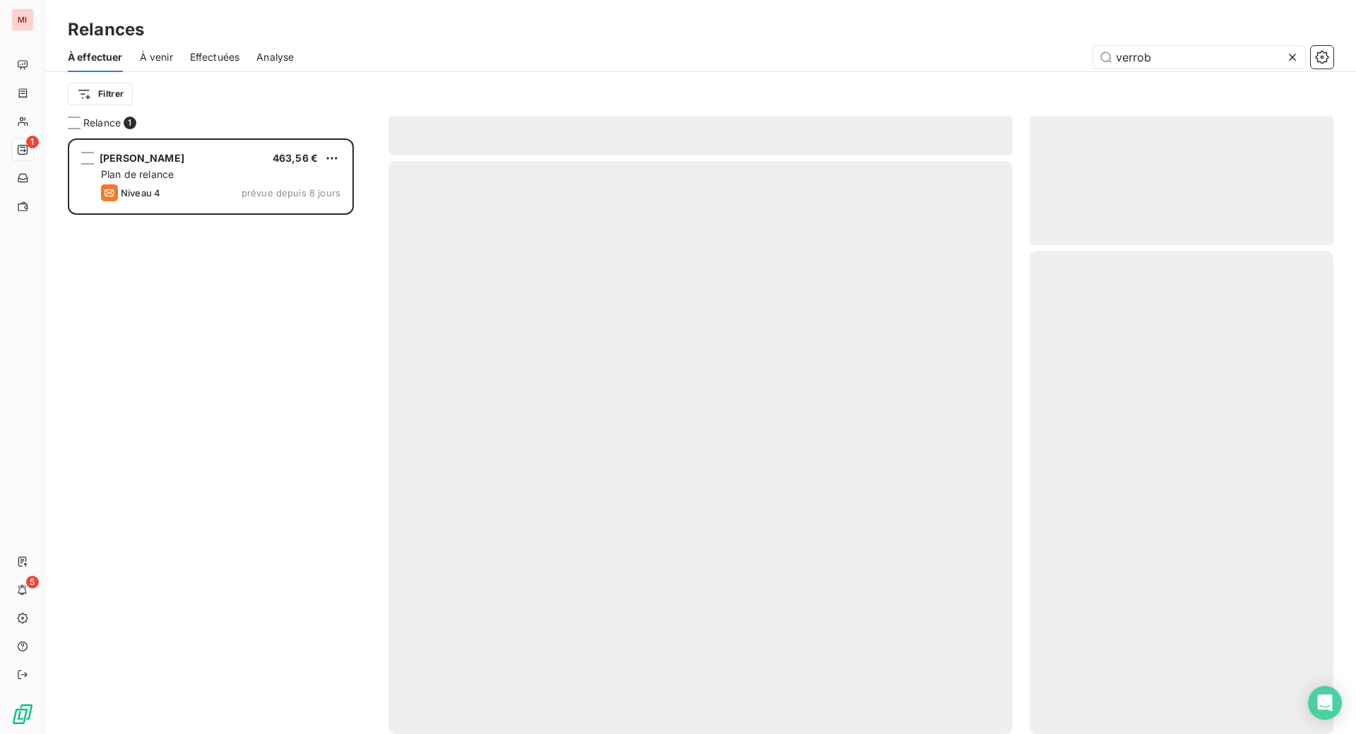
scroll to position [541, 273]
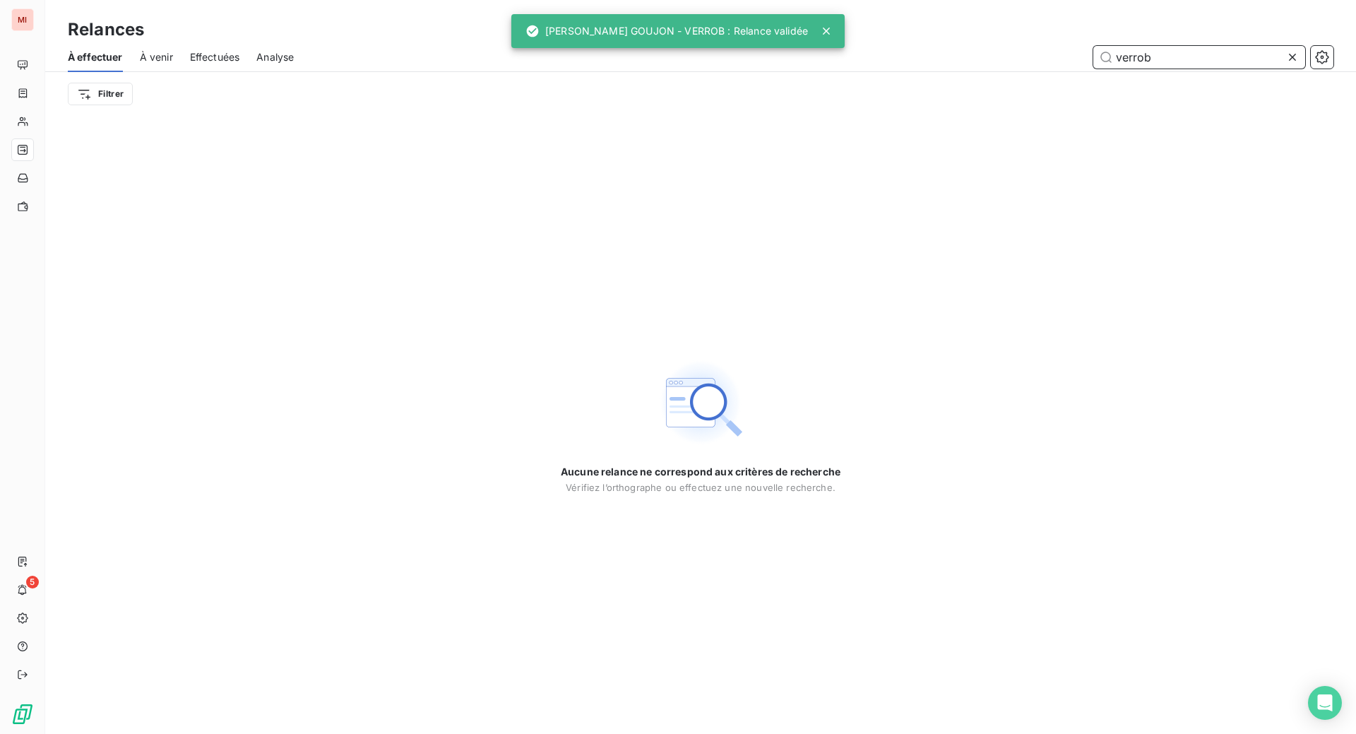
drag, startPoint x: 1176, startPoint y: 75, endPoint x: 1050, endPoint y: 66, distance: 126.0
click at [1050, 66] on div "verrob" at bounding box center [822, 57] width 1022 height 23
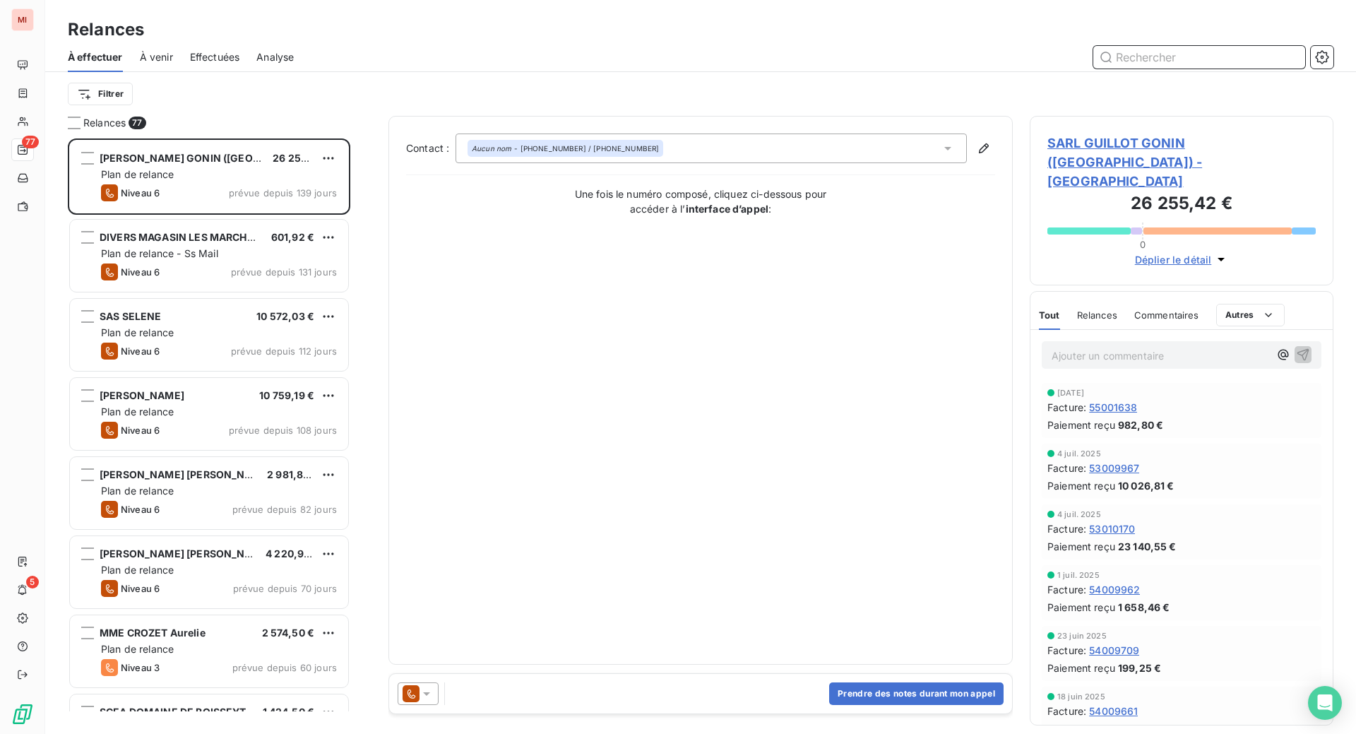
scroll to position [559, 270]
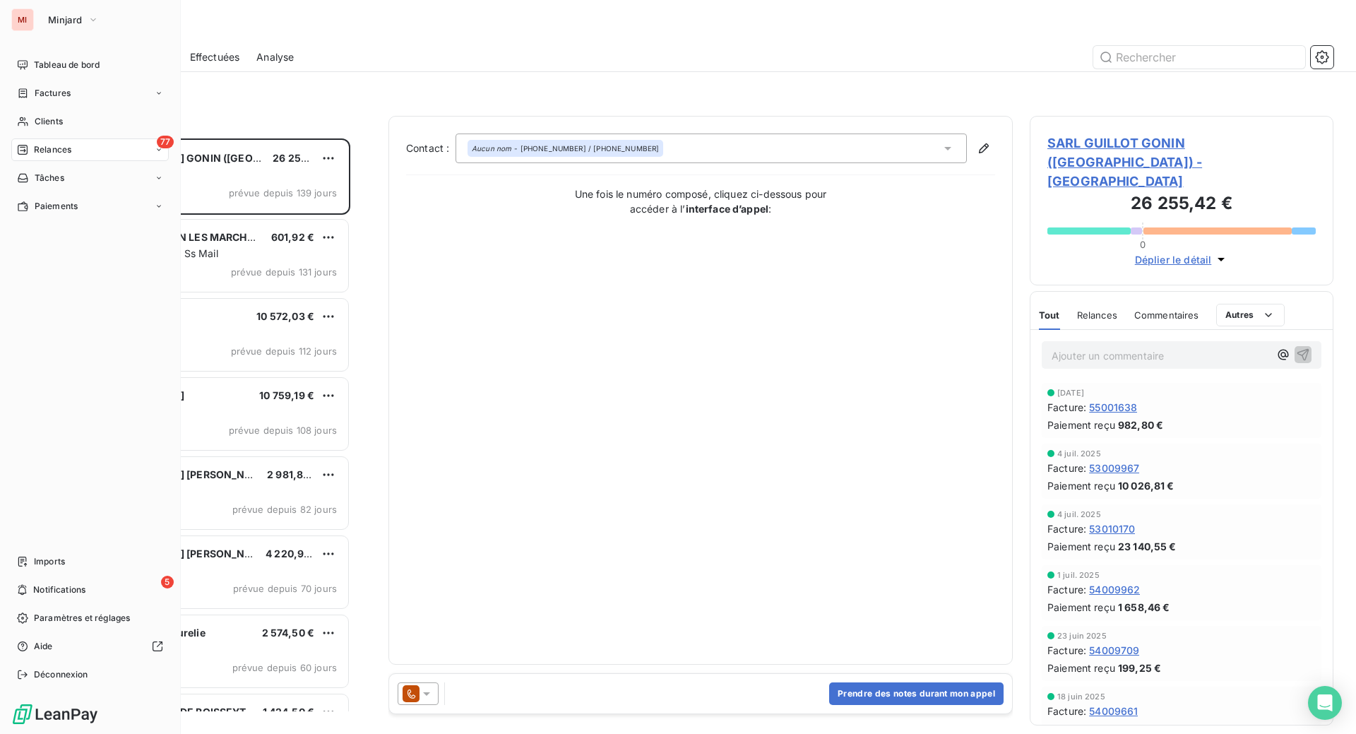
drag, startPoint x: 64, startPoint y: 188, endPoint x: 535, endPoint y: 169, distance: 471.3
click at [63, 128] on span "Clients" at bounding box center [49, 121] width 28 height 13
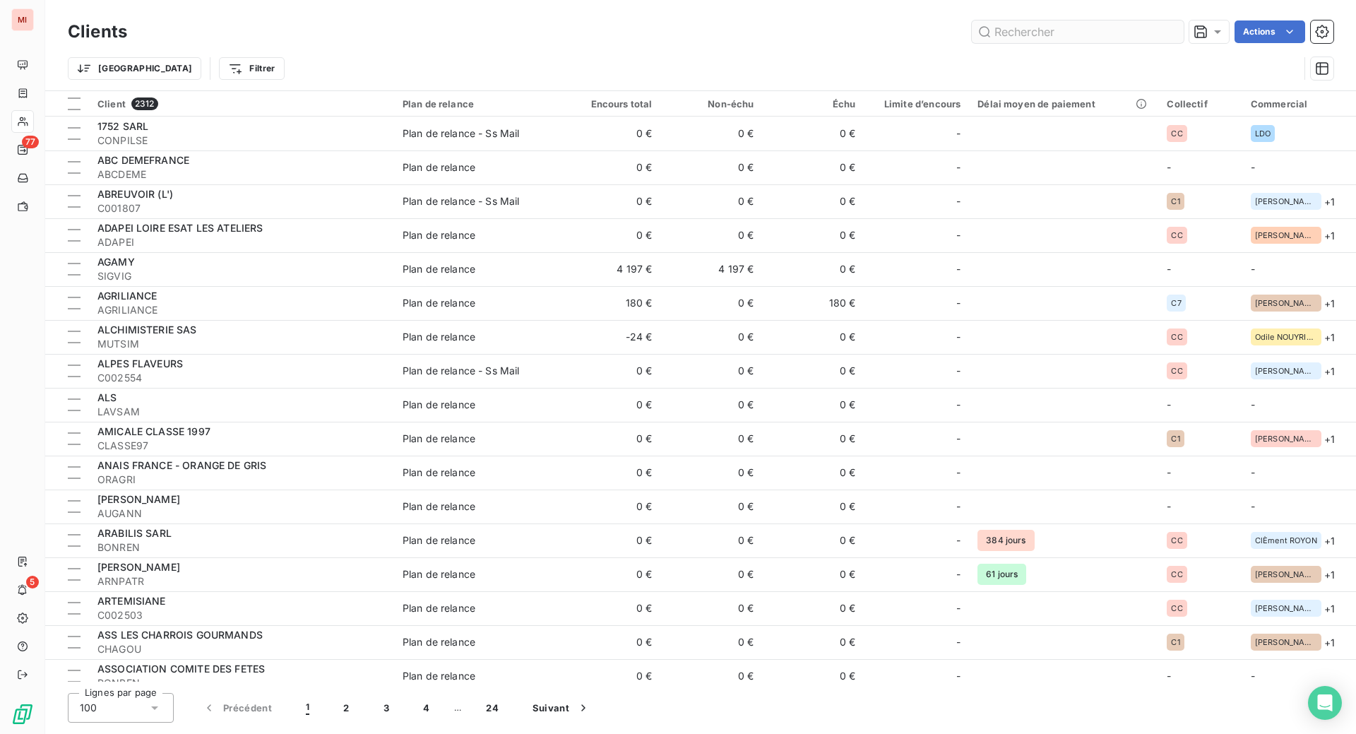
click at [1003, 43] on input "text" at bounding box center [1078, 31] width 212 height 23
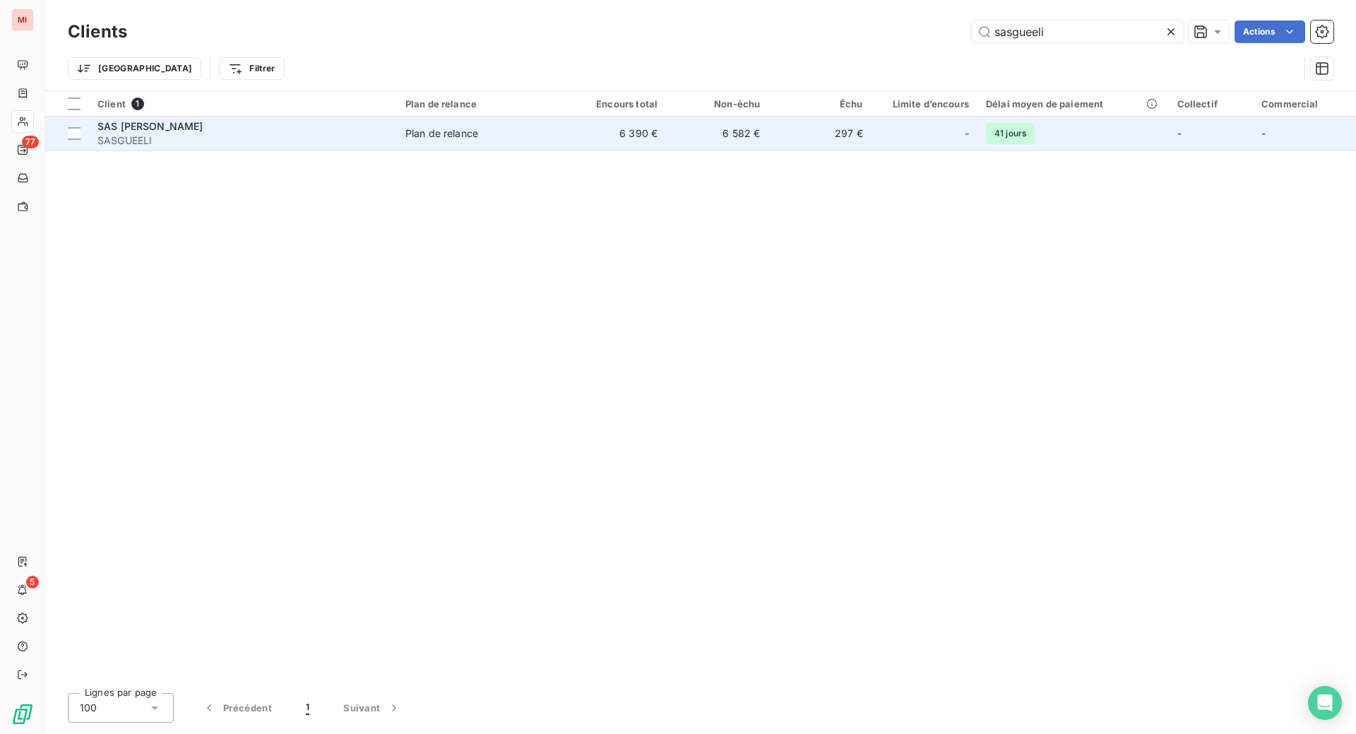
type input "sasgueeli"
click at [388, 148] on span "SASGUEELI" at bounding box center [242, 140] width 291 height 14
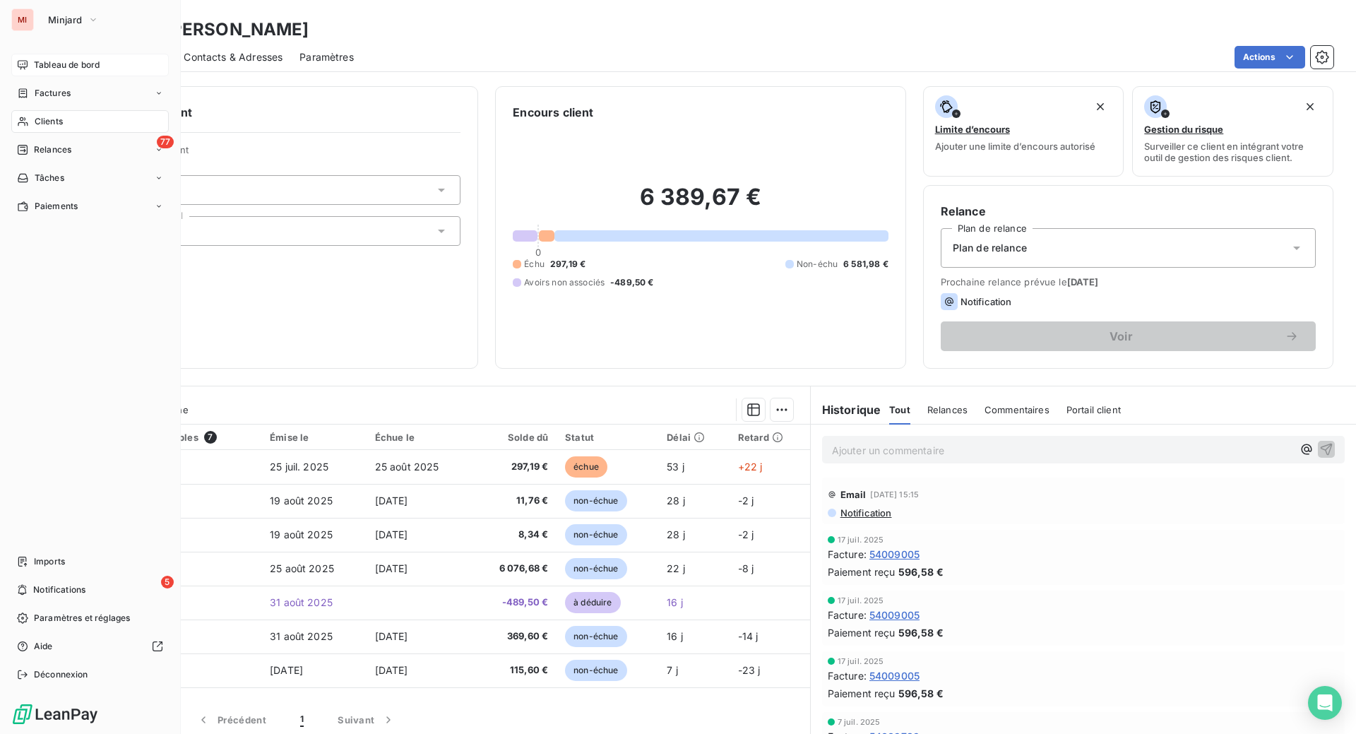
click at [53, 71] on span "Tableau de bord" at bounding box center [67, 65] width 66 height 13
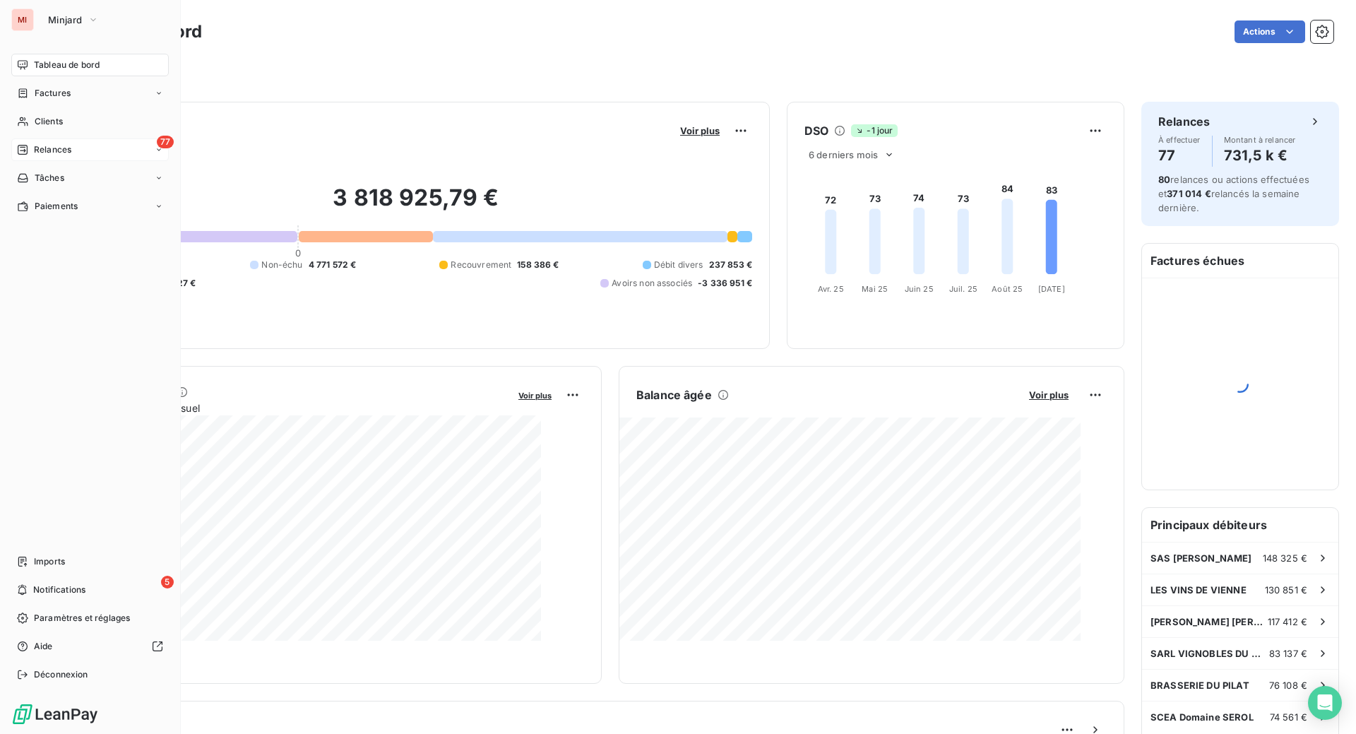
click at [61, 156] on span "Relances" at bounding box center [52, 149] width 37 height 13
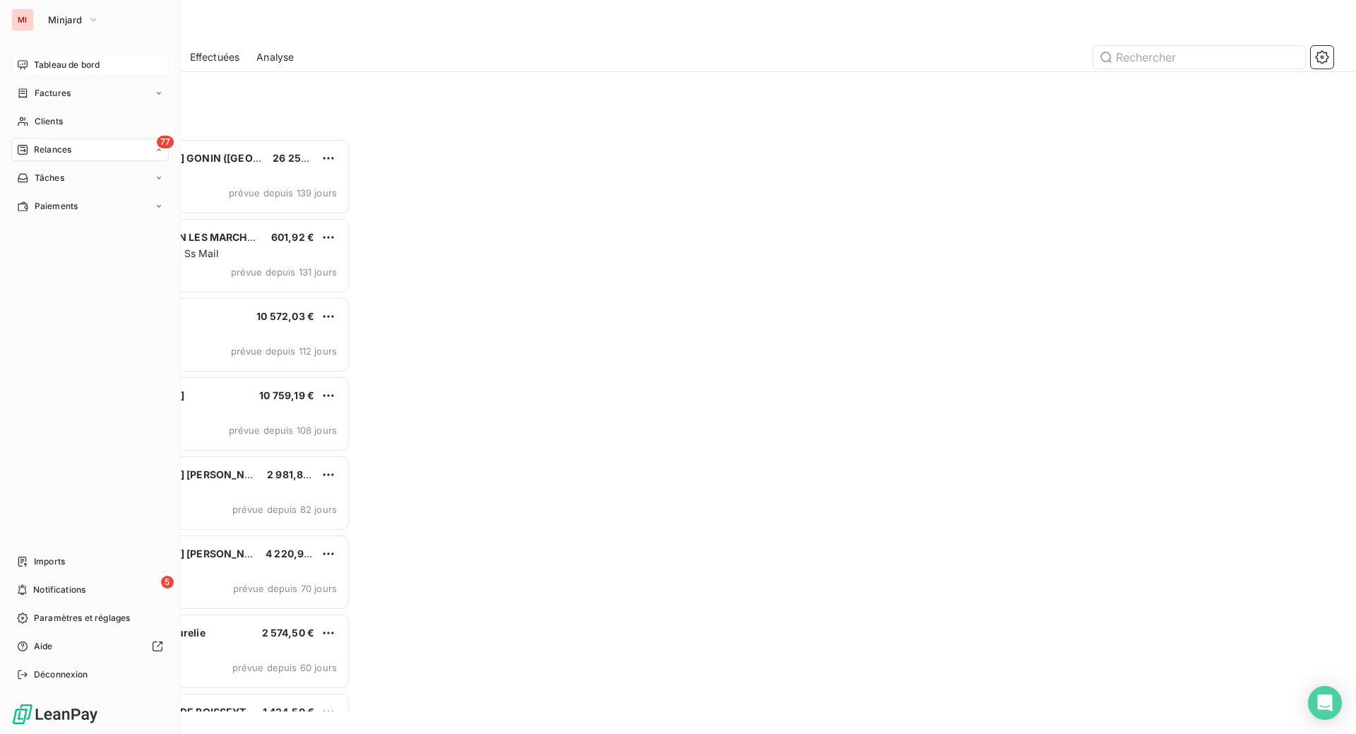
scroll to position [559, 270]
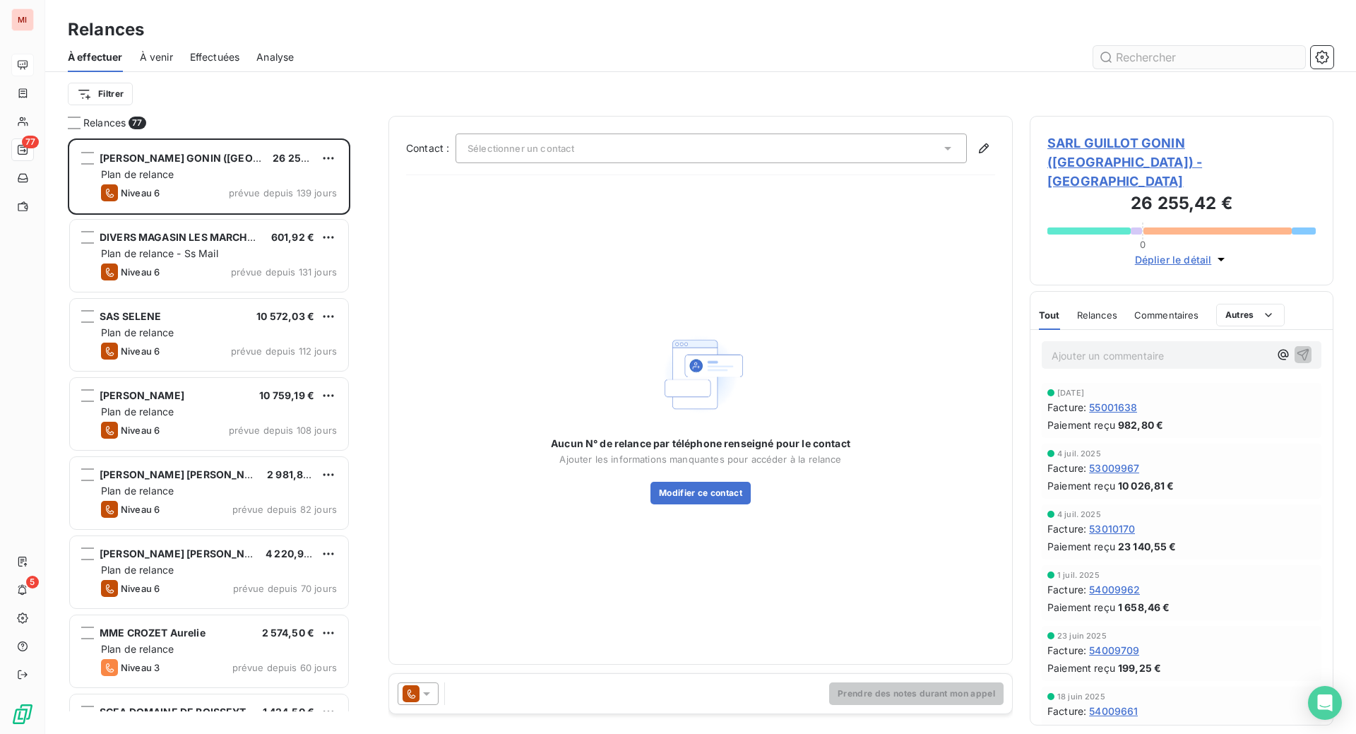
click at [1152, 68] on input "text" at bounding box center [1199, 57] width 212 height 23
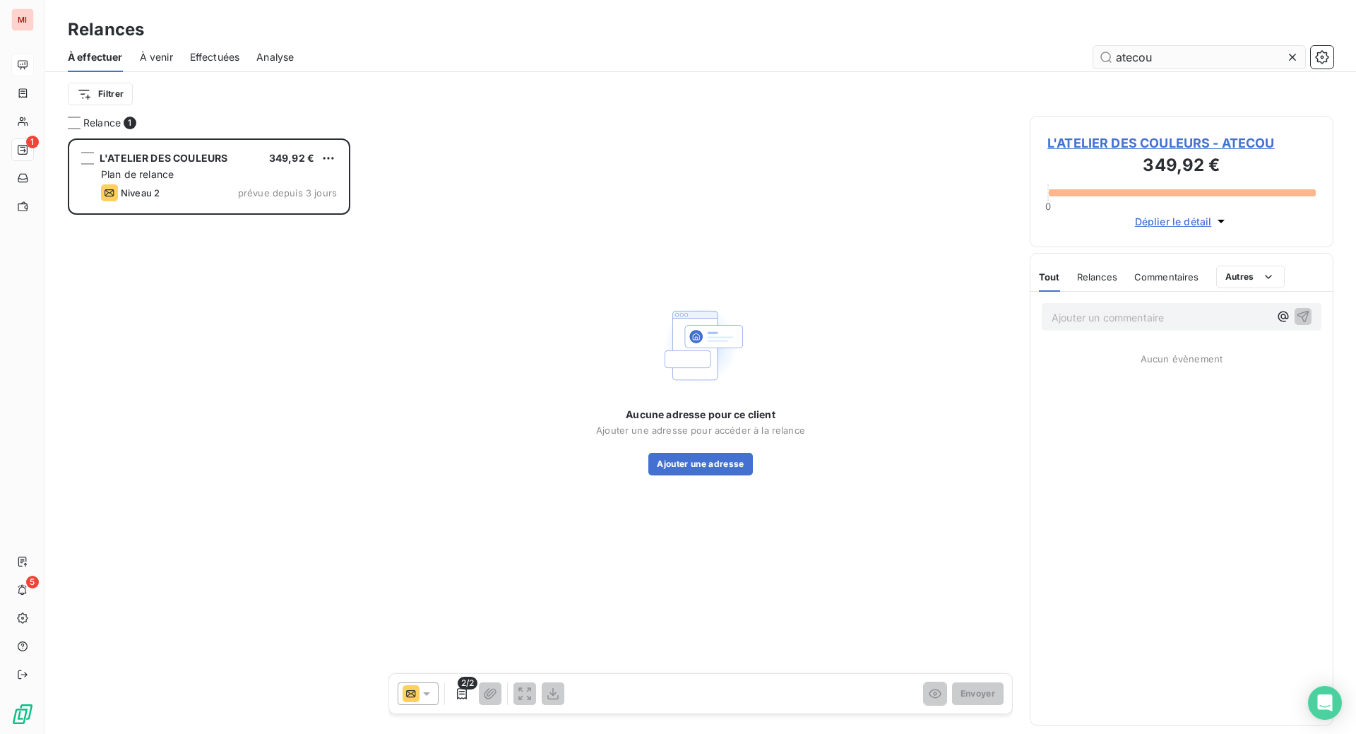
scroll to position [559, 270]
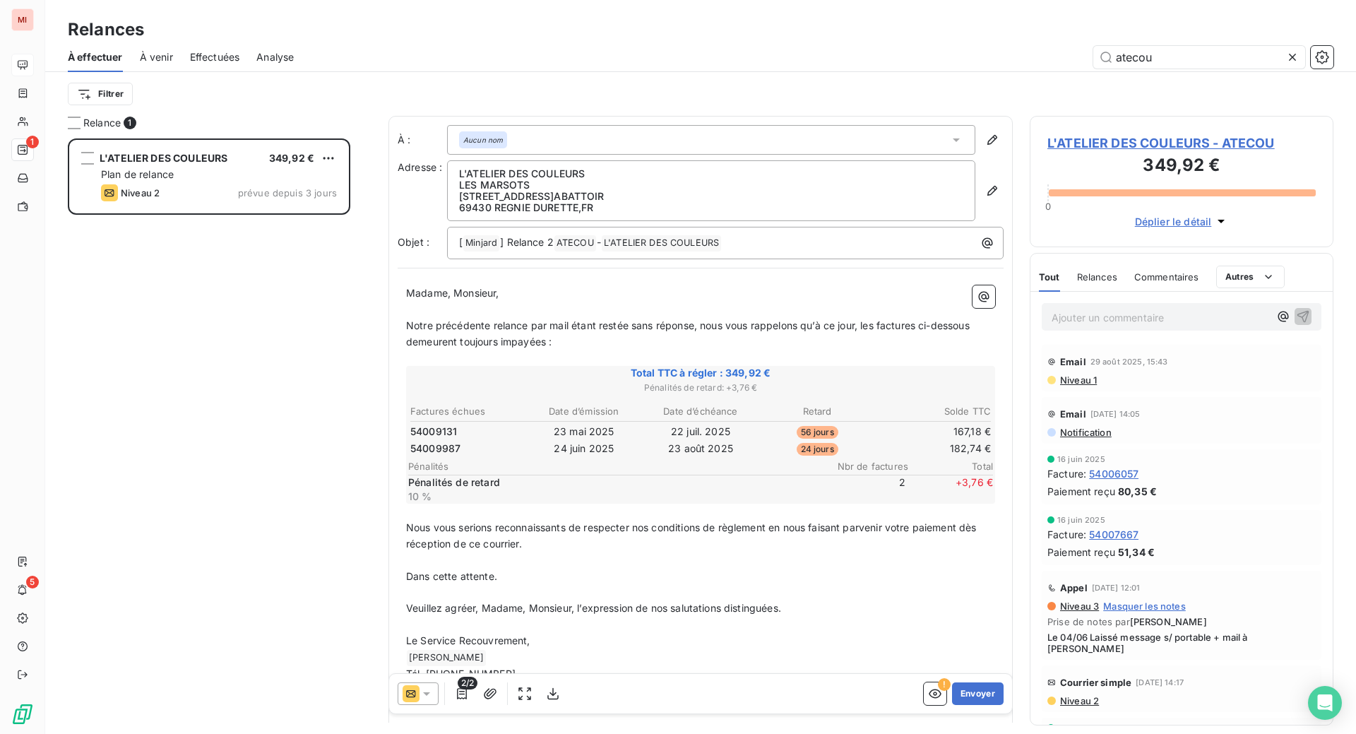
click at [700, 21] on div "Relances À effectuer À venir Effectuées Analyse atecou Filtrer" at bounding box center [700, 58] width 1310 height 116
click at [952, 705] on button "Envoyer" at bounding box center [978, 693] width 52 height 23
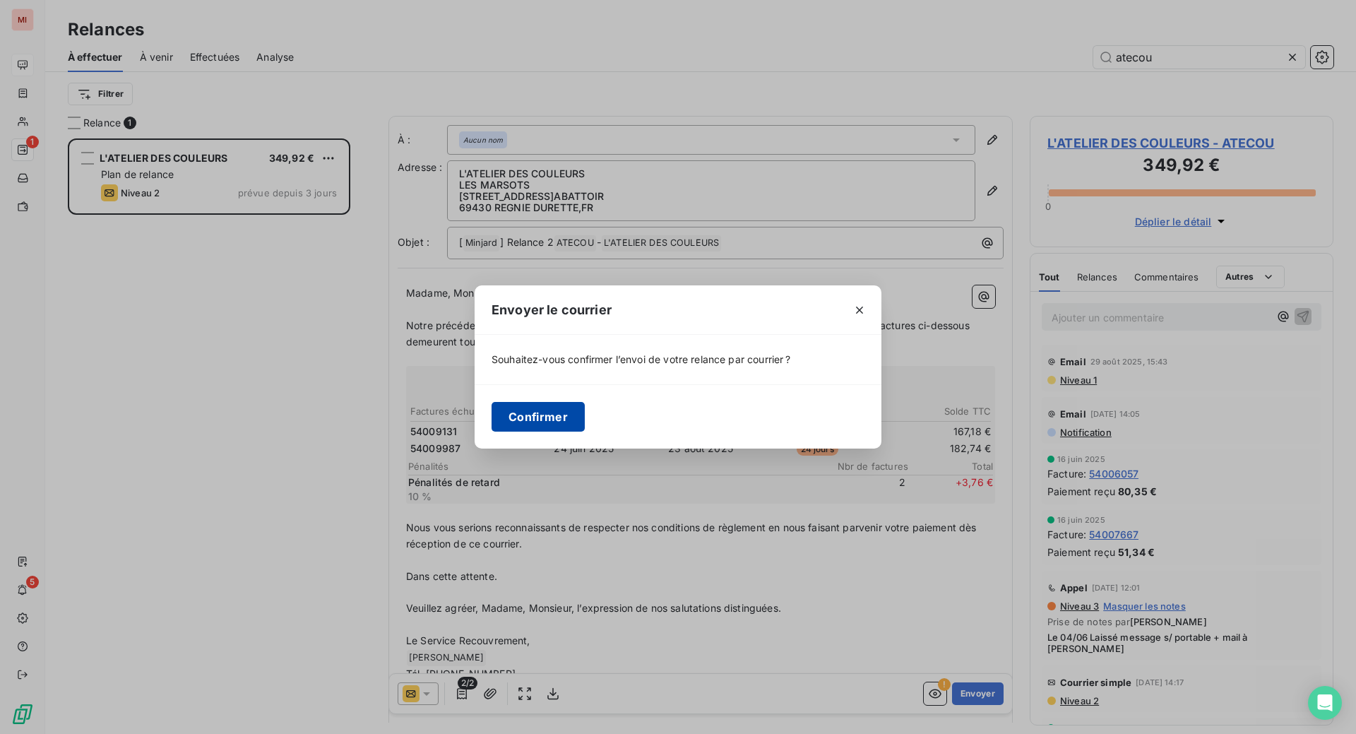
click at [491, 429] on button "Confirmer" at bounding box center [537, 417] width 93 height 30
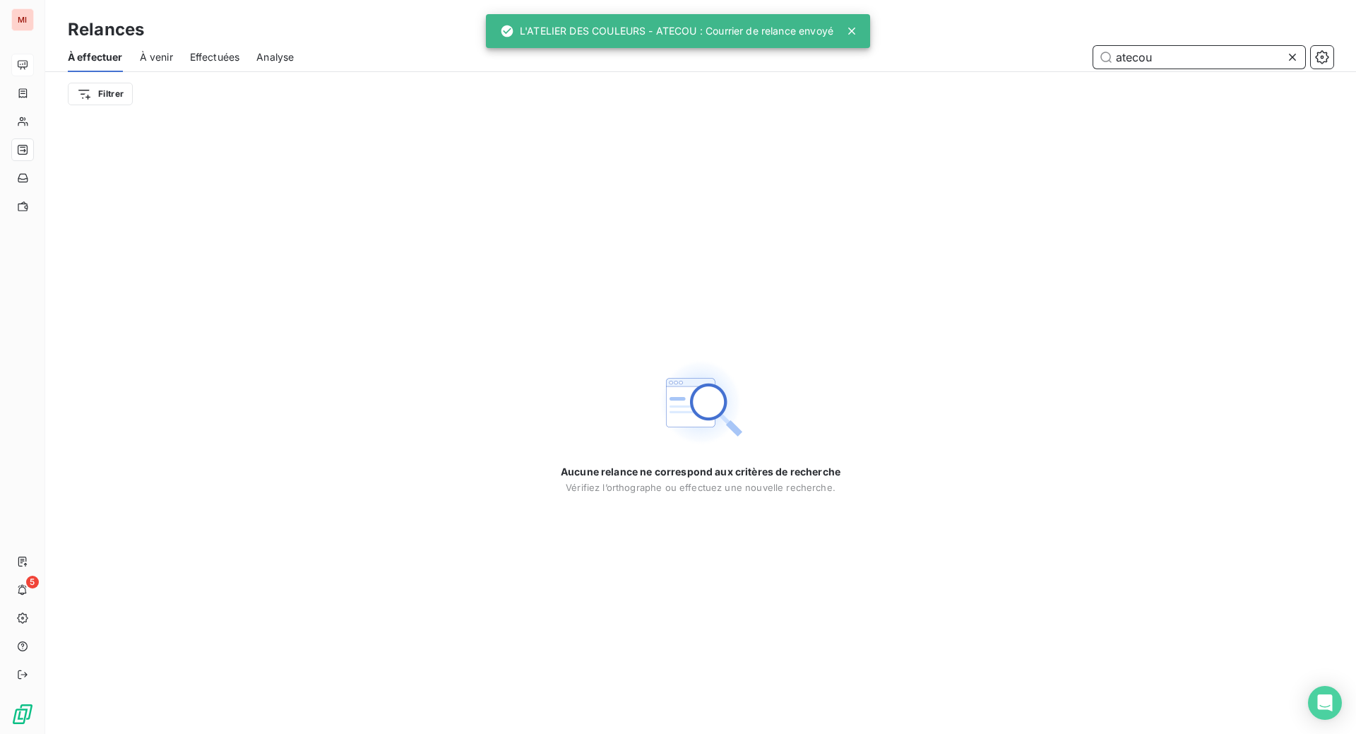
drag, startPoint x: 1171, startPoint y: 78, endPoint x: 960, endPoint y: 74, distance: 211.2
click at [963, 68] on div "atecou" at bounding box center [822, 57] width 1022 height 23
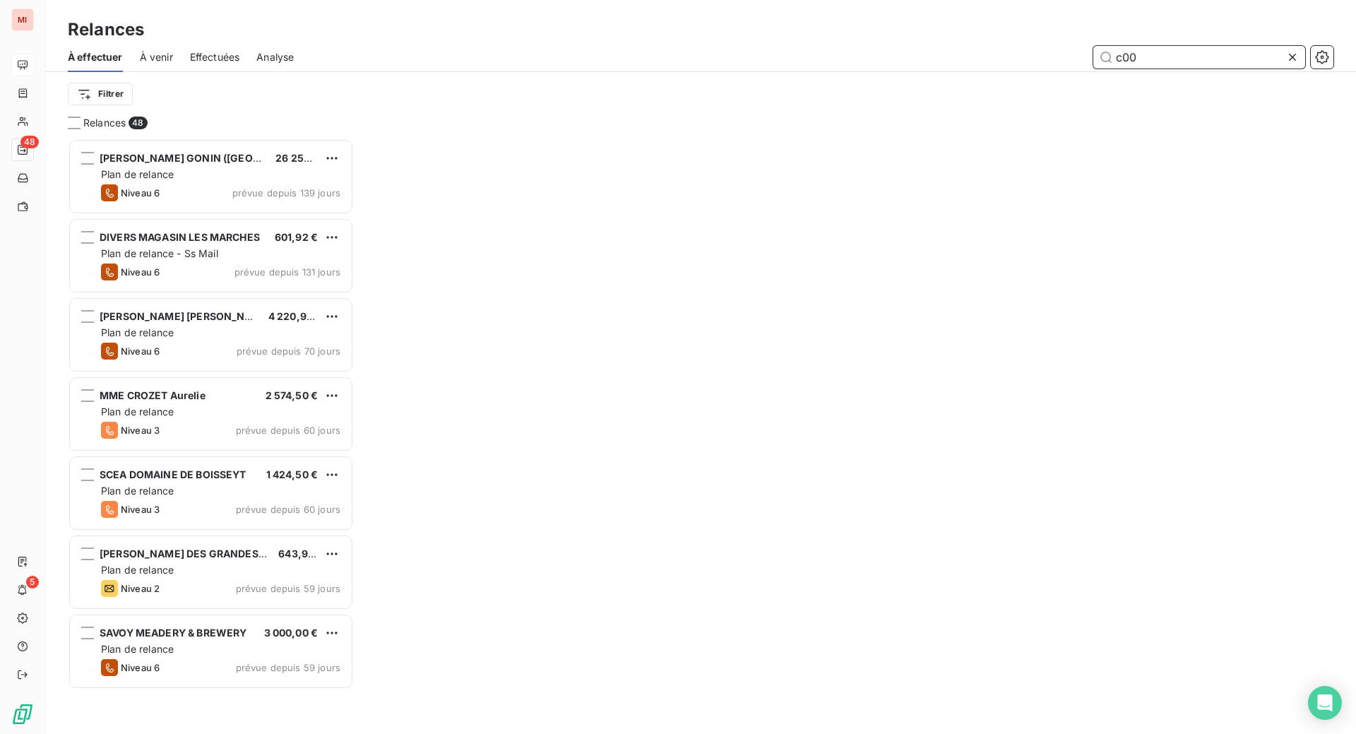
scroll to position [559, 270]
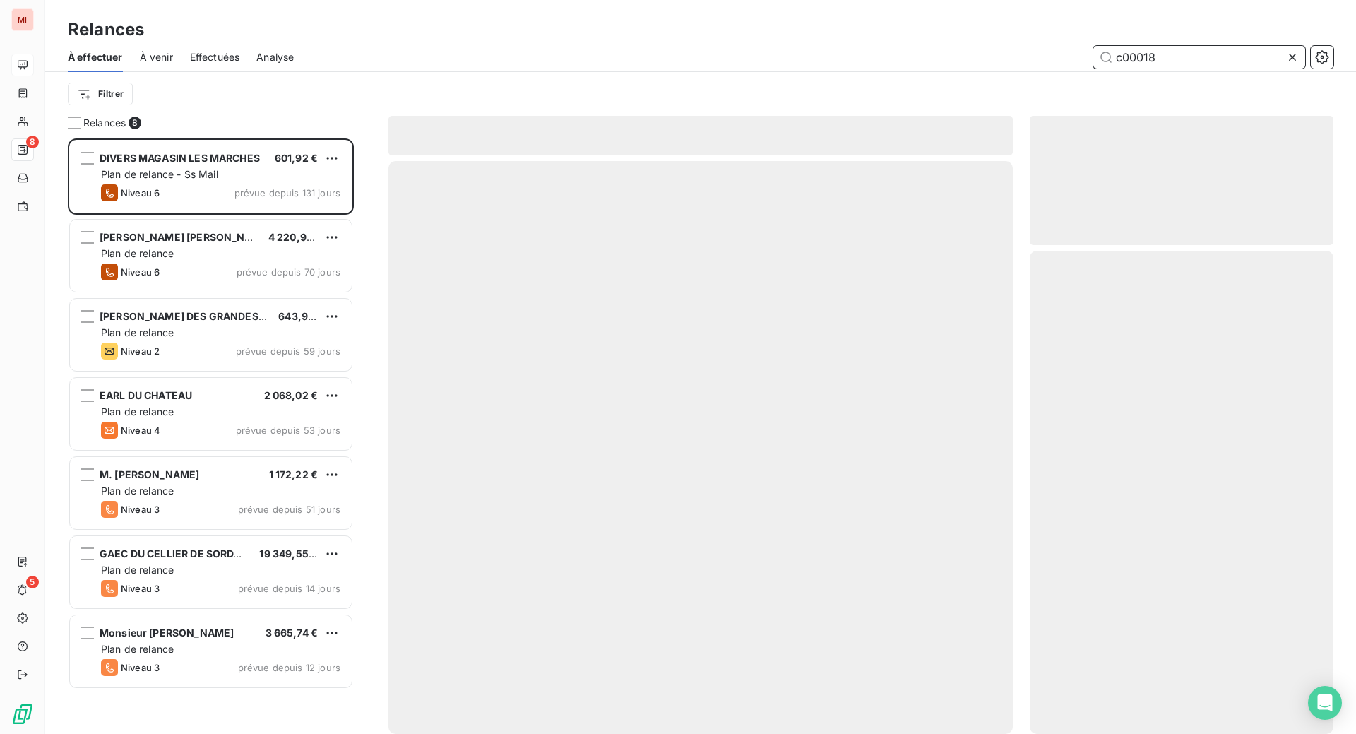
scroll to position [559, 270]
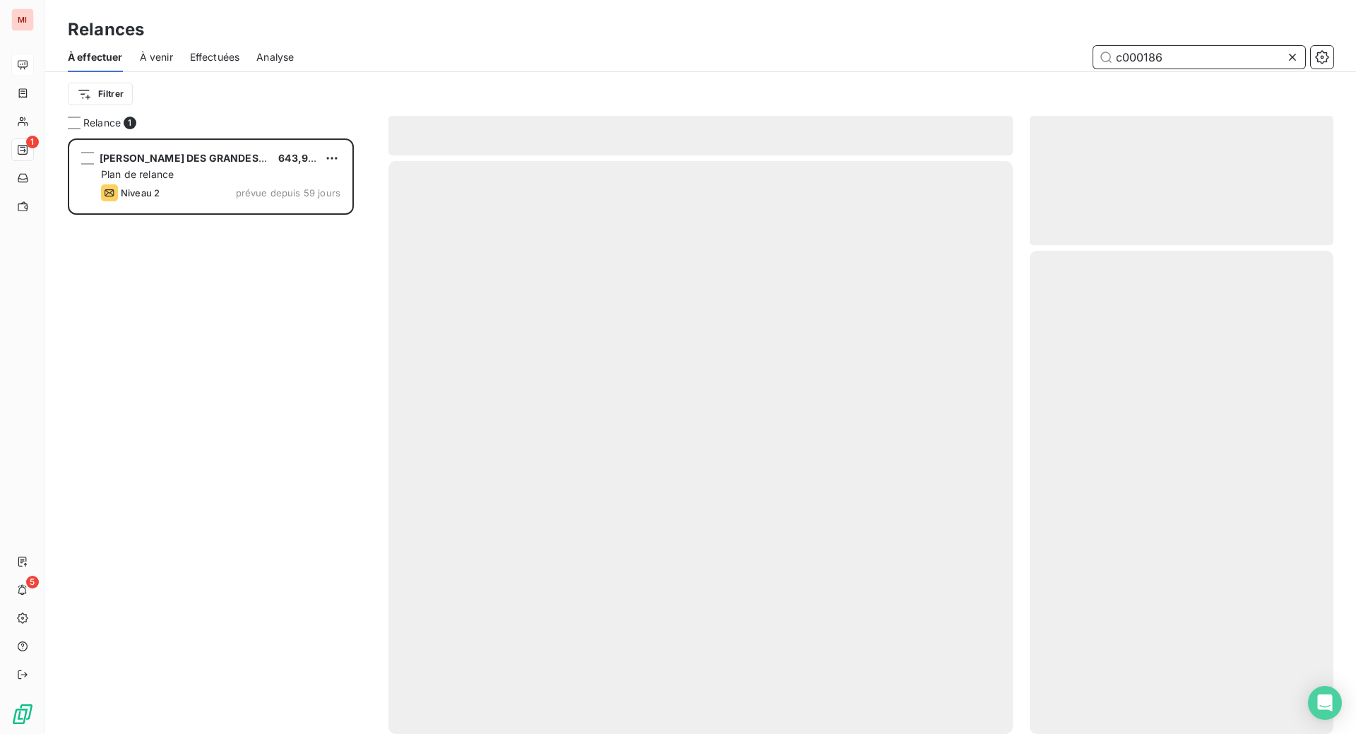
scroll to position [559, 270]
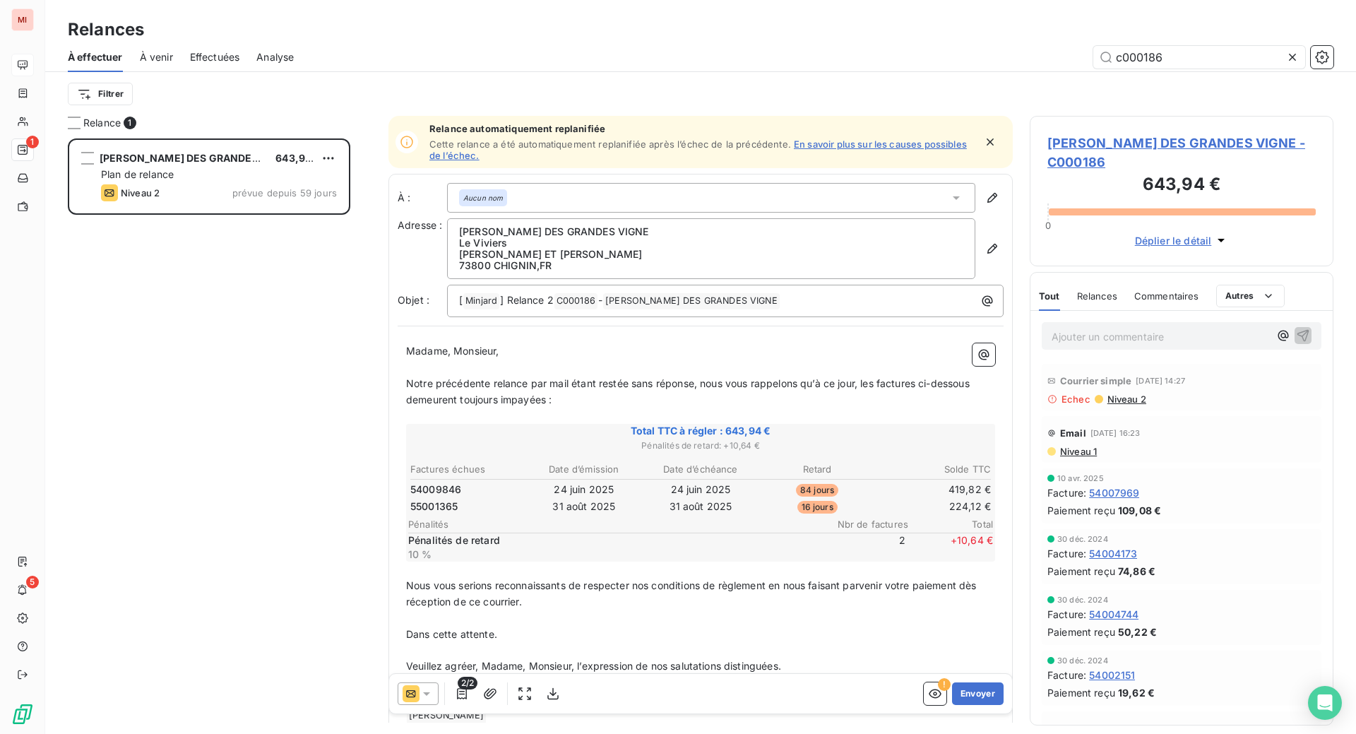
click at [680, 60] on div "Relances À effectuer À venir Effectuées Analyse c000186 Filtrer" at bounding box center [700, 58] width 1310 height 116
drag, startPoint x: 1173, startPoint y: 77, endPoint x: 1048, endPoint y: 69, distance: 125.2
click at [1053, 68] on div "c000186" at bounding box center [822, 57] width 1022 height 23
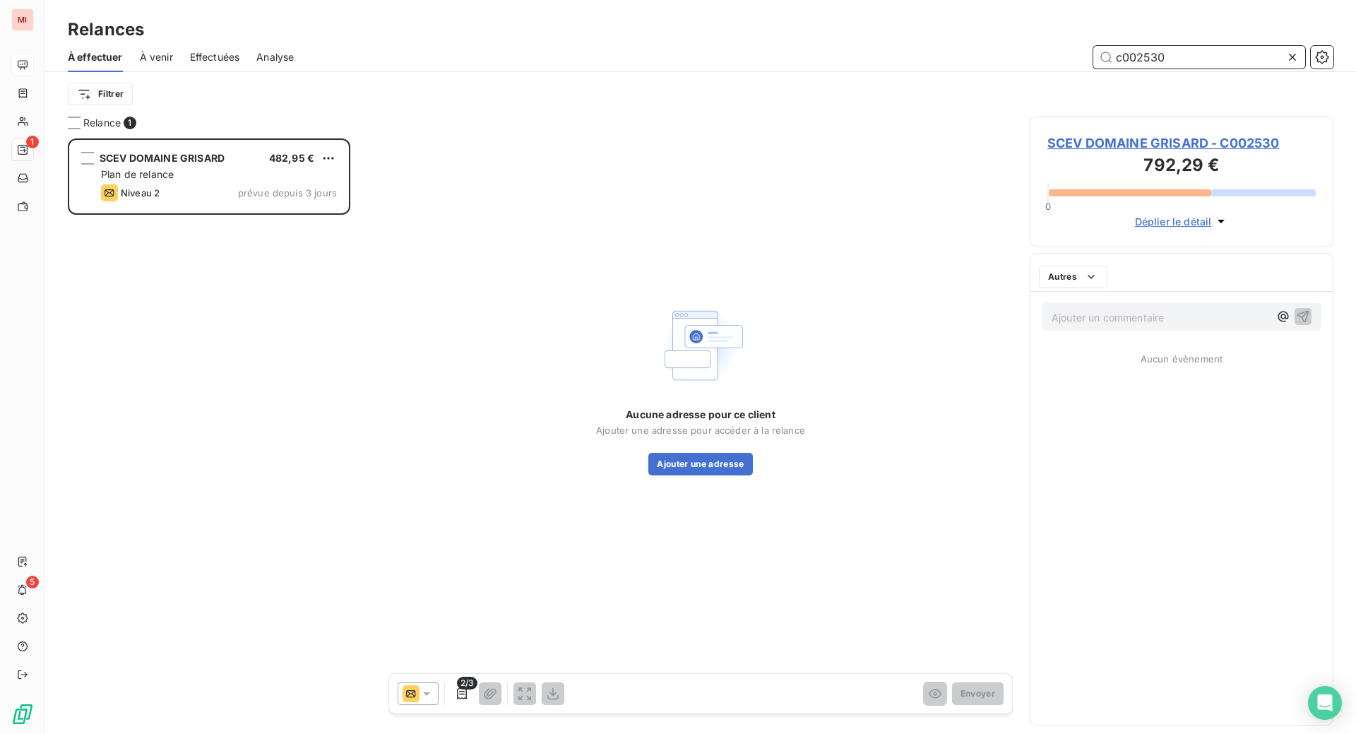
scroll to position [559, 270]
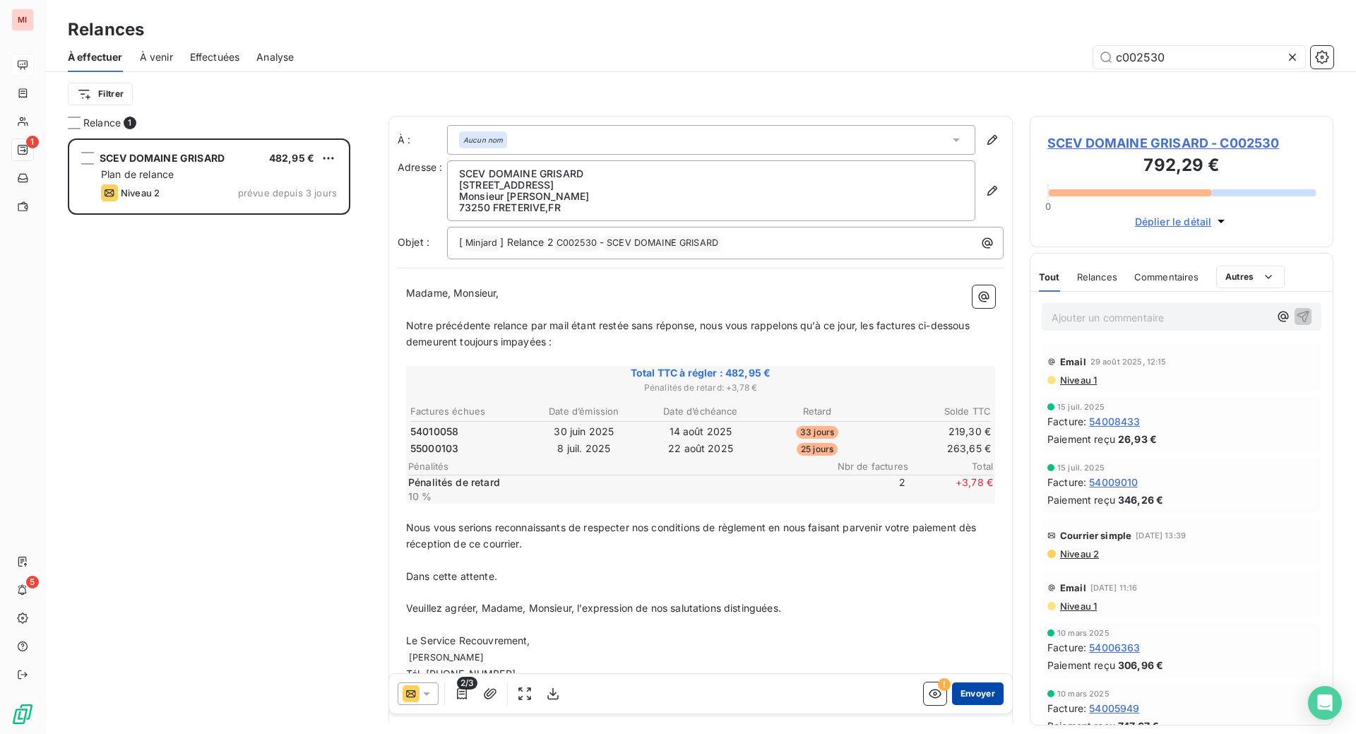
click at [952, 705] on button "Envoyer" at bounding box center [978, 693] width 52 height 23
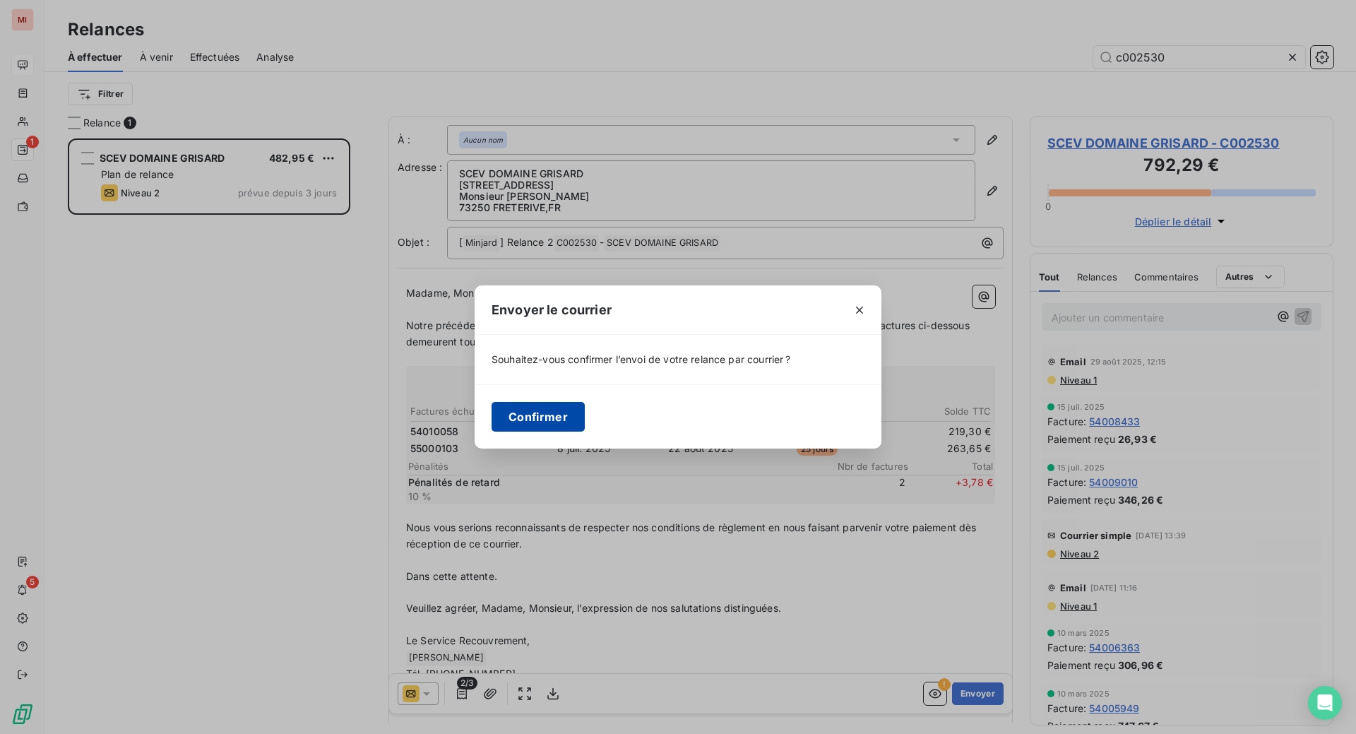
click at [491, 429] on button "Confirmer" at bounding box center [537, 417] width 93 height 30
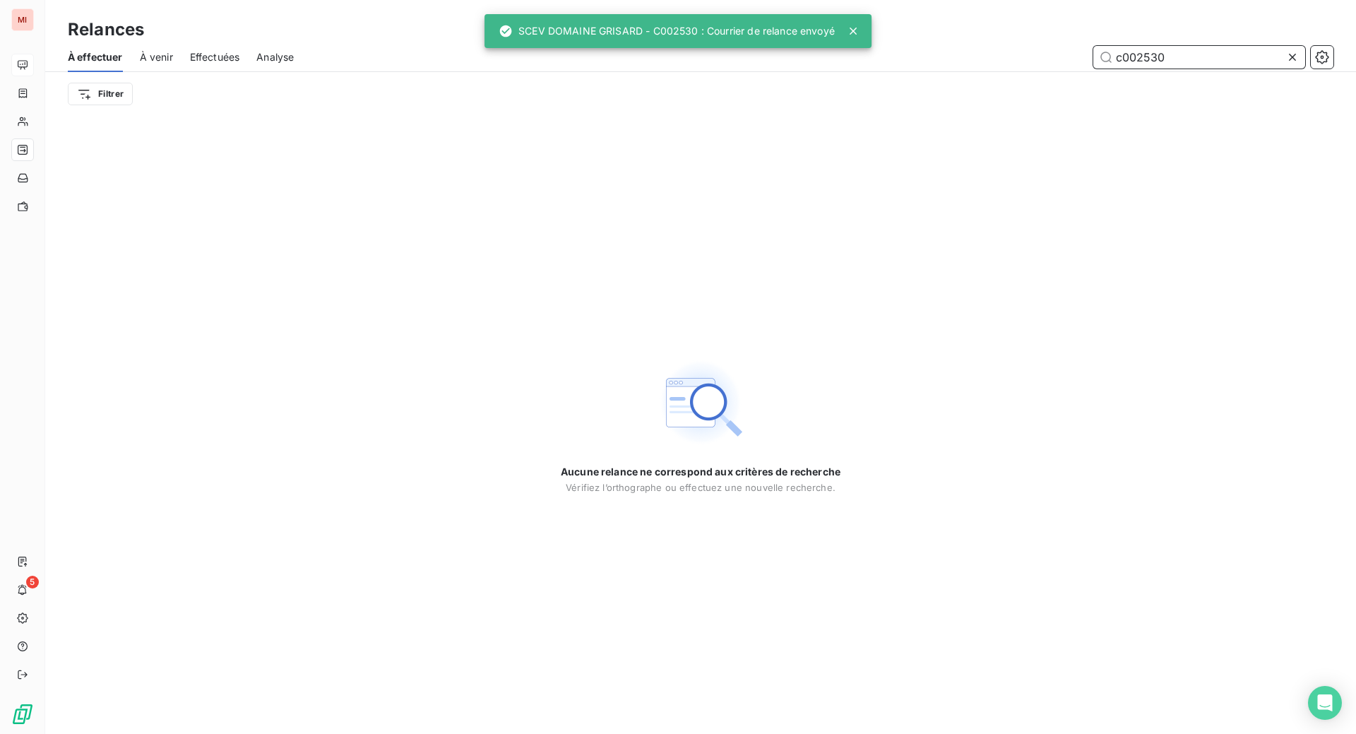
drag, startPoint x: 1185, startPoint y: 78, endPoint x: 1005, endPoint y: 78, distance: 180.0
click at [1005, 68] on div "c002530" at bounding box center [822, 57] width 1022 height 23
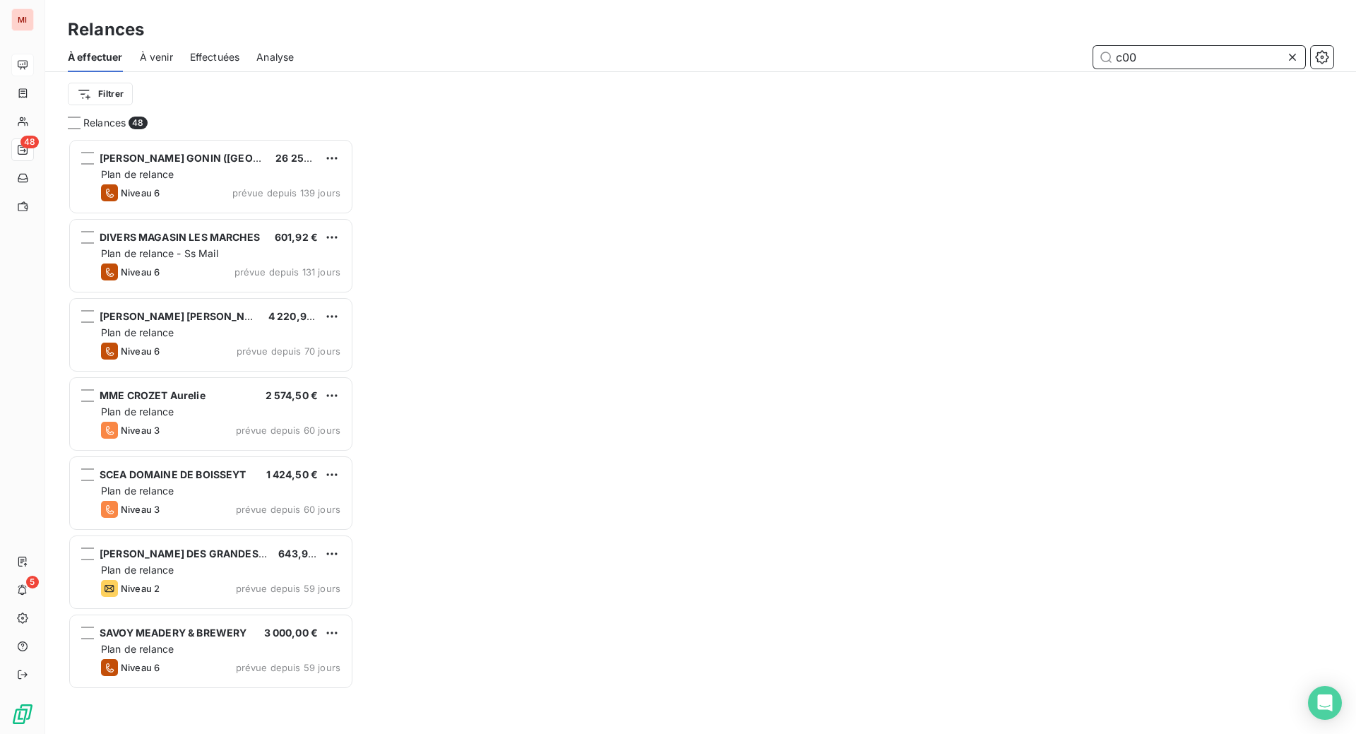
scroll to position [559, 270]
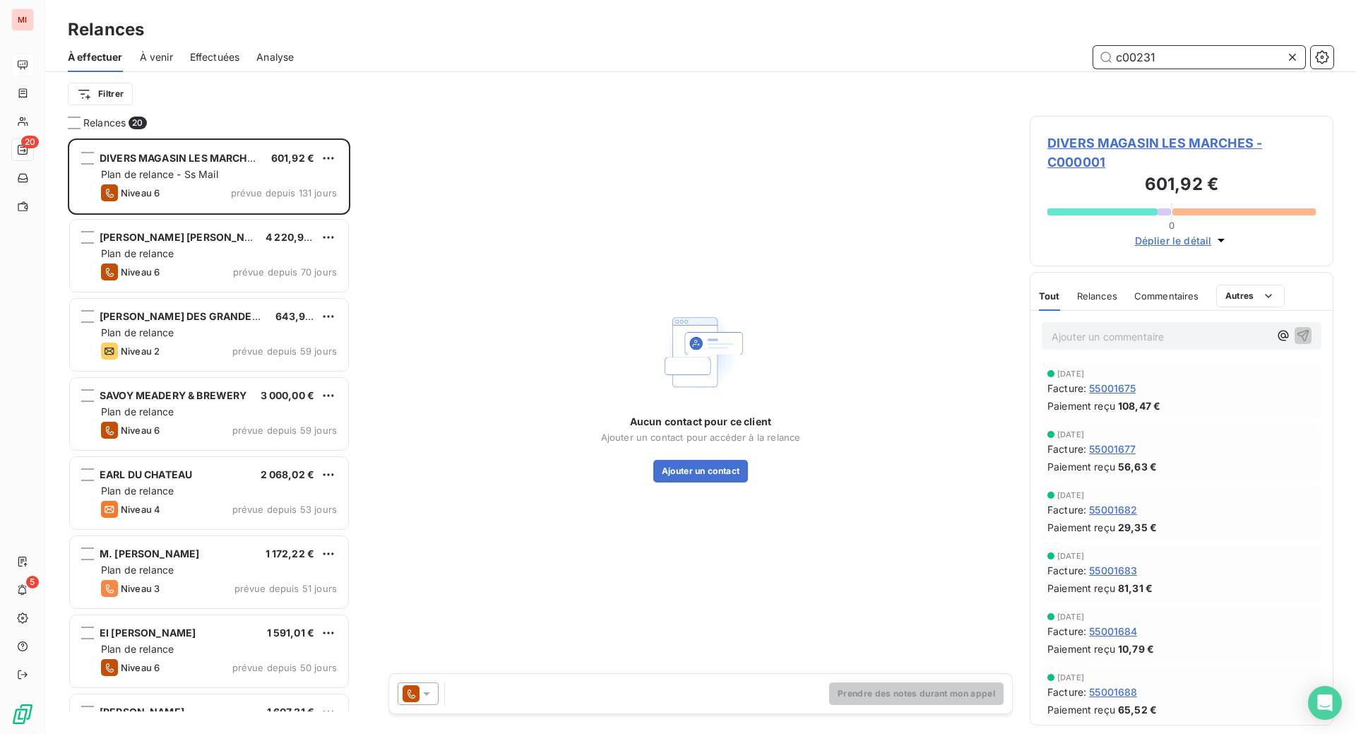
scroll to position [559, 270]
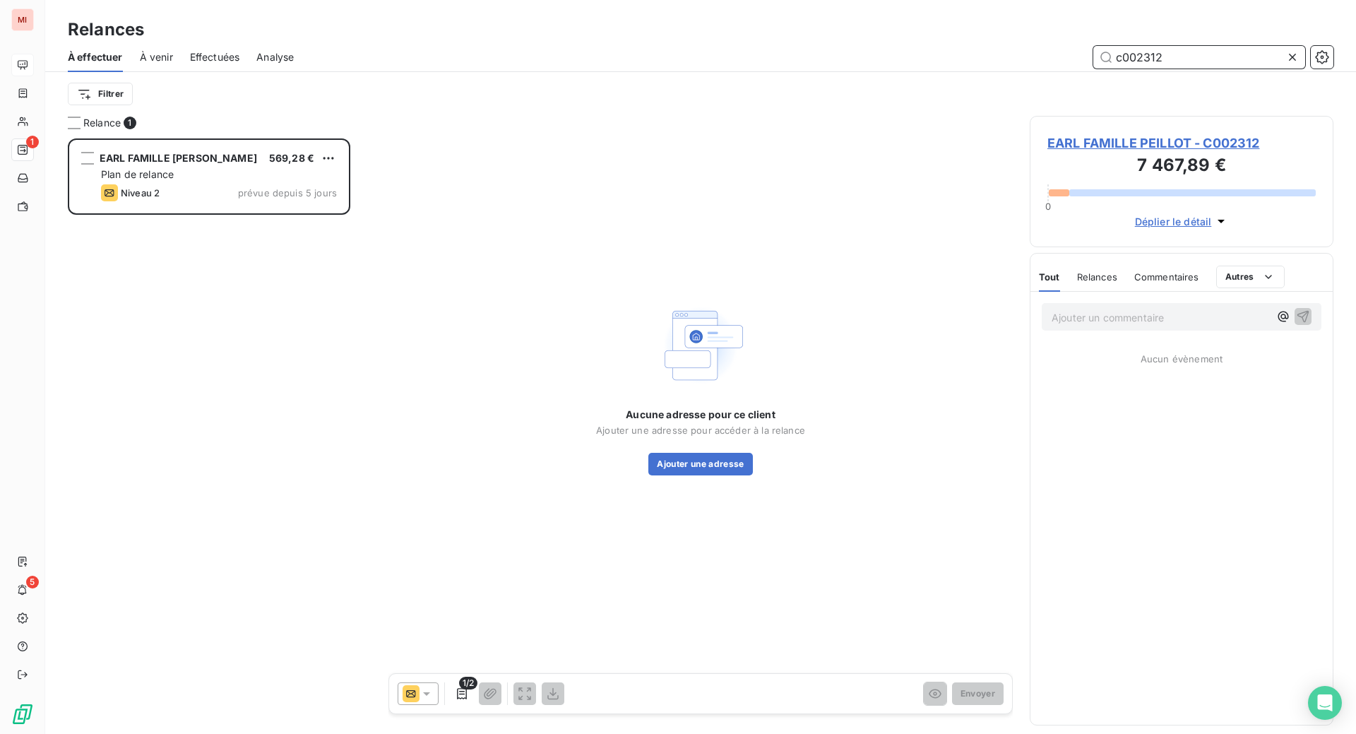
scroll to position [559, 270]
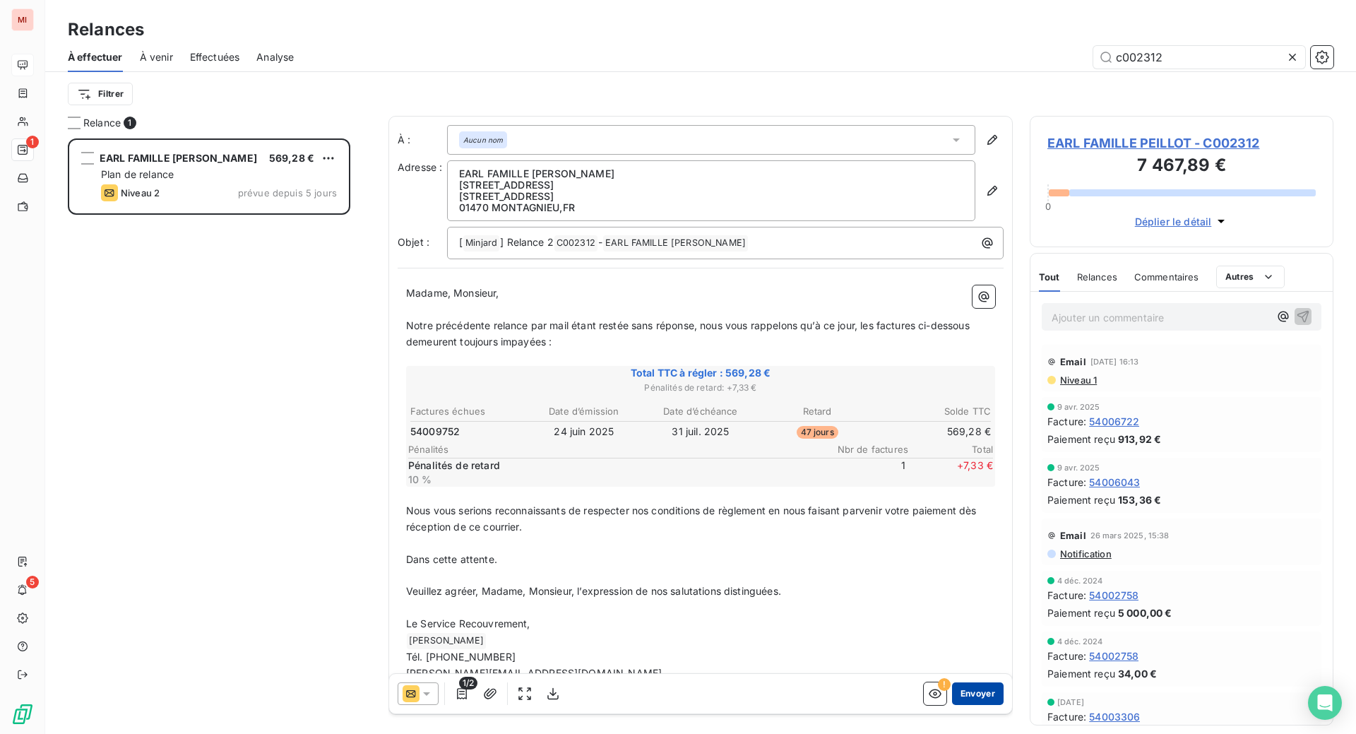
click at [968, 705] on button "Envoyer" at bounding box center [978, 693] width 52 height 23
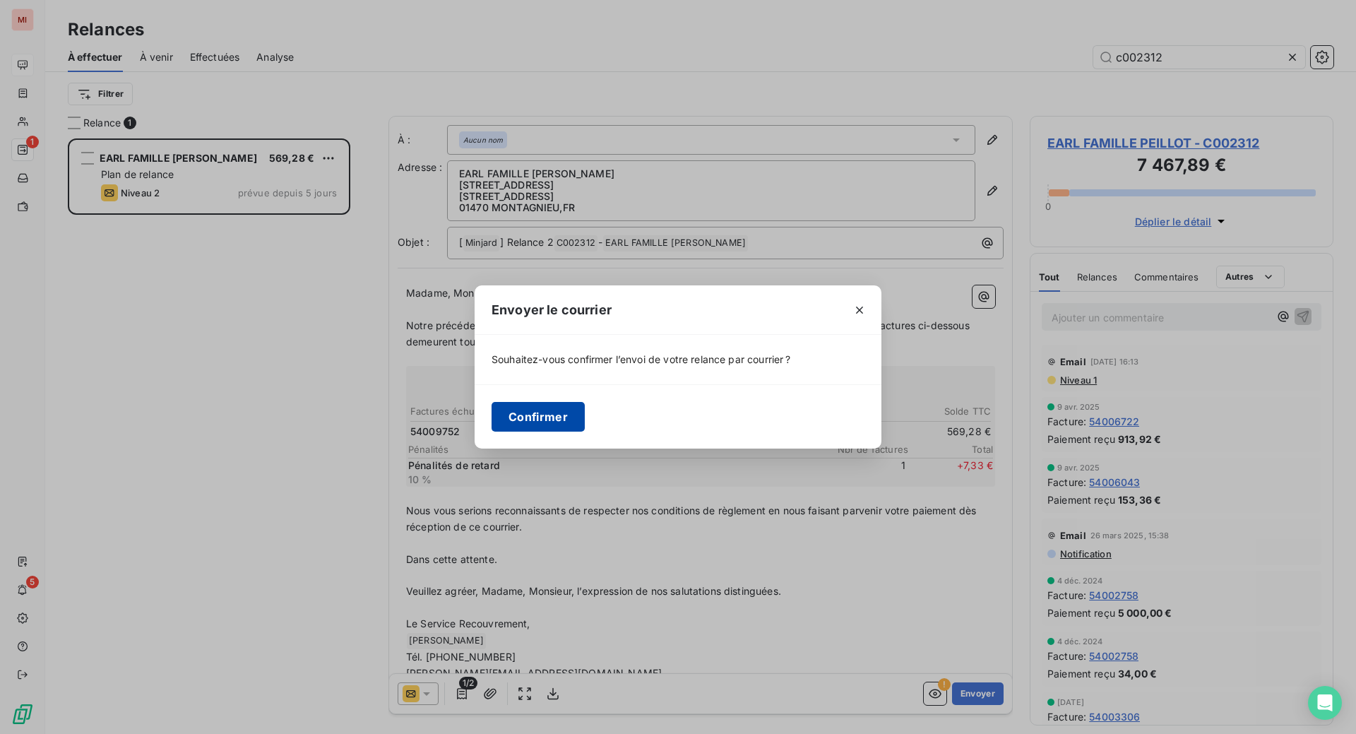
click at [491, 431] on button "Confirmer" at bounding box center [537, 417] width 93 height 30
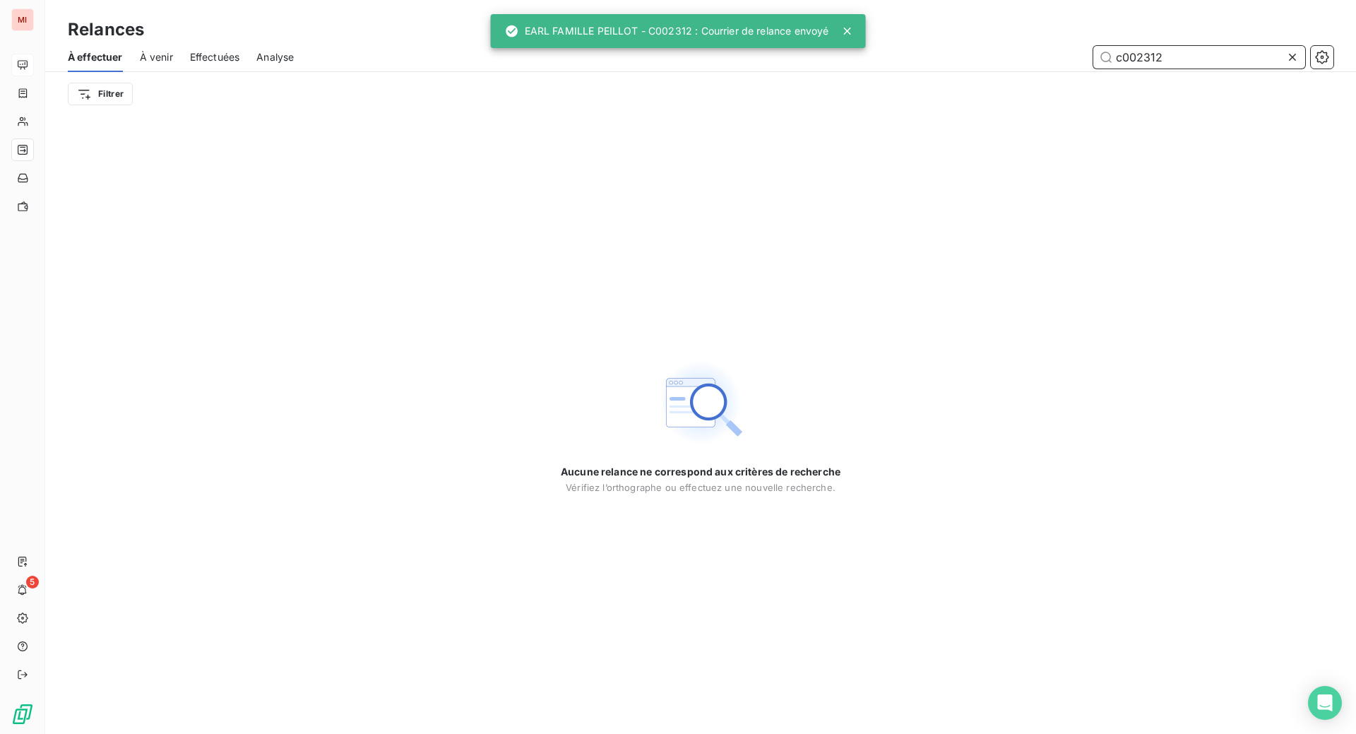
drag, startPoint x: 1176, startPoint y: 78, endPoint x: 861, endPoint y: 78, distance: 314.9
click at [861, 68] on div "c002312" at bounding box center [822, 57] width 1022 height 23
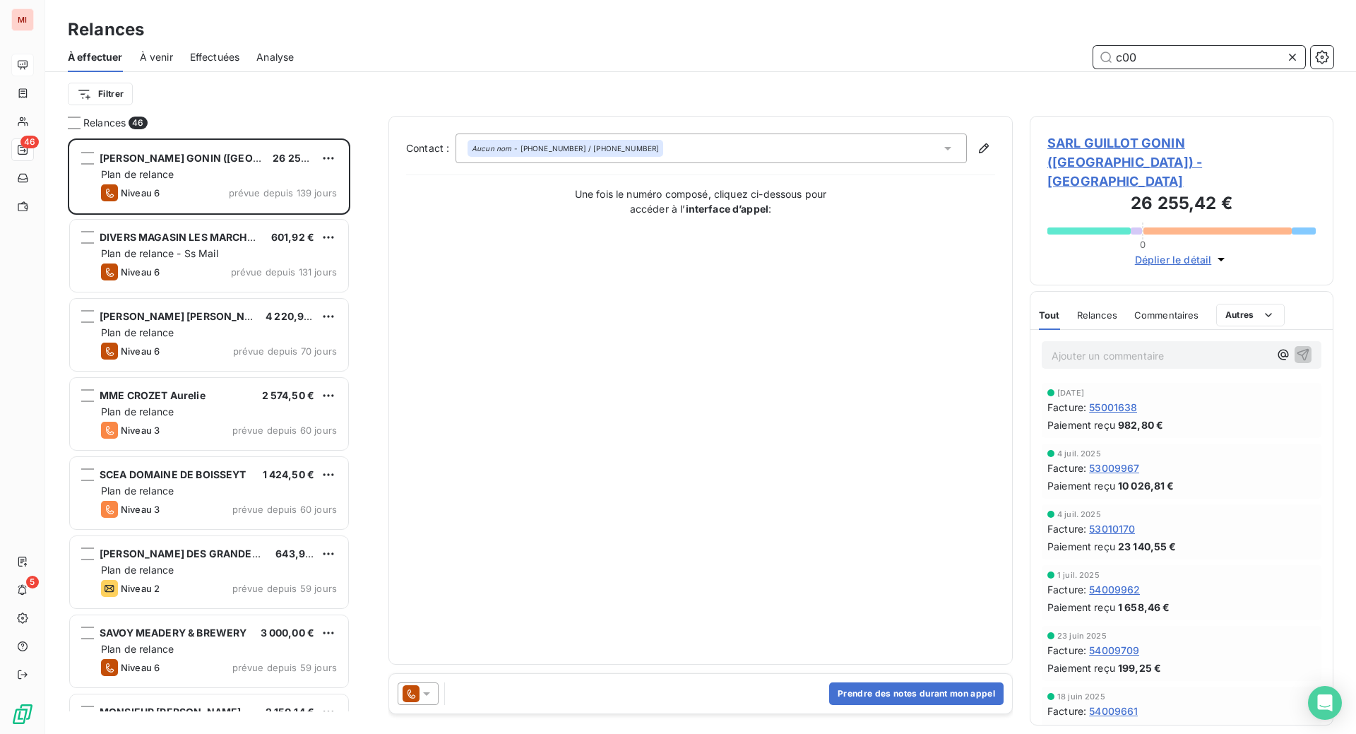
scroll to position [559, 270]
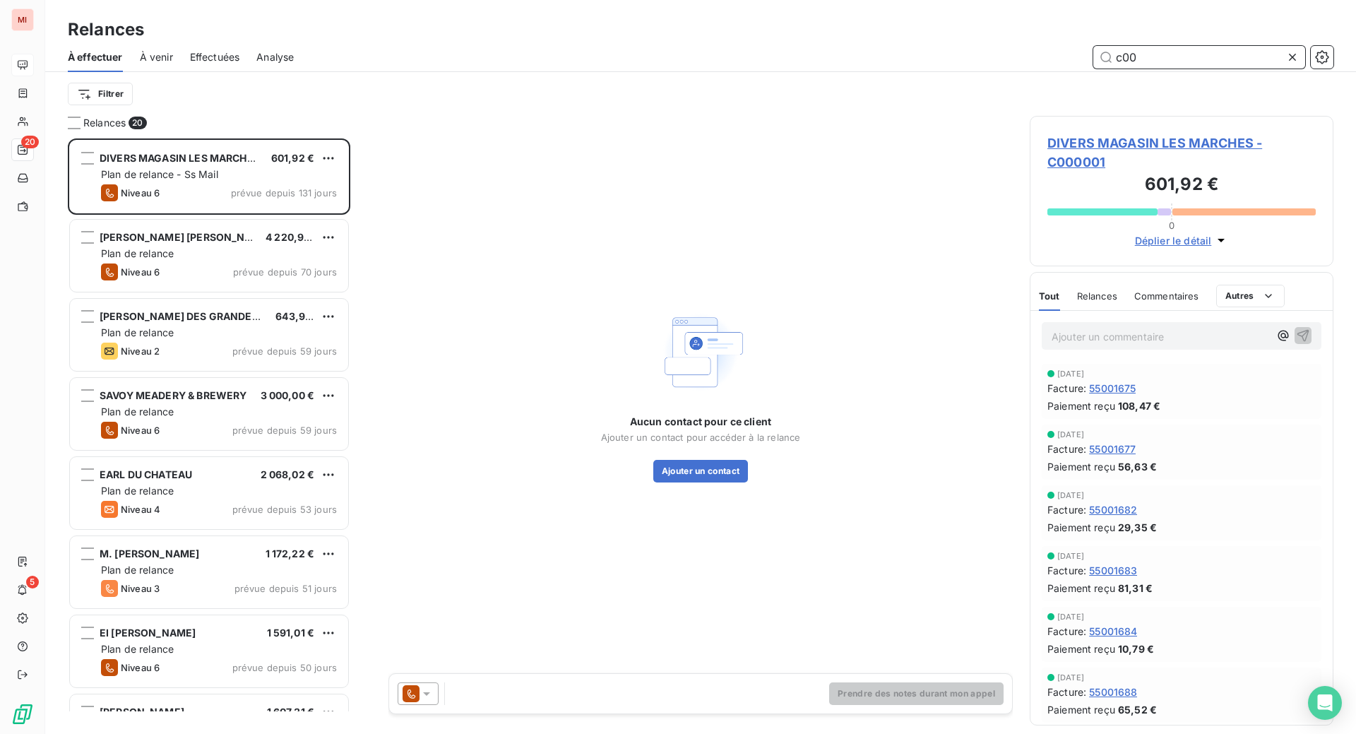
scroll to position [559, 270]
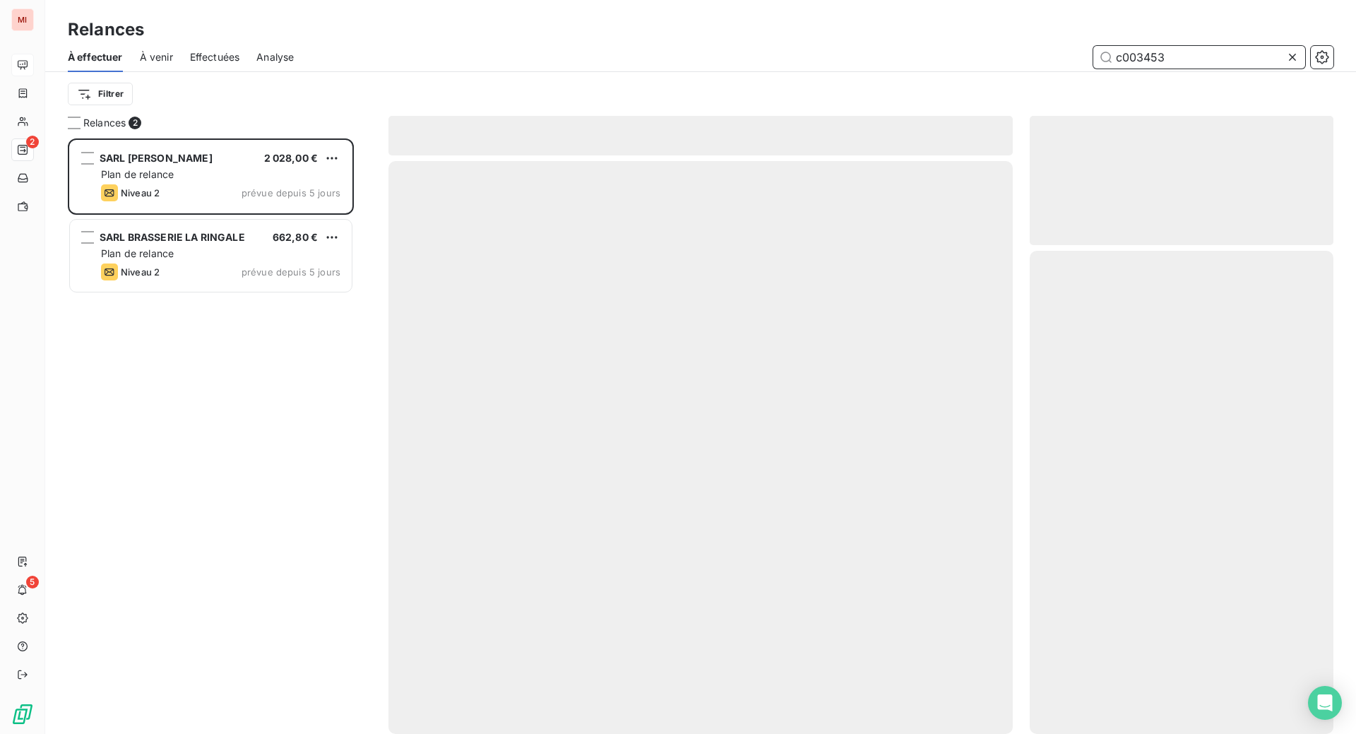
scroll to position [541, 273]
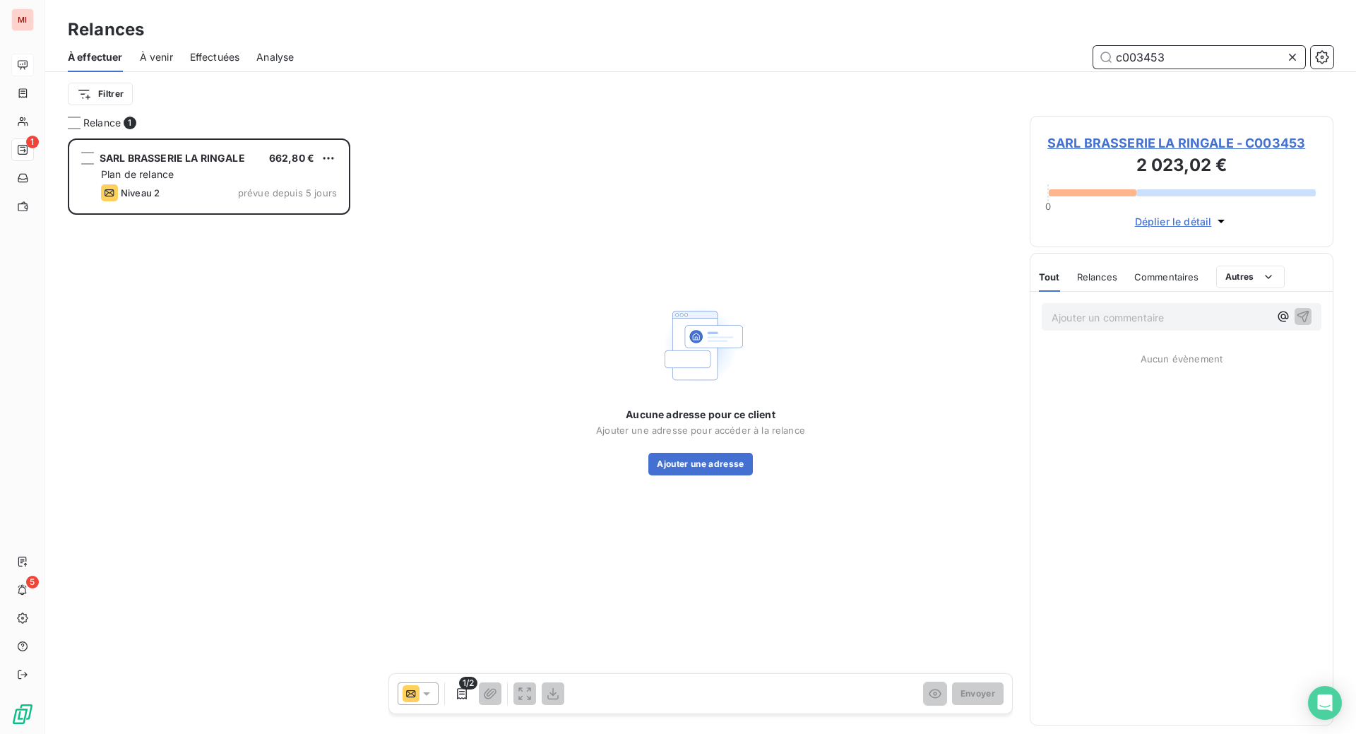
scroll to position [559, 270]
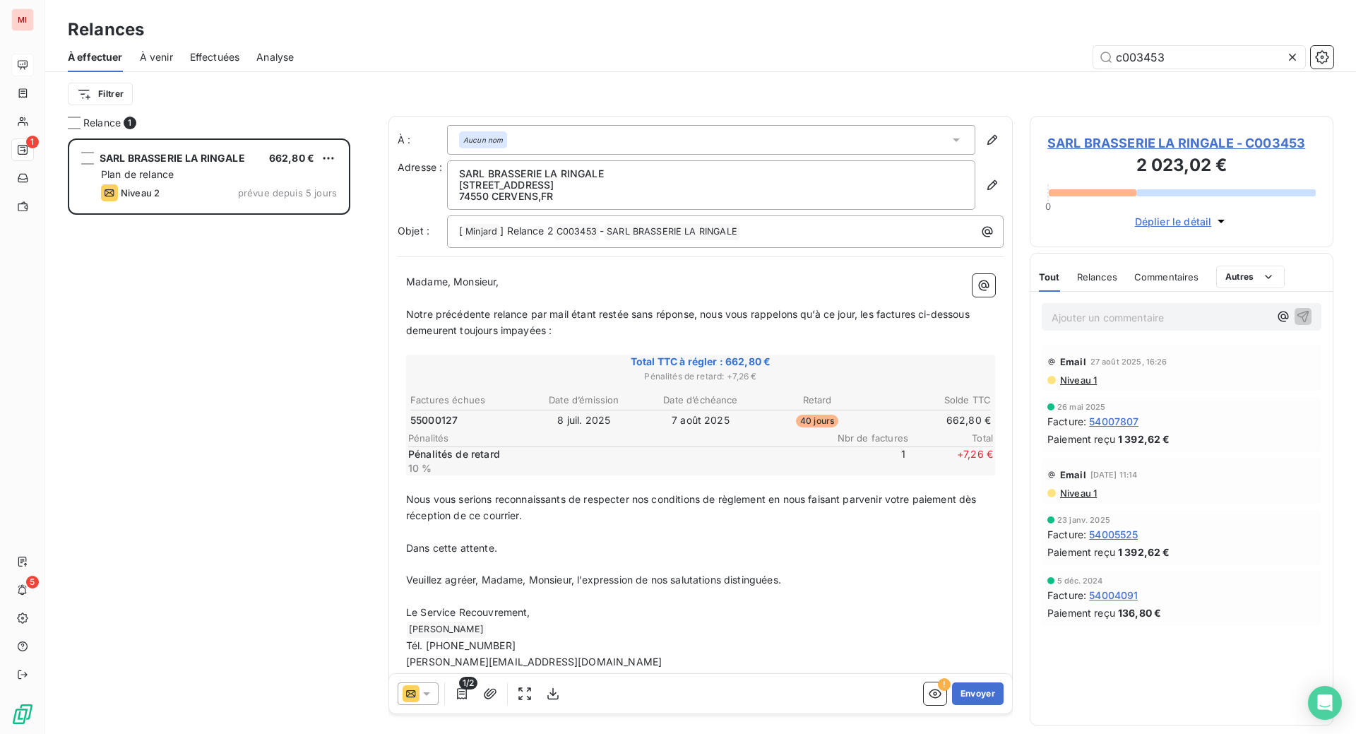
click at [748, 42] on div "Relances" at bounding box center [700, 29] width 1310 height 25
click at [952, 705] on button "Envoyer" at bounding box center [978, 693] width 52 height 23
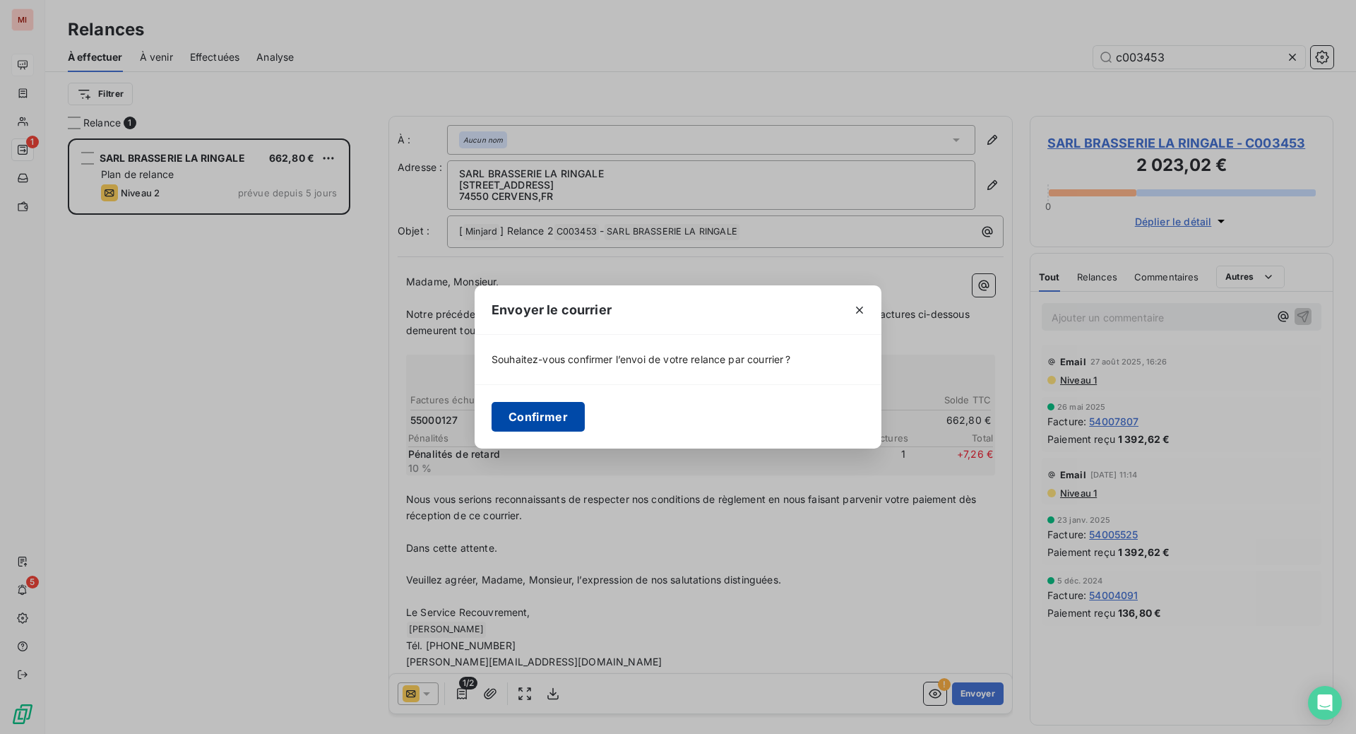
click at [491, 431] on button "Confirmer" at bounding box center [537, 417] width 93 height 30
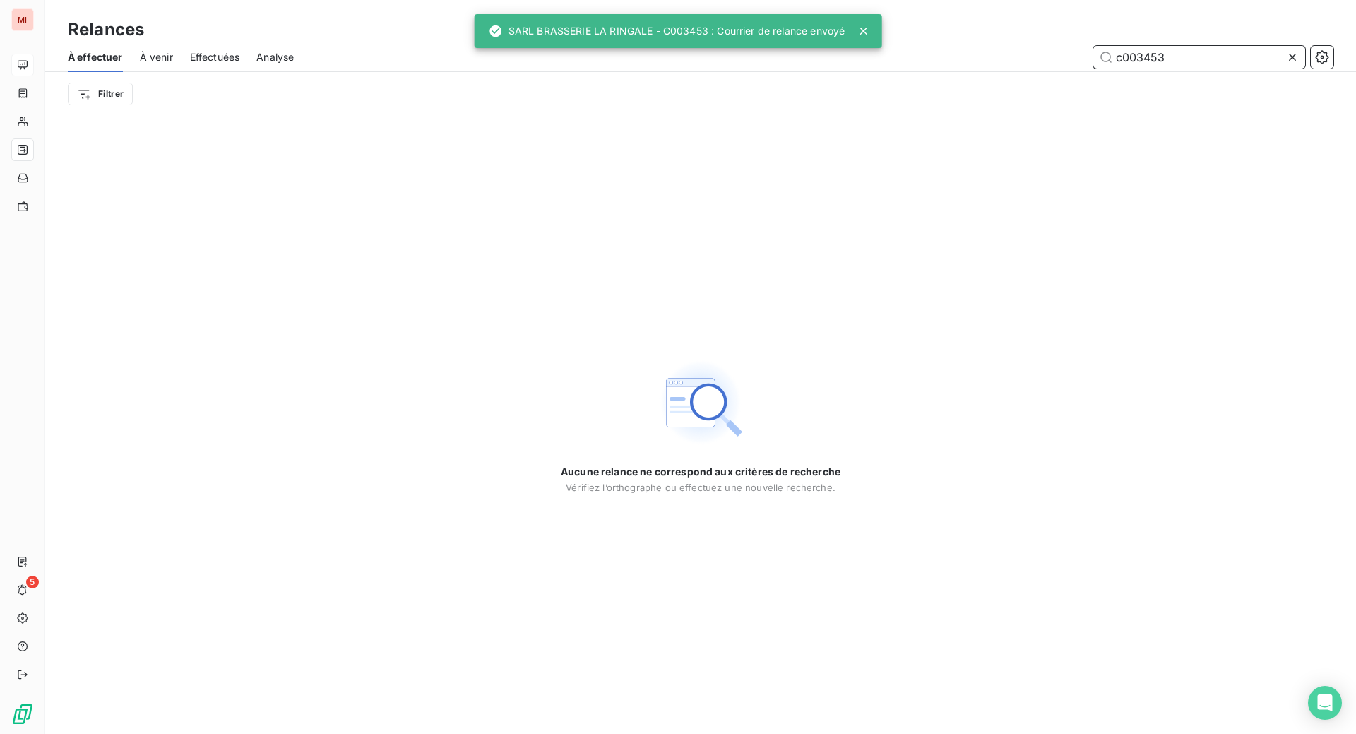
drag, startPoint x: 1171, startPoint y: 81, endPoint x: 1003, endPoint y: 82, distance: 168.0
click at [1003, 68] on div "c003453" at bounding box center [822, 57] width 1022 height 23
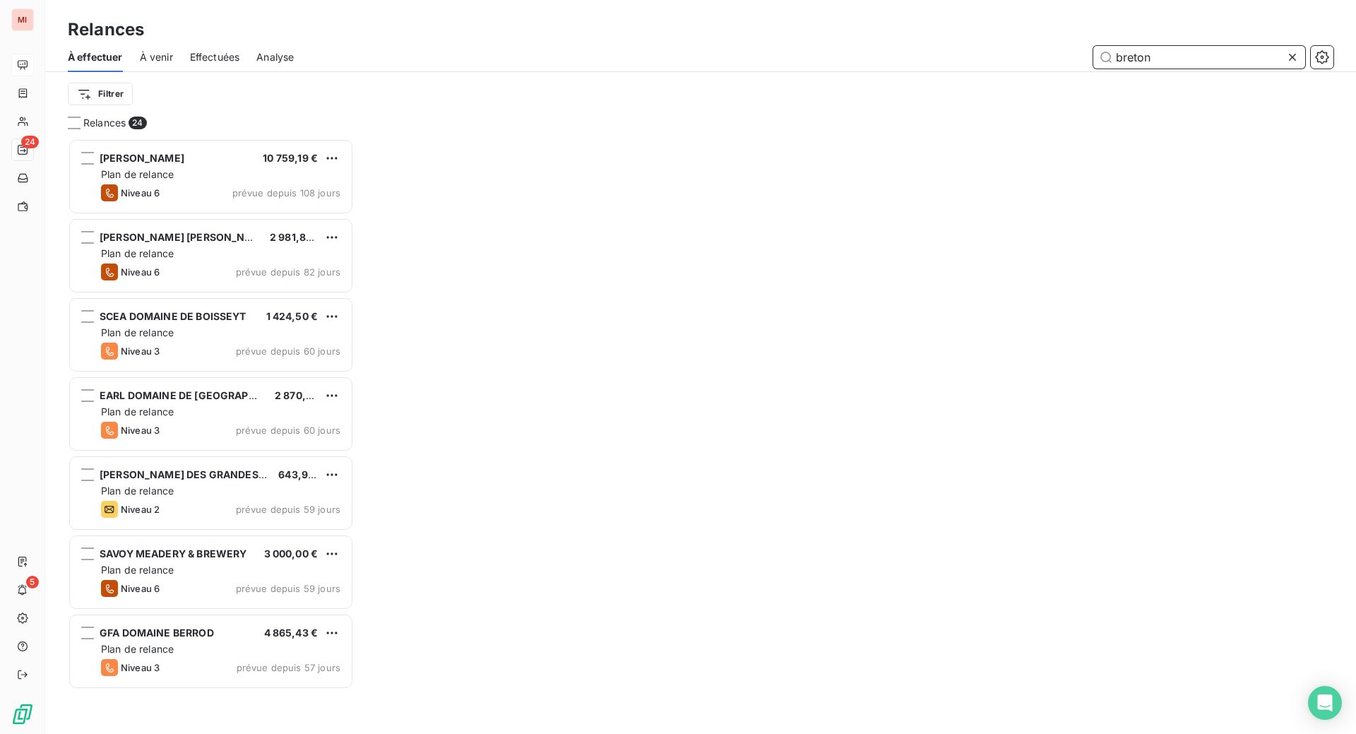
scroll to position [559, 270]
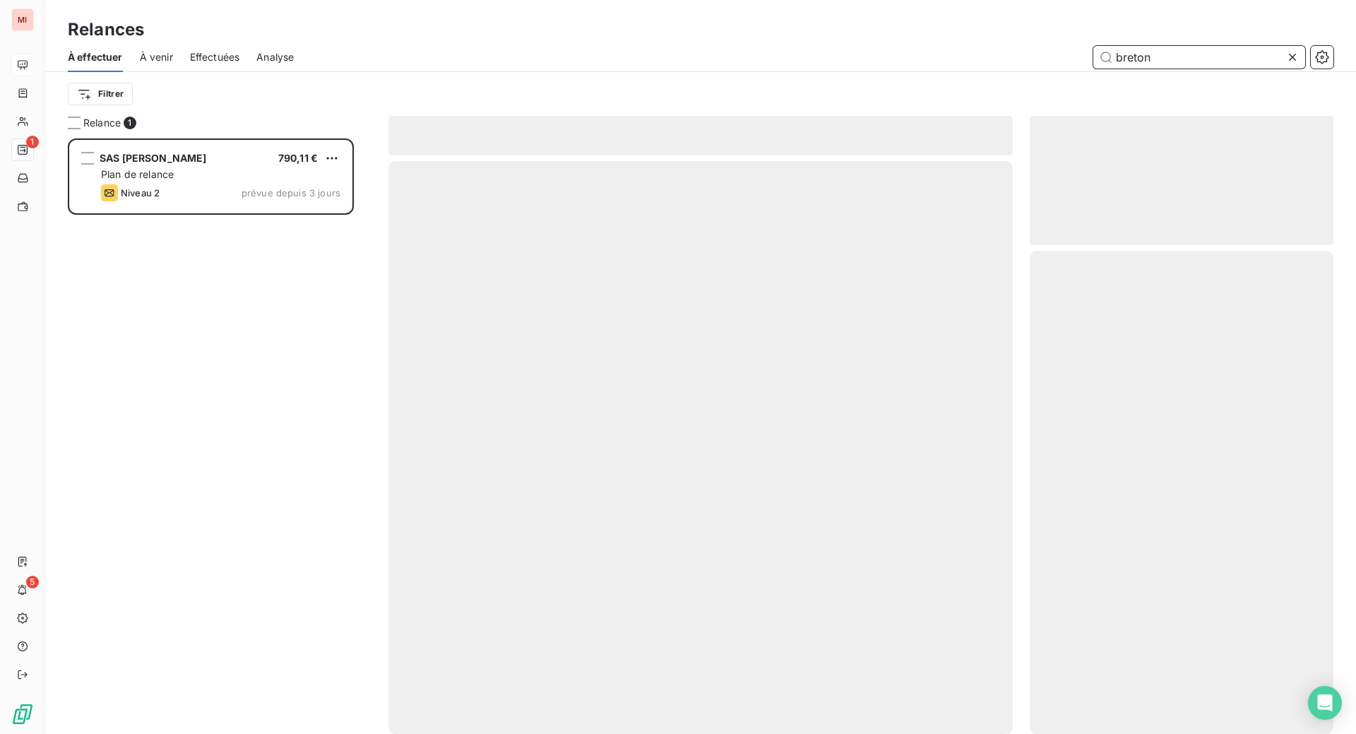
scroll to position [559, 270]
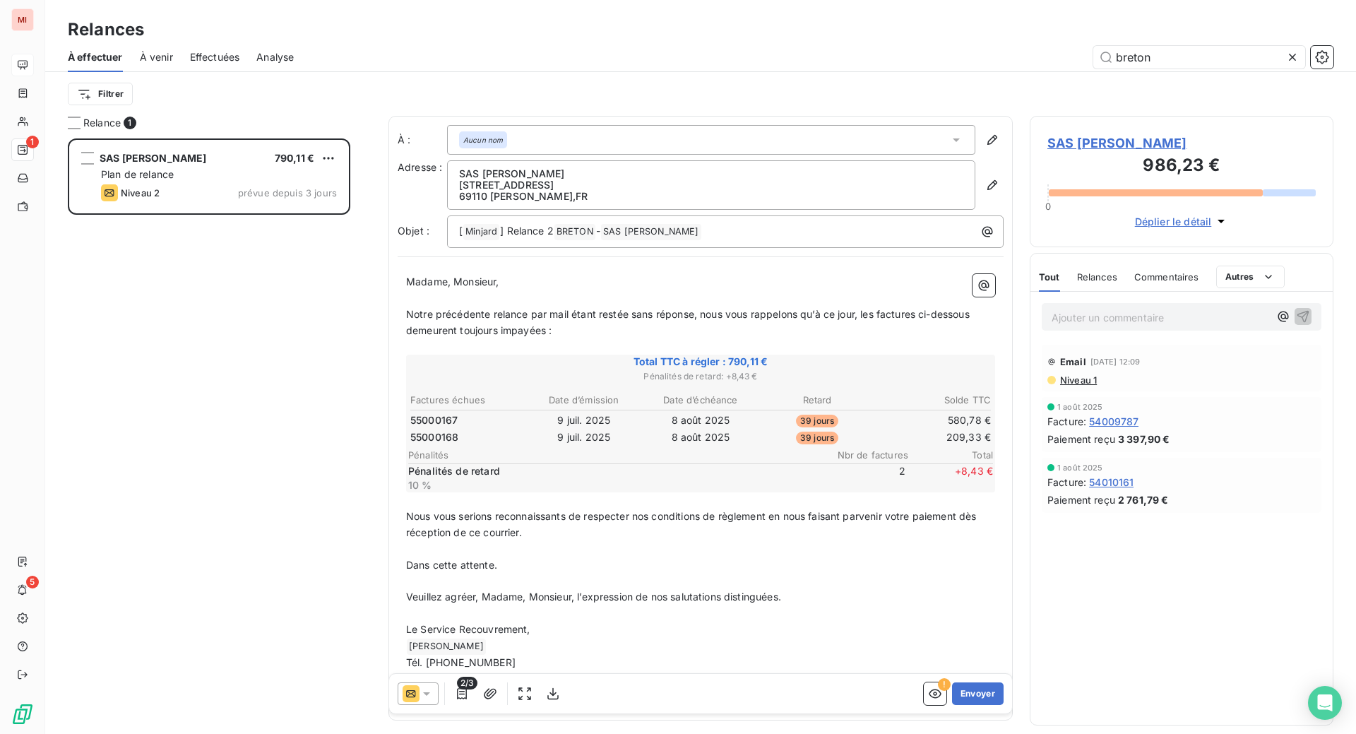
click at [873, 35] on div "Relances" at bounding box center [700, 29] width 1310 height 25
click at [957, 705] on button "Envoyer" at bounding box center [978, 693] width 52 height 23
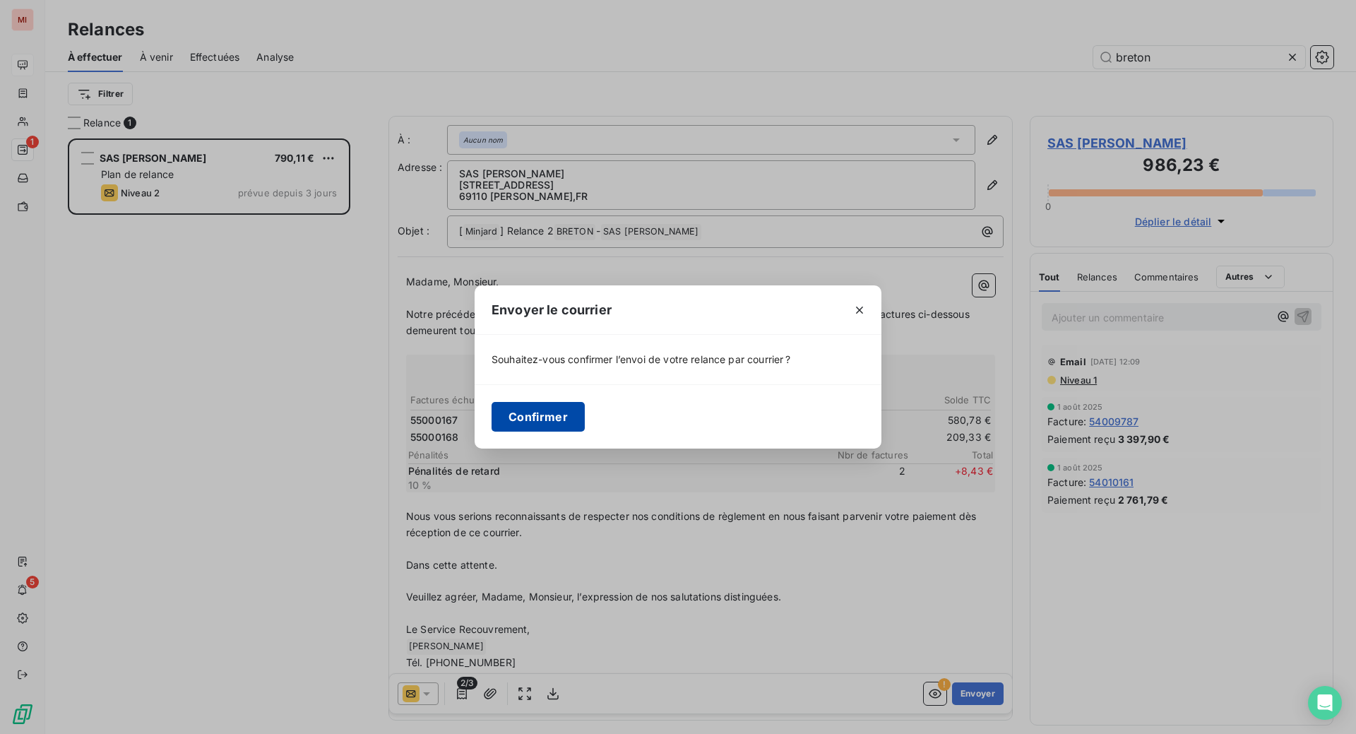
click at [491, 431] on button "Confirmer" at bounding box center [537, 417] width 93 height 30
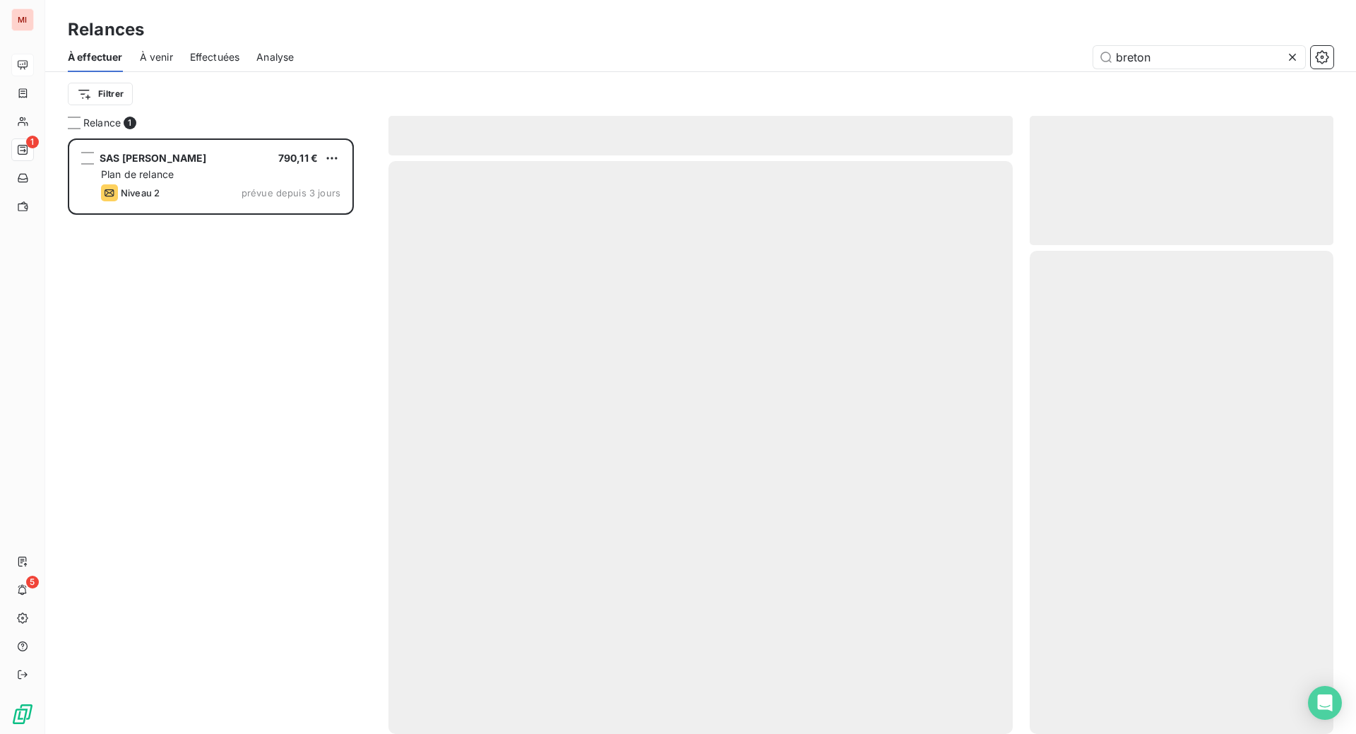
scroll to position [541, 273]
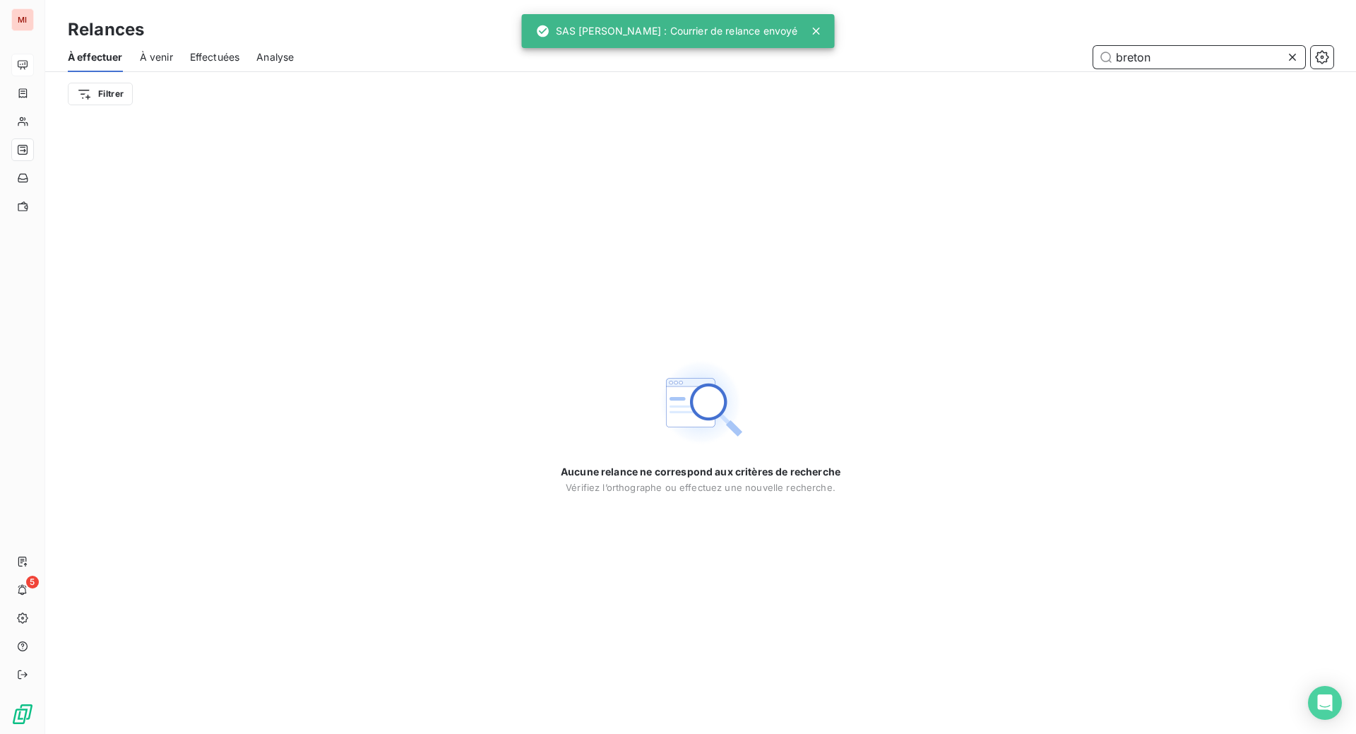
drag, startPoint x: 1193, startPoint y: 73, endPoint x: 933, endPoint y: 107, distance: 262.0
click at [933, 108] on div "À effectuer À venir Effectuées Analyse breton Filtrer" at bounding box center [700, 78] width 1310 height 73
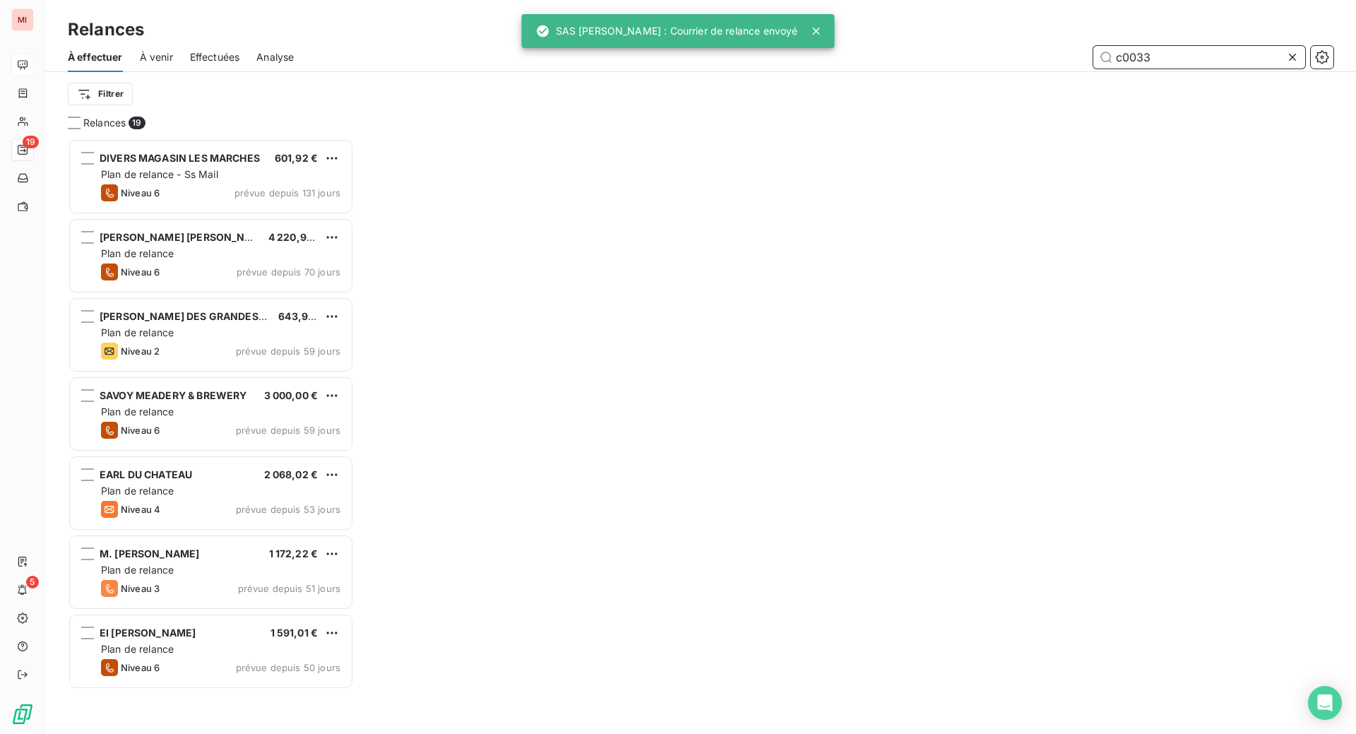
scroll to position [559, 270]
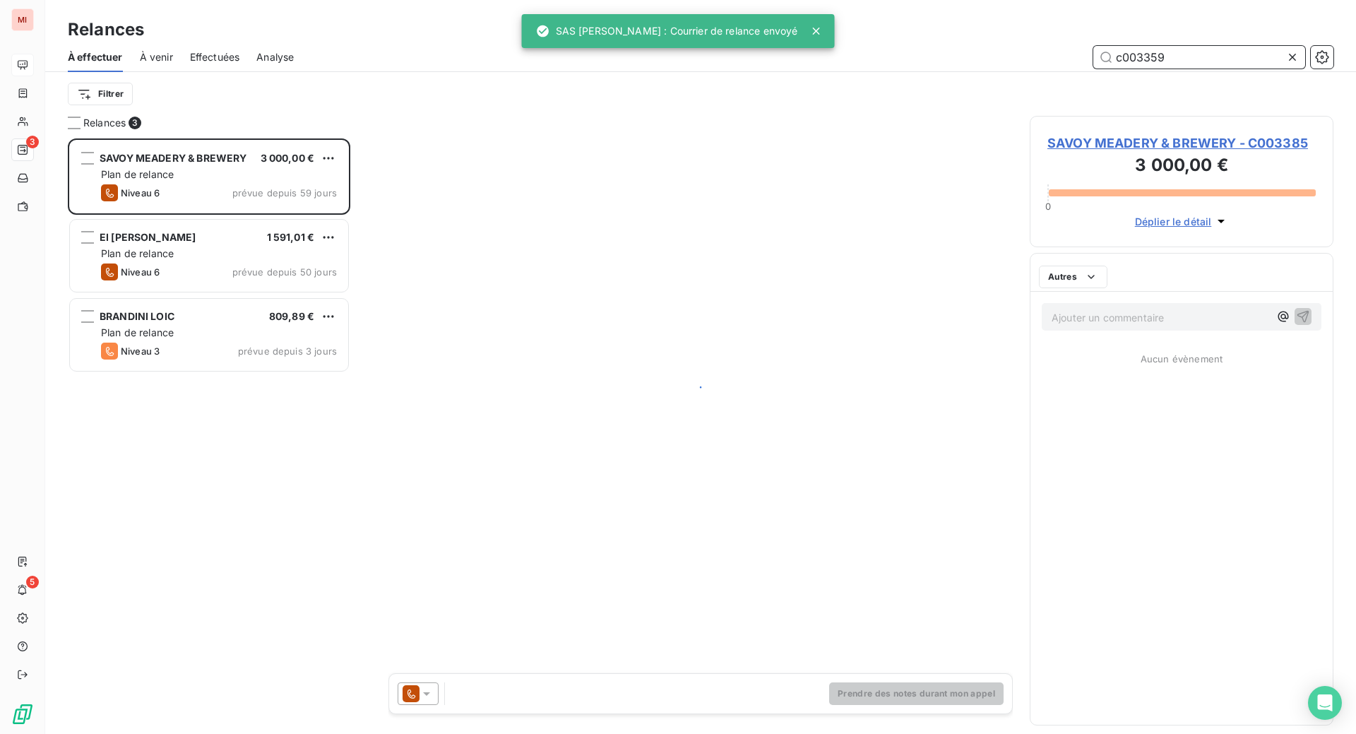
type input "c003359"
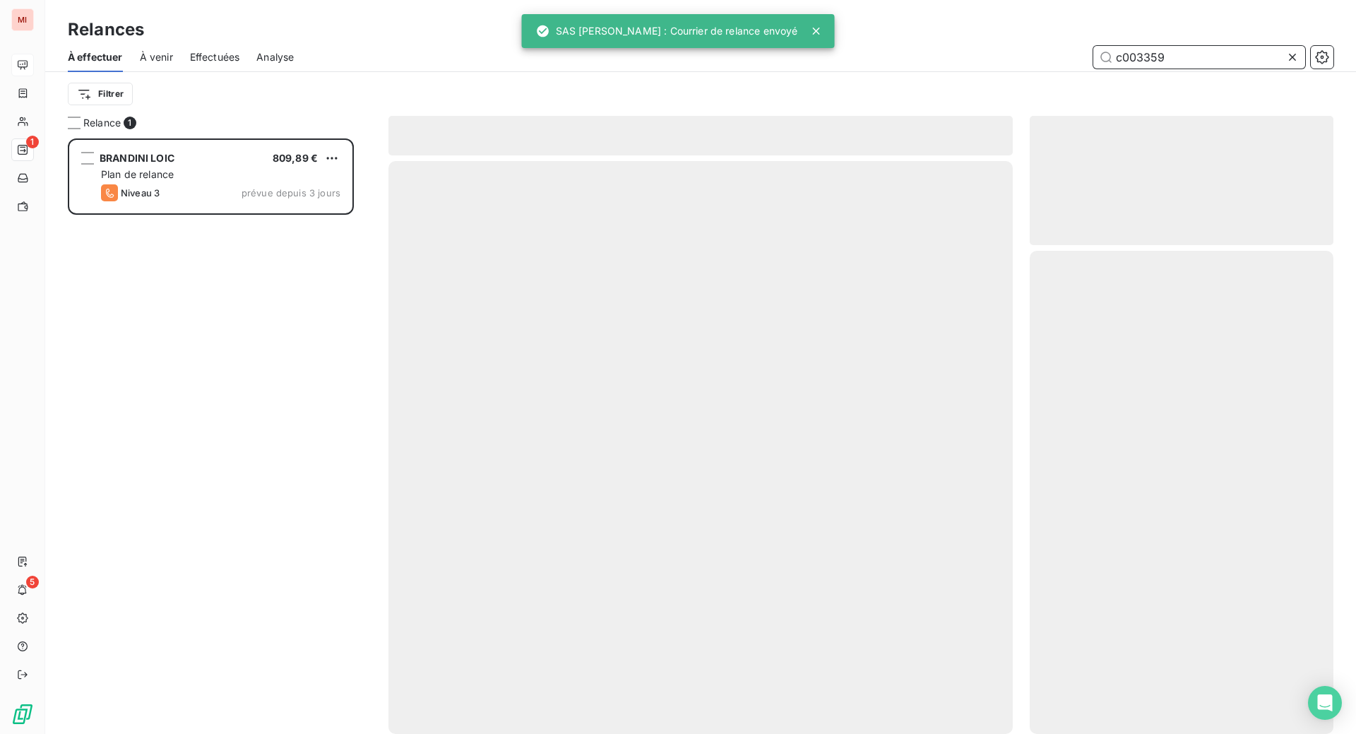
scroll to position [559, 270]
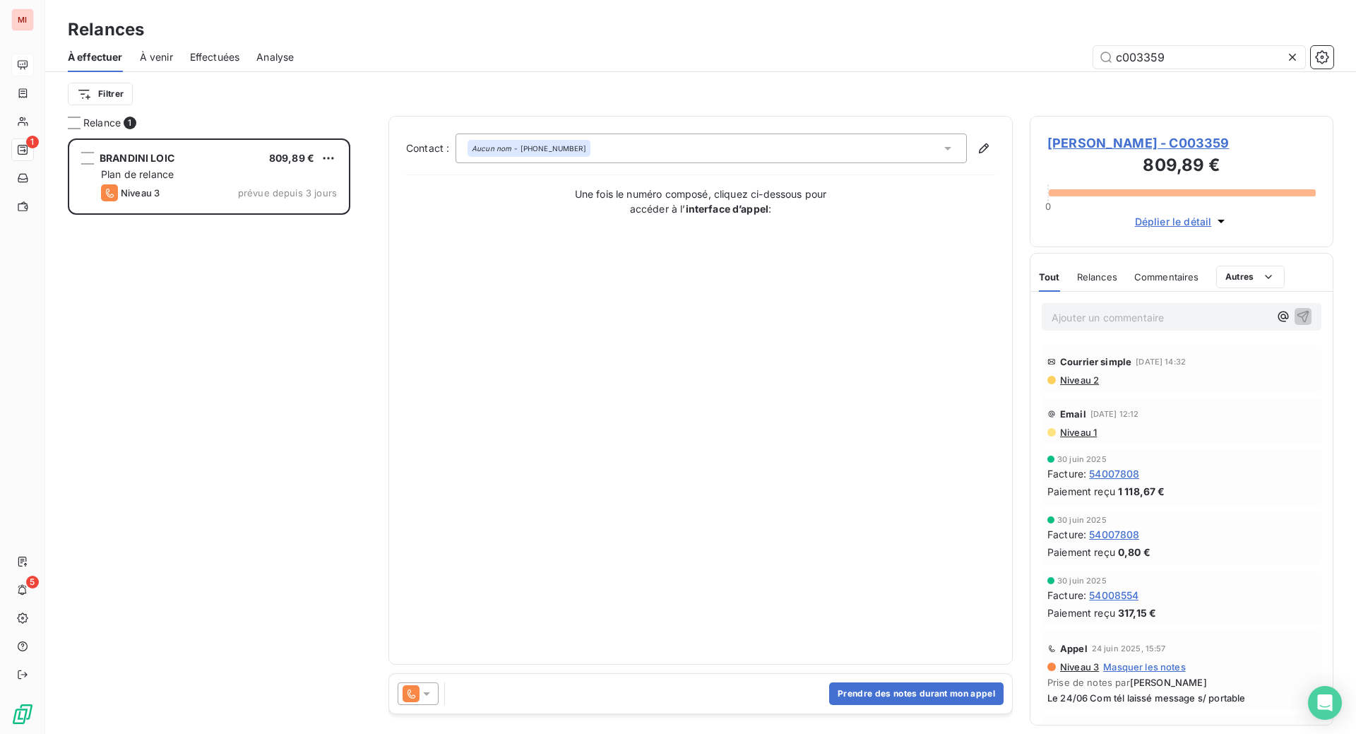
click at [646, 68] on div "c003359" at bounding box center [822, 57] width 1022 height 23
click at [885, 705] on button "Prendre des notes durant mon appel" at bounding box center [916, 693] width 174 height 23
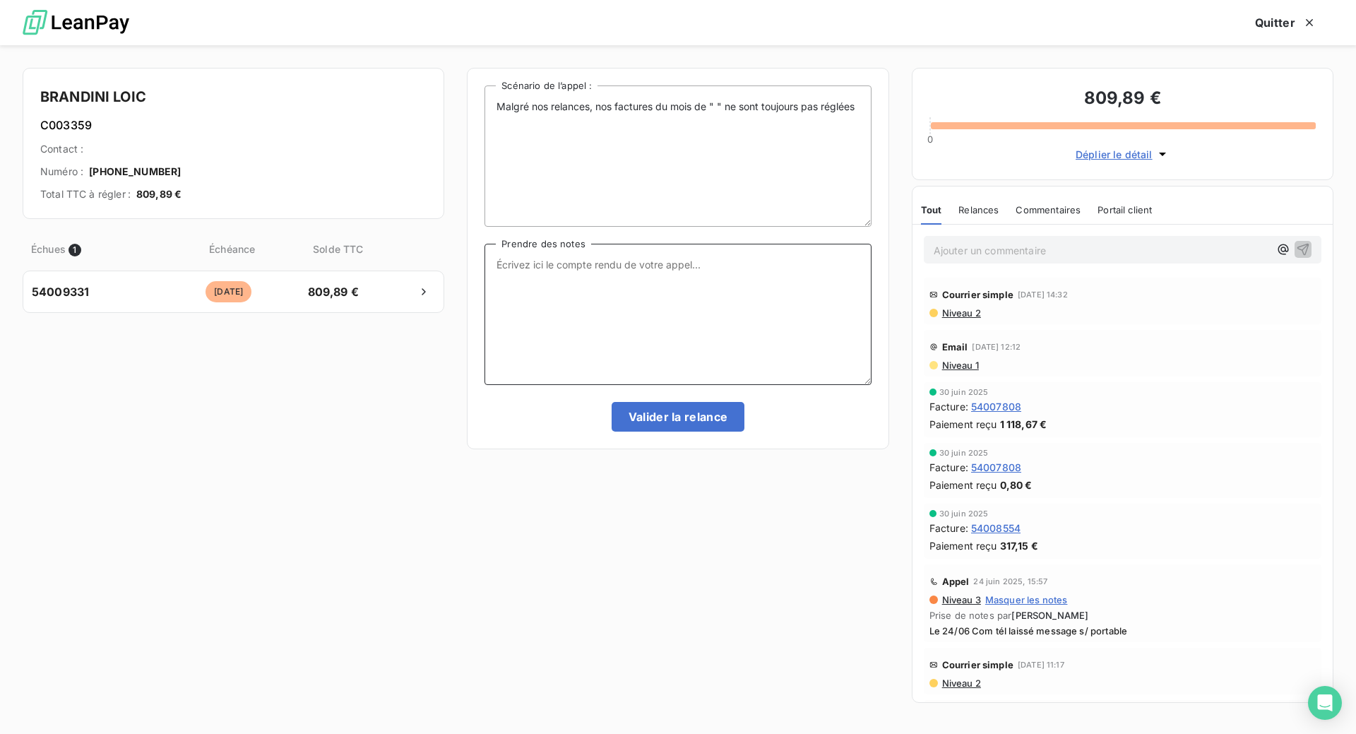
click at [578, 314] on textarea "Prendre des notes" at bounding box center [677, 314] width 386 height 141
paste textarea "Le 16/09 Com tél message laissé sur portable"
type textarea "Le 16/09 Com tél message laissé sur portable"
click at [645, 431] on button "Valider la relance" at bounding box center [677, 417] width 133 height 30
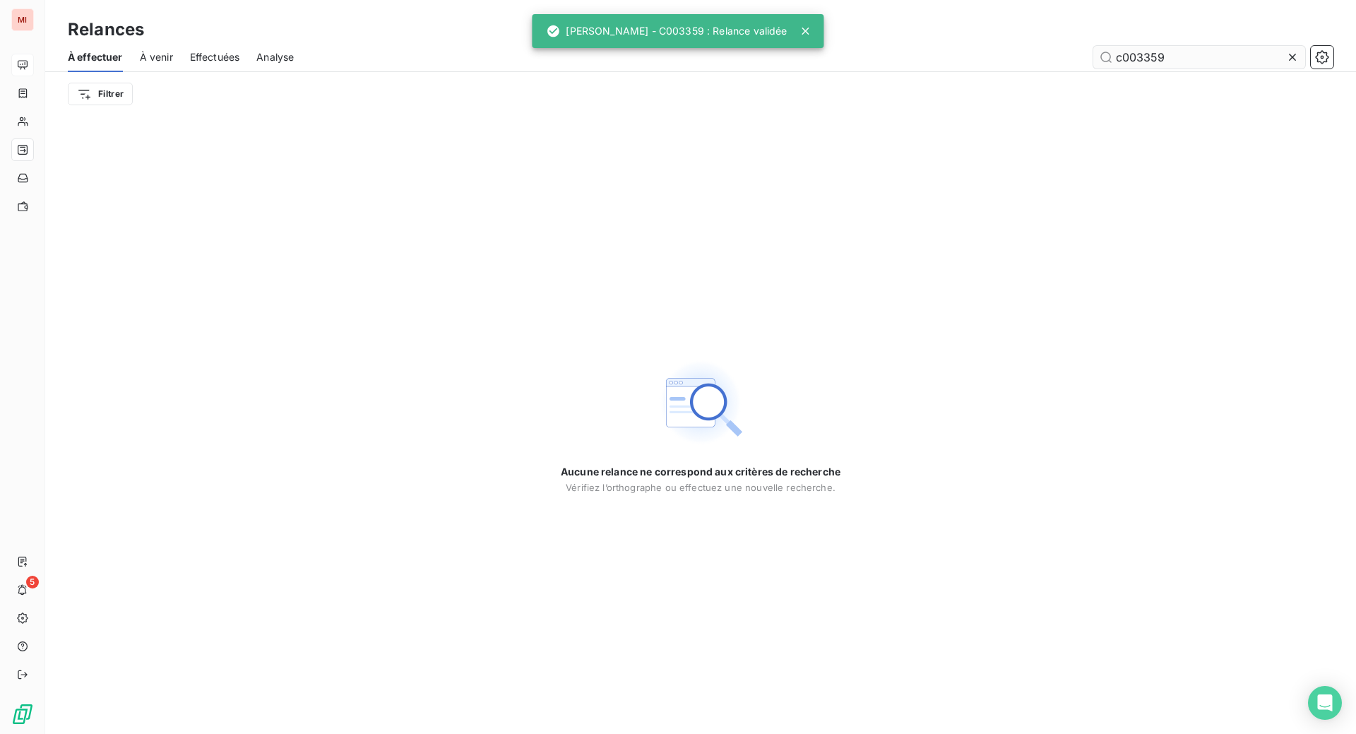
click at [1285, 64] on icon at bounding box center [1292, 57] width 14 height 14
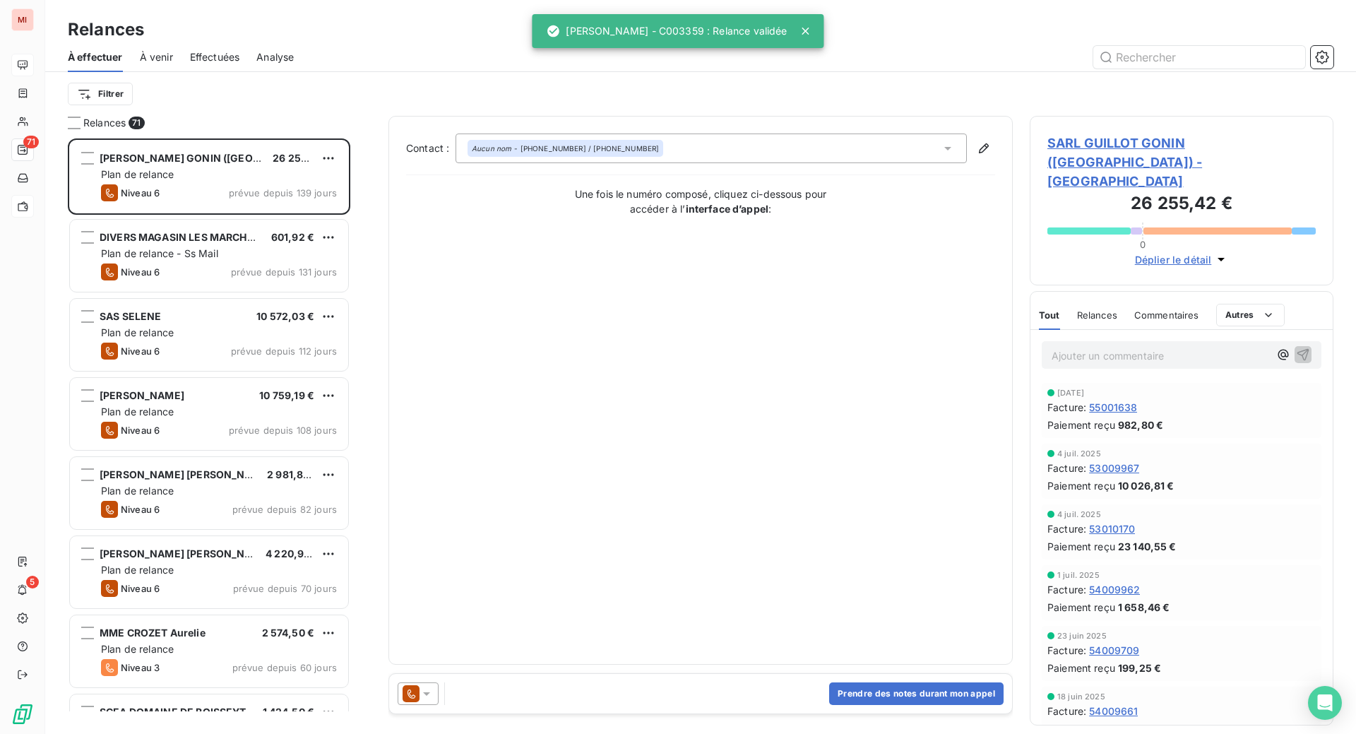
scroll to position [559, 270]
click at [1145, 68] on input "text" at bounding box center [1199, 57] width 212 height 23
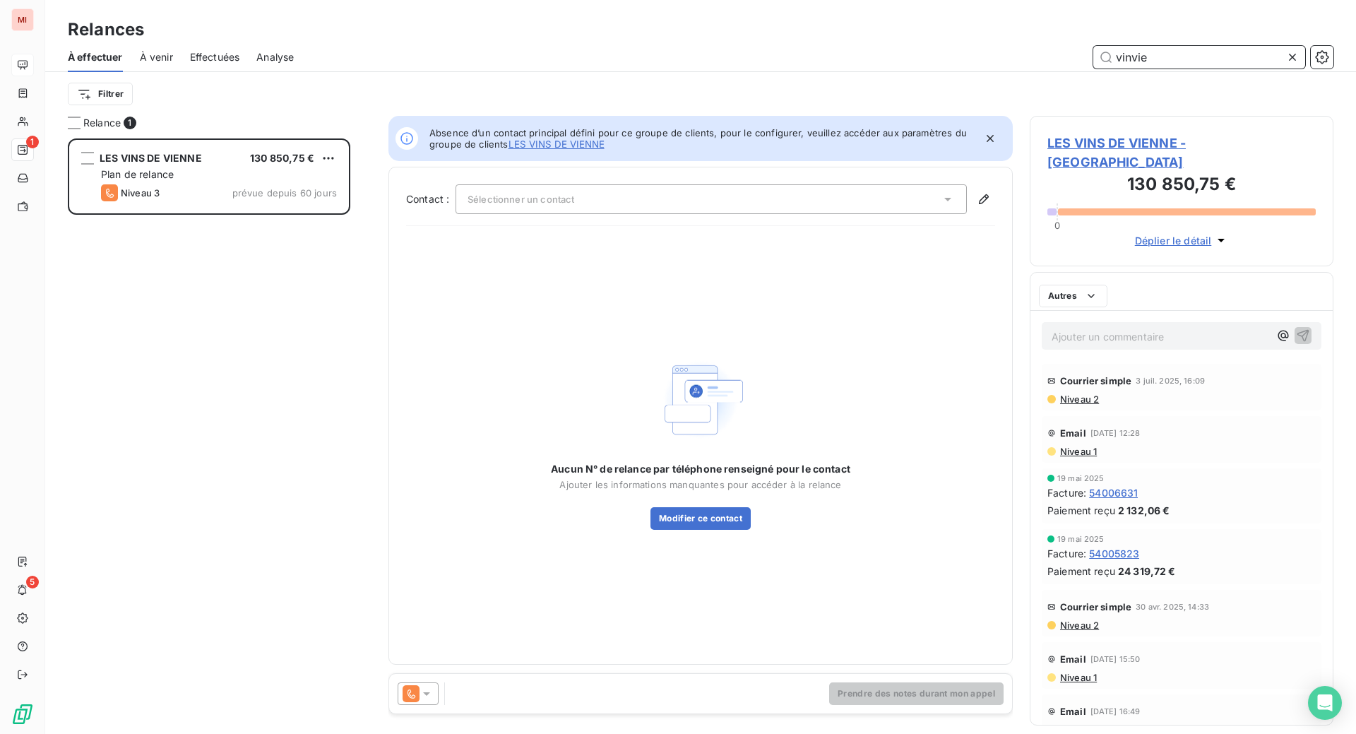
scroll to position [559, 270]
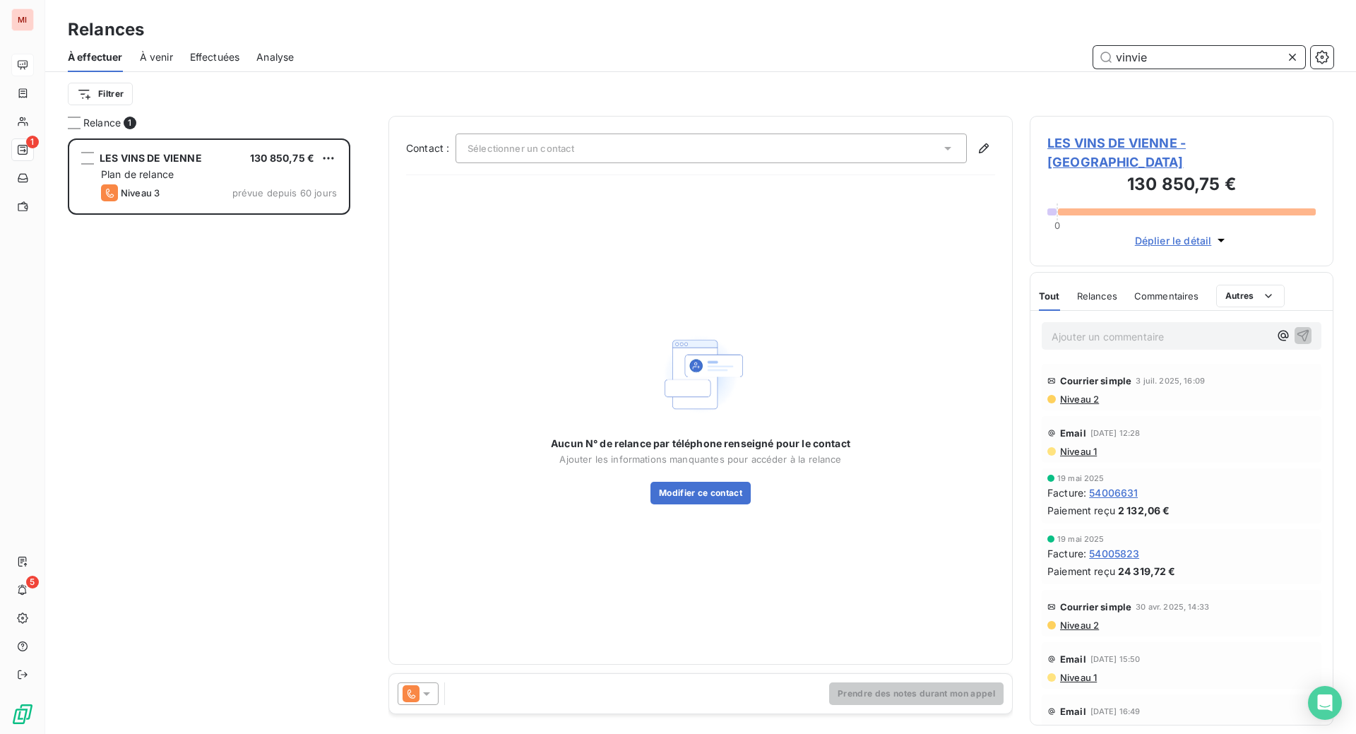
type input "vinvie"
click at [940, 155] on icon at bounding box center [947, 148] width 14 height 14
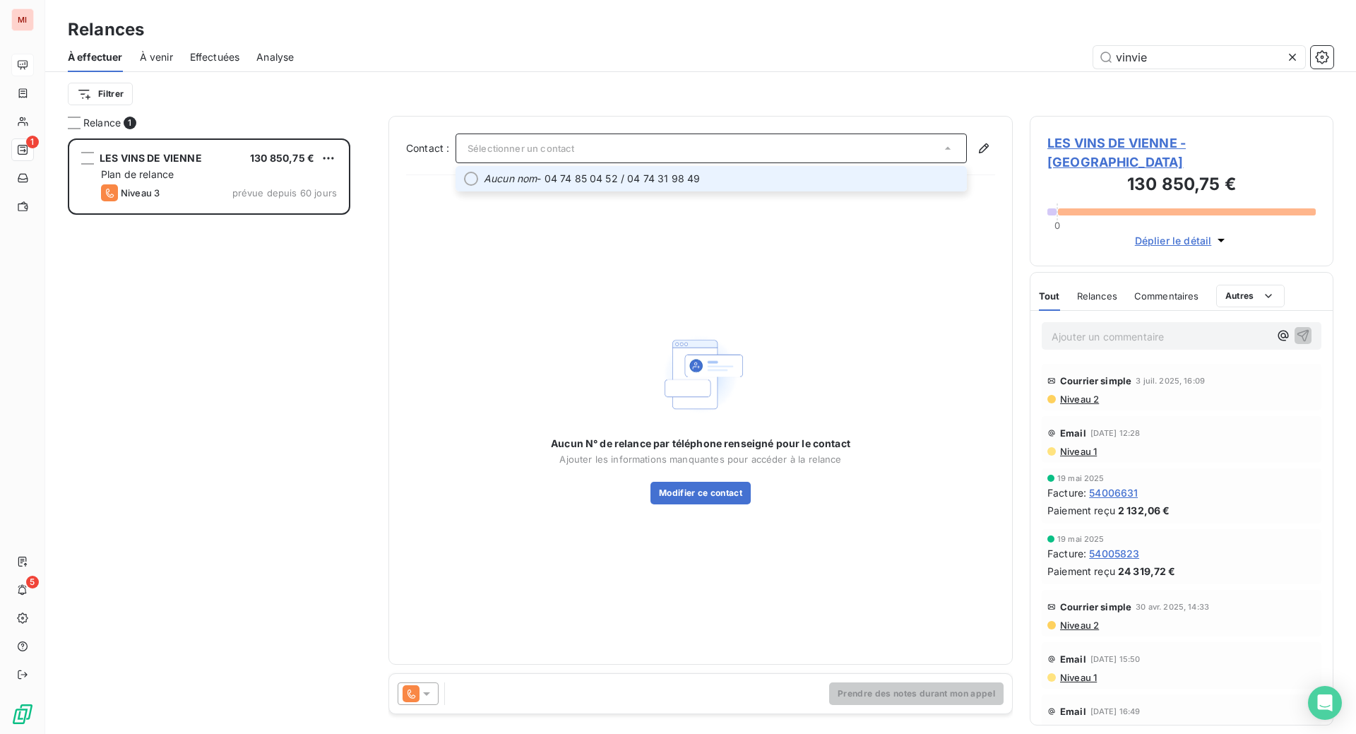
click at [621, 186] on span "Aucun nom - 04 74 85 04 52 / 04 74 31 98 49" at bounding box center [721, 179] width 474 height 14
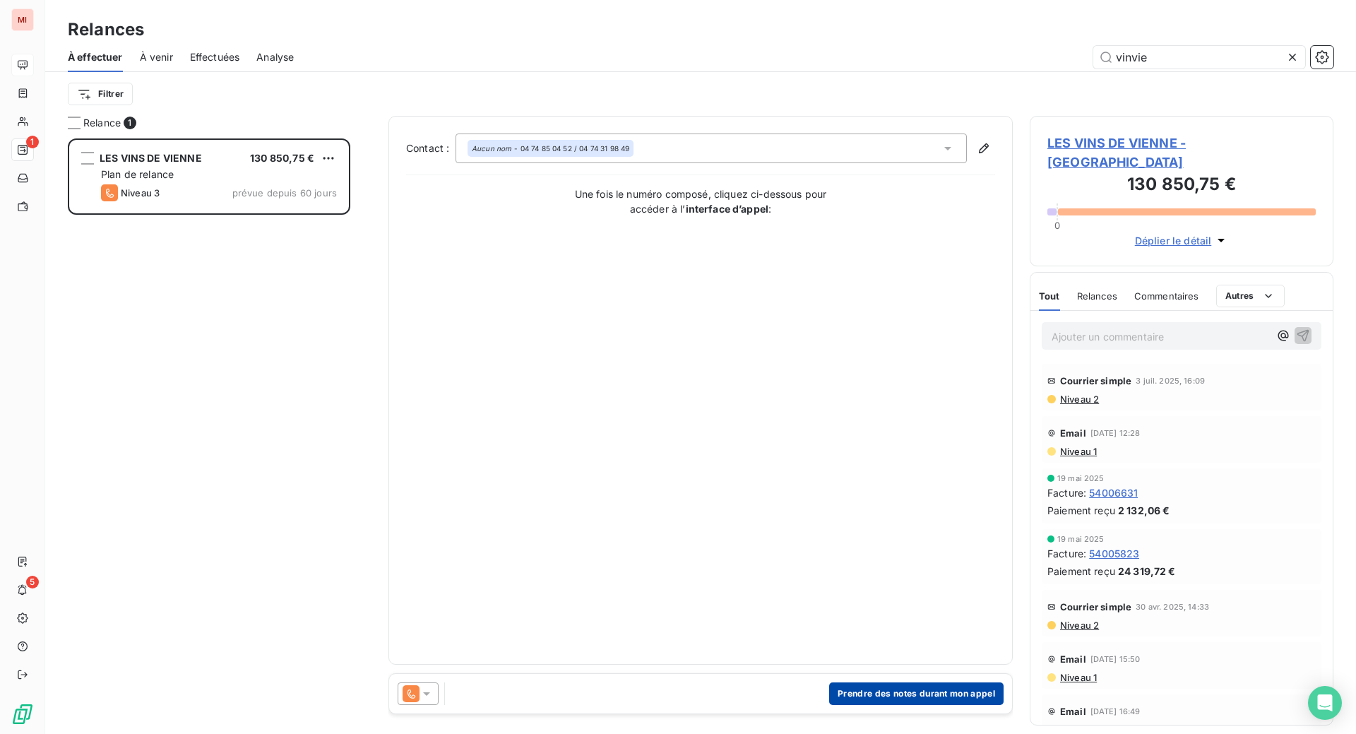
click at [830, 705] on button "Prendre des notes durant mon appel" at bounding box center [916, 693] width 174 height 23
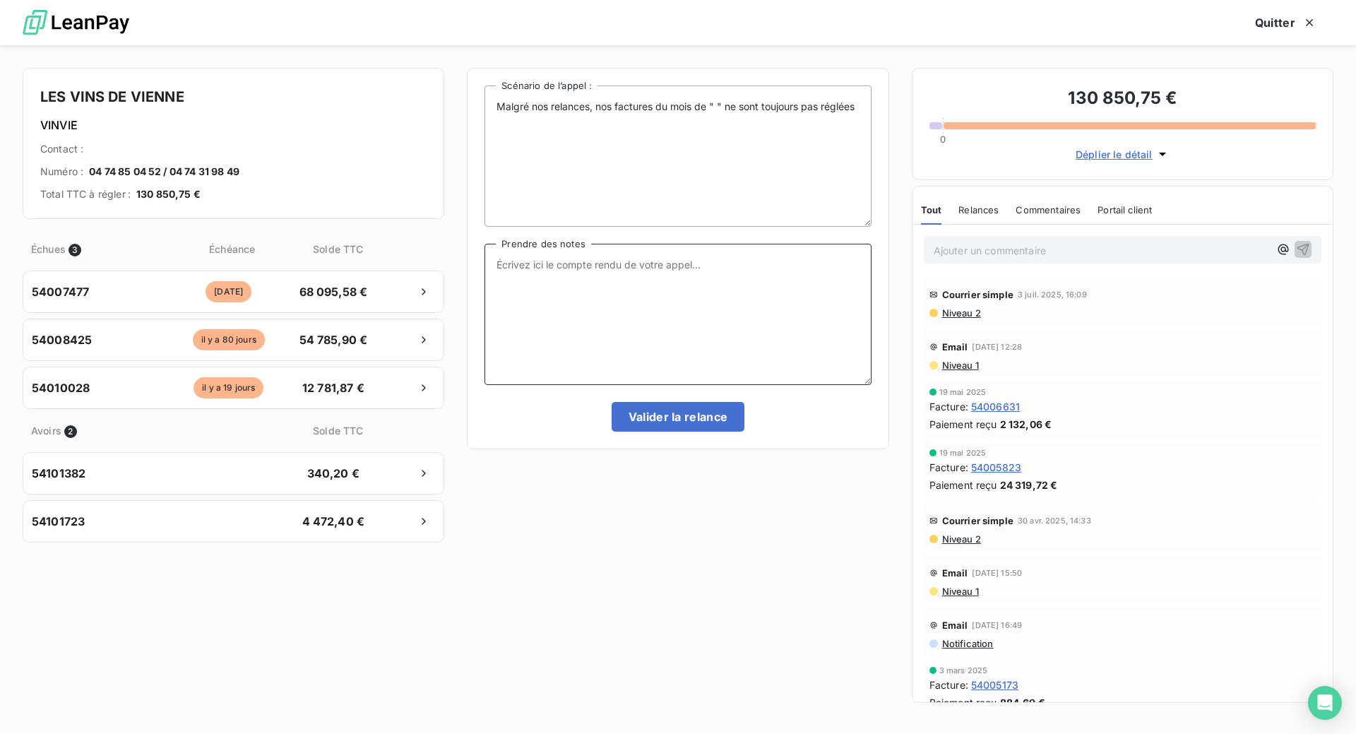
click at [589, 349] on textarea "Prendre des notes" at bounding box center [677, 314] width 386 height 141
paste textarea "Le 16/09 Com tél renvoyer la F- du mois de mars par mail et demande confirmatio…"
type textarea "Le 16/09 Com tél renvoyer la F- du mois de mars par mail et demande confirmatio…"
click at [683, 431] on button "Valider la relance" at bounding box center [677, 417] width 133 height 30
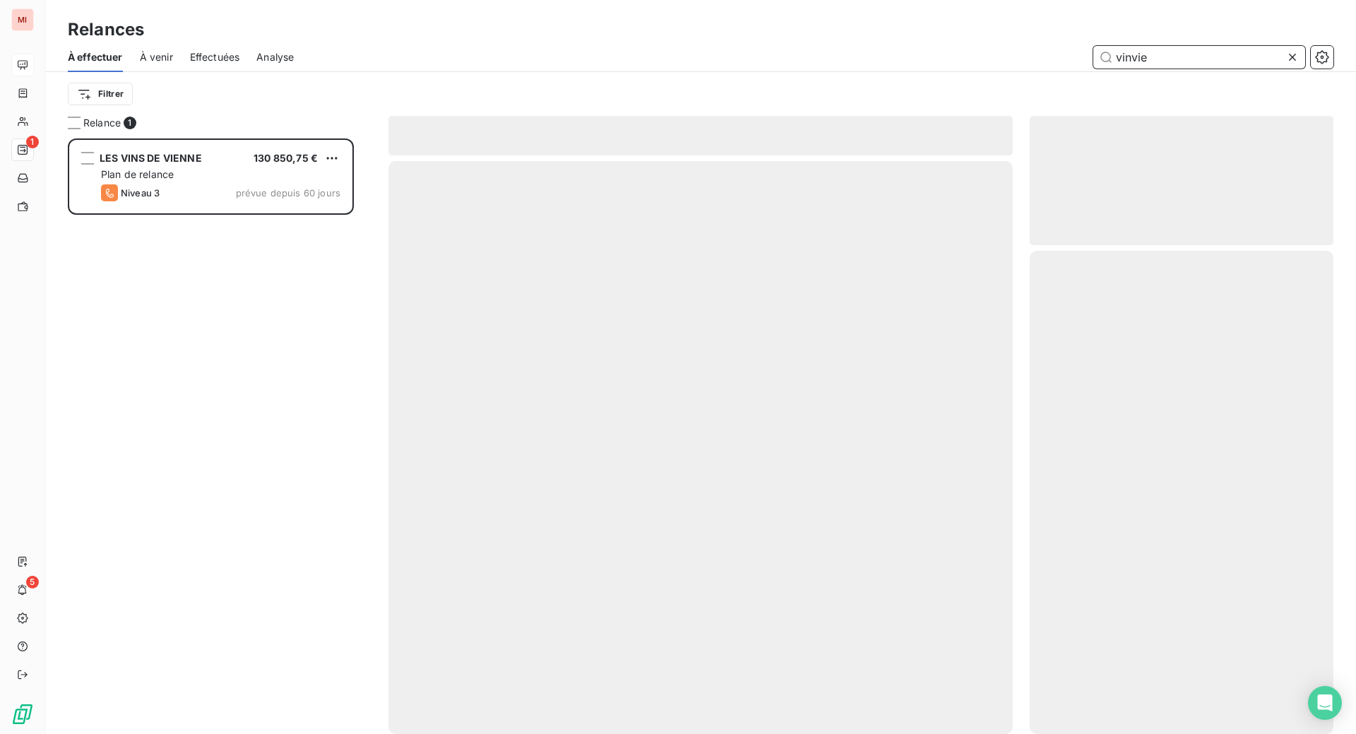
scroll to position [541, 273]
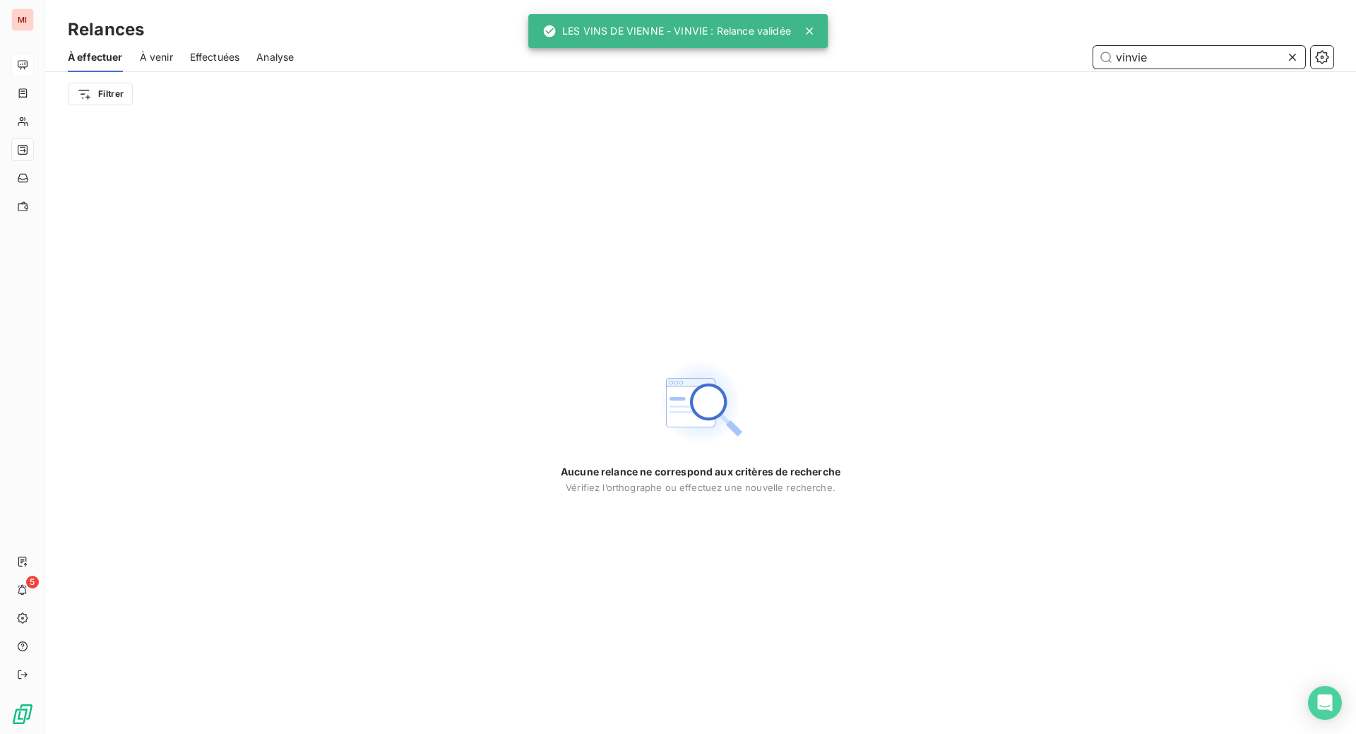
drag, startPoint x: 1173, startPoint y: 88, endPoint x: 1002, endPoint y: 77, distance: 171.2
click at [1002, 68] on div "vinvie" at bounding box center [822, 57] width 1022 height 23
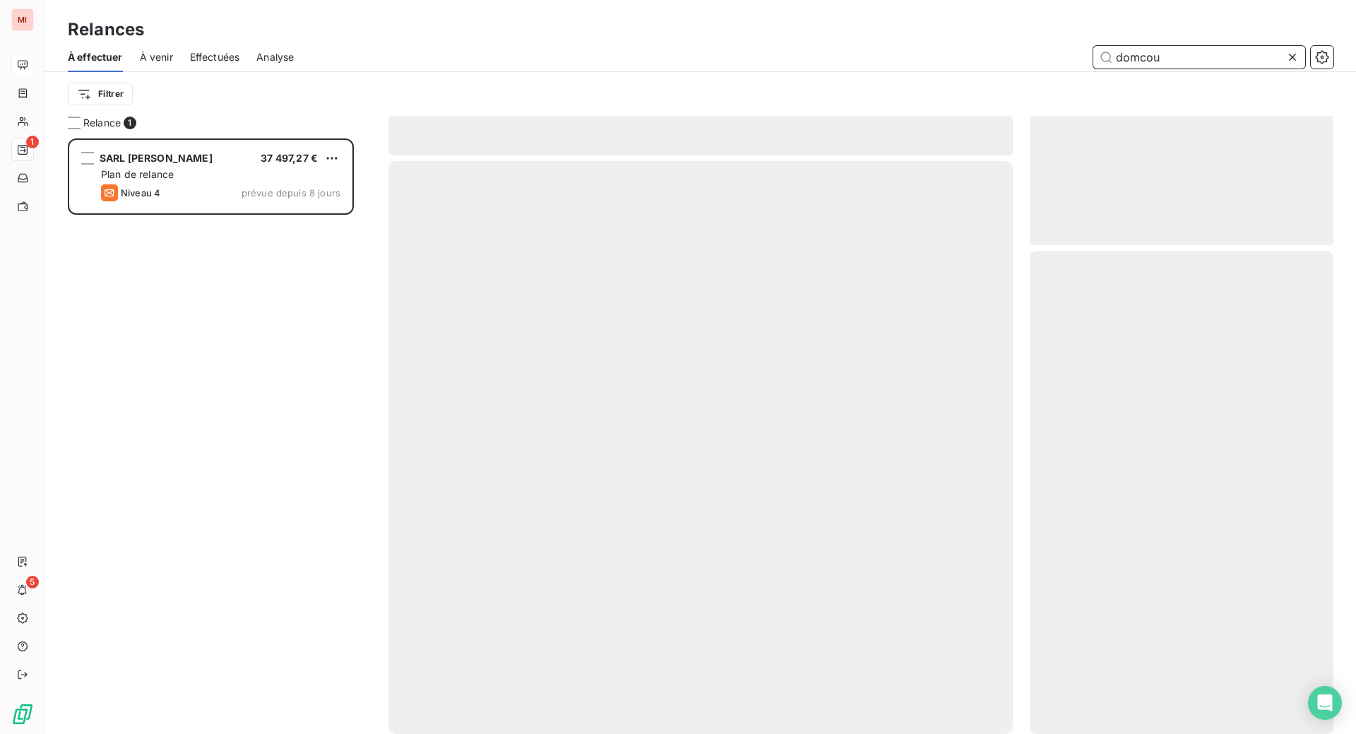
scroll to position [559, 270]
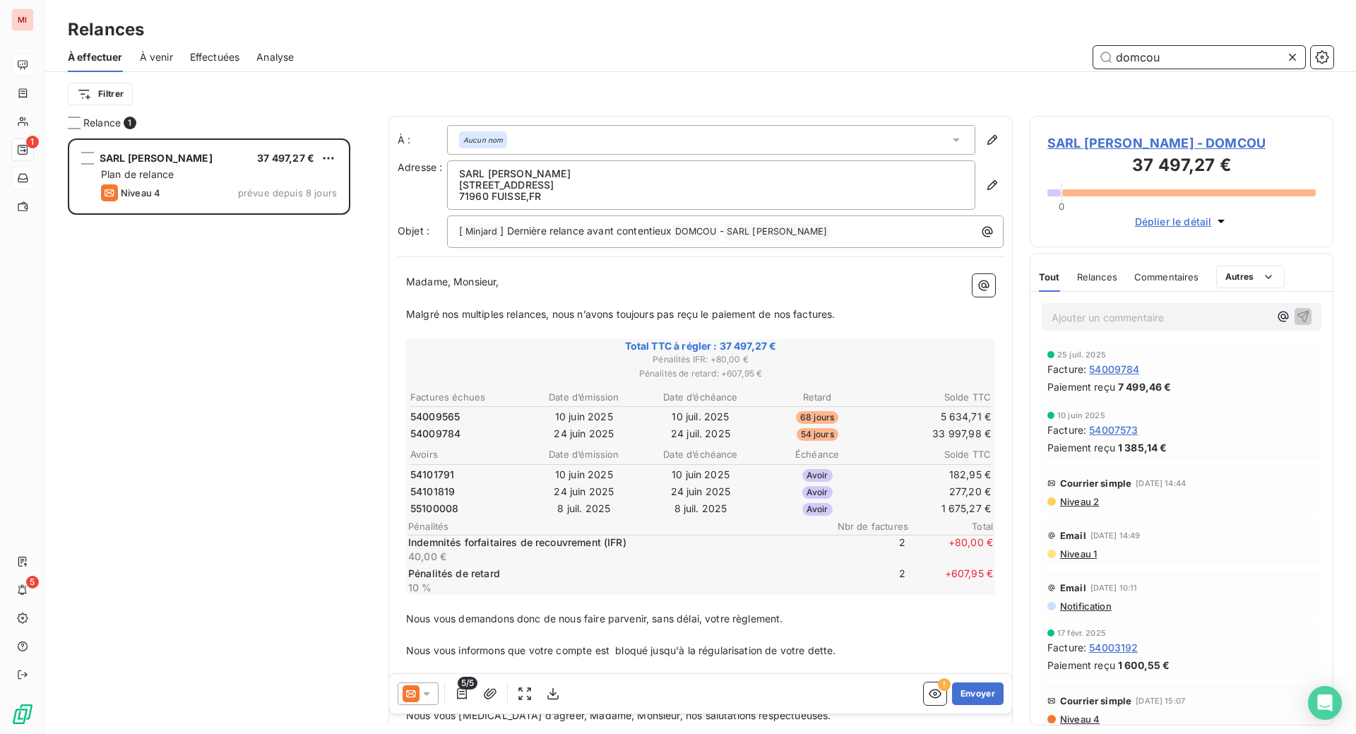
type input "domcou"
click at [434, 700] on icon at bounding box center [426, 693] width 14 height 14
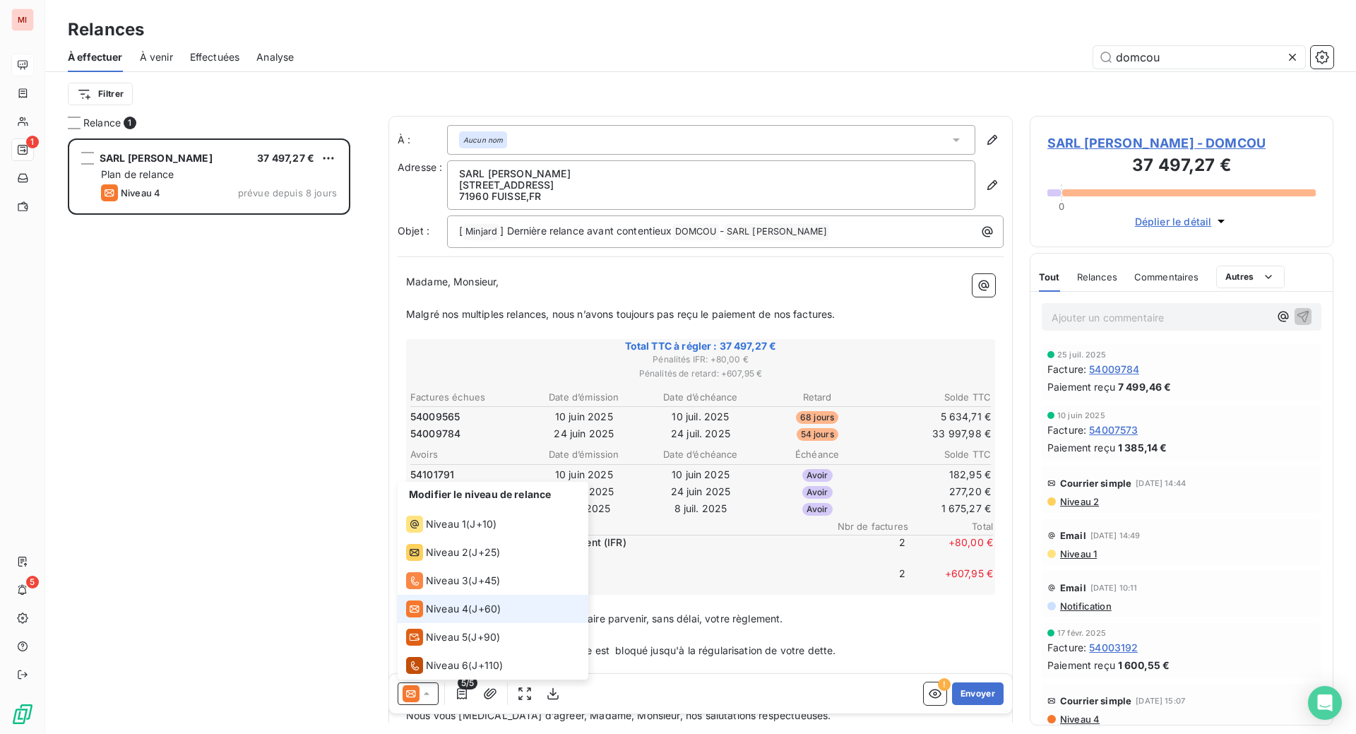
scroll to position [7, 0]
click at [468, 587] on span "Niveau 3" at bounding box center [447, 580] width 42 height 14
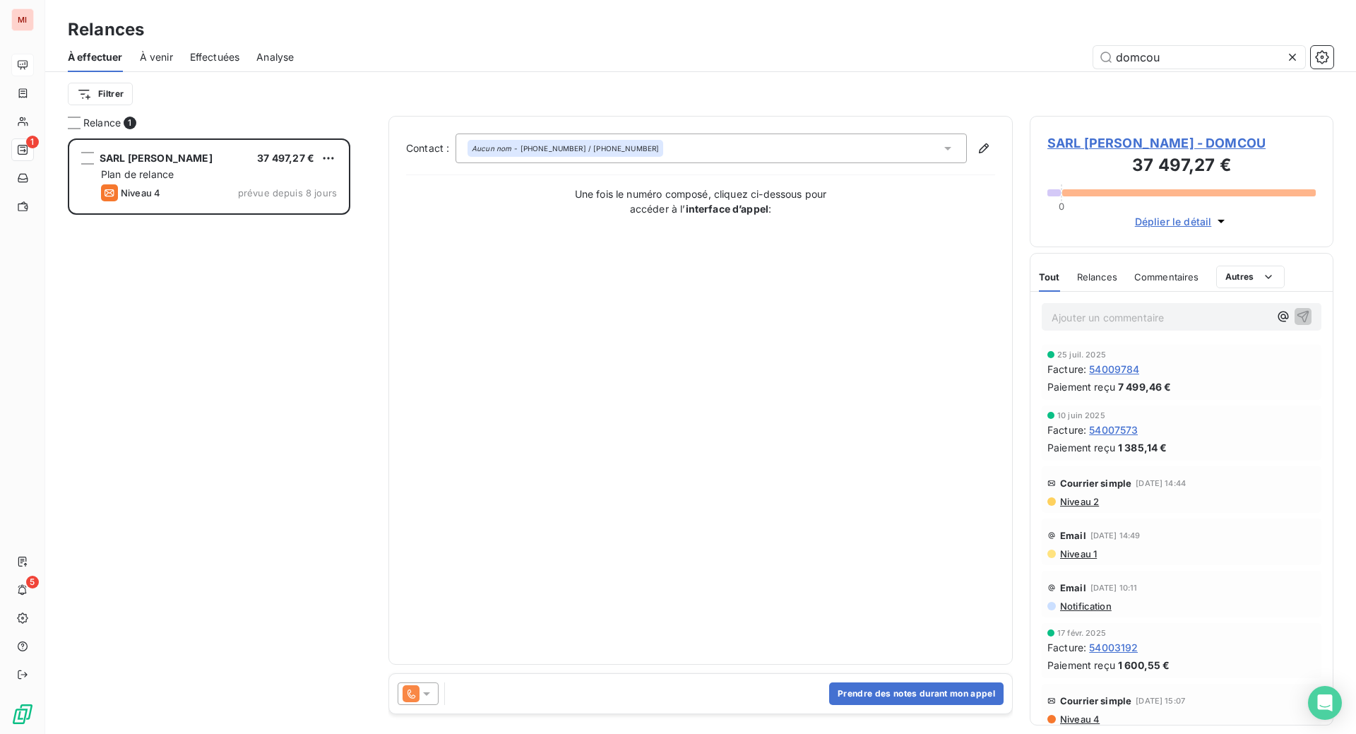
scroll to position [559, 270]
click at [874, 705] on button "Prendre des notes durant mon appel" at bounding box center [916, 693] width 174 height 23
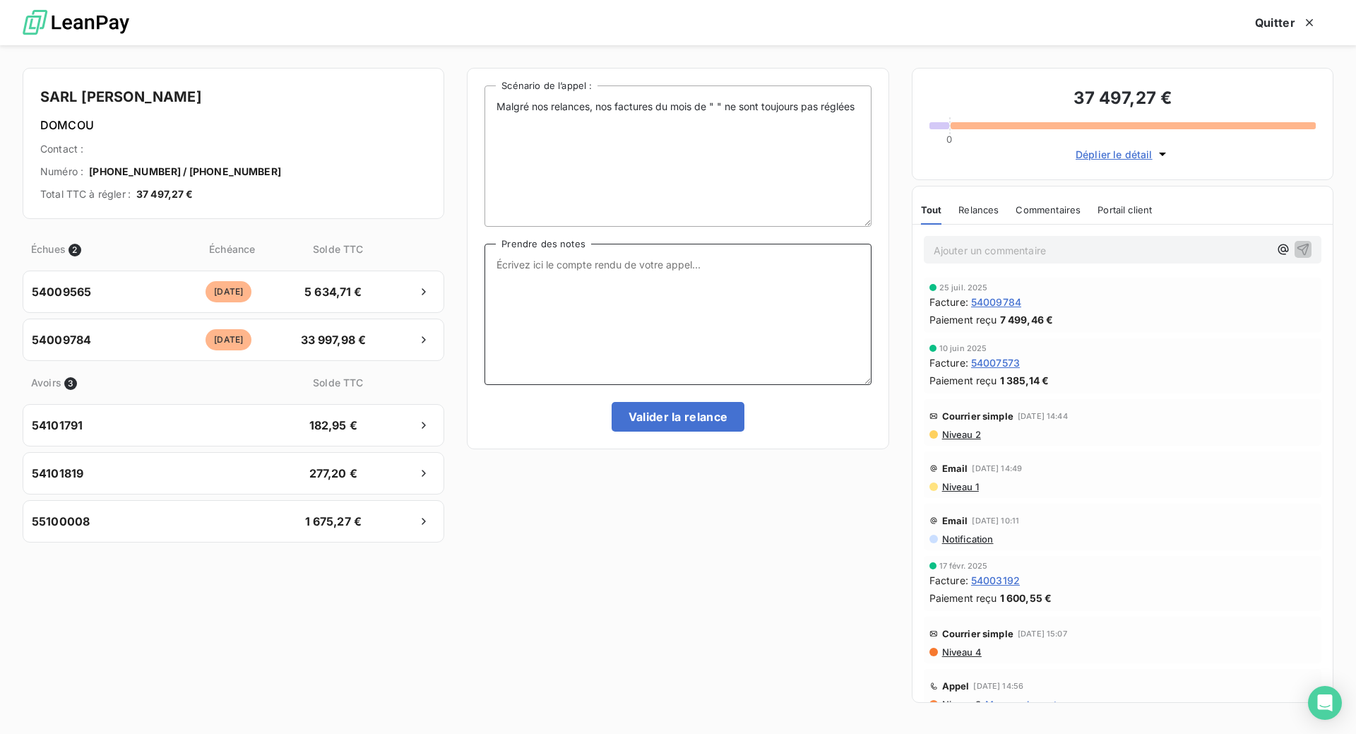
click at [568, 320] on textarea "Prendre des notes" at bounding box center [677, 314] width 386 height 141
paste textarea "Le 16/09 Com tél car 2ième échéance non reçue : n'a pas eu le temps avec les ve…"
type textarea "Le 16/09 Com tél car 2ième échéance non reçue : n'a pas eu le temps avec les ve…"
click at [667, 431] on button "Valider la relance" at bounding box center [677, 417] width 133 height 30
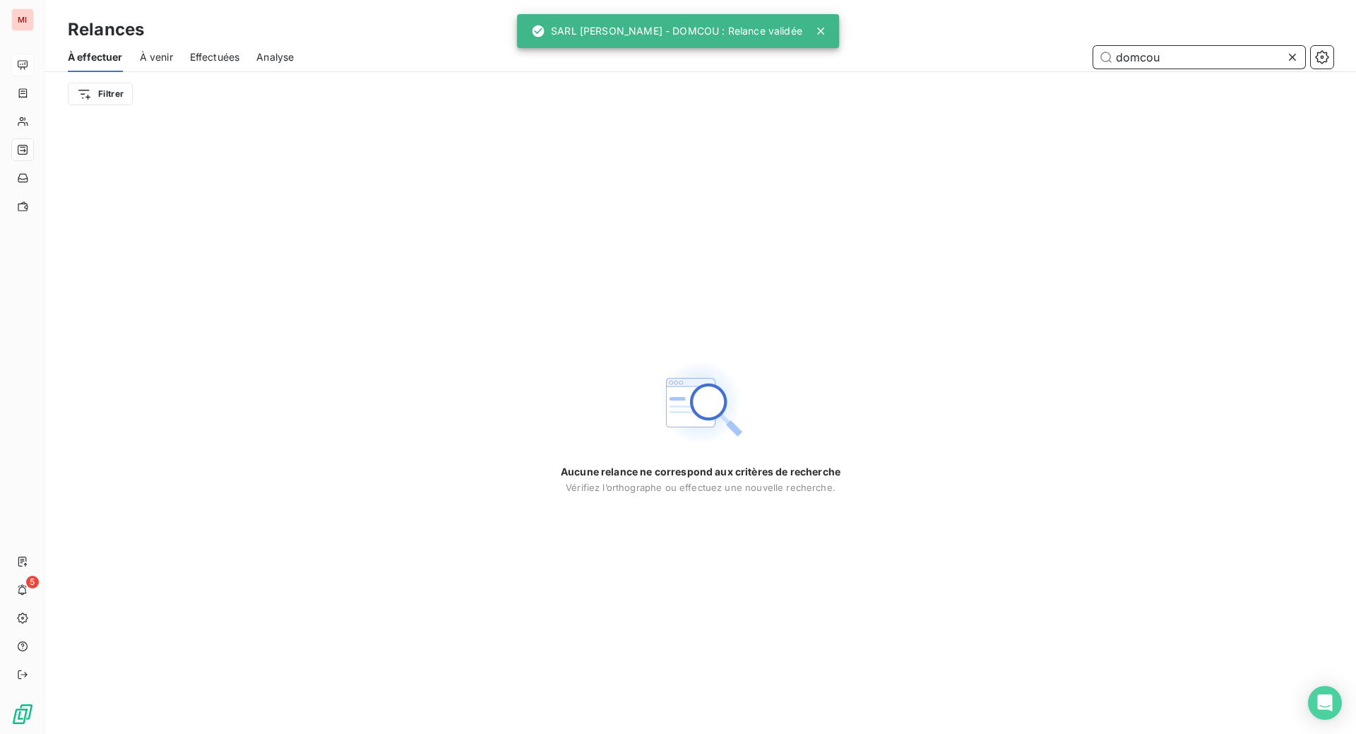
drag, startPoint x: 1164, startPoint y: 72, endPoint x: 961, endPoint y: 67, distance: 202.7
click at [969, 68] on div "domcou" at bounding box center [822, 57] width 1022 height 23
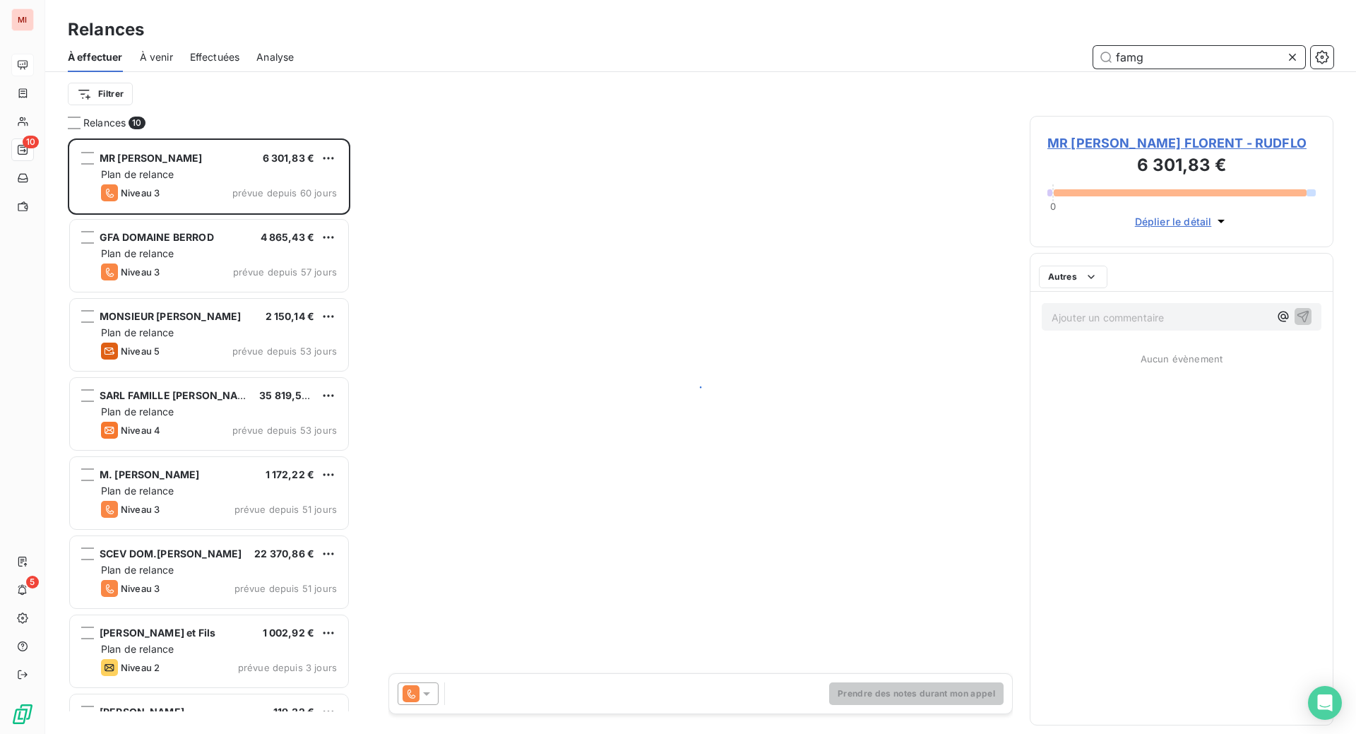
scroll to position [559, 270]
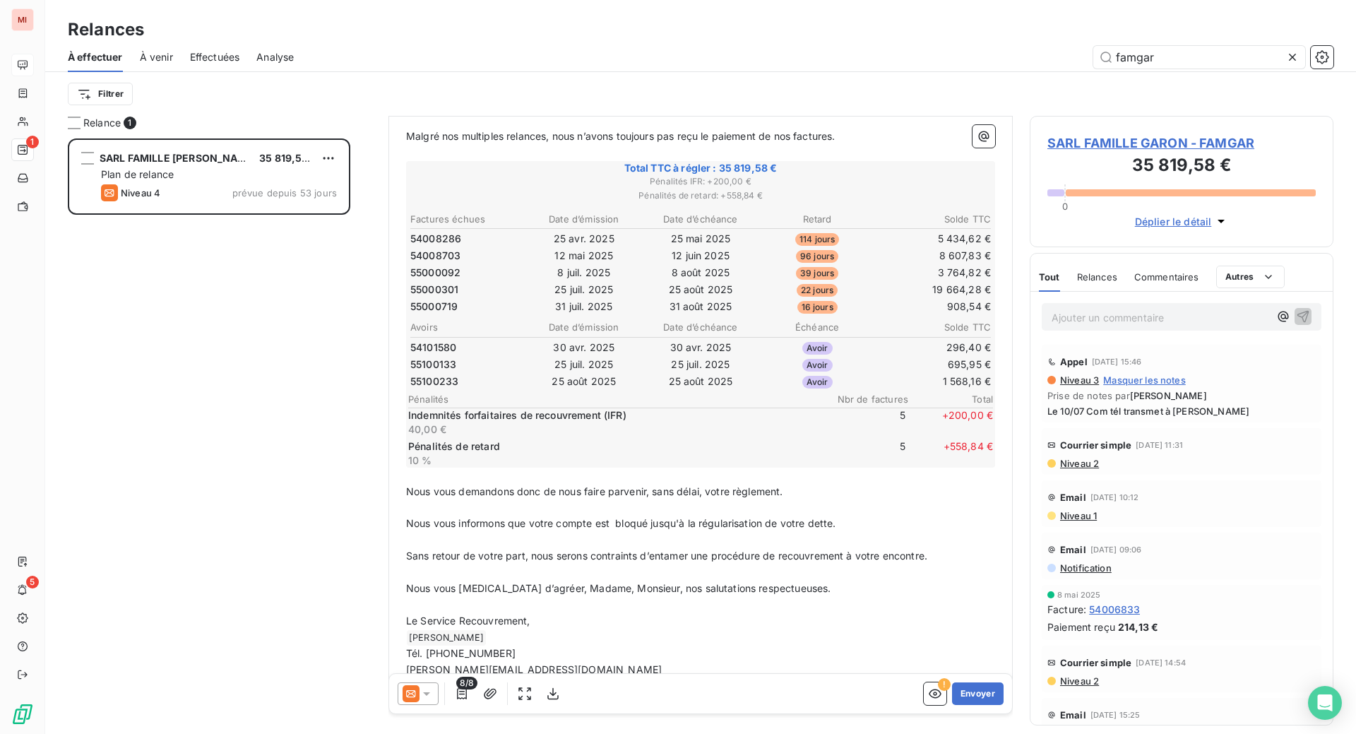
scroll to position [265, 0]
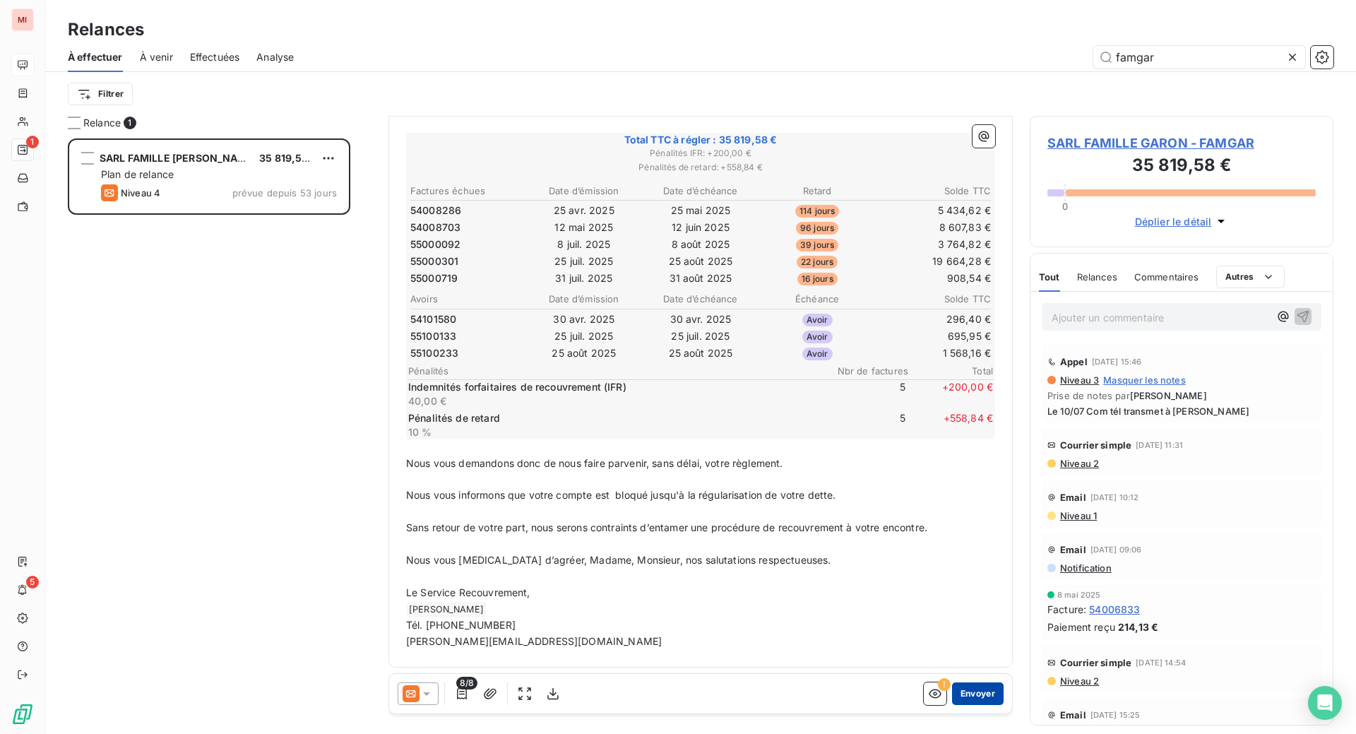
click at [952, 705] on button "Envoyer" at bounding box center [978, 693] width 52 height 23
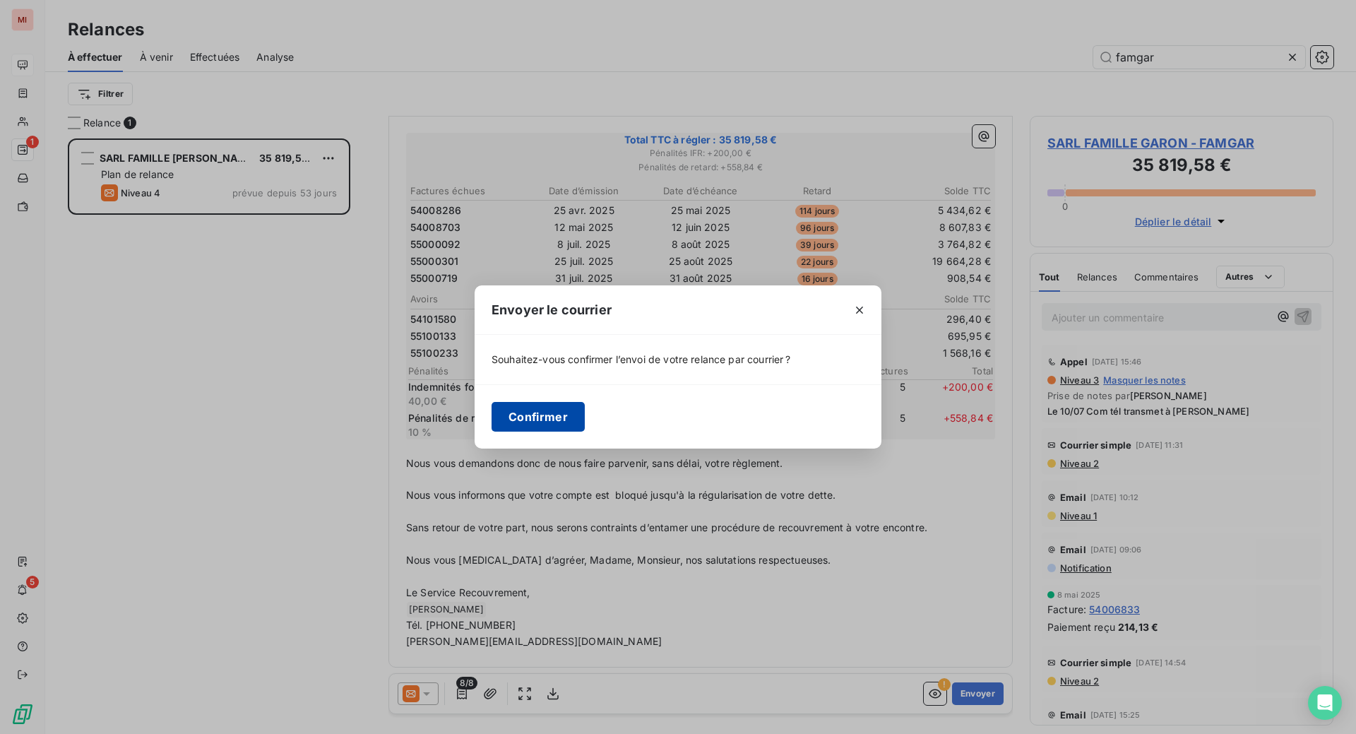
click at [491, 428] on button "Confirmer" at bounding box center [537, 417] width 93 height 30
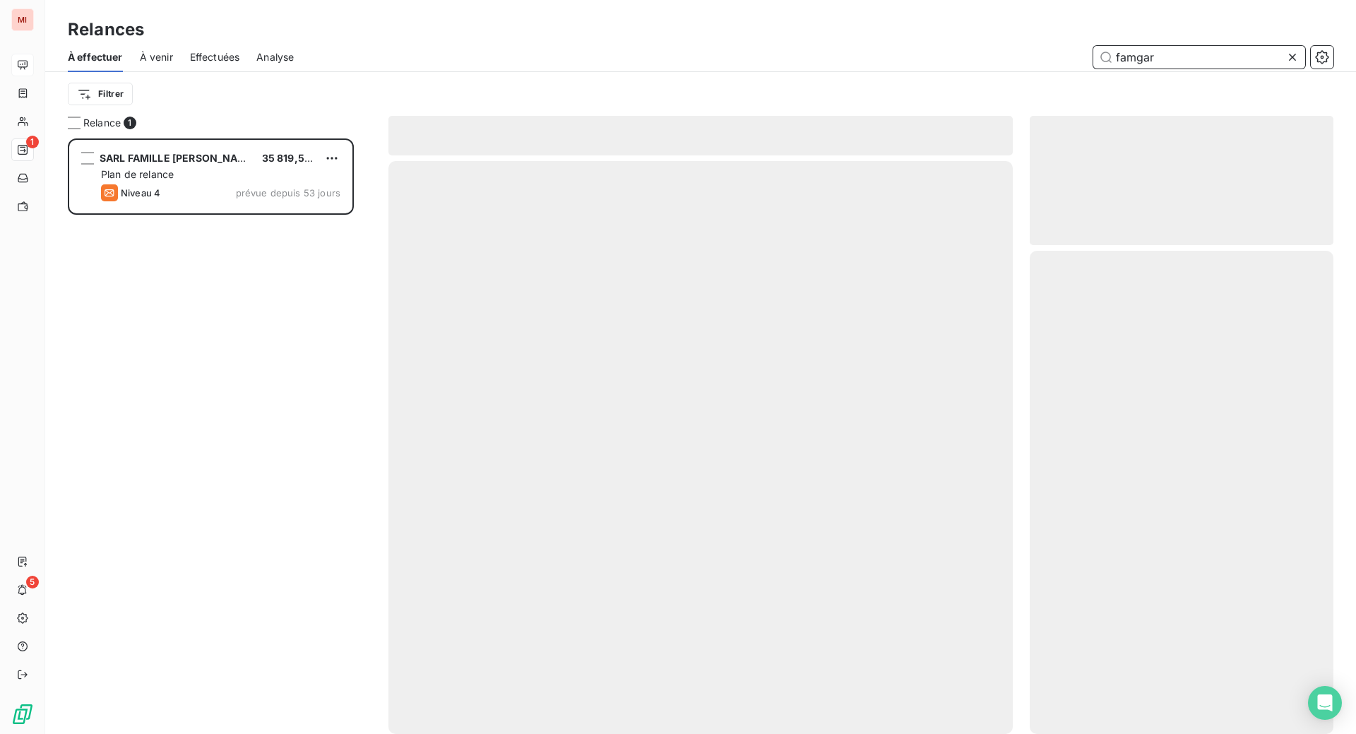
scroll to position [541, 273]
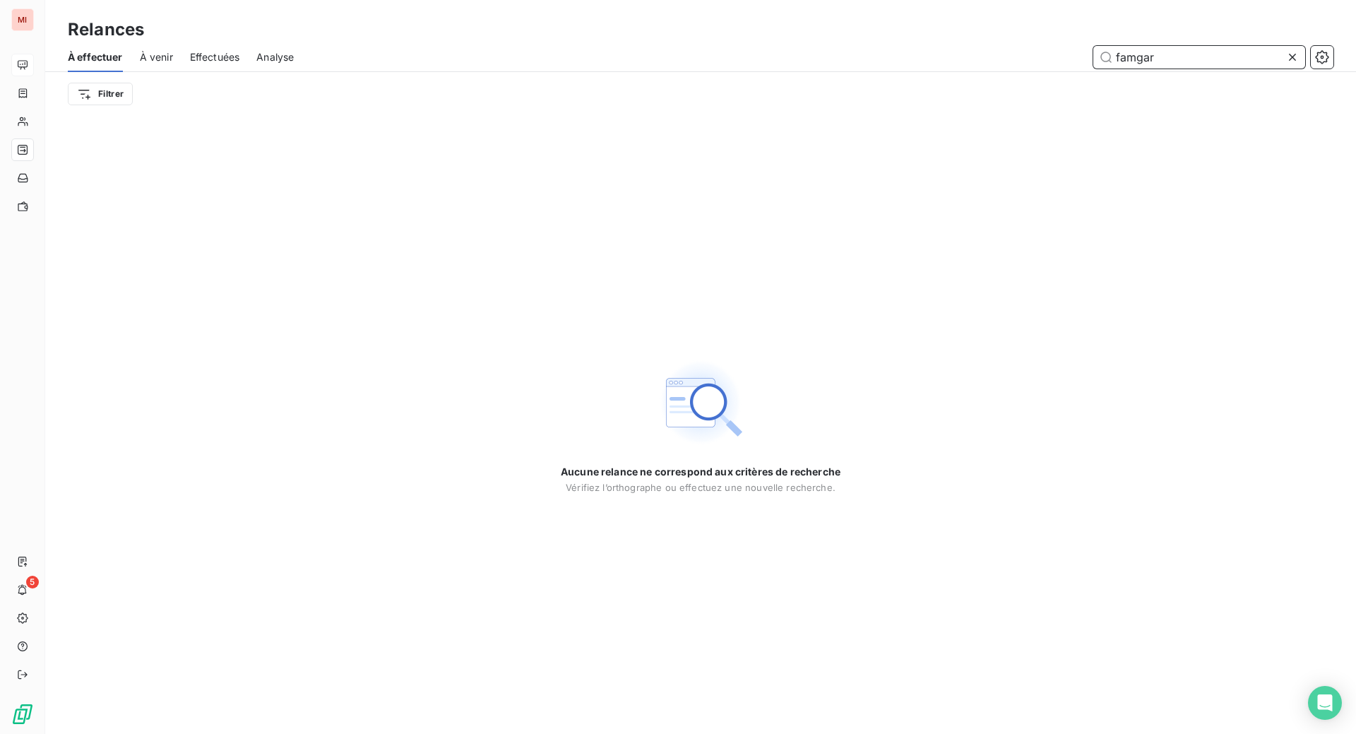
drag, startPoint x: 1152, startPoint y: 73, endPoint x: 980, endPoint y: 80, distance: 171.7
click at [980, 68] on div "famgar" at bounding box center [822, 57] width 1022 height 23
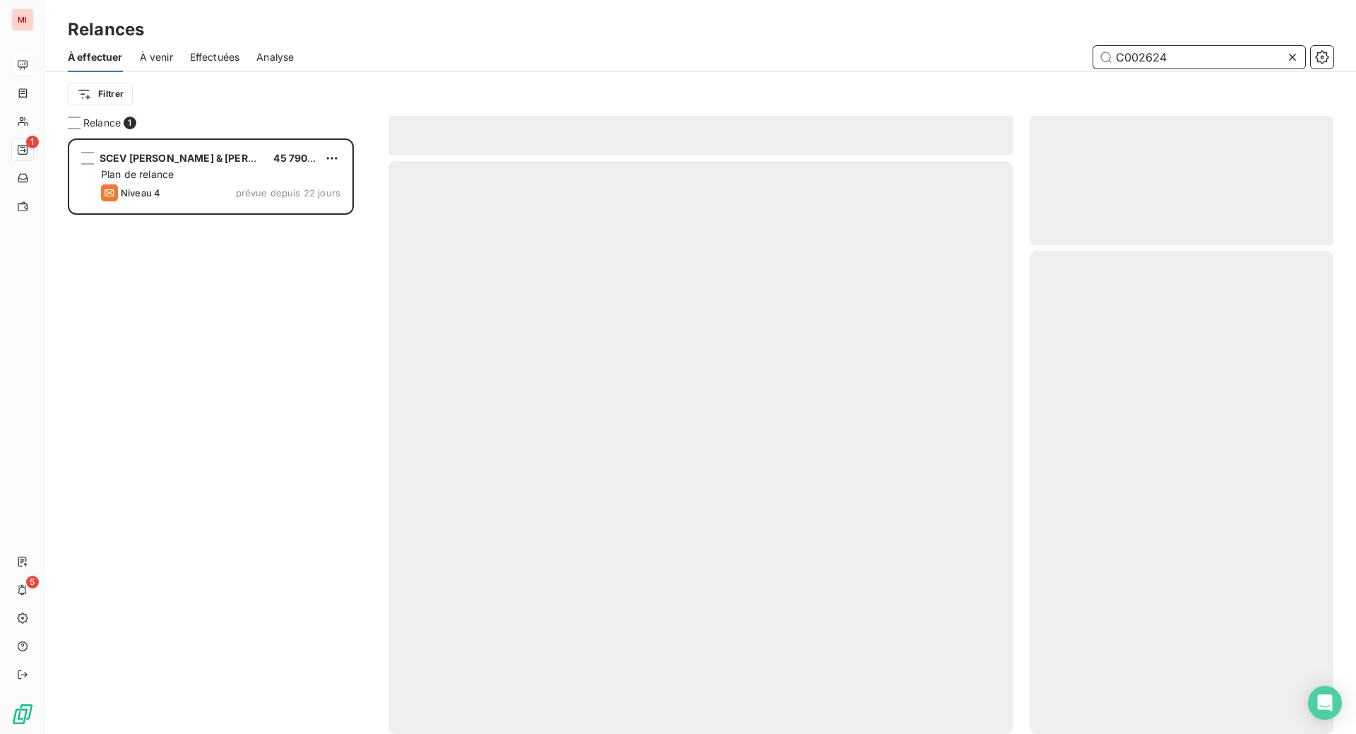
scroll to position [559, 270]
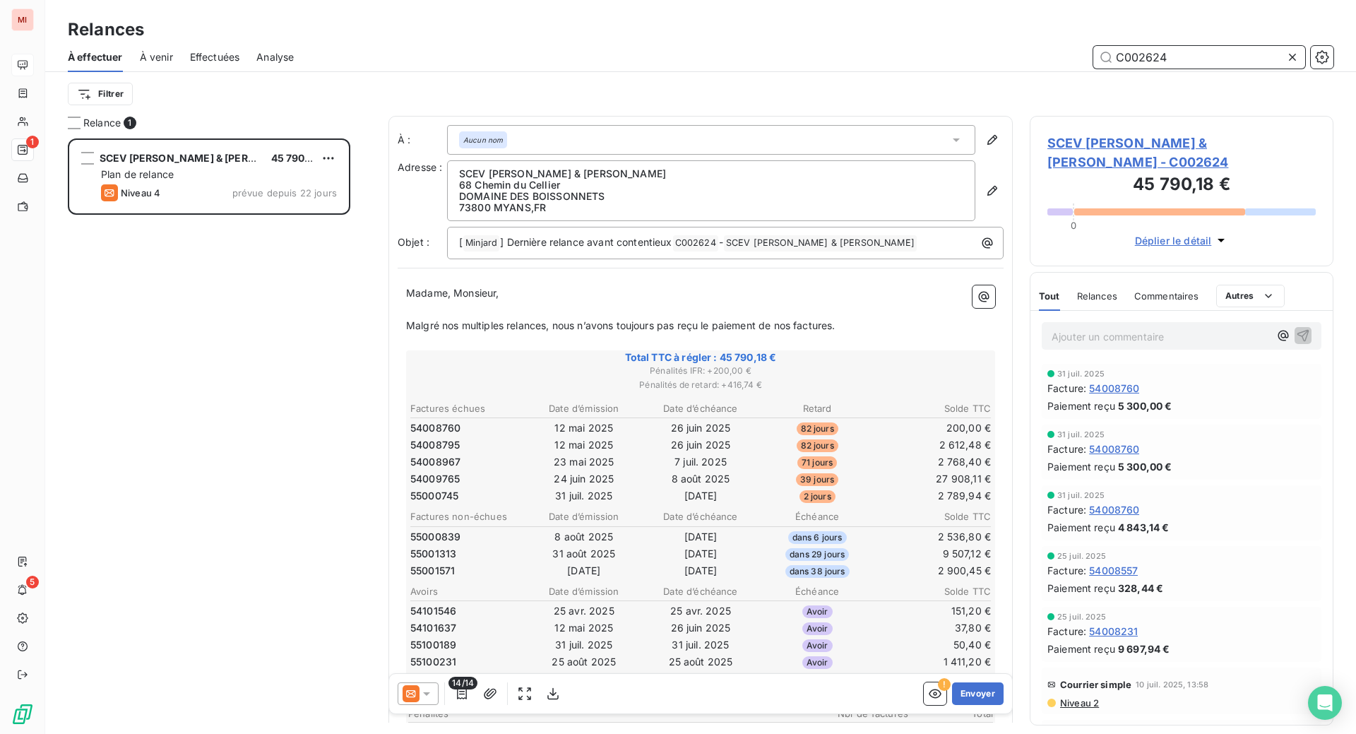
type input "C002624"
click at [434, 700] on icon at bounding box center [426, 693] width 14 height 14
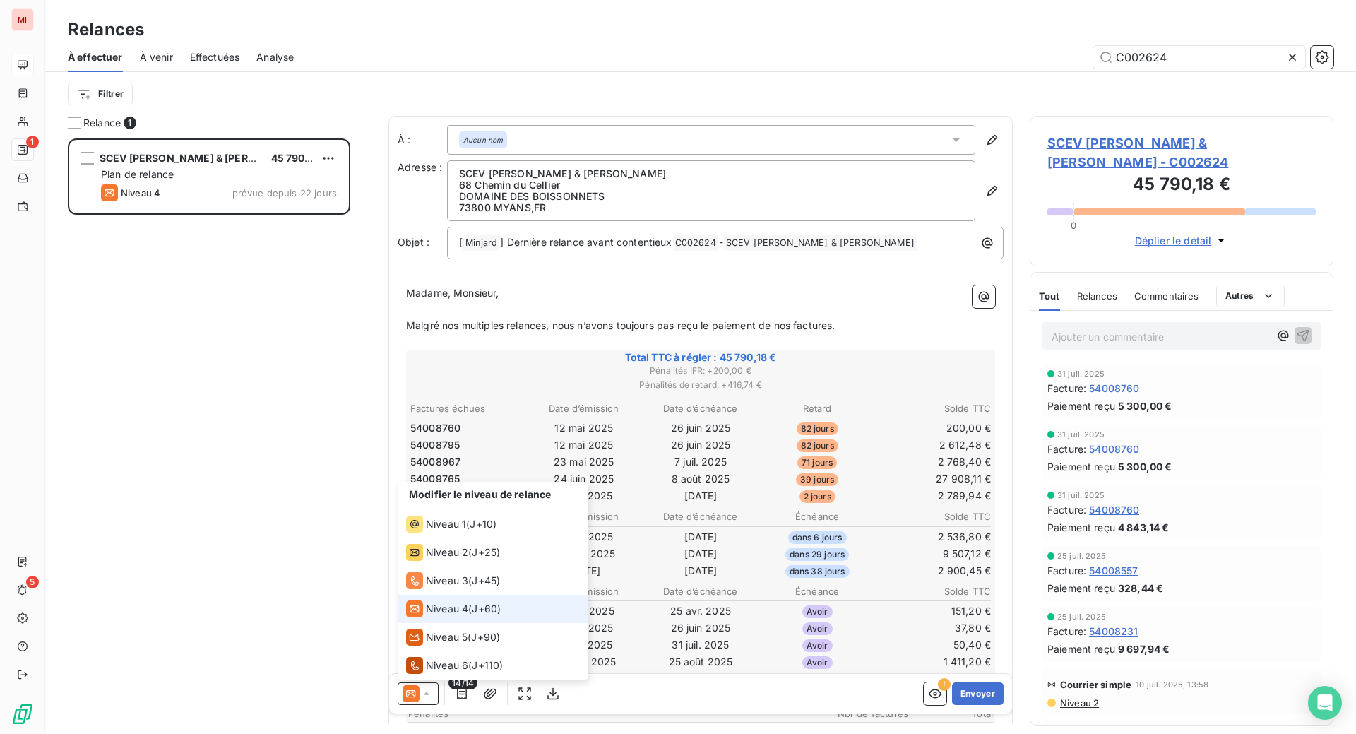
scroll to position [7, 0]
click at [468, 587] on span "Niveau 3" at bounding box center [447, 580] width 42 height 14
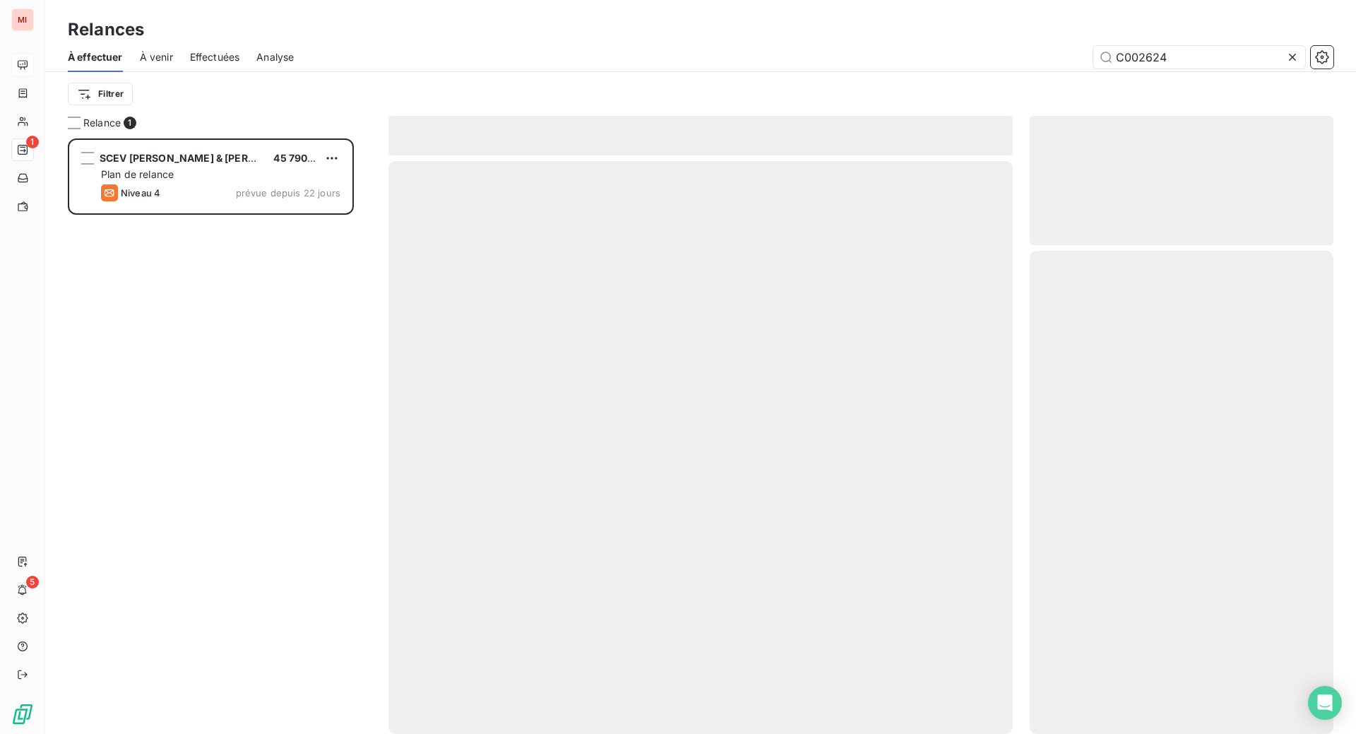
scroll to position [559, 270]
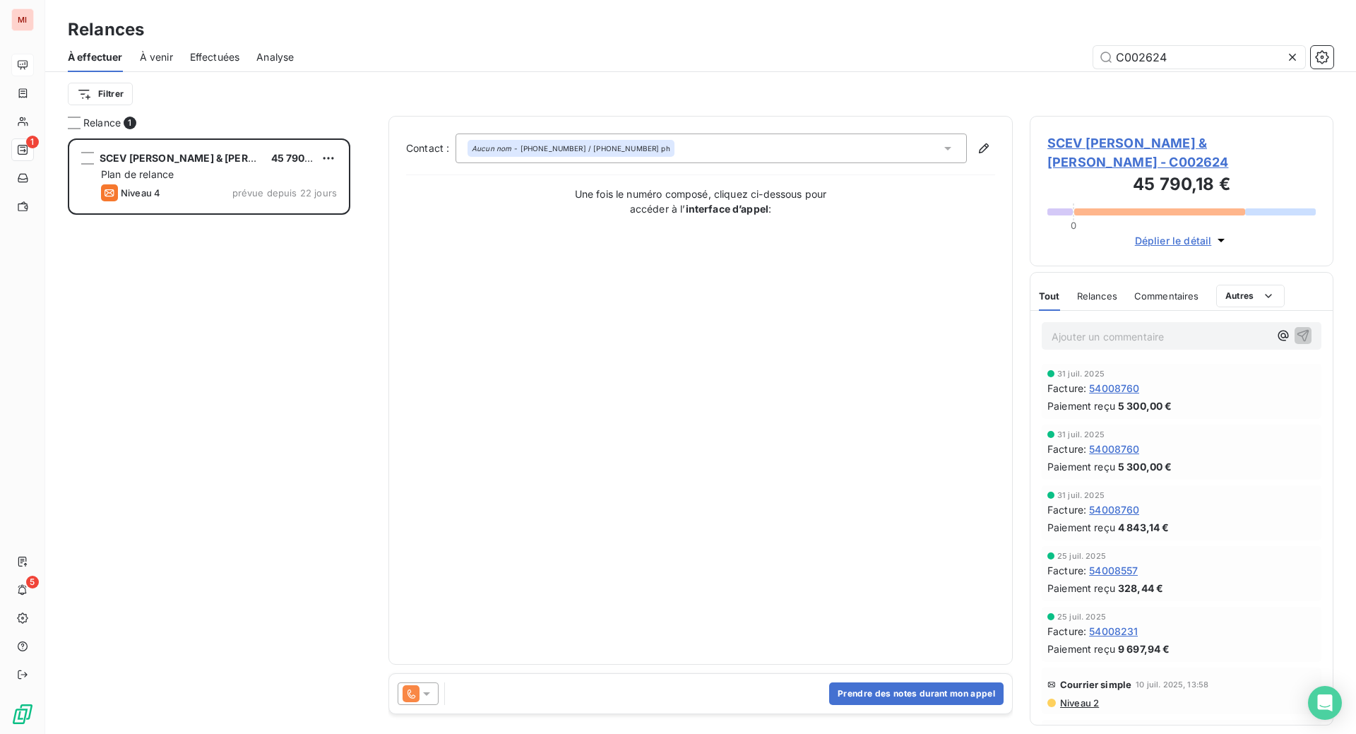
click at [1185, 301] on span "Commentaires" at bounding box center [1166, 295] width 65 height 11
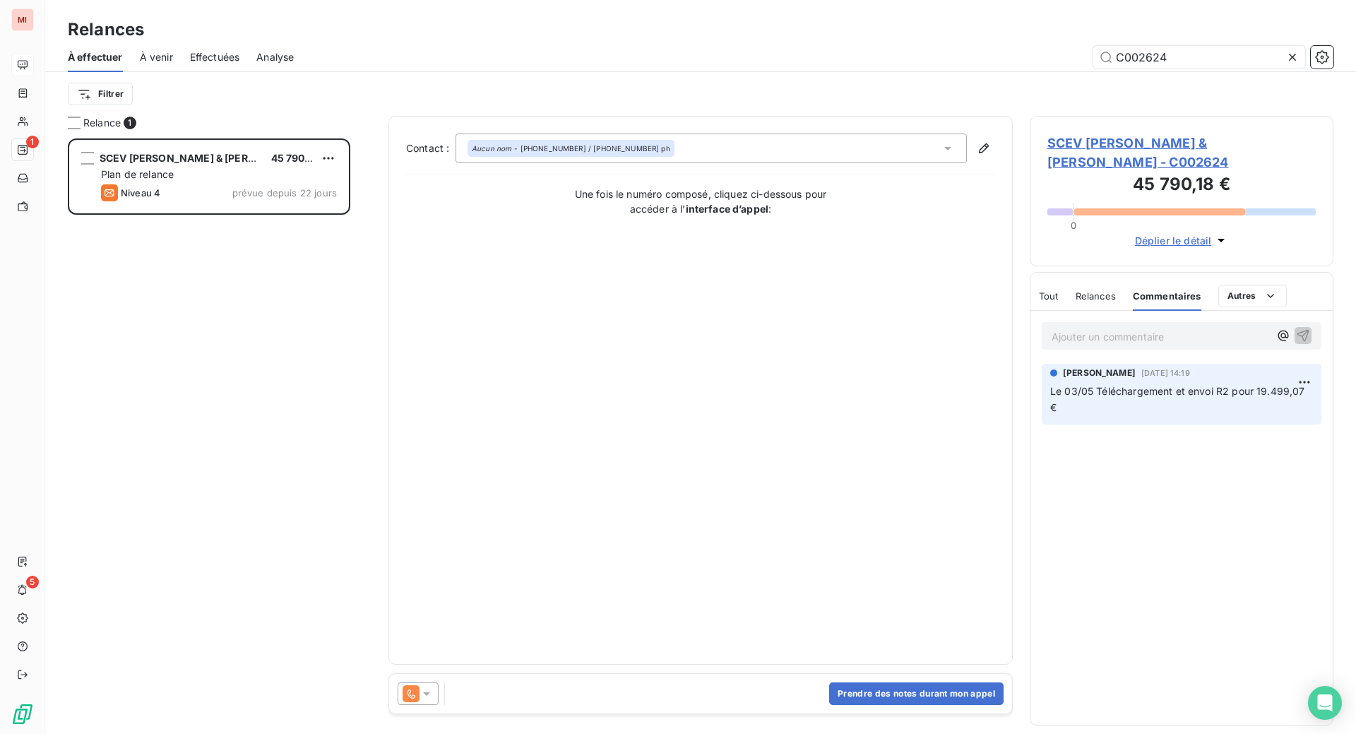
click at [1094, 301] on span "Relances" at bounding box center [1095, 295] width 40 height 11
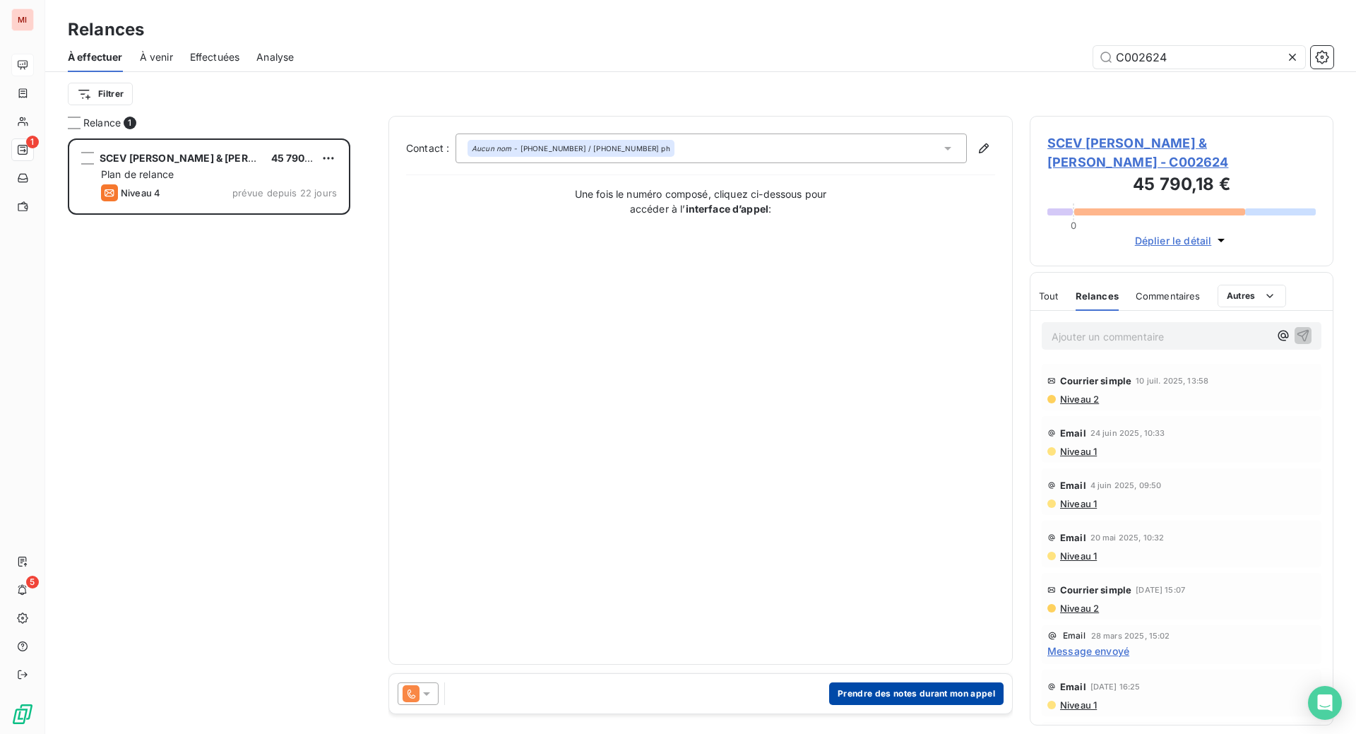
click at [871, 705] on button "Prendre des notes durant mon appel" at bounding box center [916, 693] width 174 height 23
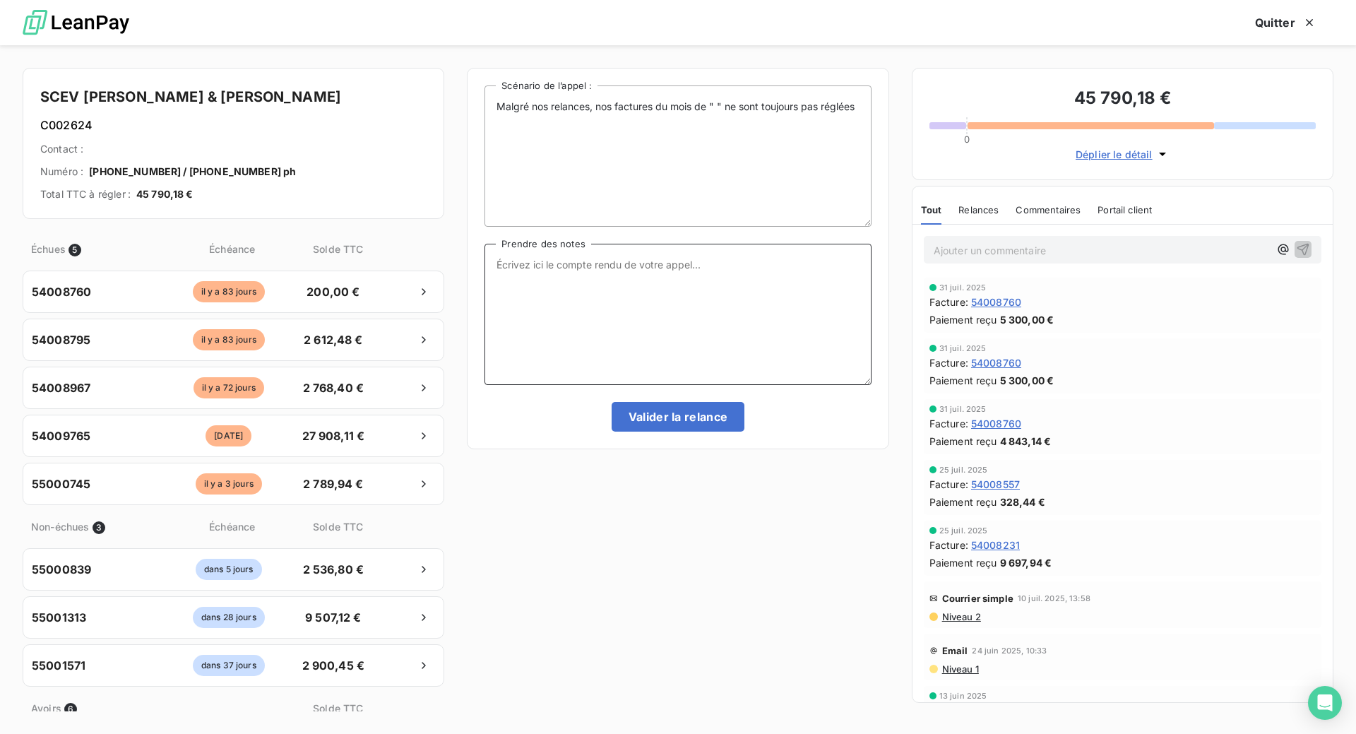
click at [544, 341] on textarea "Prendre des notes" at bounding box center [677, 314] width 386 height 141
paste textarea "Le 16/09 Com tél message laissé s/ portable de M. [PERSON_NAME]"
type textarea "Le 16/09 Com tél message laissé s/ portable de M. [PERSON_NAME]"
click at [674, 431] on button "Valider la relance" at bounding box center [677, 417] width 133 height 30
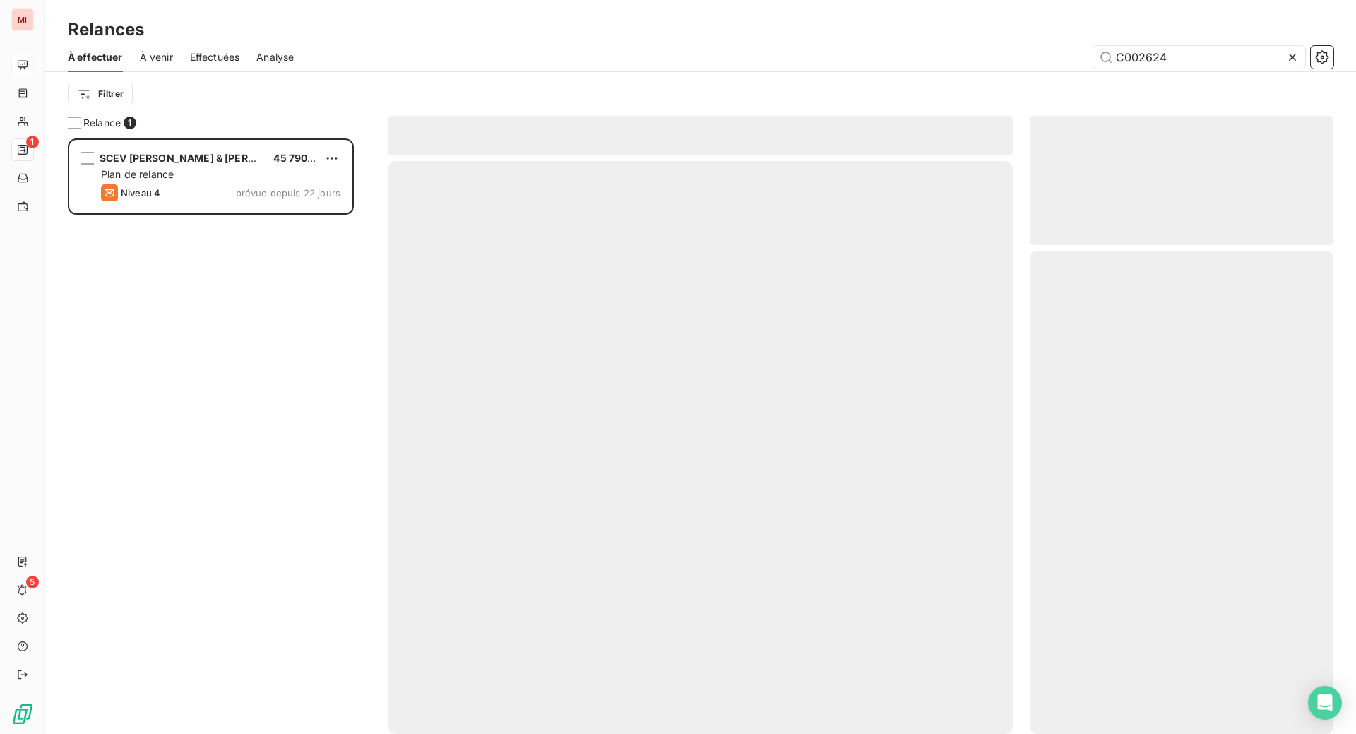
scroll to position [541, 273]
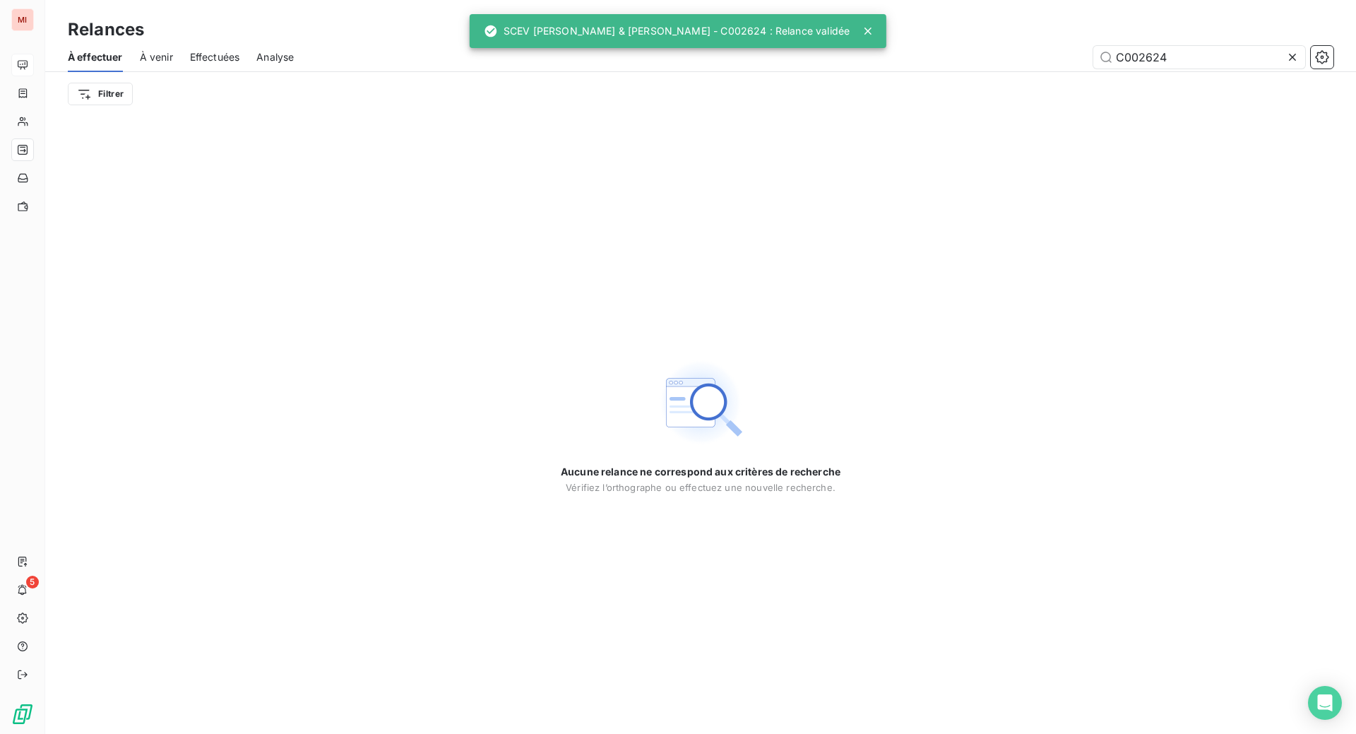
click at [1285, 64] on icon at bounding box center [1292, 57] width 14 height 14
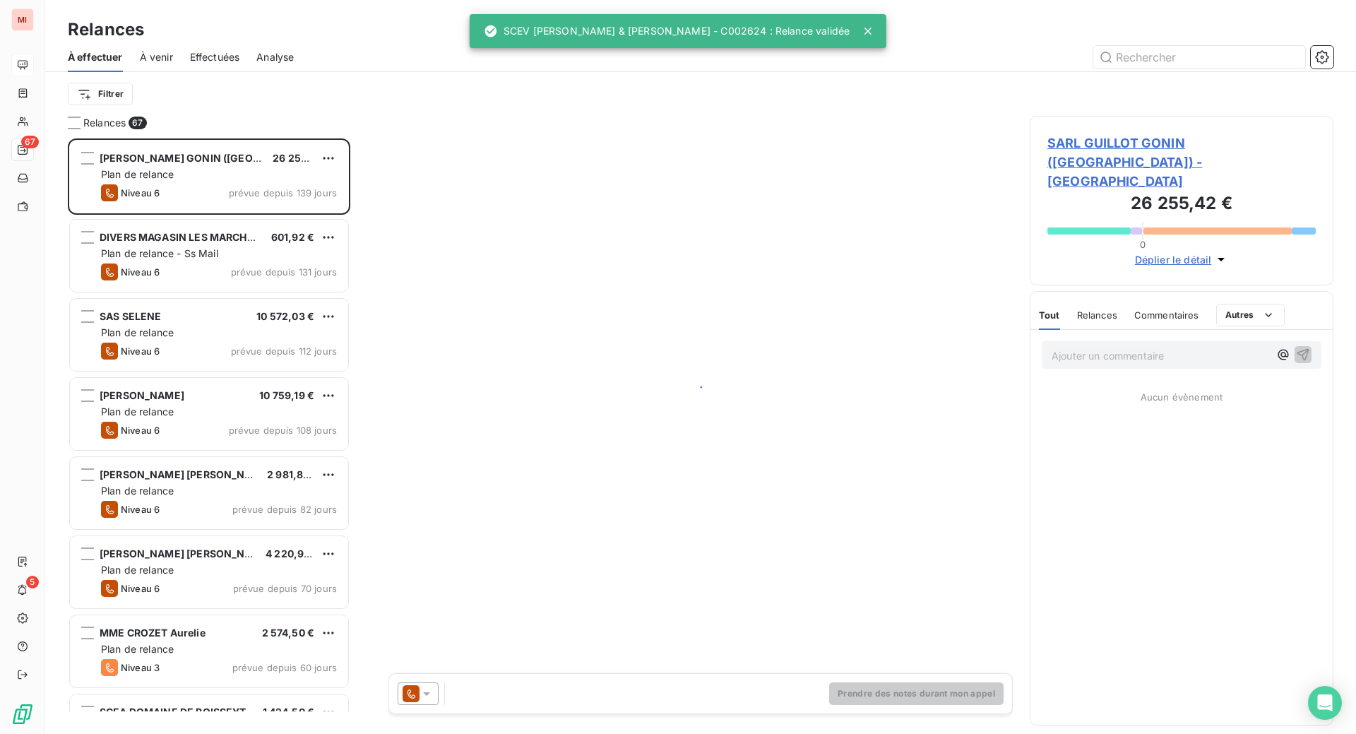
scroll to position [559, 270]
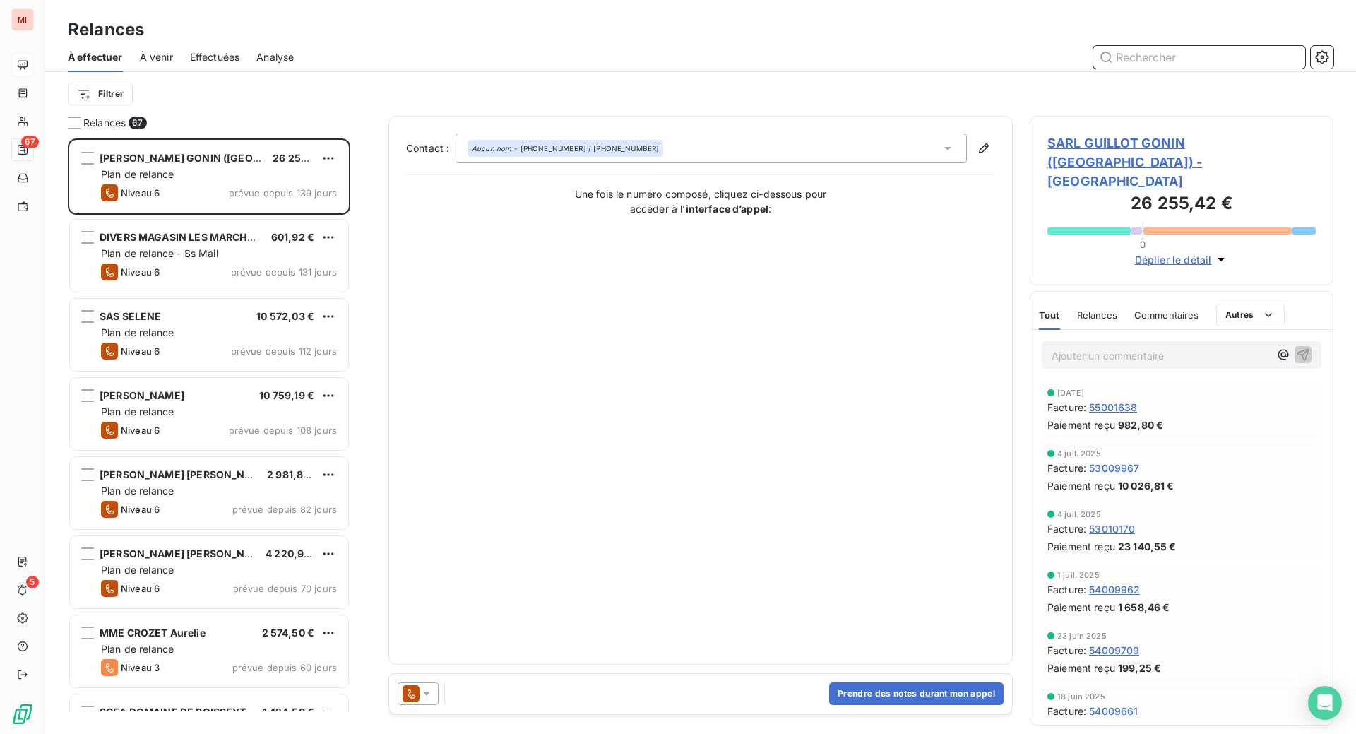
click at [1135, 68] on input "text" at bounding box center [1199, 57] width 212 height 23
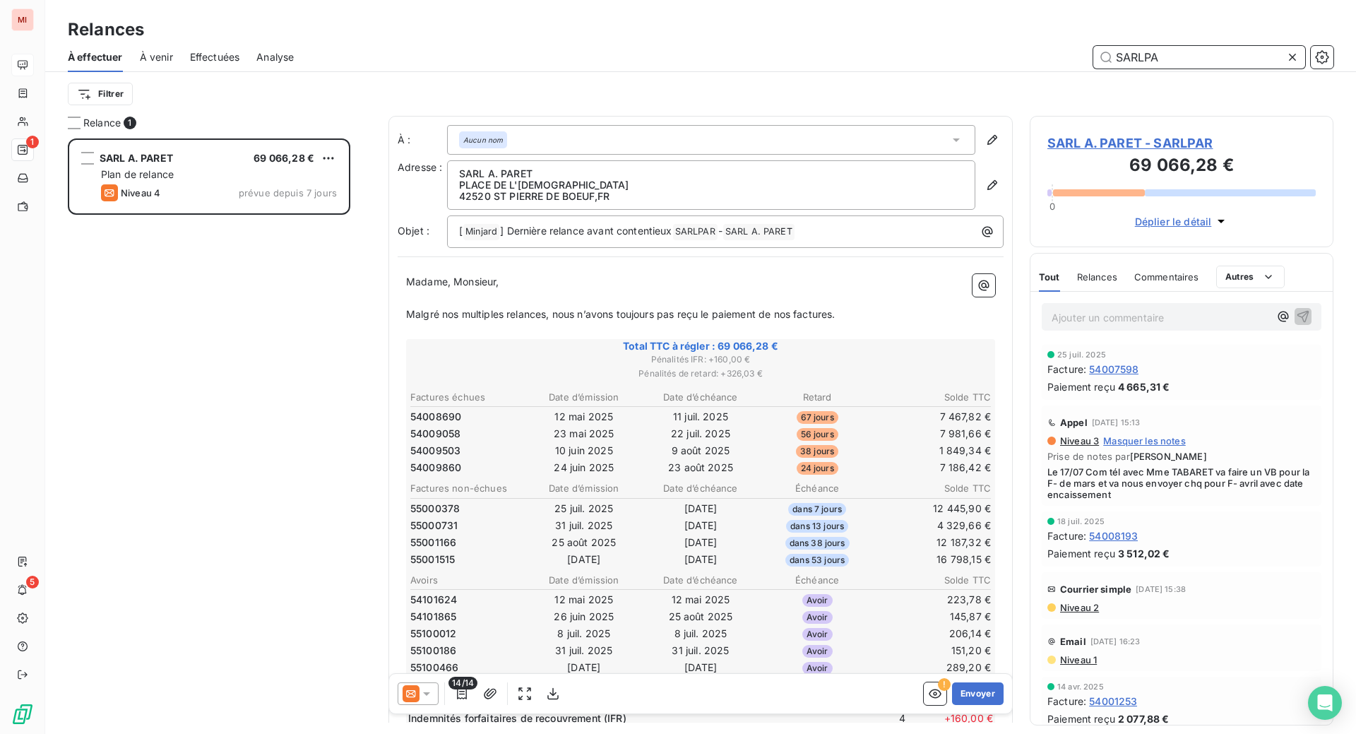
scroll to position [559, 270]
type input "SARLPA"
click at [434, 700] on icon at bounding box center [426, 693] width 14 height 14
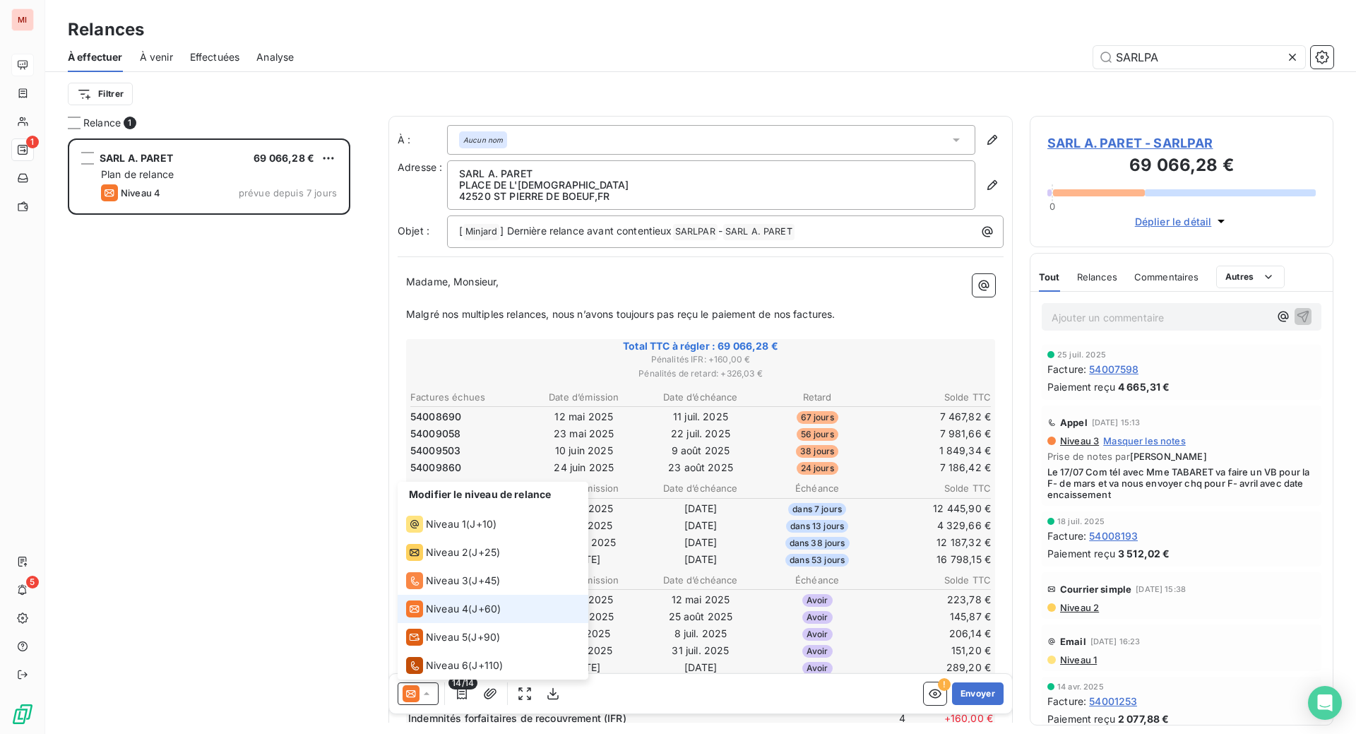
scroll to position [7, 0]
click at [468, 587] on span "Niveau 3" at bounding box center [447, 580] width 42 height 14
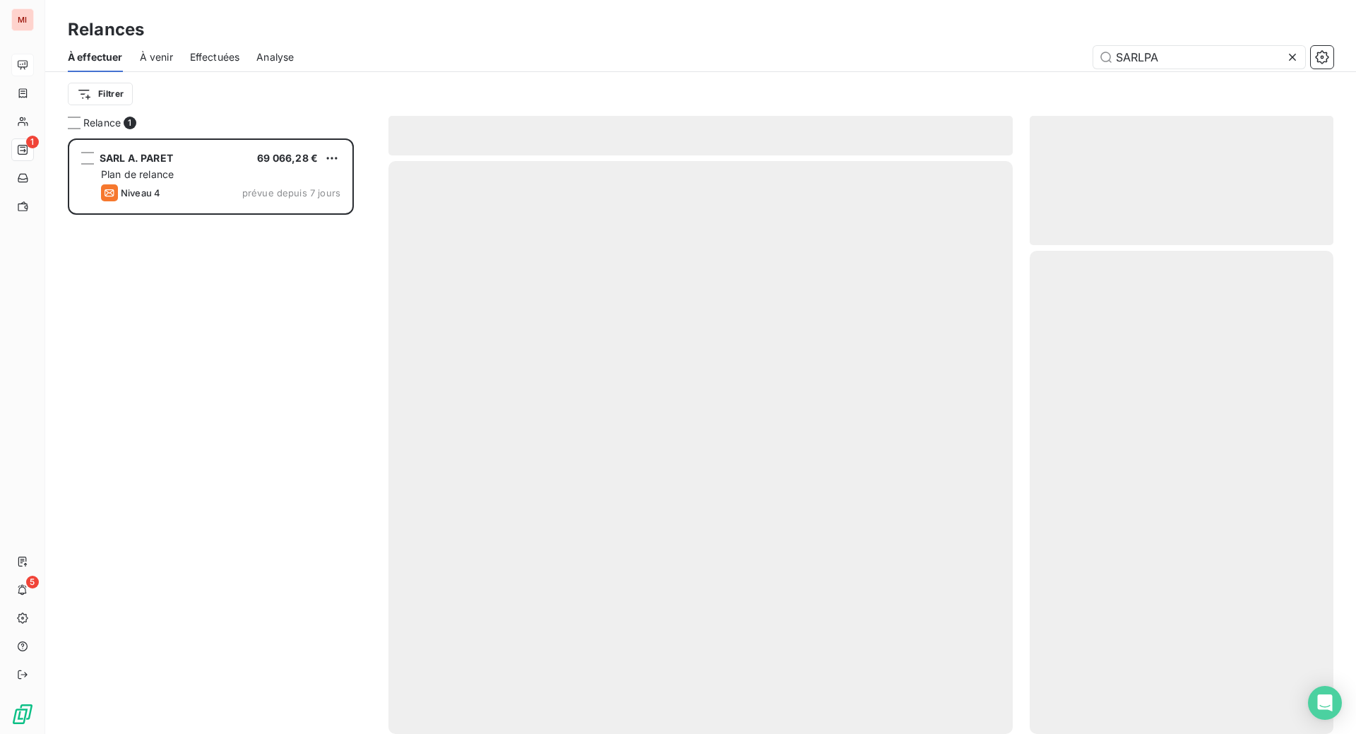
scroll to position [559, 270]
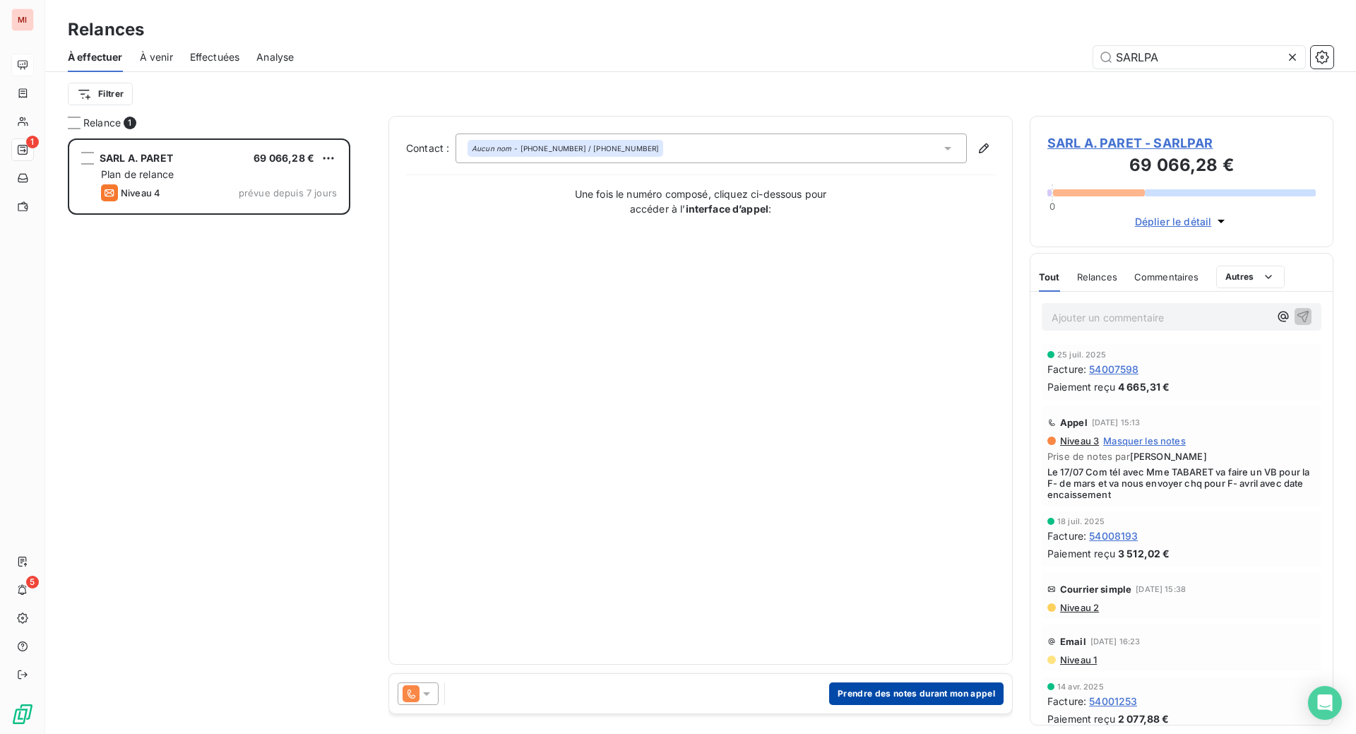
click at [842, 705] on button "Prendre des notes durant mon appel" at bounding box center [916, 693] width 174 height 23
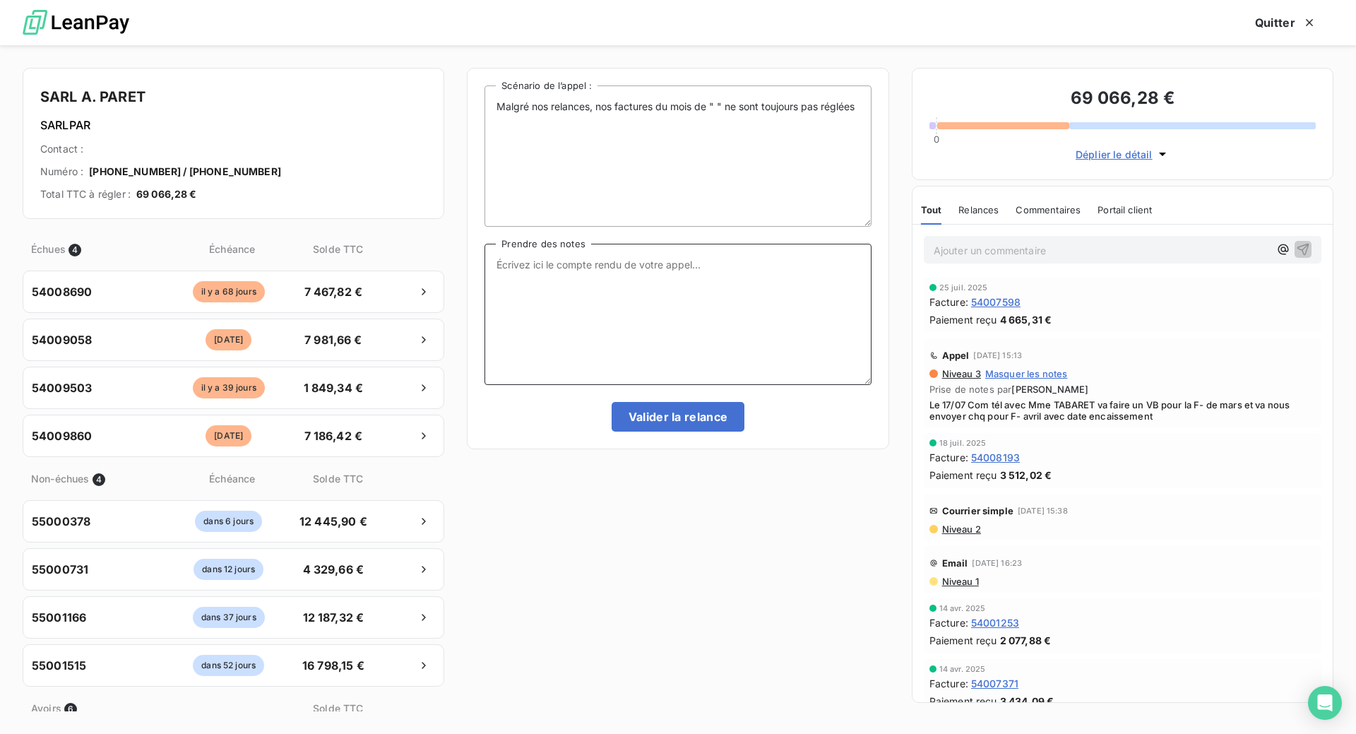
click at [559, 319] on textarea "Prendre des notes" at bounding box center [677, 314] width 386 height 141
paste textarea "Le 16/09 Com tél Mme TABARET n'est pas joignable, envoi d'un mail : sans un VB …"
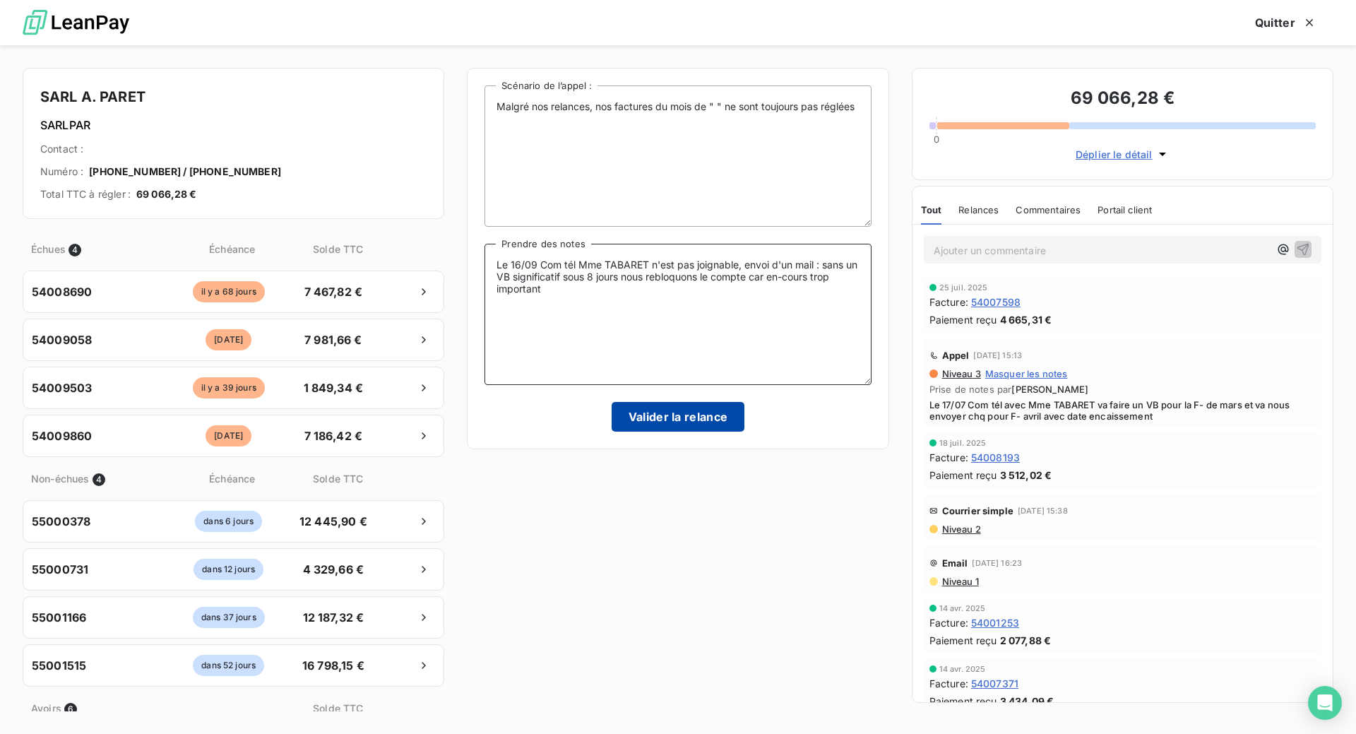
type textarea "Le 16/09 Com tél Mme TABARET n'est pas joignable, envoi d'un mail : sans un VB …"
click at [650, 431] on button "Valider la relance" at bounding box center [677, 417] width 133 height 30
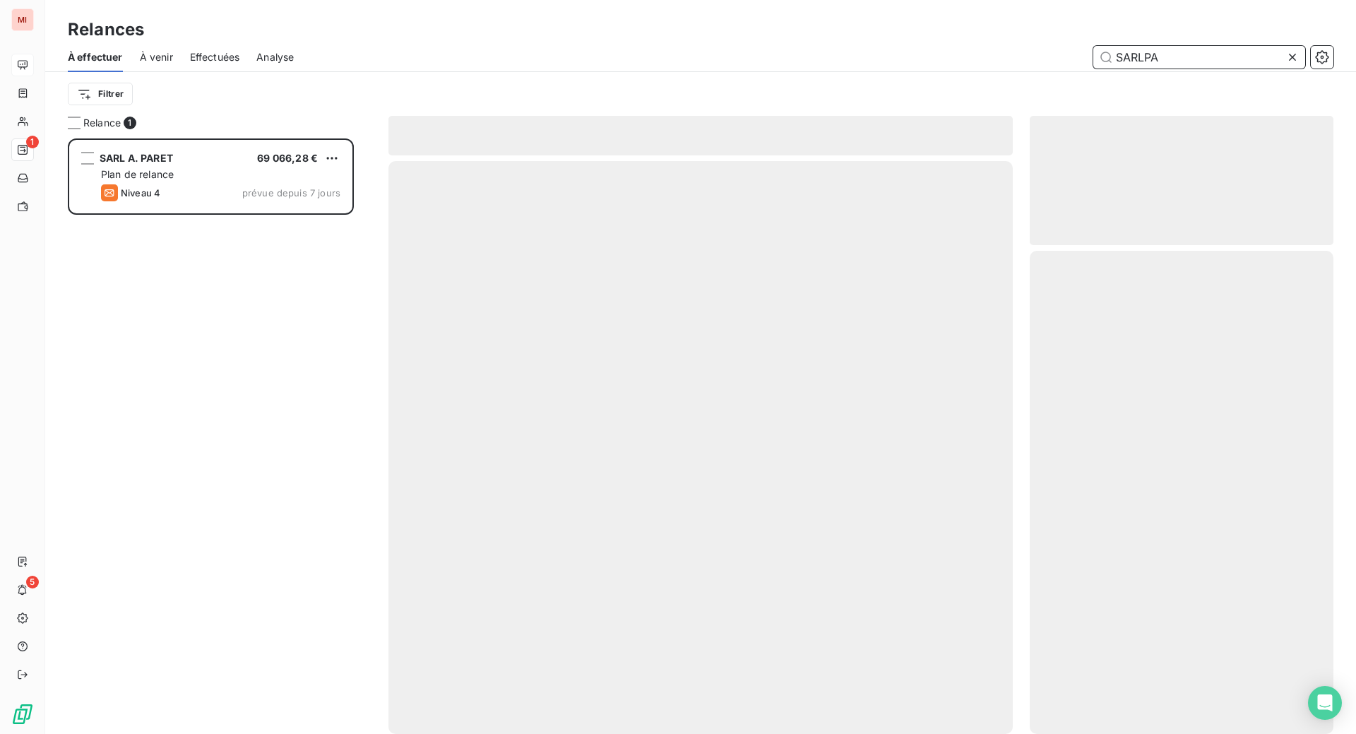
scroll to position [541, 273]
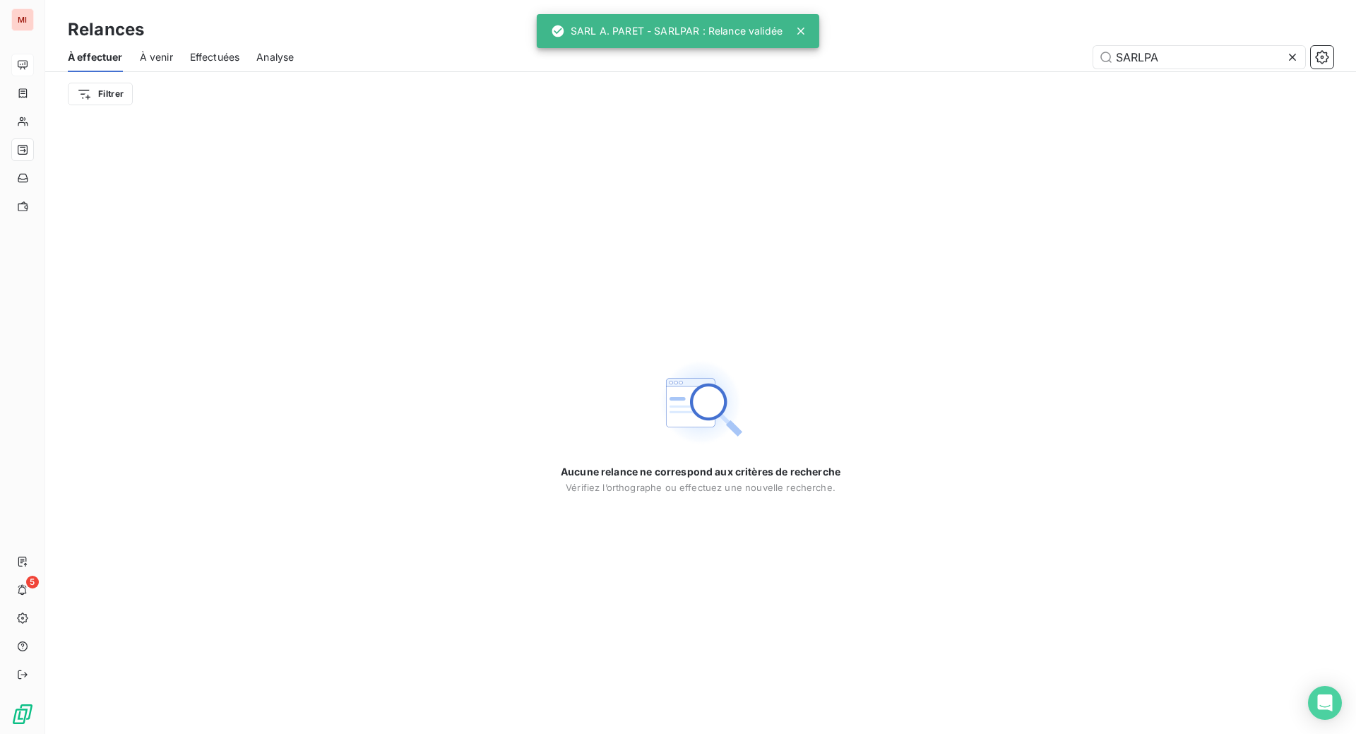
click at [1285, 64] on icon at bounding box center [1292, 57] width 14 height 14
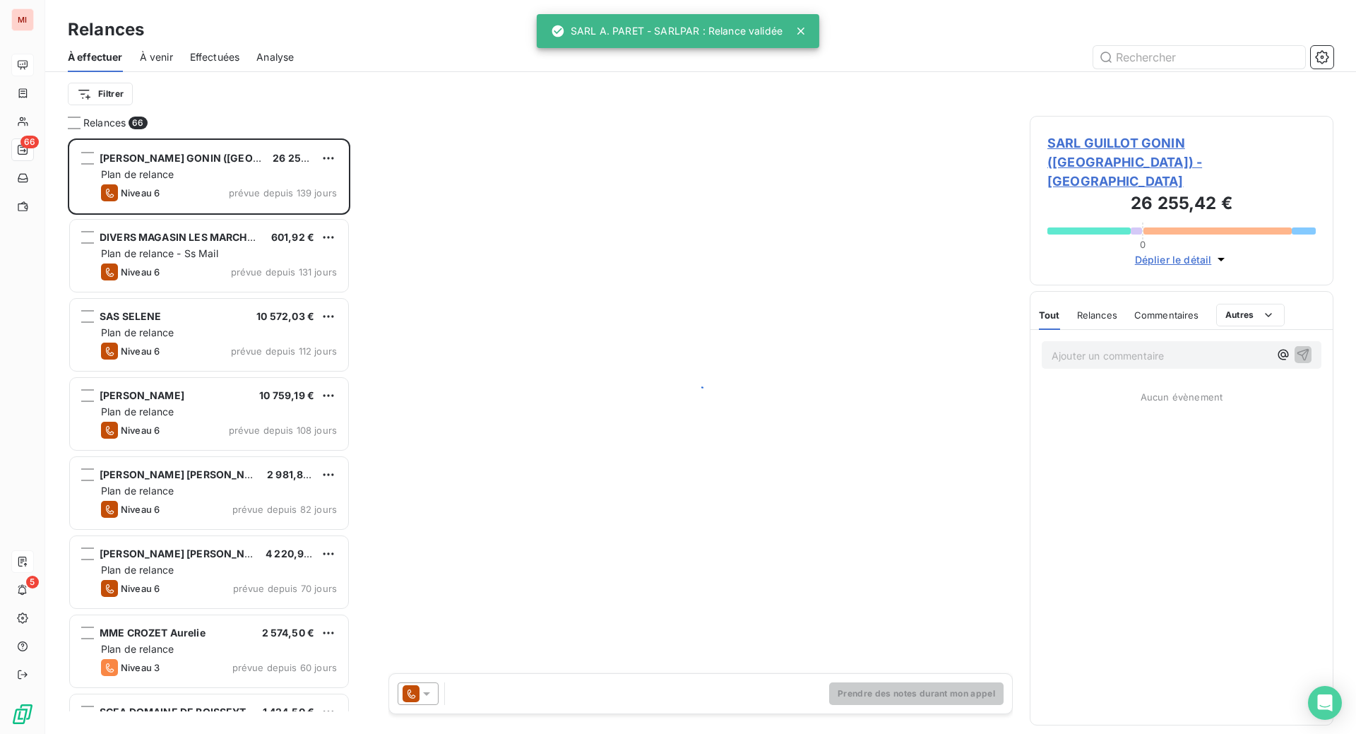
scroll to position [559, 270]
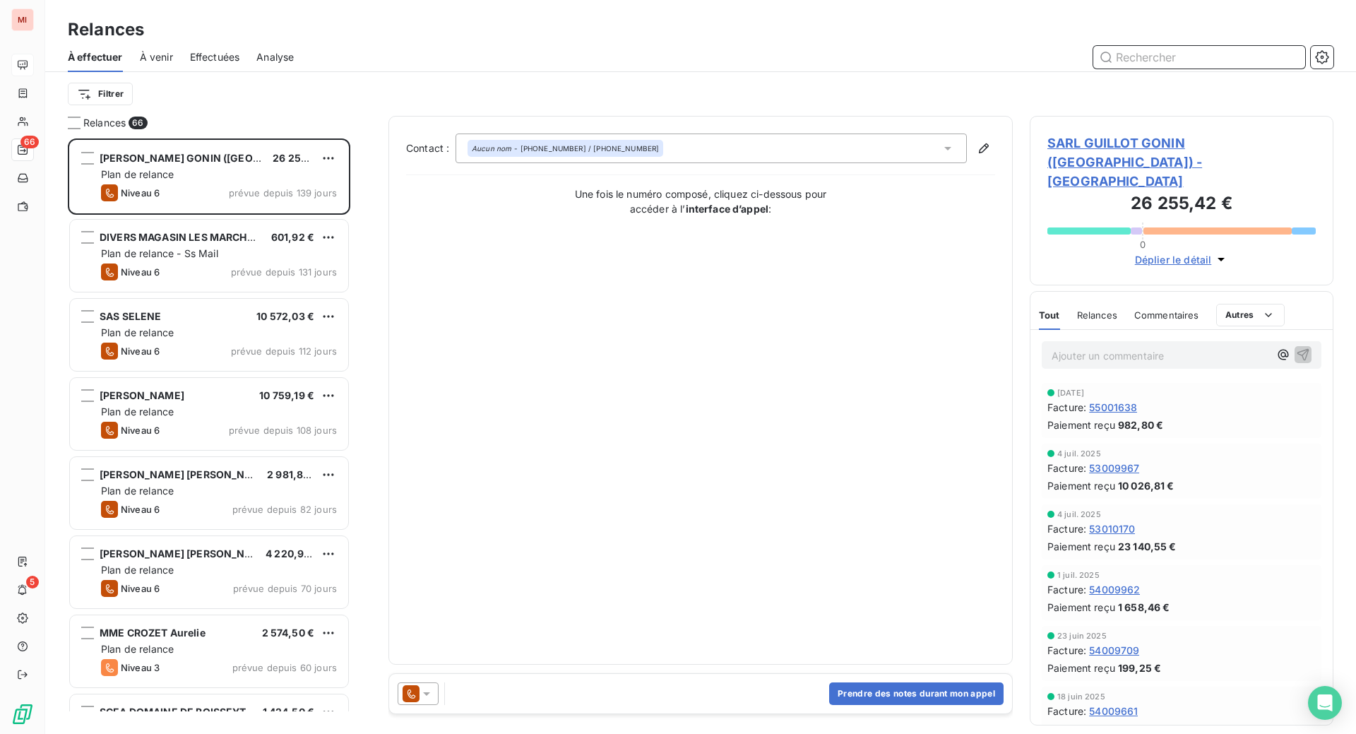
click at [1139, 68] on input "text" at bounding box center [1199, 57] width 212 height 23
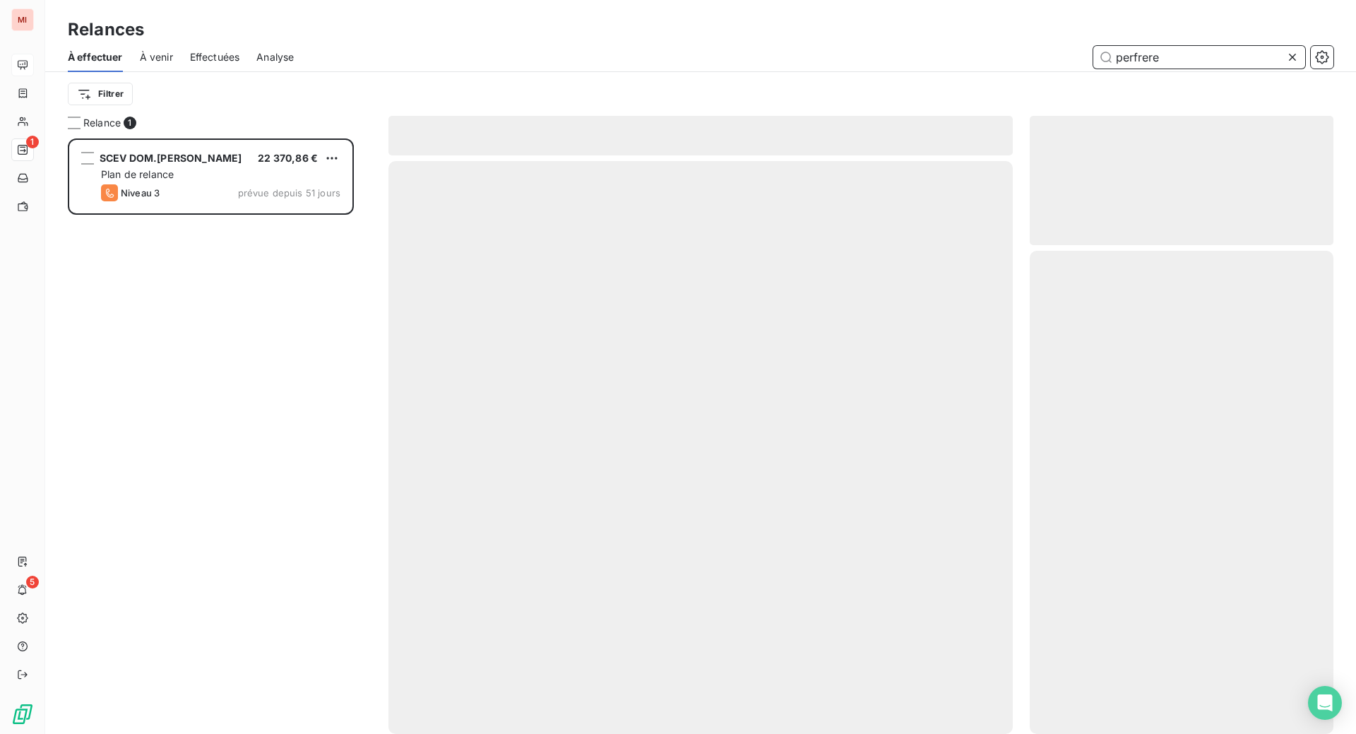
scroll to position [559, 270]
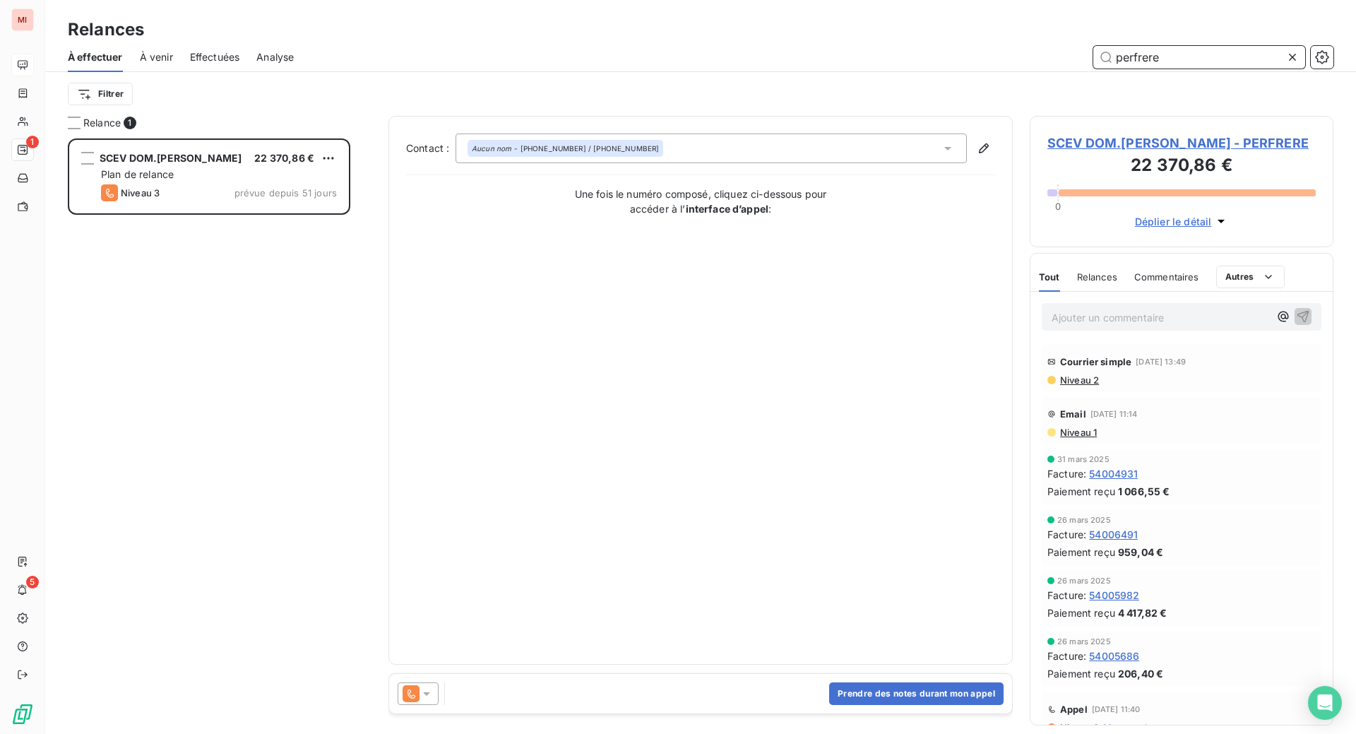
type input "perfrere"
click at [836, 705] on button "Prendre des notes durant mon appel" at bounding box center [916, 693] width 174 height 23
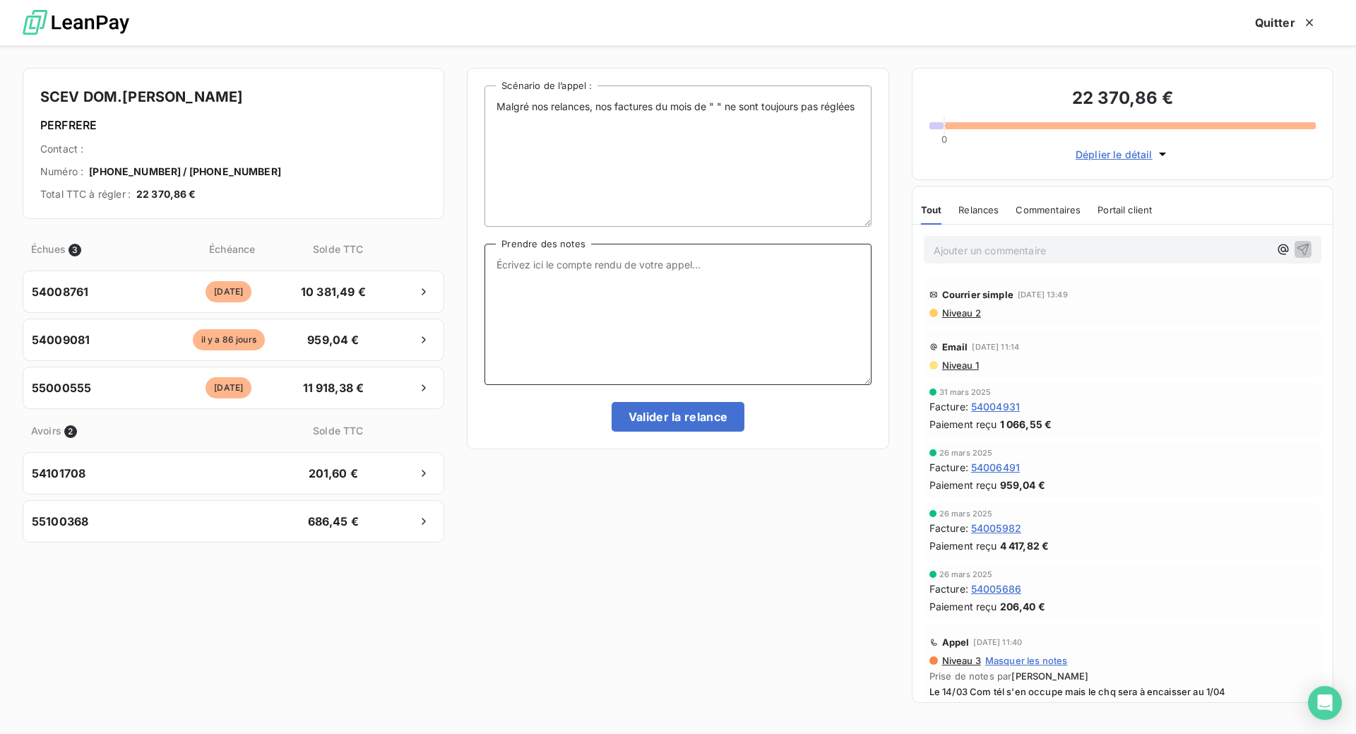
click at [644, 315] on textarea "Prendre des notes" at bounding box center [677, 314] width 386 height 141
paste textarea "Le 16/09 Com tél s'occupe cette semaine de régler la facture du mois de mai en …"
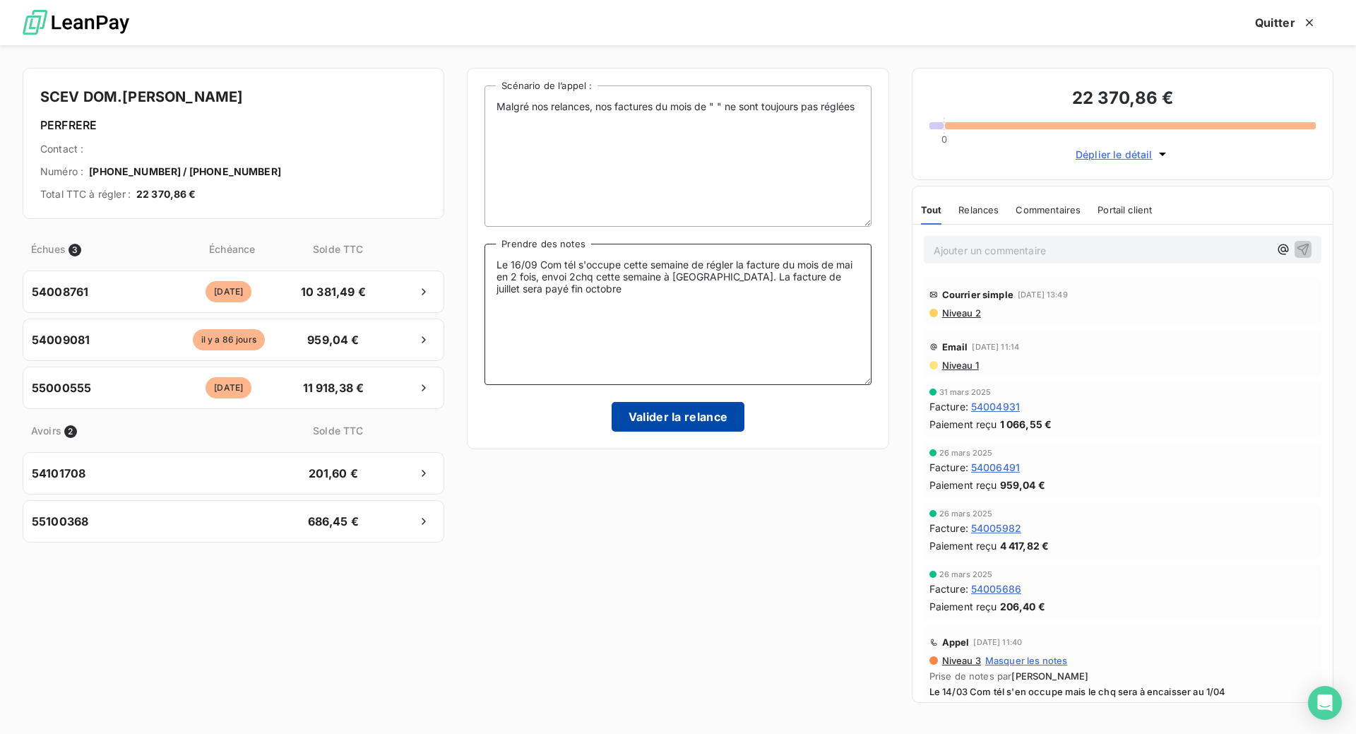
type textarea "Le 16/09 Com tél s'occupe cette semaine de régler la facture du mois de mai en …"
click at [671, 431] on button "Valider la relance" at bounding box center [677, 417] width 133 height 30
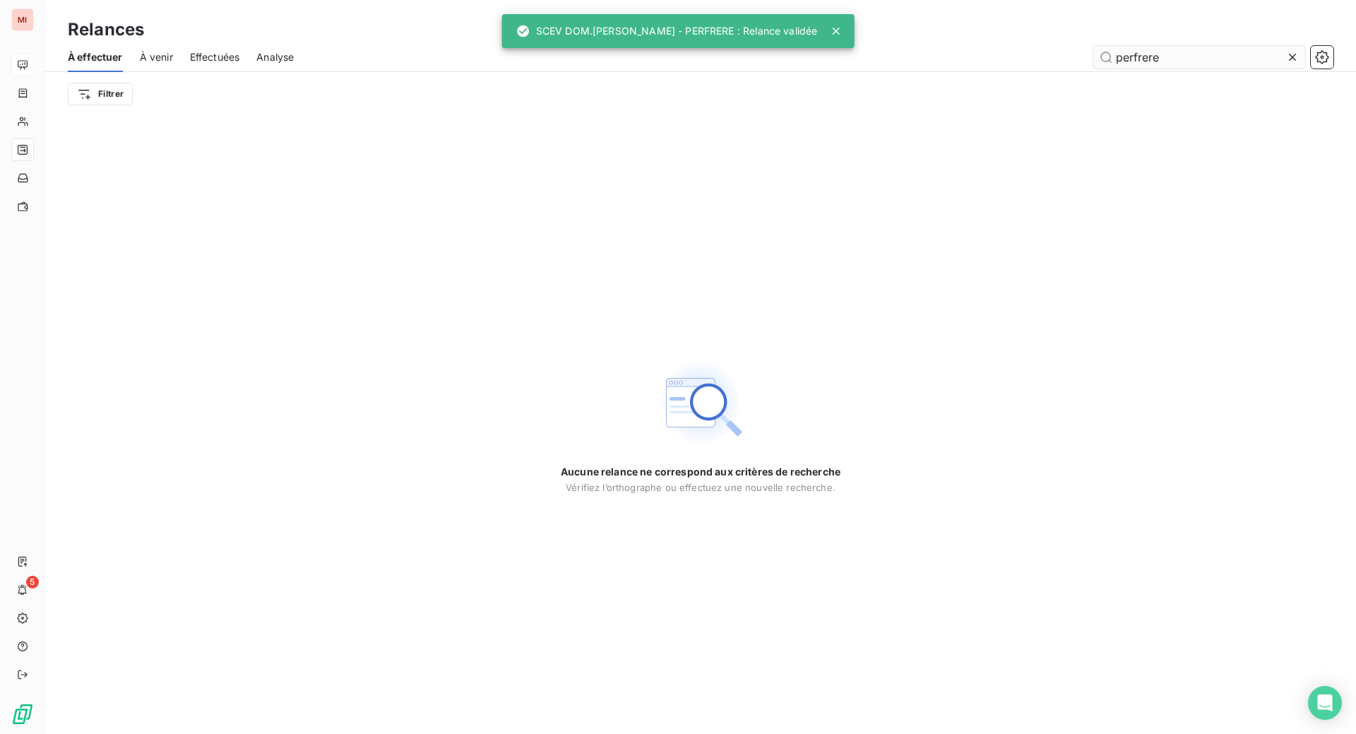
drag, startPoint x: 1274, startPoint y: 74, endPoint x: 1265, endPoint y: 69, distance: 10.4
click at [1285, 64] on icon at bounding box center [1292, 57] width 14 height 14
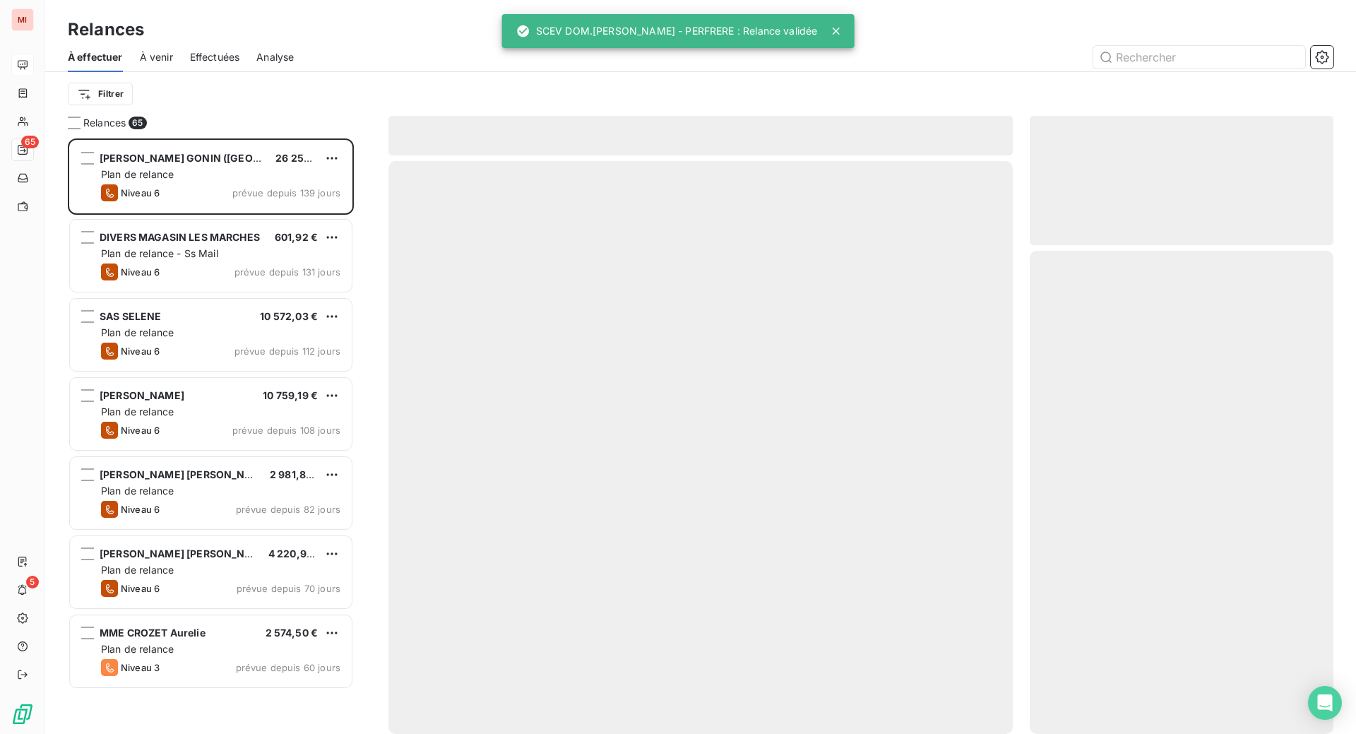
scroll to position [559, 270]
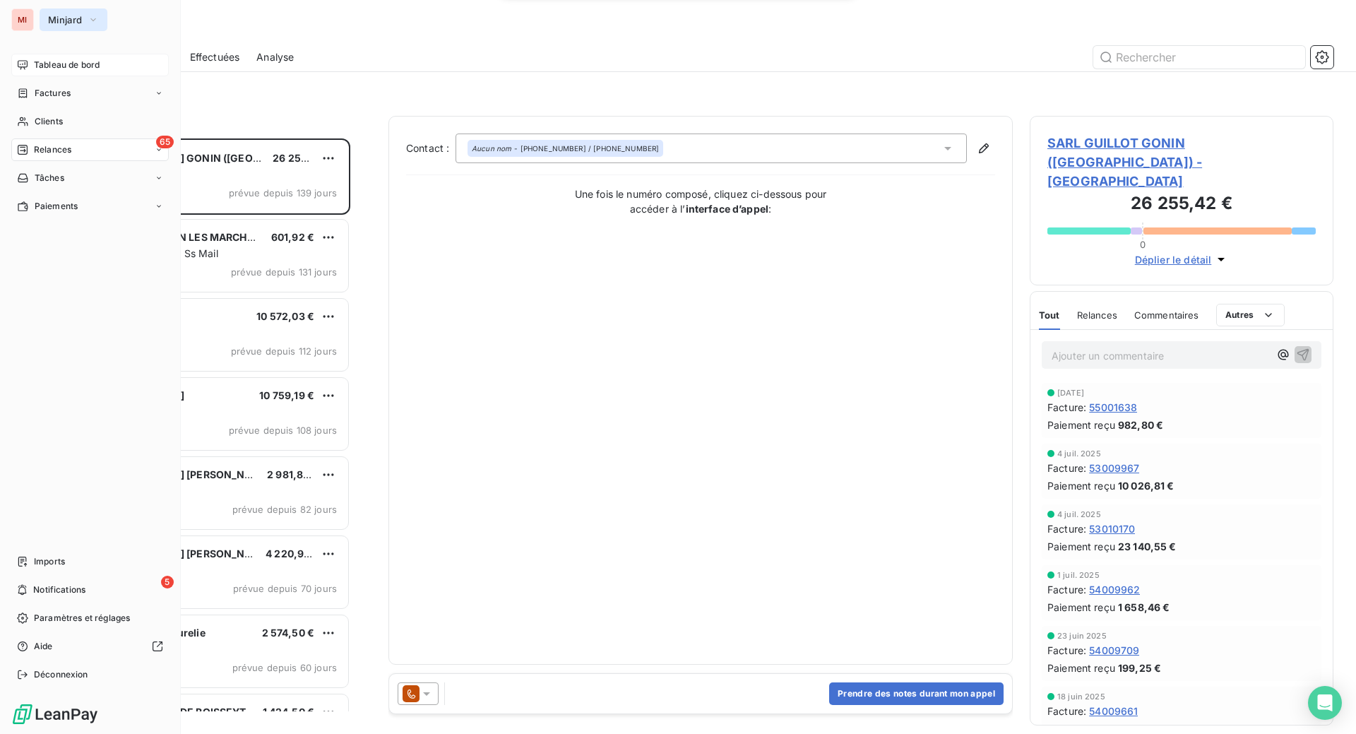
click at [82, 23] on span "Minjard" at bounding box center [65, 19] width 34 height 11
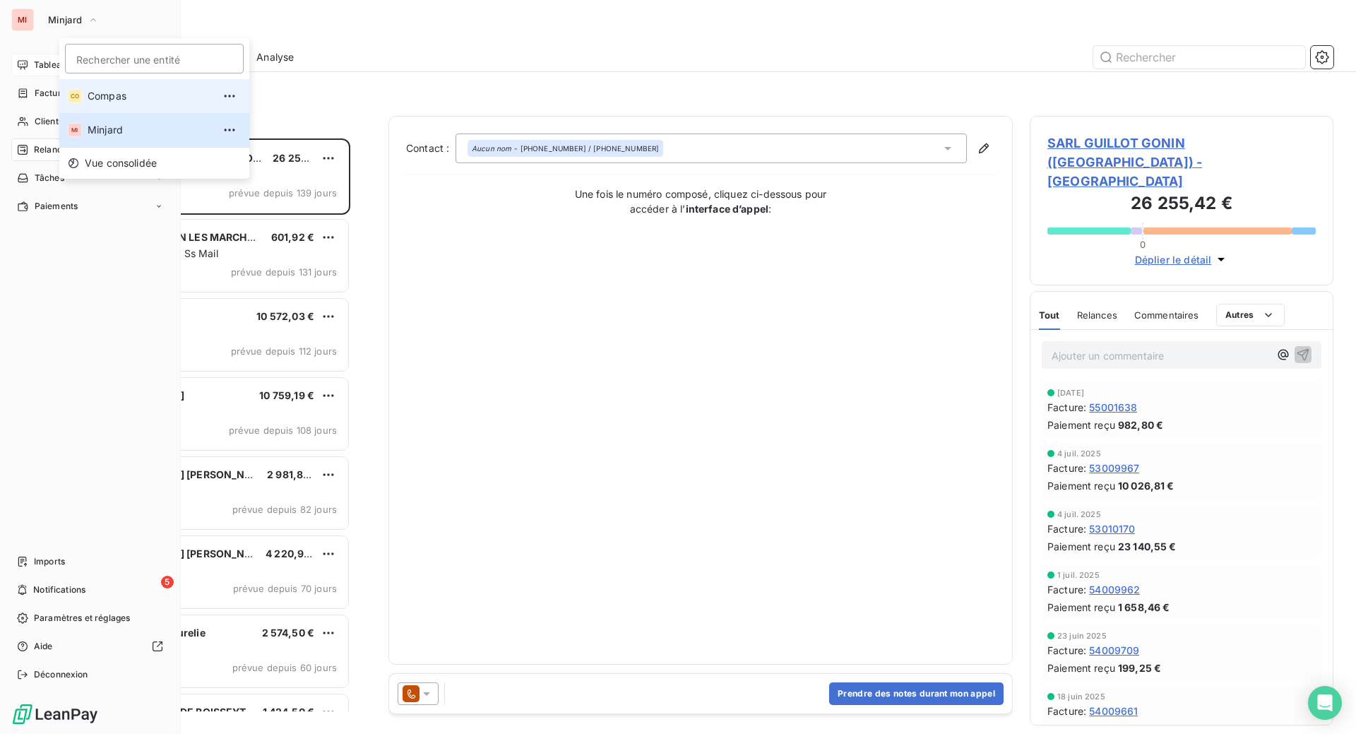
click at [99, 99] on li "CO Compas" at bounding box center [154, 96] width 190 height 34
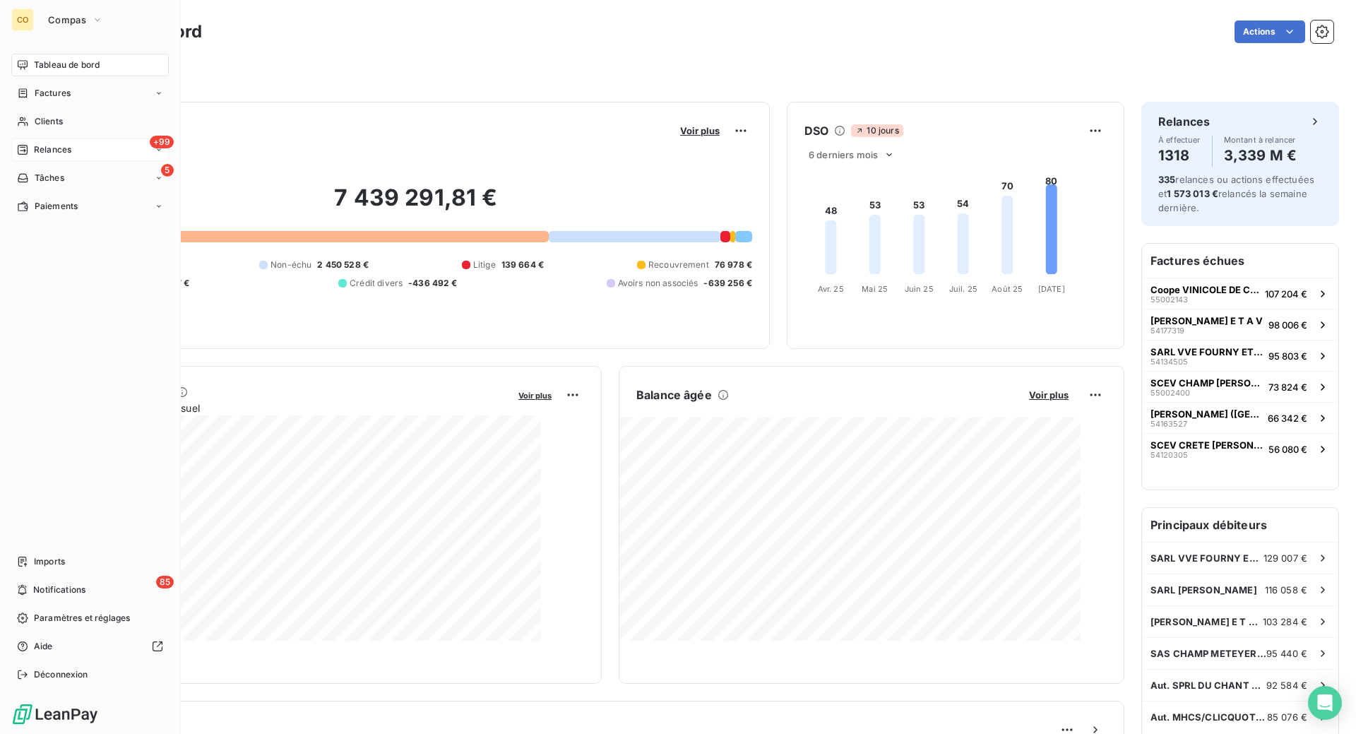
click at [71, 156] on div "Relances" at bounding box center [44, 149] width 54 height 13
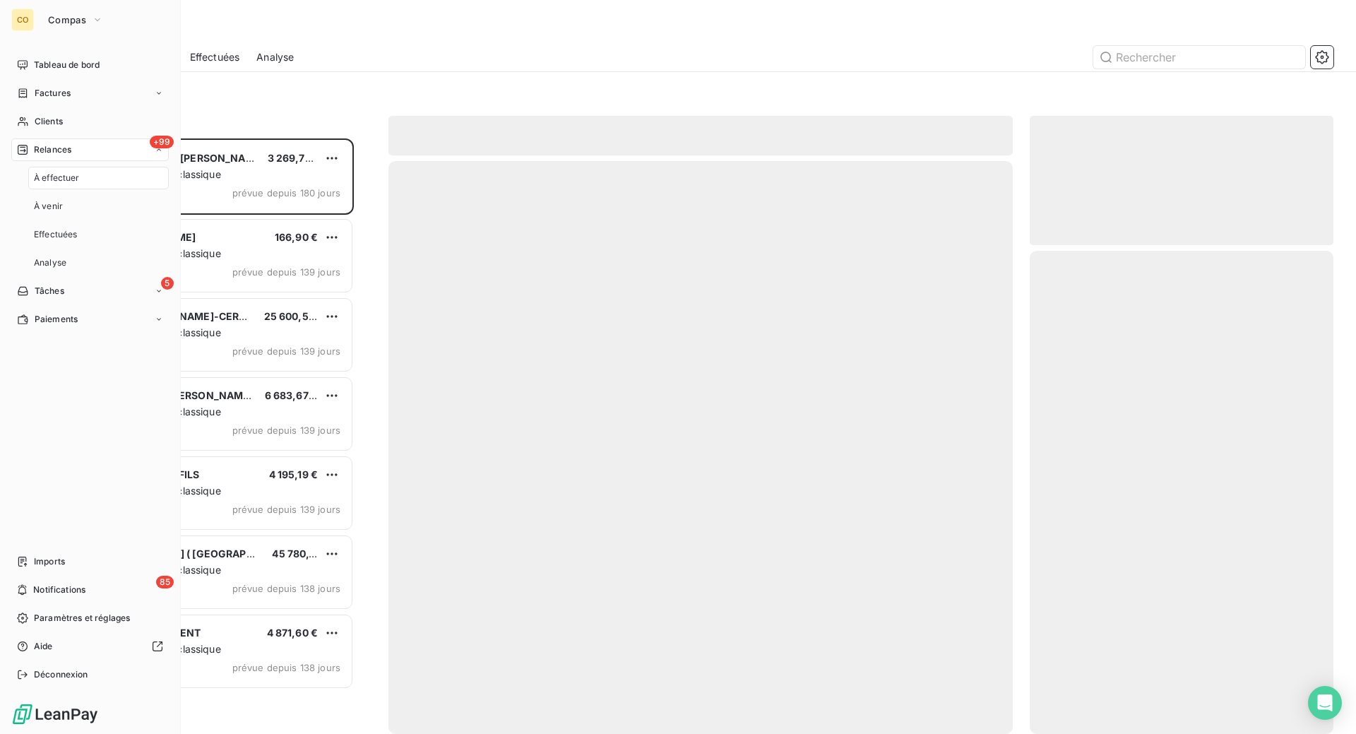
scroll to position [559, 270]
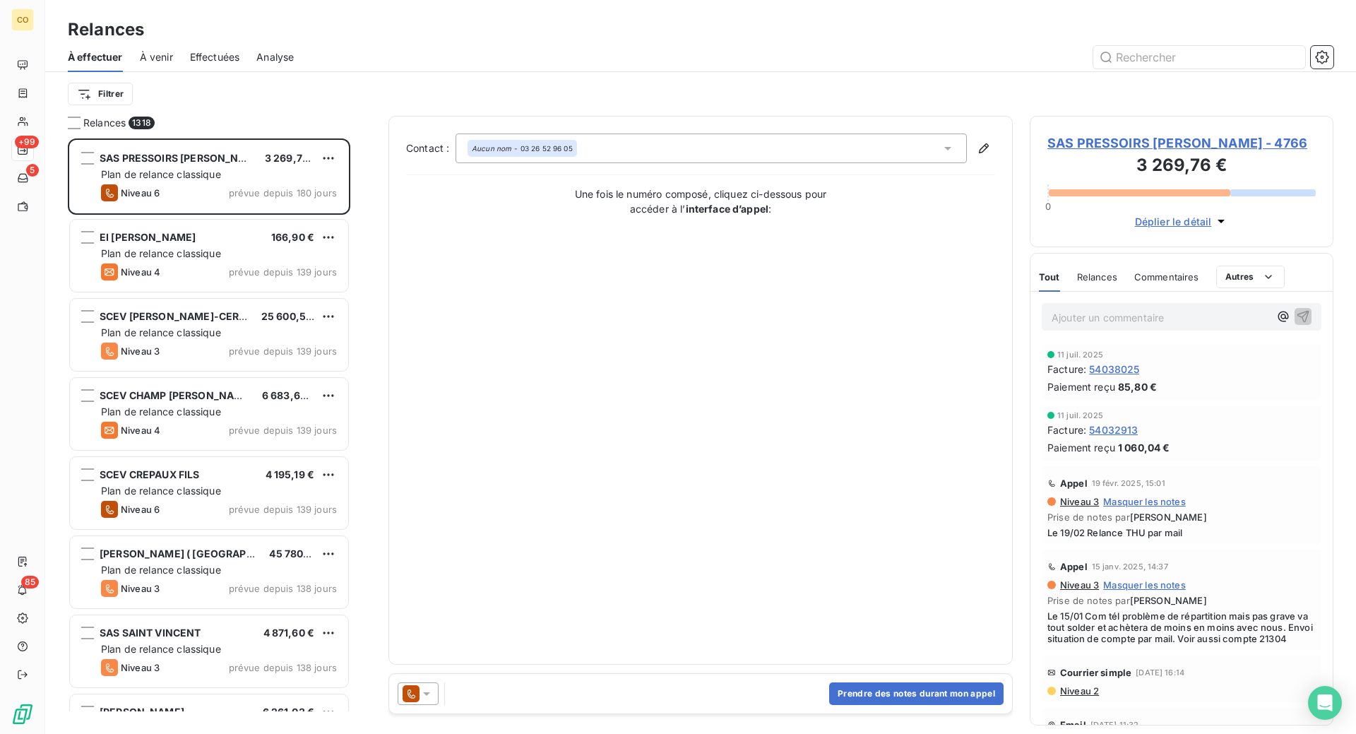
click at [240, 64] on span "Effectuées" at bounding box center [215, 57] width 50 height 14
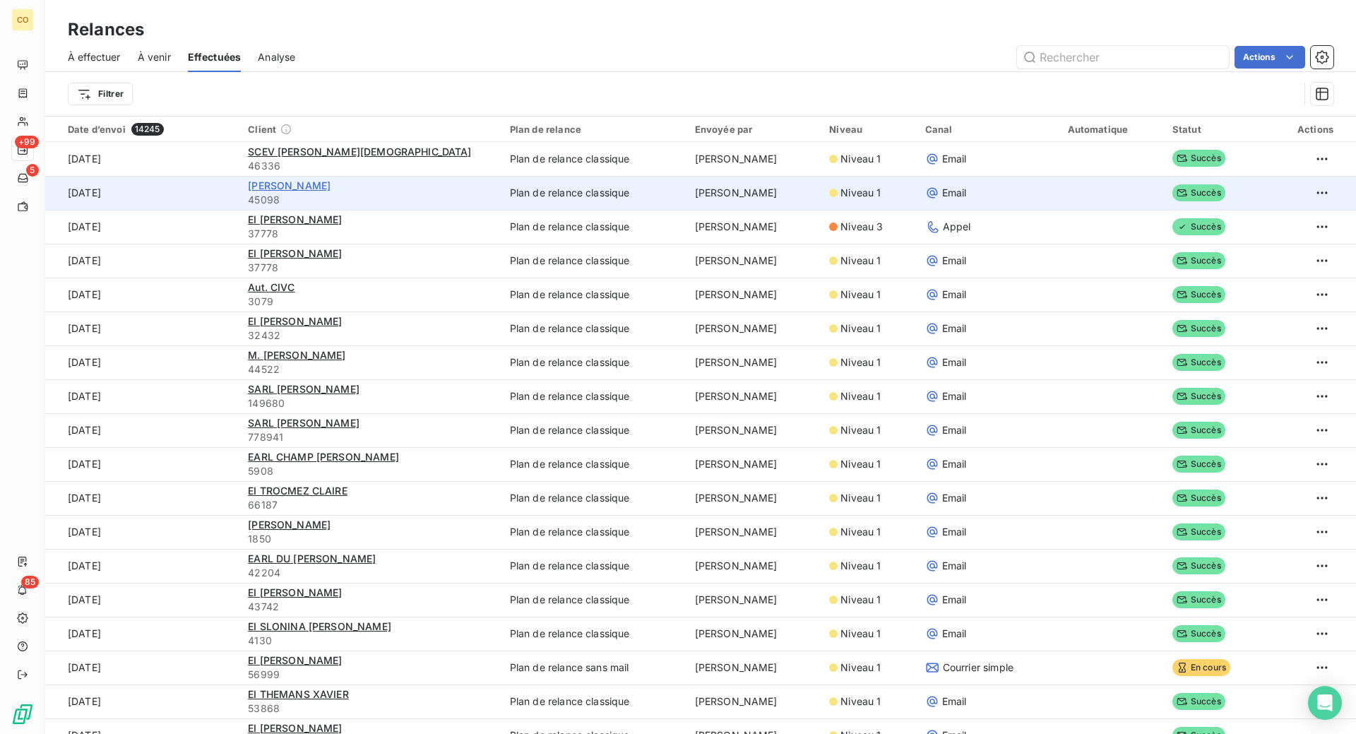
click at [330, 191] on span "[PERSON_NAME]" at bounding box center [289, 185] width 83 height 12
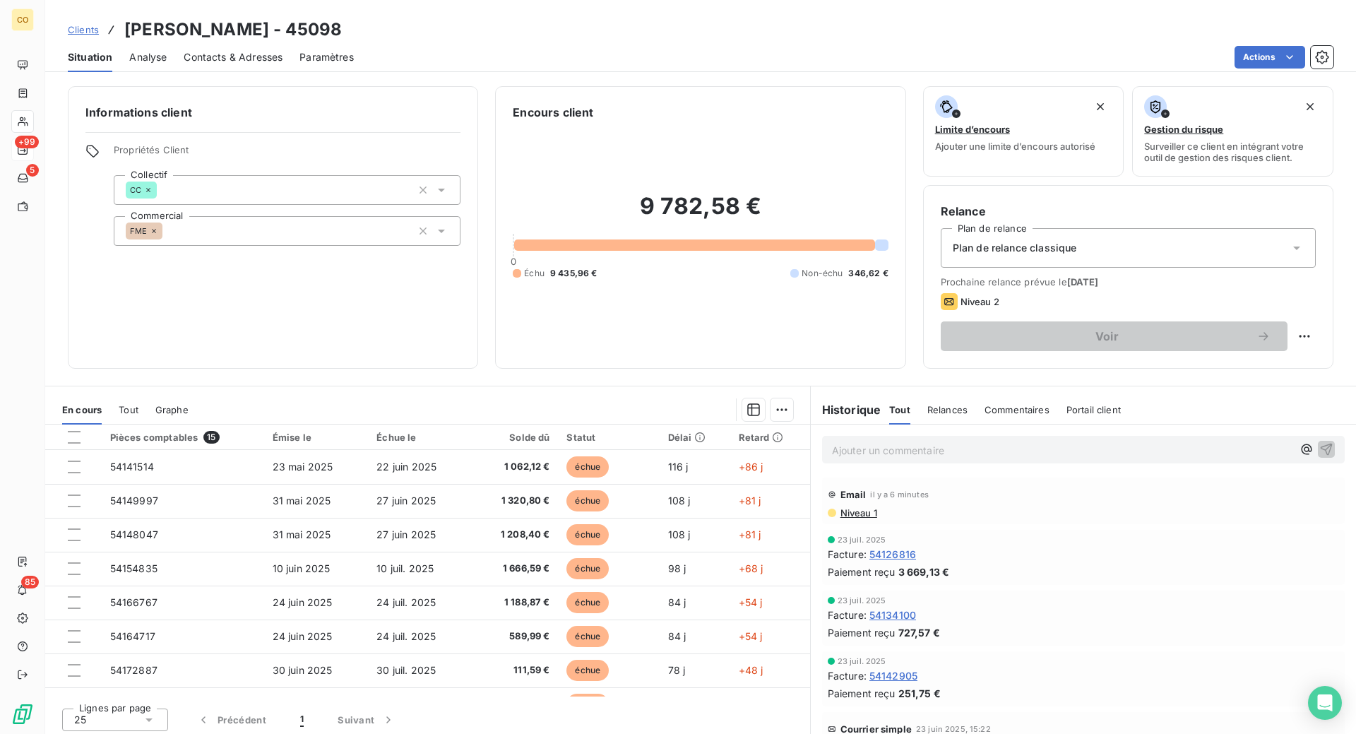
click at [967, 415] on span "Relances" at bounding box center [947, 409] width 40 height 11
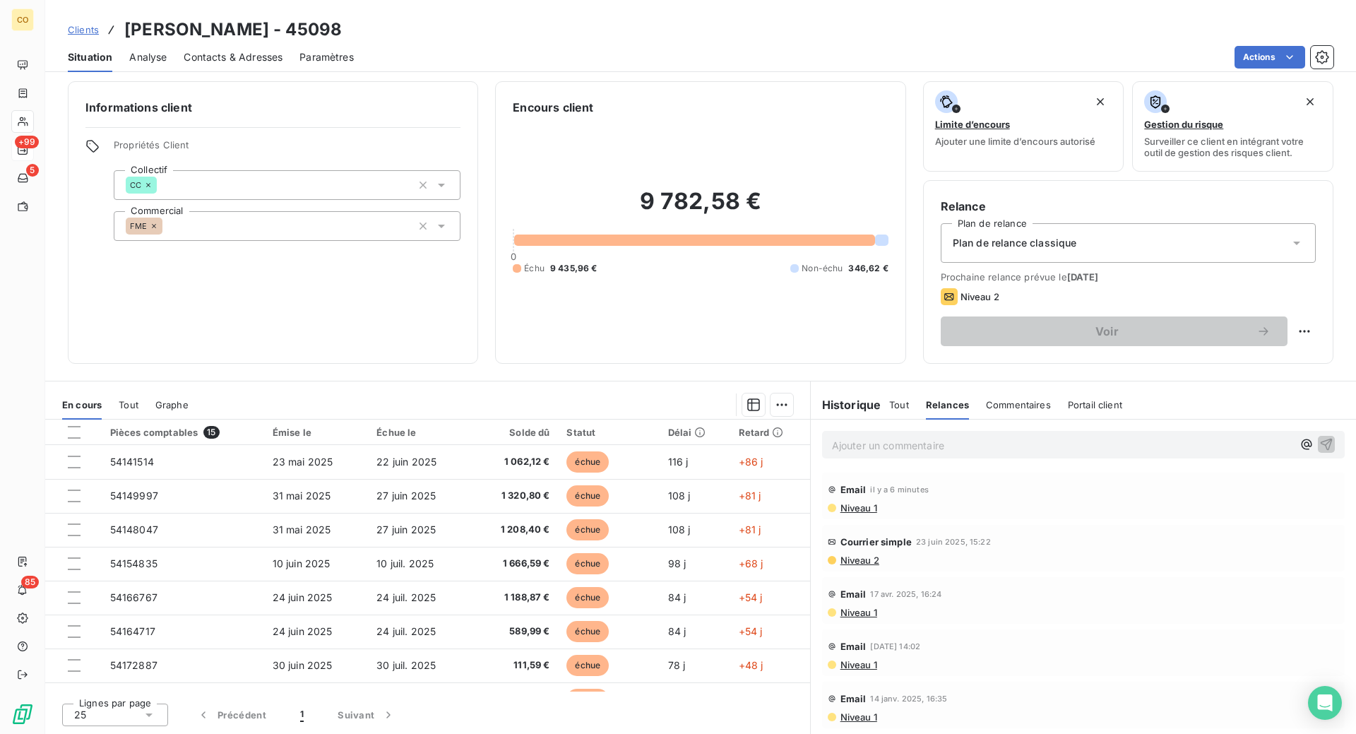
scroll to position [69, 0]
click at [99, 35] on span "Clients" at bounding box center [83, 29] width 31 height 11
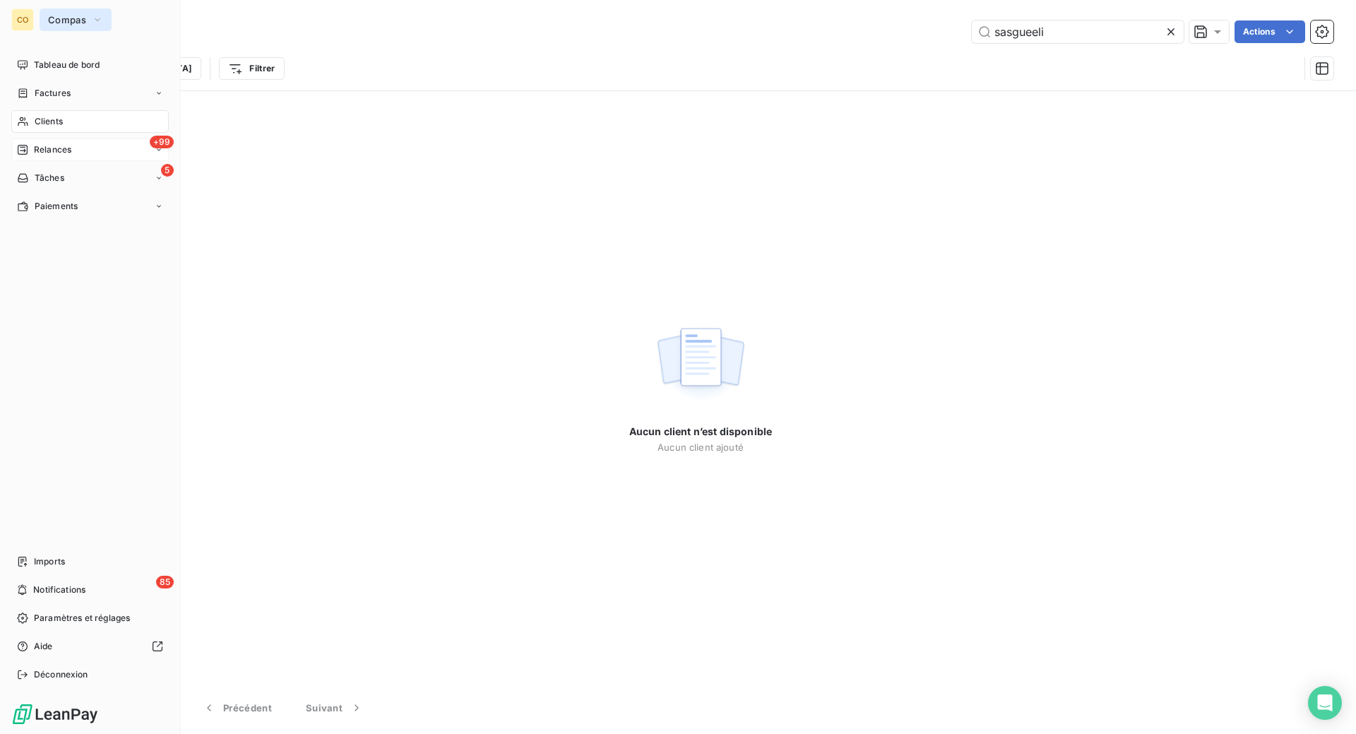
click at [77, 21] on span "Compas" at bounding box center [67, 19] width 38 height 11
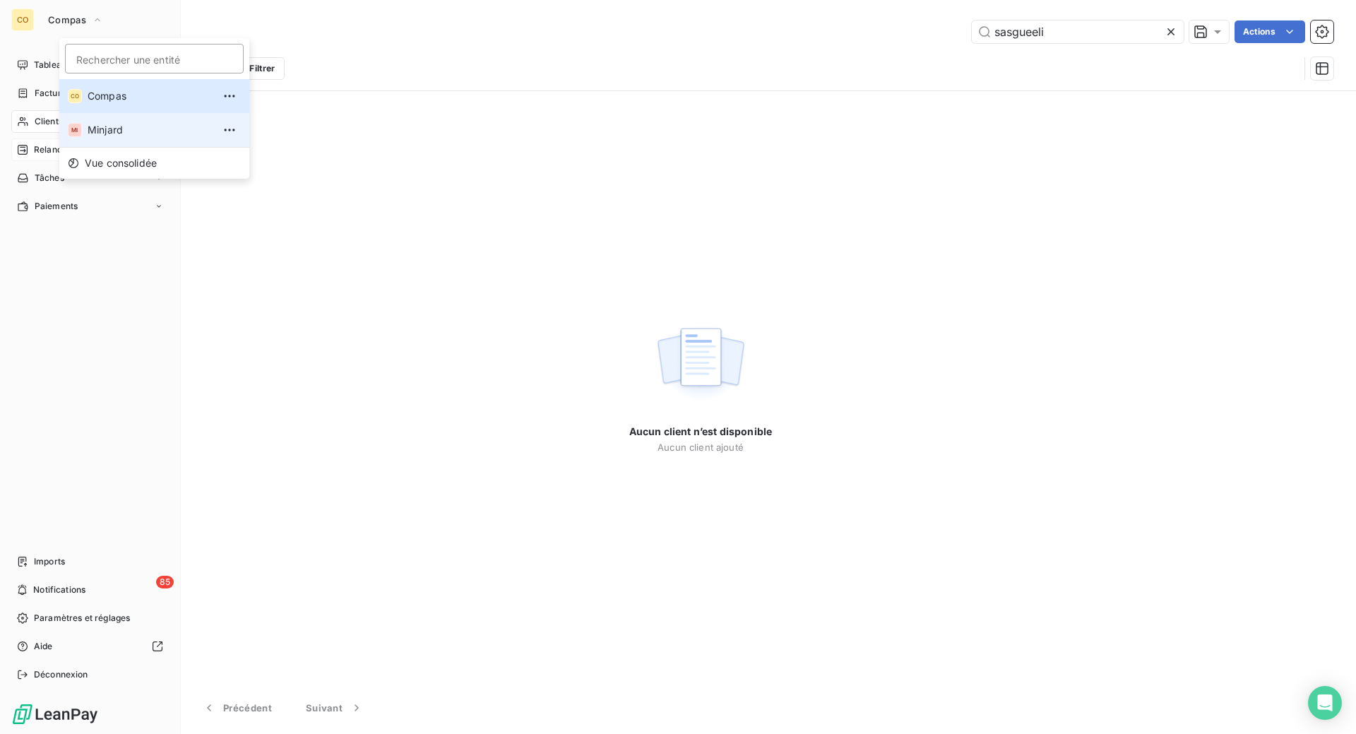
click at [114, 137] on span "Minjard" at bounding box center [150, 130] width 125 height 14
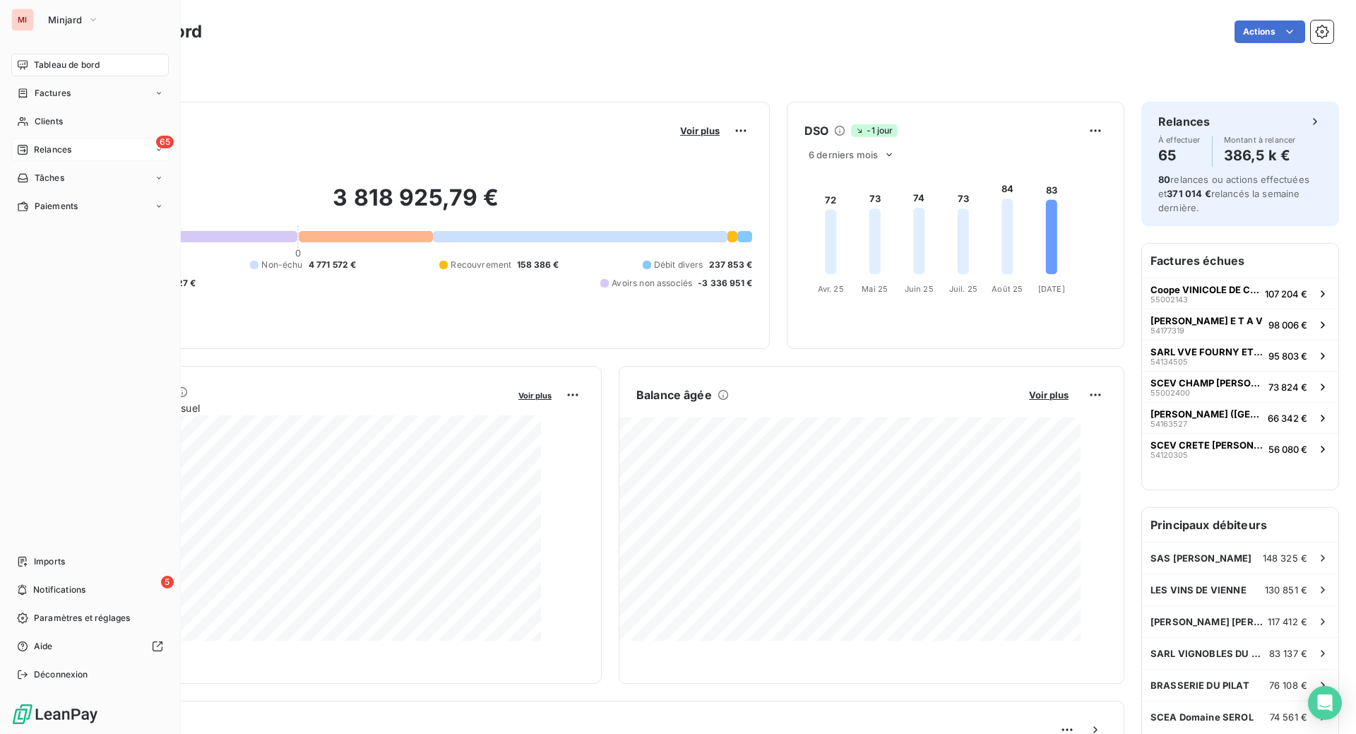
click at [129, 161] on div "65 Relances" at bounding box center [89, 149] width 157 height 23
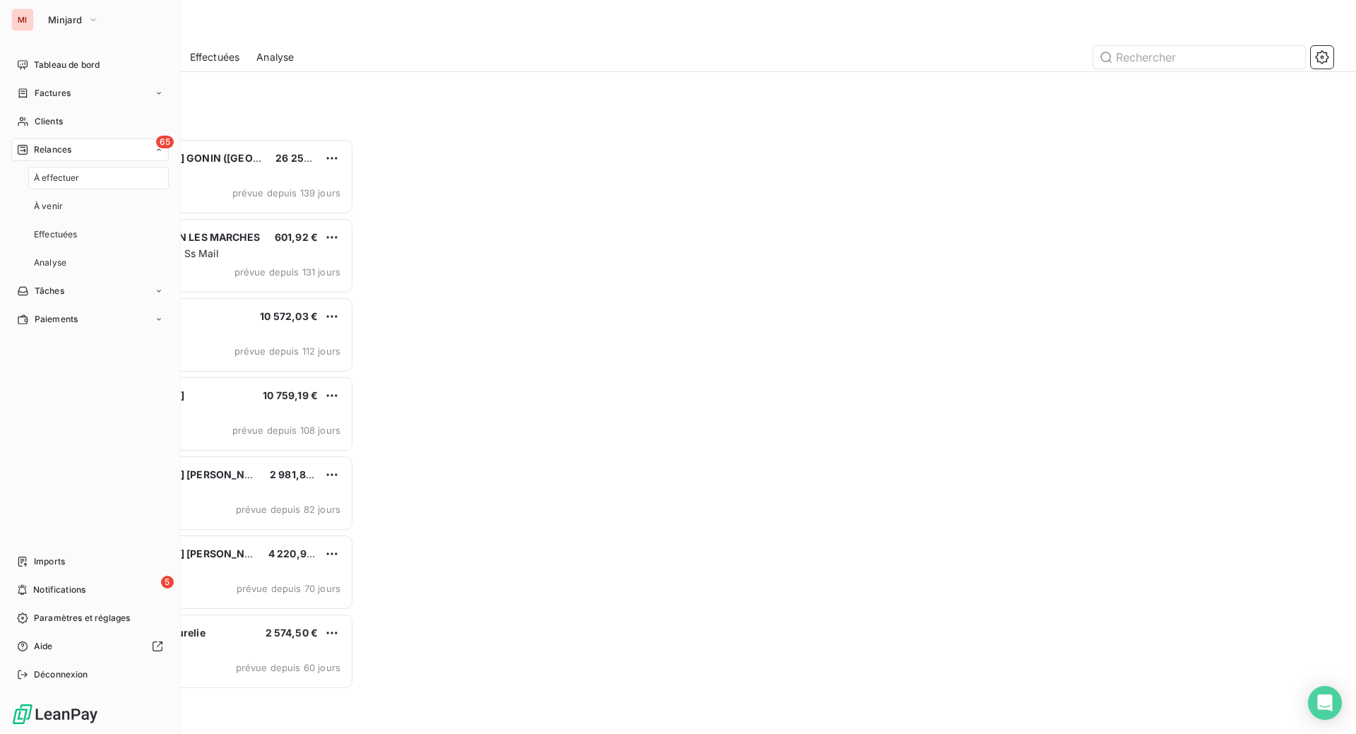
scroll to position [559, 270]
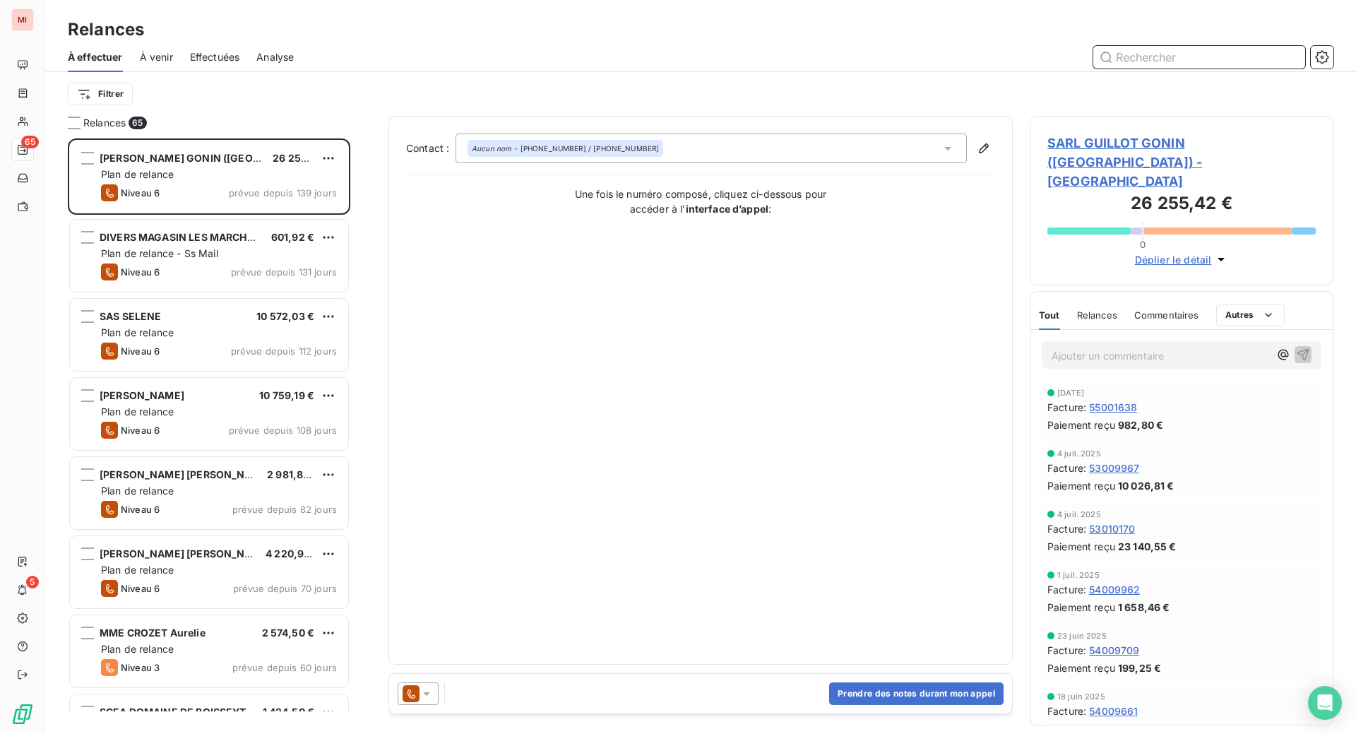
click at [1131, 68] on input "text" at bounding box center [1199, 57] width 212 height 23
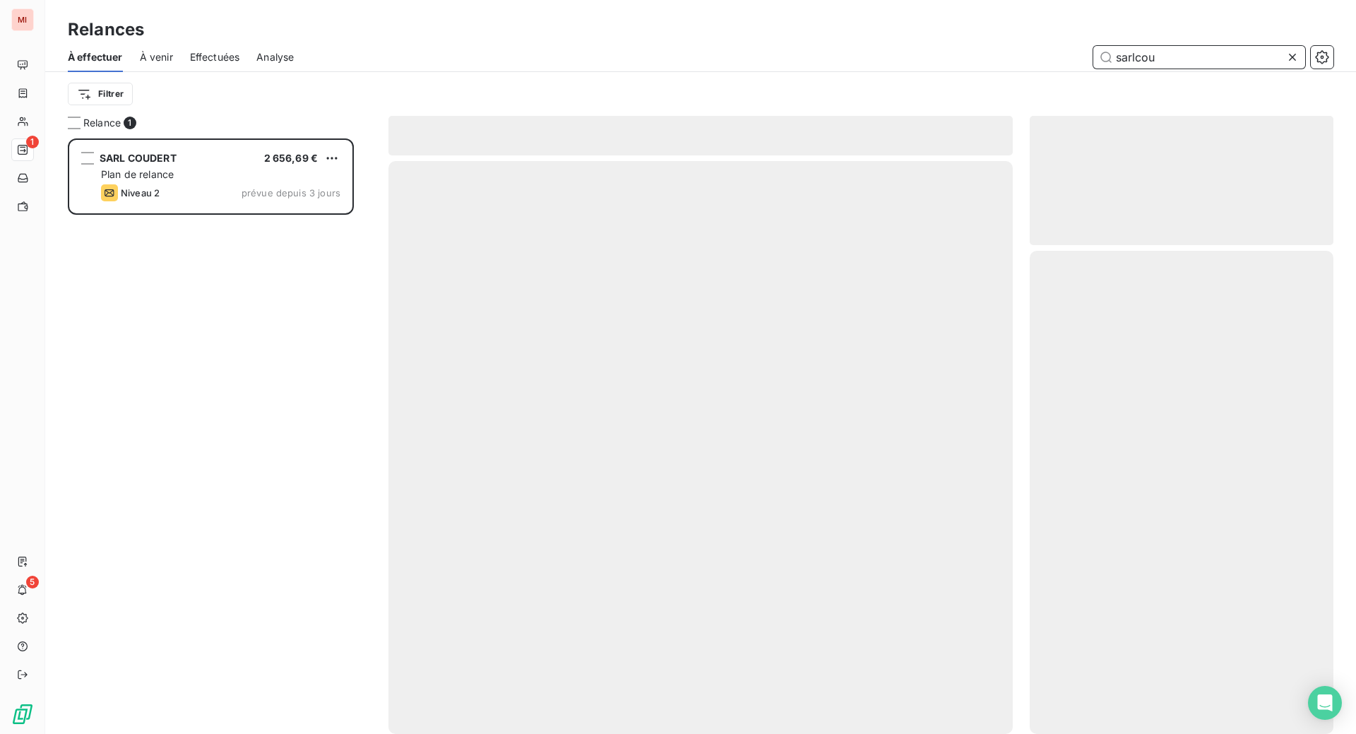
scroll to position [559, 270]
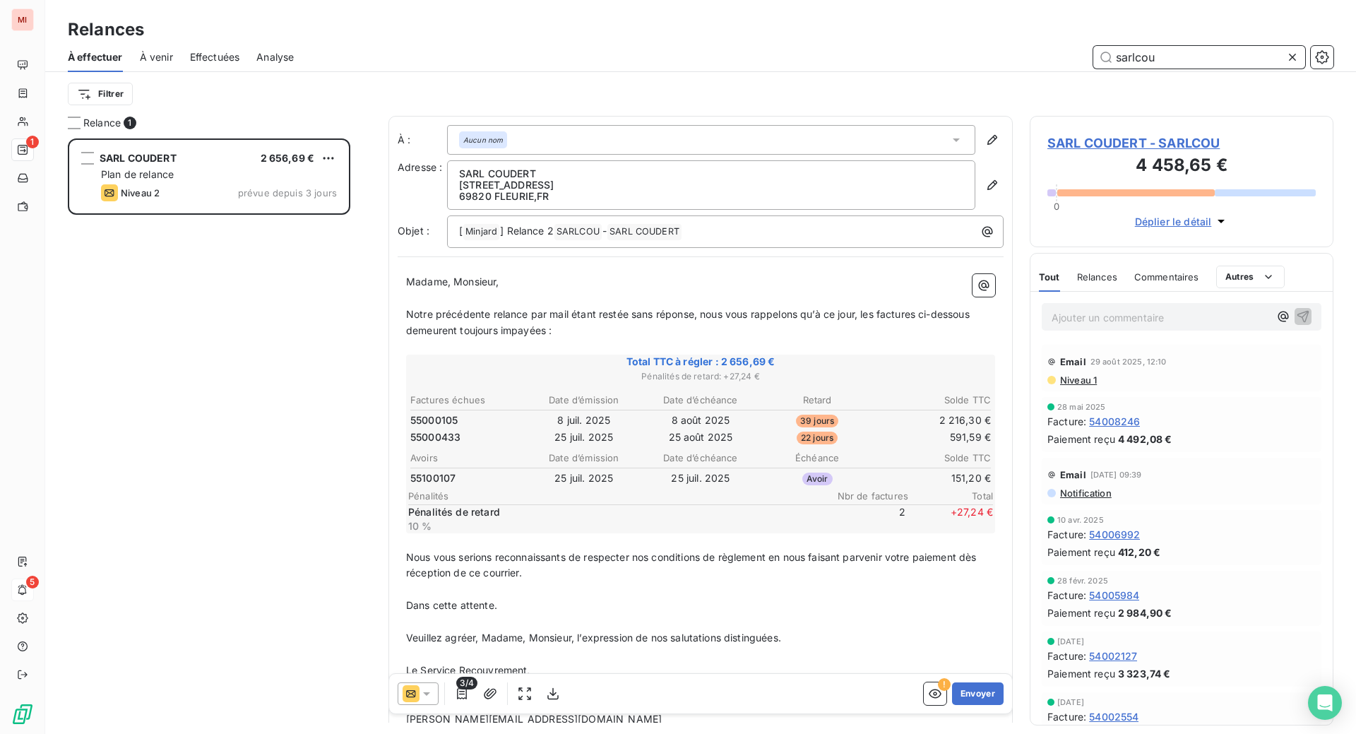
type input "sarlcou"
click at [952, 705] on button "Envoyer" at bounding box center [978, 693] width 52 height 23
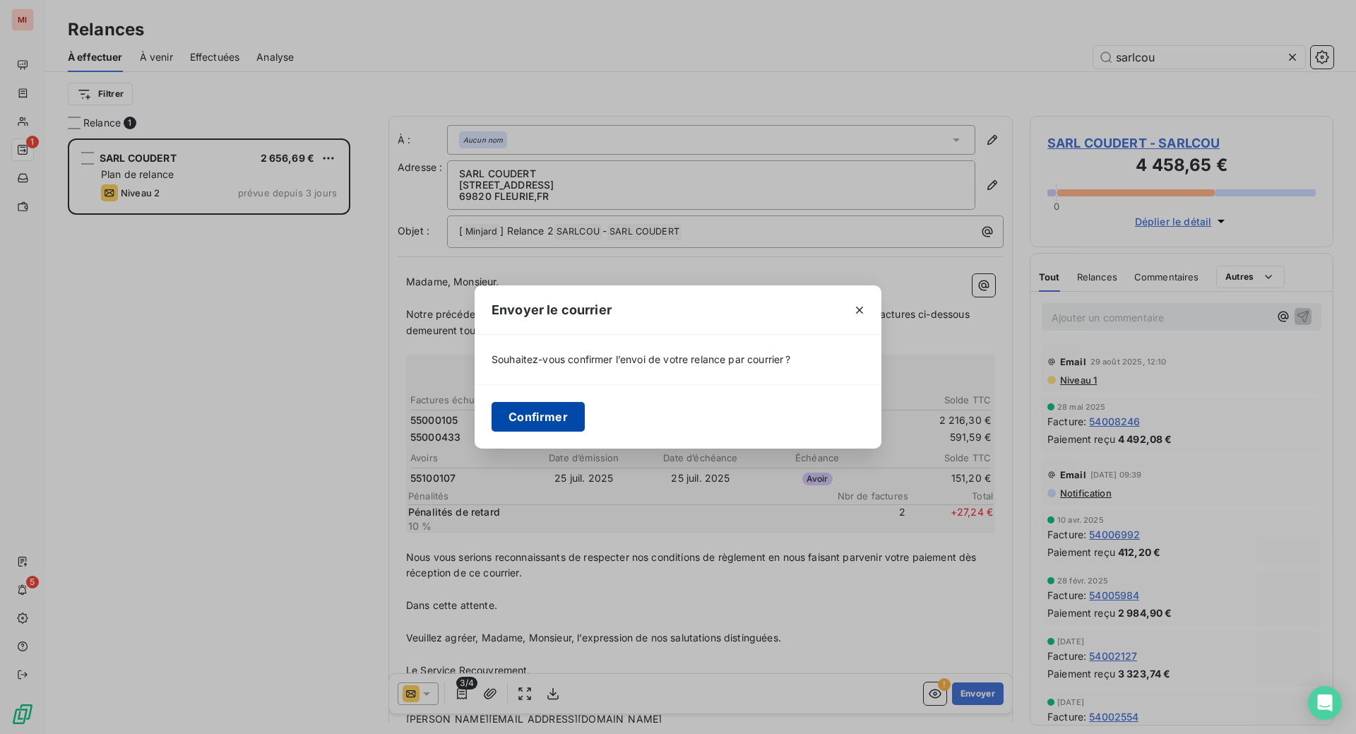
click at [491, 420] on button "Confirmer" at bounding box center [537, 417] width 93 height 30
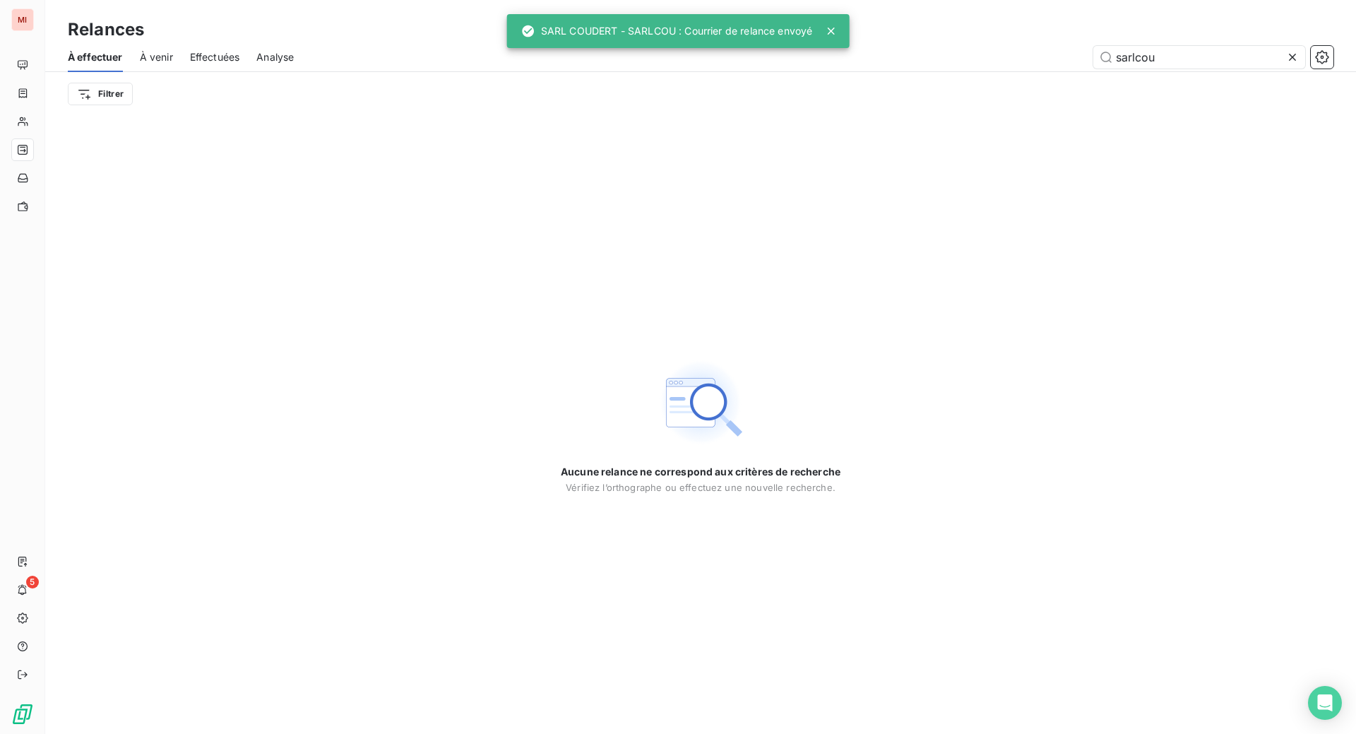
click at [1285, 64] on icon at bounding box center [1292, 57] width 14 height 14
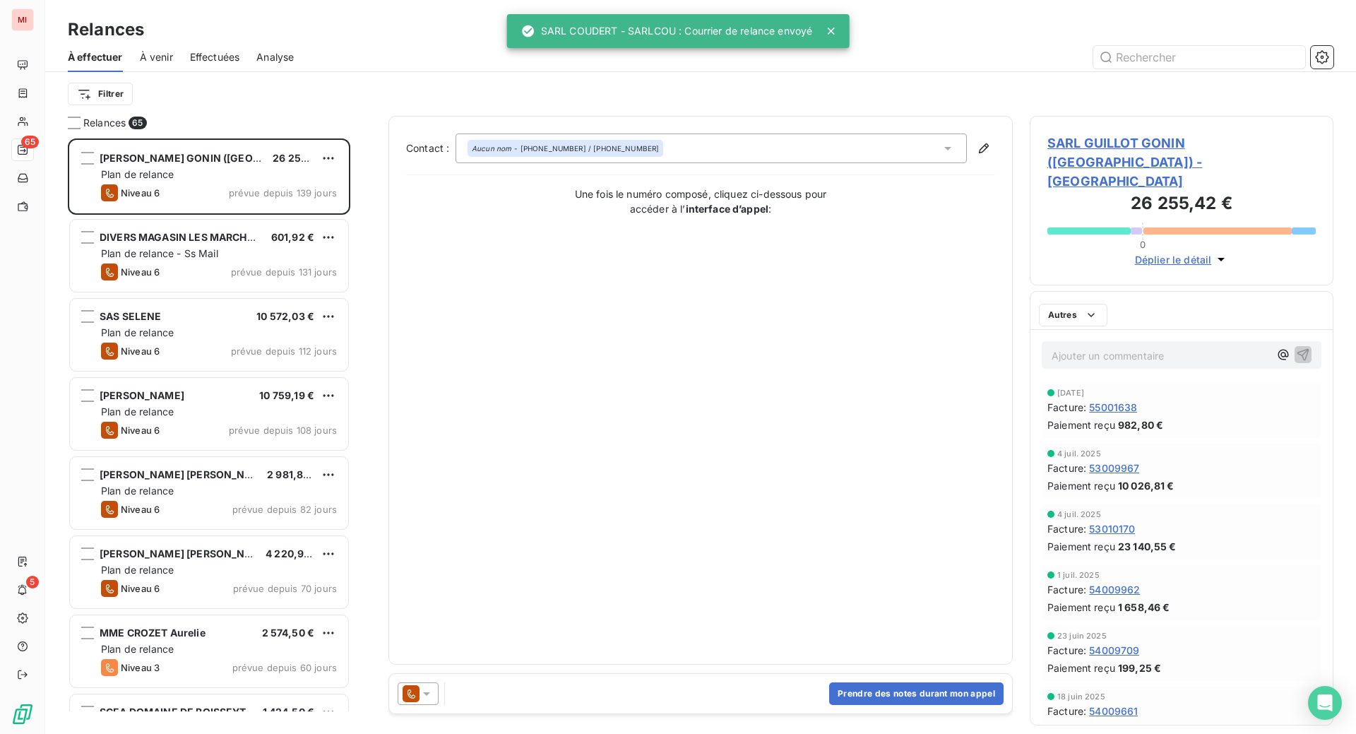
scroll to position [559, 270]
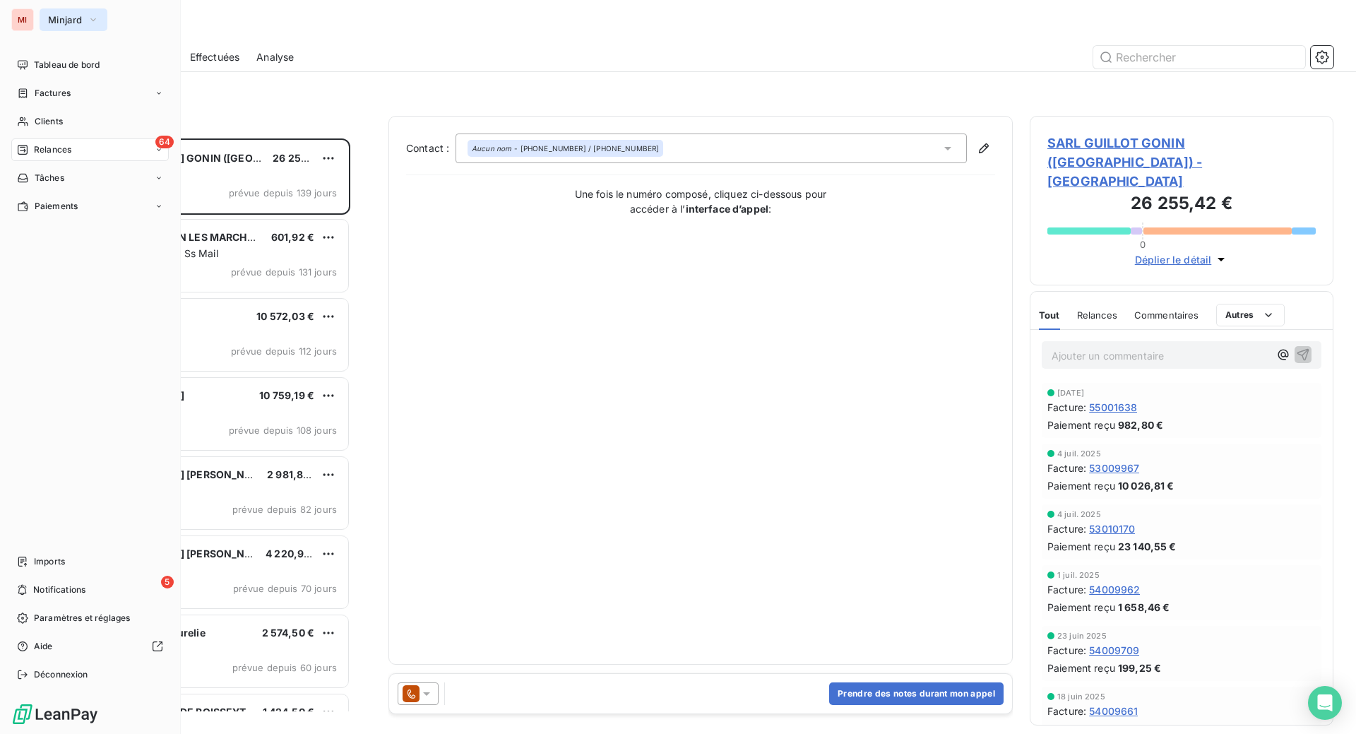
click at [74, 22] on span "Minjard" at bounding box center [65, 19] width 34 height 11
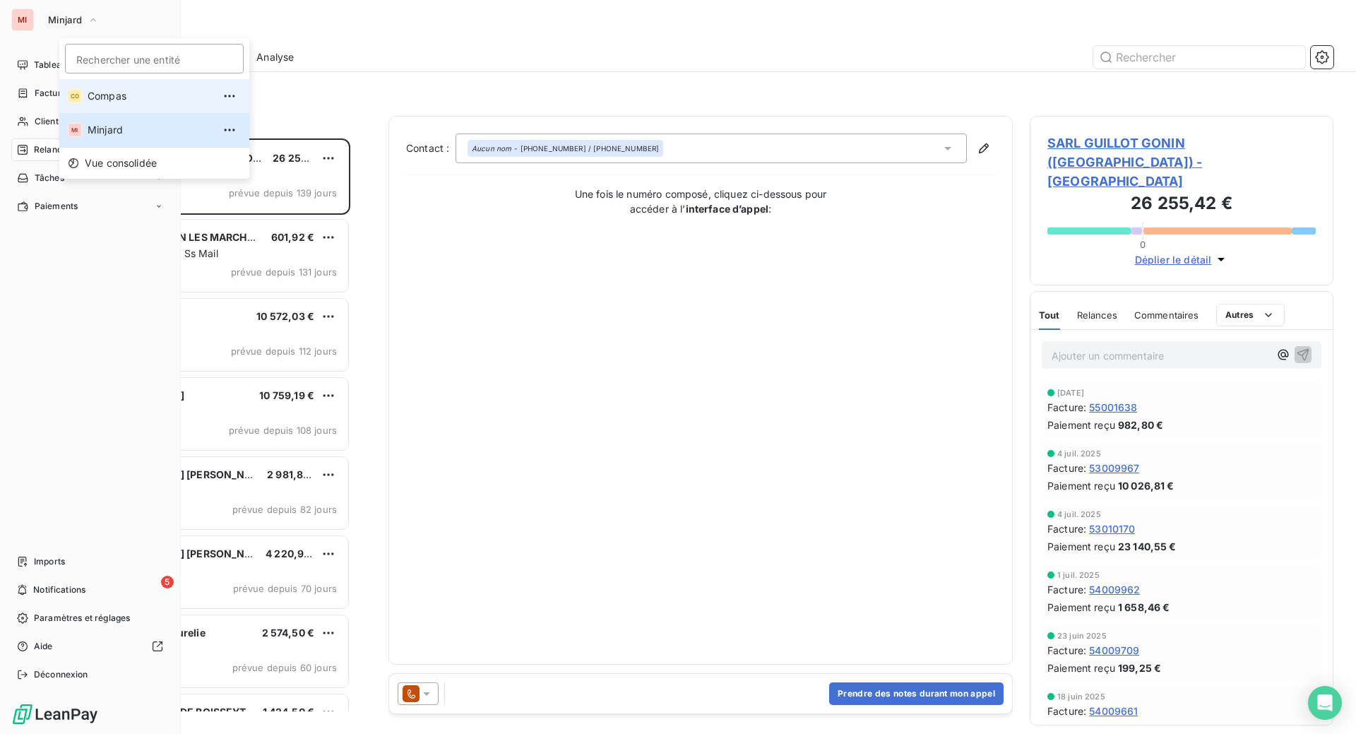
click at [106, 103] on span "Compas" at bounding box center [150, 96] width 125 height 14
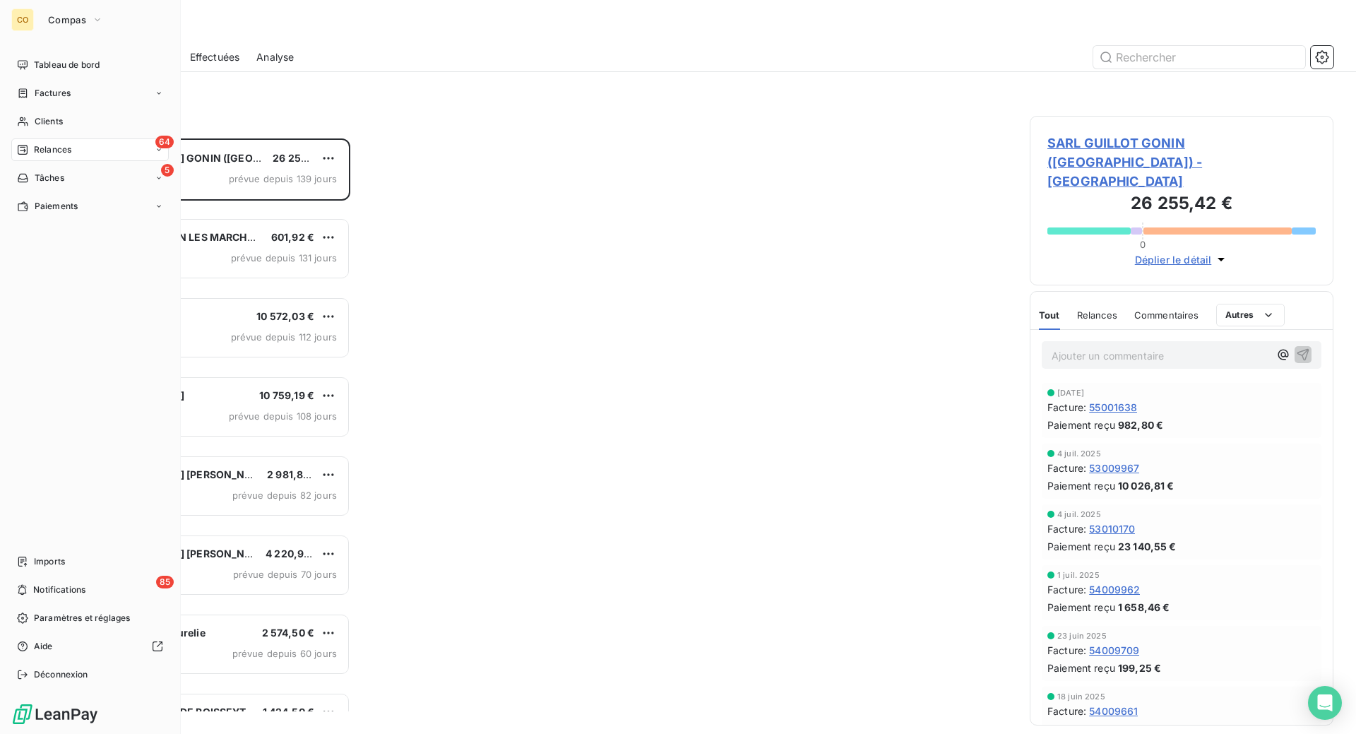
scroll to position [559, 270]
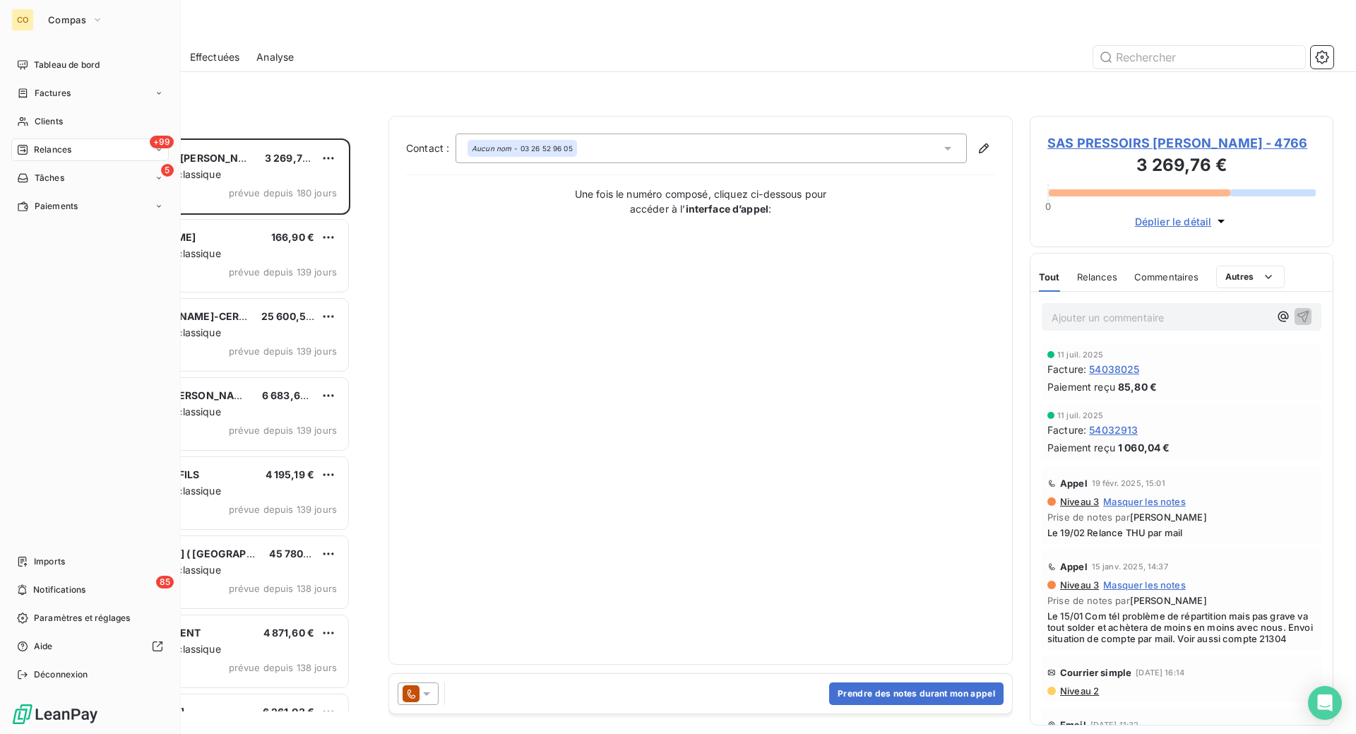
click at [240, 64] on span "Effectuées" at bounding box center [215, 57] width 50 height 14
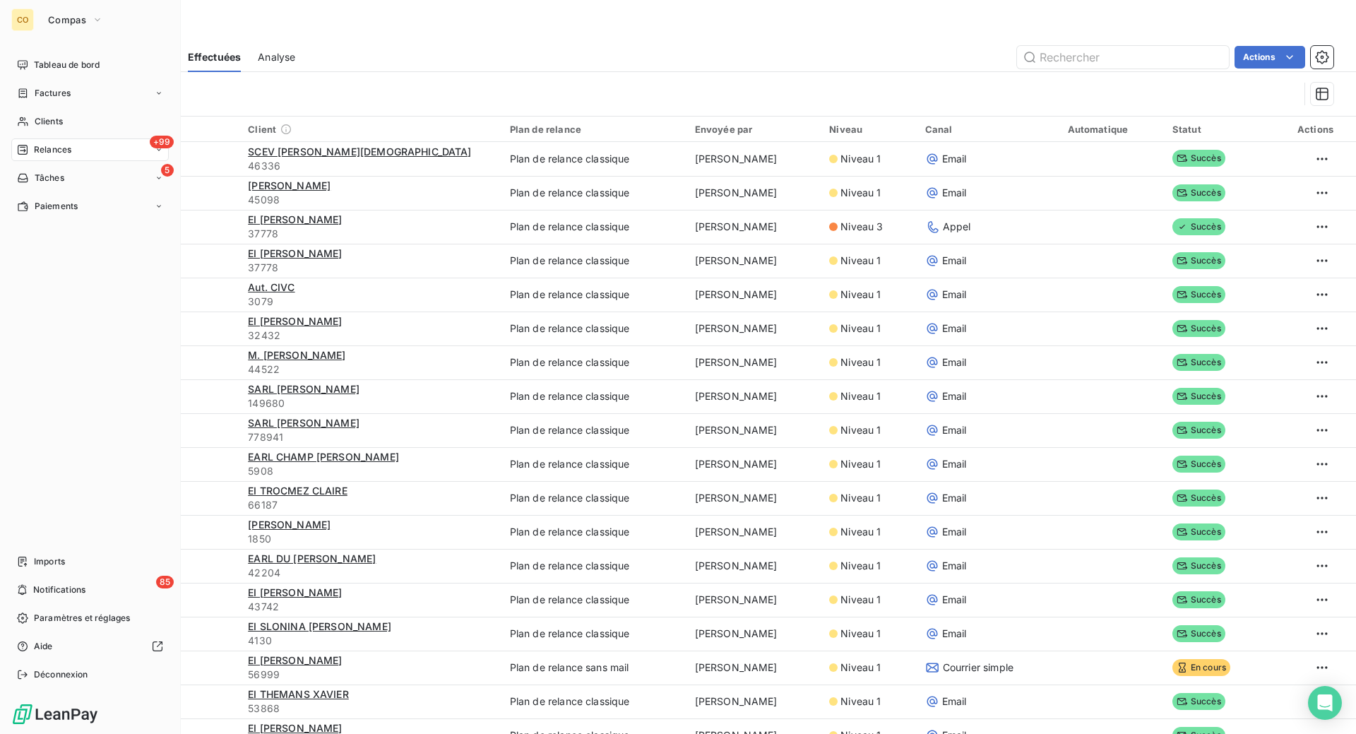
click at [103, 31] on div "CO Compas" at bounding box center [89, 19] width 157 height 23
click at [109, 21] on button "Compas" at bounding box center [76, 19] width 72 height 23
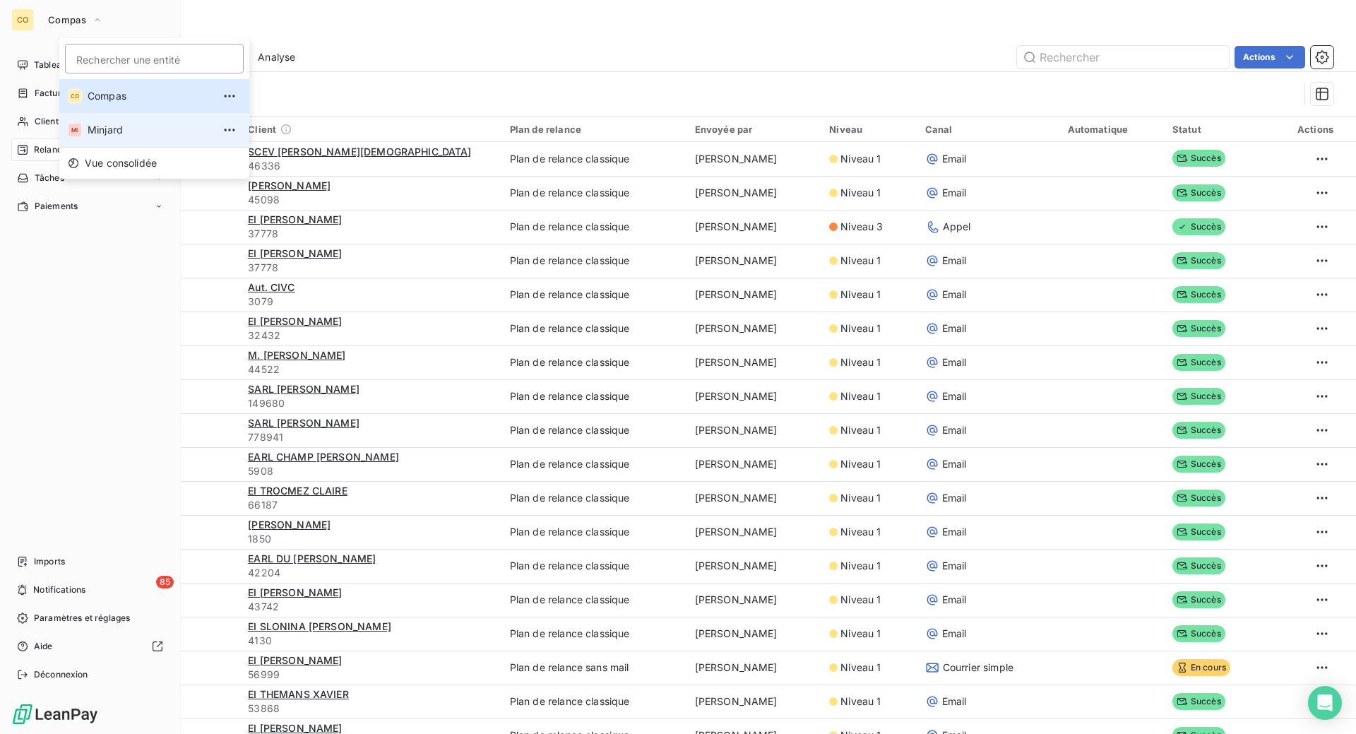
click at [112, 137] on span "Minjard" at bounding box center [150, 130] width 125 height 14
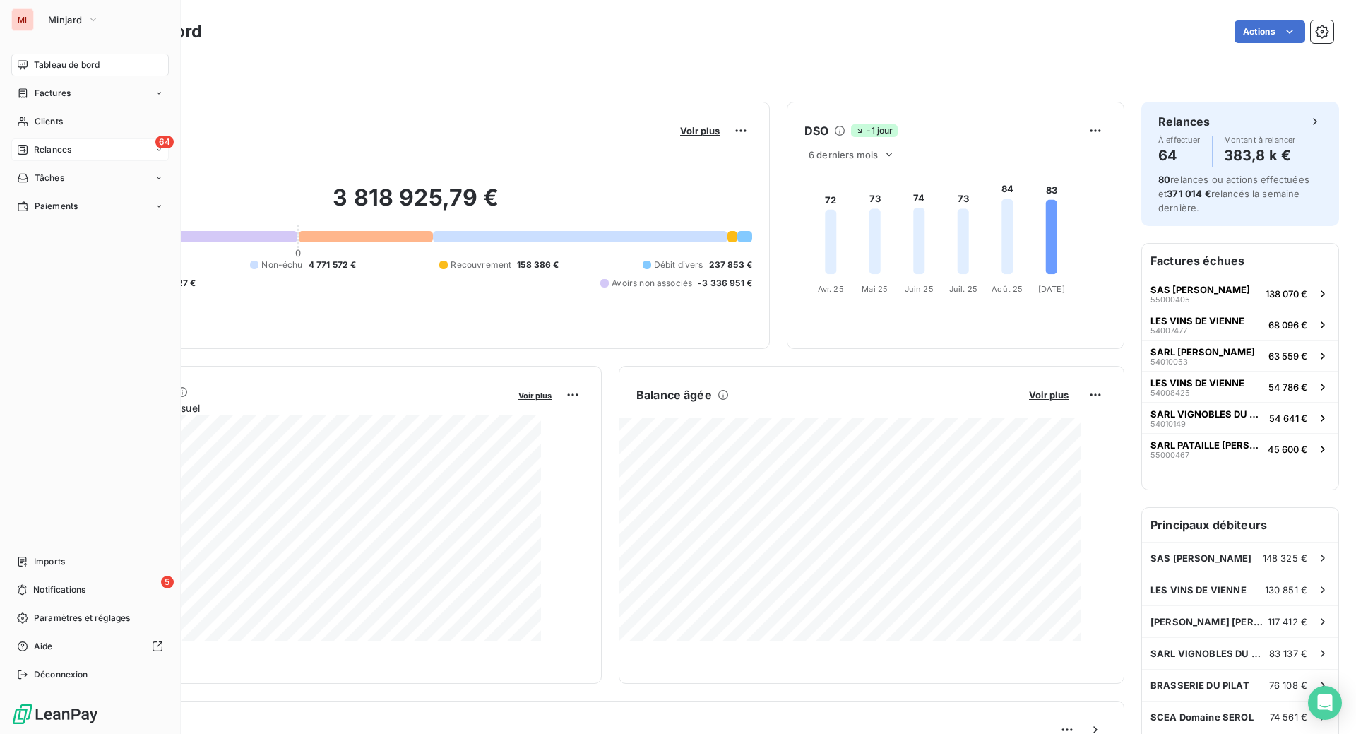
drag, startPoint x: 70, startPoint y: 229, endPoint x: 107, endPoint y: 218, distance: 38.9
click at [70, 156] on span "Relances" at bounding box center [52, 149] width 37 height 13
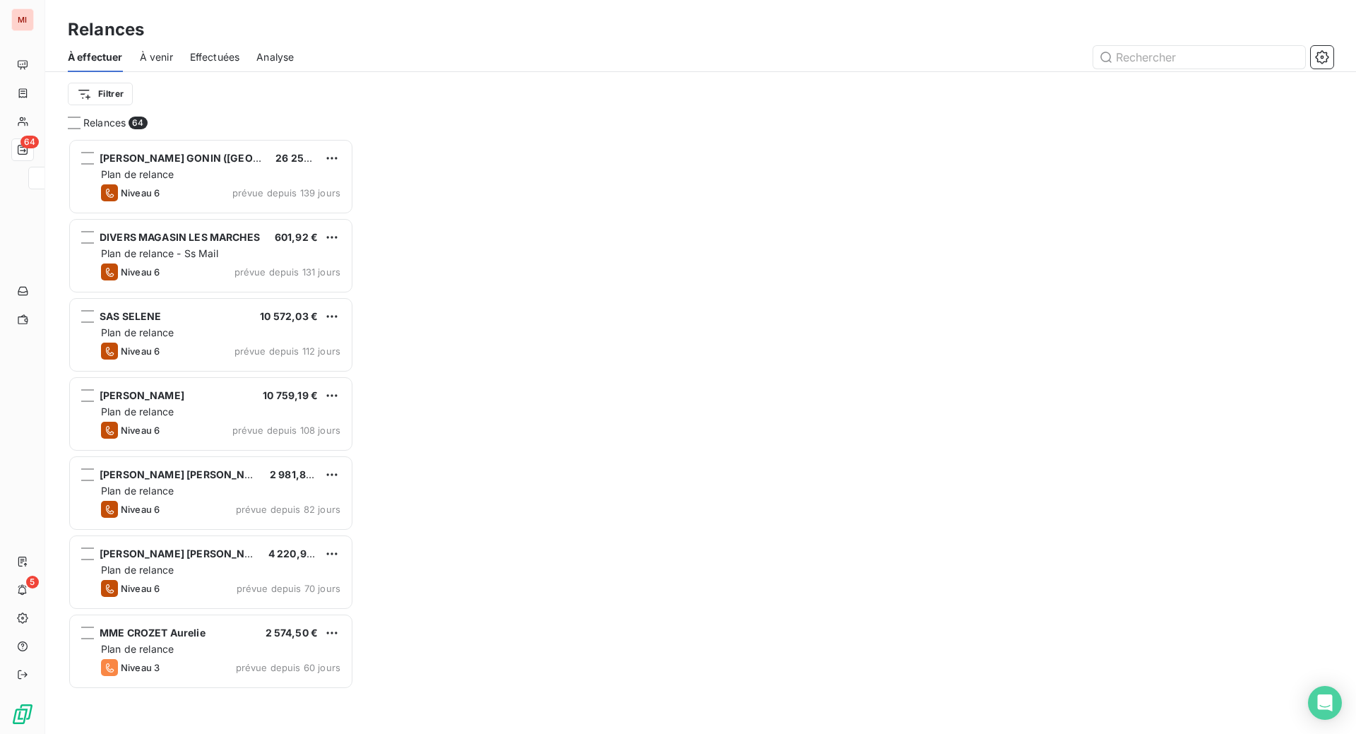
scroll to position [541, 273]
click at [1169, 68] on input "text" at bounding box center [1199, 57] width 212 height 23
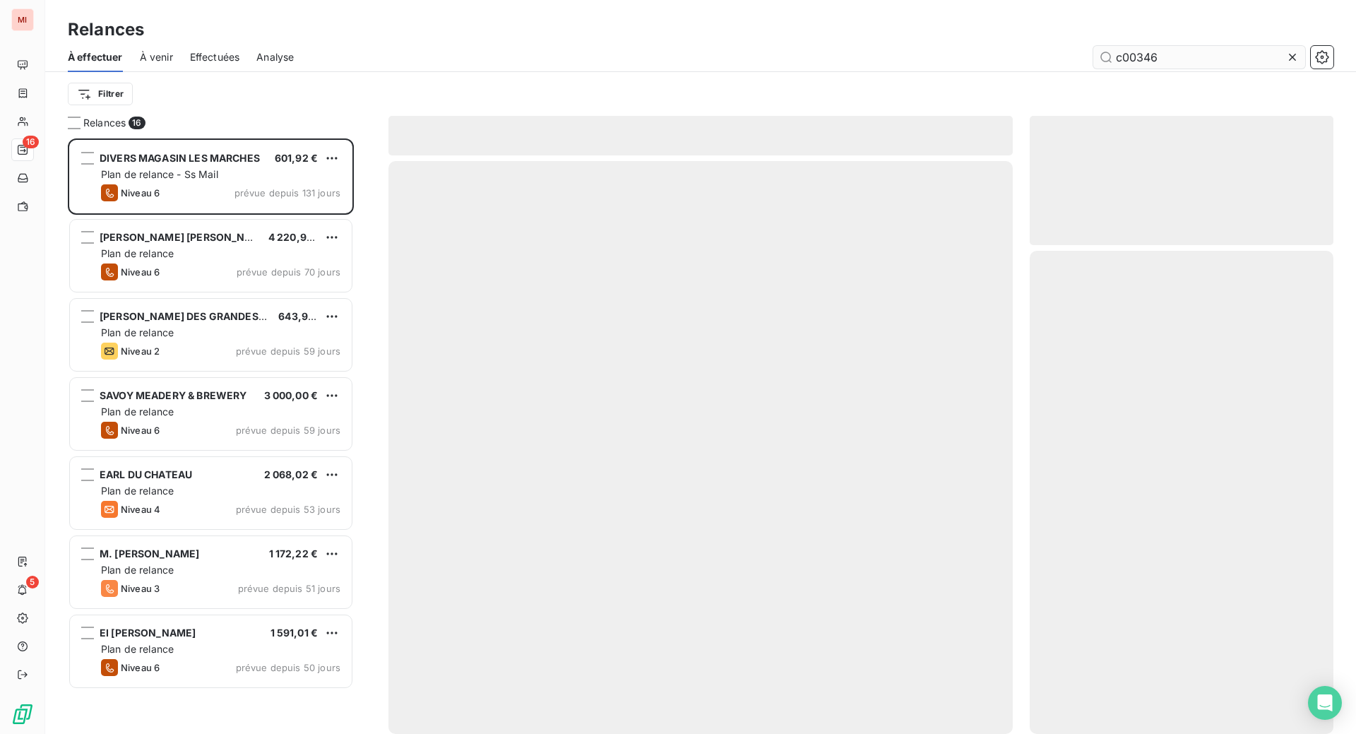
scroll to position [559, 270]
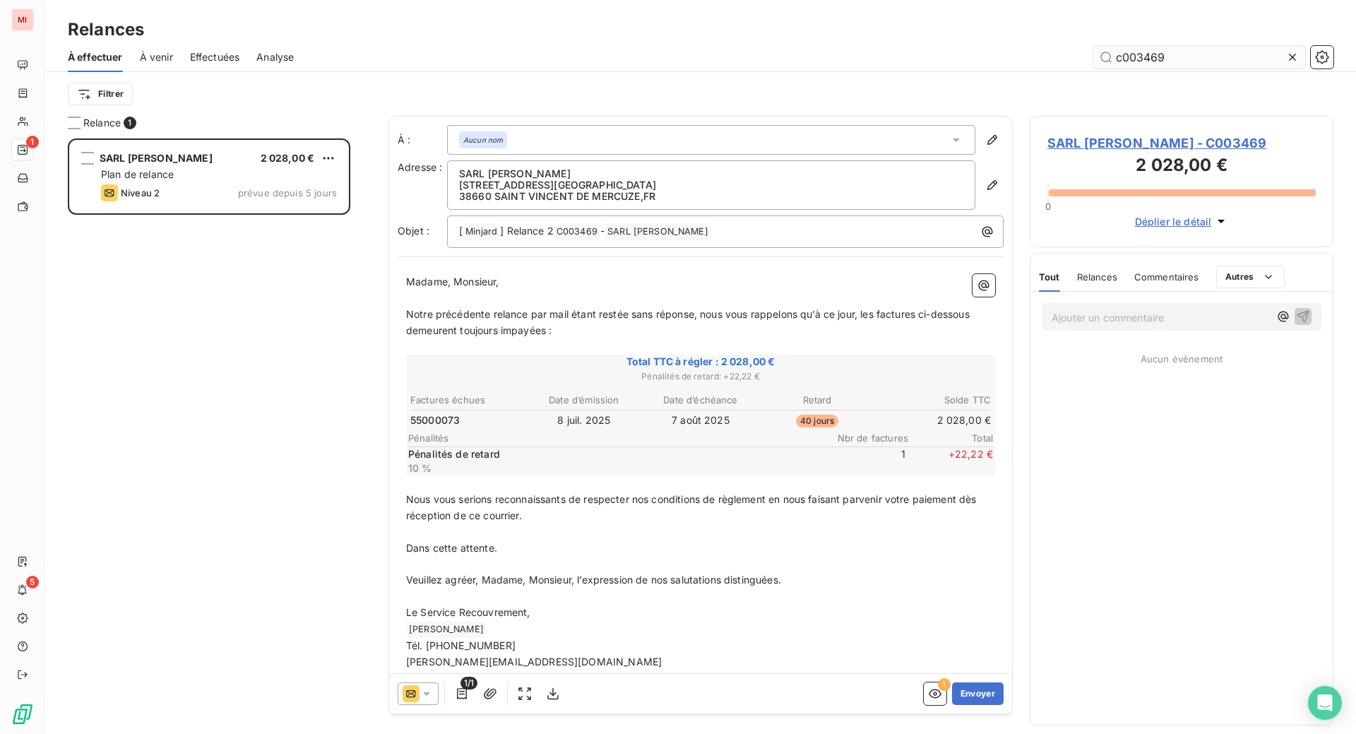
scroll to position [559, 270]
type input "c003469"
click at [1047, 22] on div "Relances À effectuer À venir Effectuées Analyse c003469 Filtrer" at bounding box center [700, 58] width 1310 height 116
click at [952, 705] on button "Envoyer" at bounding box center [978, 693] width 52 height 23
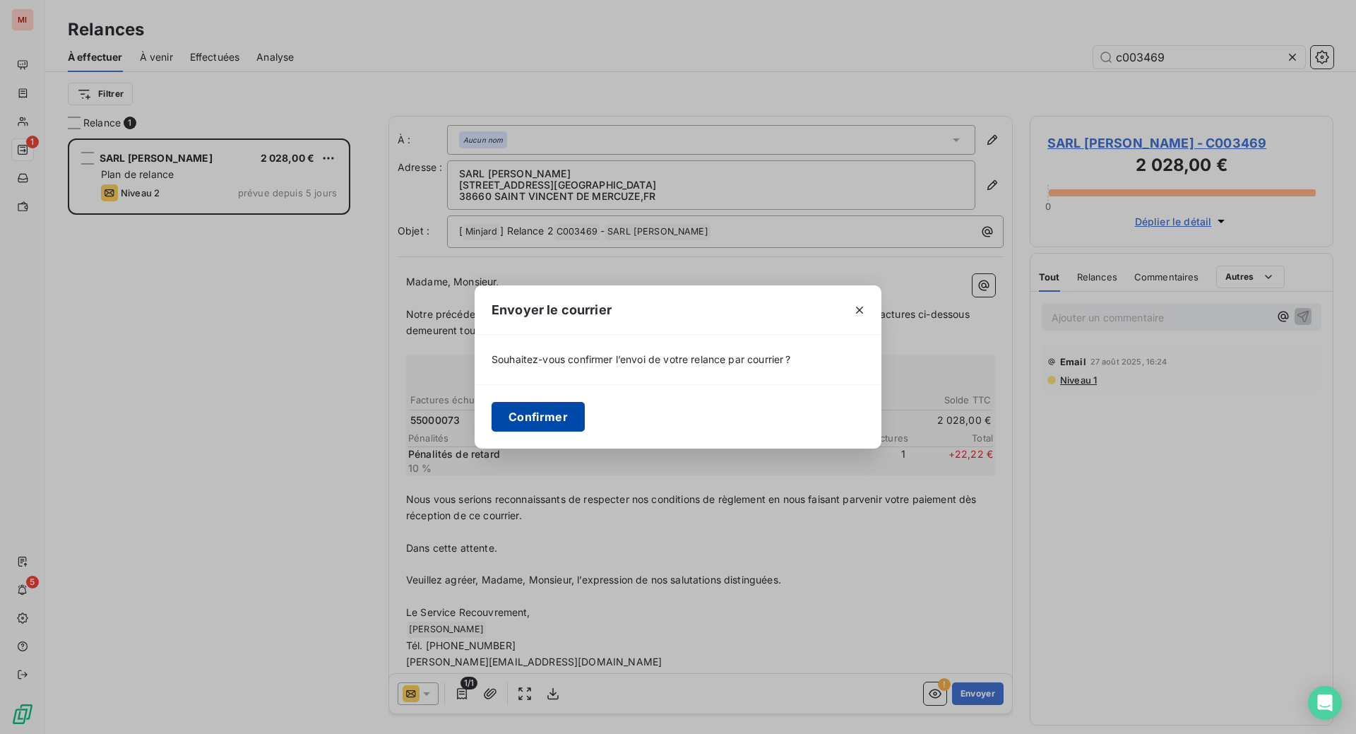
click at [491, 431] on button "Confirmer" at bounding box center [537, 417] width 93 height 30
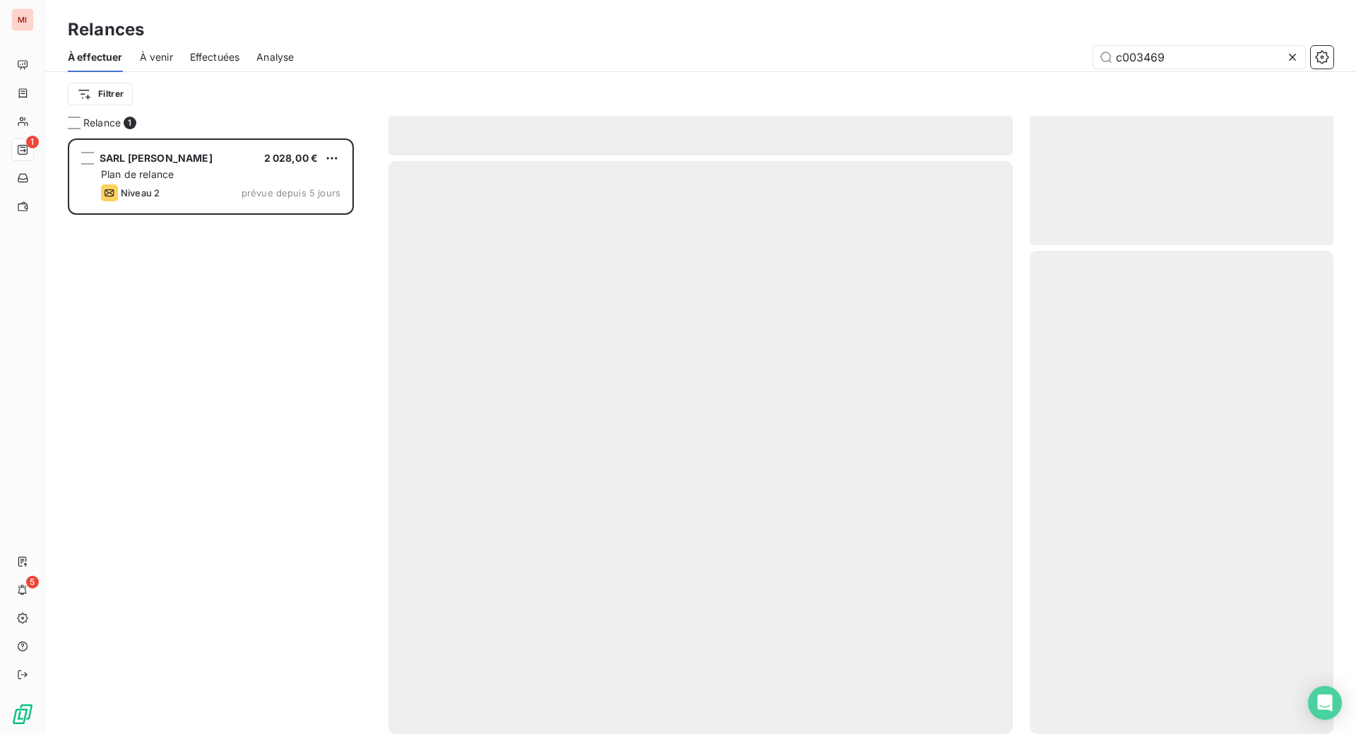
scroll to position [541, 273]
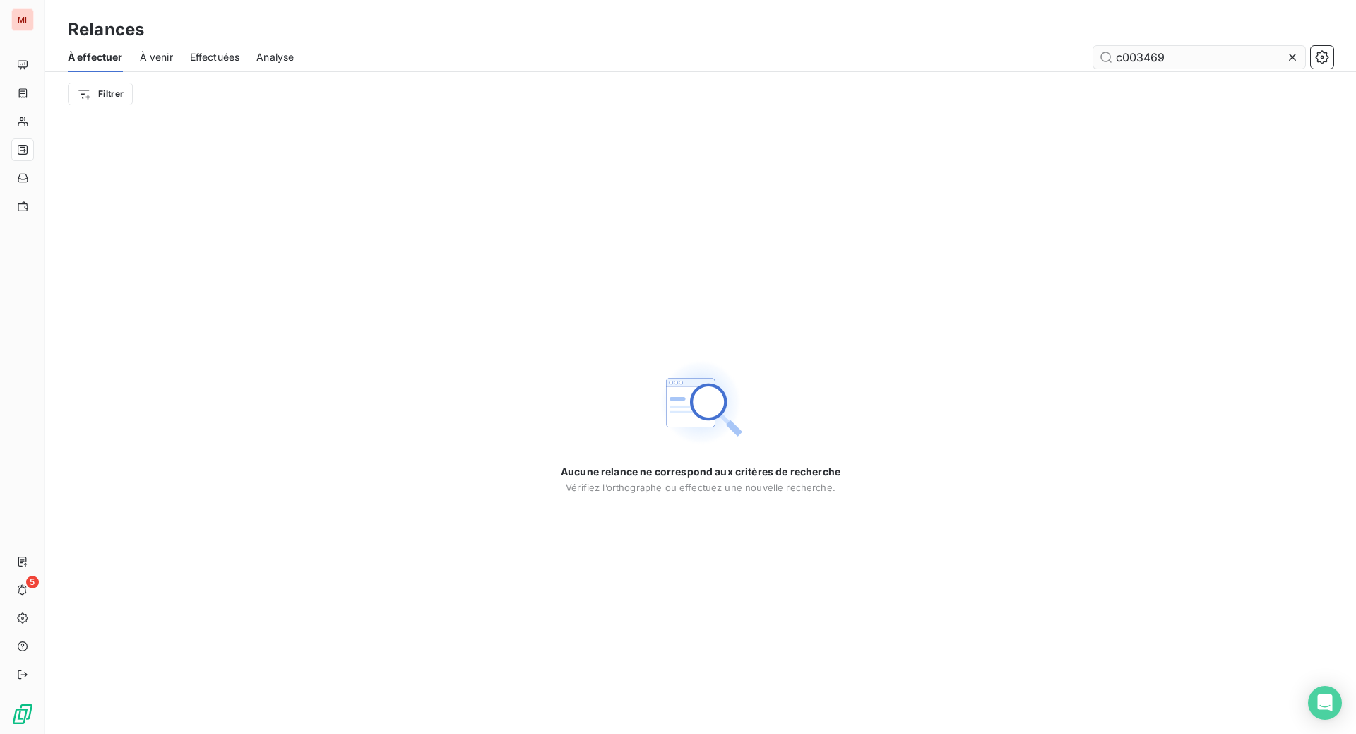
drag, startPoint x: 1278, startPoint y: 77, endPoint x: 1191, endPoint y: 87, distance: 87.4
click at [1285, 64] on icon at bounding box center [1292, 57] width 14 height 14
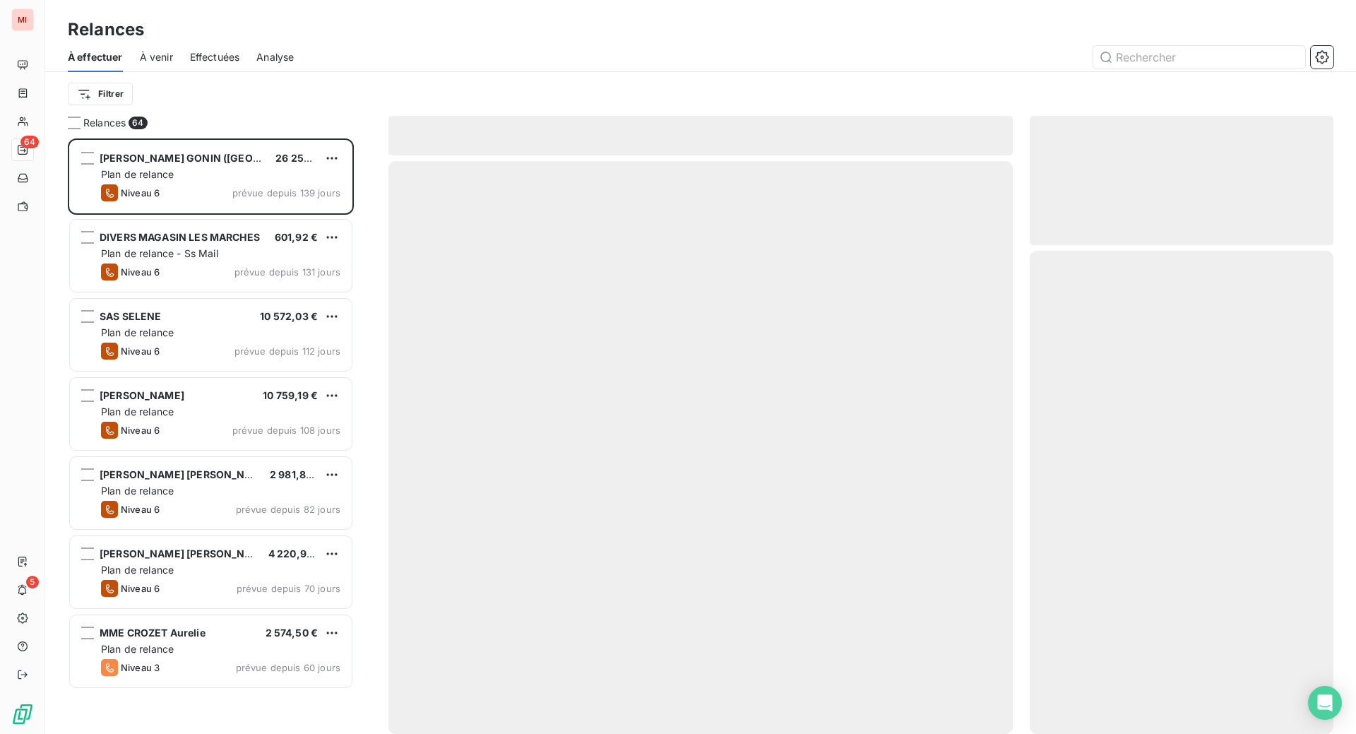
scroll to position [559, 270]
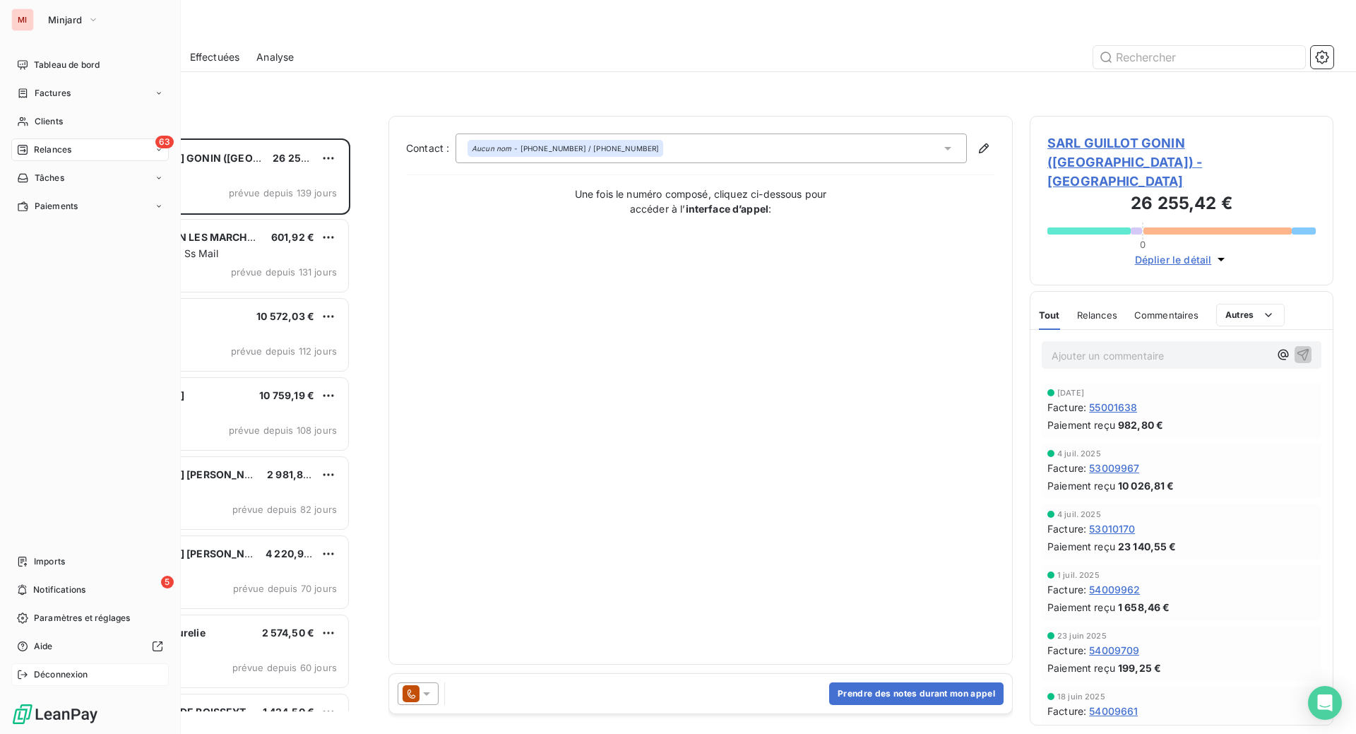
click at [47, 663] on div "Déconnexion" at bounding box center [89, 674] width 157 height 23
